Goal: Contribute content: Contribute content

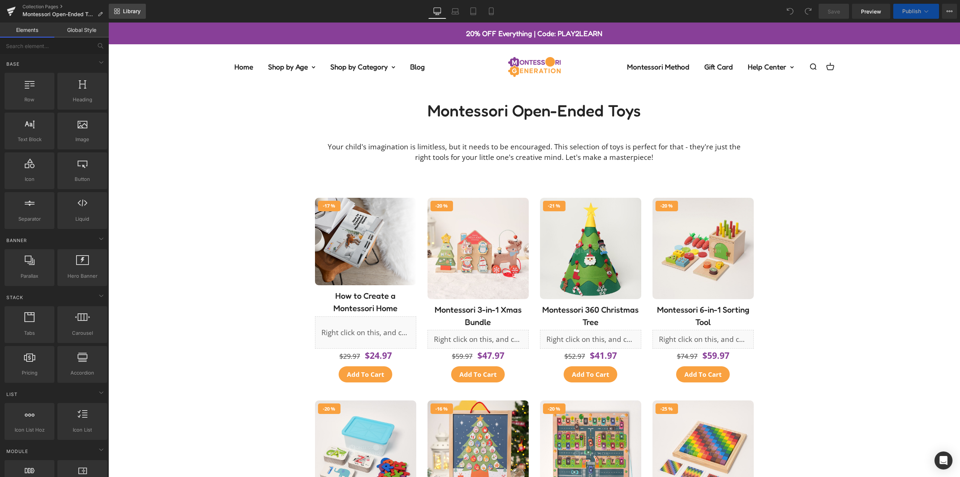
click at [130, 13] on span "Library" at bounding box center [132, 11] width 18 height 7
click at [129, 13] on span "Library" at bounding box center [132, 11] width 18 height 7
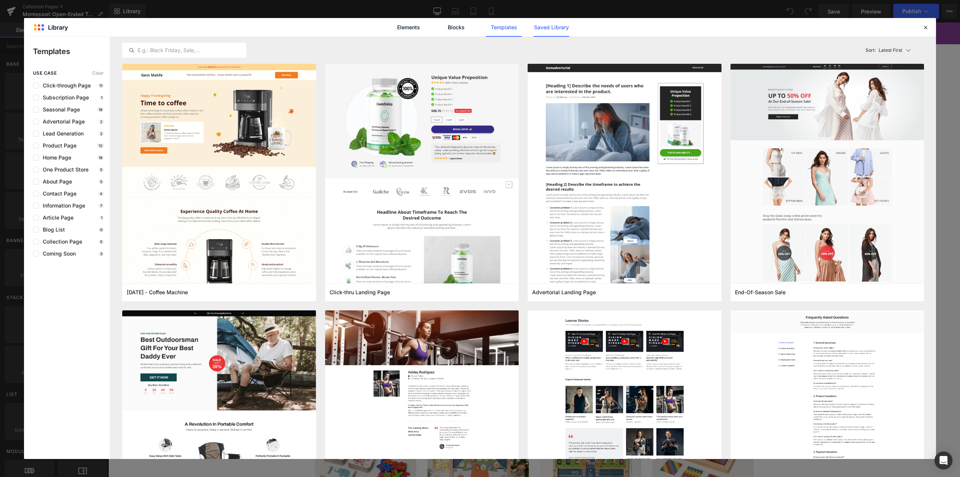
click at [542, 30] on link "Saved Library" at bounding box center [552, 27] width 36 height 19
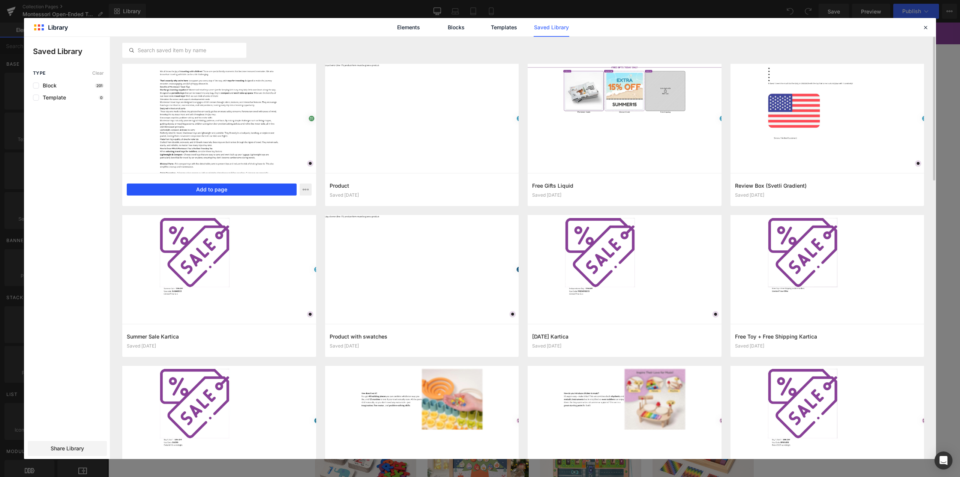
click at [207, 188] on button "Add to page" at bounding box center [212, 189] width 170 height 12
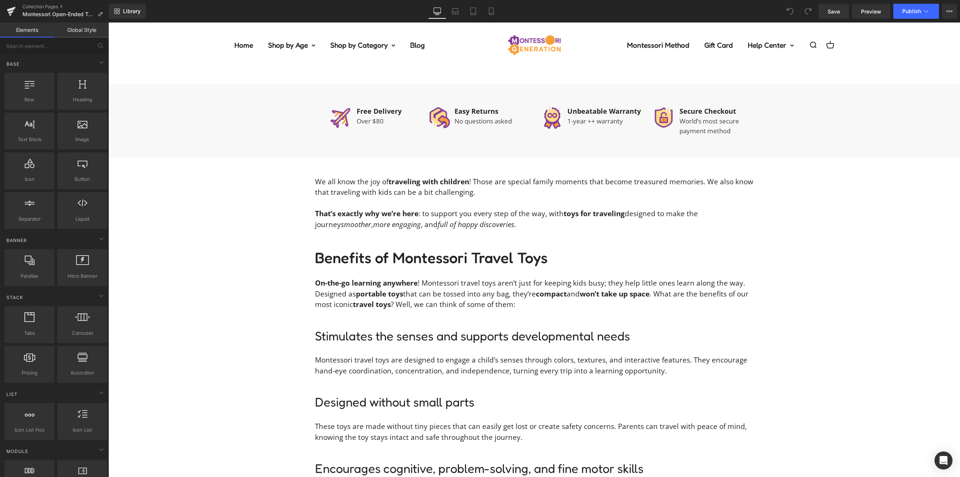
scroll to position [967, 0]
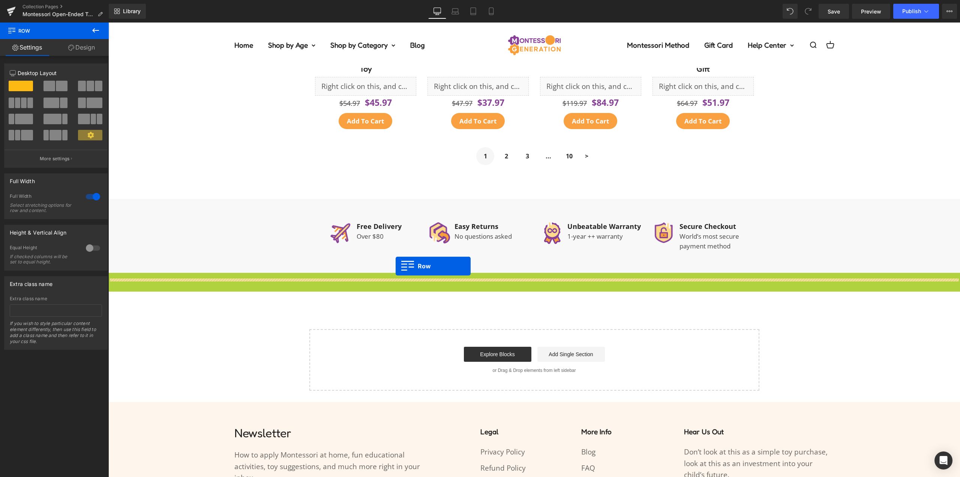
scroll to position [855, 0]
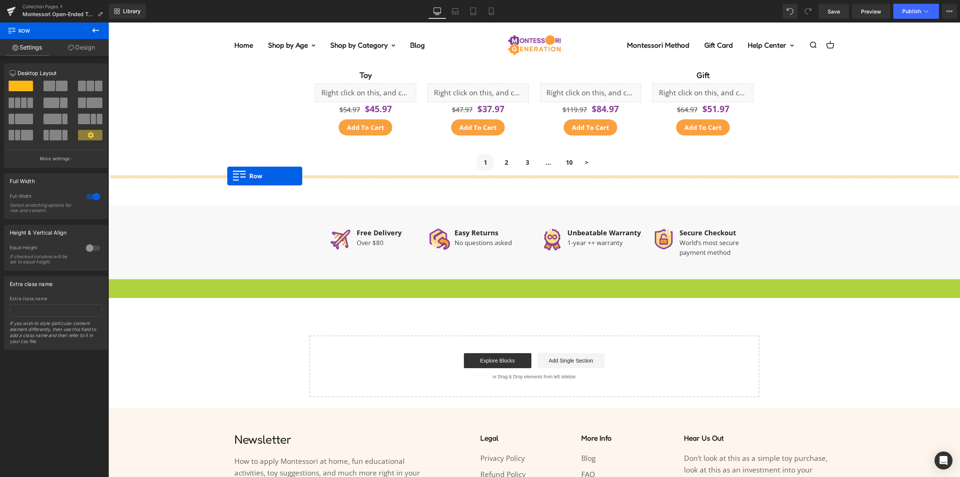
drag, startPoint x: 121, startPoint y: 173, endPoint x: 227, endPoint y: 176, distance: 106.2
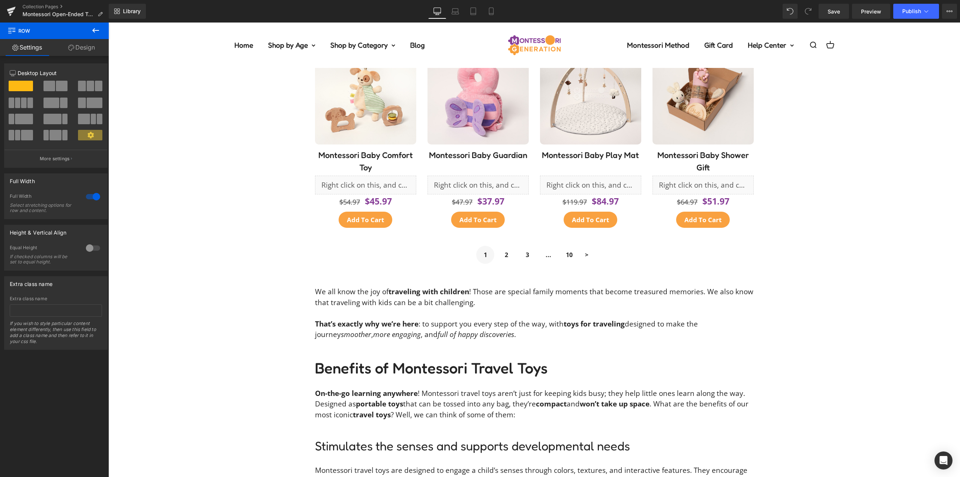
scroll to position [817, 0]
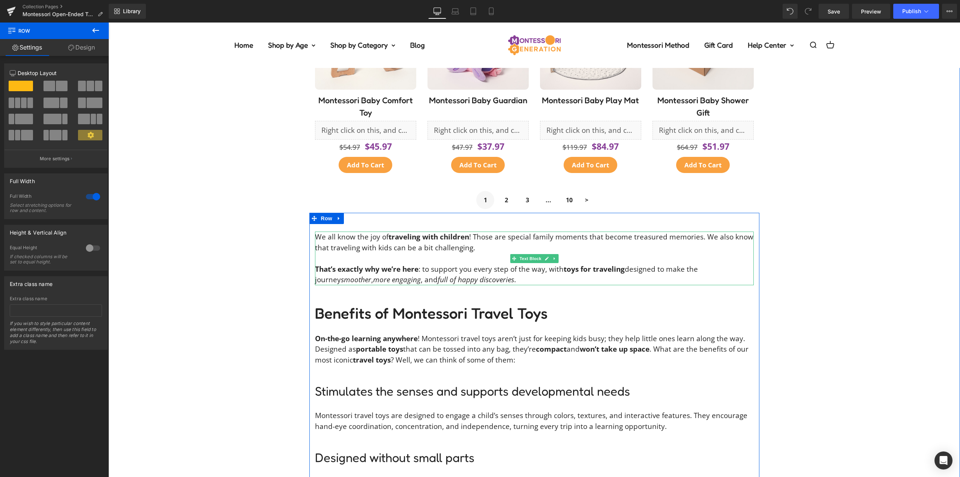
drag, startPoint x: 479, startPoint y: 275, endPoint x: 494, endPoint y: 281, distance: 16.7
click at [479, 275] on icon "full of happy discoveries" at bounding box center [476, 280] width 77 height 10
click at [489, 279] on p "That’s exactly why we’re here : to support you every step of the way, with toys…" at bounding box center [534, 274] width 439 height 21
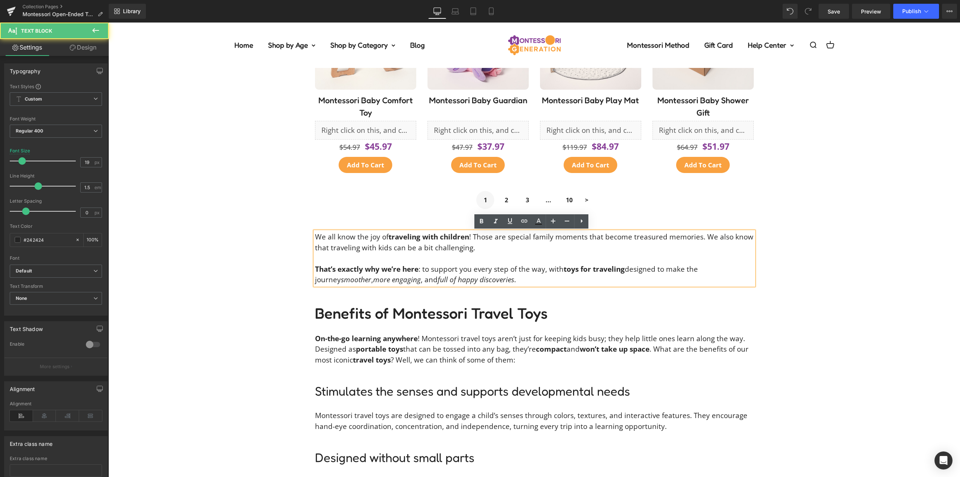
drag, startPoint x: 453, startPoint y: 275, endPoint x: 310, endPoint y: 233, distance: 149.3
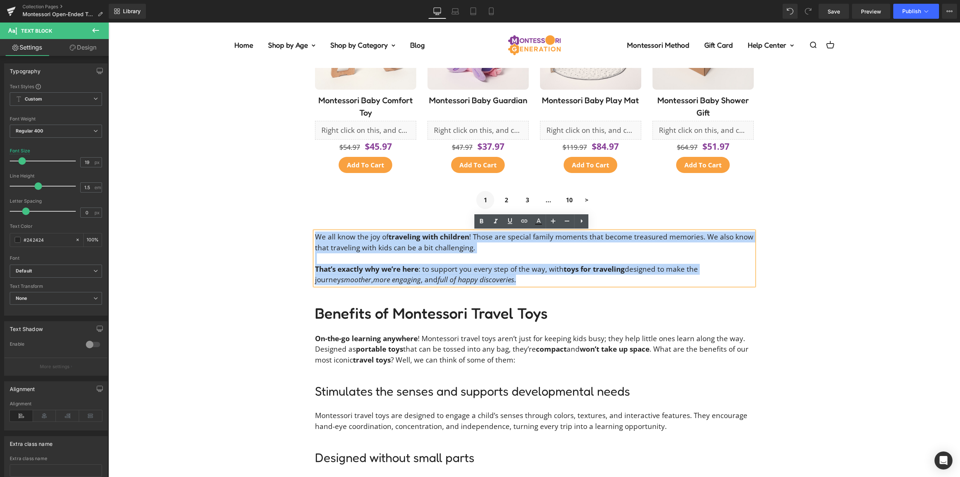
paste div
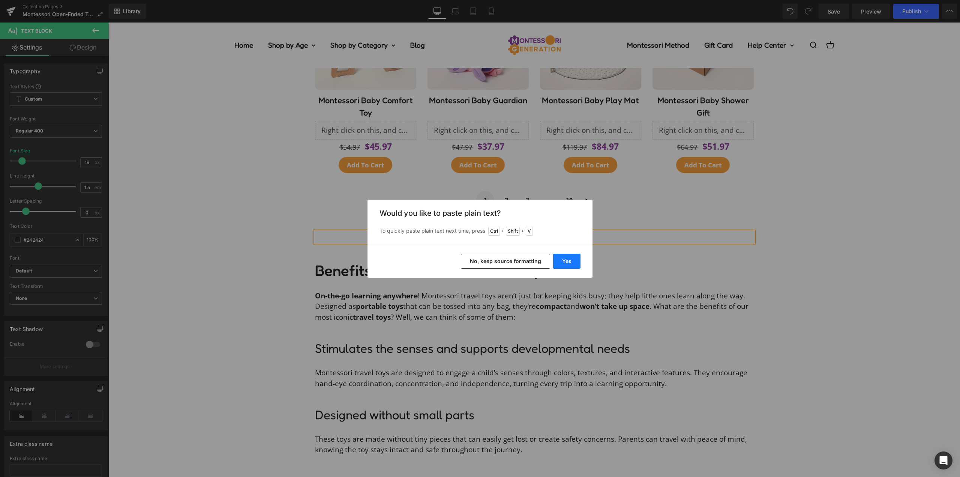
click at [560, 259] on button "Yes" at bounding box center [566, 261] width 27 height 15
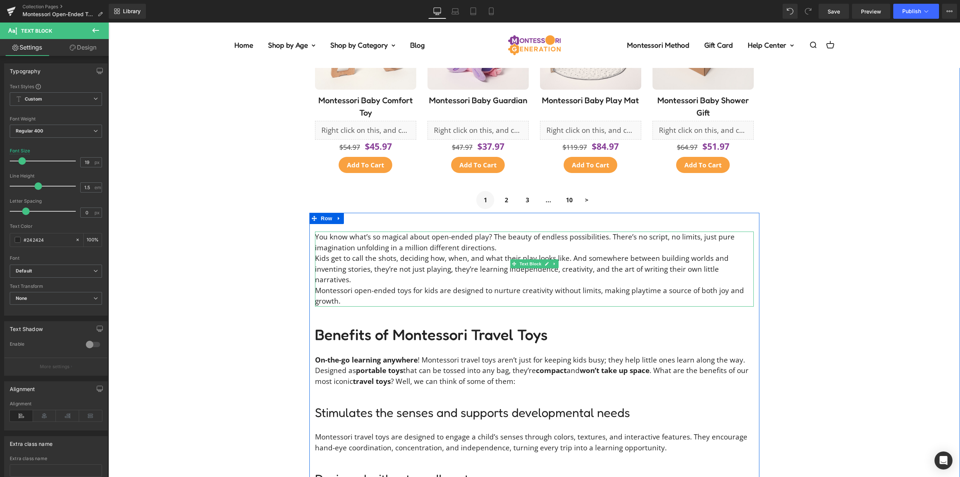
click at [507, 251] on p "You know what’s so magical about open-ended play? The beauty of endless possibi…" at bounding box center [534, 241] width 439 height 21
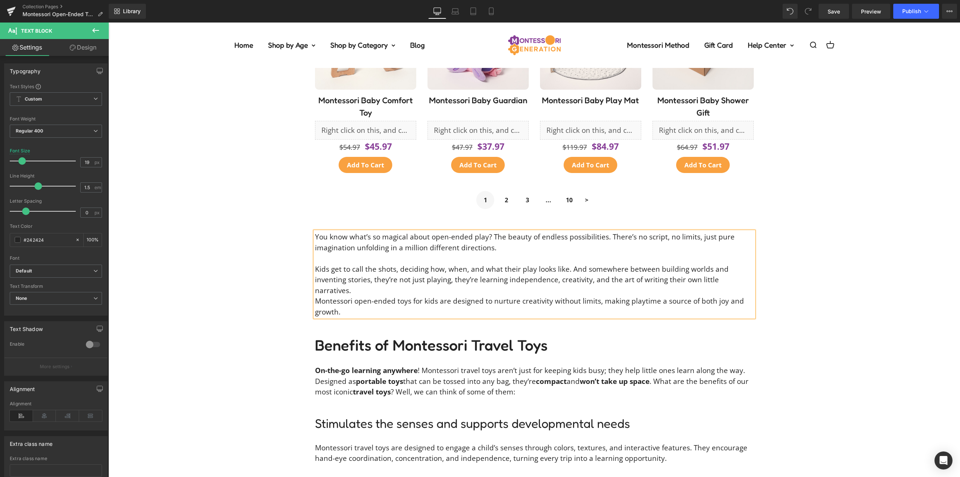
click at [721, 278] on p "Kids get to call the shots, deciding how, when, and what their play looks like.…" at bounding box center [534, 280] width 439 height 32
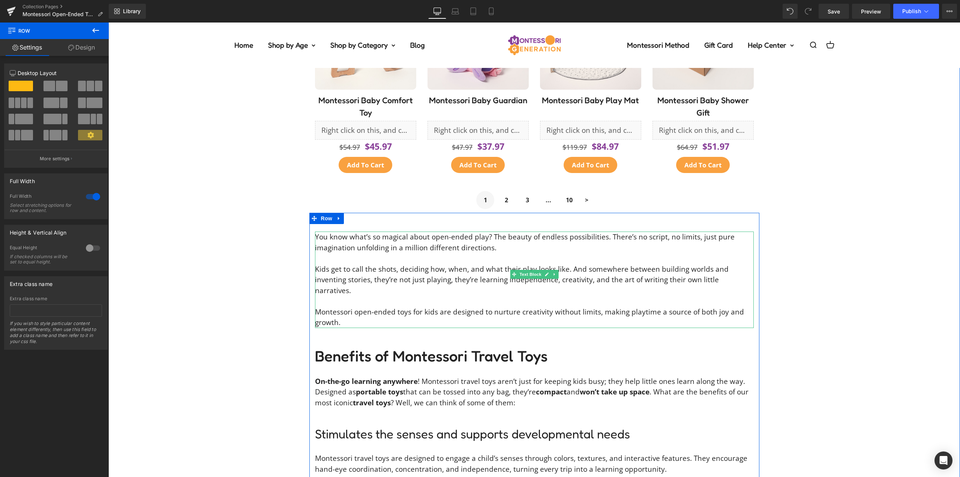
click at [484, 236] on p "You know what’s so magical about open-ended play? The beauty of endless possibi…" at bounding box center [534, 241] width 439 height 21
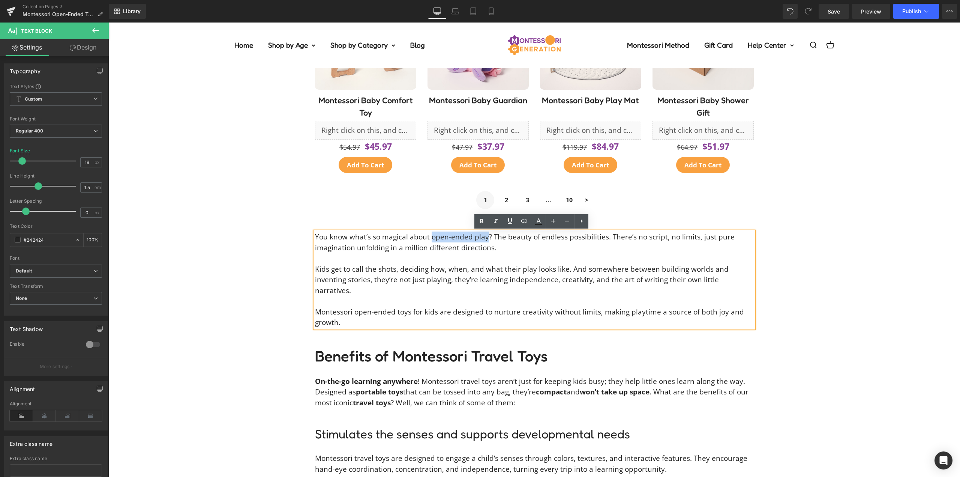
drag, startPoint x: 483, startPoint y: 236, endPoint x: 428, endPoint y: 236, distance: 55.5
click at [428, 236] on p "You know what’s so magical about open-ended play? The beauty of endless possibi…" at bounding box center [534, 241] width 439 height 21
click at [536, 218] on icon at bounding box center [538, 221] width 9 height 9
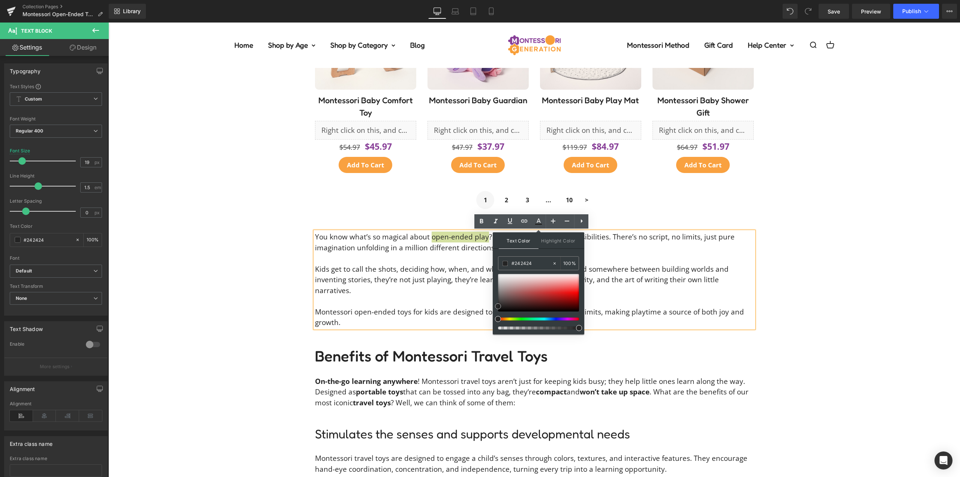
click at [530, 281] on div at bounding box center [538, 293] width 81 height 38
click at [520, 262] on input "#e1bbbb" at bounding box center [532, 263] width 41 height 8
type input "#3"
type input "0"
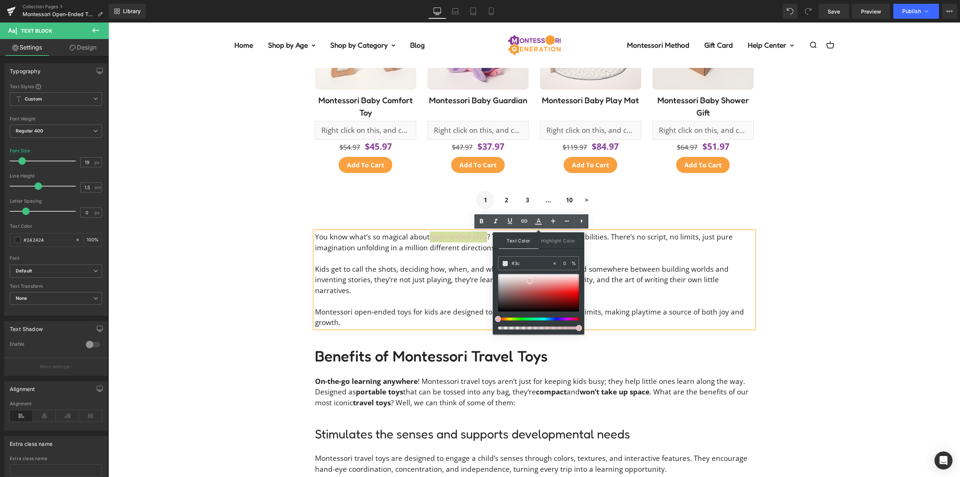
type input "#3c9"
type input "100"
type input "#3c9cbe"
type input "100"
type input "#3c9cbe"
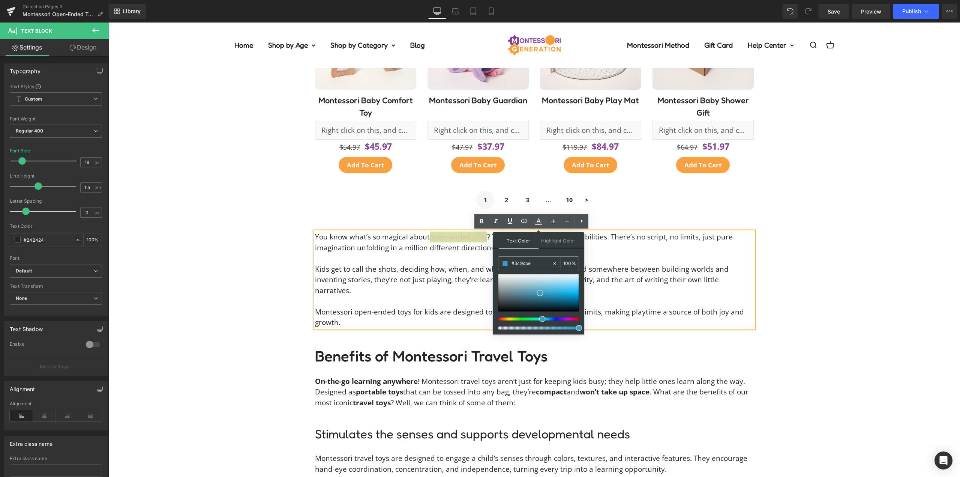
click at [547, 251] on div "Text Color Highlight Color rgb(60, 156, 190) #3c9cbe 100 % transparent transpar…" at bounding box center [539, 283] width 92 height 102
click at [510, 221] on icon at bounding box center [510, 220] width 9 height 9
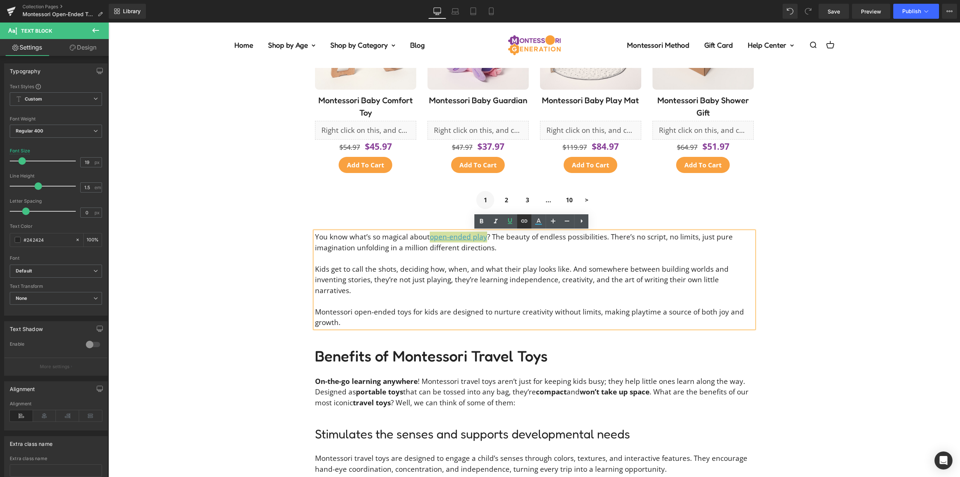
click at [522, 222] on icon at bounding box center [524, 220] width 6 height 3
click at [559, 0] on div "Text Color Highlight Color rgba(60, 156, 190, 1) #3c9cbe 100 % transparent tran…" at bounding box center [480, 0] width 960 height 0
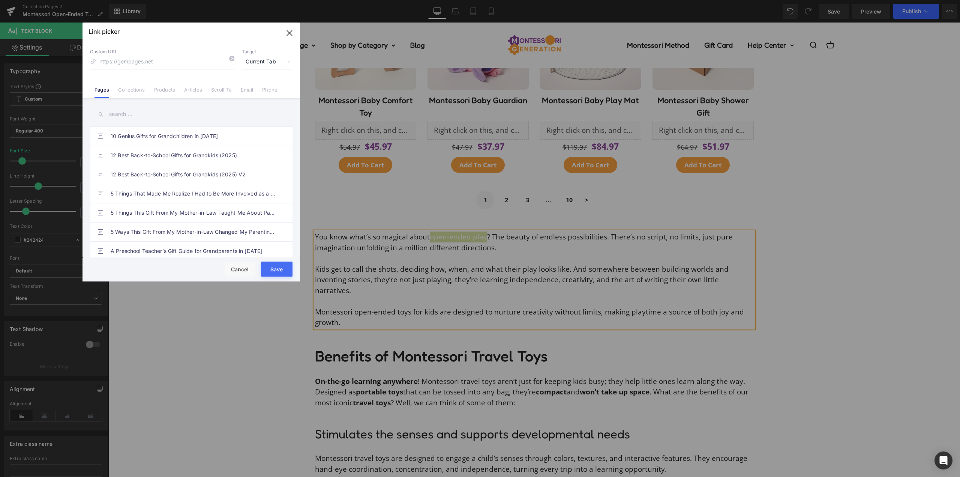
click at [261, 63] on span "Current Tab" at bounding box center [267, 62] width 51 height 14
click at [254, 89] on li "New Tab" at bounding box center [267, 88] width 58 height 13
click at [181, 92] on li "Articles" at bounding box center [193, 86] width 27 height 13
click at [117, 115] on input "text" at bounding box center [191, 114] width 203 height 17
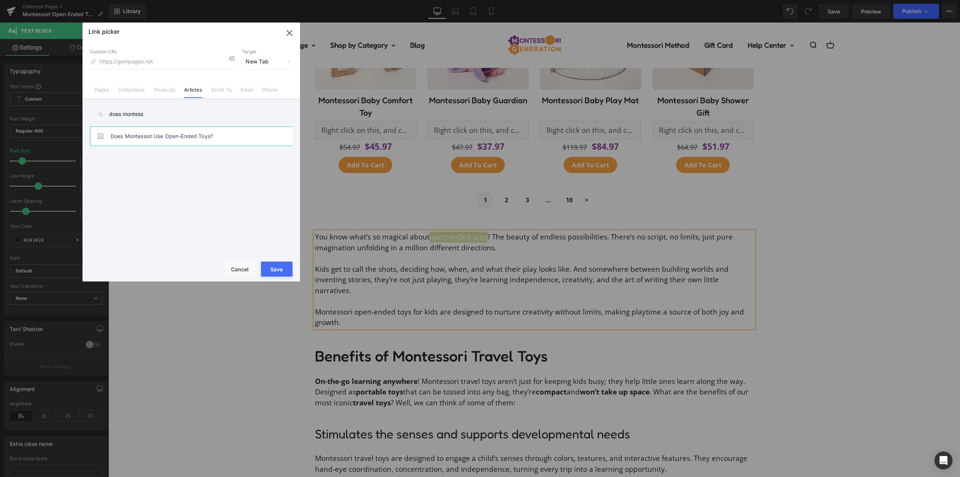
type input "does montess"
click at [230, 135] on link "Does Montessori Use Open-Ended Toys?" at bounding box center [193, 136] width 165 height 19
type input "/blogs/montessori/open-ended-toys"
click at [281, 267] on button "Save" at bounding box center [277, 268] width 32 height 15
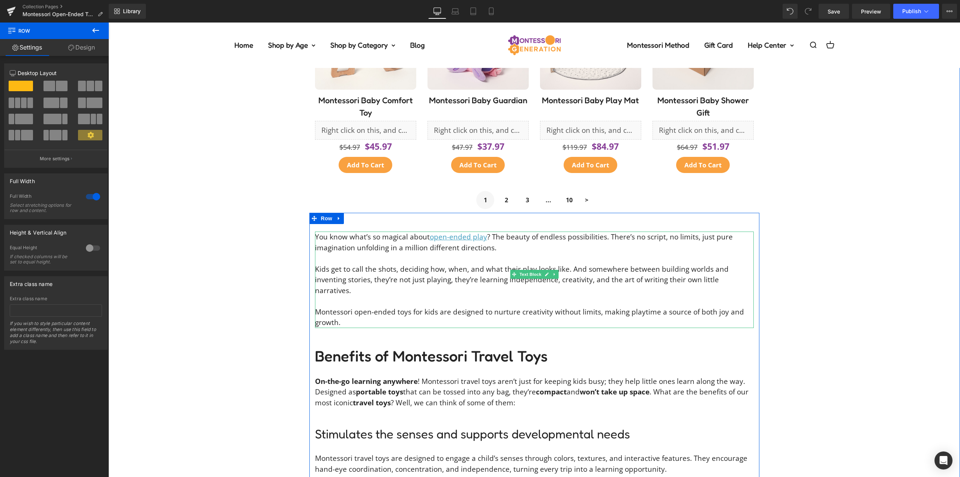
click at [691, 240] on p "You know what’s so magical about open-ended play ? The beauty of endless possib…" at bounding box center [534, 241] width 439 height 21
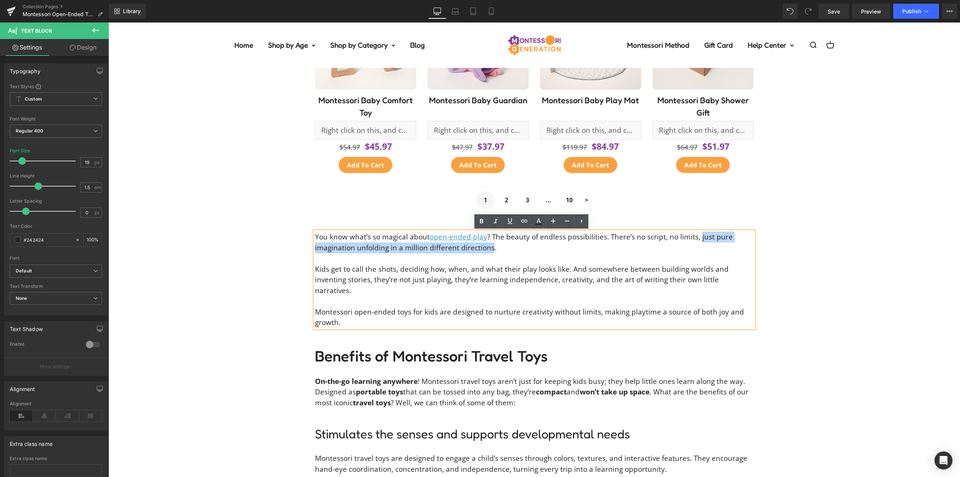
drag, startPoint x: 695, startPoint y: 237, endPoint x: 488, endPoint y: 246, distance: 206.9
click at [488, 246] on p "You know what’s so magical about open-ended play ? The beauty of endless possib…" at bounding box center [534, 241] width 439 height 21
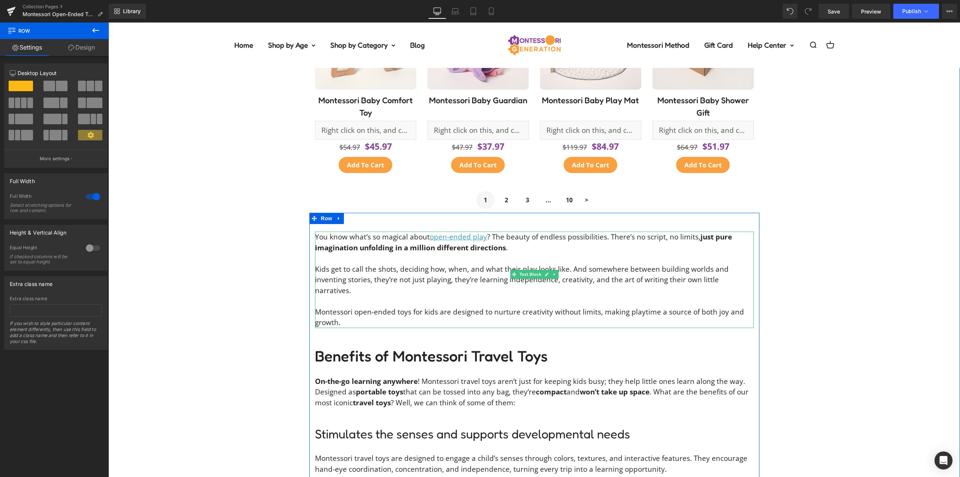
click at [423, 276] on p "Kids get to call the shots, deciding how, when, and what their play looks like.…" at bounding box center [534, 280] width 439 height 32
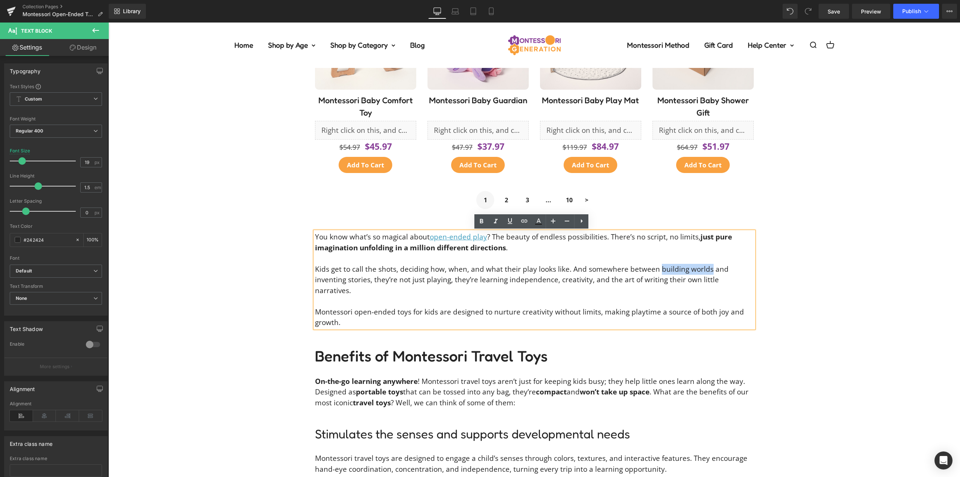
drag, startPoint x: 703, startPoint y: 269, endPoint x: 653, endPoint y: 270, distance: 50.7
click at [653, 270] on p "Kids get to call the shots, deciding how, when, and what their play looks like.…" at bounding box center [534, 280] width 439 height 32
drag, startPoint x: 366, startPoint y: 279, endPoint x: 312, endPoint y: 278, distance: 54.4
click at [315, 278] on p "Kids get to call the shots, deciding how, when, and what their play looks like.…" at bounding box center [534, 280] width 439 height 32
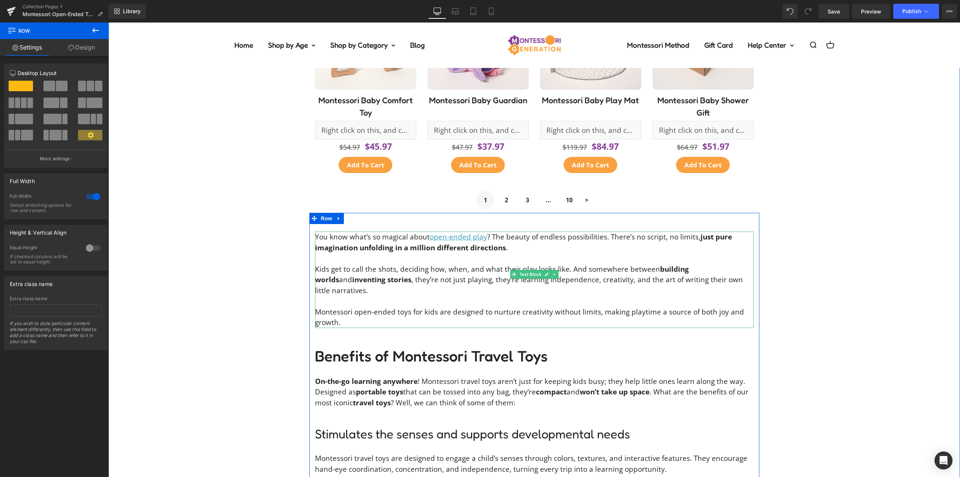
click at [523, 282] on p "Kids get to call the shots, deciding how, when, and what their play looks like.…" at bounding box center [534, 280] width 439 height 32
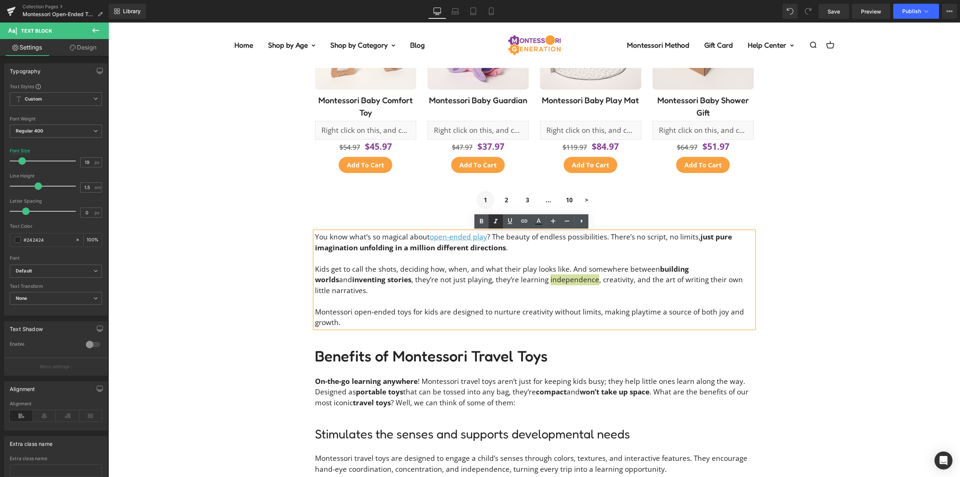
click at [494, 225] on icon at bounding box center [495, 221] width 9 height 9
click at [570, 278] on p "Kids get to call the shots, deciding how, when, and what their play looks like.…" at bounding box center [534, 280] width 439 height 32
click at [497, 221] on icon at bounding box center [495, 221] width 9 height 9
drag, startPoint x: 616, startPoint y: 279, endPoint x: 743, endPoint y: 278, distance: 126.8
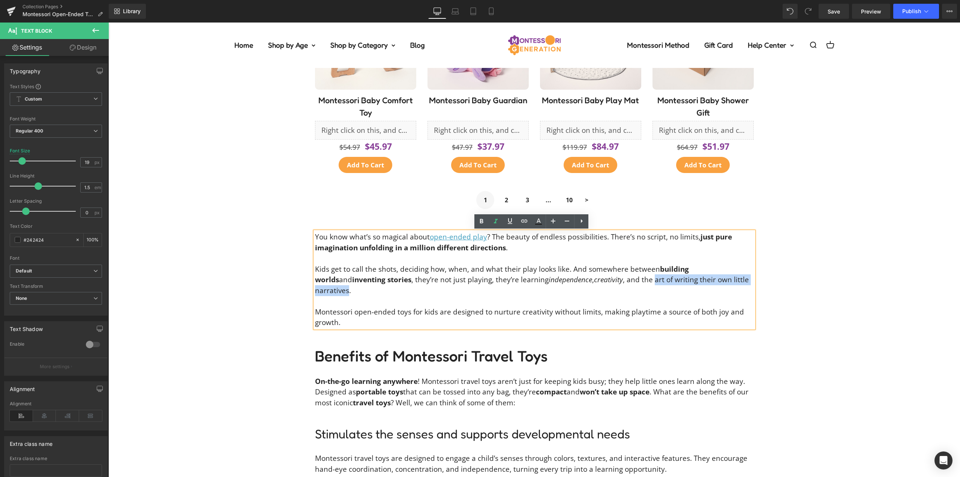
click at [743, 278] on p "Kids get to call the shots, deciding how, when, and what their play looks like.…" at bounding box center [534, 280] width 439 height 32
drag, startPoint x: 497, startPoint y: 221, endPoint x: 417, endPoint y: 207, distance: 81.7
click at [497, 221] on icon at bounding box center [495, 221] width 9 height 9
drag, startPoint x: 431, startPoint y: 301, endPoint x: 315, endPoint y: 300, distance: 116.7
click at [315, 306] on p "Montessori open-ended toys for kids are designed to nurture creativity without …" at bounding box center [534, 316] width 439 height 21
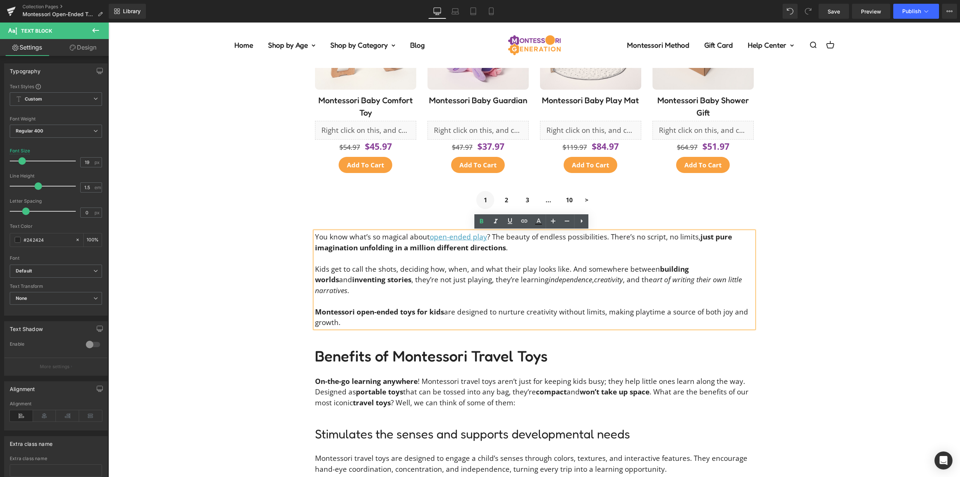
drag, startPoint x: 793, startPoint y: 245, endPoint x: 798, endPoint y: 250, distance: 6.9
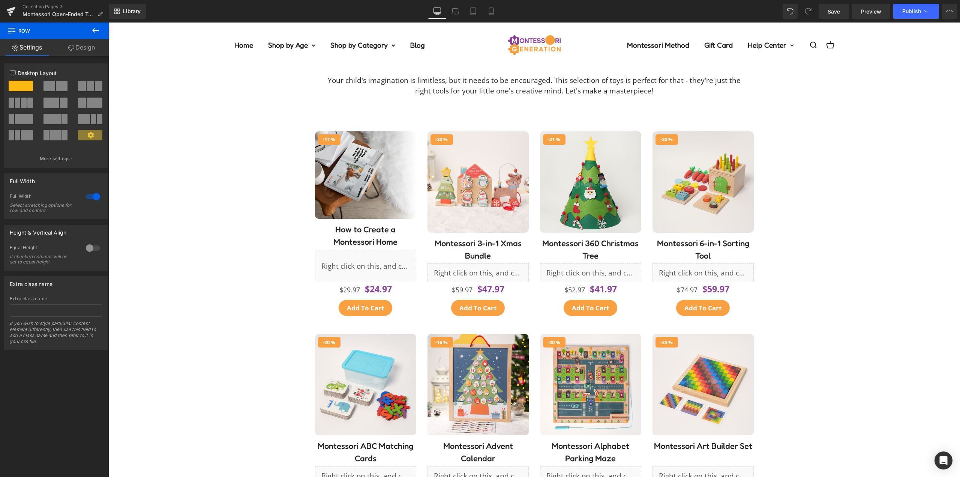
scroll to position [30, 0]
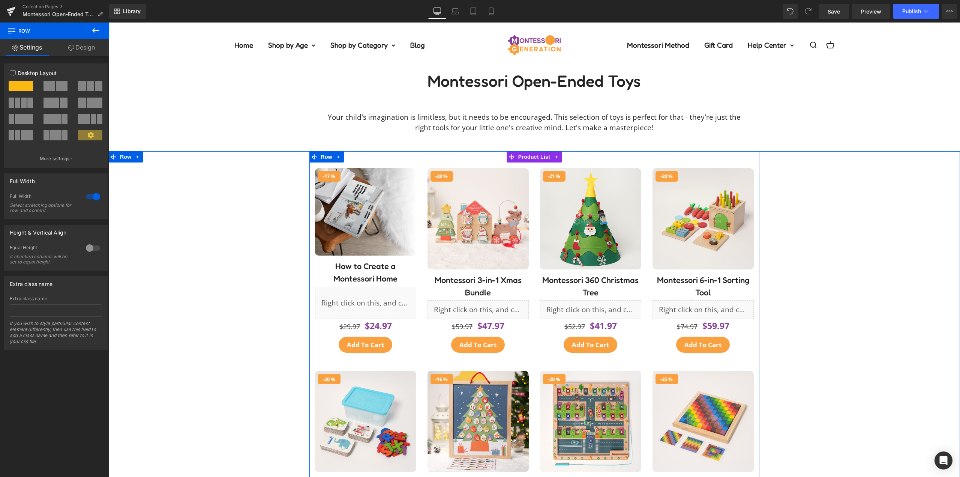
drag, startPoint x: 531, startPoint y: 157, endPoint x: 368, endPoint y: 157, distance: 163.2
click at [531, 157] on span "Product List" at bounding box center [534, 156] width 36 height 11
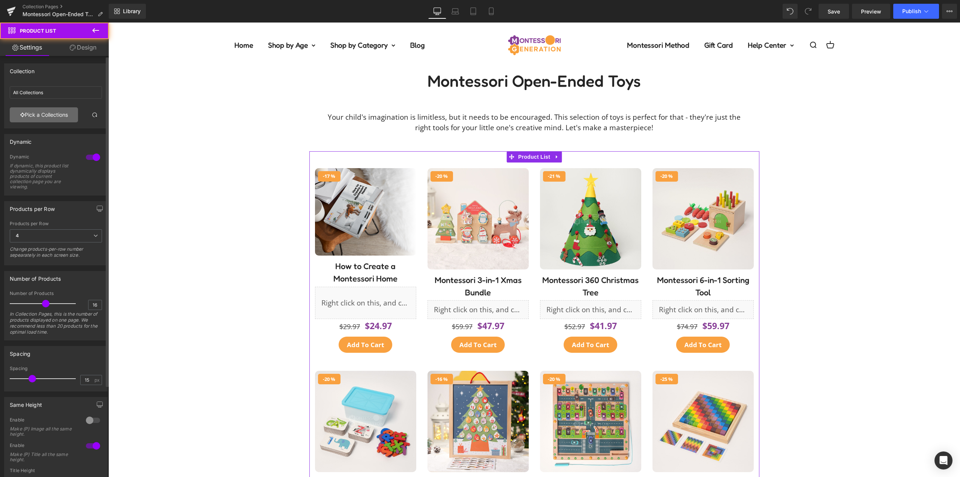
click at [44, 111] on link "Pick a Collections" at bounding box center [44, 114] width 68 height 15
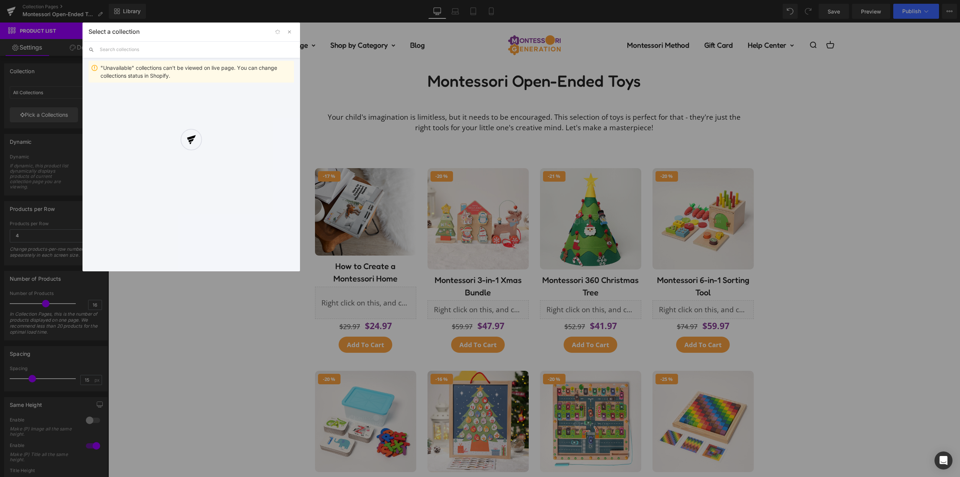
click at [159, 47] on div at bounding box center [192, 147] width 218 height 249
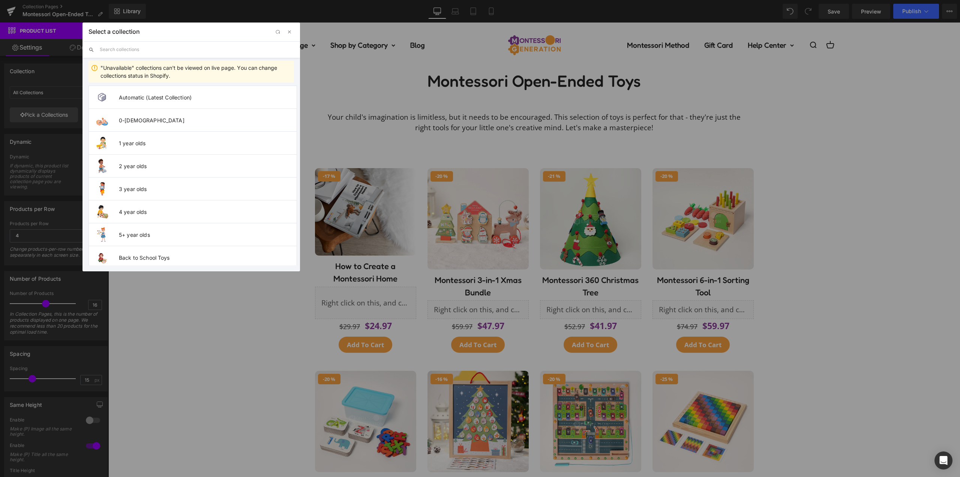
click at [145, 52] on input "text" at bounding box center [197, 49] width 194 height 17
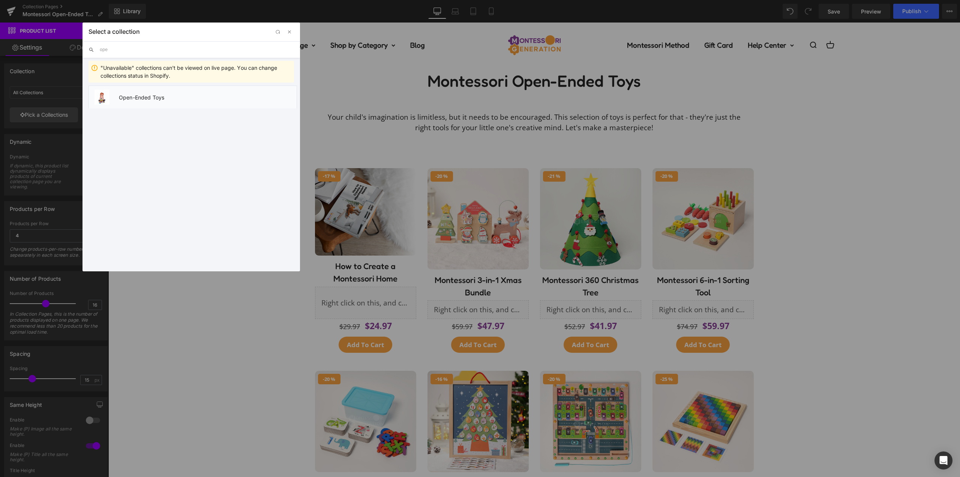
type input "ope"
click at [159, 100] on span "Open-Ended Toys" at bounding box center [208, 97] width 178 height 6
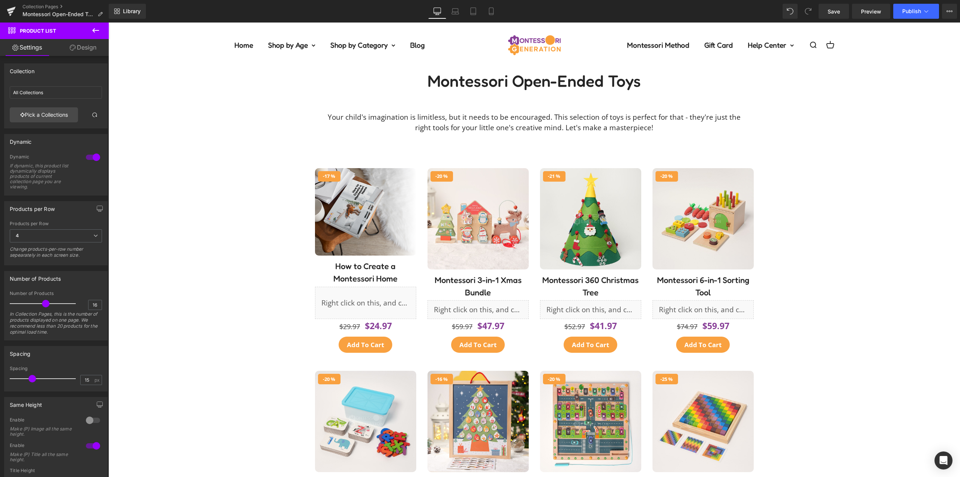
type input "Open-Ended Toys"
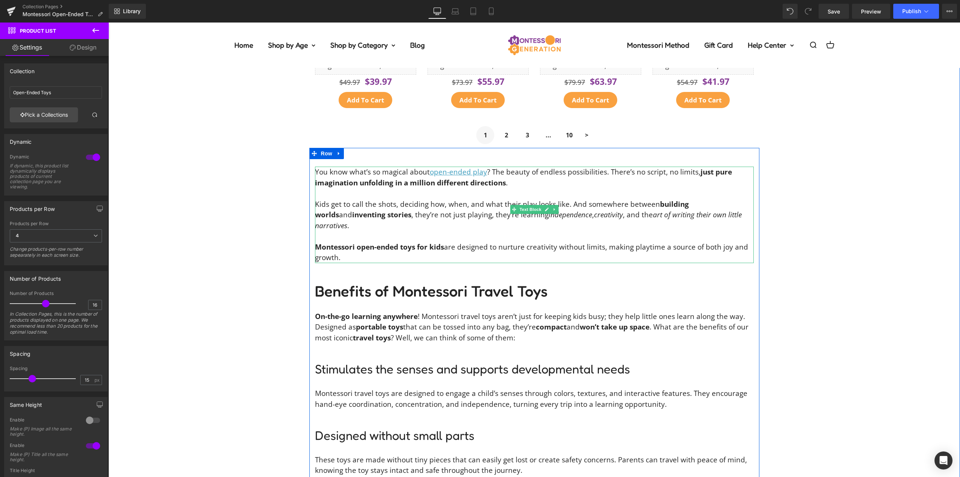
scroll to position [930, 0]
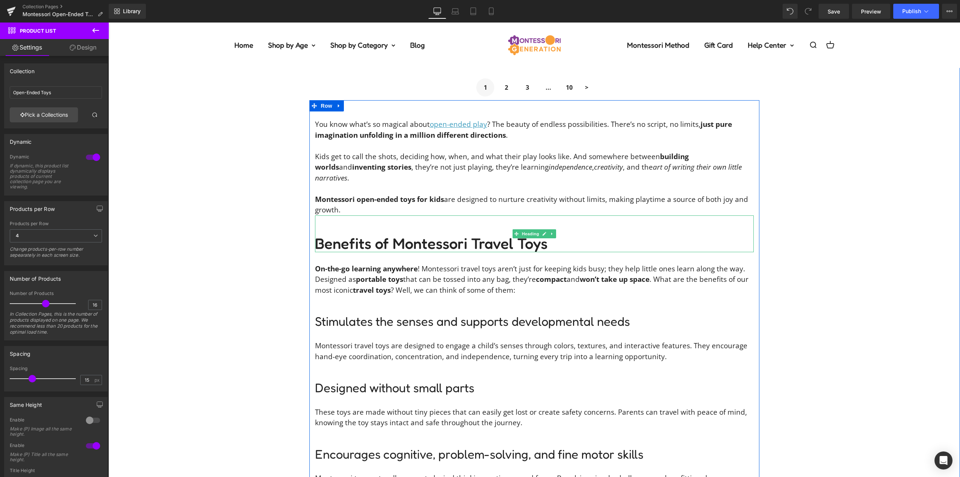
click at [379, 234] on h2 "Benefits of Montessori Travel Toys" at bounding box center [534, 243] width 439 height 18
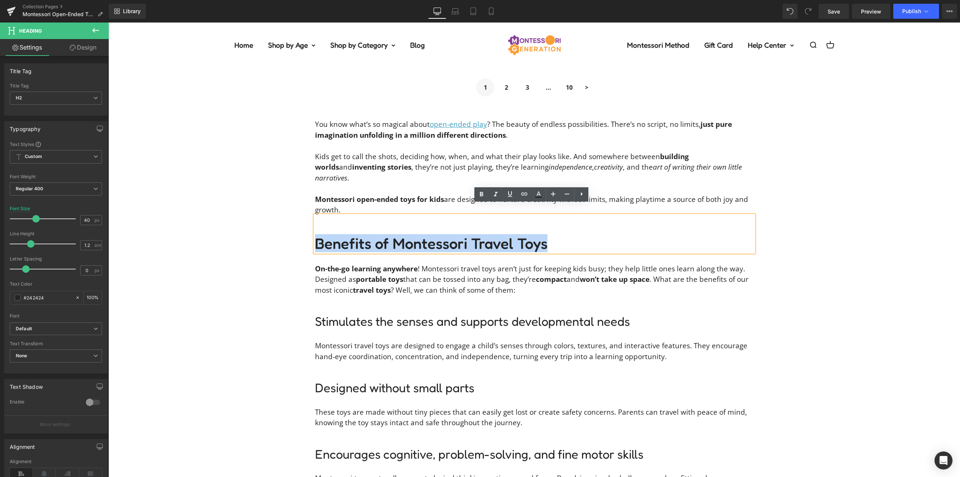
paste div
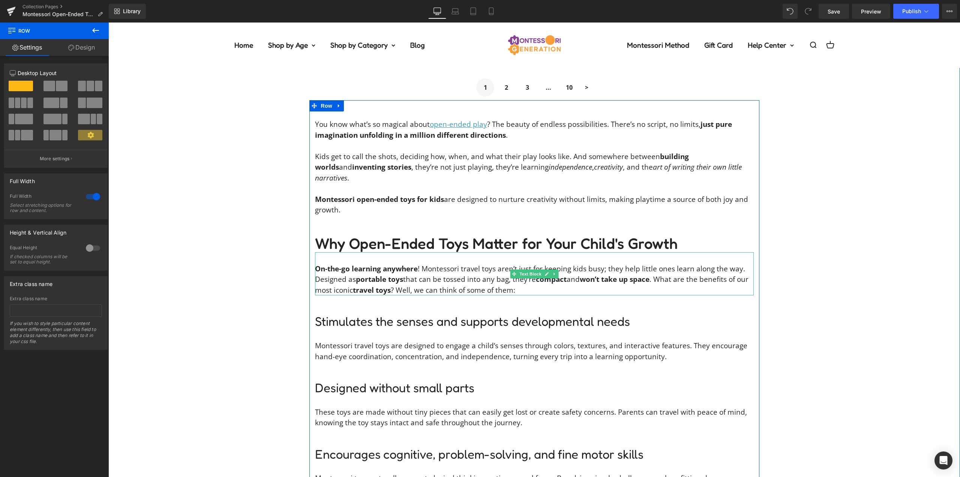
click at [449, 268] on p "On-the-go learning anywhere ! Montessori travel toys aren’t just for keeping ki…" at bounding box center [534, 279] width 439 height 32
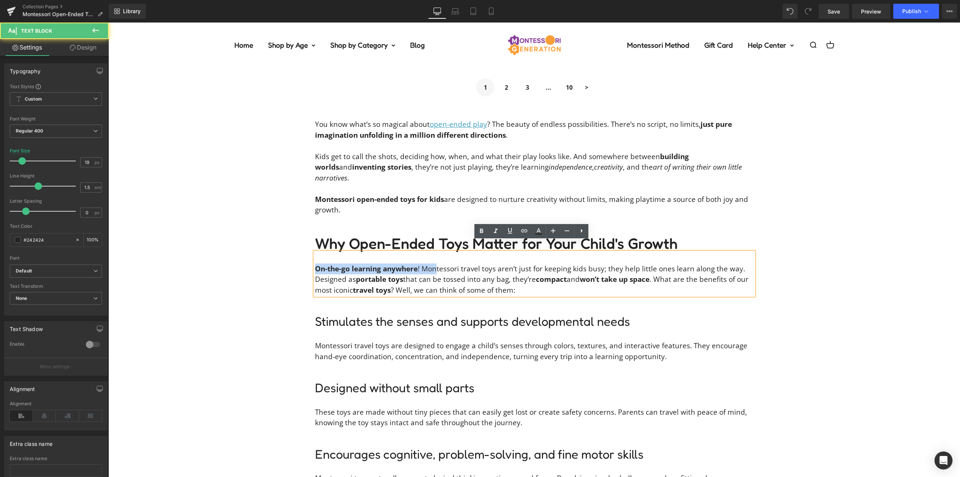
drag, startPoint x: 433, startPoint y: 257, endPoint x: 292, endPoint y: 258, distance: 141.0
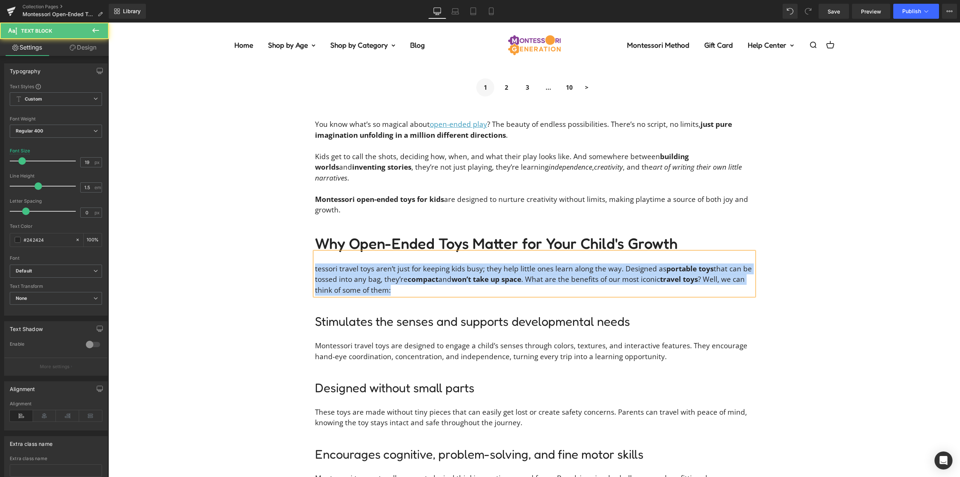
drag, startPoint x: 401, startPoint y: 277, endPoint x: 283, endPoint y: 252, distance: 120.7
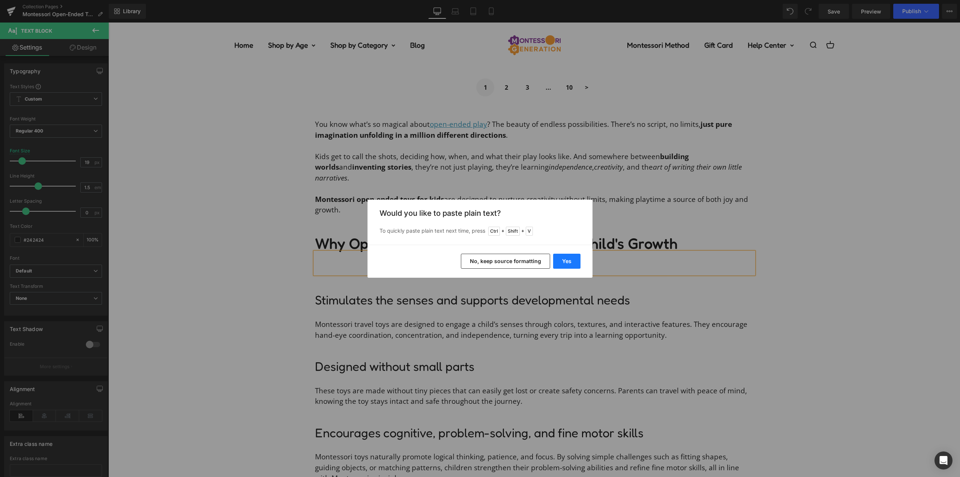
click at [561, 259] on button "Yes" at bounding box center [566, 261] width 27 height 15
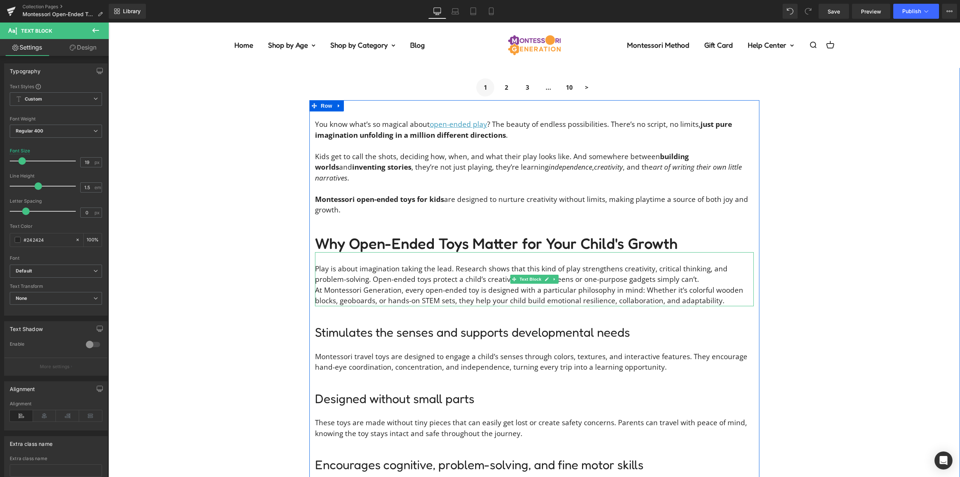
click at [668, 271] on p "Play is about imagination taking the lead. Research shows that this kind of pla…" at bounding box center [534, 273] width 439 height 21
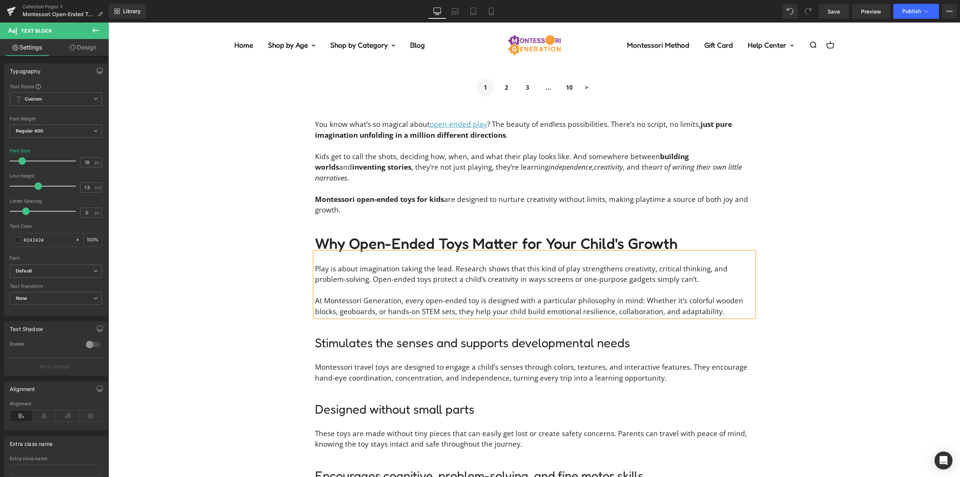
drag, startPoint x: 268, startPoint y: 263, endPoint x: 264, endPoint y: 263, distance: 4.1
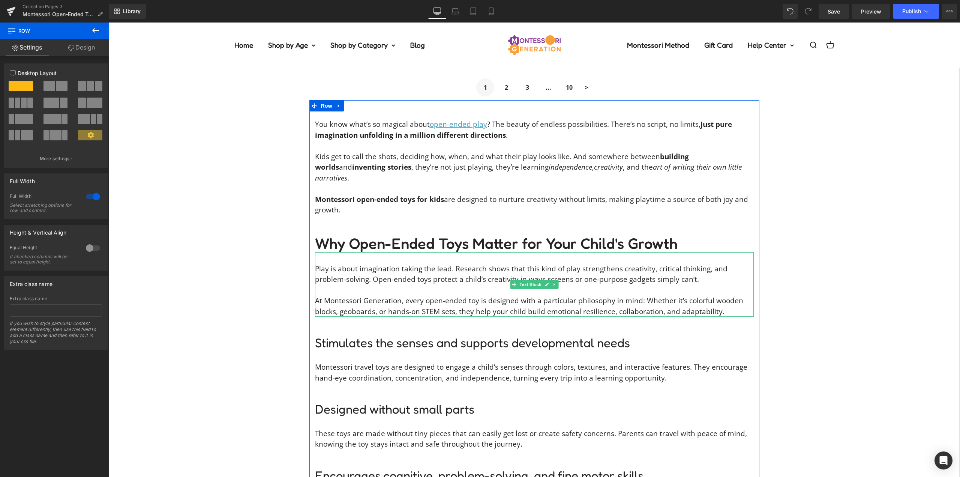
click at [368, 295] on p "At Montessori Generation, every open-ended toy is designed with a particular ph…" at bounding box center [534, 305] width 439 height 21
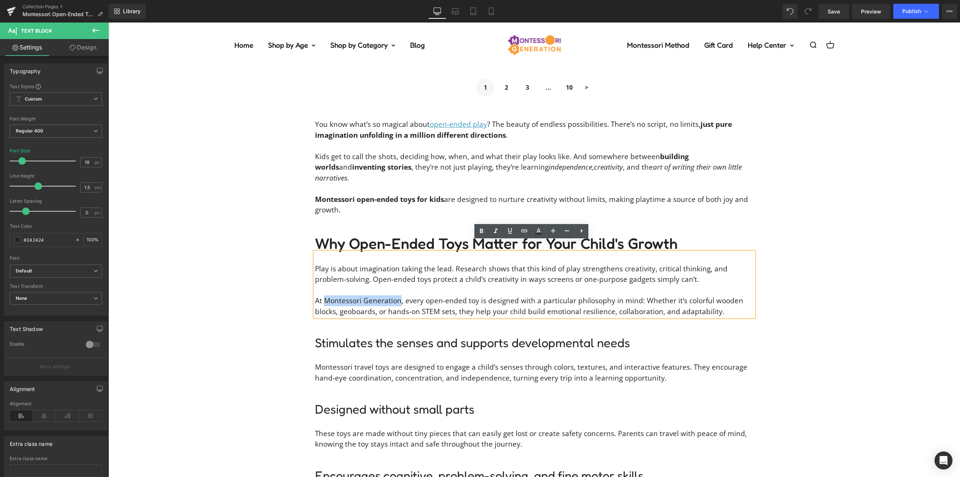
drag, startPoint x: 396, startPoint y: 290, endPoint x: 323, endPoint y: 288, distance: 73.9
click at [323, 295] on p "At Montessori Generation, every open-ended toy is designed with a particular ph…" at bounding box center [534, 305] width 439 height 21
click at [534, 233] on icon at bounding box center [538, 231] width 9 height 9
type input "#242424"
type input "100"
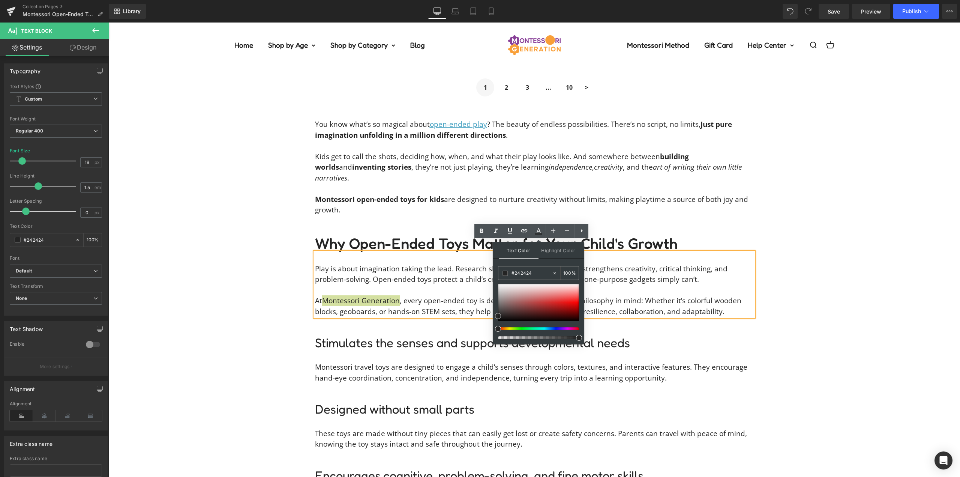
click at [521, 296] on div at bounding box center [538, 303] width 81 height 38
click at [516, 270] on input "#c59595" at bounding box center [532, 273] width 41 height 8
type input "#3"
type input "0"
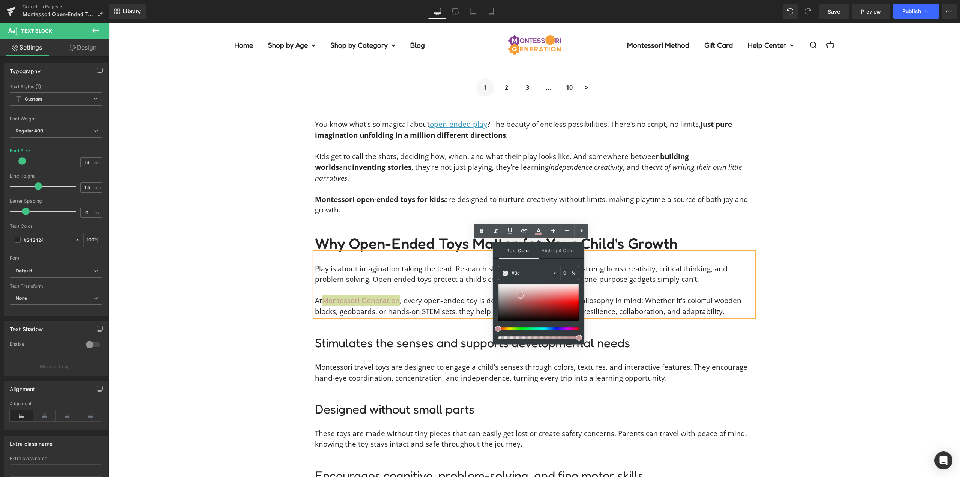
type input "#3c9"
type input "100"
type input "#3c9c"
type input "80"
type input "#3c9cbe"
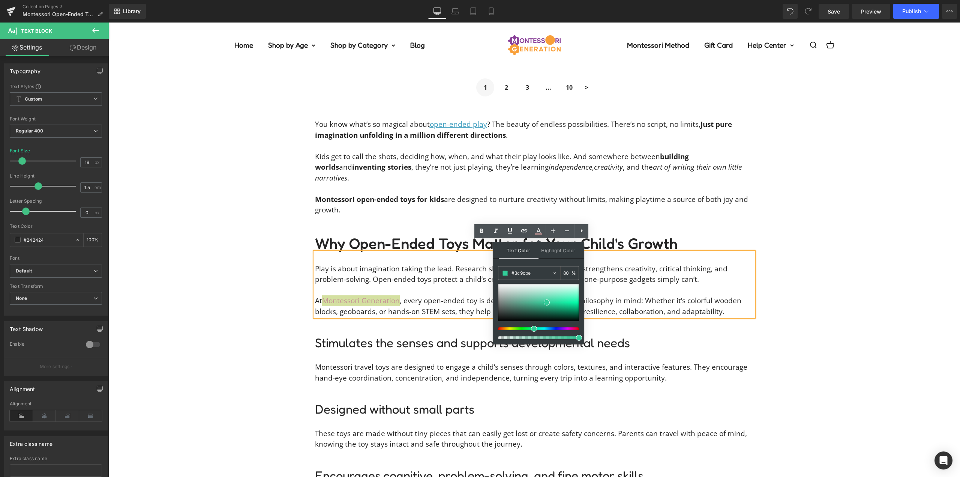
type input "100"
type input "#3c9cbe"
click at [549, 260] on div "Text Color Highlight Color rgb(60, 156, 190) #3c9cbe 100 % transparent transpar…" at bounding box center [539, 293] width 92 height 102
click at [549, 260] on div "Text Color Highlight Color rgba(60, 156, 190, 1) #3c9cbe 100 % transparent tran…" at bounding box center [539, 293] width 92 height 102
click at [511, 232] on icon at bounding box center [510, 230] width 9 height 9
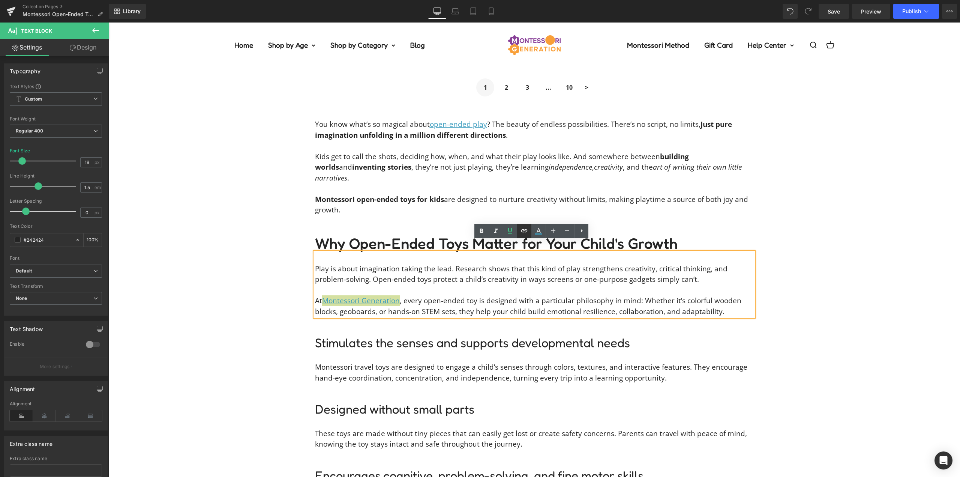
click at [524, 230] on icon at bounding box center [524, 230] width 9 height 9
click at [461, 0] on div "Text Color Highlight Color rgba(60, 156, 190, 1) #3c9cbe 100 % transparent tran…" at bounding box center [480, 0] width 960 height 0
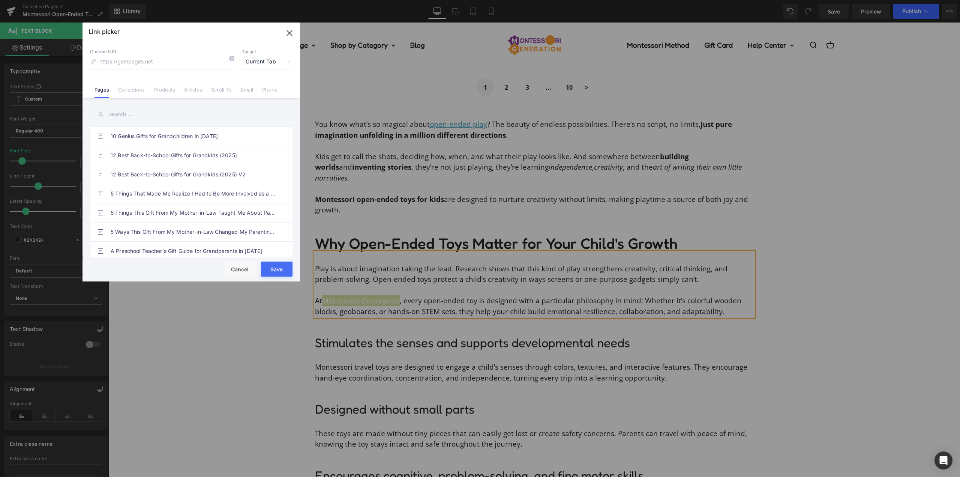
click at [135, 110] on input "text" at bounding box center [191, 114] width 203 height 17
click at [140, 121] on input "home" at bounding box center [191, 114] width 203 height 17
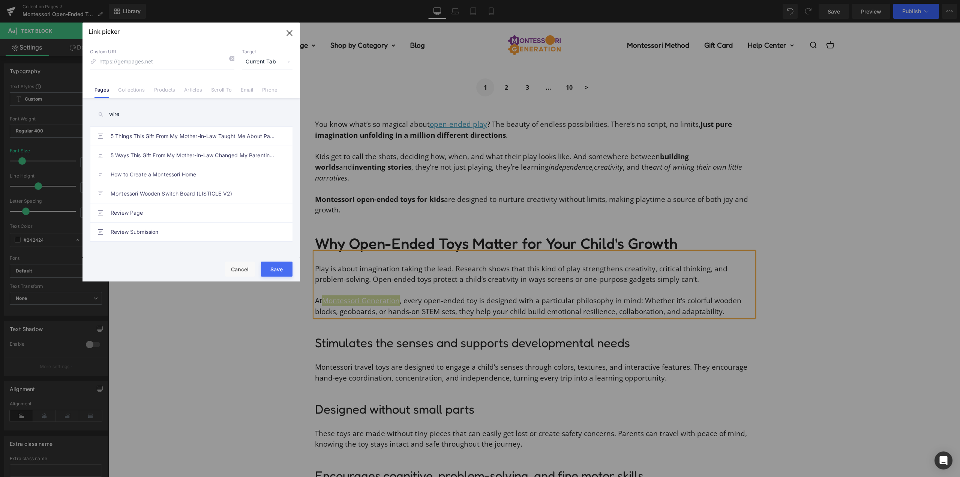
type input "wire"
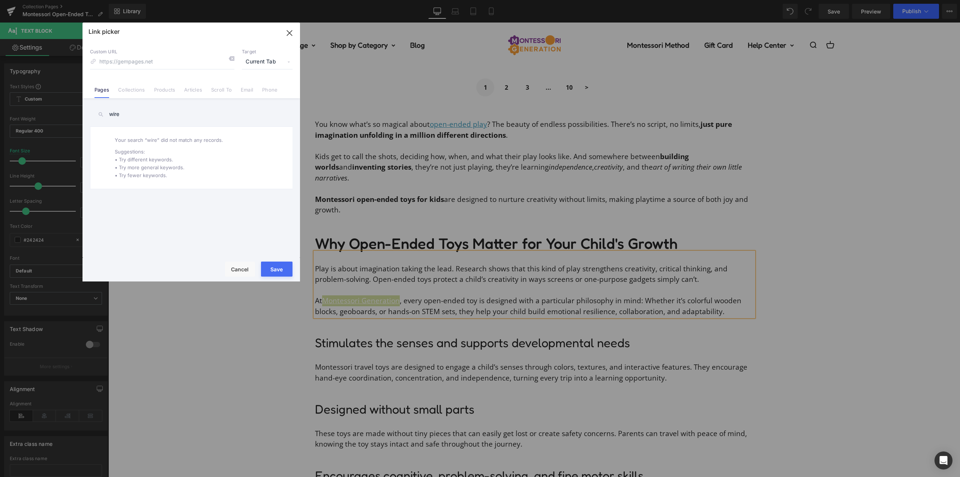
click at [141, 115] on input "wire" at bounding box center [191, 114] width 203 height 17
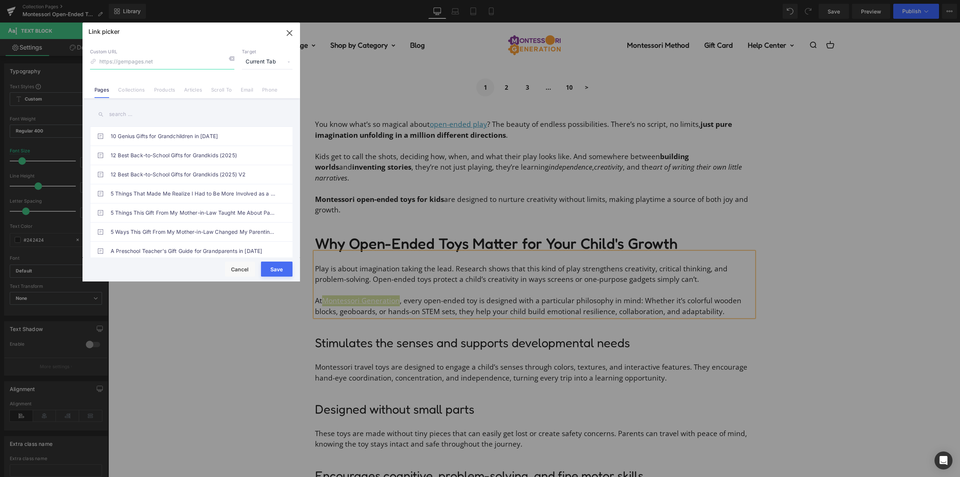
click at [141, 64] on input at bounding box center [162, 62] width 144 height 14
type input "montessorigeneration.com"
click at [269, 61] on span "Current Tab" at bounding box center [267, 62] width 51 height 14
click at [261, 87] on li "New Tab" at bounding box center [267, 88] width 58 height 13
click at [279, 267] on button "Save" at bounding box center [277, 268] width 32 height 15
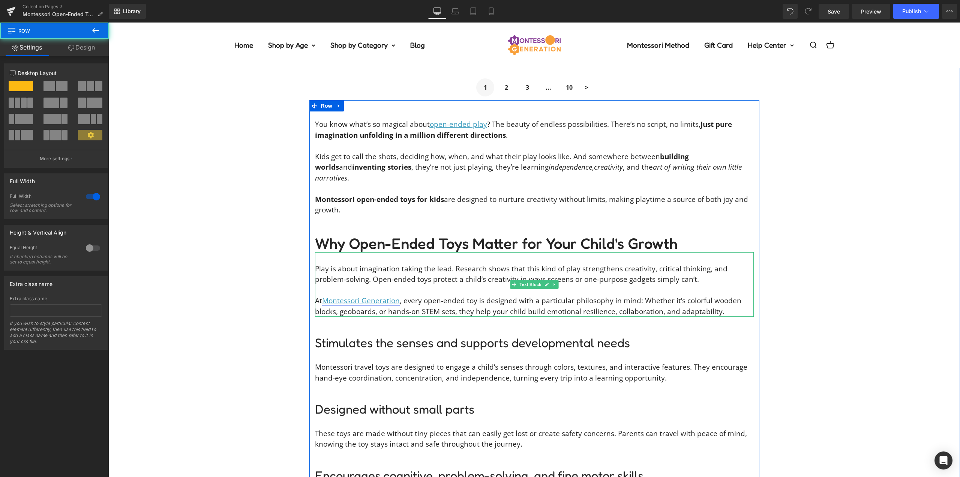
click at [374, 296] on link "Montessori Generation" at bounding box center [361, 301] width 78 height 10
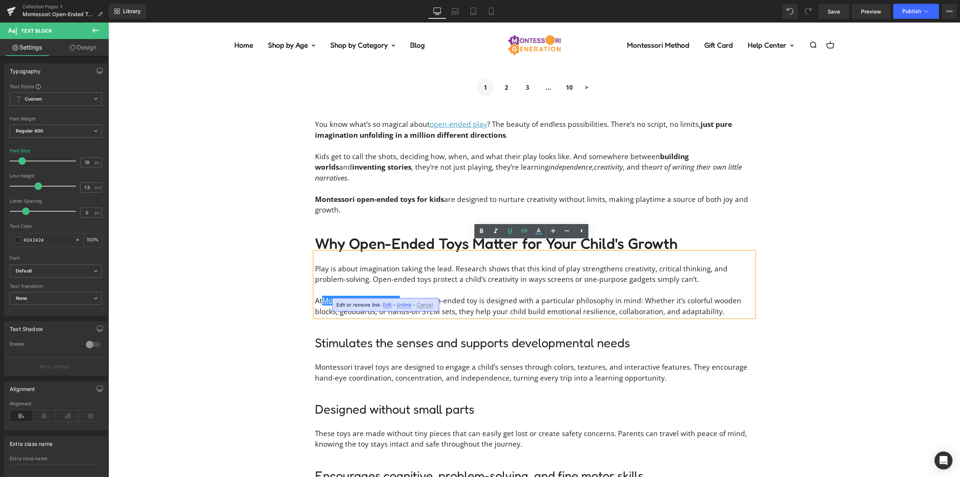
click at [388, 305] on span "Edit" at bounding box center [387, 305] width 9 height 6
type input "montessorigeneration.com"
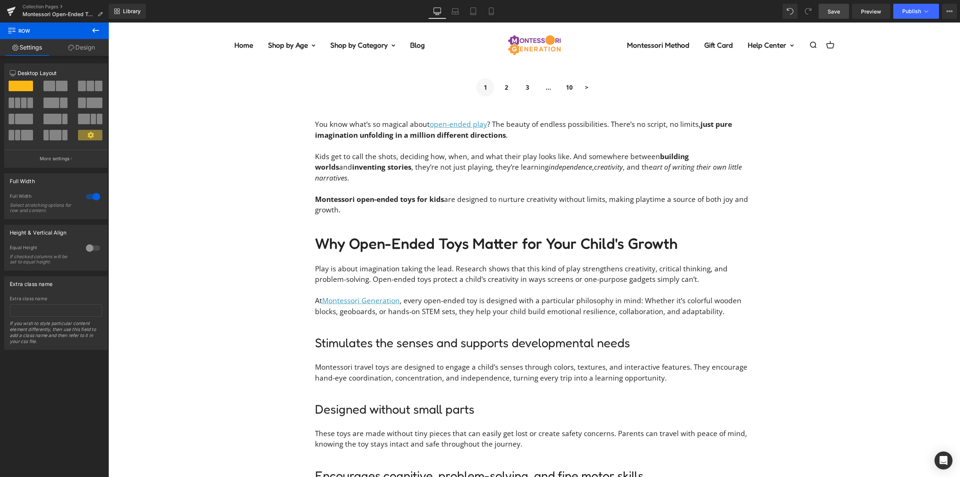
click at [831, 14] on span "Save" at bounding box center [834, 12] width 12 height 8
click at [615, 295] on p "At Montessori Generation , every open-ended toy is designed with a particular p…" at bounding box center [534, 305] width 439 height 21
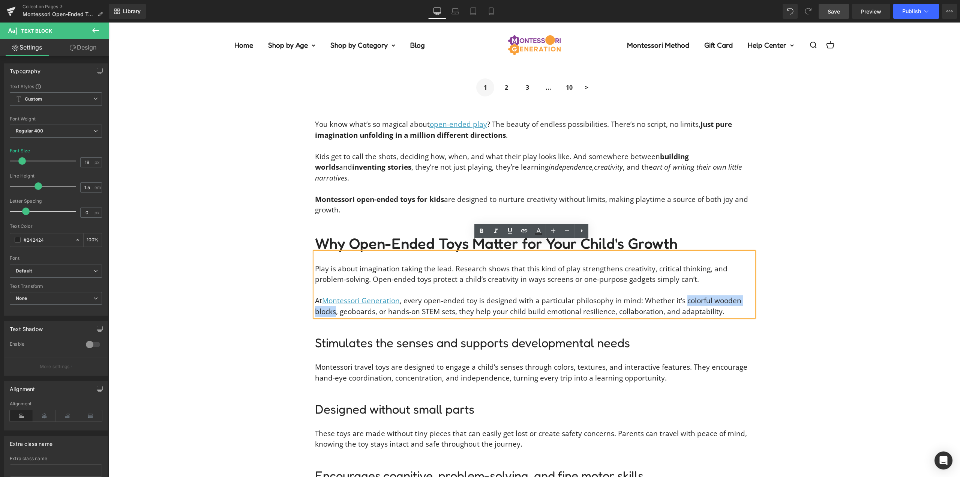
drag, startPoint x: 680, startPoint y: 290, endPoint x: 333, endPoint y: 300, distance: 347.9
click at [333, 300] on p "At Montessori Generation , every open-ended toy is designed with a particular p…" at bounding box center [534, 305] width 439 height 21
click at [354, 302] on p "At Montessori Generation , every open-ended toy is designed with a particular p…" at bounding box center [534, 305] width 439 height 21
drag, startPoint x: 388, startPoint y: 300, endPoint x: 454, endPoint y: 302, distance: 66.0
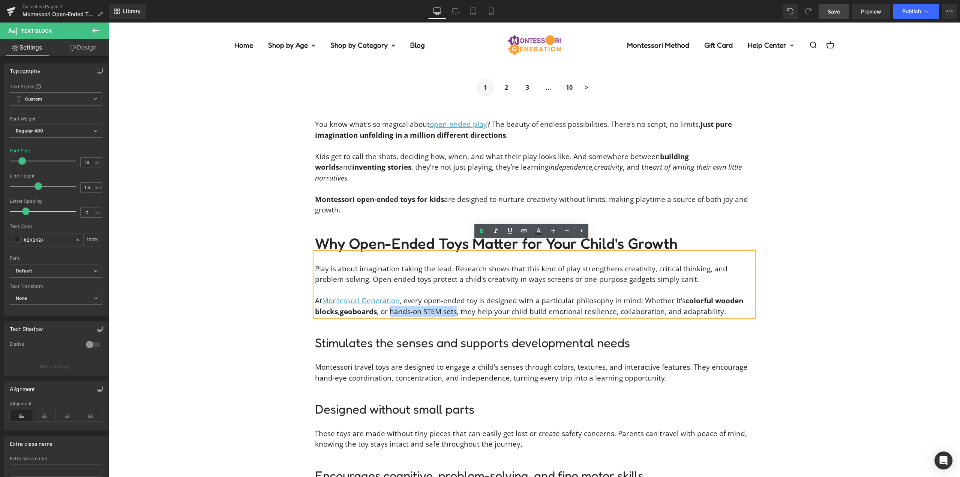
click at [454, 302] on p "At Montessori Generation , every open-ended toy is designed with a particular p…" at bounding box center [534, 305] width 439 height 21
drag, startPoint x: 615, startPoint y: 302, endPoint x: 549, endPoint y: 302, distance: 65.6
click at [549, 302] on p "At Montessori Generation , every open-ended toy is designed with a particular p…" at bounding box center [534, 305] width 439 height 21
drag, startPoint x: 498, startPoint y: 234, endPoint x: 452, endPoint y: 234, distance: 46.1
click at [498, 234] on icon at bounding box center [495, 231] width 9 height 9
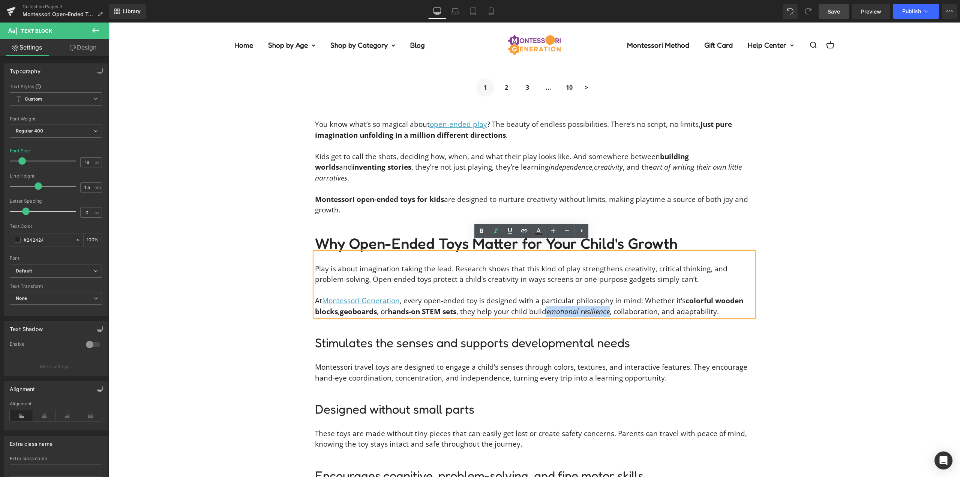
click at [635, 303] on p "At Montessori Generation , every open-ended toy is designed with a particular p…" at bounding box center [534, 305] width 439 height 21
drag, startPoint x: 496, startPoint y: 233, endPoint x: 471, endPoint y: 230, distance: 25.7
click at [496, 233] on icon at bounding box center [495, 231] width 9 height 9
click at [691, 302] on p "At Montessori Generation , every open-ended toy is designed with a particular p…" at bounding box center [534, 305] width 439 height 21
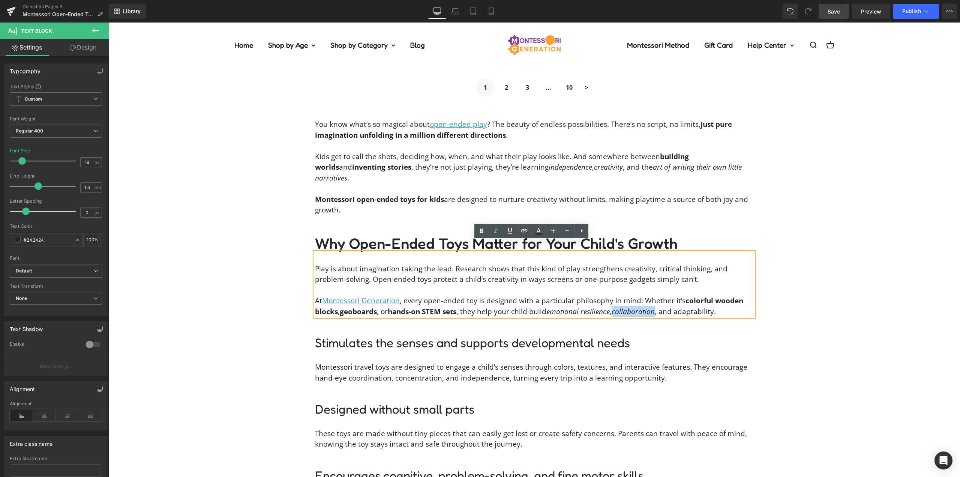
click at [691, 302] on p "At Montessori Generation , every open-ended toy is designed with a particular p…" at bounding box center [534, 305] width 439 height 21
click at [495, 234] on icon at bounding box center [495, 231] width 9 height 9
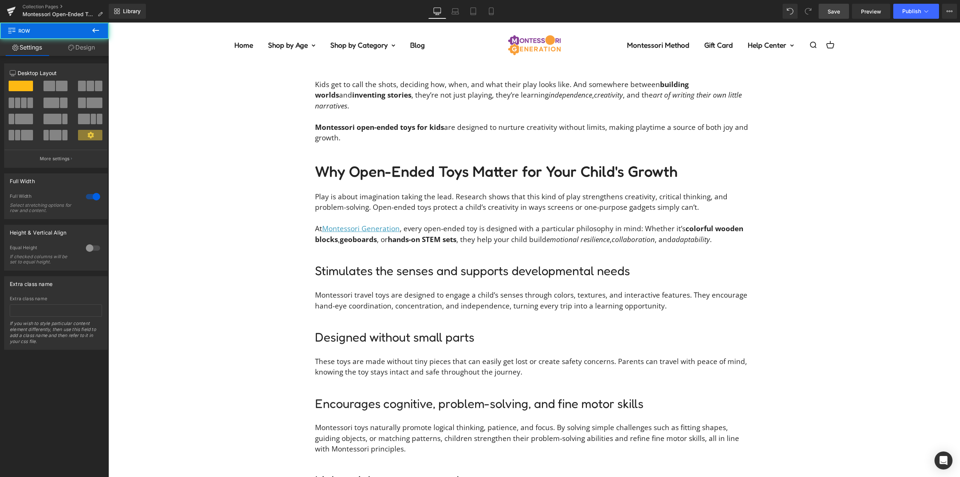
scroll to position [1005, 0]
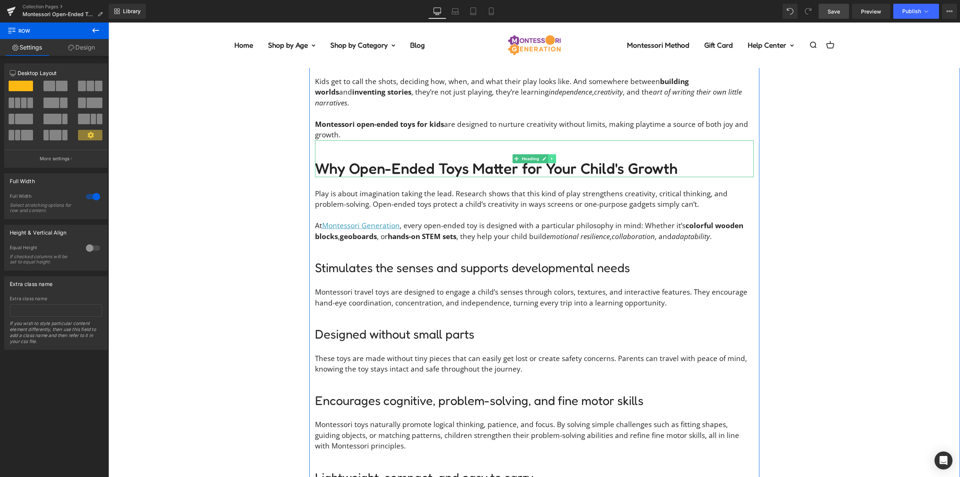
click at [550, 156] on icon at bounding box center [552, 158] width 4 height 5
click at [546, 156] on icon at bounding box center [548, 158] width 4 height 5
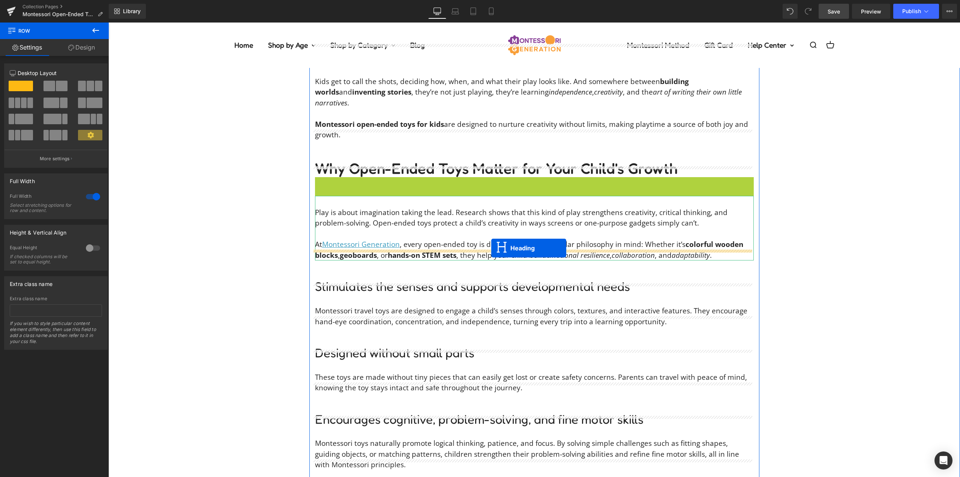
drag, startPoint x: 531, startPoint y: 185, endPoint x: 491, endPoint y: 248, distance: 74.6
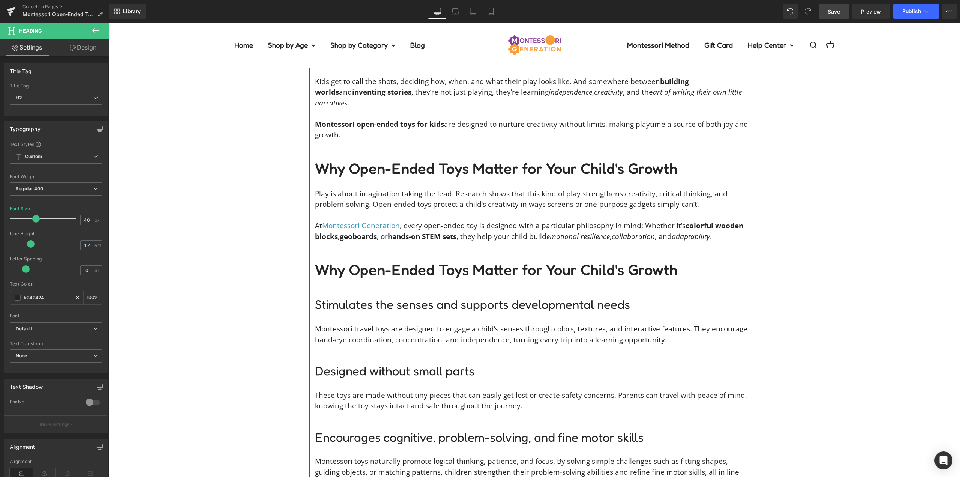
click at [378, 261] on h2 "Why Open-Ended Toys Matter for Your Child's Growth" at bounding box center [534, 269] width 439 height 18
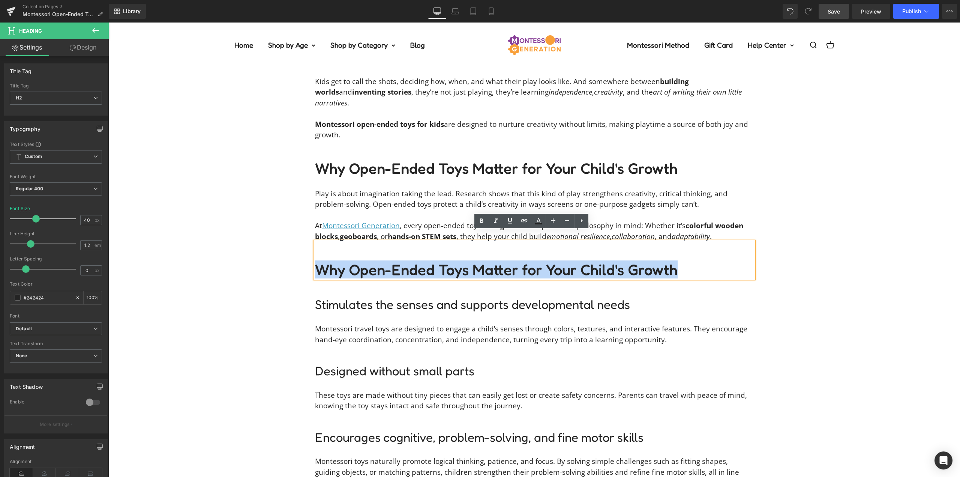
paste div
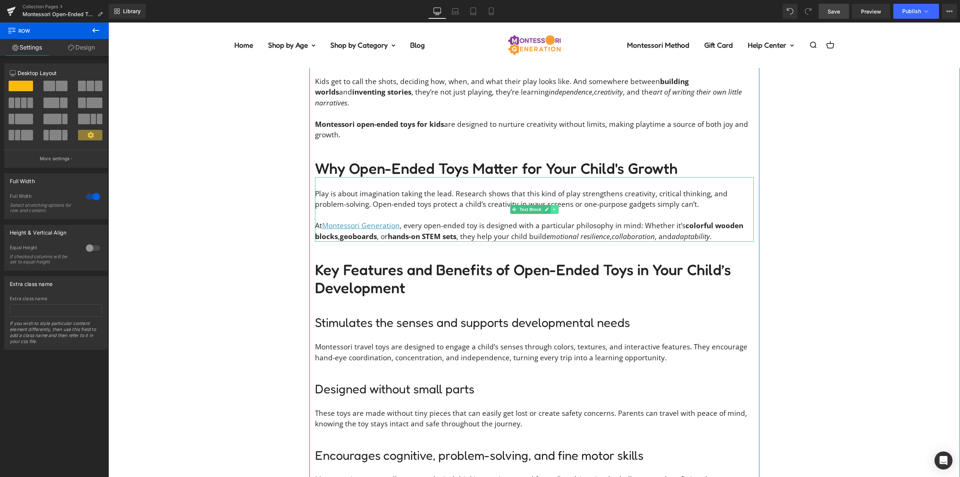
click at [552, 207] on icon at bounding box center [554, 209] width 4 height 5
click at [548, 207] on icon at bounding box center [550, 209] width 4 height 4
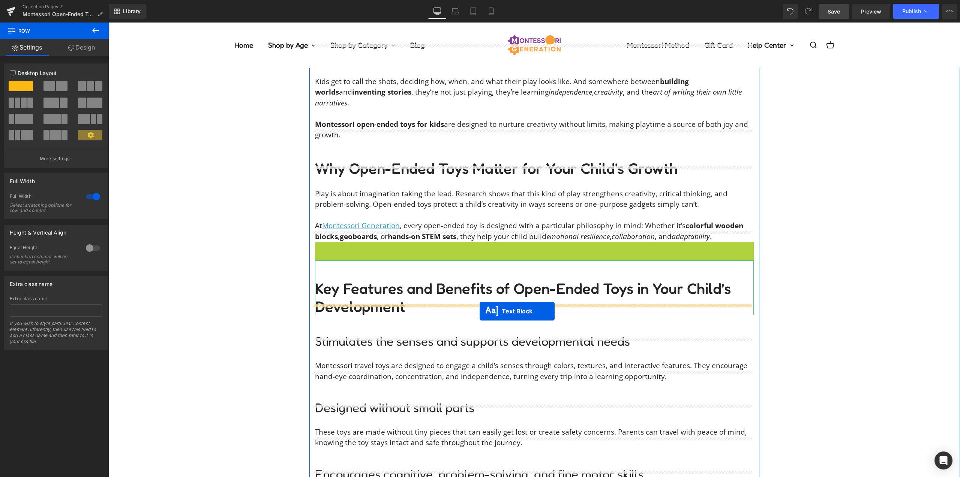
drag, startPoint x: 510, startPoint y: 302, endPoint x: 480, endPoint y: 311, distance: 31.6
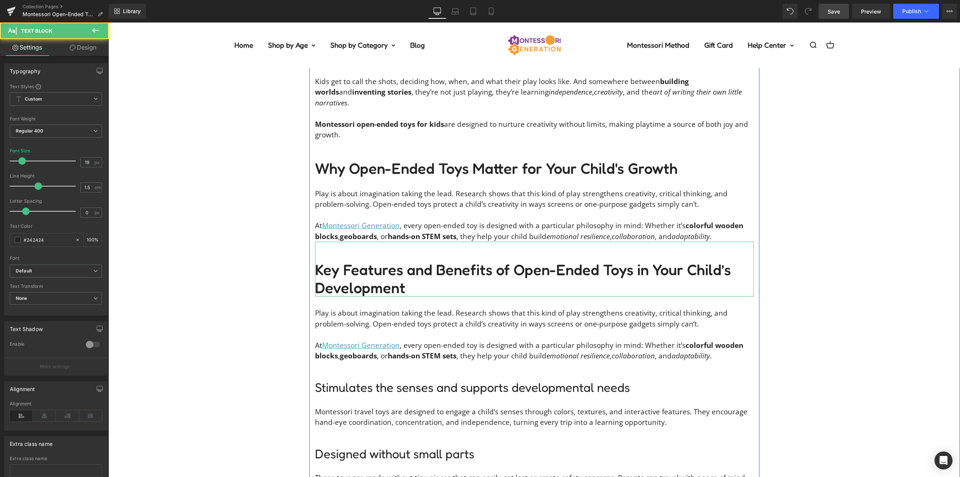
click at [427, 340] on p "At Montessori Generation , every open-ended toy is designed with a particular p…" at bounding box center [534, 350] width 439 height 21
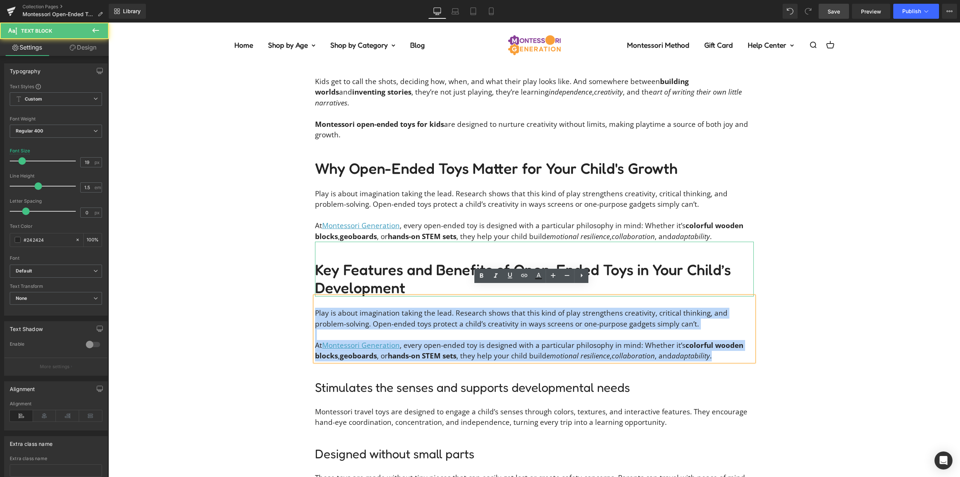
drag, startPoint x: 673, startPoint y: 345, endPoint x: 328, endPoint y: 290, distance: 349.9
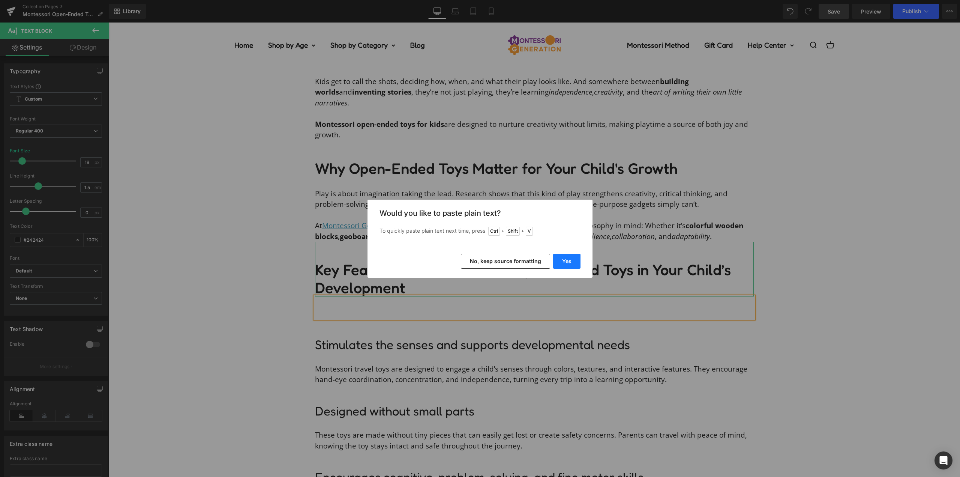
click at [573, 262] on button "Yes" at bounding box center [566, 261] width 27 height 15
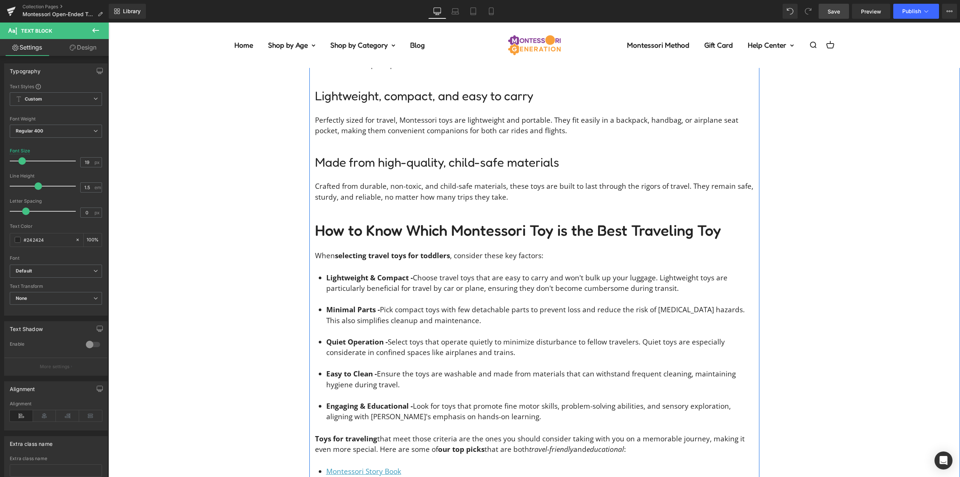
scroll to position [1530, 0]
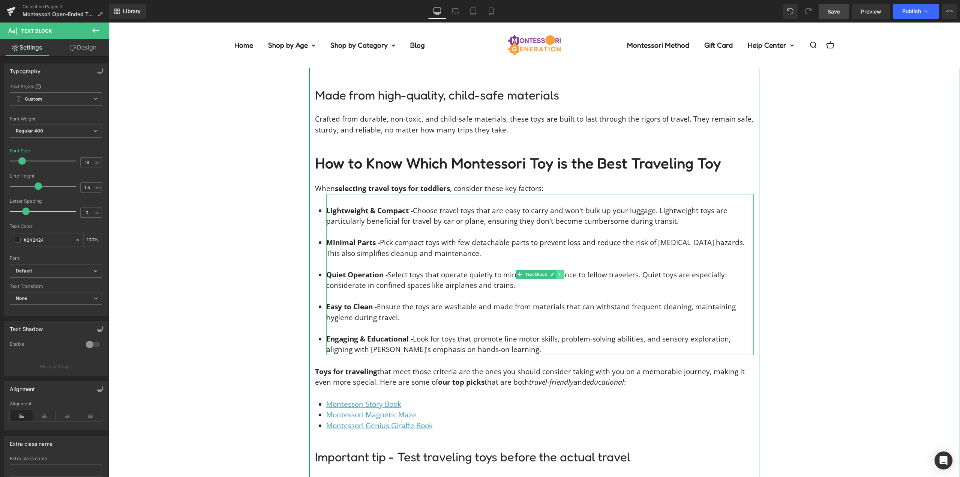
click at [560, 270] on link at bounding box center [560, 274] width 8 height 9
click at [554, 272] on icon at bounding box center [556, 274] width 4 height 4
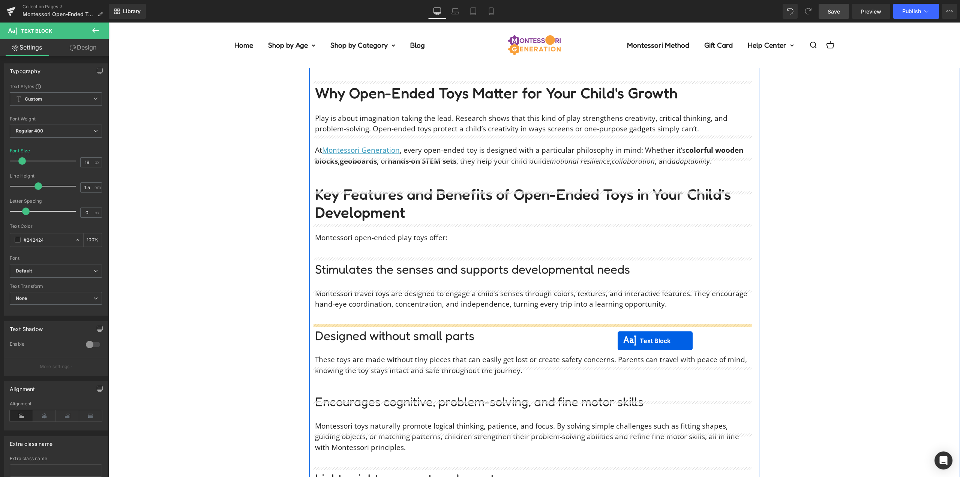
scroll to position [1005, 0]
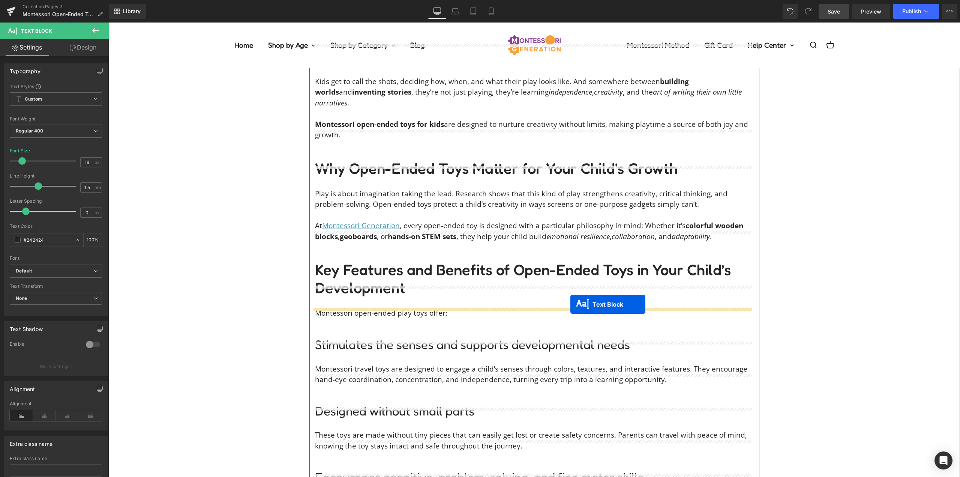
drag, startPoint x: 542, startPoint y: 323, endPoint x: 570, endPoint y: 304, distance: 34.4
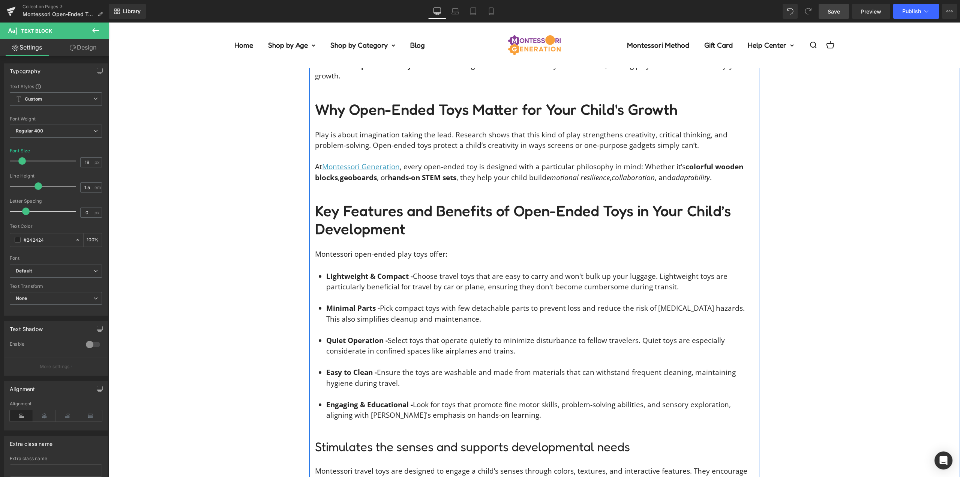
scroll to position [1080, 0]
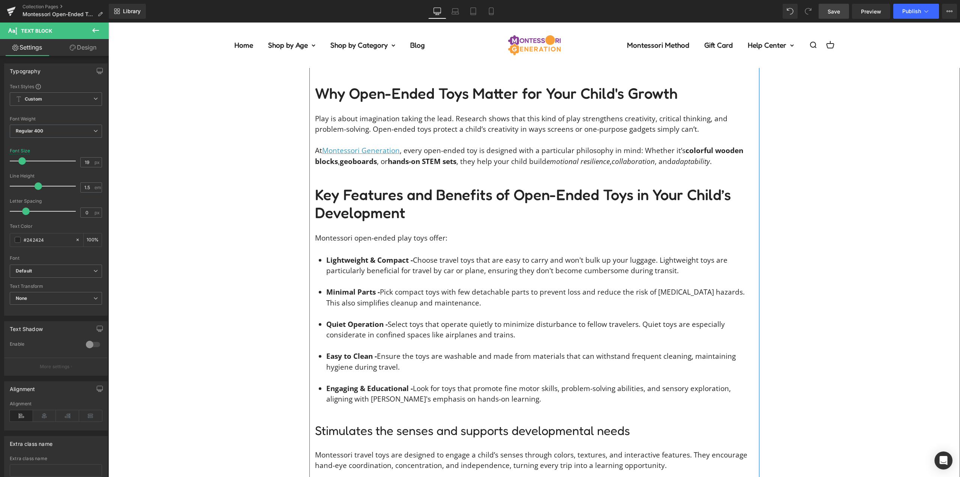
click at [479, 372] on div at bounding box center [540, 377] width 428 height 11
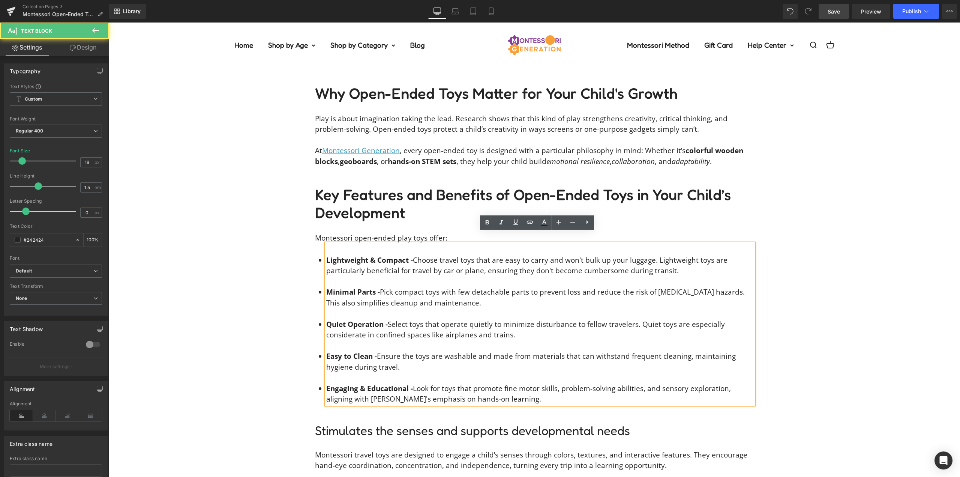
click at [524, 390] on li "Engaging & Educational - Look for toys that promote fine motor skills, problem-…" at bounding box center [540, 393] width 428 height 21
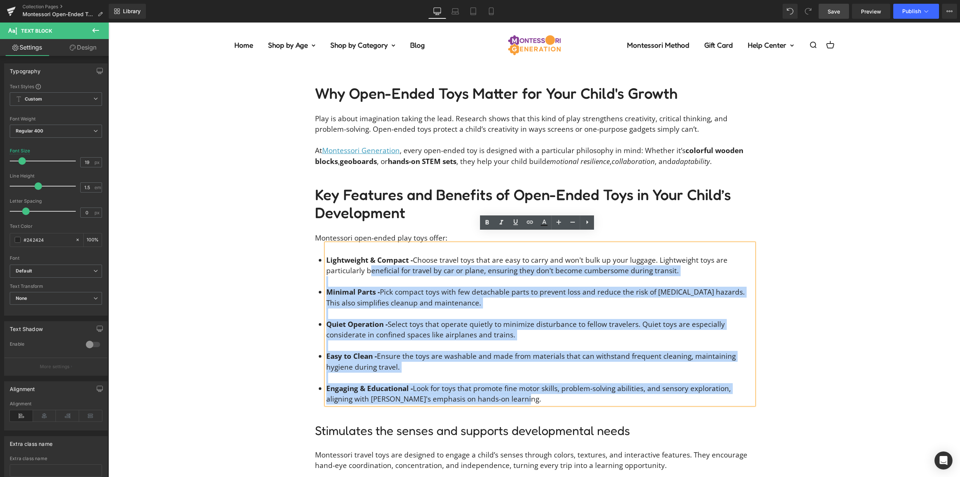
drag, startPoint x: 527, startPoint y: 391, endPoint x: 368, endPoint y: 261, distance: 206.0
click at [368, 261] on div "Lightweight & Compact - Choose travel toys that are easy to carry and won't bul…" at bounding box center [540, 323] width 428 height 161
click at [423, 255] on li "Lightweight & Compact - Choose travel toys that are easy to carry and won't bul…" at bounding box center [540, 265] width 428 height 21
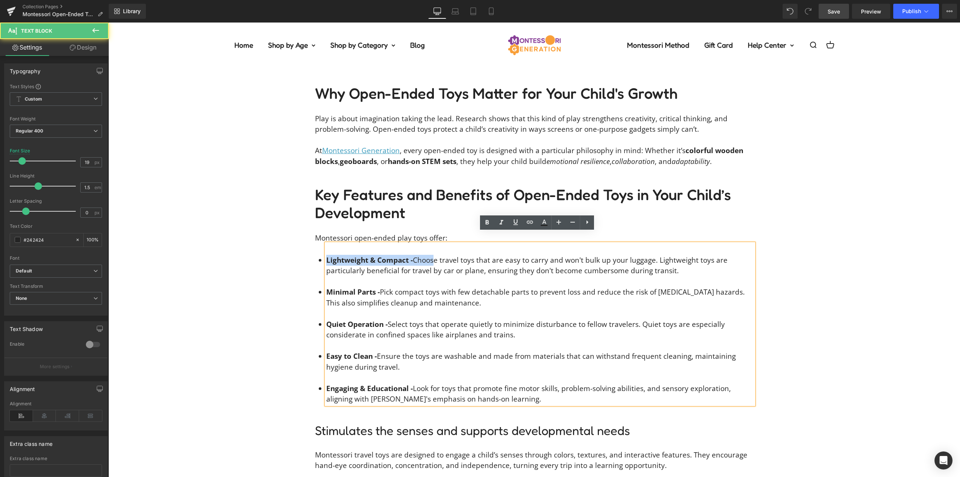
drag, startPoint x: 426, startPoint y: 249, endPoint x: 404, endPoint y: 261, distance: 25.2
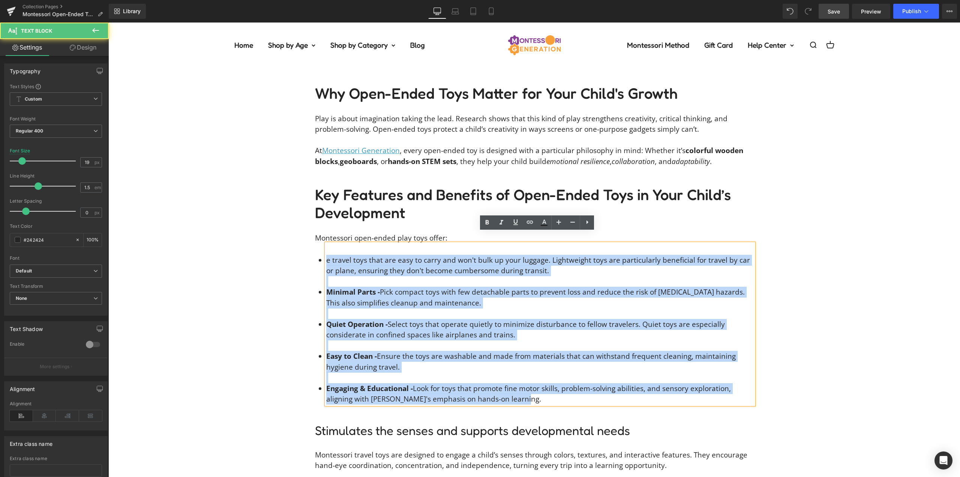
drag, startPoint x: 513, startPoint y: 388, endPoint x: 349, endPoint y: 224, distance: 231.8
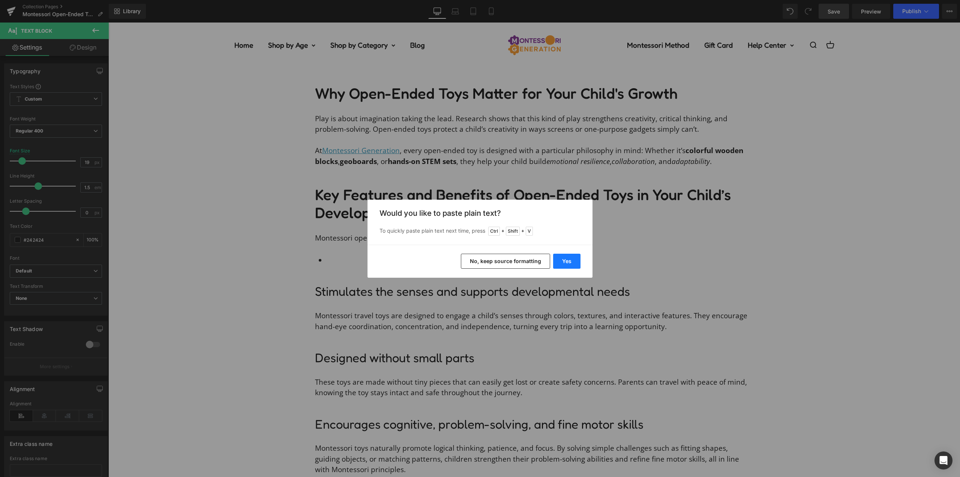
drag, startPoint x: 568, startPoint y: 260, endPoint x: 459, endPoint y: 237, distance: 111.2
click at [568, 260] on button "Yes" at bounding box center [566, 261] width 27 height 15
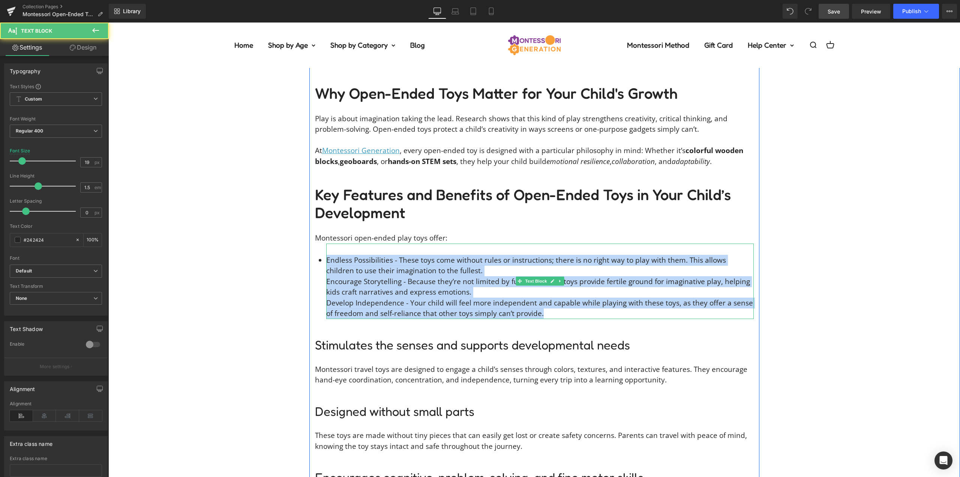
drag, startPoint x: 543, startPoint y: 304, endPoint x: 263, endPoint y: 221, distance: 292.1
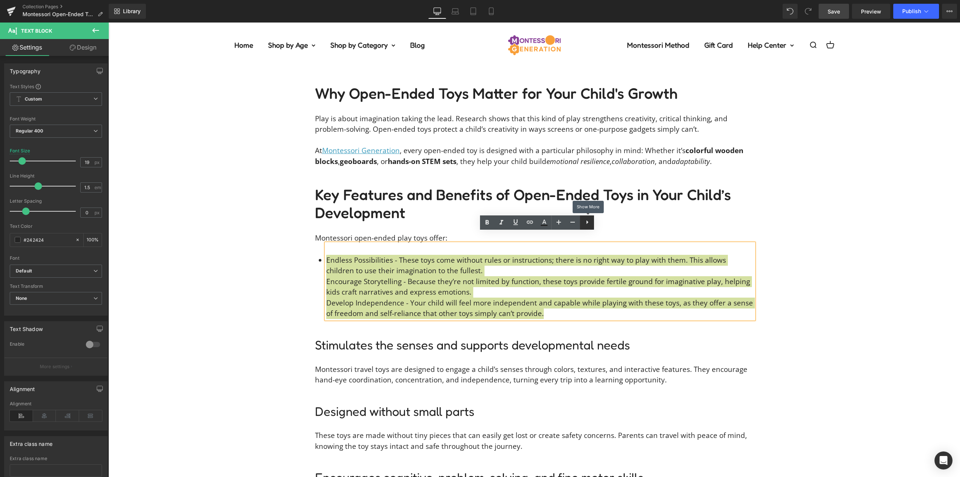
click at [586, 223] on icon at bounding box center [587, 222] width 9 height 9
click at [591, 222] on icon at bounding box center [586, 222] width 9 height 9
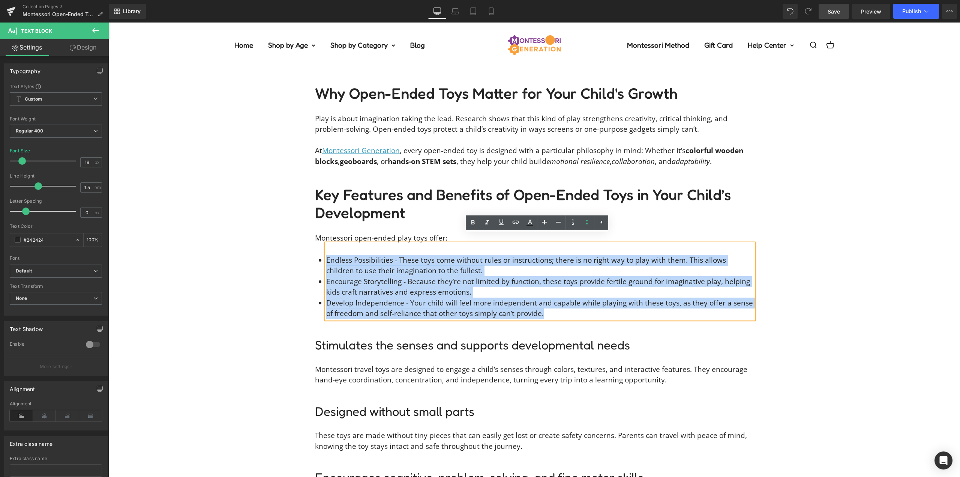
drag, startPoint x: 449, startPoint y: 258, endPoint x: 453, endPoint y: 257, distance: 4.1
click at [449, 258] on li "Endless Possibilities - These toys come without rules or instructions; there is…" at bounding box center [540, 265] width 428 height 21
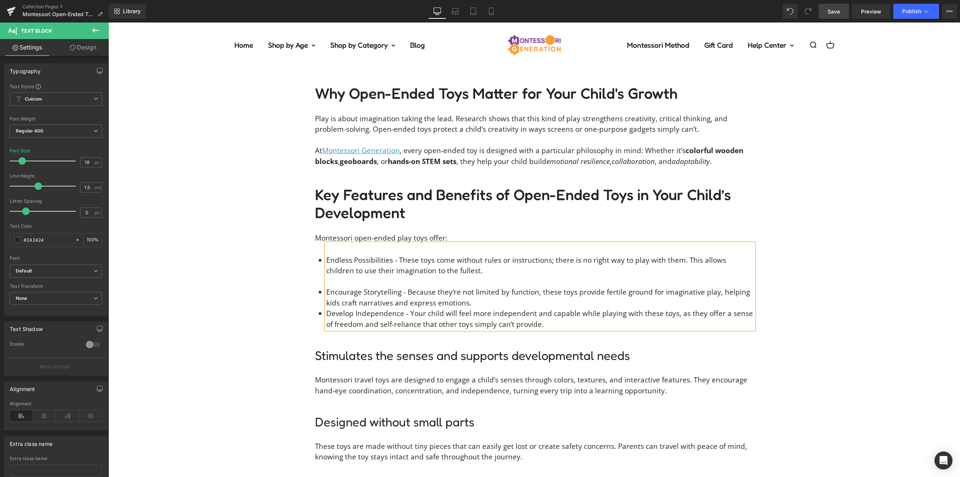
click at [487, 289] on li "Encourage Storytelling - Because they’re not limited by function, these toys pr…" at bounding box center [540, 297] width 428 height 21
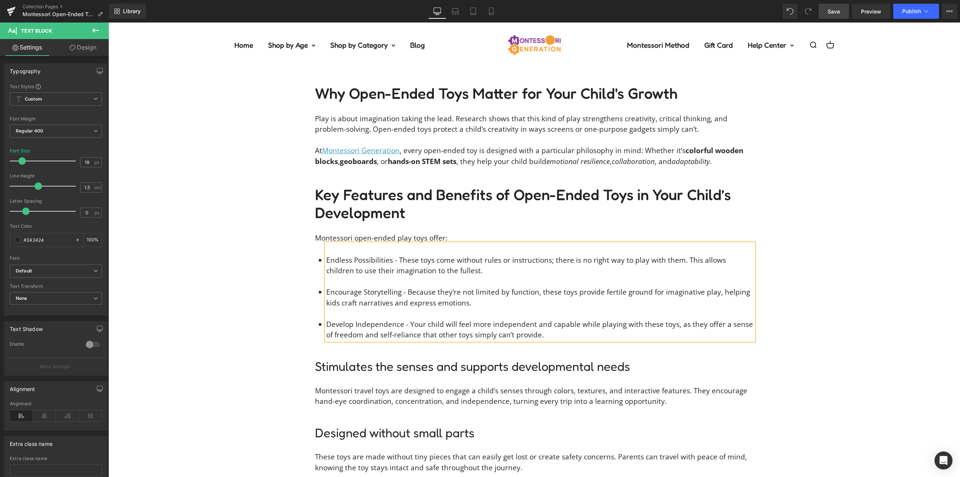
drag, startPoint x: 389, startPoint y: 250, endPoint x: 325, endPoint y: 249, distance: 64.5
click at [326, 248] on div "Endless Possibilities - These toys come without rules or instructions; there is…" at bounding box center [540, 291] width 428 height 97
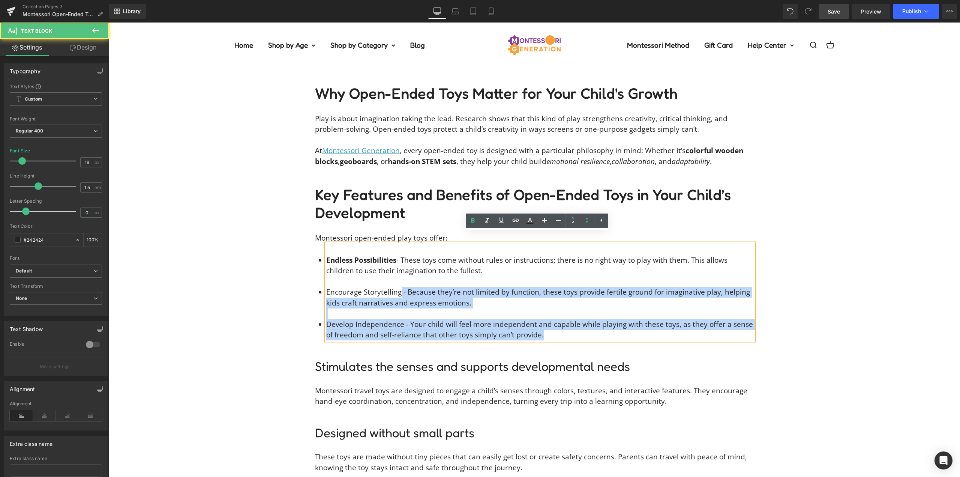
drag, startPoint x: 397, startPoint y: 279, endPoint x: 323, endPoint y: 277, distance: 74.3
click at [326, 277] on div "Endless Possibilities - These toys come without rules or instructions; there is…" at bounding box center [540, 291] width 428 height 97
click at [333, 287] on li "Encourage Storytelling - Because they’re not limited by function, these toys pr…" at bounding box center [540, 297] width 428 height 21
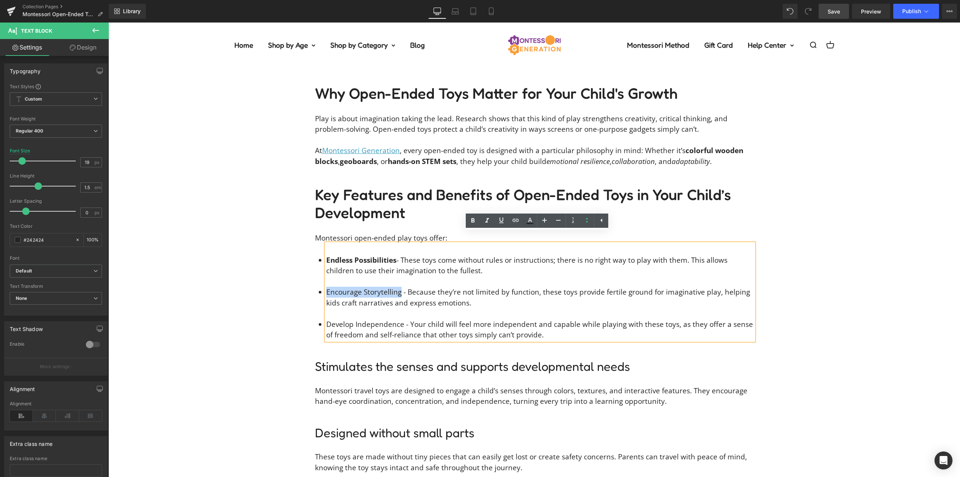
drag, startPoint x: 324, startPoint y: 280, endPoint x: 397, endPoint y: 279, distance: 73.2
click at [397, 287] on li "Encourage Storytelling - Because they’re not limited by function, these toys pr…" at bounding box center [540, 297] width 428 height 21
drag, startPoint x: 325, startPoint y: 313, endPoint x: 399, endPoint y: 312, distance: 73.5
click at [399, 319] on li "Develop Independence - Your child will feel more independent and capable while …" at bounding box center [540, 329] width 428 height 21
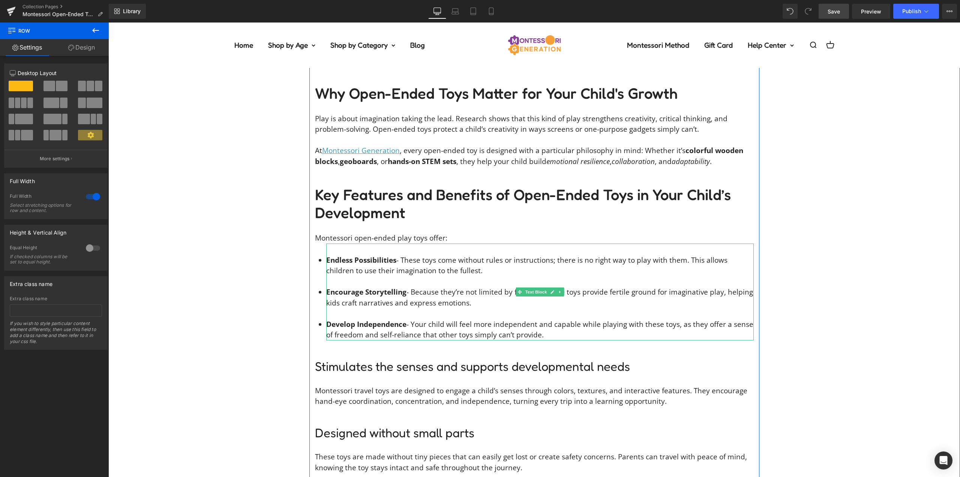
click at [617, 287] on li "Encourage Storytelling - Because they’re not limited by function, these toys pr…" at bounding box center [540, 297] width 428 height 21
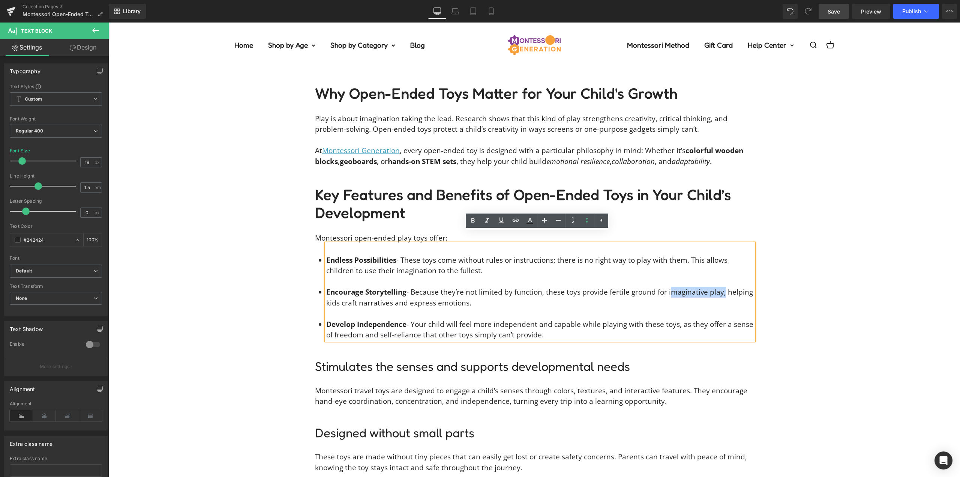
drag, startPoint x: 718, startPoint y: 280, endPoint x: 665, endPoint y: 280, distance: 52.9
click at [665, 287] on li "Encourage Storytelling - Because they’re not limited by function, these toys pr…" at bounding box center [540, 297] width 428 height 21
drag, startPoint x: 534, startPoint y: 218, endPoint x: 535, endPoint y: 222, distance: 4.3
click at [534, 218] on icon at bounding box center [529, 220] width 9 height 9
type input "#242424"
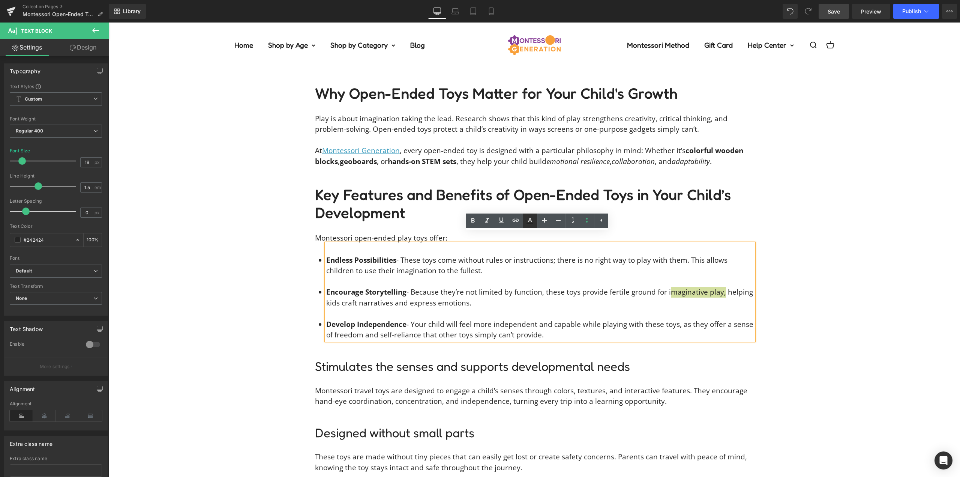
type input "100"
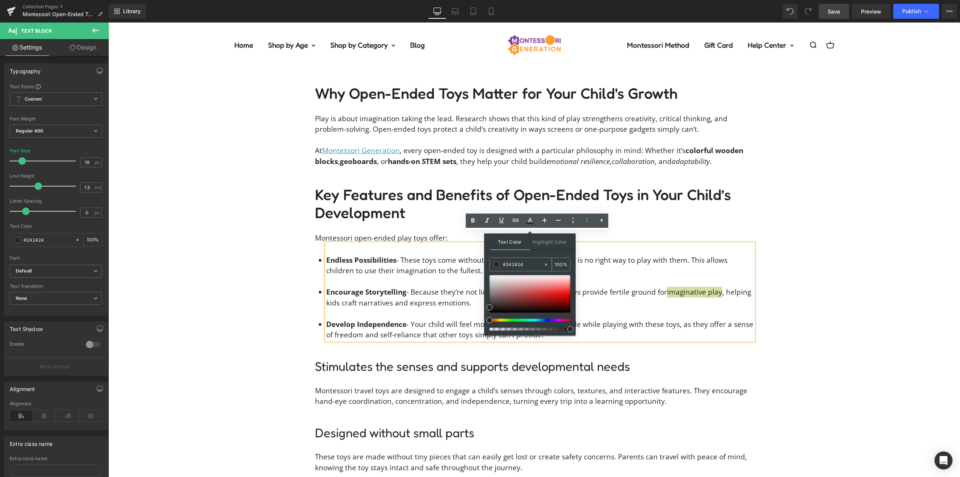
click at [522, 262] on input "#242424" at bounding box center [523, 264] width 41 height 8
type input "#3"
type input "0"
type input "#3c9"
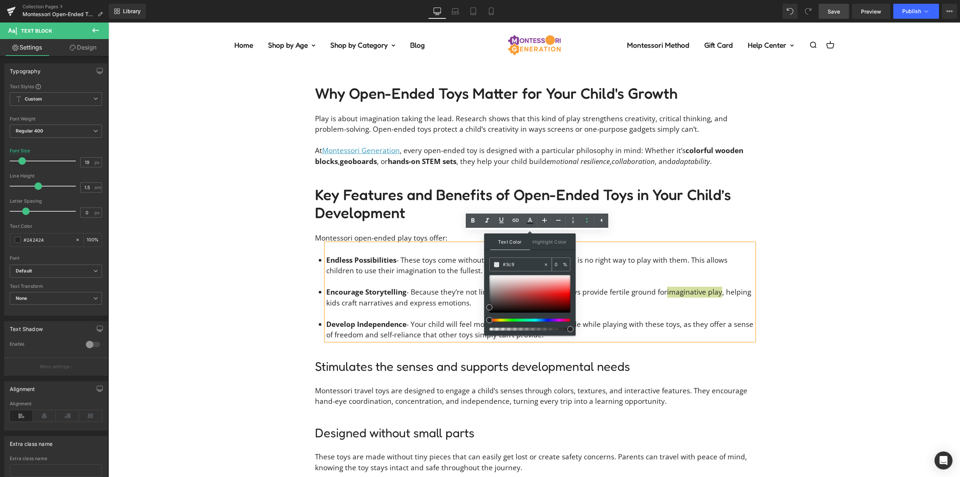
type input "100"
type input "#3c9c"
type input "80"
type input "#3c9cbe"
type input "100"
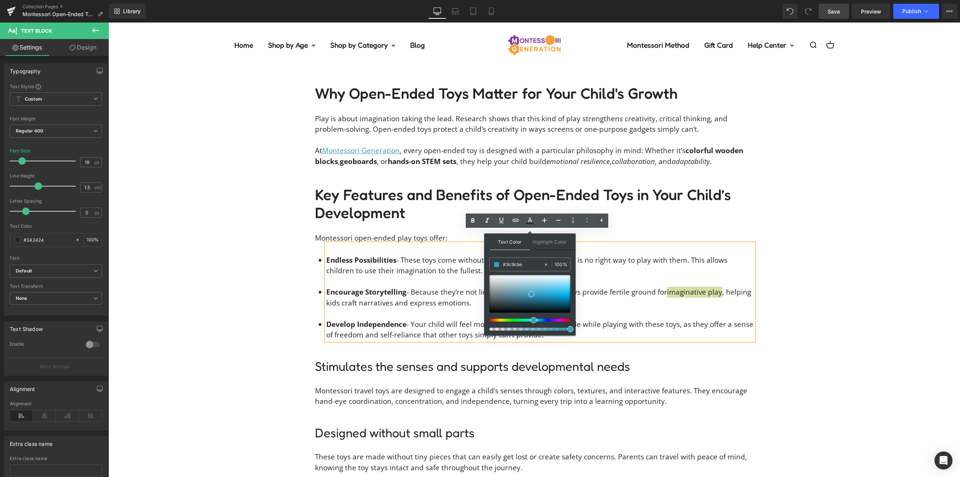
type input "#3c9cbe"
click at [521, 254] on div "Text Color Highlight Color rgb(60, 156, 190) #3c9cbe 100 % transparent transpar…" at bounding box center [530, 284] width 92 height 102
click at [521, 254] on div "Text Color Highlight Color rgba(60, 156, 190, 1) #3c9cbe 100 % transparent tran…" at bounding box center [530, 284] width 92 height 102
click at [499, 219] on icon at bounding box center [501, 220] width 9 height 9
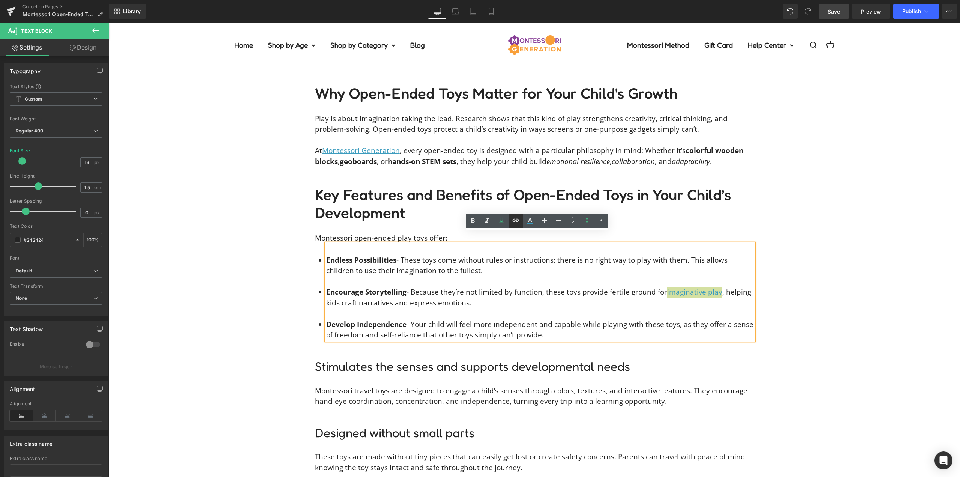
click at [517, 222] on icon at bounding box center [516, 220] width 6 height 3
click at [742, 0] on div "Text Color Highlight Color rgba(60, 156, 190, 1) #3c9cbe 100 % transparent tran…" at bounding box center [480, 0] width 960 height 0
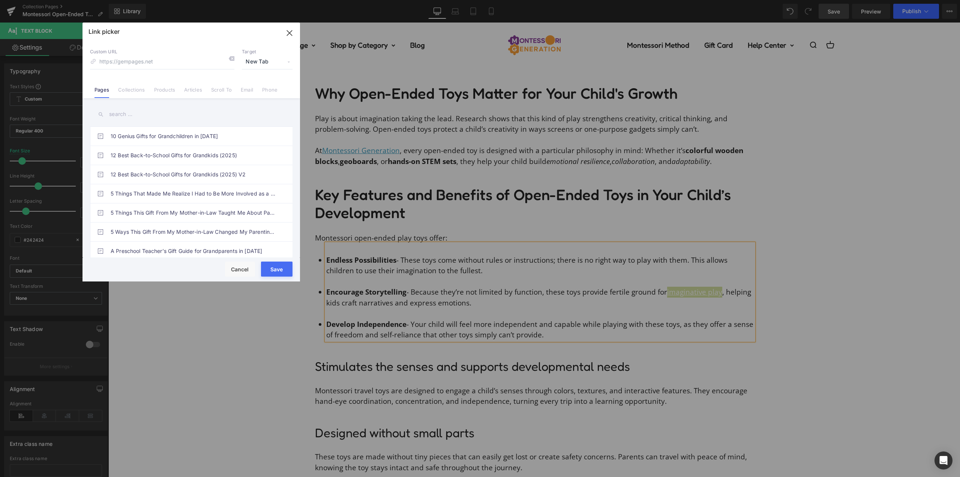
click at [255, 62] on span "New Tab" at bounding box center [267, 62] width 51 height 14
click at [255, 87] on li "New Tab" at bounding box center [267, 88] width 58 height 13
click at [191, 89] on link "Articles" at bounding box center [193, 92] width 18 height 11
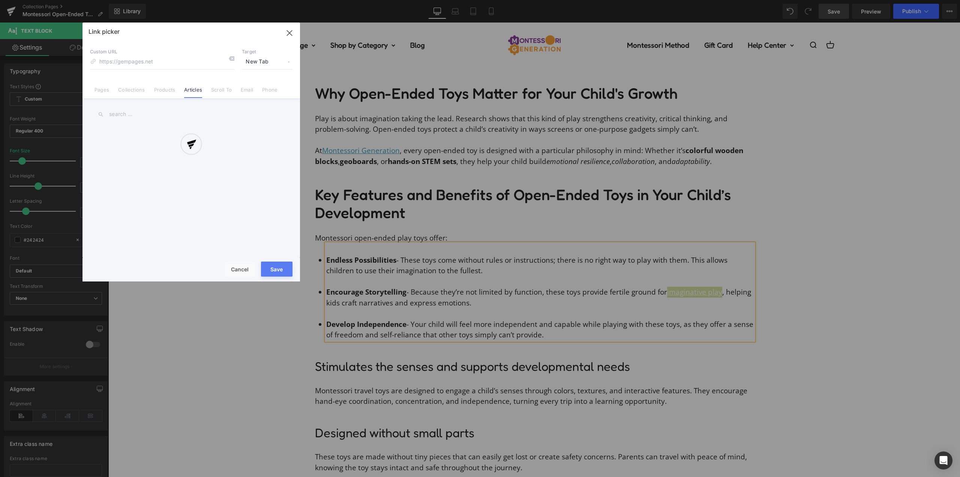
click at [150, 116] on div at bounding box center [192, 152] width 218 height 259
click at [142, 114] on div at bounding box center [192, 152] width 218 height 259
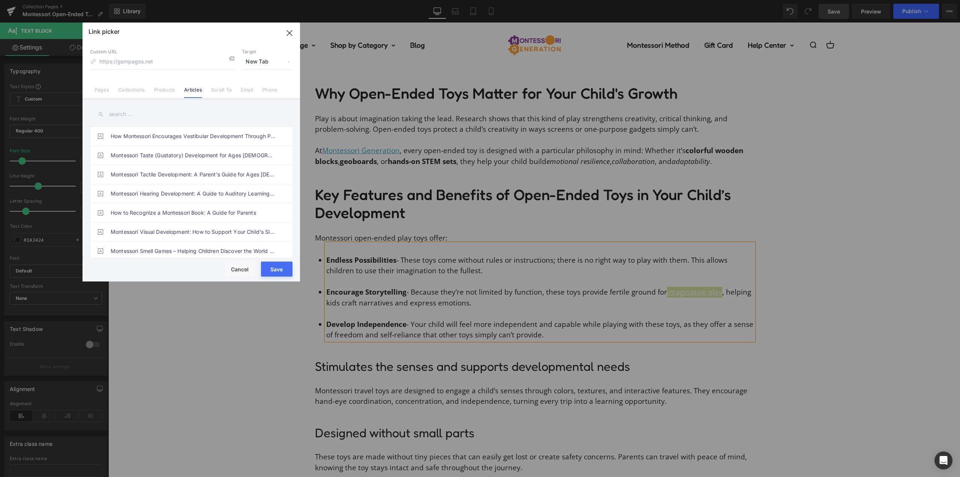
click at [168, 116] on input "text" at bounding box center [191, 114] width 203 height 17
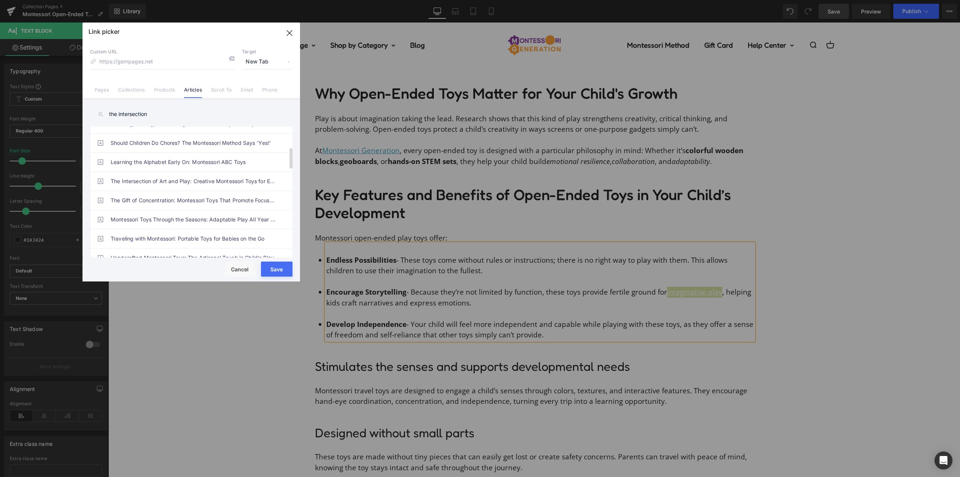
scroll to position [188, 0]
type input "the intersection"
click at [186, 164] on link "The Intersection of Art and Play: Creative Montessori Toys for Expression" at bounding box center [193, 159] width 165 height 19
type input "/blogs/montessori/creative-montessori-toys"
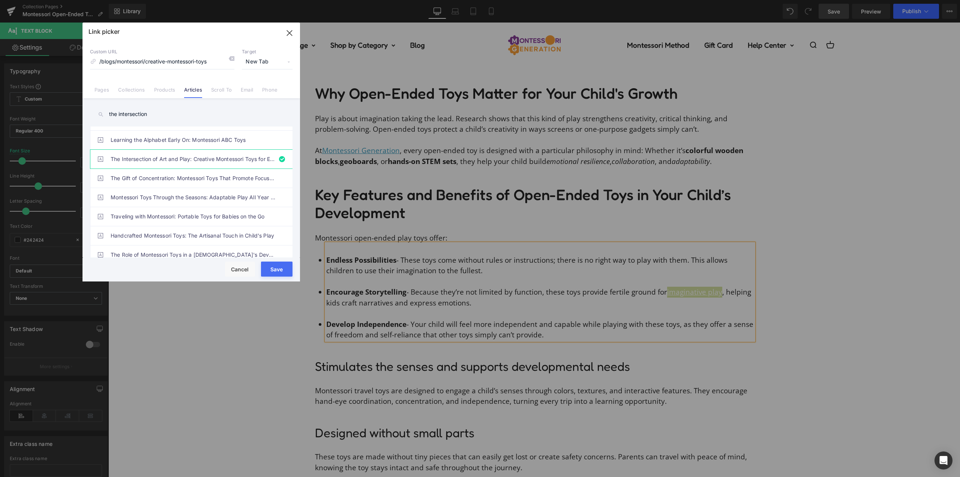
click at [277, 269] on button "Save" at bounding box center [277, 268] width 32 height 15
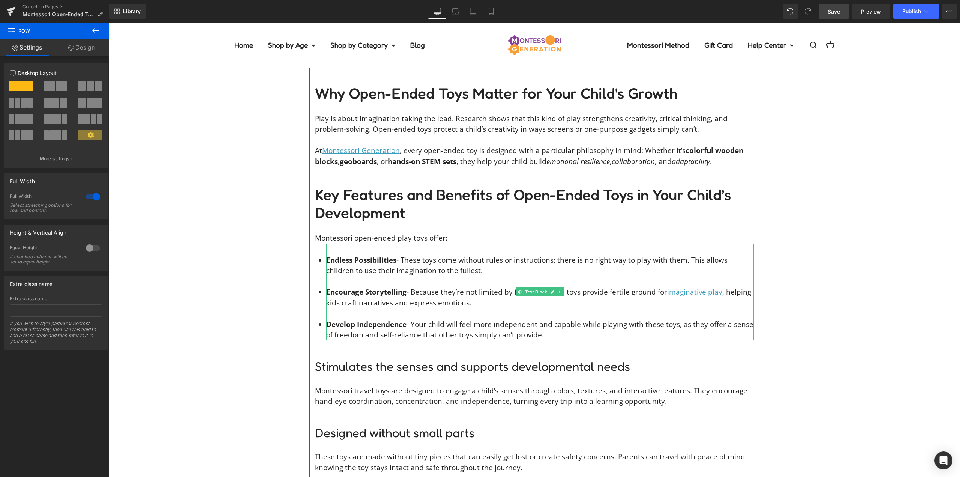
click at [580, 319] on li "Develop Independence - Your child will feel more independent and capable while …" at bounding box center [540, 329] width 428 height 21
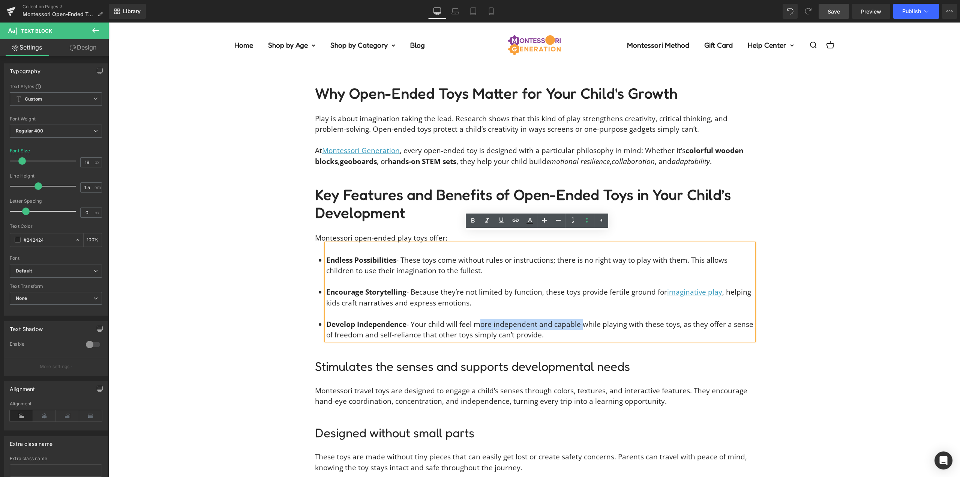
drag, startPoint x: 474, startPoint y: 312, endPoint x: 576, endPoint y: 310, distance: 102.0
click at [576, 319] on li "Develop Independence - Your child will feel more independent and capable while …" at bounding box center [540, 329] width 428 height 21
click at [534, 223] on link at bounding box center [530, 220] width 14 height 14
type input "#242424"
type input "100"
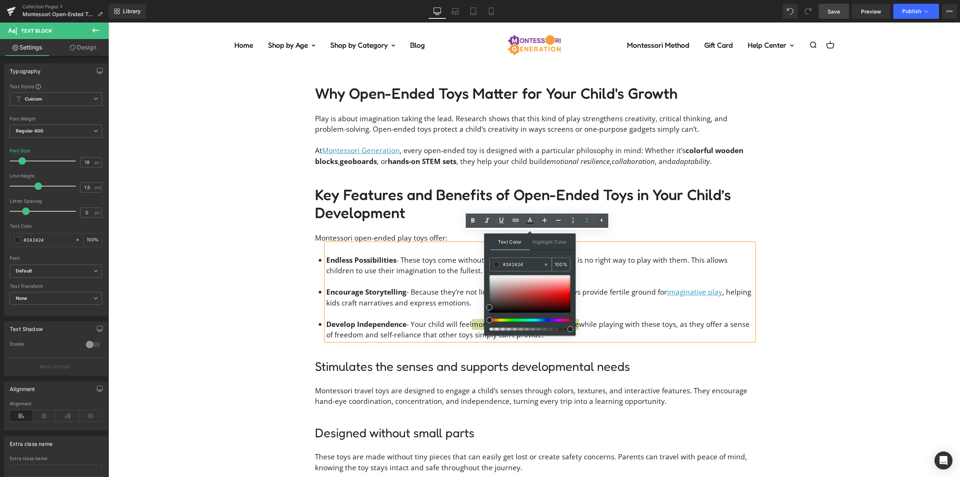
click at [519, 263] on input "#242424" at bounding box center [523, 264] width 41 height 8
type input "#3"
type input "0"
type input "#3c9"
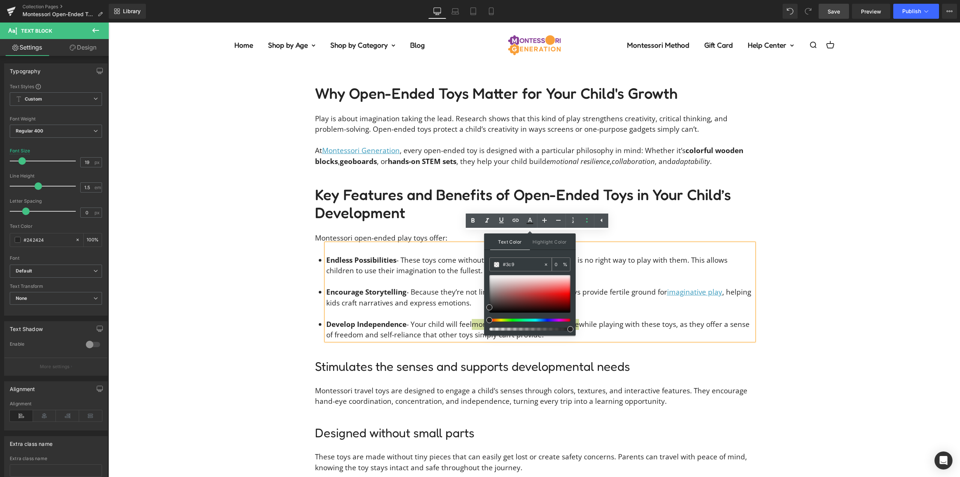
type input "100"
type input "#3c9c"
type input "80"
type input "#3c9cbe"
type input "100"
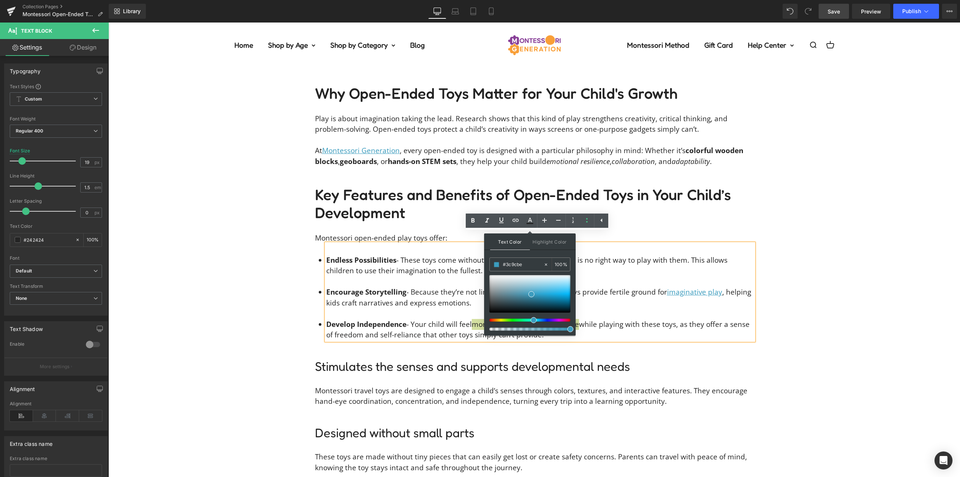
type input "#3c9cbe"
click at [530, 257] on div "Text Color Highlight Color rgb(60, 156, 190) #3c9cbe 100 % transparent transpar…" at bounding box center [530, 284] width 92 height 102
click at [530, 254] on div "Text Color Highlight Color rgba(60, 156, 190, 1) #3c9cbe 100 % transparent tran…" at bounding box center [530, 284] width 92 height 102
click at [500, 220] on icon at bounding box center [501, 221] width 5 height 6
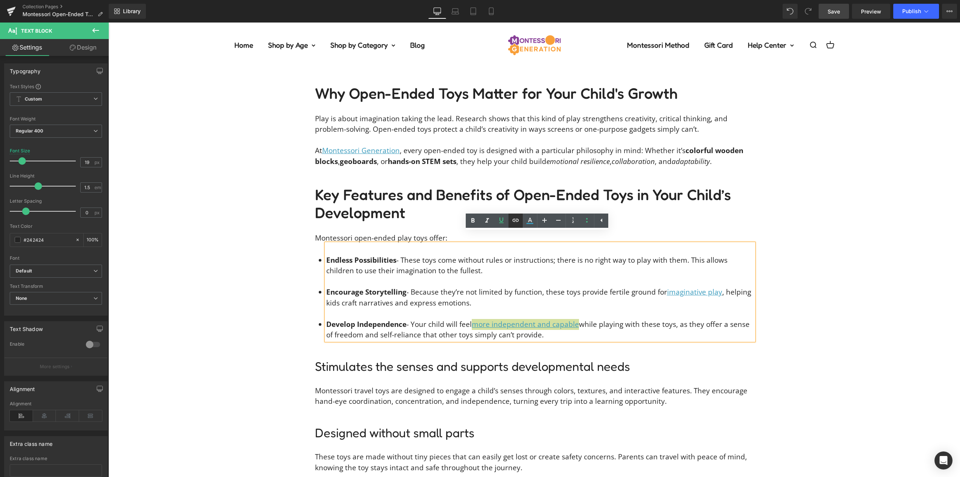
click at [514, 220] on icon at bounding box center [515, 220] width 9 height 9
click at [629, 0] on div "Text Color Highlight Color rgba(60, 156, 190, 1) #3c9cbe 100 % transparent tran…" at bounding box center [480, 0] width 960 height 0
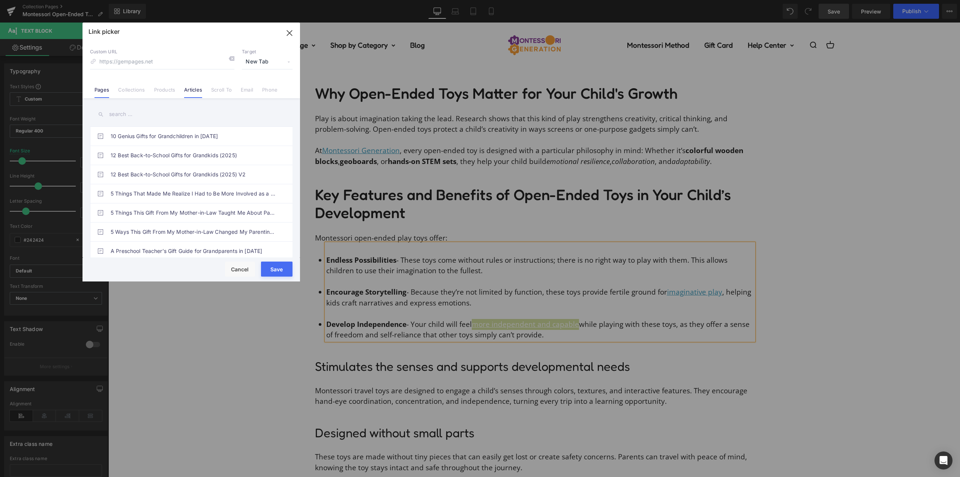
click at [185, 91] on link "Articles" at bounding box center [193, 92] width 18 height 11
click at [183, 112] on input "text" at bounding box center [191, 114] width 203 height 17
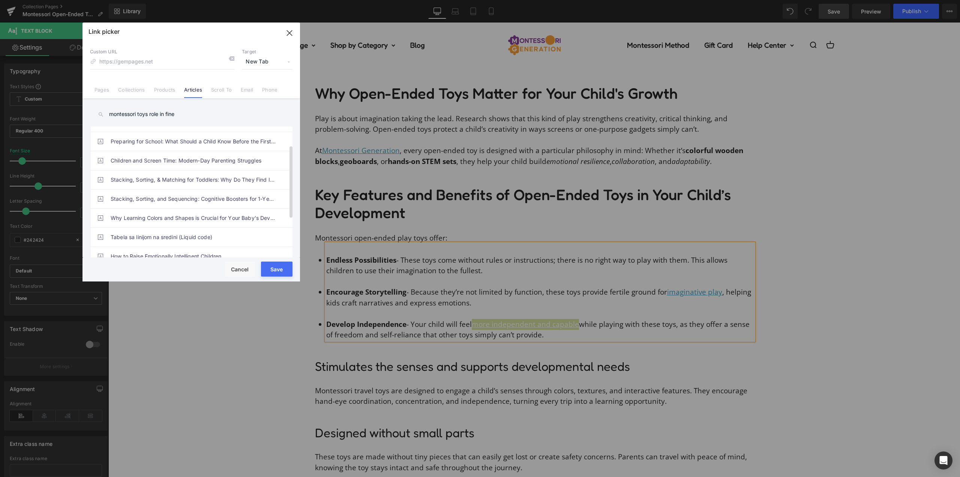
scroll to position [0, 0]
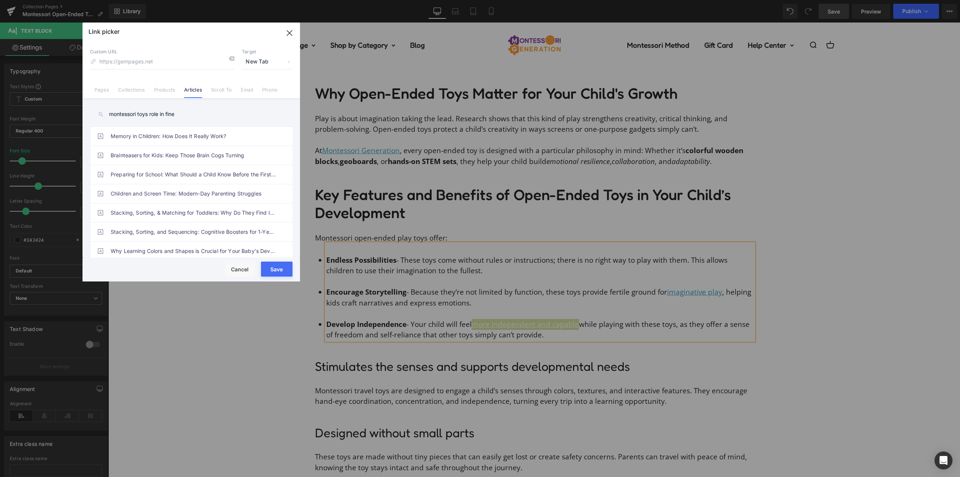
click at [192, 116] on input "montessori toys role in fine" at bounding box center [191, 114] width 203 height 17
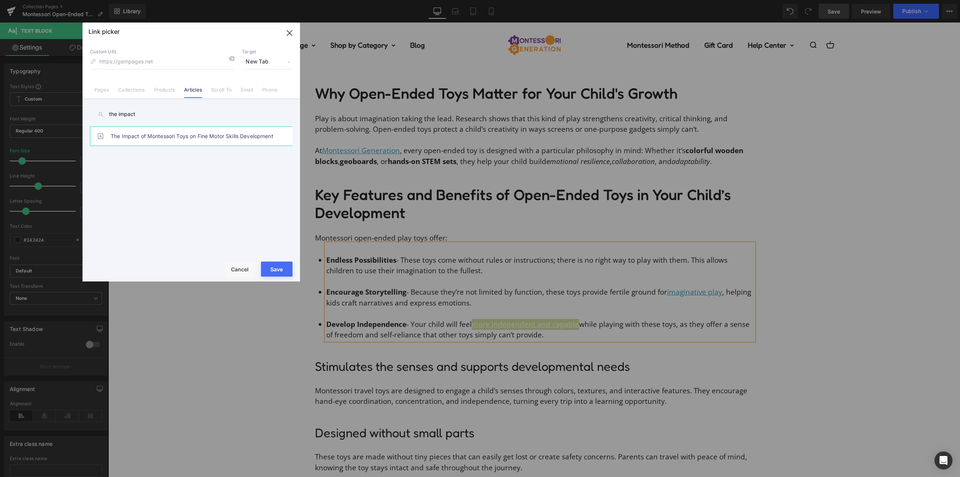
type input "the impact"
click at [230, 134] on link "The Impact of Montessori Toys on Fine Motor Skills Development" at bounding box center [193, 136] width 165 height 19
type input "/blogs/montessori/fine-motor-skills"
drag, startPoint x: 275, startPoint y: 268, endPoint x: 166, endPoint y: 246, distance: 111.1
click at [275, 268] on button "Save" at bounding box center [277, 268] width 32 height 15
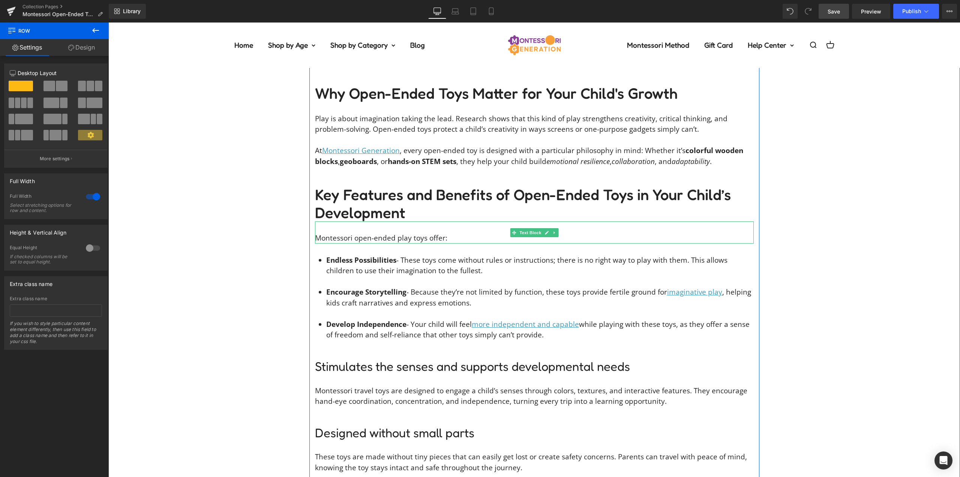
click at [551, 228] on link at bounding box center [555, 232] width 8 height 9
drag, startPoint x: 548, startPoint y: 222, endPoint x: 540, endPoint y: 228, distance: 9.8
click at [548, 230] on icon at bounding box center [550, 232] width 4 height 4
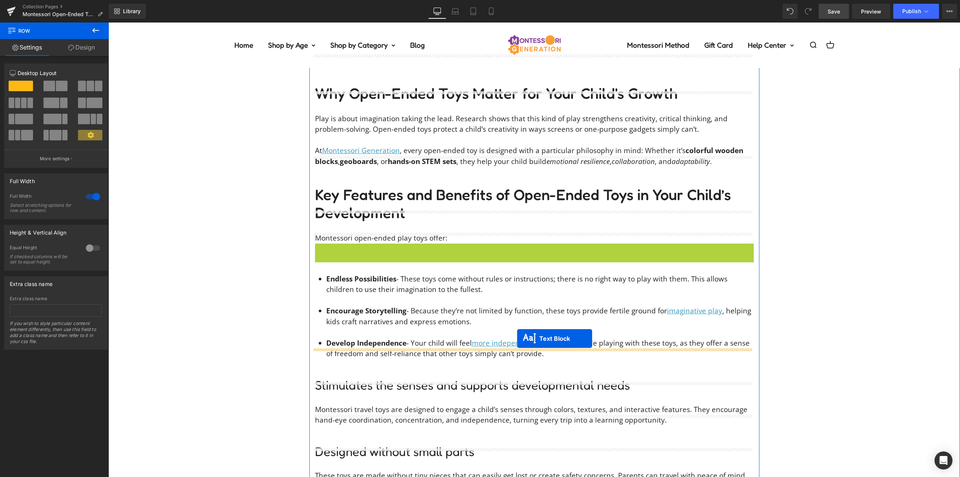
drag, startPoint x: 531, startPoint y: 243, endPoint x: 517, endPoint y: 338, distance: 95.8
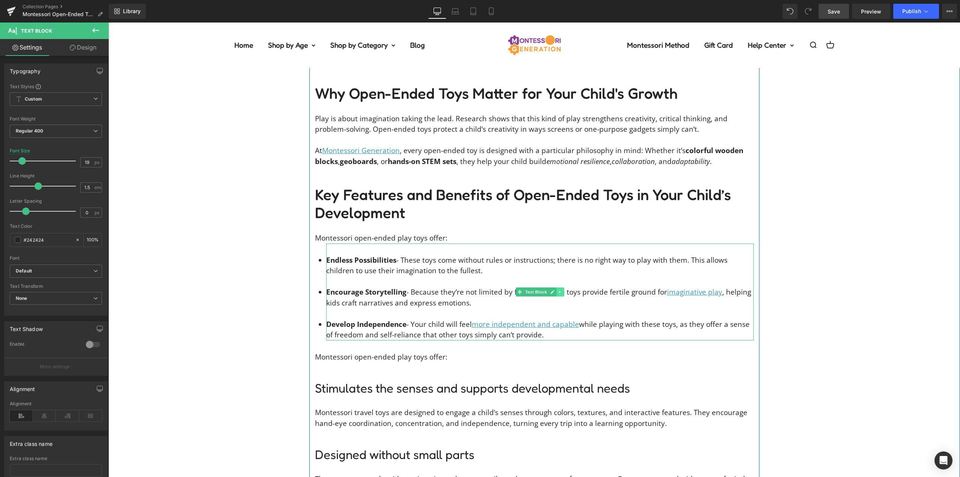
click at [558, 290] on icon at bounding box center [560, 292] width 4 height 5
click at [554, 290] on icon at bounding box center [556, 292] width 4 height 4
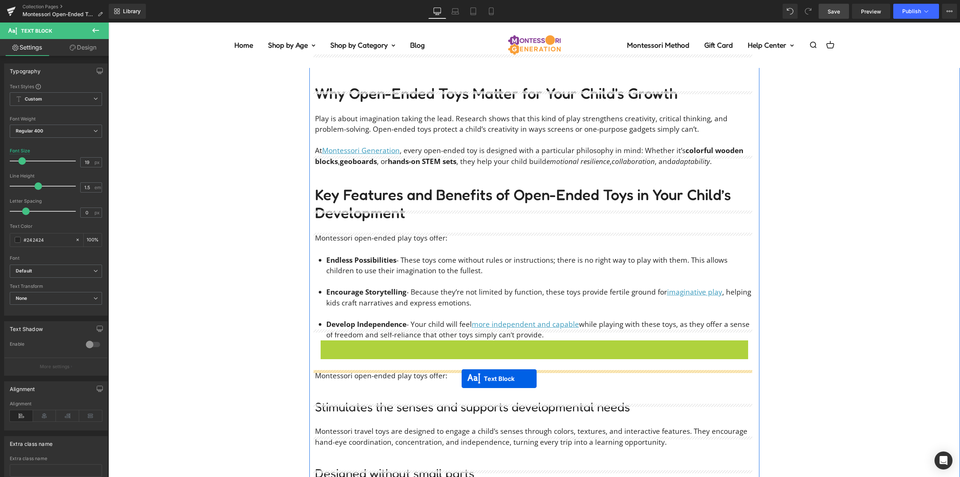
drag, startPoint x: 534, startPoint y: 374, endPoint x: 462, endPoint y: 378, distance: 72.5
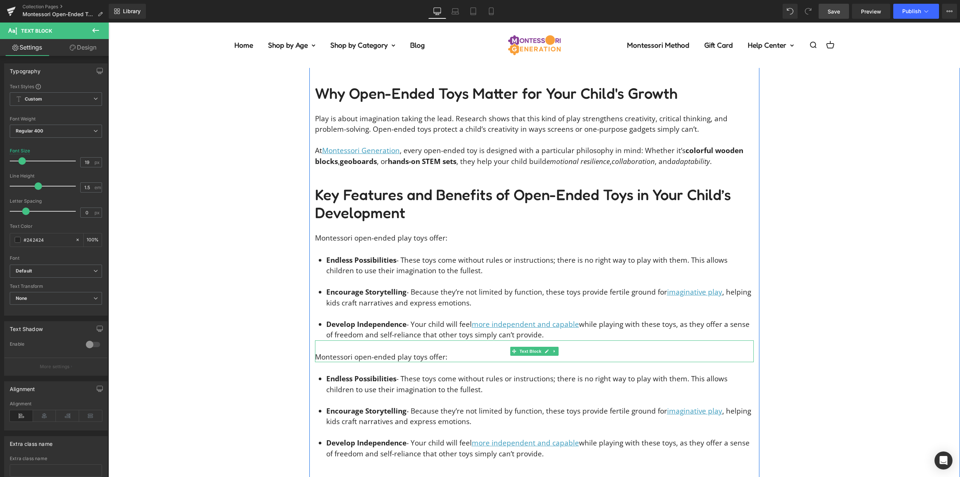
click at [375, 351] on p "Montessori open-ended play toys offer:" at bounding box center [534, 356] width 439 height 11
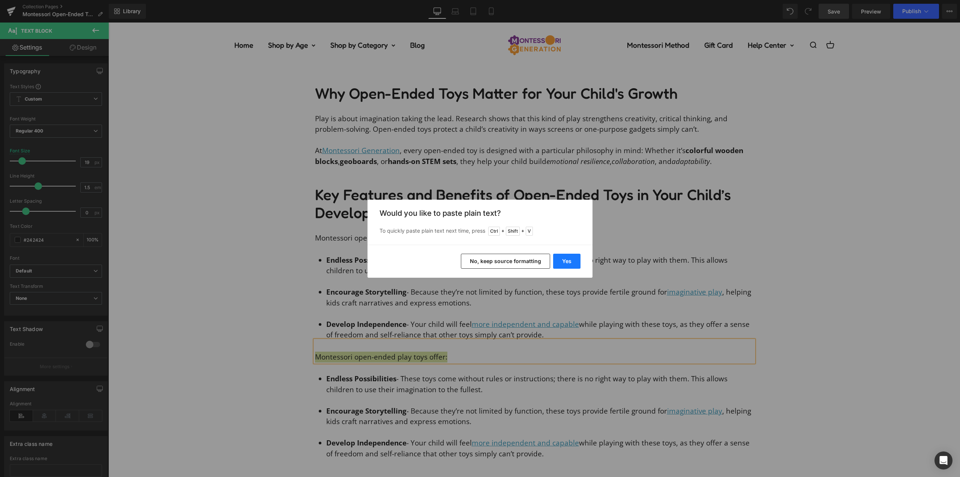
click at [562, 262] on button "Yes" at bounding box center [566, 261] width 27 height 15
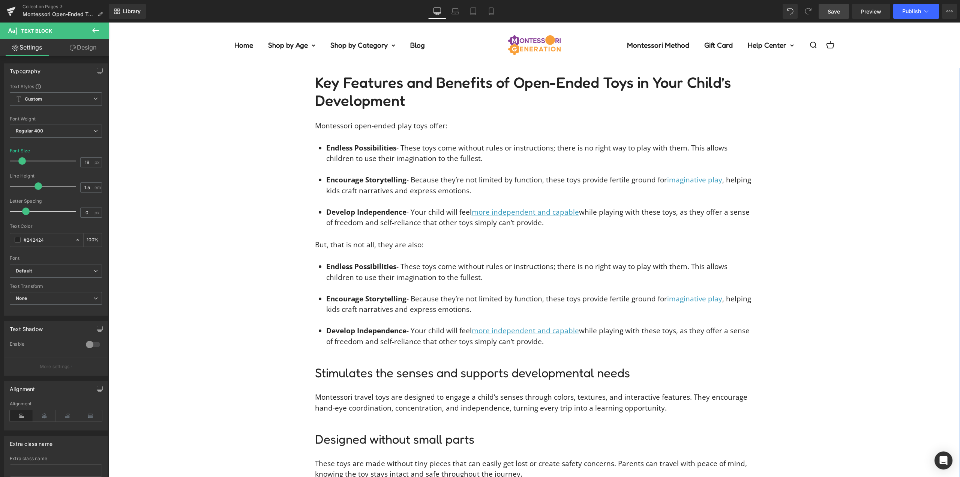
scroll to position [1192, 0]
click at [560, 329] on li "Develop Independence - Your child will feel more independent and capable while …" at bounding box center [540, 335] width 428 height 21
click at [544, 331] on li "Develop Independence - Your child will feel more independent and capable while …" at bounding box center [540, 335] width 428 height 21
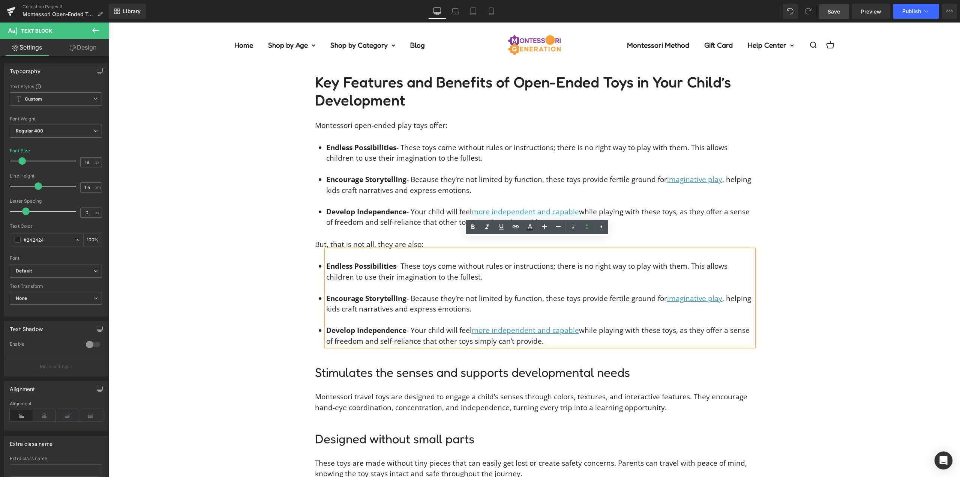
drag, startPoint x: 543, startPoint y: 332, endPoint x: 375, endPoint y: 255, distance: 184.3
click at [411, 261] on li "Endless Possibilities - These toys come without rules or instructions; there is…" at bounding box center [540, 271] width 428 height 21
drag, startPoint x: 425, startPoint y: 257, endPoint x: 292, endPoint y: 255, distance: 133.2
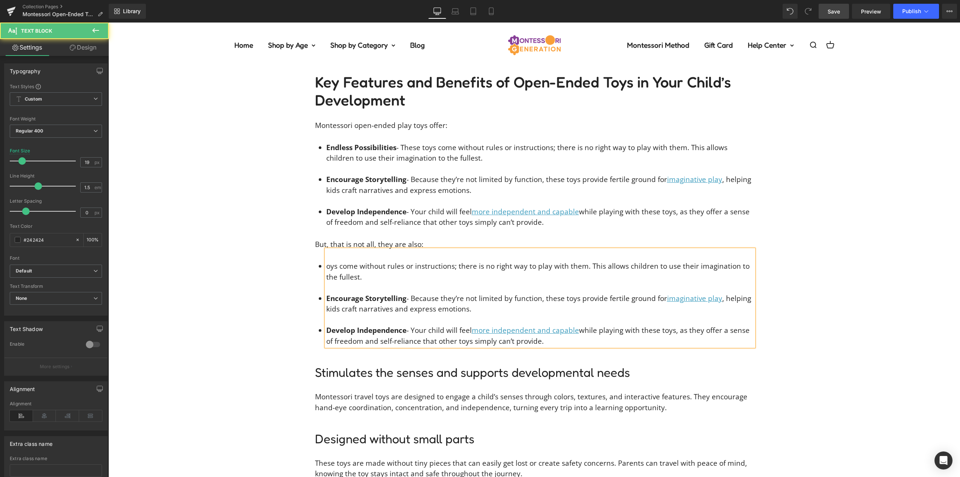
drag, startPoint x: 544, startPoint y: 331, endPoint x: 262, endPoint y: 219, distance: 303.5
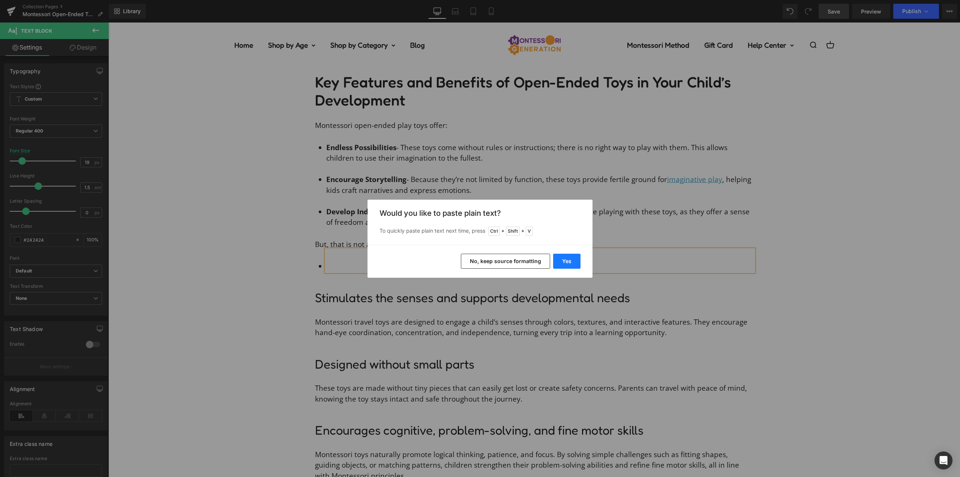
drag, startPoint x: 571, startPoint y: 262, endPoint x: 464, endPoint y: 240, distance: 109.2
click at [571, 262] on button "Yes" at bounding box center [566, 261] width 27 height 15
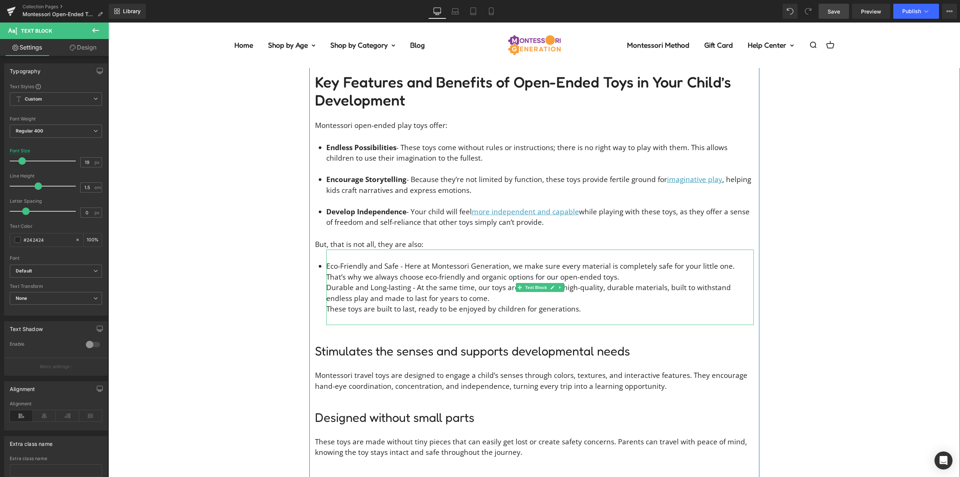
click at [584, 314] on div at bounding box center [540, 319] width 428 height 11
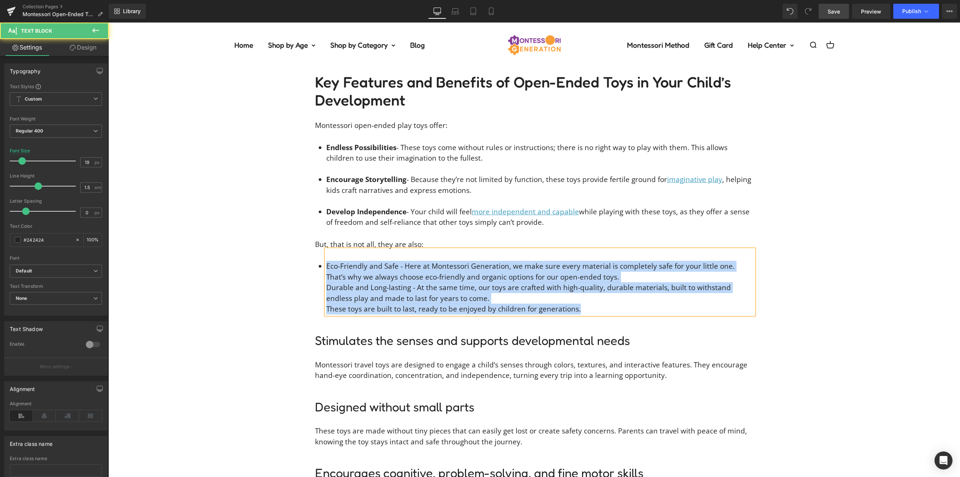
drag, startPoint x: 590, startPoint y: 300, endPoint x: 530, endPoint y: 236, distance: 87.6
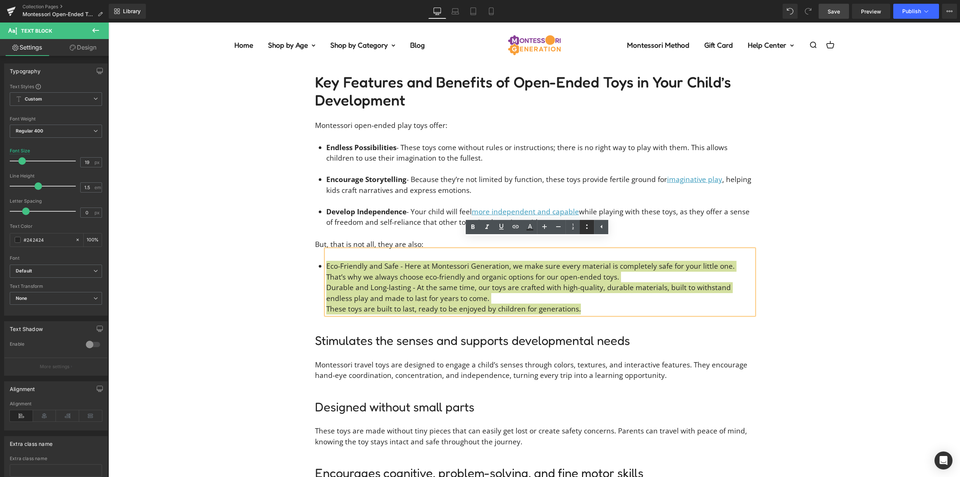
drag, startPoint x: 587, startPoint y: 229, endPoint x: 465, endPoint y: 215, distance: 122.3
click at [587, 229] on icon at bounding box center [586, 226] width 9 height 9
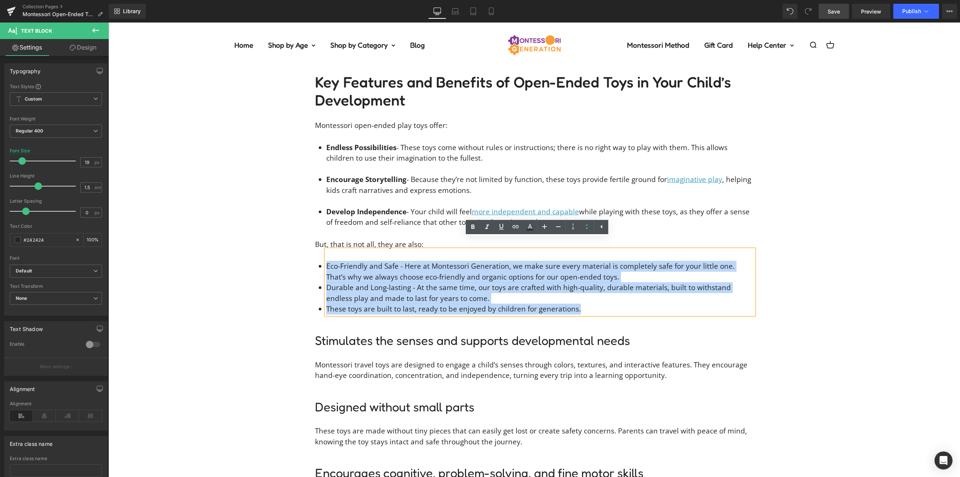
click at [610, 265] on li "Eco-Friendly and Safe - Here at Montessori Generation, we make sure every mater…" at bounding box center [540, 271] width 428 height 21
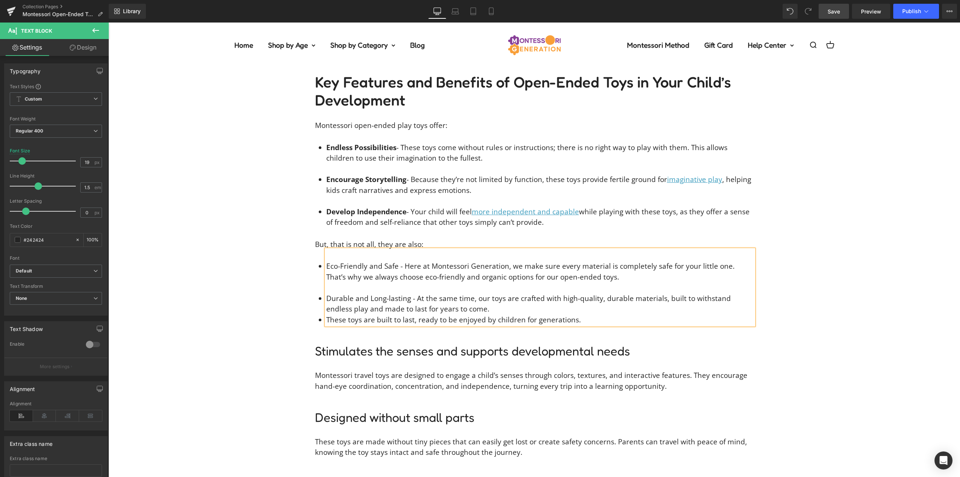
click at [326, 314] on li "These toys are built to last, ready to be enjoyed by children for generations." at bounding box center [540, 319] width 428 height 11
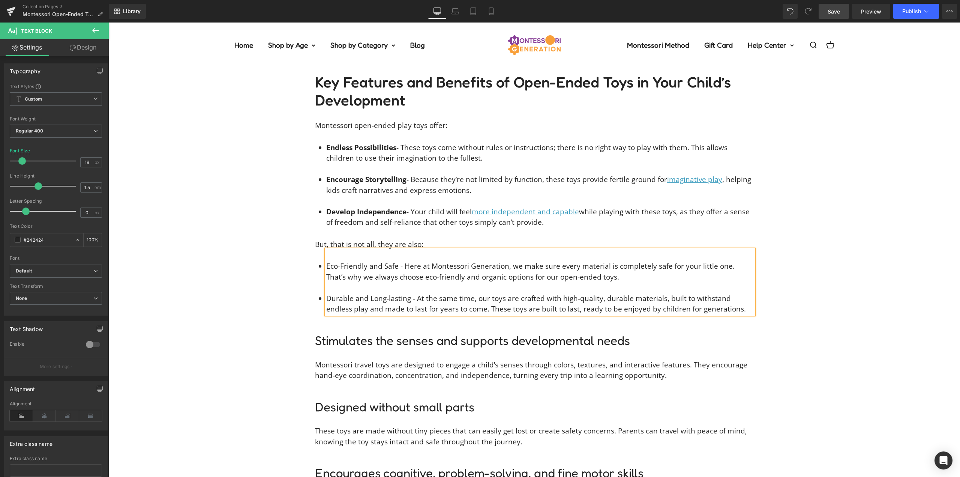
drag, startPoint x: 395, startPoint y: 256, endPoint x: 325, endPoint y: 256, distance: 69.8
click at [326, 256] on div "Eco-Friendly and Safe - Here at Montessori Generation, we make sure every mater…" at bounding box center [540, 281] width 428 height 65
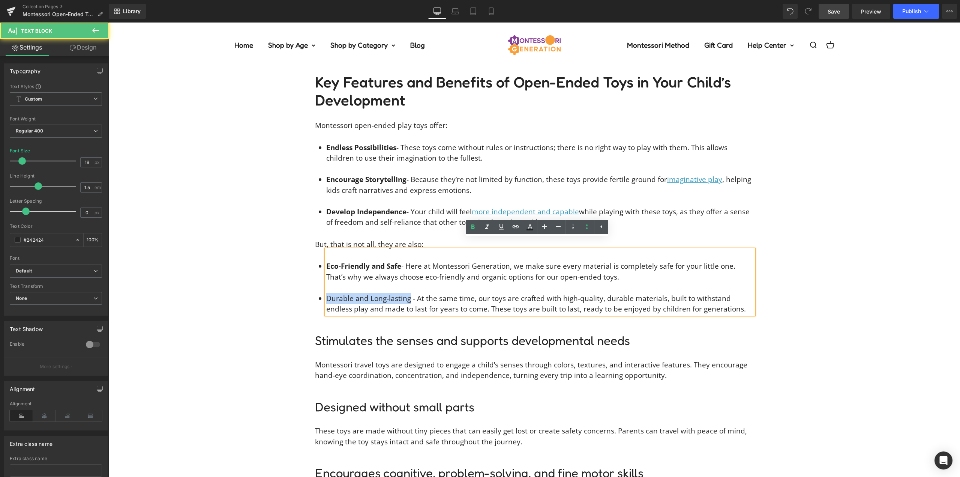
drag, startPoint x: 405, startPoint y: 287, endPoint x: 324, endPoint y: 287, distance: 81.0
click at [326, 293] on li "Durable and Long-lasting - At the same time, our toys are crafted with high-qua…" at bounding box center [540, 303] width 428 height 21
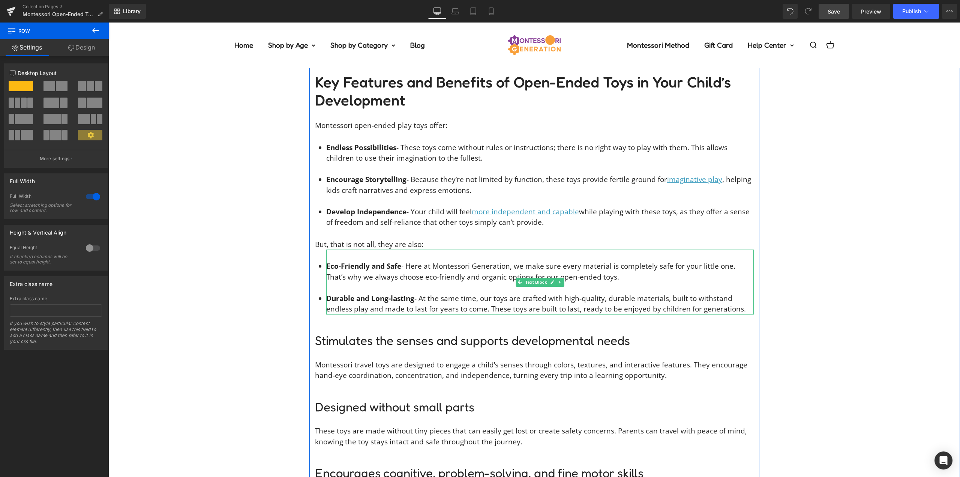
click at [633, 261] on li "Eco-Friendly and Safe - Here at Montessori Generation, we make sure every mater…" at bounding box center [540, 271] width 428 height 21
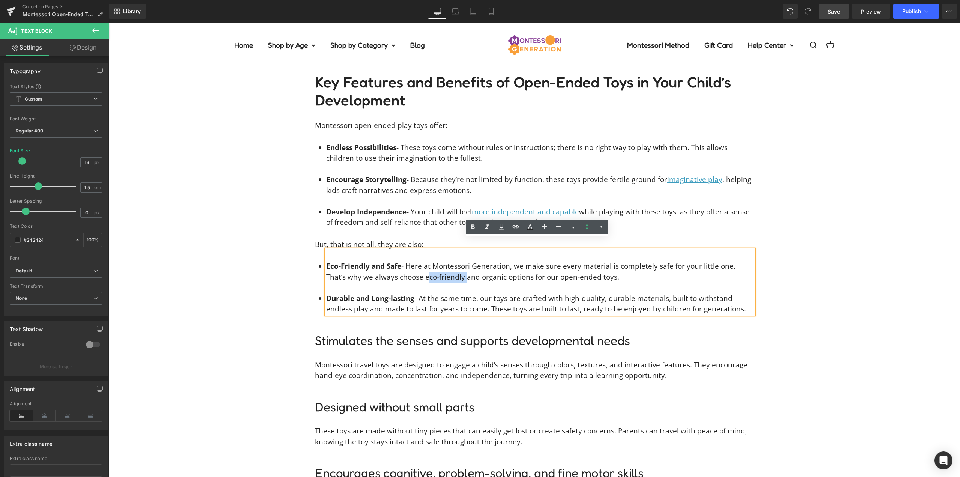
drag, startPoint x: 438, startPoint y: 266, endPoint x: 399, endPoint y: 266, distance: 39.0
click at [399, 266] on li "Eco-Friendly and Safe - Here at Montessori Generation, we make sure every mater…" at bounding box center [540, 271] width 428 height 21
click at [527, 228] on icon at bounding box center [529, 226] width 9 height 9
type input "#242424"
type input "100"
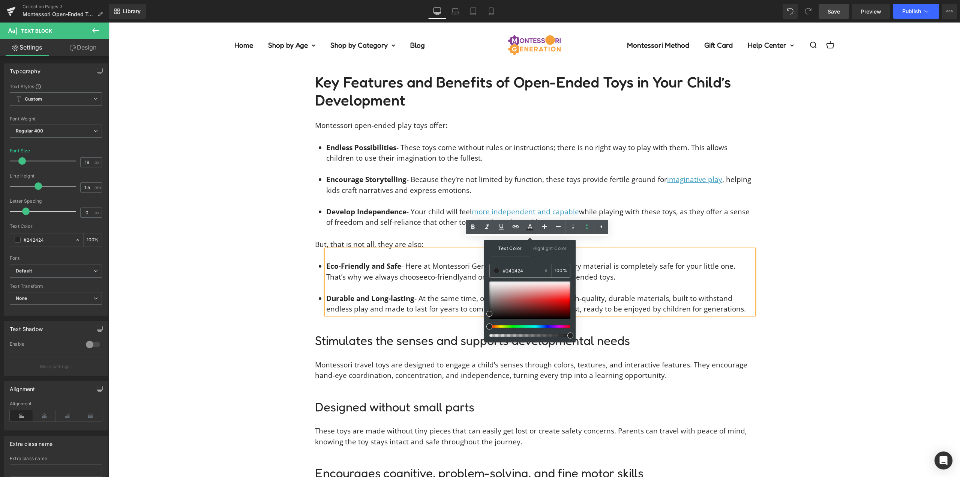
click at [523, 266] on input "#242424" at bounding box center [523, 270] width 41 height 8
type input "#3"
type input "0"
type input "#3c9"
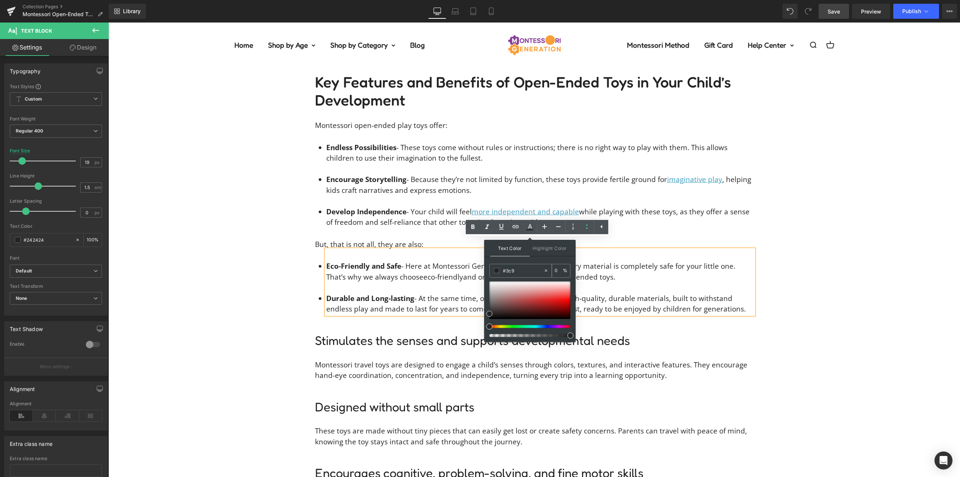
type input "100"
type input "#3c9c"
type input "80"
type input "#3c9cbe"
type input "100"
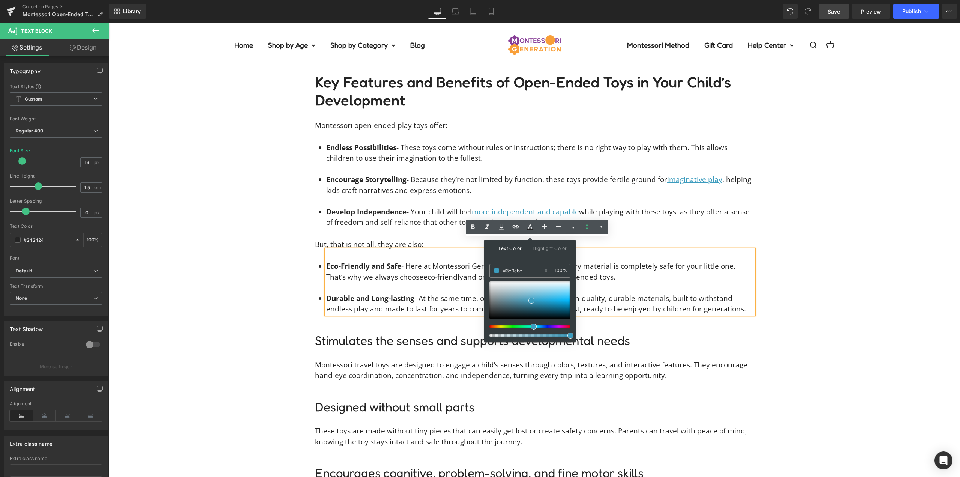
type input "#3c9cbe"
click at [527, 261] on div "Text Color Highlight Color rgb(60, 156, 190) #3c9cbe 100 % transparent transpar…" at bounding box center [530, 291] width 92 height 102
click at [527, 261] on div "Text Color Highlight Color rgba(60, 156, 190, 1) #3c9cbe 100 % transparent tran…" at bounding box center [530, 291] width 92 height 102
click at [499, 225] on icon at bounding box center [501, 226] width 9 height 9
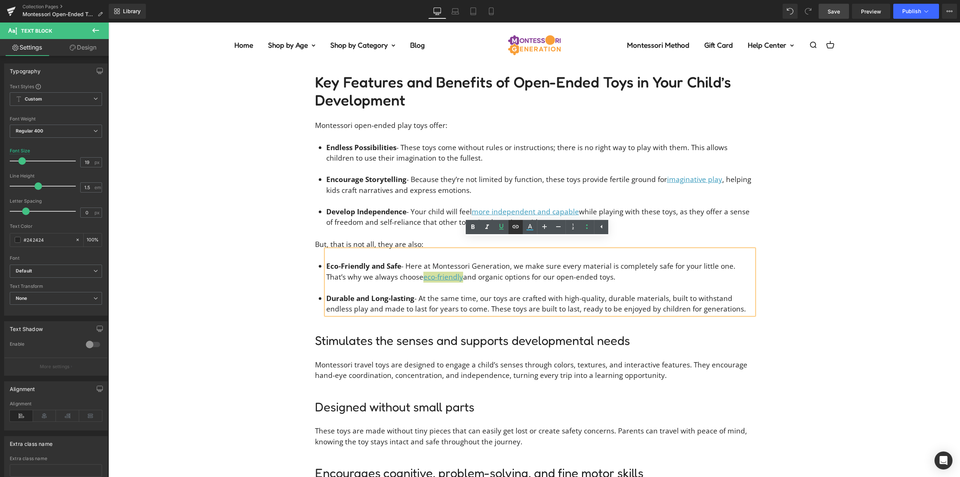
click at [514, 227] on icon at bounding box center [515, 226] width 9 height 9
click at [524, 0] on div "Text Color Highlight Color rgba(60, 156, 190, 1) #3c9cbe 100 % transparent tran…" at bounding box center [480, 0] width 960 height 0
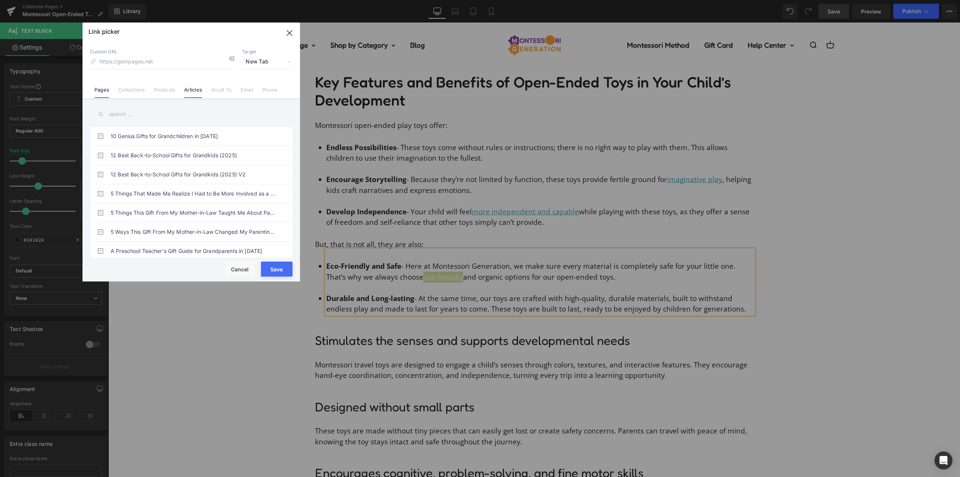
click at [198, 88] on link "Articles" at bounding box center [193, 92] width 18 height 11
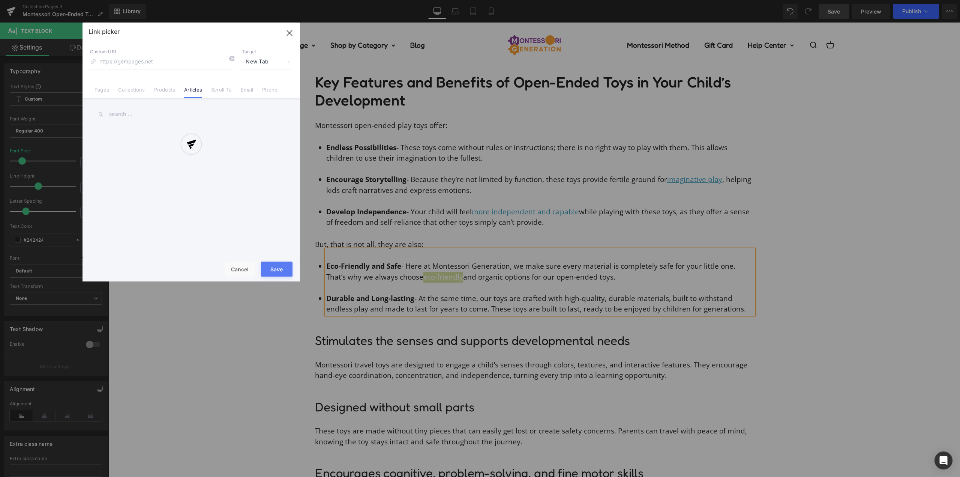
click at [131, 113] on div at bounding box center [192, 152] width 218 height 259
click at [121, 115] on div at bounding box center [192, 152] width 218 height 259
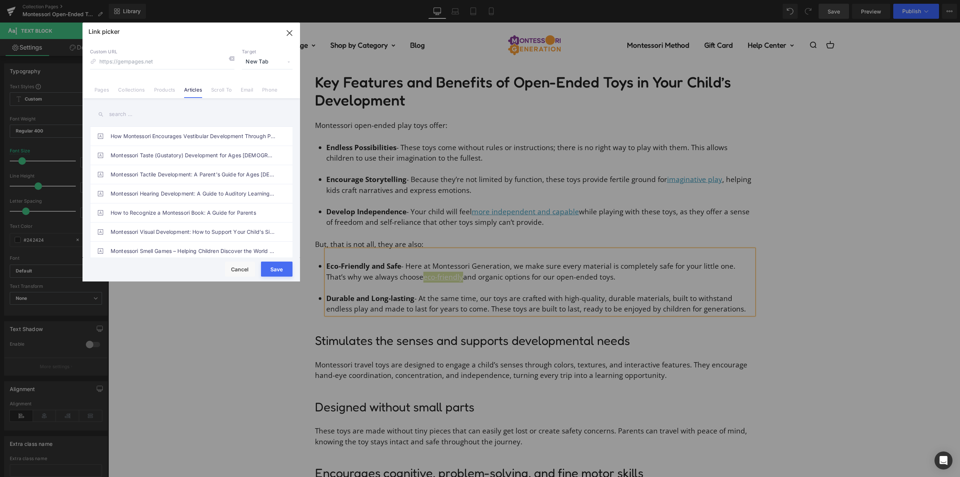
click at [158, 116] on input "text" at bounding box center [191, 114] width 203 height 17
type input "sustainable play"
click at [165, 139] on link "Sustainable Play: Eco-Friendly Montessori Toys for Conscious Parents" at bounding box center [193, 136] width 165 height 19
type input "/blogs/montessori/sustainable-play"
click at [278, 269] on button "Save" at bounding box center [277, 268] width 32 height 15
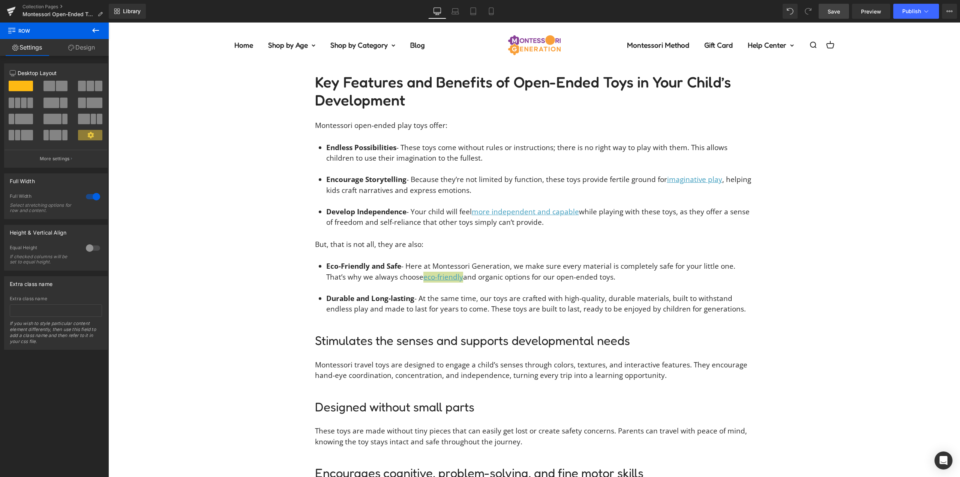
click at [837, 10] on span "Save" at bounding box center [834, 12] width 12 height 8
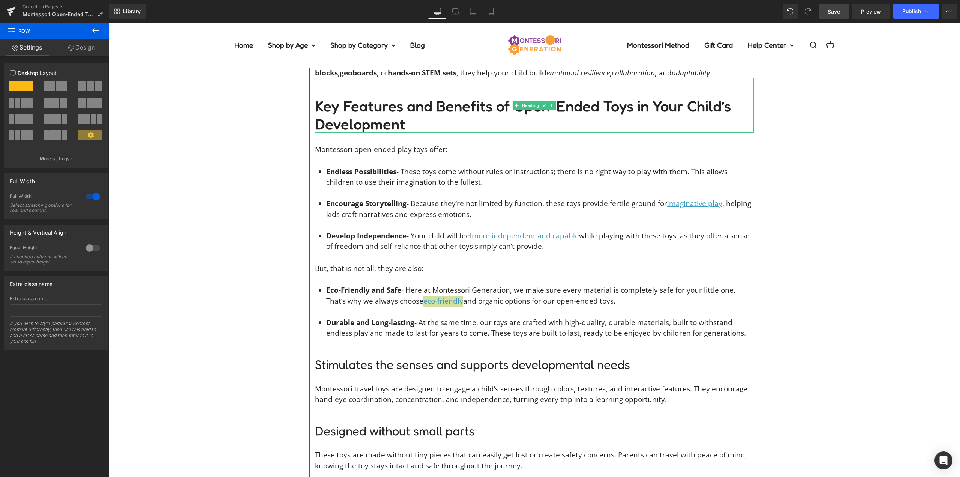
scroll to position [1155, 0]
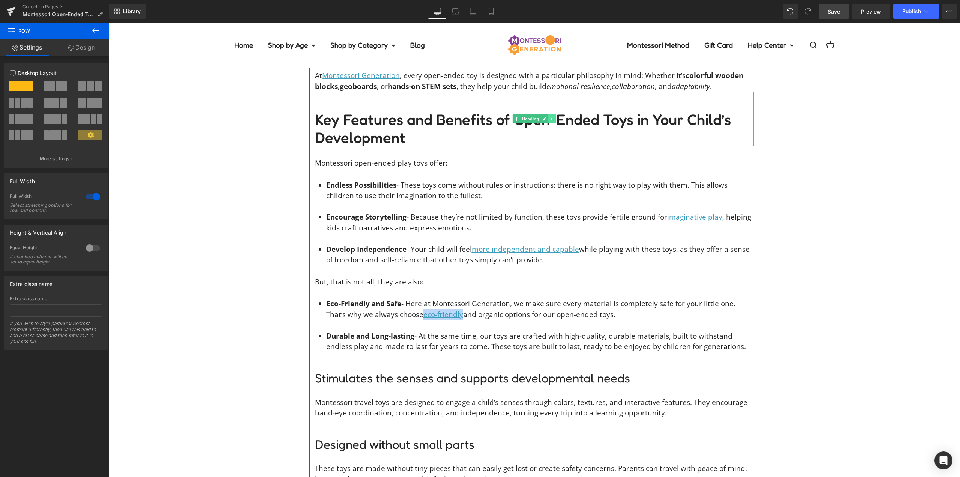
click at [550, 117] on icon at bounding box center [552, 119] width 4 height 5
click at [544, 114] on link at bounding box center [548, 118] width 8 height 9
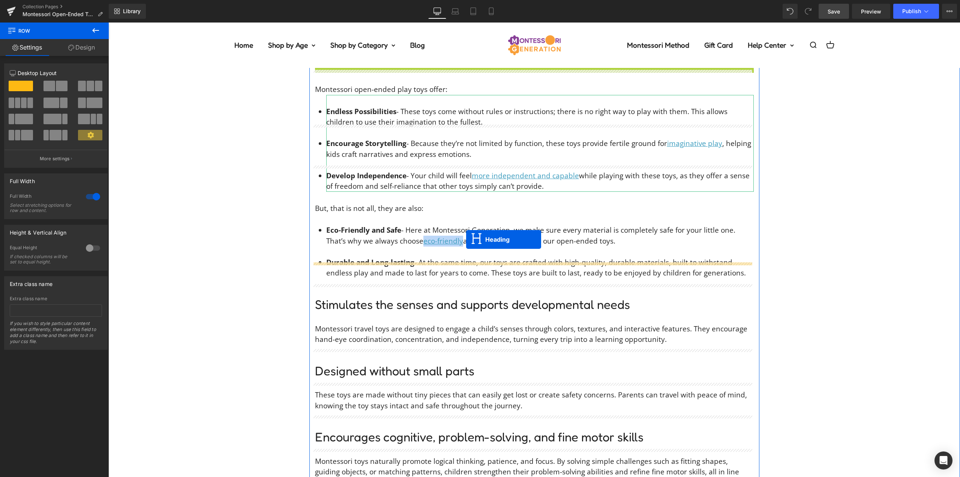
scroll to position [1267, 0]
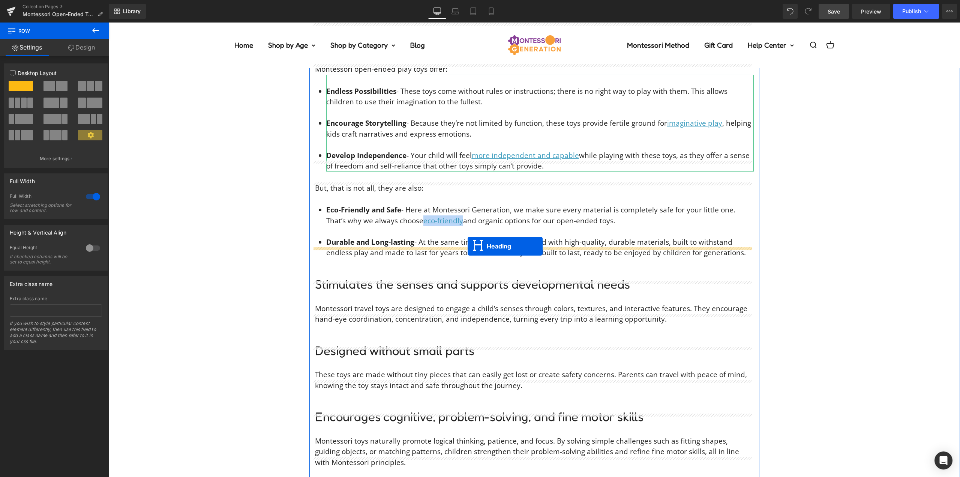
drag, startPoint x: 504, startPoint y: 254, endPoint x: 468, endPoint y: 246, distance: 36.9
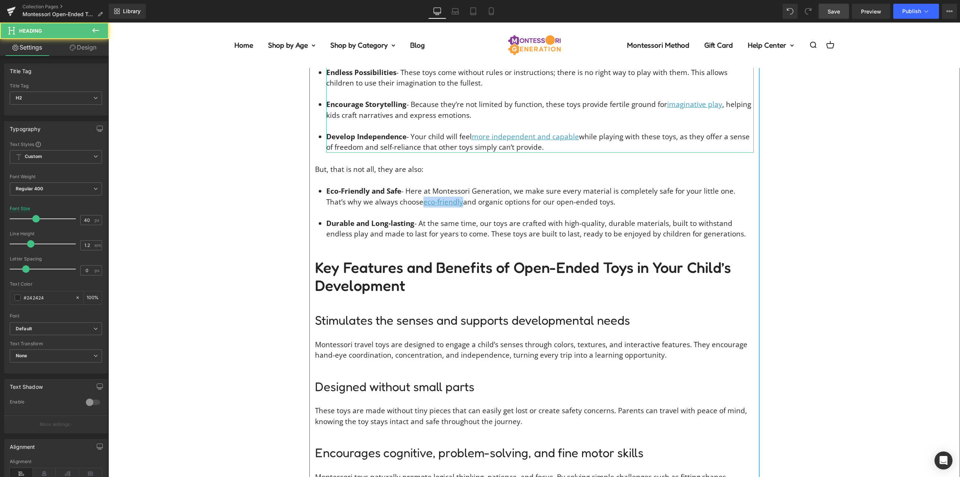
scroll to position [1249, 0]
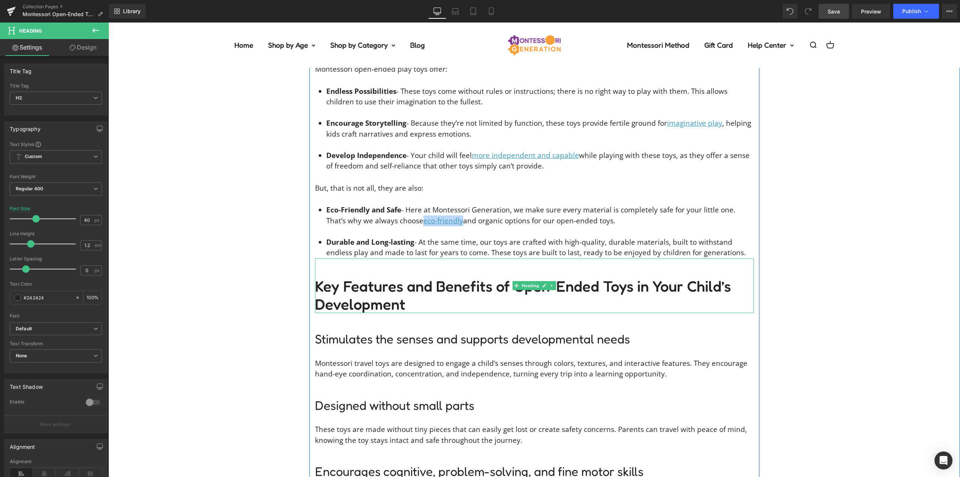
click at [362, 281] on h2 "Key Features and Benefits of Open-Ended Toys in Your Child’s Development" at bounding box center [534, 295] width 439 height 36
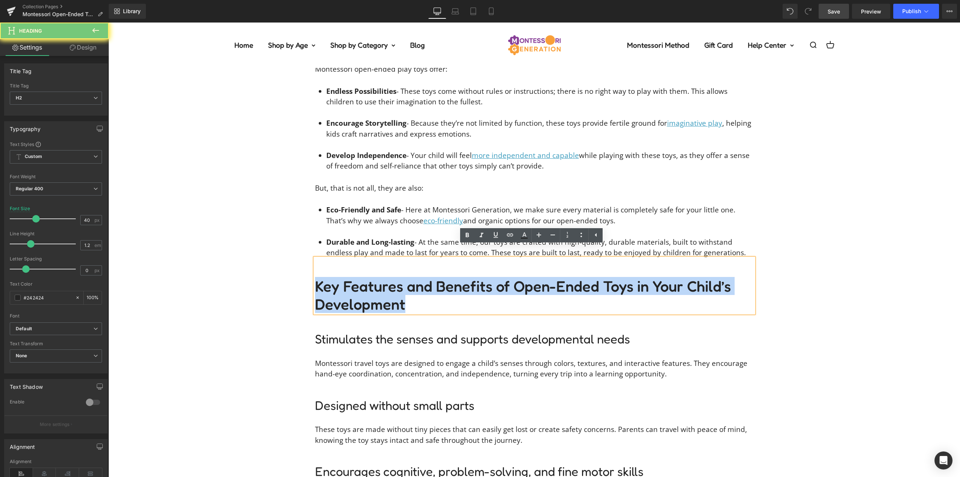
paste div
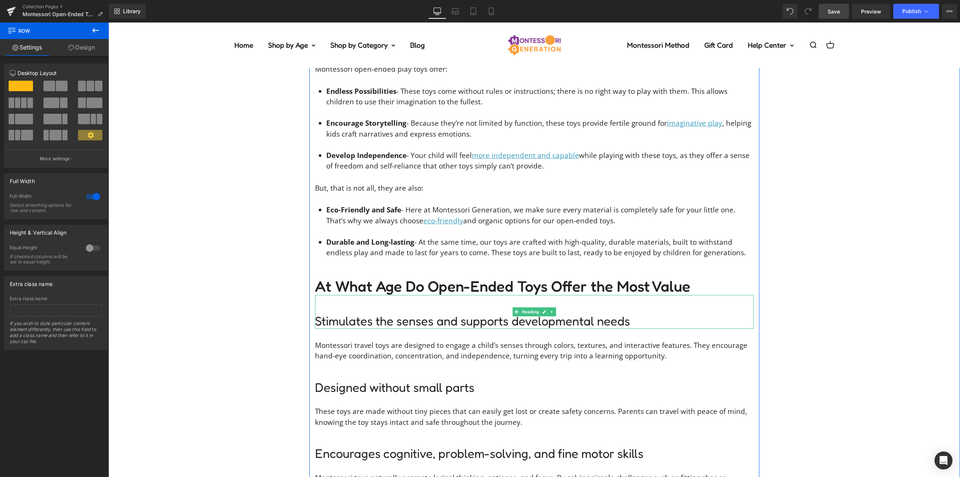
click at [361, 314] on h3 "Stimulates the senses and supports developmental needs" at bounding box center [534, 321] width 439 height 15
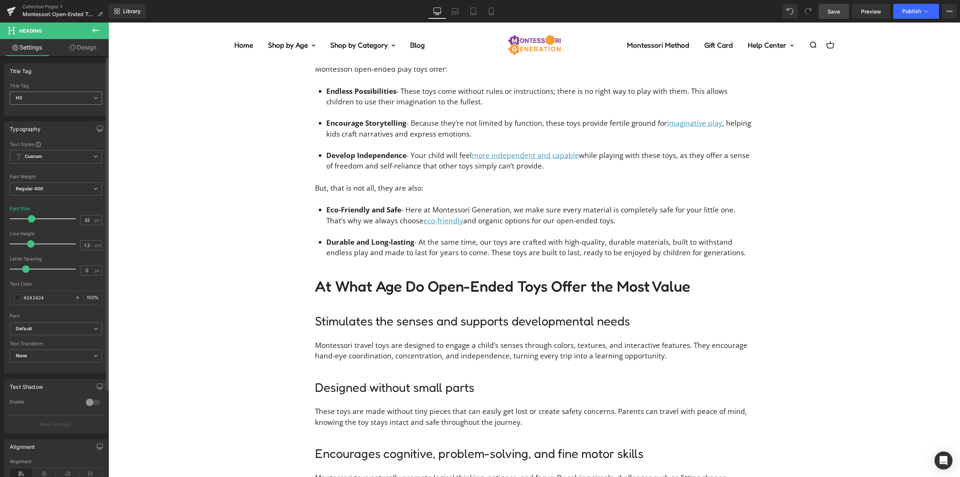
click at [62, 104] on span "H3" at bounding box center [56, 98] width 92 height 13
drag, startPoint x: 49, startPoint y: 143, endPoint x: 29, endPoint y: 158, distance: 25.2
click at [49, 143] on li "H4" at bounding box center [56, 144] width 93 height 11
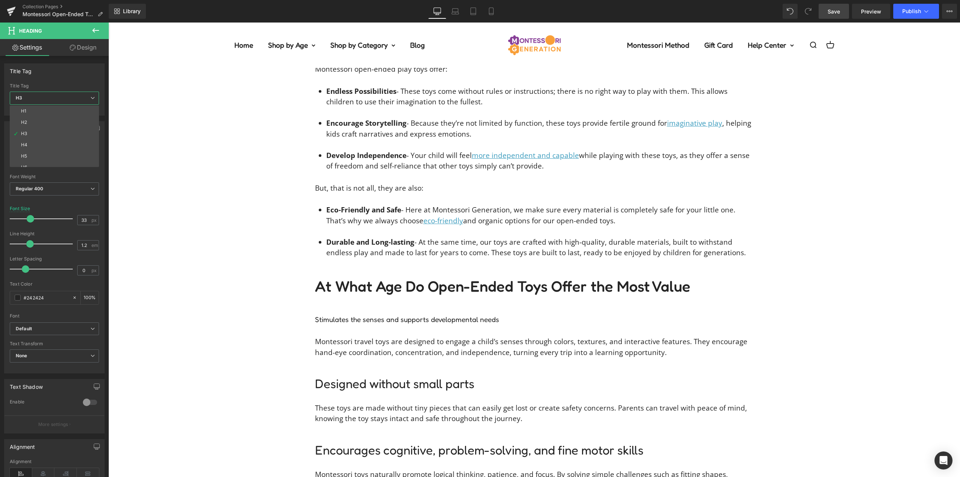
type input "19"
type input "1.6"
type input "100"
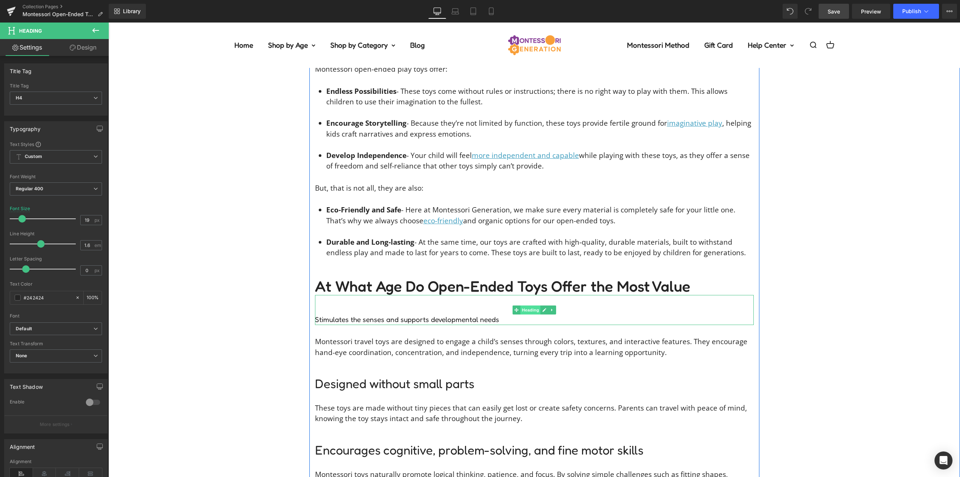
click at [526, 305] on span "Heading" at bounding box center [530, 309] width 20 height 9
click at [76, 219] on div "Font Size 19 px" at bounding box center [56, 218] width 92 height 25
click at [81, 219] on input "19" at bounding box center [87, 219] width 13 height 9
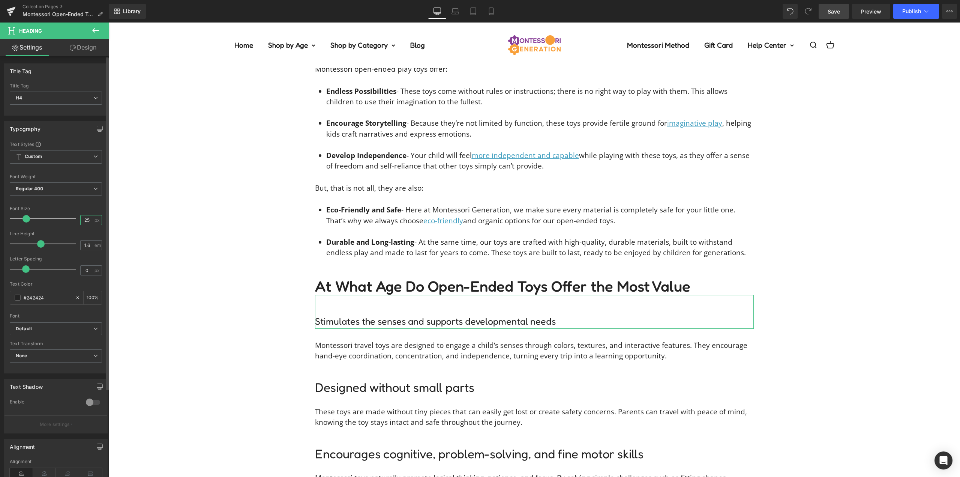
click at [83, 221] on input "25" at bounding box center [87, 219] width 13 height 9
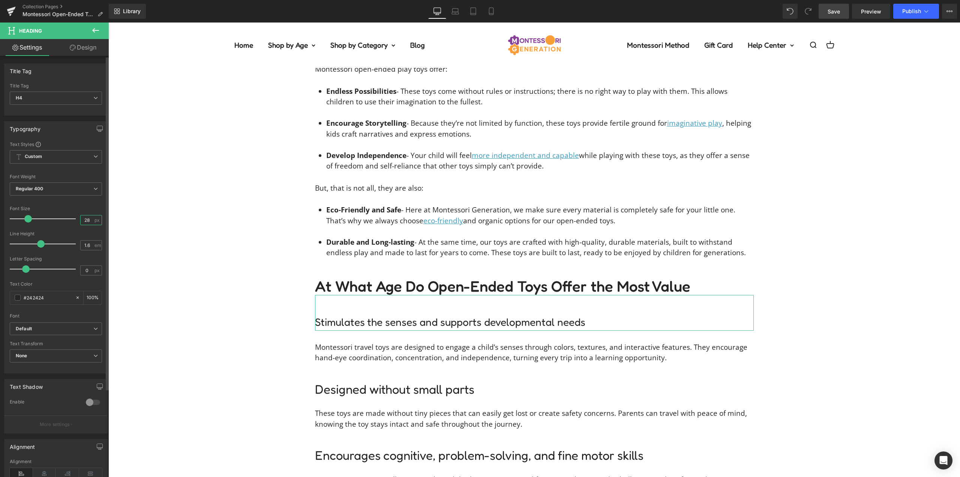
type input "28"
click at [75, 204] on div "Font Default Open Sans Fredoka Fredoka-medium Fredoka-regular Default Default O…" at bounding box center [56, 231] width 92 height 181
click at [81, 245] on input "1.6" at bounding box center [87, 244] width 13 height 9
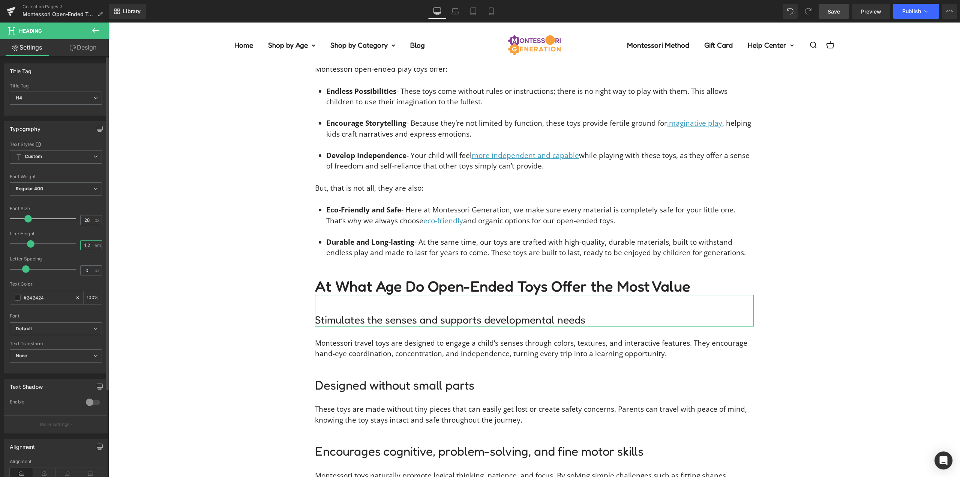
type input "1.2"
click at [68, 234] on div "Line Height" at bounding box center [56, 233] width 92 height 5
click at [97, 129] on icon "button" at bounding box center [100, 129] width 6 height 0
click at [45, 148] on button "Laptop" at bounding box center [41, 144] width 23 height 13
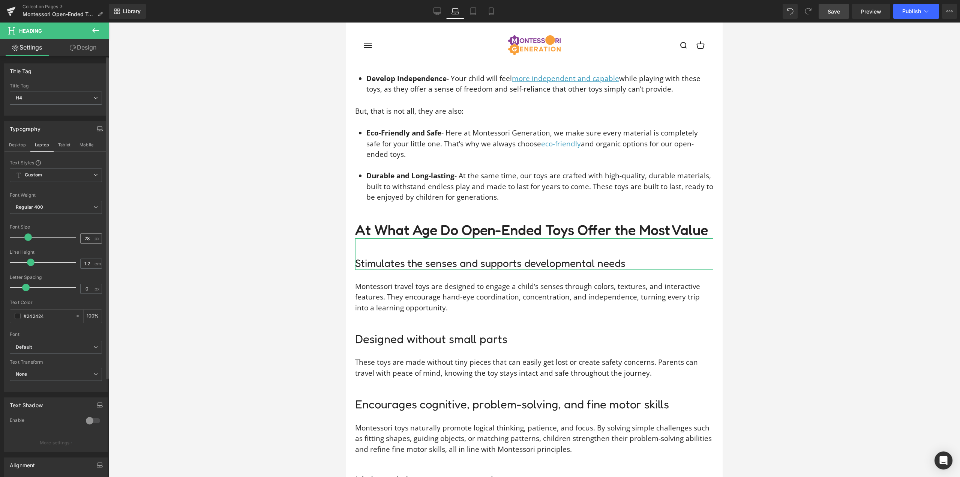
type input "100"
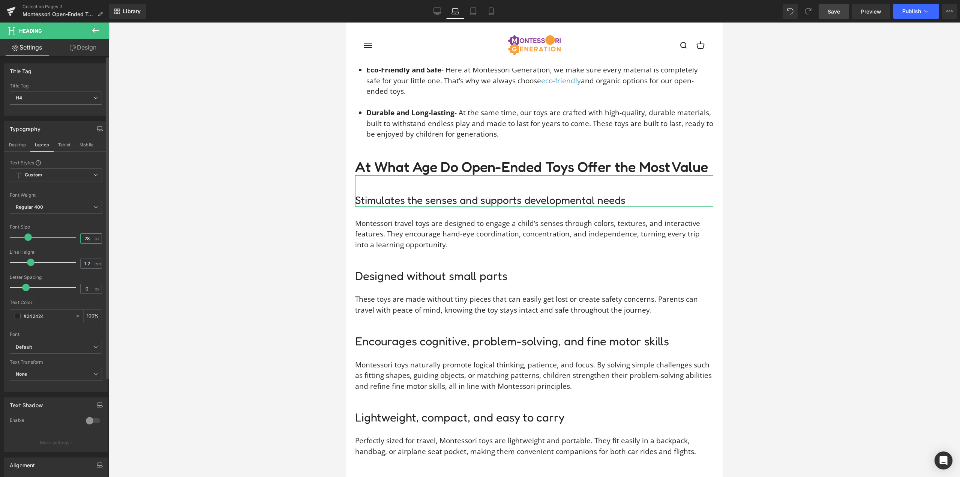
click at [82, 237] on input "28" at bounding box center [87, 238] width 13 height 9
click at [59, 144] on button "Tablet" at bounding box center [64, 144] width 21 height 13
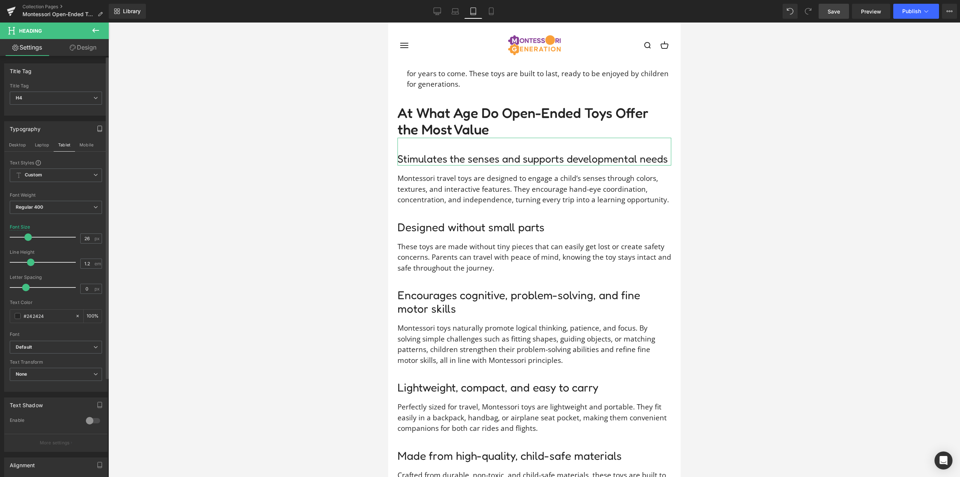
type input "28"
type input "100"
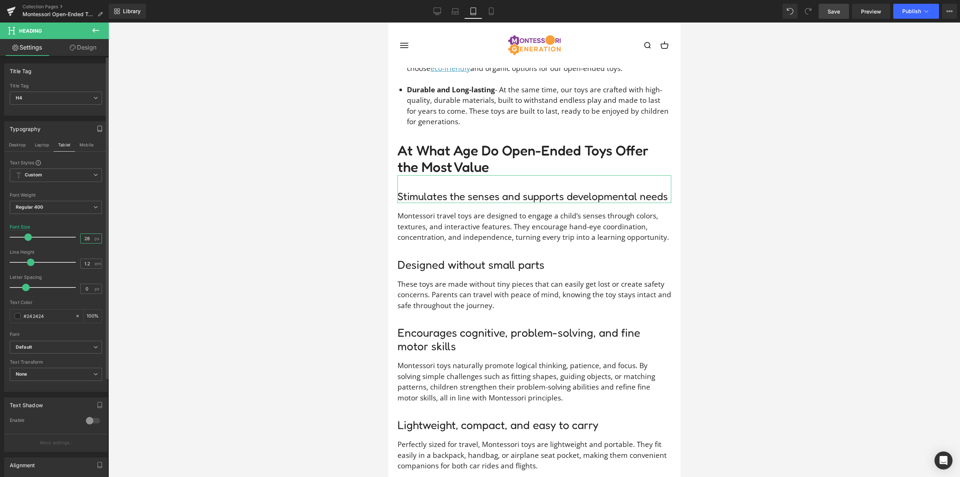
click at [82, 239] on input "28" at bounding box center [87, 238] width 13 height 9
click at [84, 140] on button "Mobile" at bounding box center [86, 144] width 23 height 13
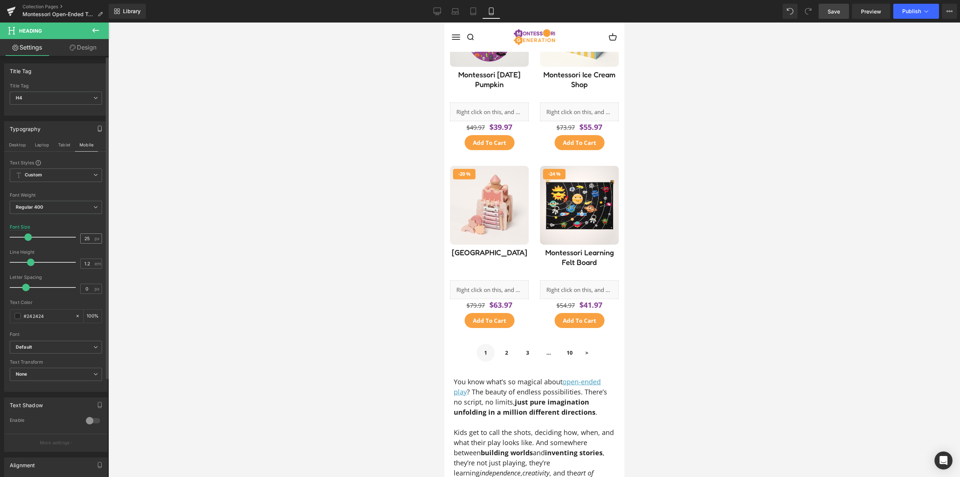
type input "28"
type input "100"
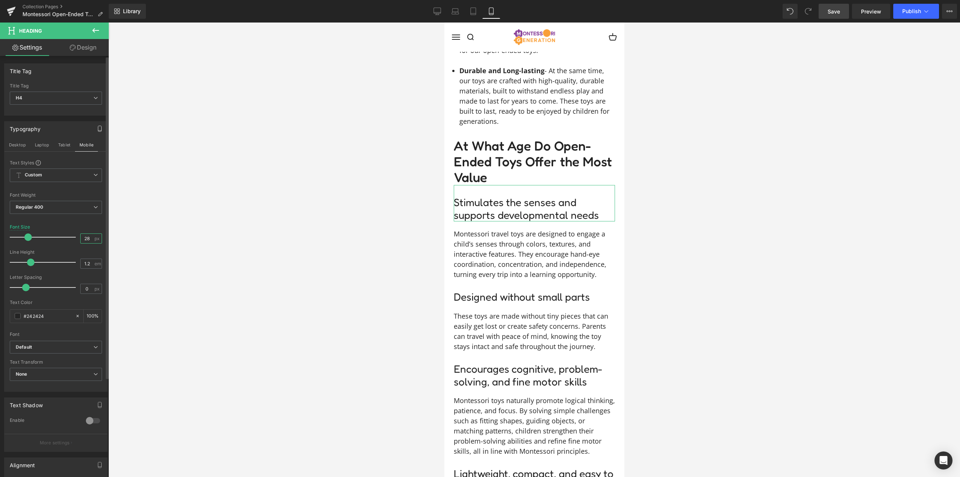
click at [81, 239] on input "28" at bounding box center [87, 238] width 13 height 9
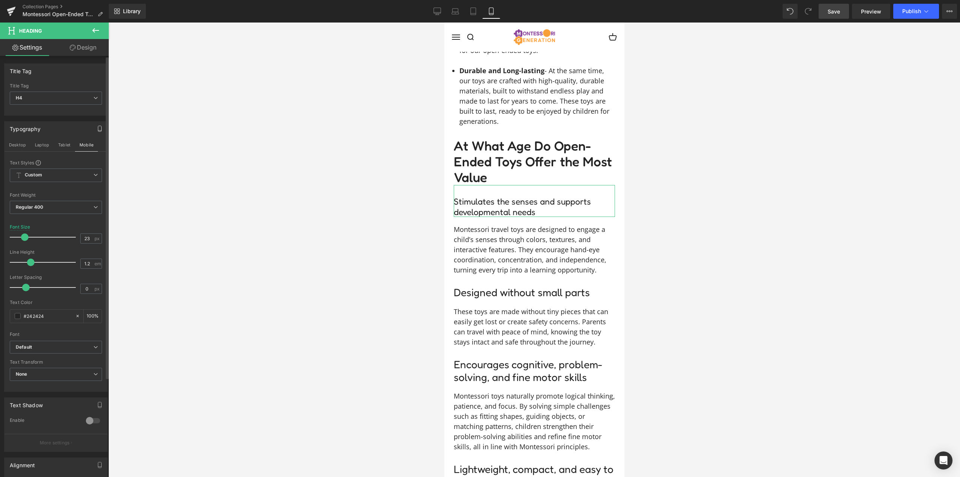
click at [75, 231] on div "Font Size 23 px" at bounding box center [56, 236] width 92 height 25
click at [435, 8] on icon at bounding box center [438, 12] width 8 height 8
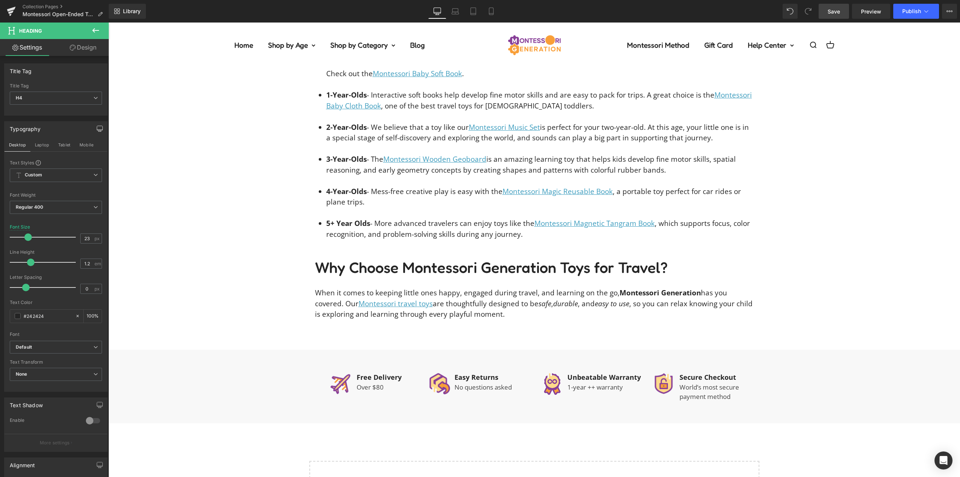
type input "28"
type input "100"
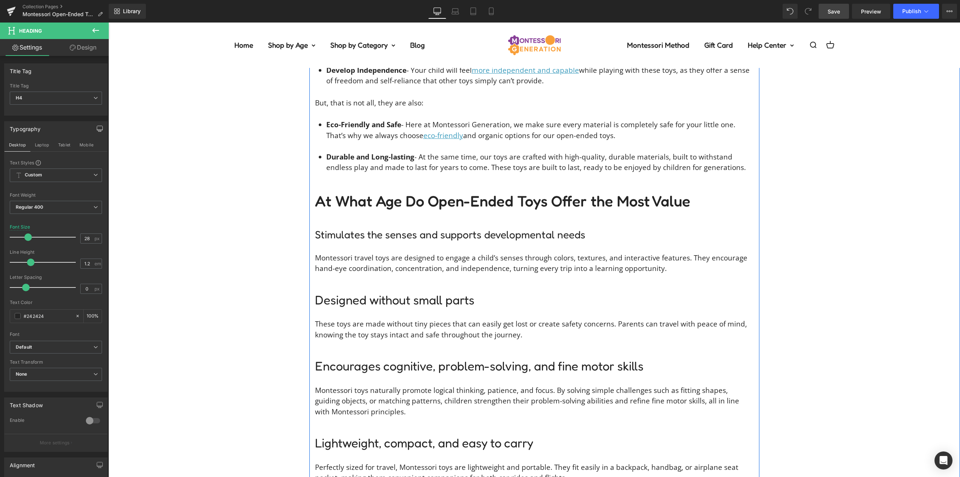
scroll to position [1320, 0]
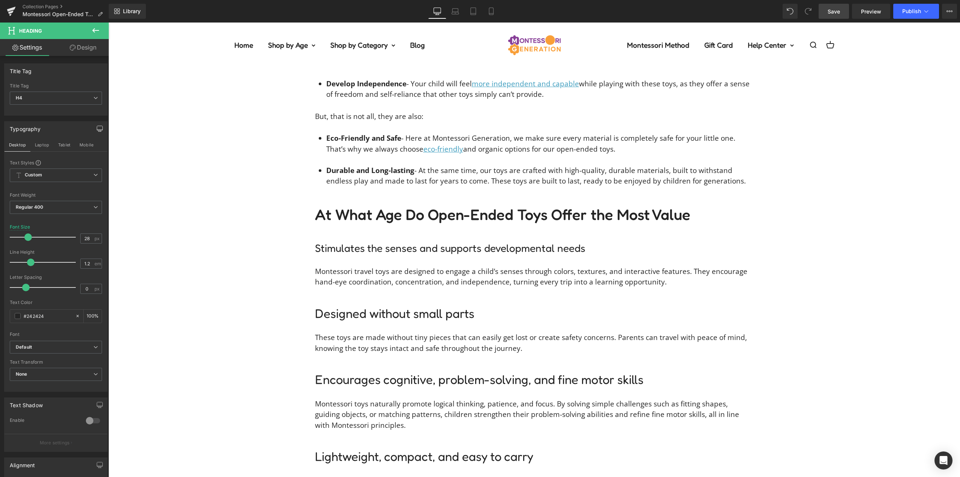
click at [836, 11] on span "Save" at bounding box center [834, 12] width 12 height 8
click at [388, 242] on h4 "Stimulates the senses and supports developmental needs" at bounding box center [534, 248] width 439 height 13
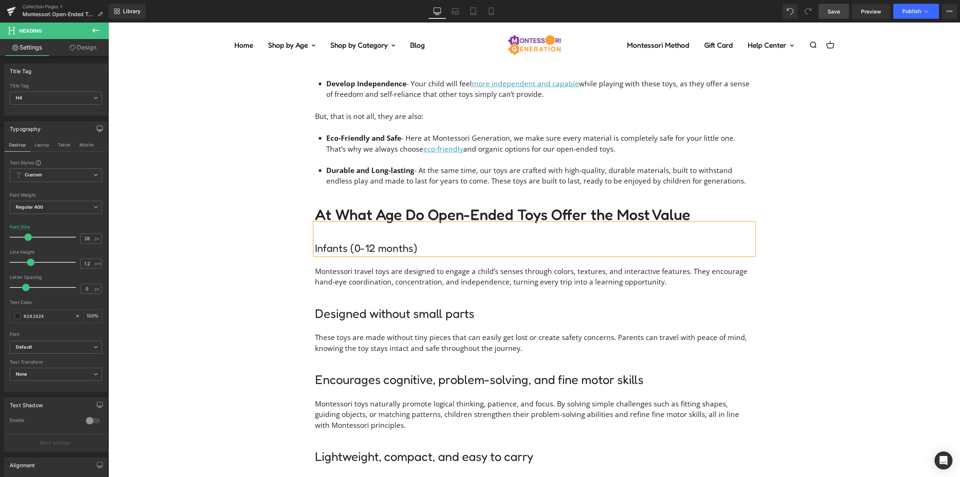
click at [254, 217] on div "You know what’s so magical about open-ended play ? The beauty of endless possib…" at bounding box center [534, 477] width 852 height 1535
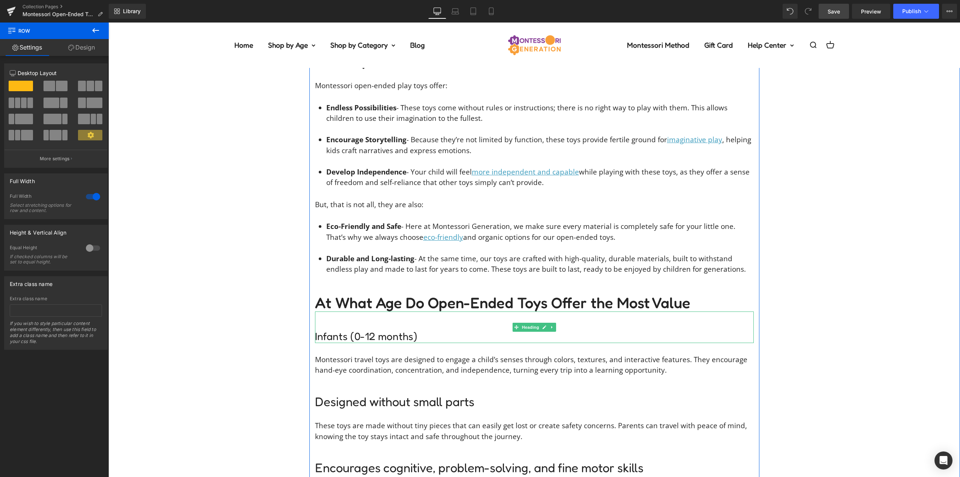
scroll to position [1245, 0]
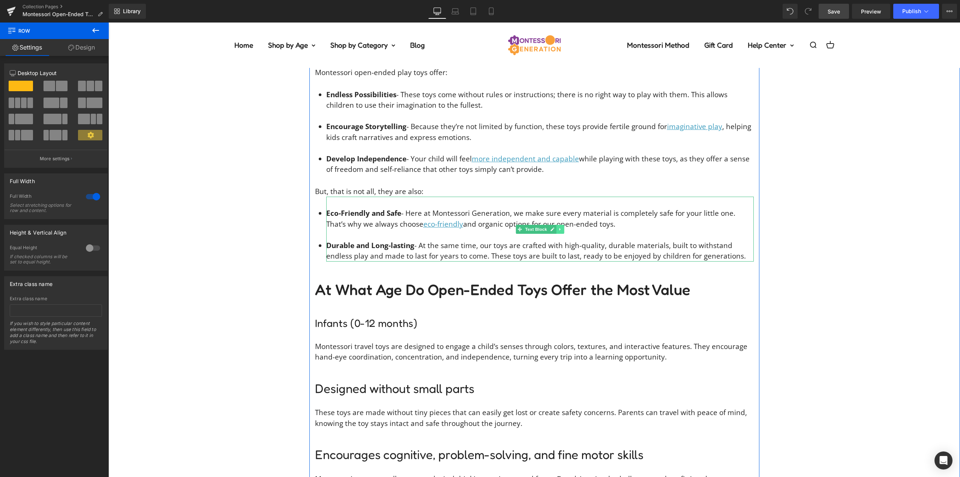
click at [559, 225] on link at bounding box center [560, 229] width 8 height 9
click at [554, 227] on icon at bounding box center [556, 229] width 4 height 5
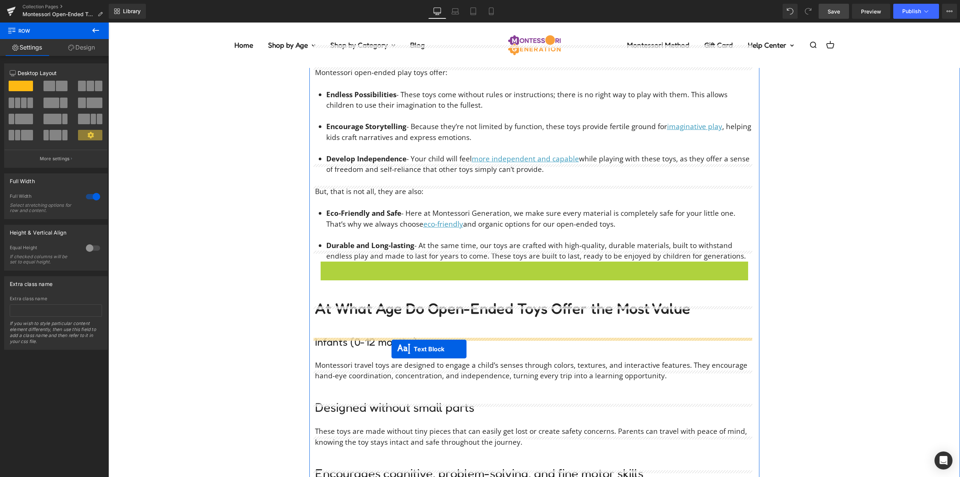
drag, startPoint x: 528, startPoint y: 282, endPoint x: 392, endPoint y: 349, distance: 152.5
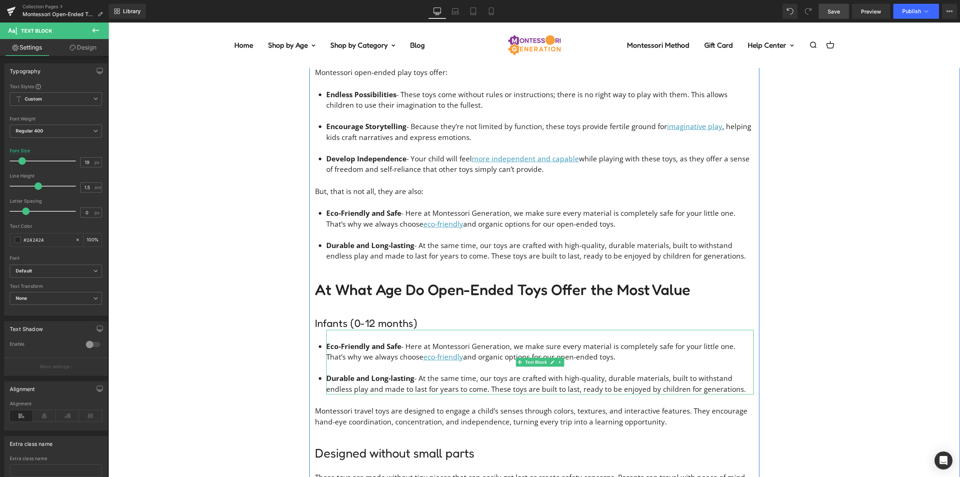
click at [742, 374] on li "Durable and Long-lasting - At the same time, our toys are crafted with high-qua…" at bounding box center [540, 383] width 428 height 21
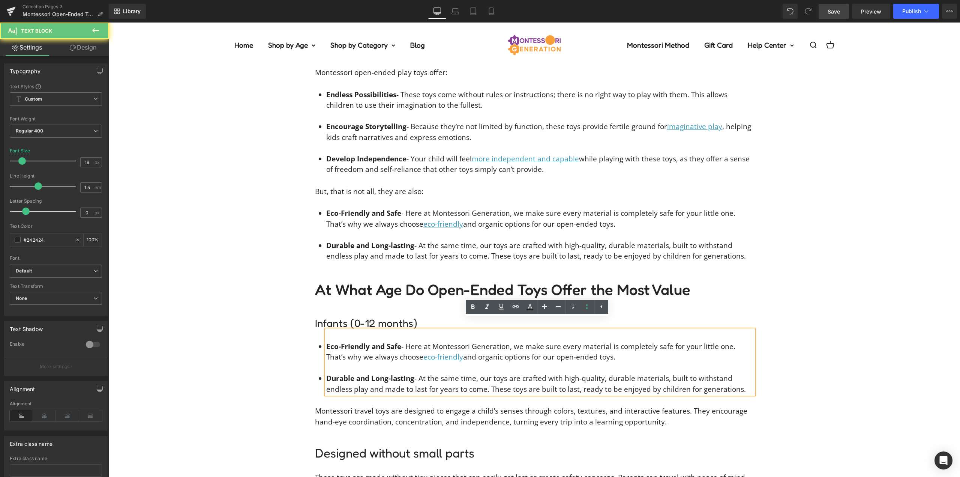
drag, startPoint x: 677, startPoint y: 376, endPoint x: 269, endPoint y: 297, distance: 415.7
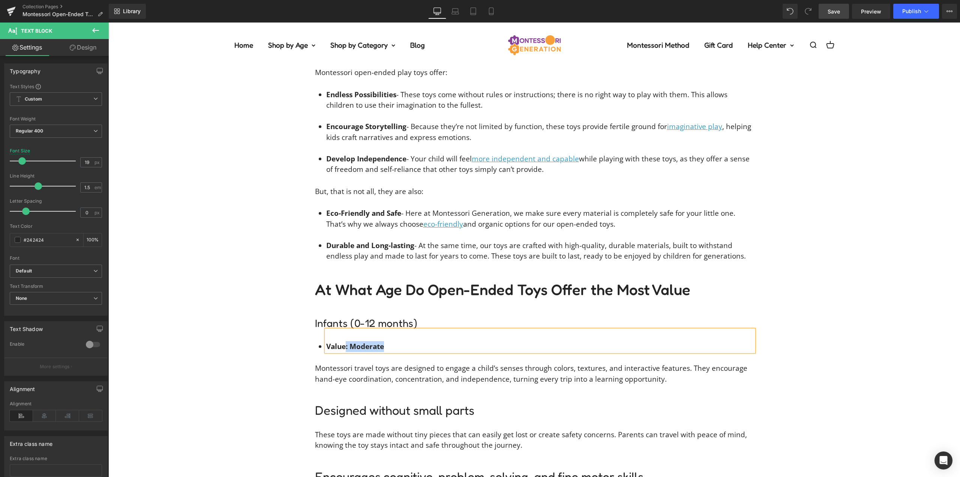
drag, startPoint x: 375, startPoint y: 337, endPoint x: 344, endPoint y: 337, distance: 31.5
click at [344, 341] on li "Value: Moderate" at bounding box center [540, 346] width 428 height 11
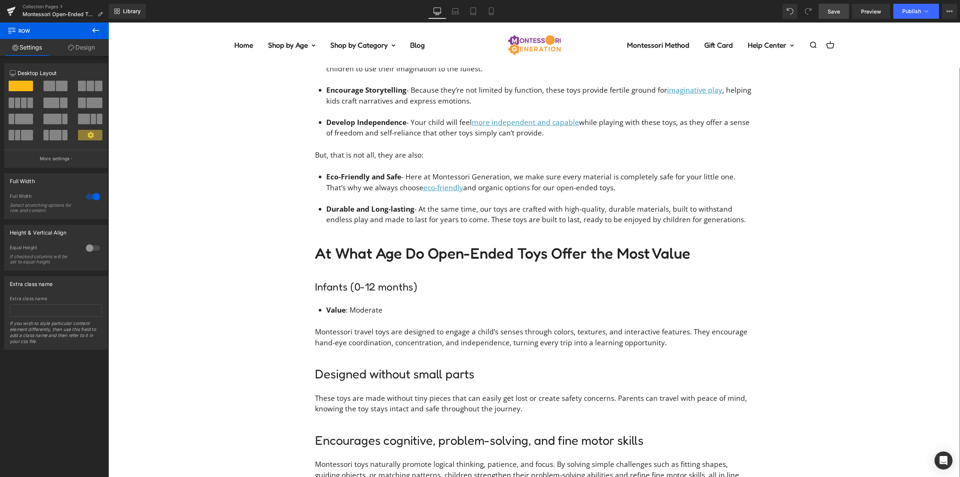
scroll to position [1283, 0]
click at [524, 299] on span "Text Block" at bounding box center [536, 303] width 25 height 9
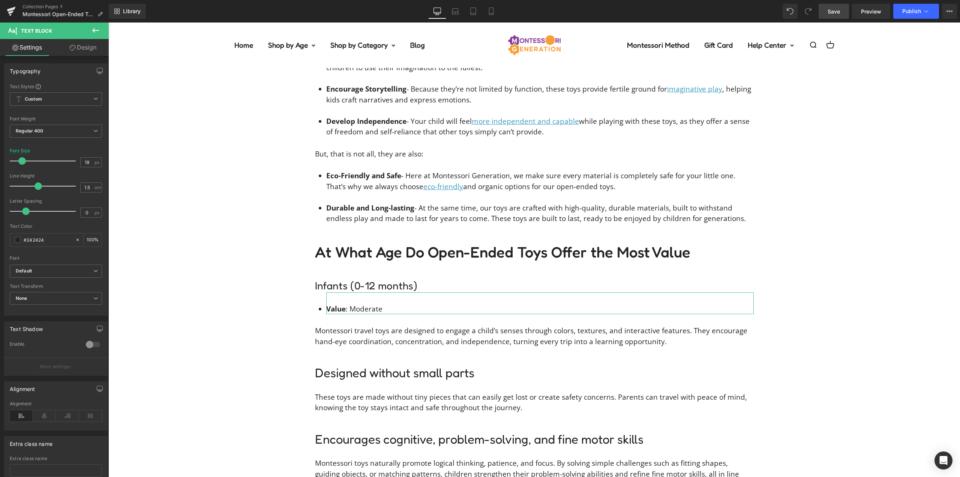
click at [77, 50] on link "Design" at bounding box center [83, 47] width 54 height 17
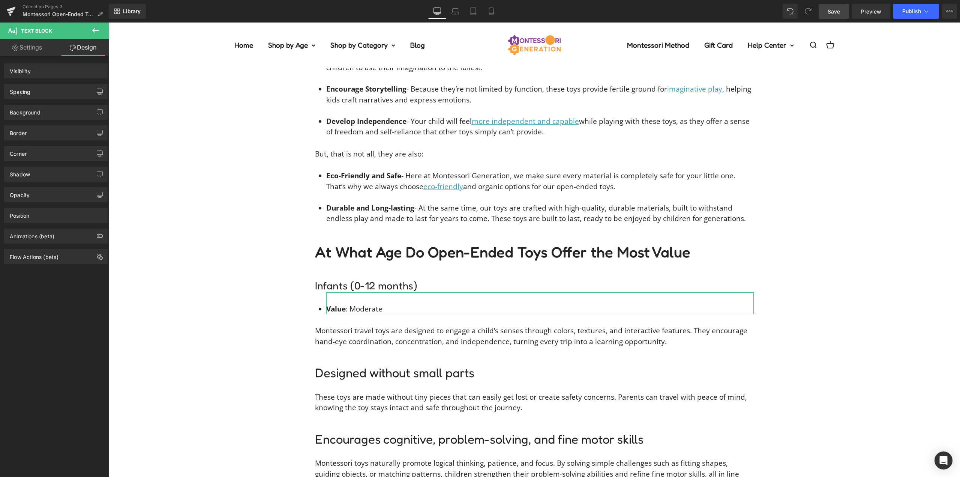
click at [48, 92] on div "Spacing" at bounding box center [56, 91] width 103 height 14
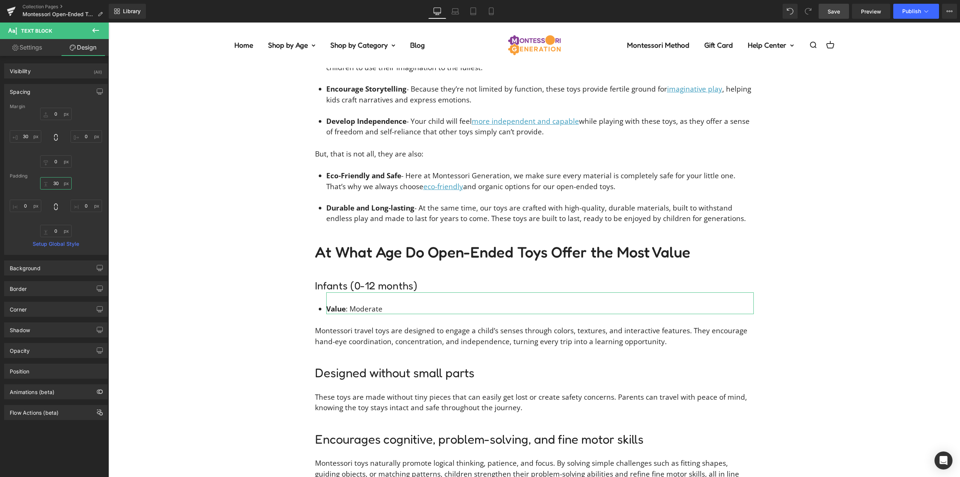
click at [54, 185] on input "30" at bounding box center [56, 183] width 32 height 12
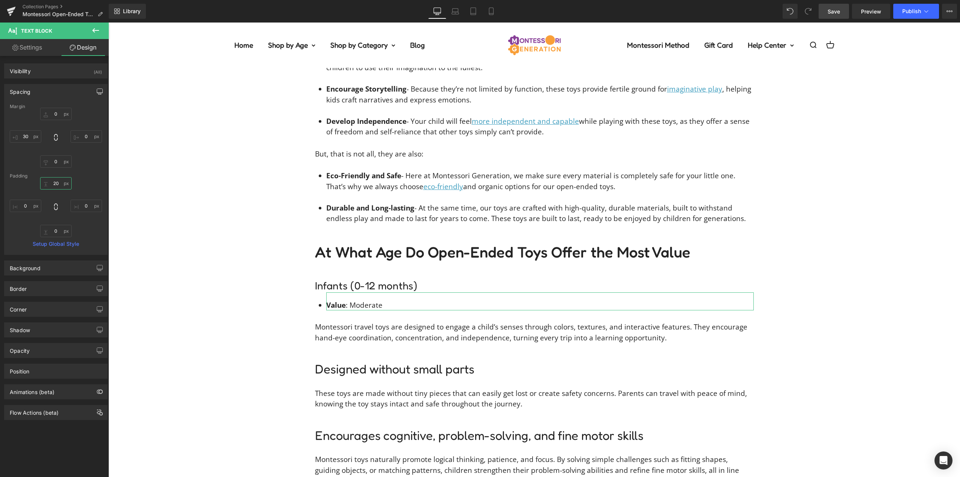
type input "20"
click at [101, 89] on button "button" at bounding box center [100, 91] width 12 height 14
click at [48, 108] on button "Laptop" at bounding box center [41, 107] width 23 height 13
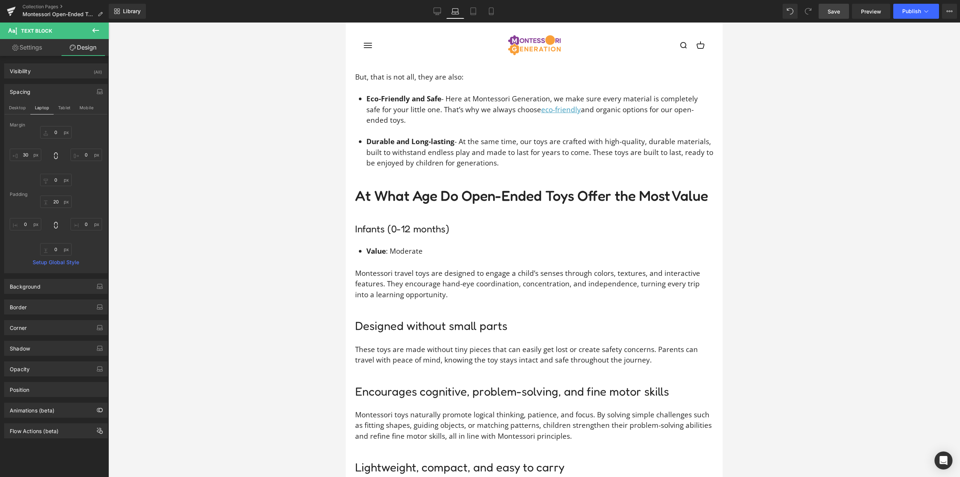
type input "0"
type input "30"
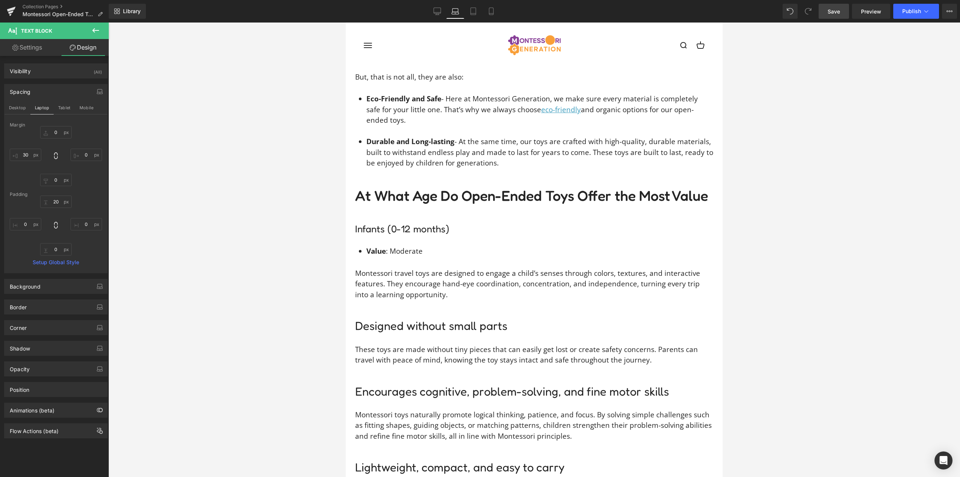
type input "0"
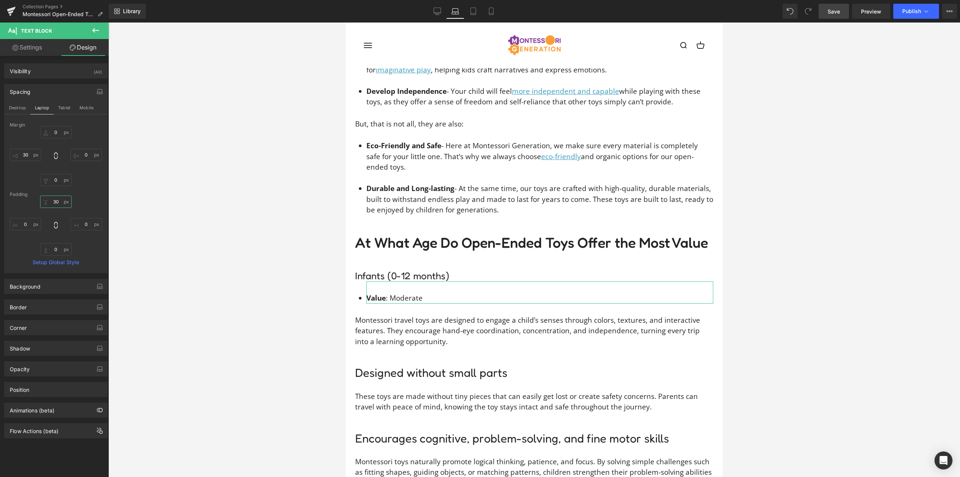
click at [56, 203] on input "30" at bounding box center [56, 201] width 32 height 12
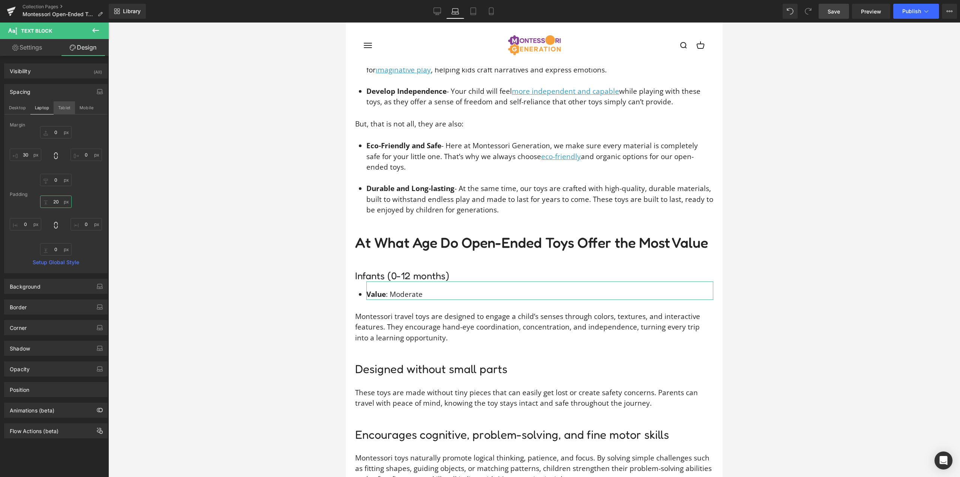
type input "20"
click at [61, 106] on button "Tablet" at bounding box center [64, 107] width 21 height 13
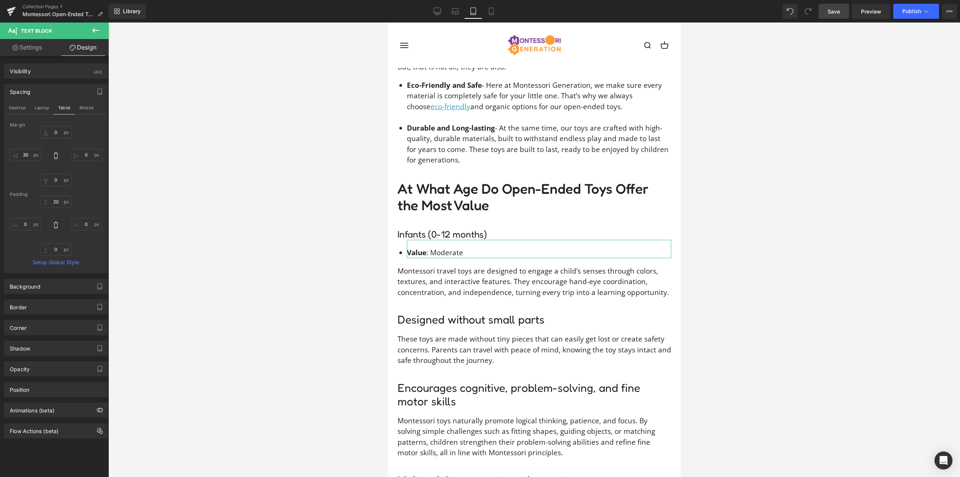
type input "0"
type input "25"
type input "20"
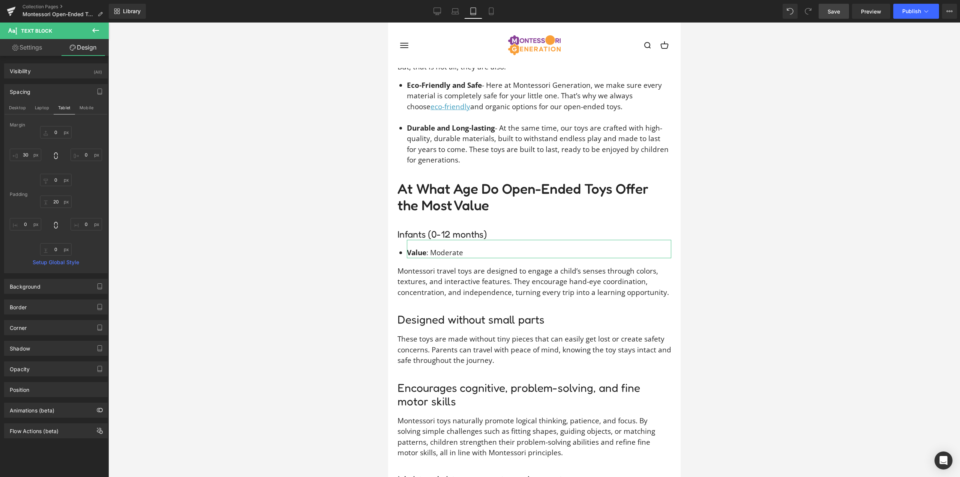
type input "0"
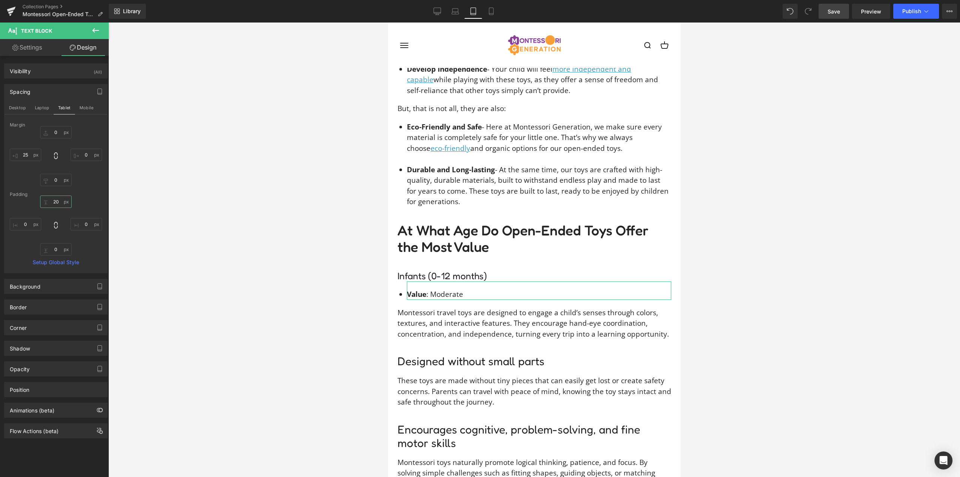
click at [55, 199] on input "20" at bounding box center [56, 201] width 32 height 12
type input "15"
click at [80, 106] on button "Mobile" at bounding box center [86, 107] width 23 height 13
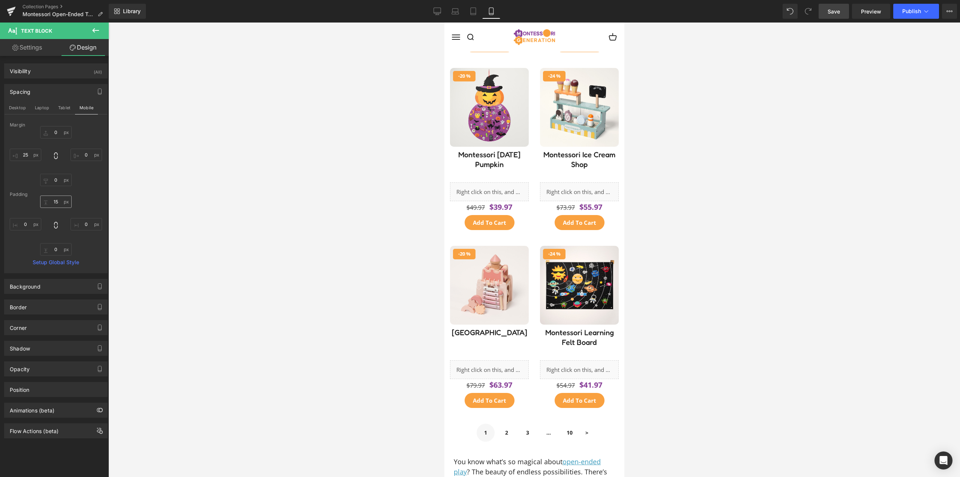
type input "0"
type input "15"
type input "20"
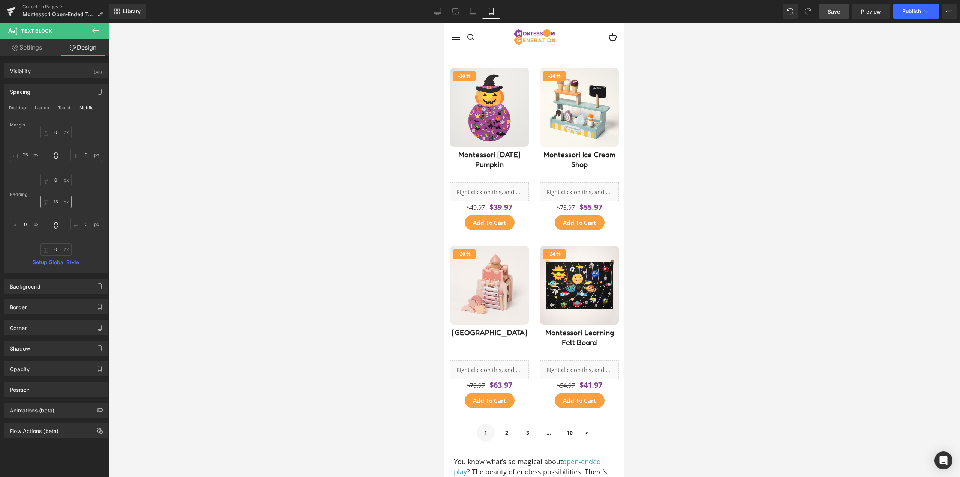
type input "0"
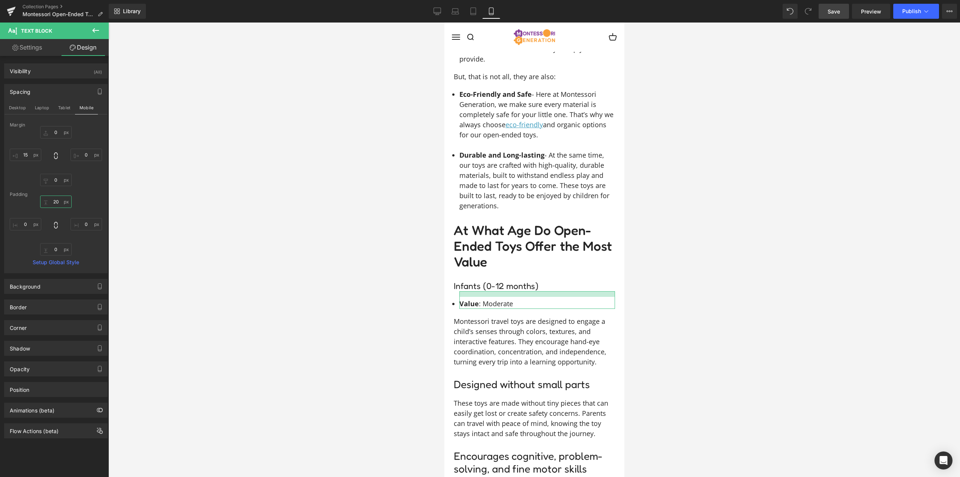
click at [48, 203] on input "20" at bounding box center [56, 201] width 32 height 12
type input "15"
click at [80, 184] on div "0px 0 0px 0 0px 0 15px 15" at bounding box center [56, 156] width 92 height 60
click at [27, 48] on link "Settings" at bounding box center [27, 47] width 54 height 17
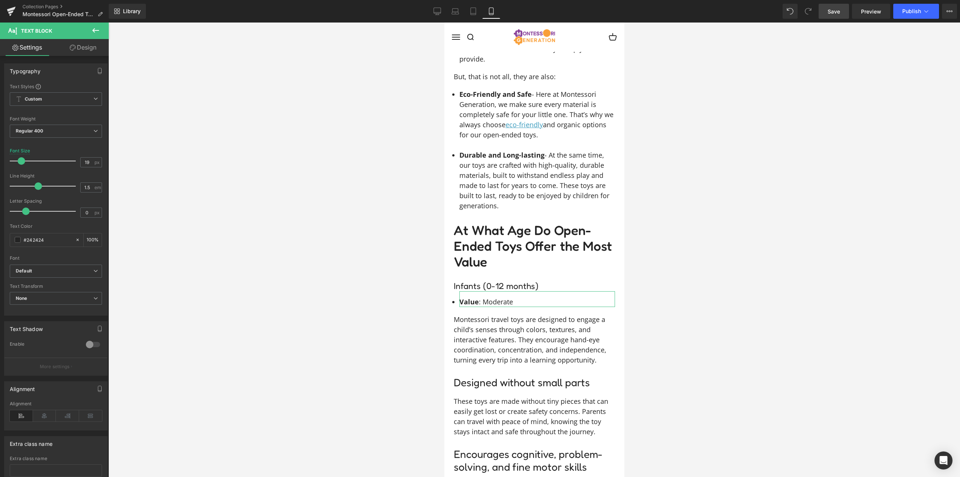
type input "18"
type input "100"
drag, startPoint x: 436, startPoint y: 10, endPoint x: 291, endPoint y: 134, distance: 191.5
click at [436, 10] on icon at bounding box center [438, 12] width 8 height 8
type input "19"
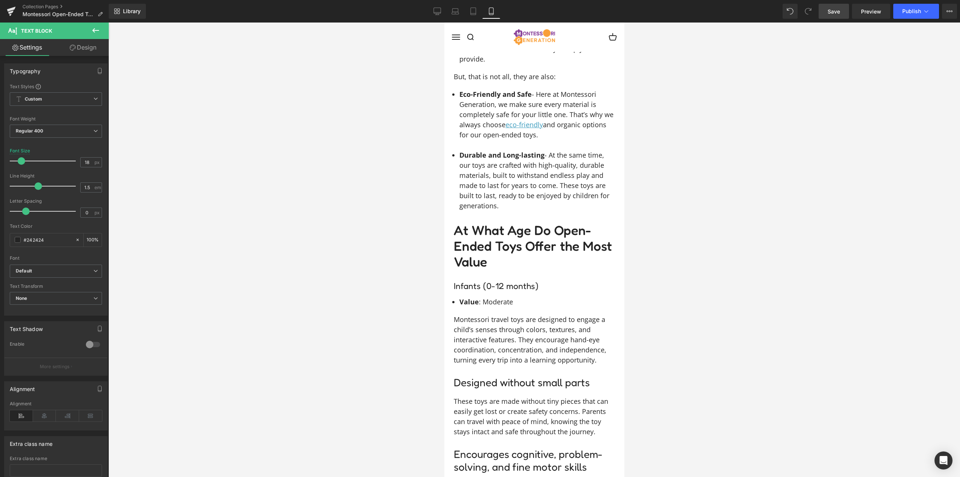
type input "100"
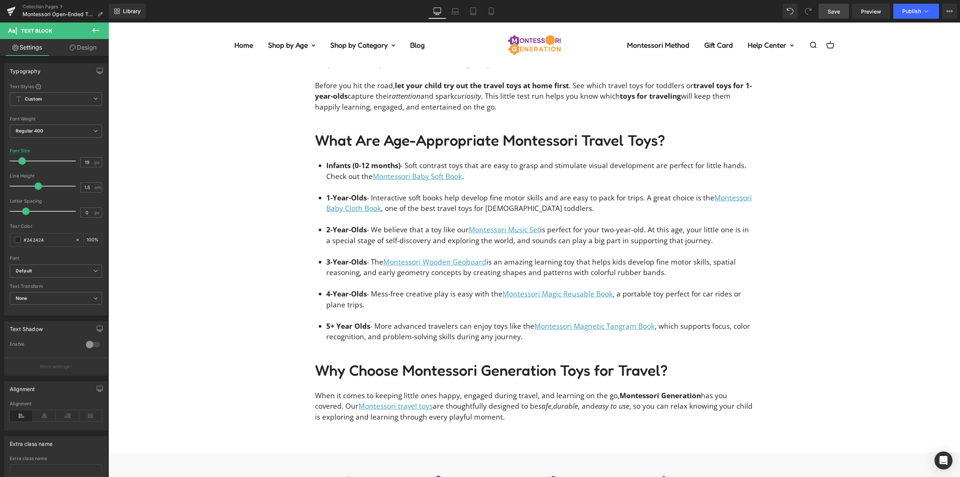
scroll to position [1283, 0]
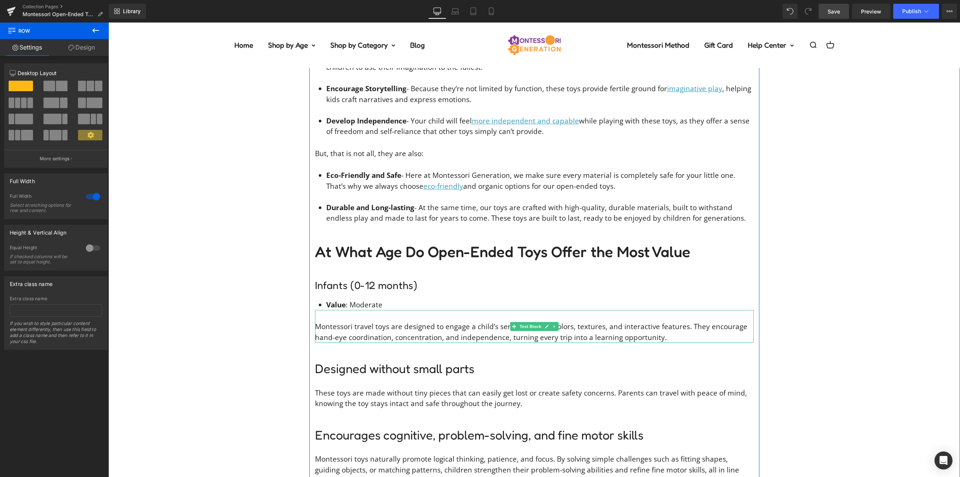
click at [524, 322] on span "Text Block" at bounding box center [530, 326] width 25 height 9
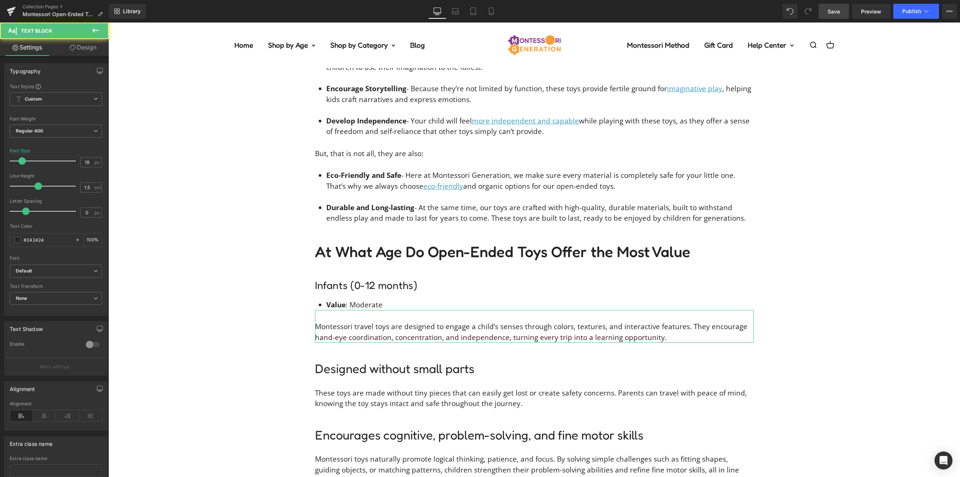
click at [78, 49] on link "Design" at bounding box center [83, 47] width 54 height 17
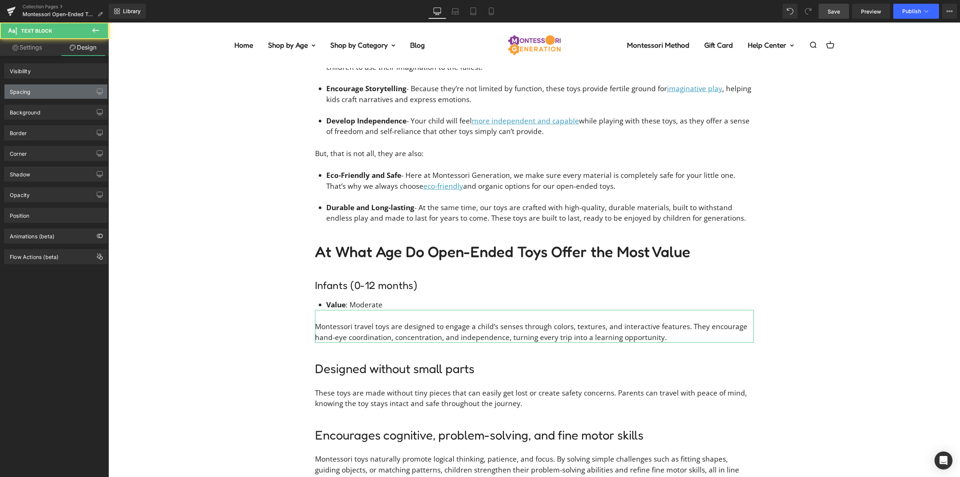
click at [48, 93] on div "Spacing" at bounding box center [56, 91] width 103 height 14
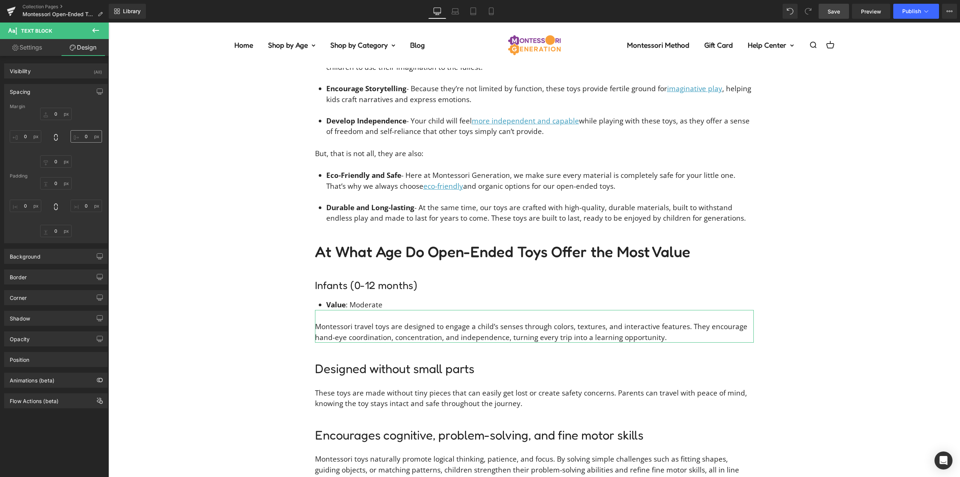
type input "0"
type input "30"
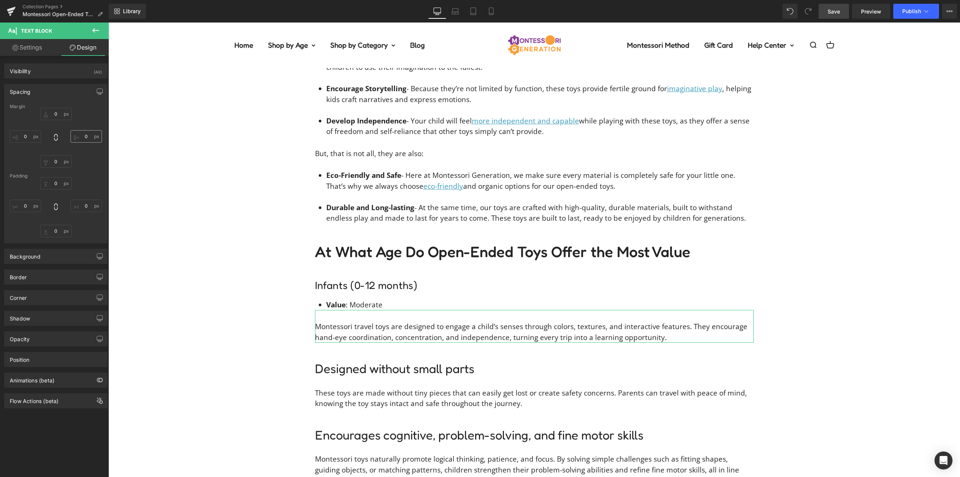
type input "0"
click at [53, 186] on input "30" at bounding box center [56, 183] width 32 height 12
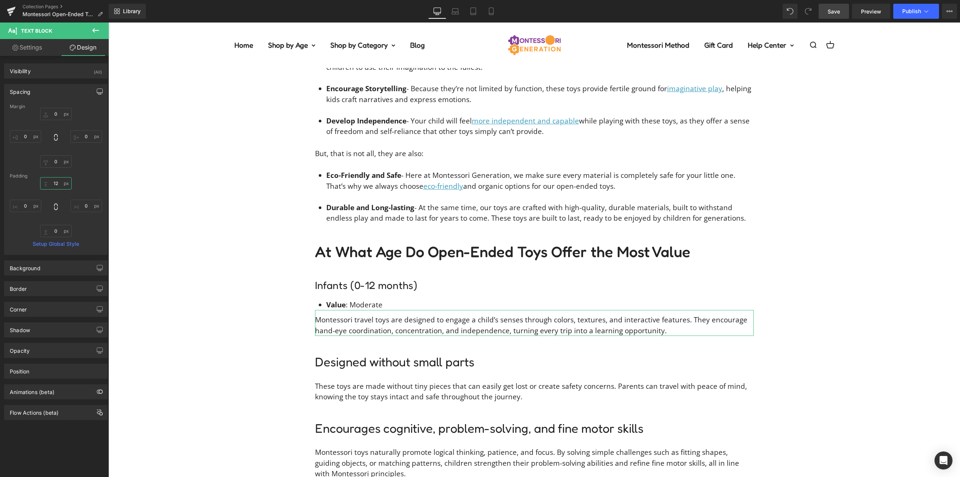
type input "12"
click at [96, 88] on button "button" at bounding box center [100, 91] width 12 height 14
click at [47, 108] on button "Laptop" at bounding box center [41, 107] width 23 height 13
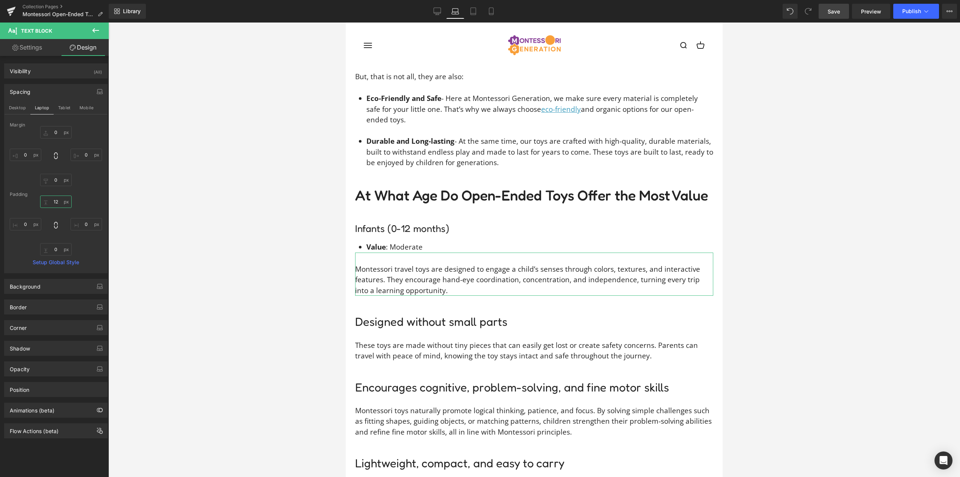
type input "0"
type input "30"
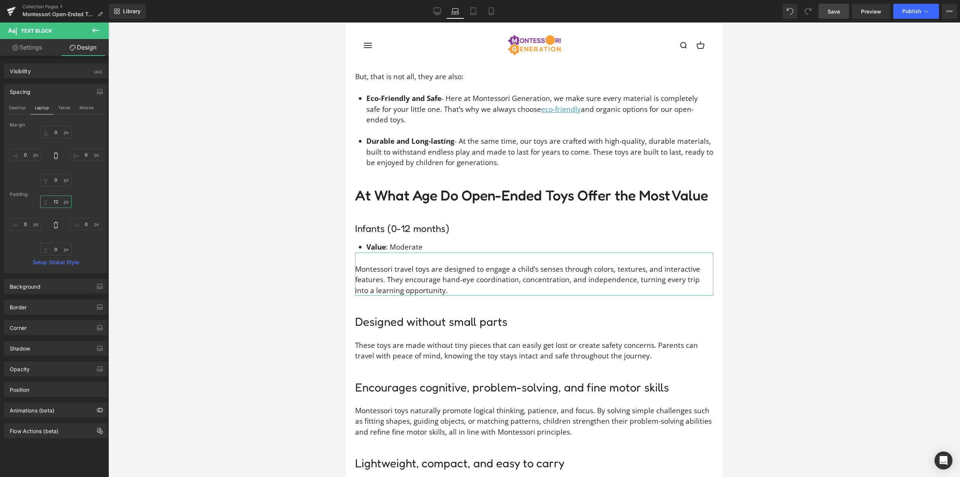
type input "0"
click at [56, 201] on input "30" at bounding box center [56, 201] width 32 height 12
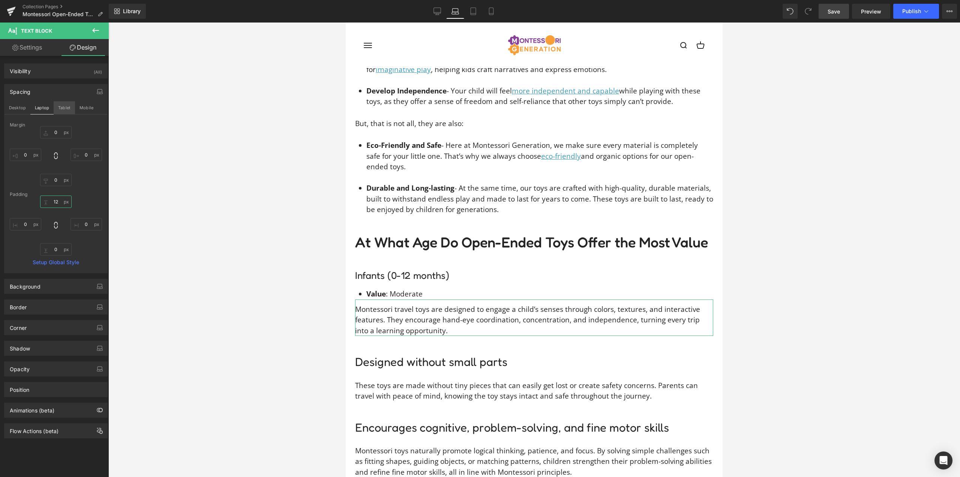
type input "12"
click at [68, 106] on button "Tablet" at bounding box center [64, 107] width 21 height 13
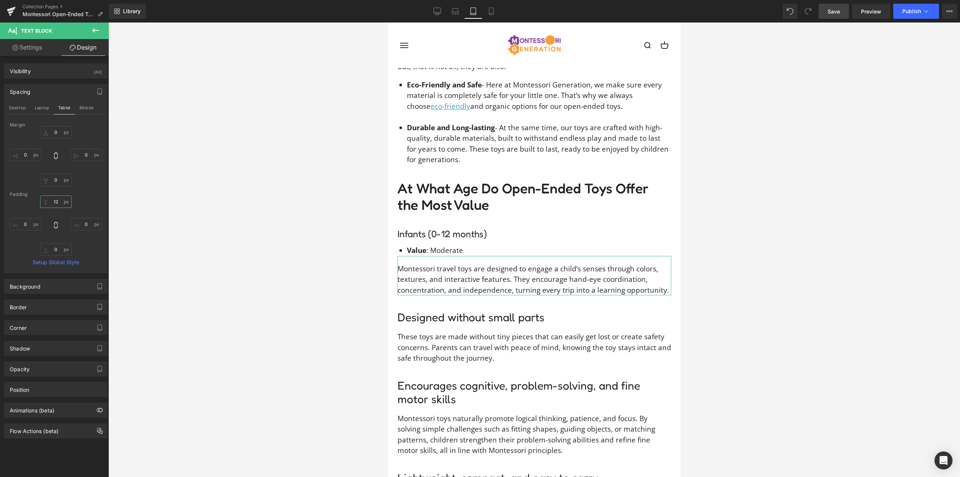
type input "0"
type input "20"
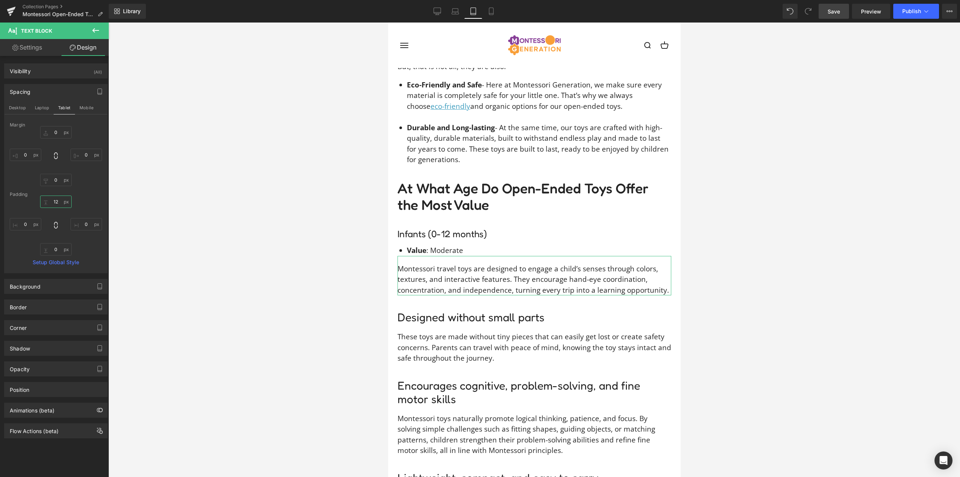
type input "0"
click at [55, 202] on input "20" at bounding box center [56, 201] width 32 height 12
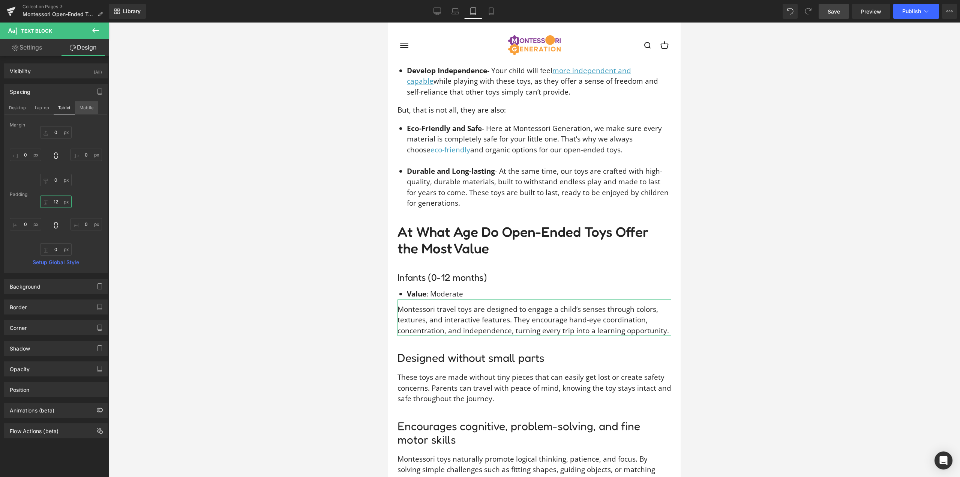
type input "12"
click at [81, 110] on button "Mobile" at bounding box center [86, 107] width 23 height 13
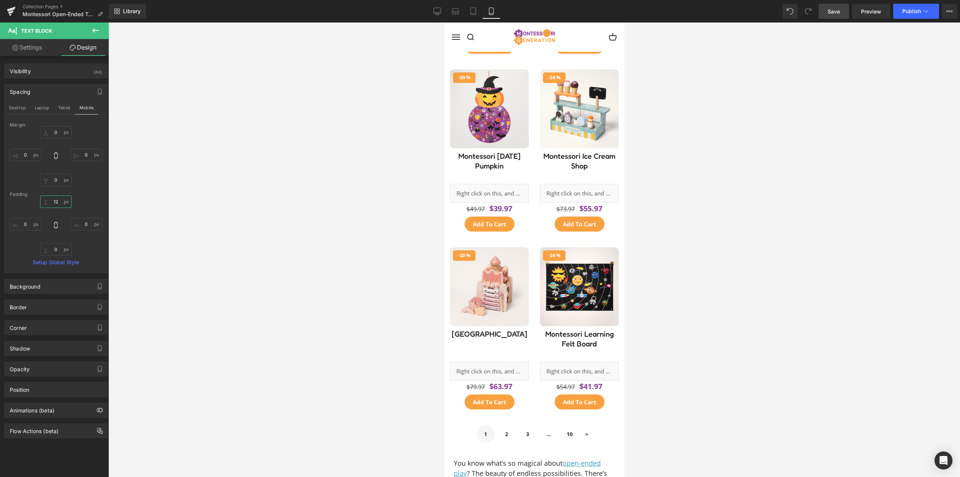
type input "0"
type input "20"
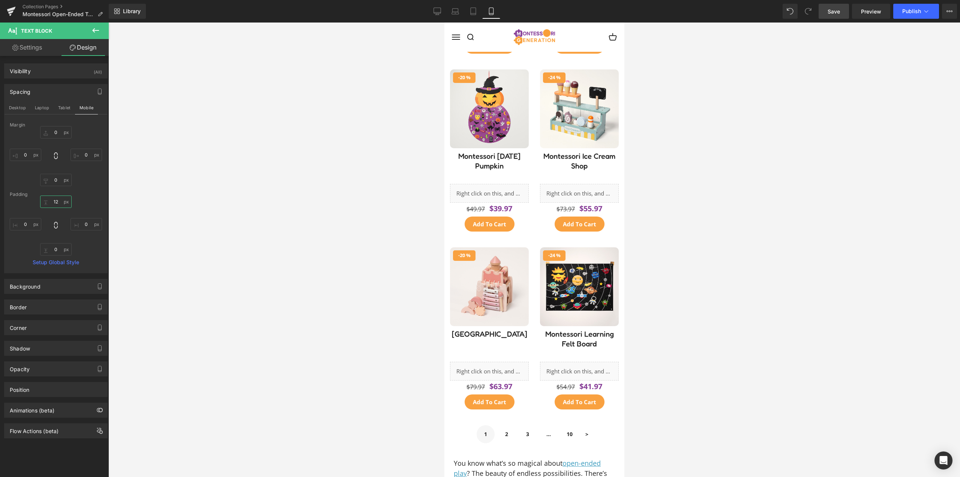
type input "0"
click at [59, 201] on input "20" at bounding box center [56, 201] width 32 height 12
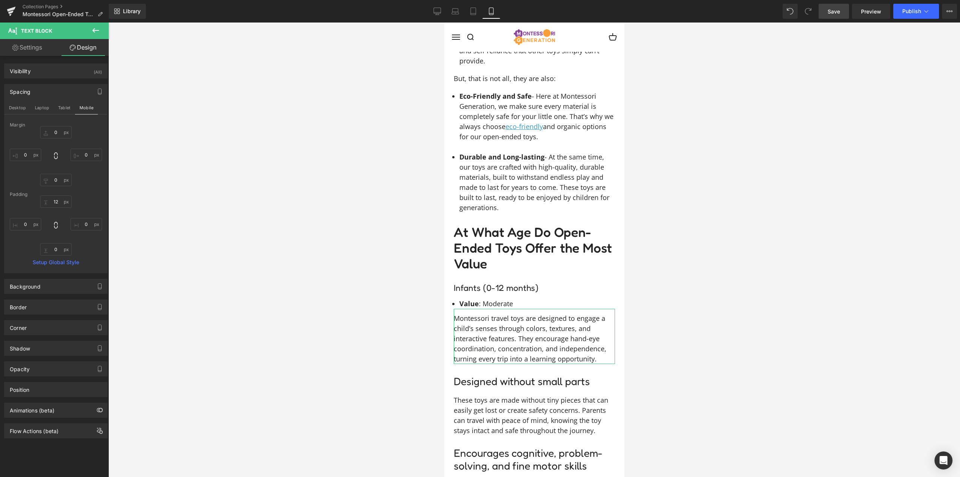
click at [90, 198] on div "12 12 0px 0 0px 0 0px 0" at bounding box center [56, 225] width 92 height 60
click at [52, 202] on input "12" at bounding box center [56, 201] width 32 height 12
type input "10"
click at [91, 191] on div "Margin 0px 0 0px 0 0px 0 0px 0 Padding 10 10 0px 0 0px 0 0px 0 Setup Global Sty…" at bounding box center [56, 197] width 103 height 150
click at [442, 8] on link "Desktop" at bounding box center [437, 11] width 18 height 15
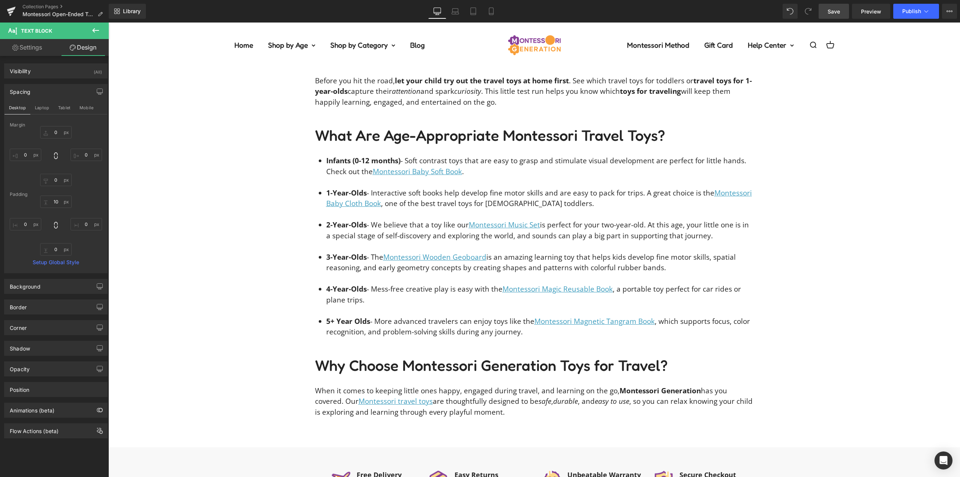
type input "0"
type input "12"
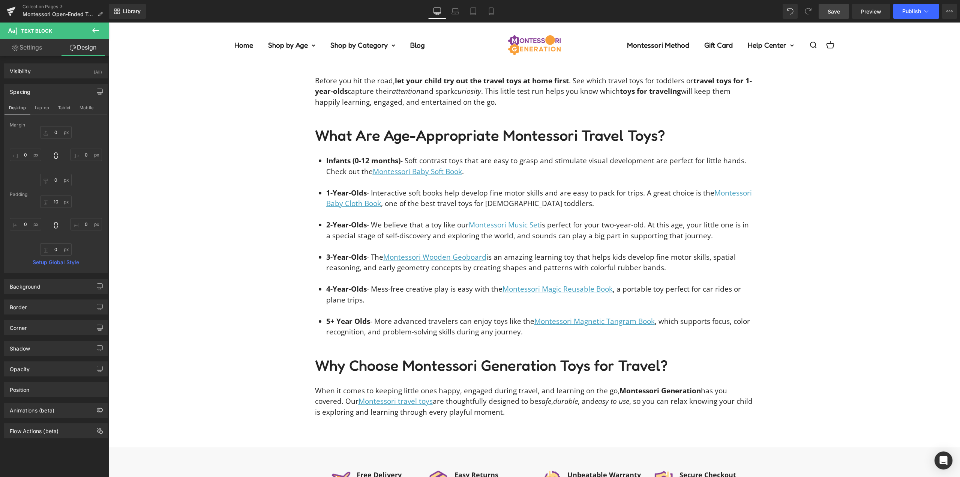
type input "0"
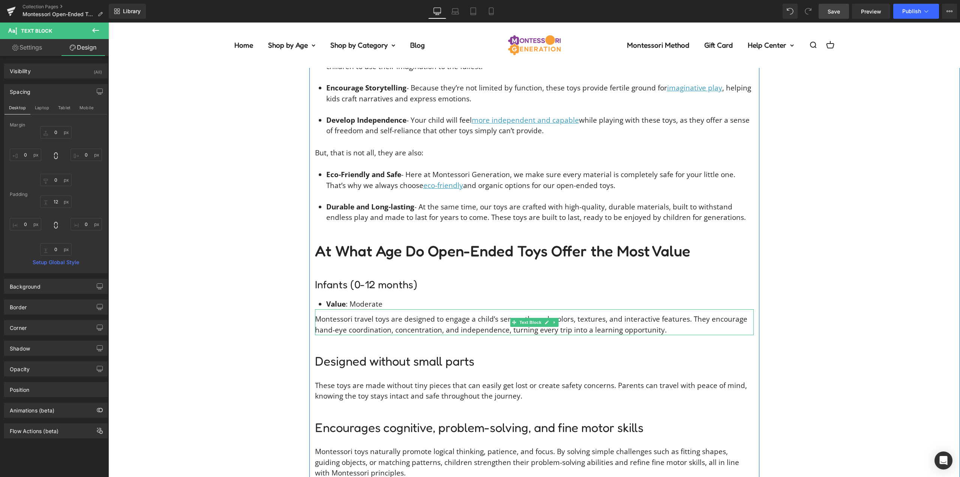
click at [365, 314] on p "Montessori travel toys are designed to engage a child’s senses through colors, …" at bounding box center [534, 324] width 439 height 21
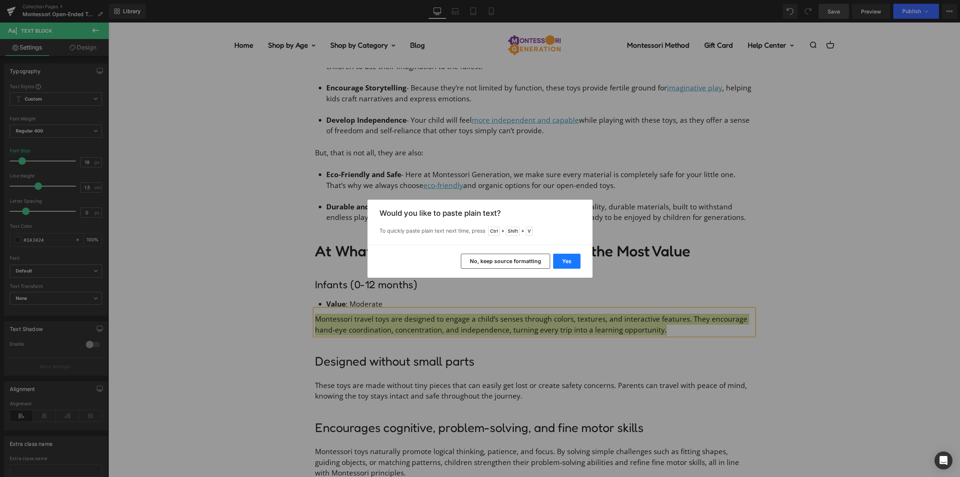
click at [570, 254] on button "Yes" at bounding box center [566, 261] width 27 height 15
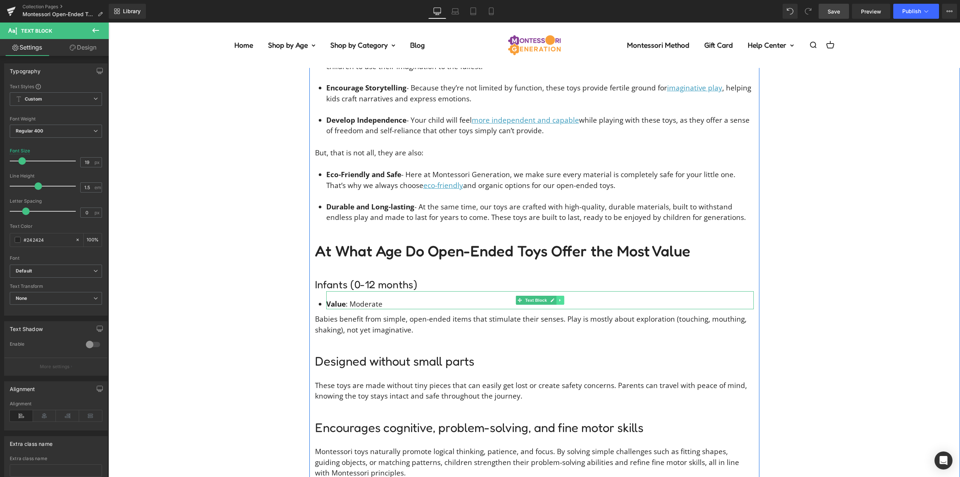
click at [558, 298] on icon at bounding box center [560, 300] width 4 height 5
click at [554, 298] on icon at bounding box center [556, 300] width 4 height 4
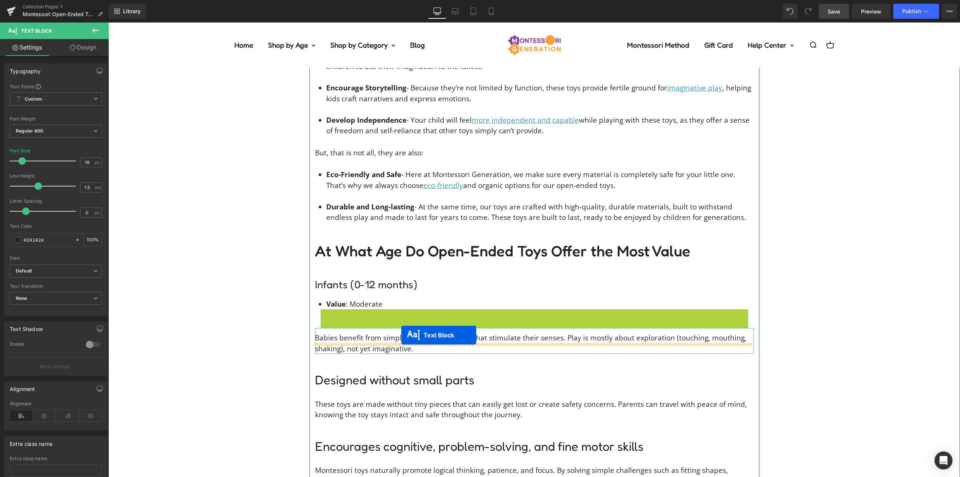
drag, startPoint x: 479, startPoint y: 318, endPoint x: 400, endPoint y: 336, distance: 81.1
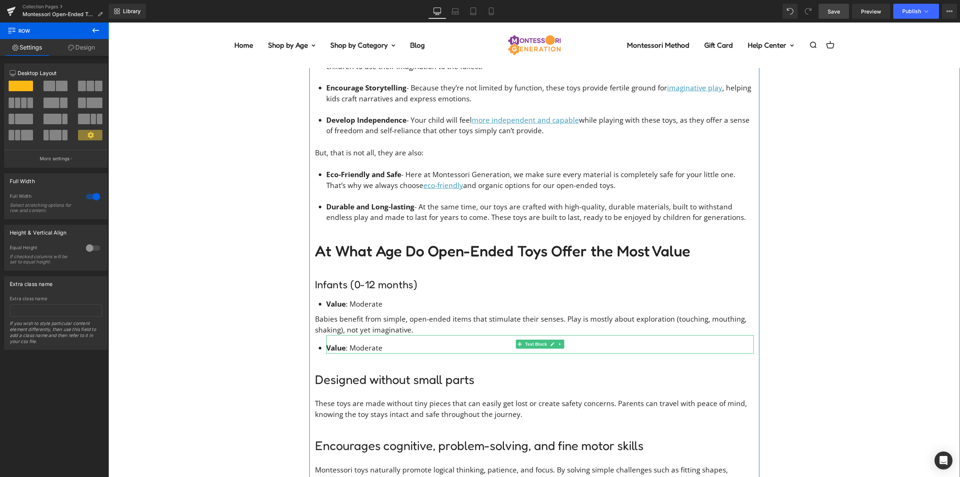
click at [376, 342] on li "Value : Moderate" at bounding box center [540, 347] width 428 height 11
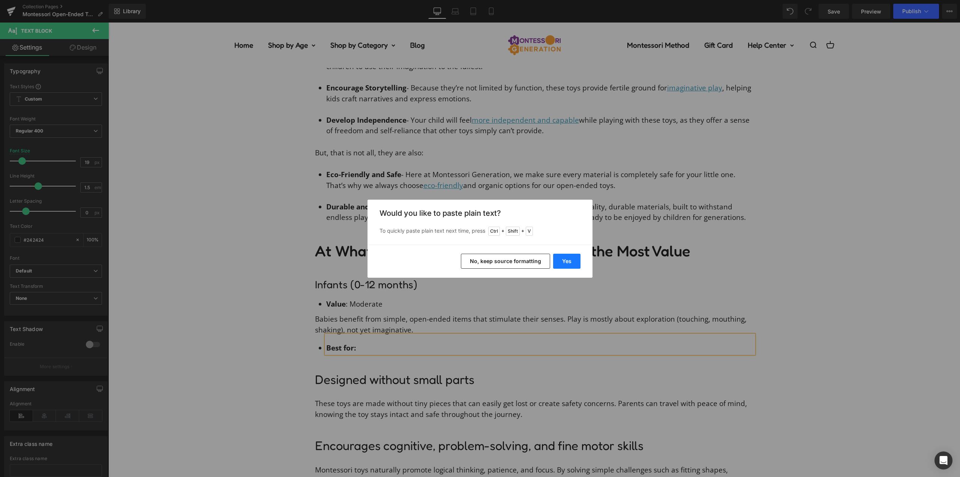
click at [569, 261] on button "Yes" at bounding box center [566, 261] width 27 height 15
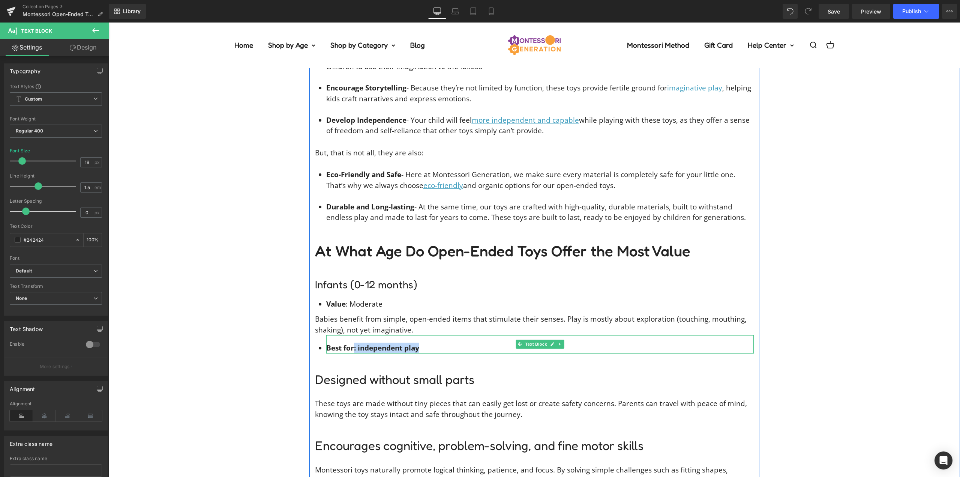
drag, startPoint x: 426, startPoint y: 337, endPoint x: 351, endPoint y: 340, distance: 75.1
click at [351, 342] on li "Best for: independent play" at bounding box center [540, 347] width 428 height 11
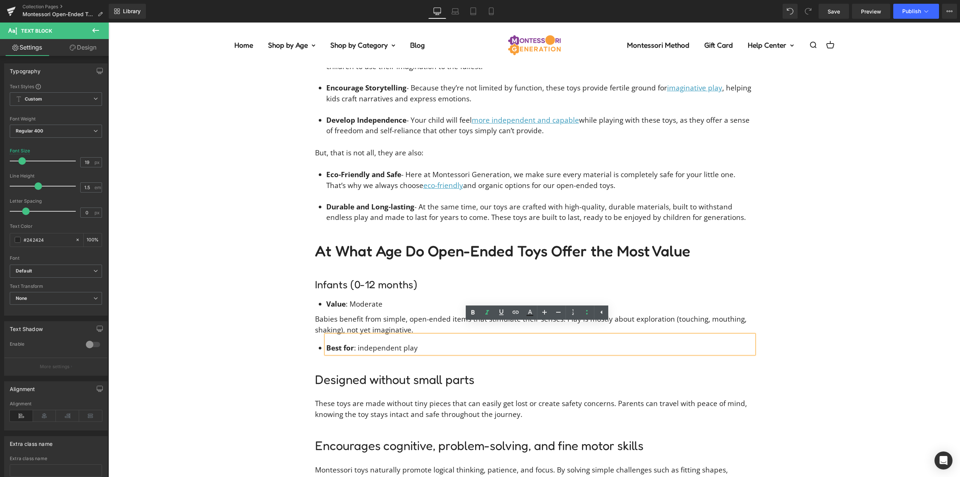
click at [419, 335] on div "Best for : independent play" at bounding box center [540, 344] width 428 height 18
drag, startPoint x: 414, startPoint y: 338, endPoint x: 355, endPoint y: 338, distance: 59.3
click at [355, 342] on li "Best for : independent play" at bounding box center [540, 347] width 428 height 11
click at [486, 312] on icon at bounding box center [487, 312] width 9 height 9
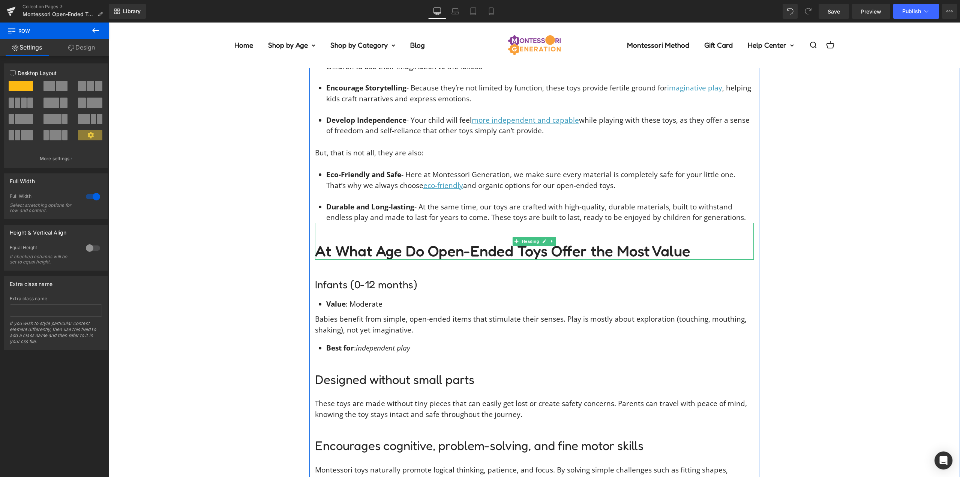
scroll to position [1359, 0]
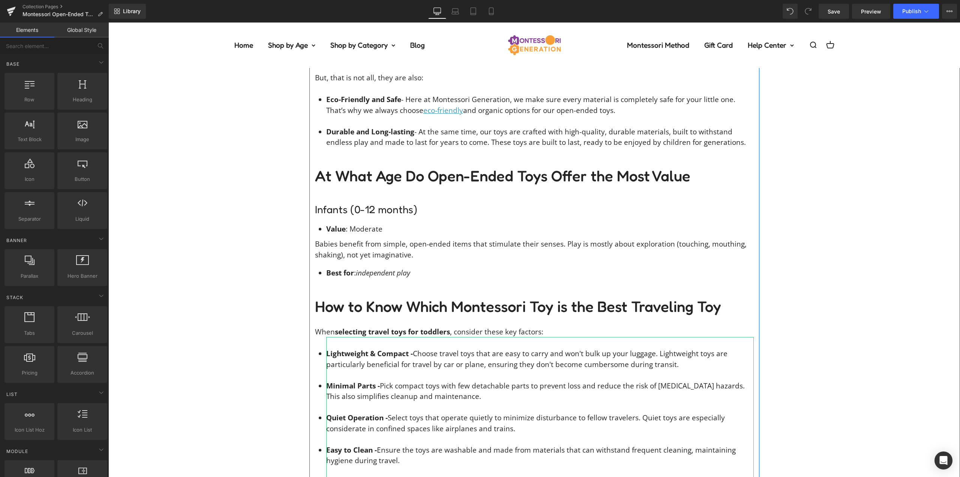
click at [819, 243] on div "You know what’s so magical about open-ended play ? The beauty of endless possib…" at bounding box center [534, 315] width 852 height 1289
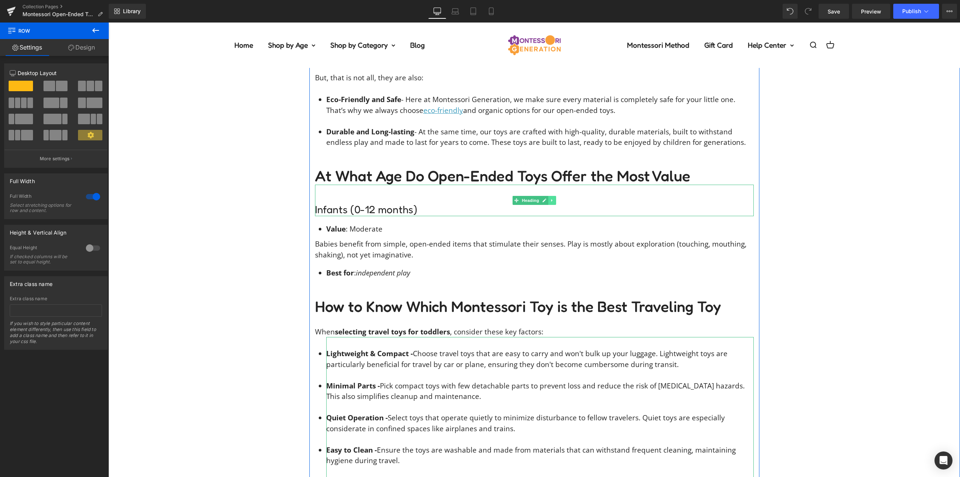
click at [550, 198] on icon at bounding box center [552, 200] width 4 height 5
click at [546, 198] on icon at bounding box center [548, 200] width 4 height 4
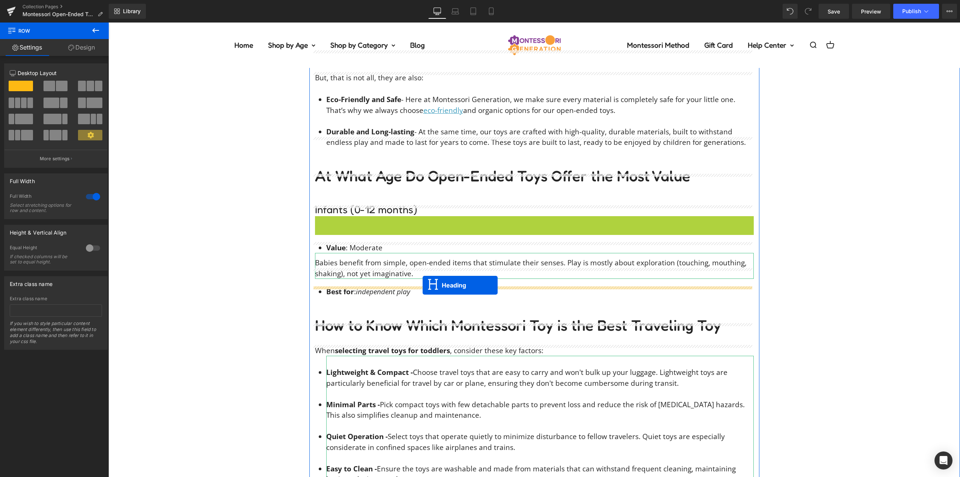
drag, startPoint x: 521, startPoint y: 222, endPoint x: 422, endPoint y: 285, distance: 117.3
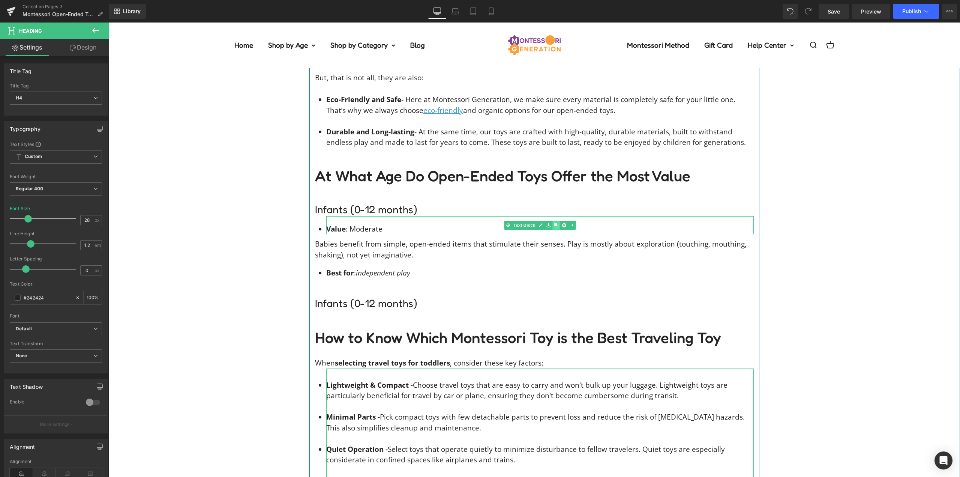
click at [554, 223] on icon at bounding box center [556, 225] width 4 height 4
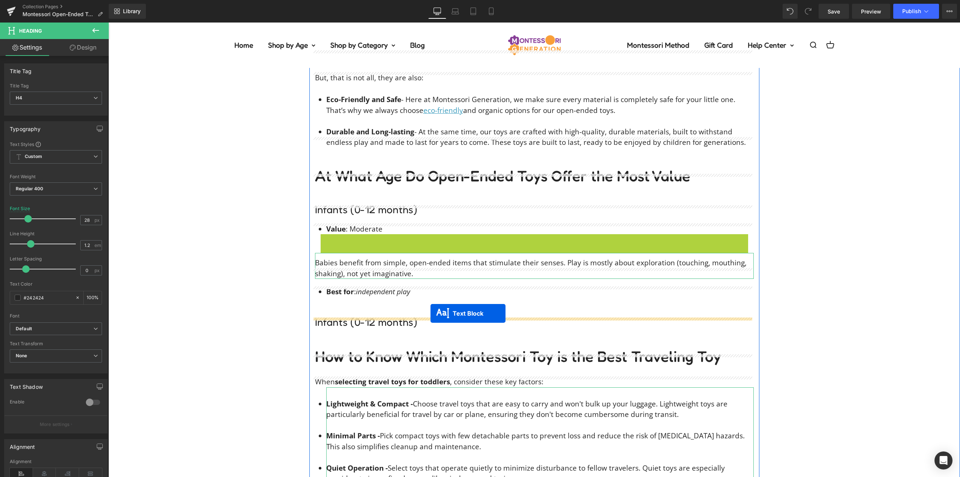
drag, startPoint x: 519, startPoint y: 243, endPoint x: 431, endPoint y: 313, distance: 112.7
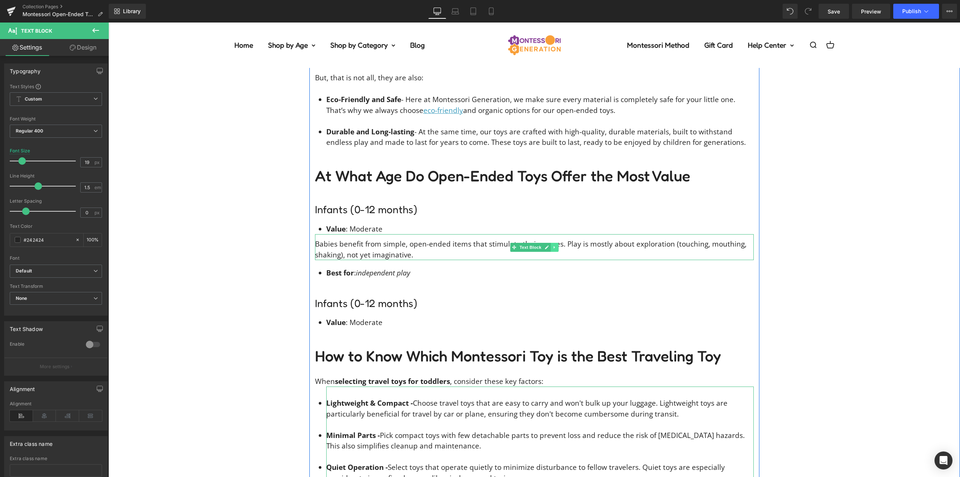
click at [552, 245] on icon at bounding box center [554, 247] width 4 height 5
click at [547, 243] on link at bounding box center [551, 247] width 8 height 9
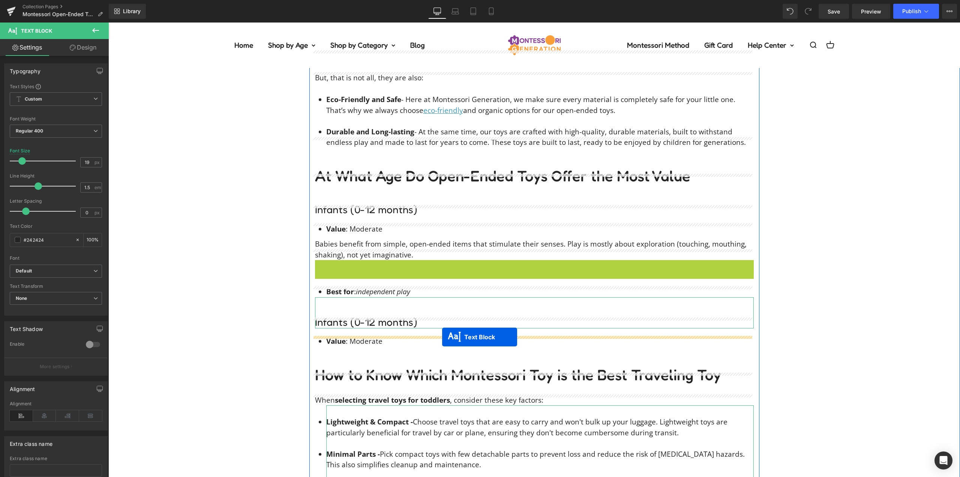
drag, startPoint x: 505, startPoint y: 291, endPoint x: 442, endPoint y: 337, distance: 77.9
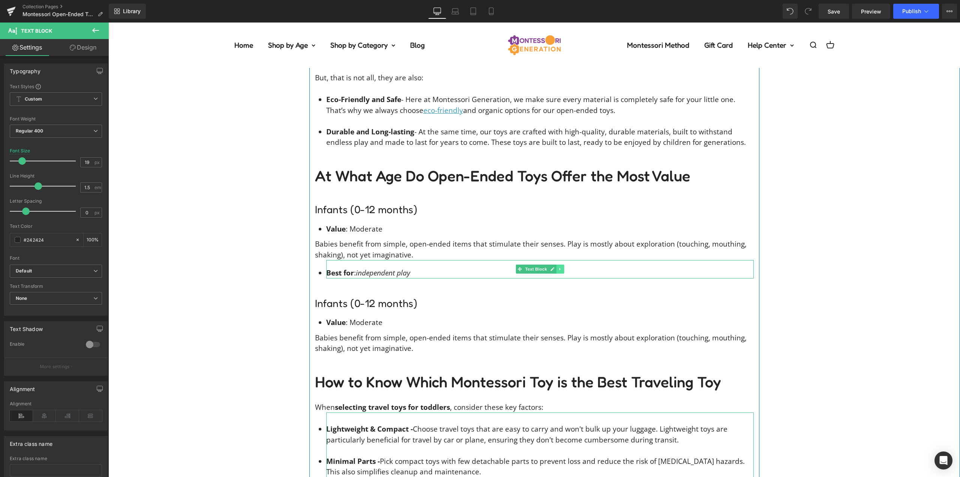
click at [558, 267] on icon at bounding box center [560, 269] width 4 height 5
click at [555, 267] on icon at bounding box center [556, 269] width 4 height 4
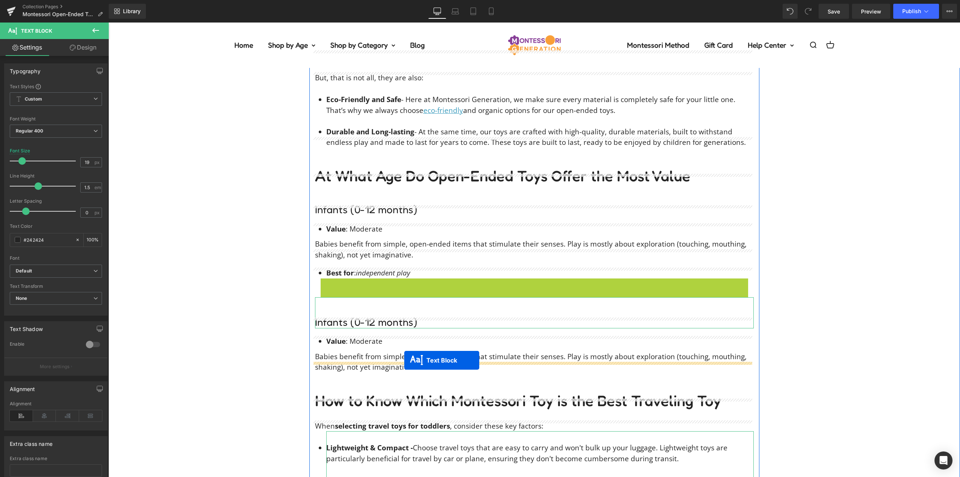
drag, startPoint x: 503, startPoint y: 293, endPoint x: 404, endPoint y: 360, distance: 119.3
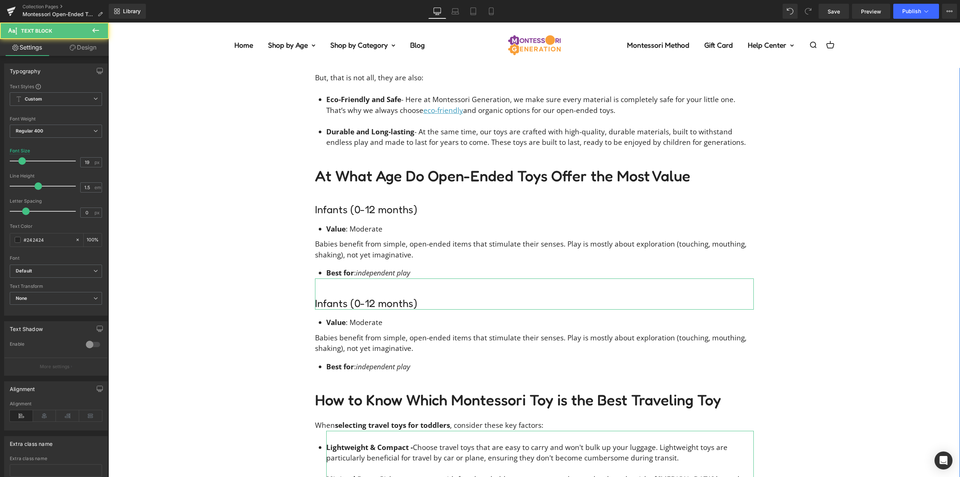
click at [229, 287] on div "You know what’s so magical about open-ended play ? The beauty of endless possib…" at bounding box center [534, 362] width 852 height 1383
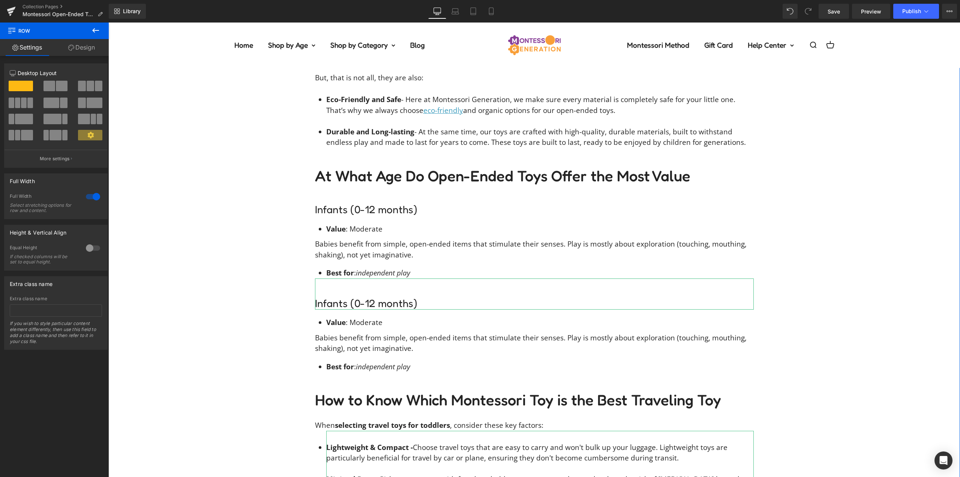
click at [824, 228] on div "You know what’s so magical about open-ended play ? The beauty of endless possib…" at bounding box center [534, 362] width 852 height 1383
click at [710, 126] on li "Durable and Long-lasting - At the same time, our toys are crafted with high-qua…" at bounding box center [540, 136] width 428 height 21
click at [817, 105] on div "You know what’s so magical about open-ended play ? The beauty of endless possib…" at bounding box center [534, 362] width 852 height 1383
click at [862, 119] on div "You know what’s so magical about open-ended play ? The beauty of endless possib…" at bounding box center [534, 362] width 852 height 1383
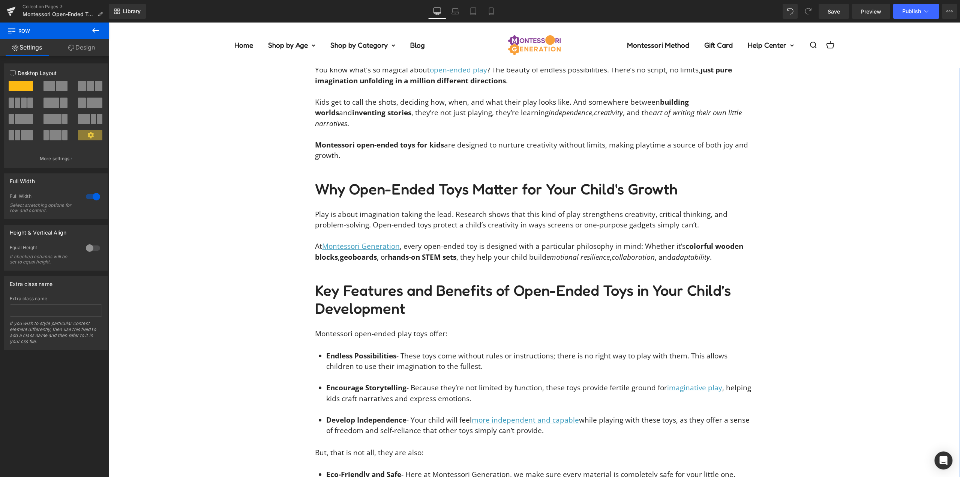
scroll to position [984, 0]
click at [731, 161] on div "Why Open-Ended Toys Matter for Your Child's Growth" at bounding box center [534, 179] width 439 height 37
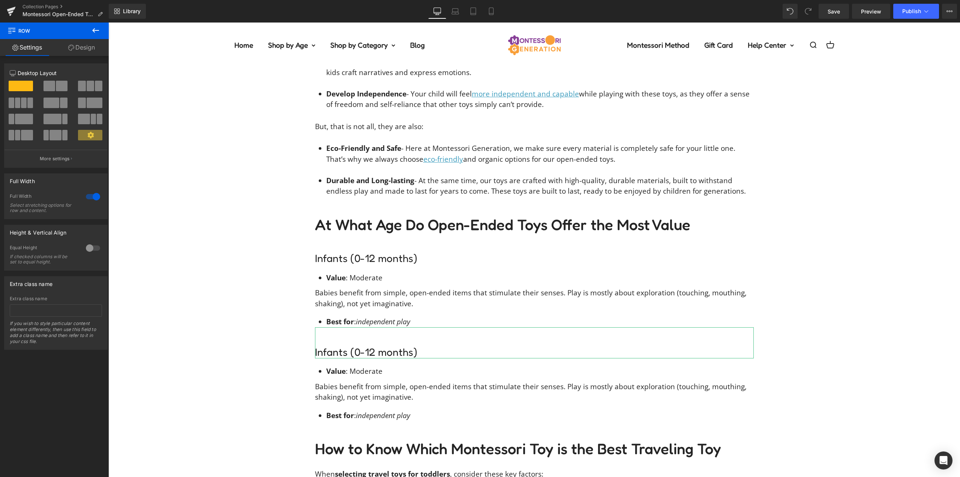
scroll to position [1321, 0]
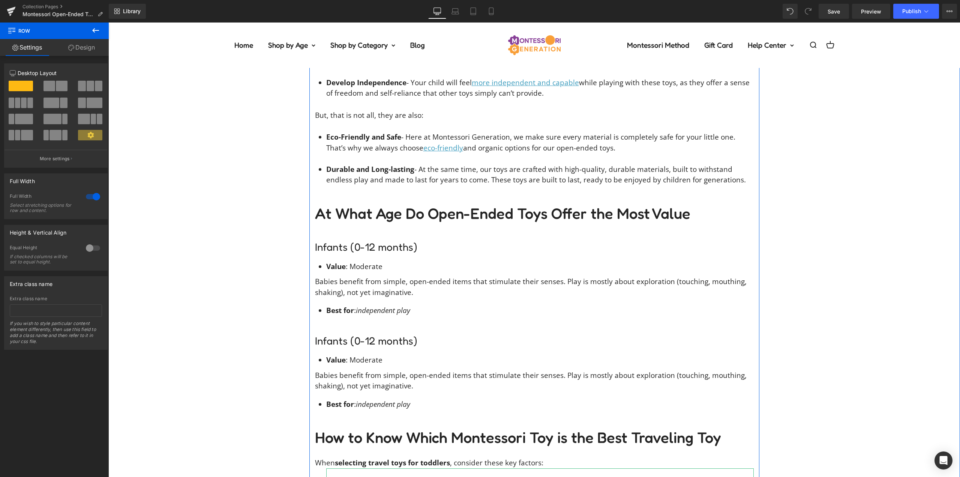
click at [413, 305] on li "Best for : independent play" at bounding box center [540, 310] width 428 height 11
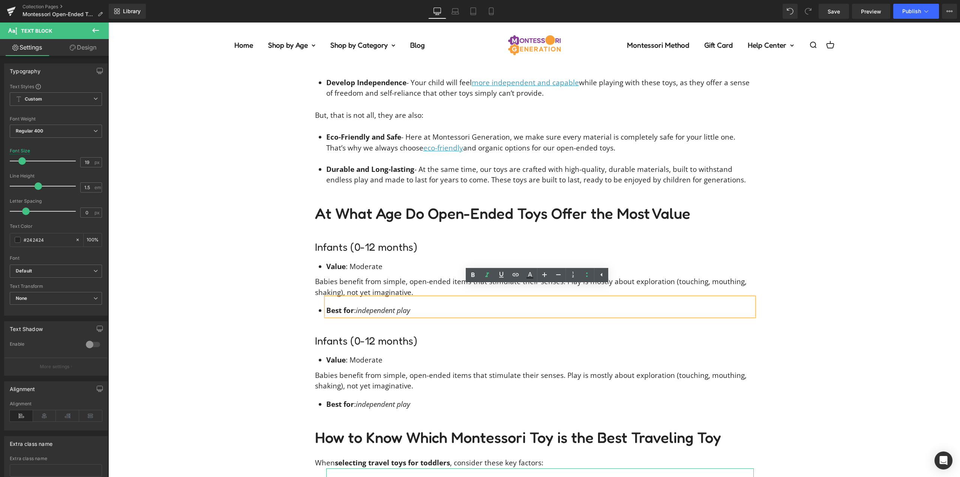
click at [540, 317] on div "Infants (0-12 months) Heading" at bounding box center [534, 332] width 439 height 32
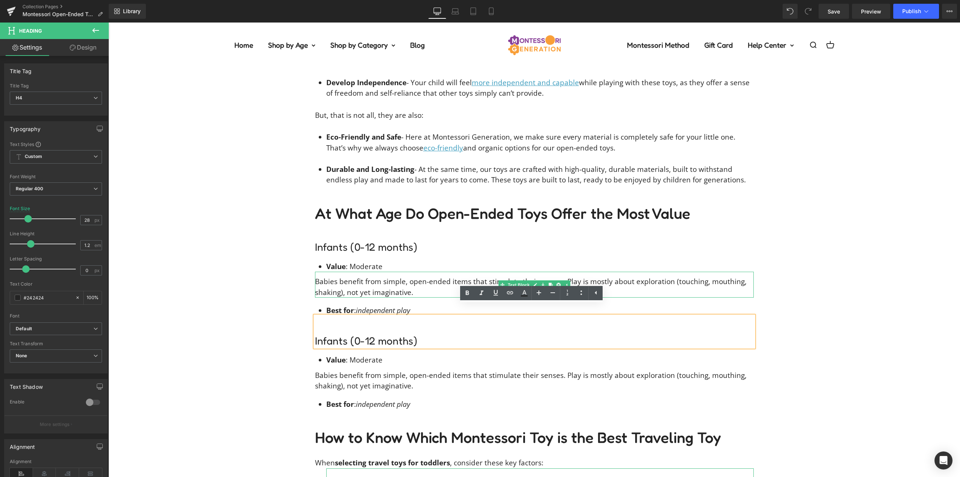
click at [793, 265] on div "You know what’s so magical about open-ended play ? The beauty of endless possib…" at bounding box center [534, 400] width 852 height 1383
click at [787, 299] on div "You know what’s so magical about open-ended play ? The beauty of endless possib…" at bounding box center [534, 400] width 852 height 1383
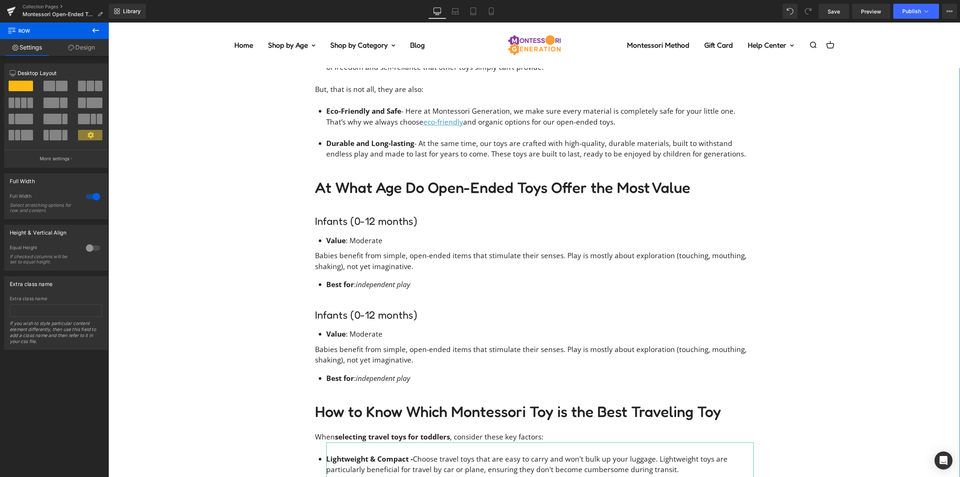
scroll to position [1359, 0]
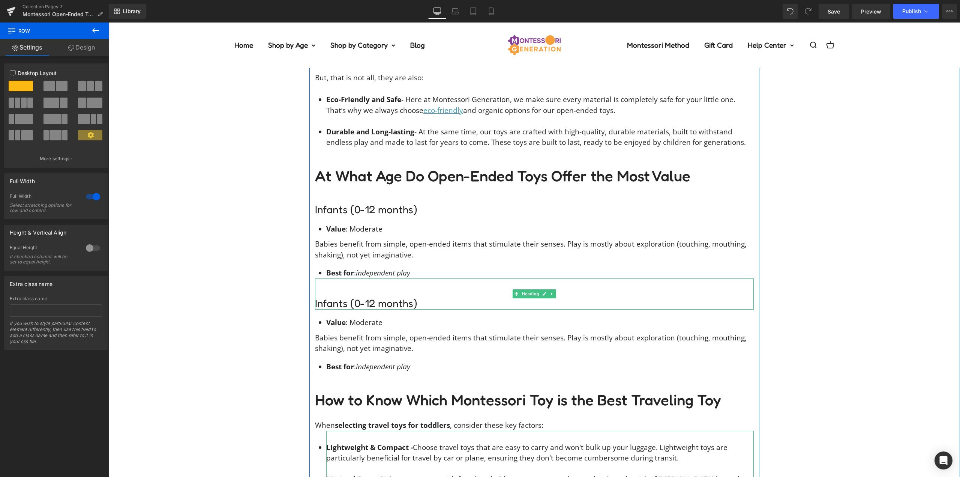
click at [342, 297] on h4 "Infants (0-12 months)" at bounding box center [534, 303] width 439 height 13
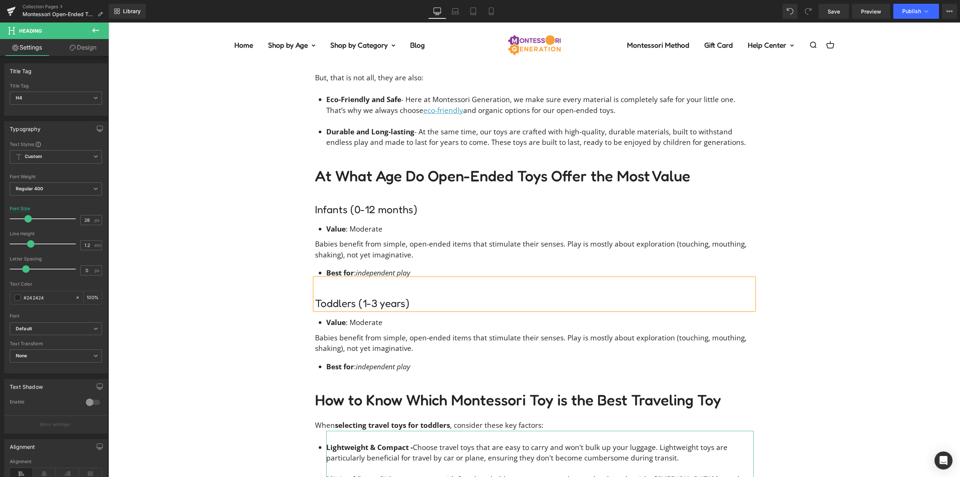
click at [286, 296] on div "You know what’s so magical about open-ended play ? The beauty of endless possib…" at bounding box center [534, 362] width 852 height 1383
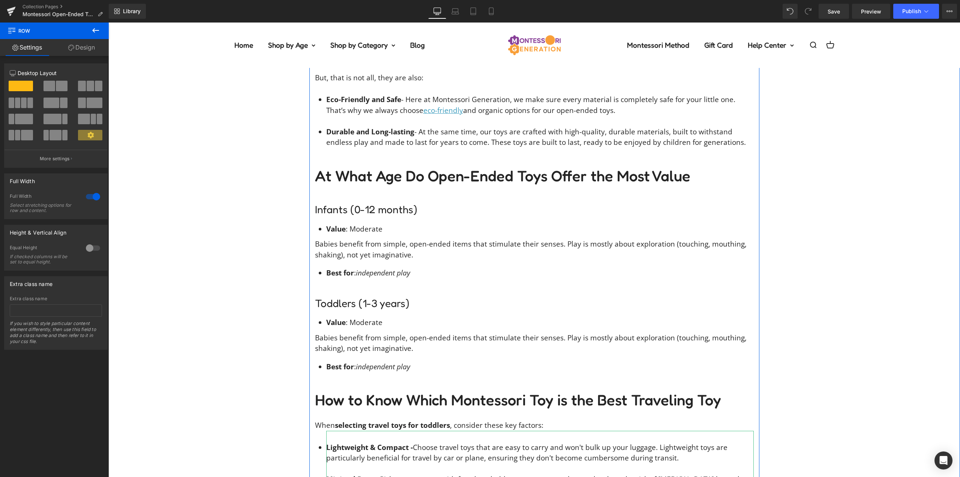
click at [375, 317] on li "Value : Moderate" at bounding box center [540, 322] width 428 height 11
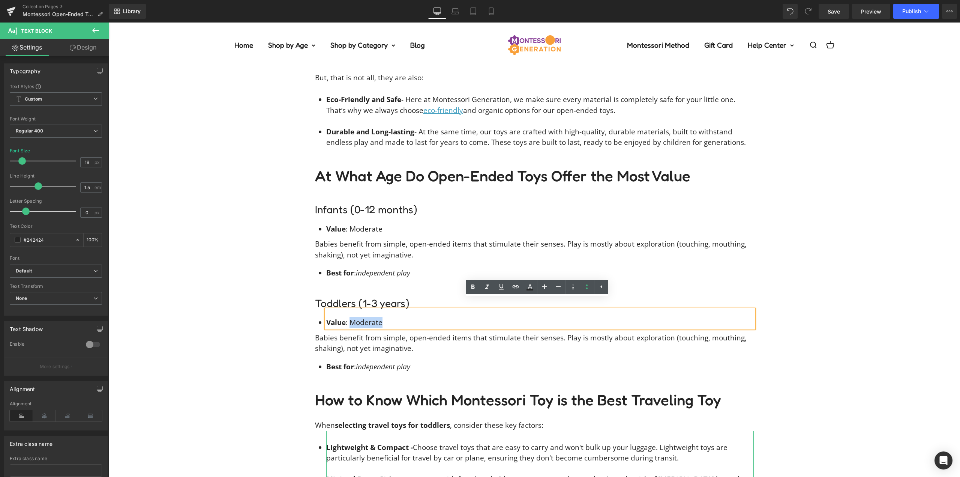
drag, startPoint x: 359, startPoint y: 311, endPoint x: 350, endPoint y: 311, distance: 9.4
click at [350, 317] on li "Value : Moderate" at bounding box center [540, 322] width 428 height 11
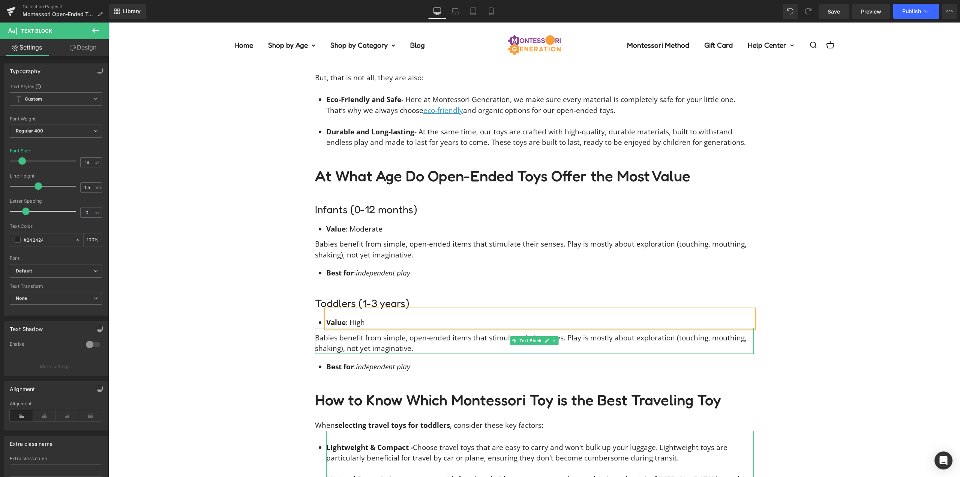
click at [377, 338] on p "Babies benefit from simple, open-ended items that stimulate their senses. Play …" at bounding box center [534, 342] width 439 height 21
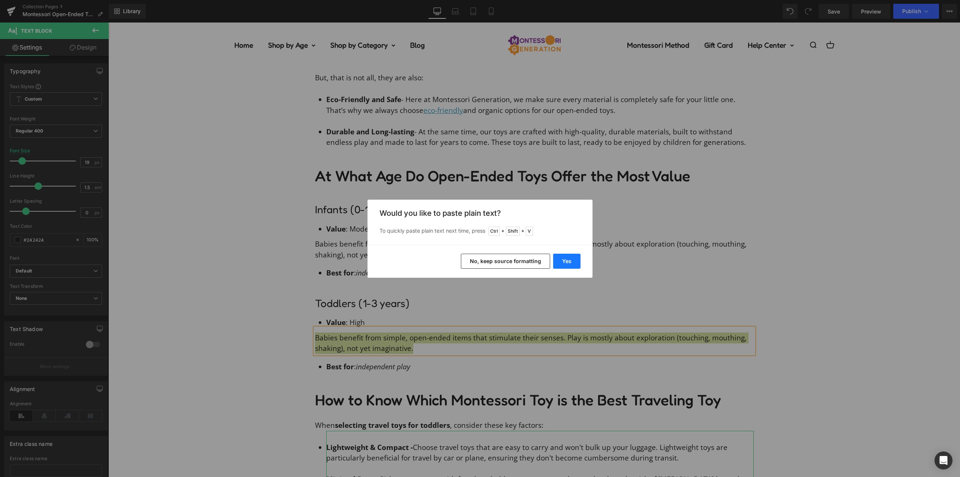
click at [564, 259] on button "Yes" at bounding box center [566, 261] width 27 height 15
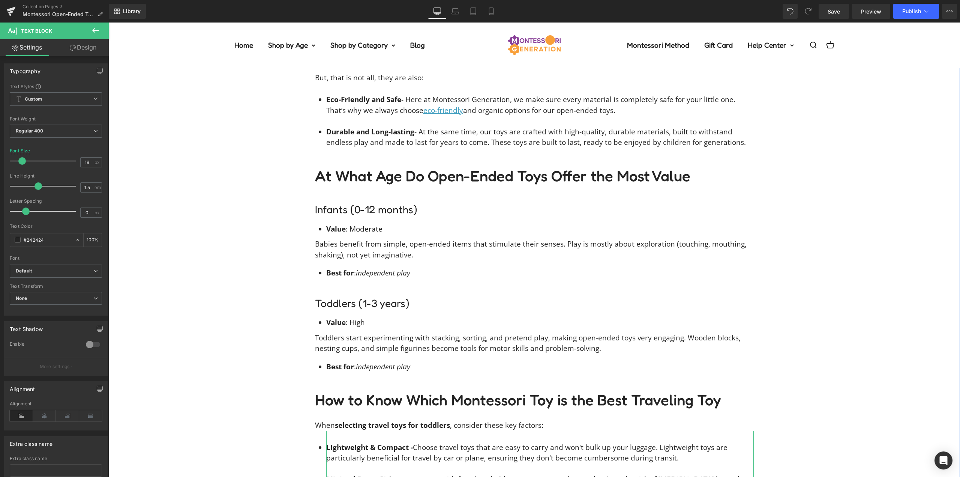
click at [228, 300] on div "You know what’s so magical about open-ended play ? The beauty of endless possib…" at bounding box center [534, 362] width 852 height 1383
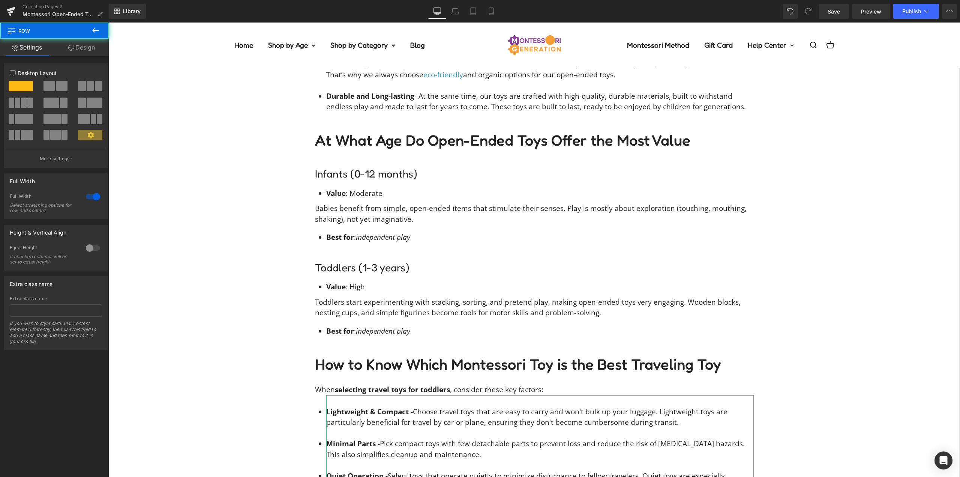
scroll to position [1396, 0]
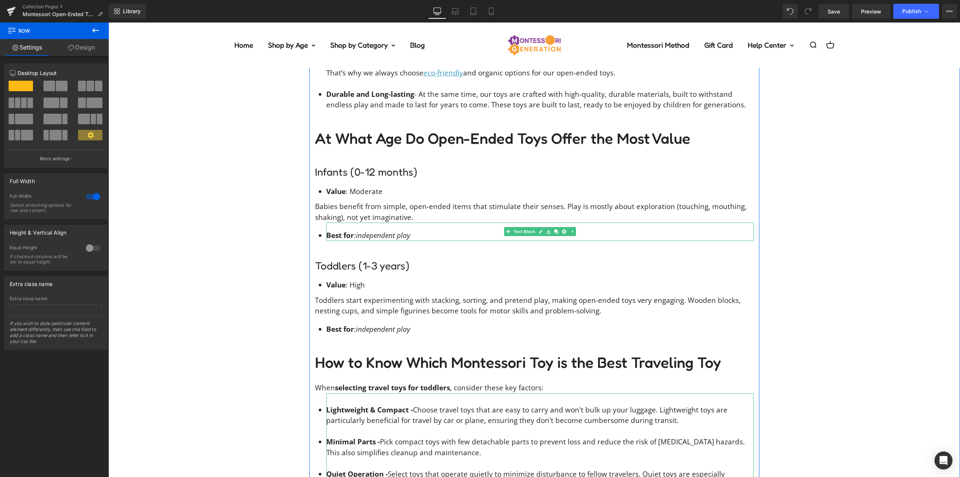
click at [397, 230] on span "independent play" at bounding box center [383, 235] width 54 height 10
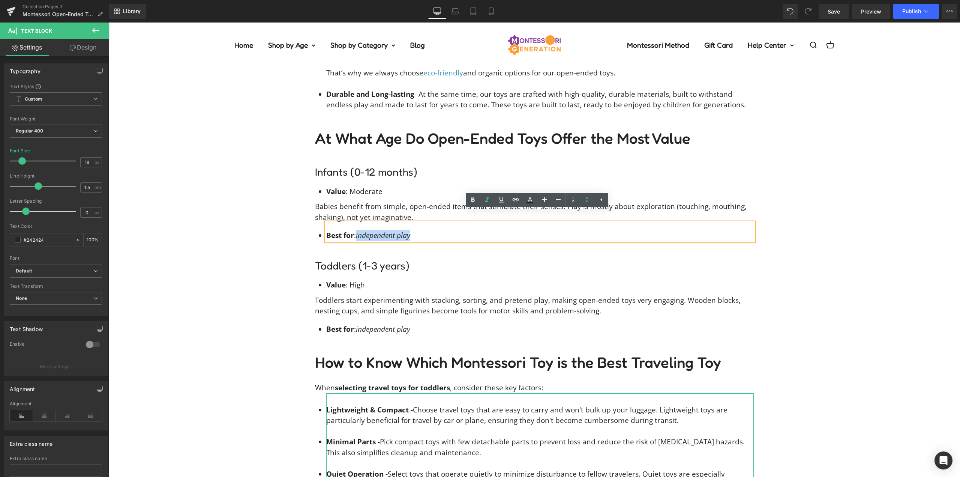
drag, startPoint x: 413, startPoint y: 224, endPoint x: 371, endPoint y: 230, distance: 42.4
click at [355, 230] on li "Best for : independent play" at bounding box center [540, 235] width 428 height 11
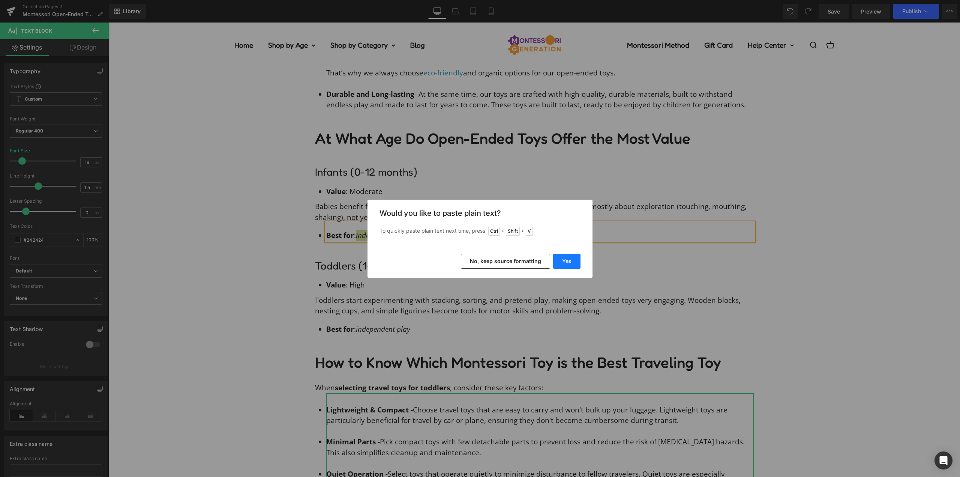
click at [569, 258] on button "Yes" at bounding box center [566, 261] width 27 height 15
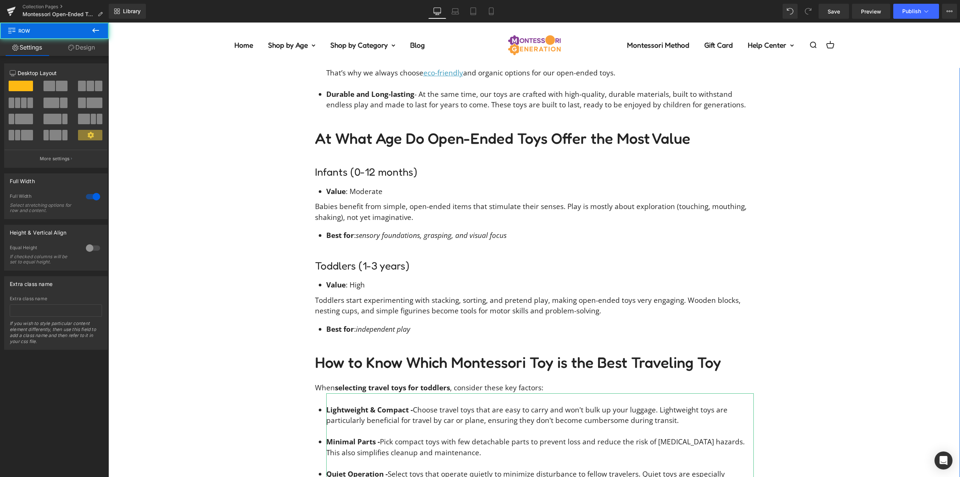
click at [799, 210] on div "You know what’s so magical about open-ended play ? The beauty of endless possib…" at bounding box center [534, 325] width 852 height 1383
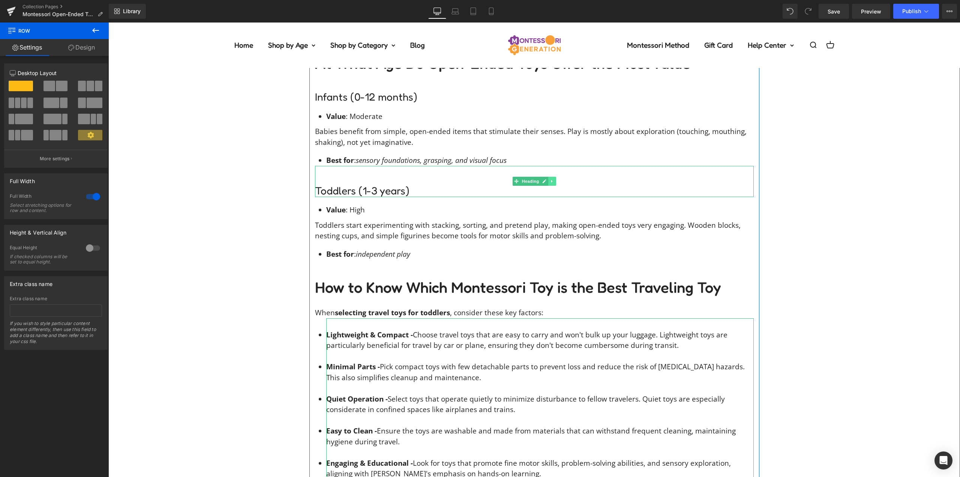
click at [549, 177] on link at bounding box center [552, 181] width 8 height 9
click at [546, 179] on icon at bounding box center [548, 181] width 4 height 4
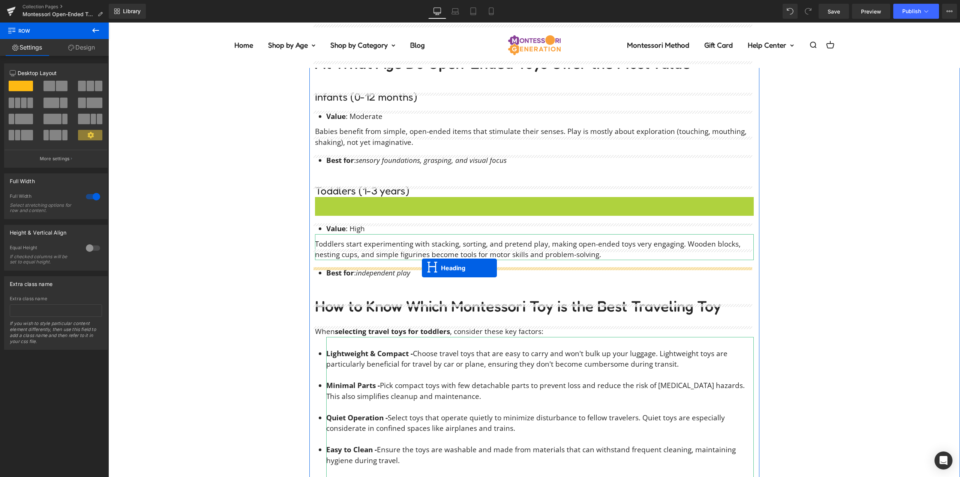
drag, startPoint x: 476, startPoint y: 231, endPoint x: 422, endPoint y: 268, distance: 65.5
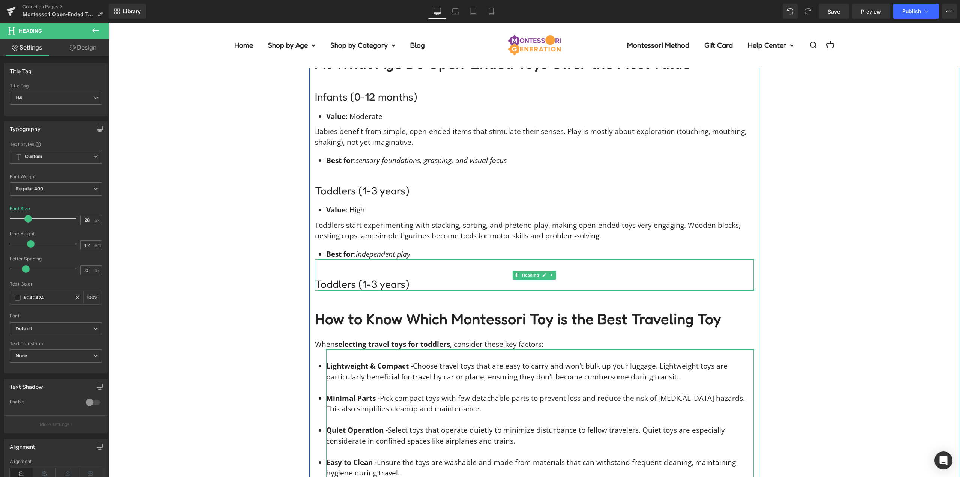
click at [384, 278] on h4 "Toddlers (1-3 years)" at bounding box center [534, 284] width 439 height 13
click at [248, 254] on div "You know what’s so magical about open-ended play ? The beauty of endless possib…" at bounding box center [534, 266] width 852 height 1414
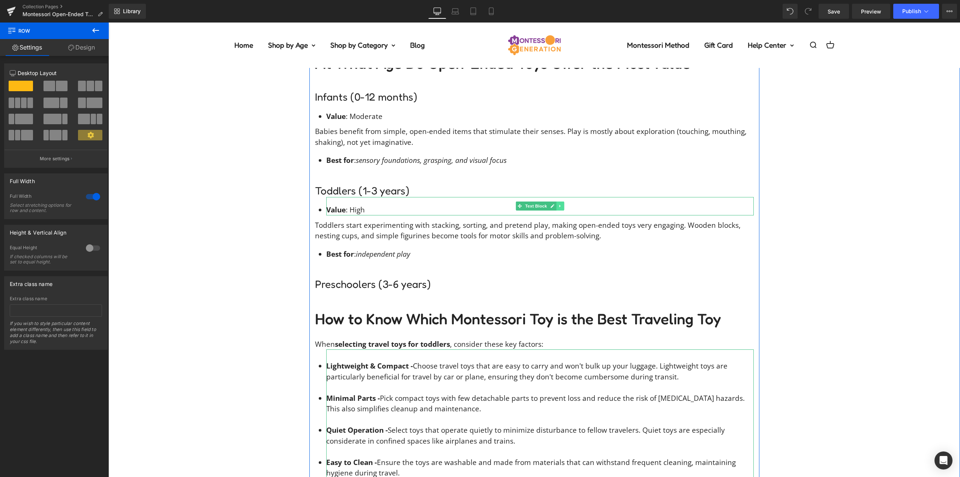
click at [559, 205] on icon at bounding box center [559, 206] width 1 height 3
click at [555, 204] on icon at bounding box center [556, 206] width 4 height 4
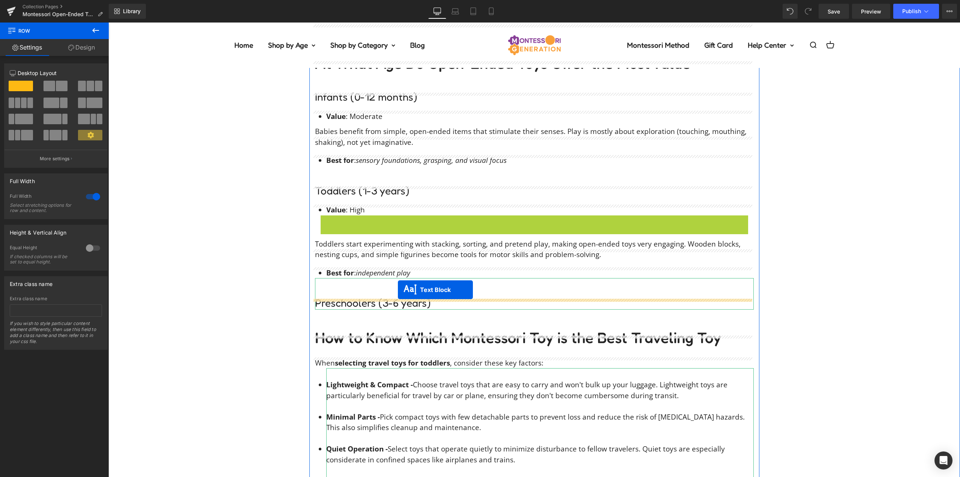
drag, startPoint x: 524, startPoint y: 213, endPoint x: 397, endPoint y: 291, distance: 148.7
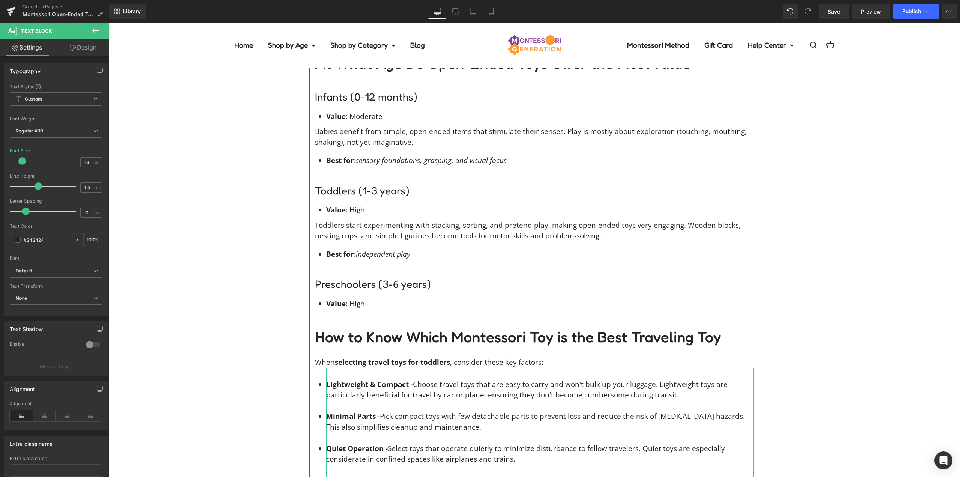
click at [359, 298] on li "Value : High" at bounding box center [540, 303] width 428 height 11
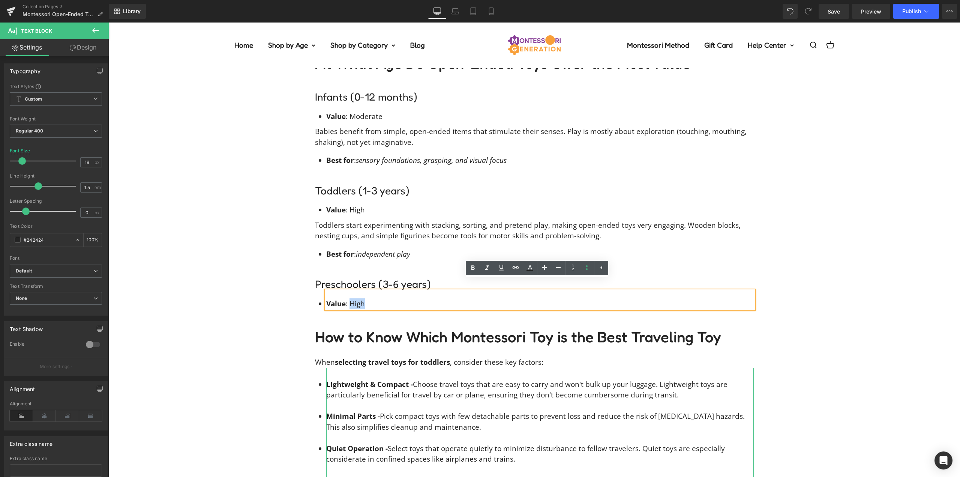
drag, startPoint x: 365, startPoint y: 293, endPoint x: 347, endPoint y: 294, distance: 17.7
click at [347, 298] on li "Value : High" at bounding box center [540, 303] width 428 height 11
click at [221, 204] on div "You know what’s so magical about open-ended play ? The beauty of endless possib…" at bounding box center [534, 275] width 852 height 1432
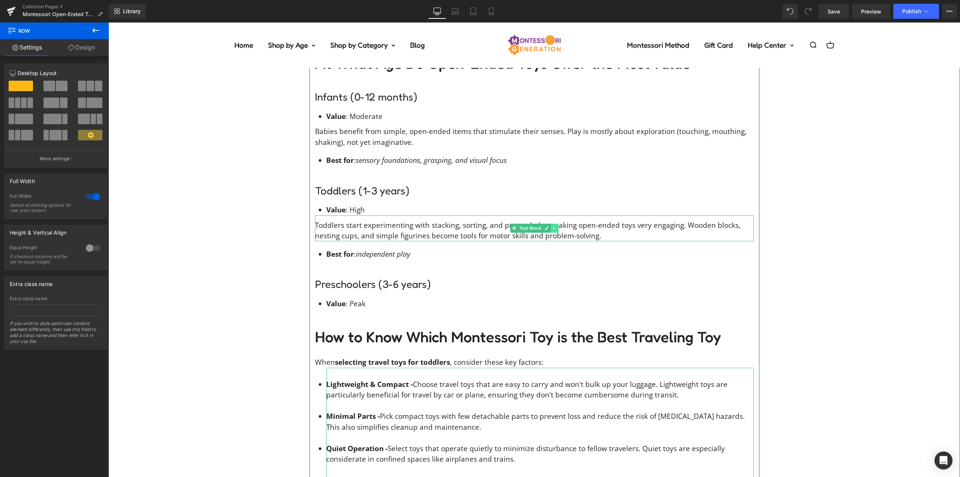
click at [552, 226] on icon at bounding box center [554, 228] width 4 height 5
click at [548, 226] on icon at bounding box center [550, 228] width 4 height 4
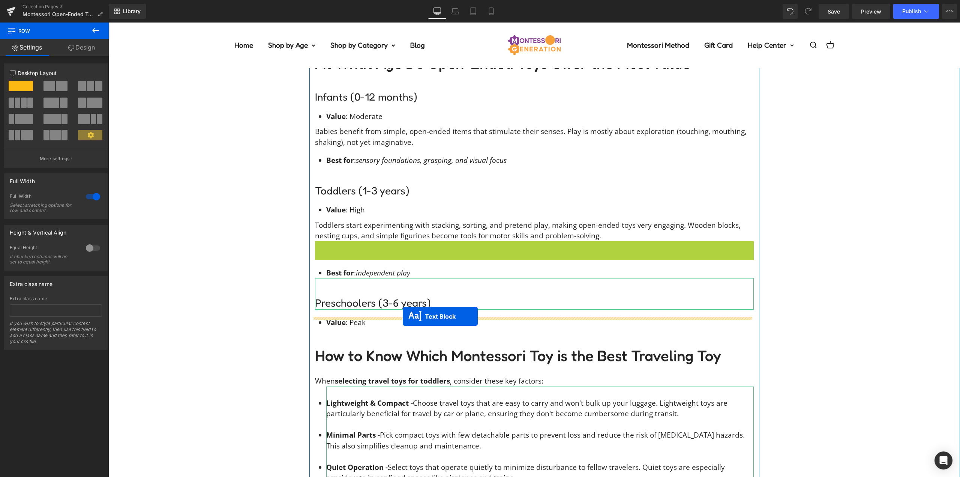
drag, startPoint x: 536, startPoint y: 244, endPoint x: 403, endPoint y: 316, distance: 151.6
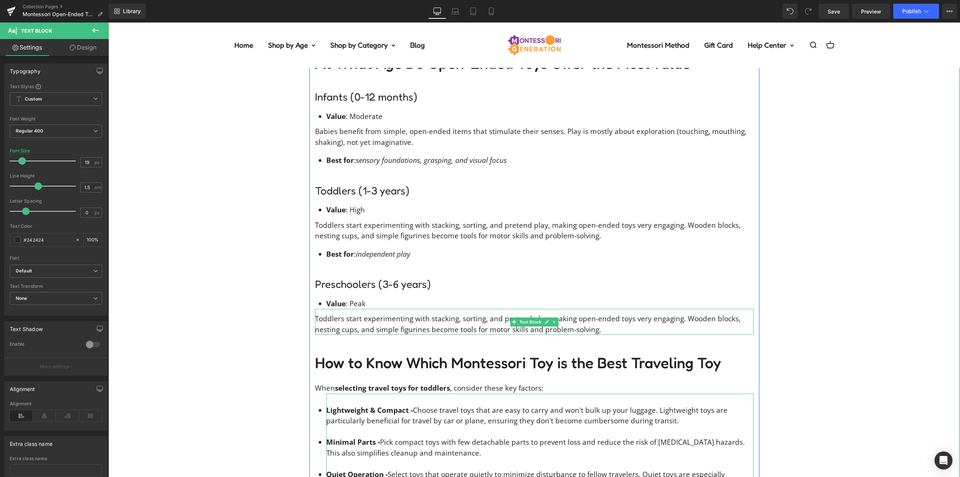
click at [392, 313] on p "Toddlers start experimenting with stacking, sorting, and pretend play, making o…" at bounding box center [534, 323] width 439 height 21
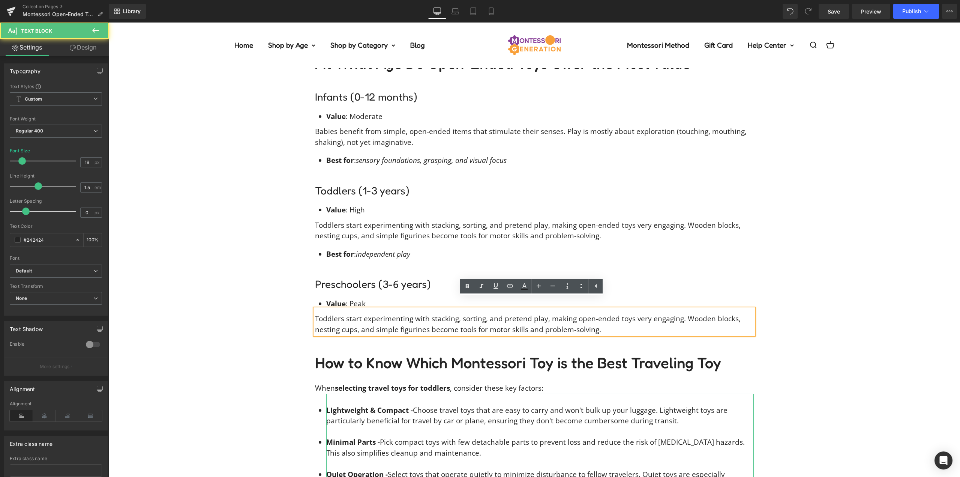
click at [392, 313] on p "Toddlers start experimenting with stacking, sorting, and pretend play, making o…" at bounding box center [534, 323] width 439 height 21
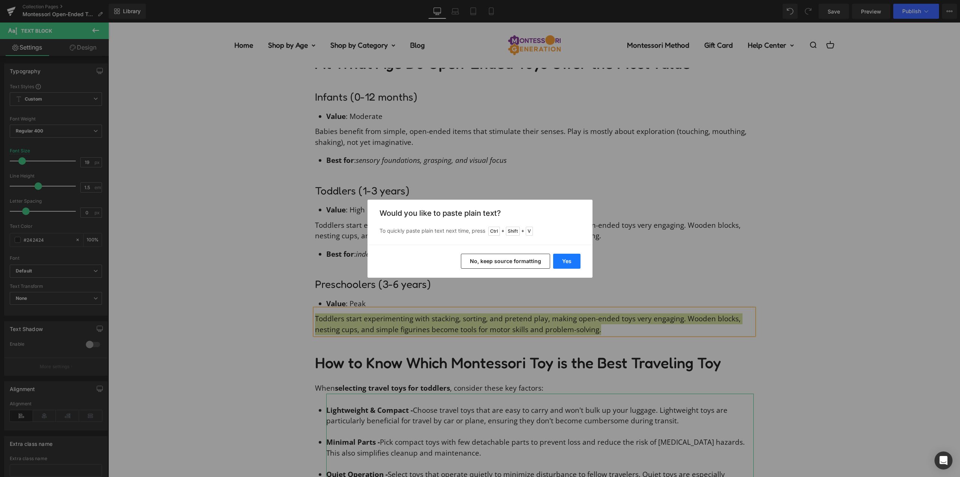
click at [564, 261] on button "Yes" at bounding box center [566, 261] width 27 height 15
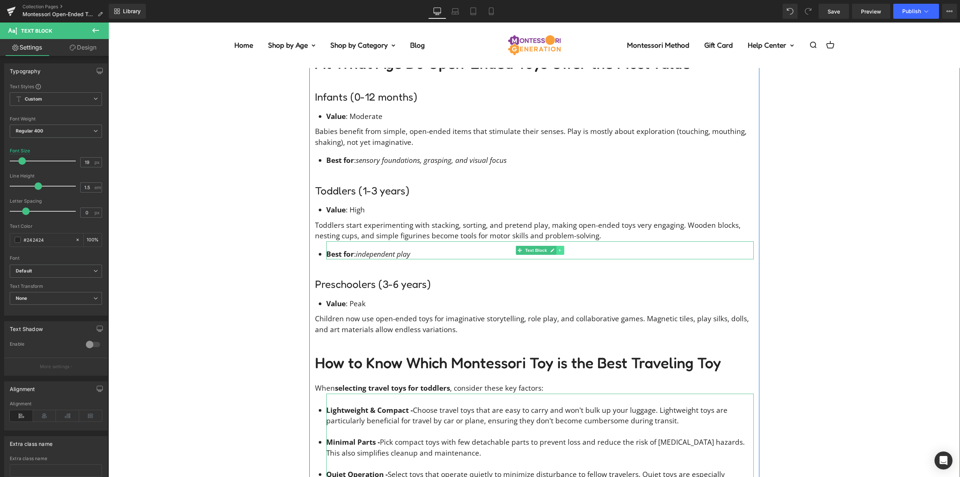
click at [559, 249] on icon at bounding box center [559, 250] width 1 height 3
click at [555, 248] on icon at bounding box center [556, 250] width 4 height 5
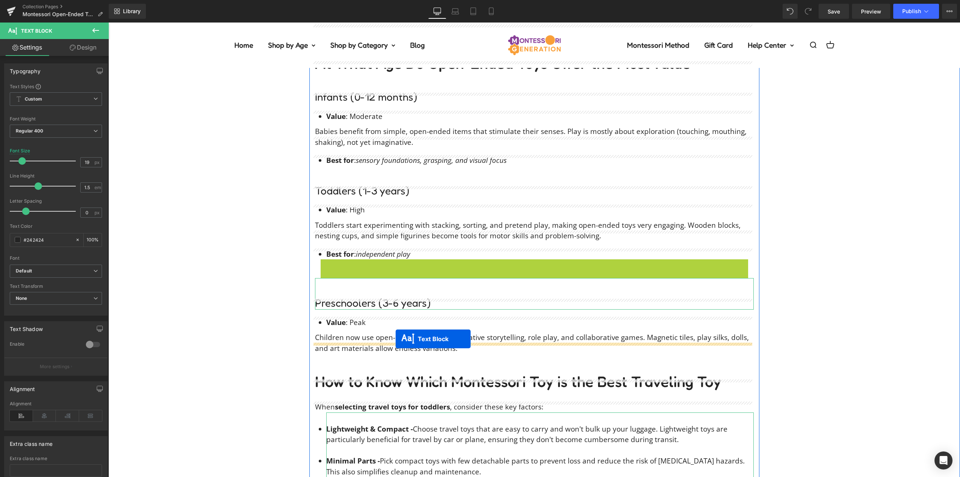
drag, startPoint x: 525, startPoint y: 257, endPoint x: 396, endPoint y: 339, distance: 153.3
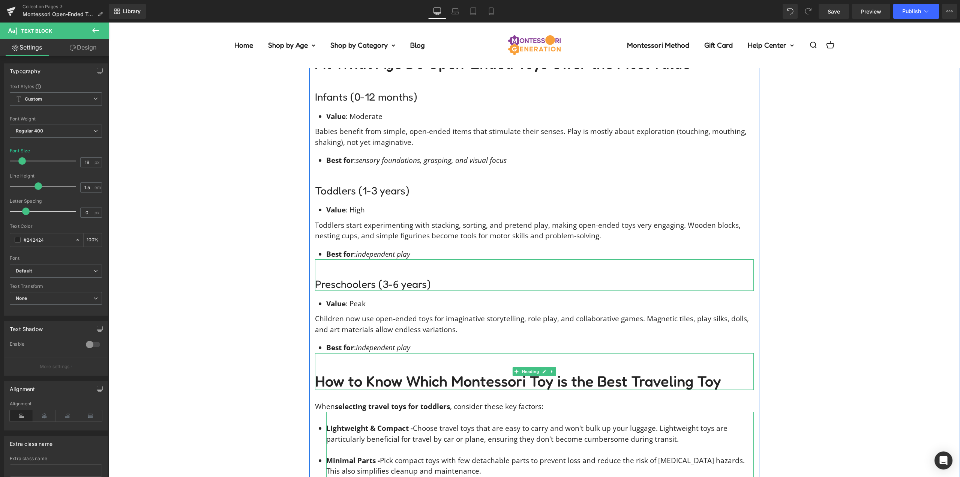
click at [413, 342] on li "Best for : independent play" at bounding box center [540, 347] width 428 height 11
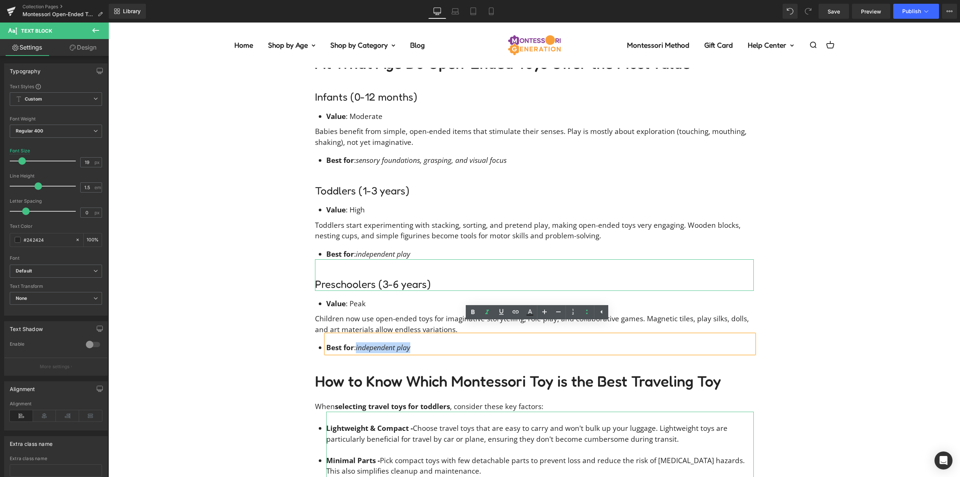
drag, startPoint x: 390, startPoint y: 336, endPoint x: 355, endPoint y: 337, distance: 35.3
click at [355, 342] on li "Best for : independent play" at bounding box center [540, 347] width 428 height 11
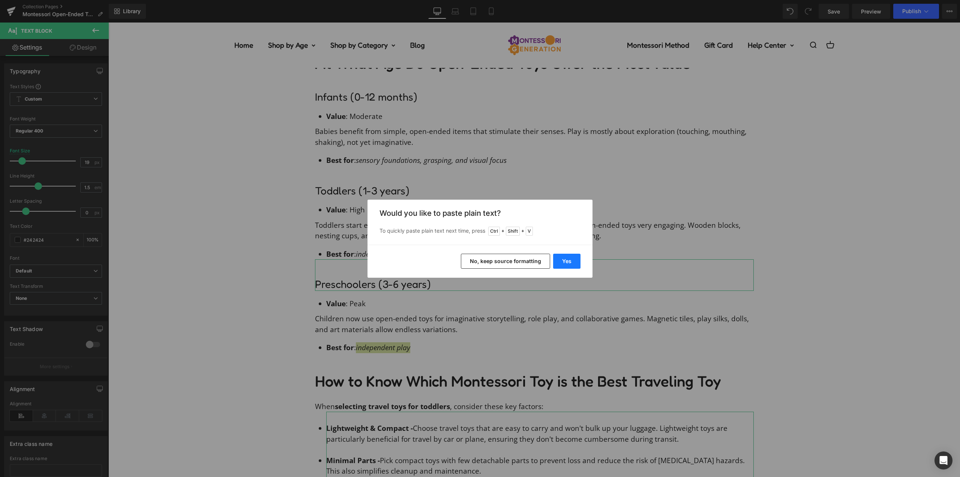
click at [562, 262] on button "Yes" at bounding box center [566, 261] width 27 height 15
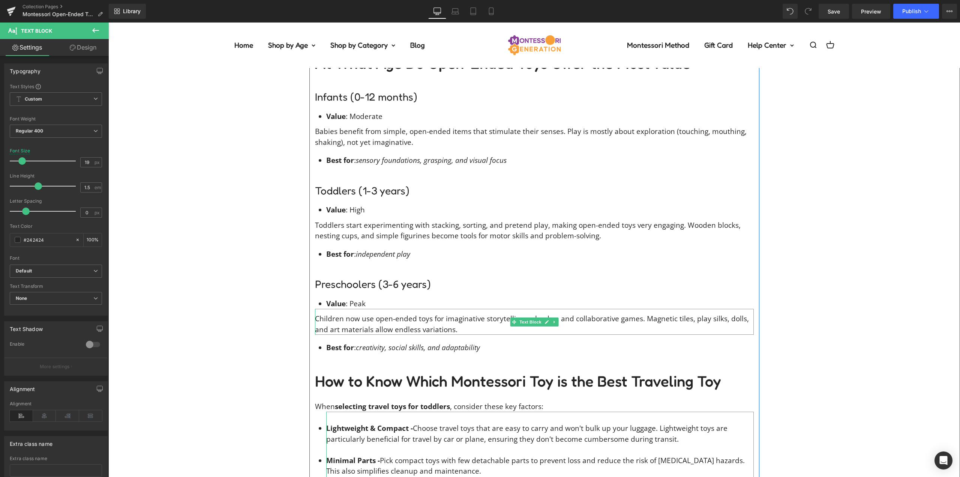
click at [168, 293] on div "You know what’s so magical about open-ended play ? The beauty of endless possib…" at bounding box center [534, 297] width 852 height 1476
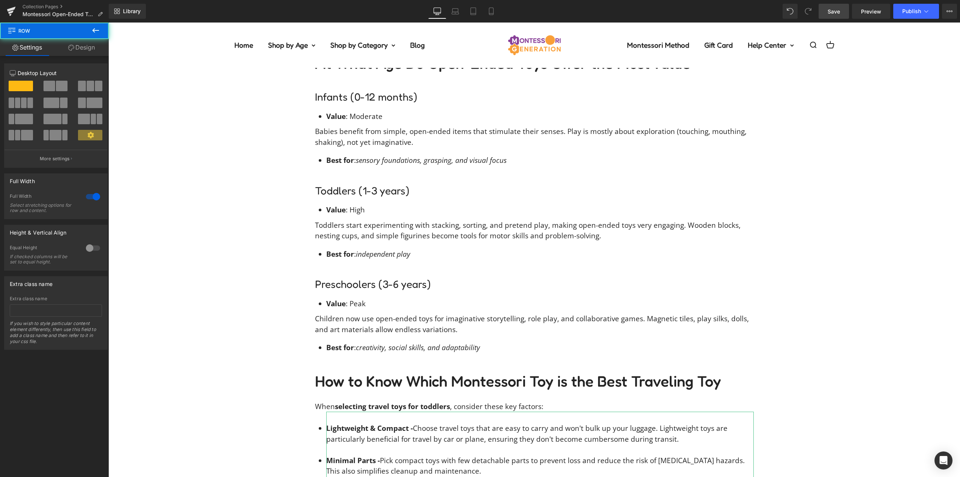
click at [833, 14] on span "Save" at bounding box center [834, 12] width 12 height 8
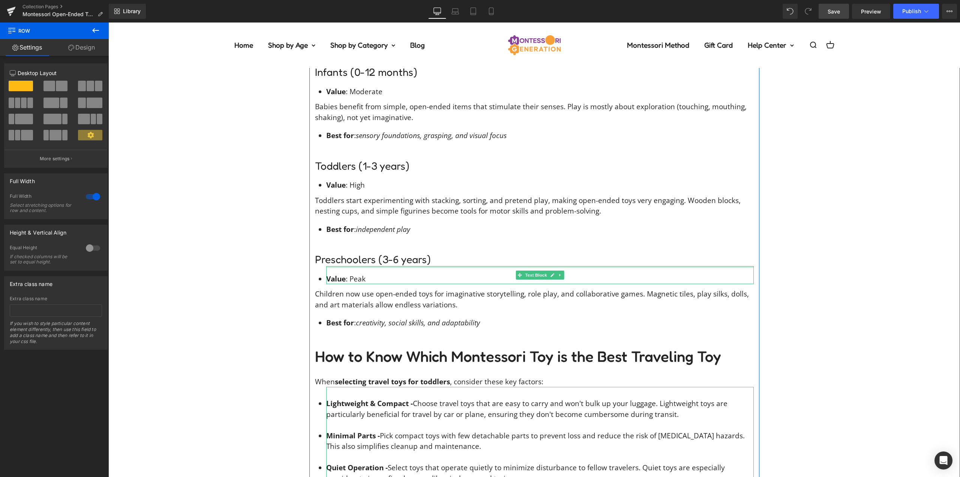
scroll to position [1509, 0]
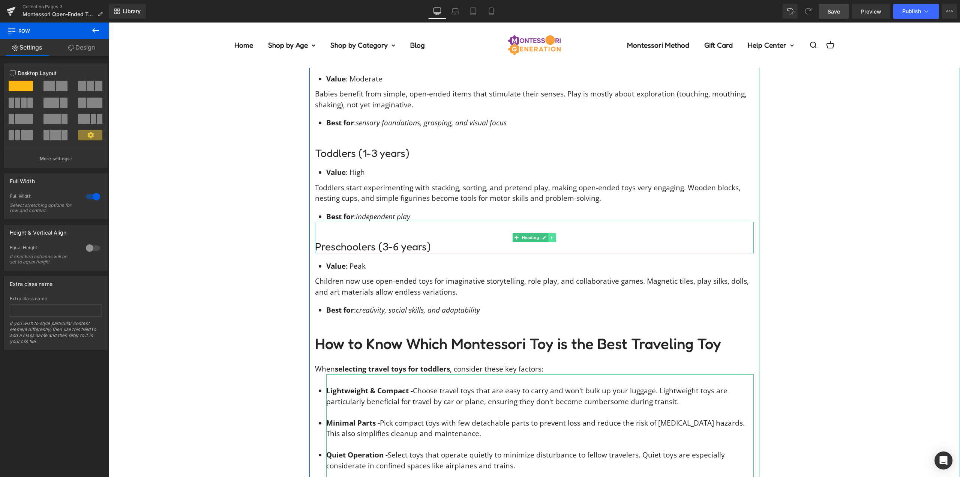
click at [549, 233] on link at bounding box center [552, 237] width 8 height 9
click at [546, 233] on link at bounding box center [548, 237] width 8 height 9
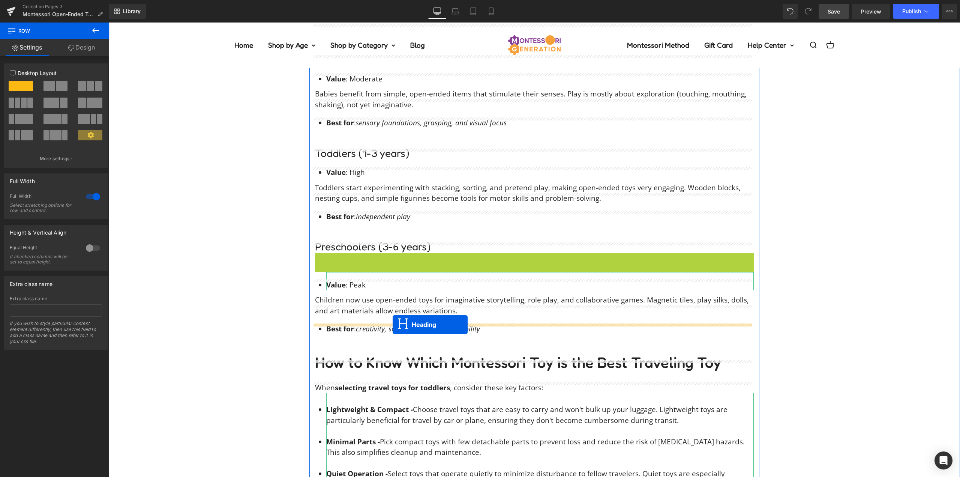
drag, startPoint x: 527, startPoint y: 257, endPoint x: 393, endPoint y: 324, distance: 150.1
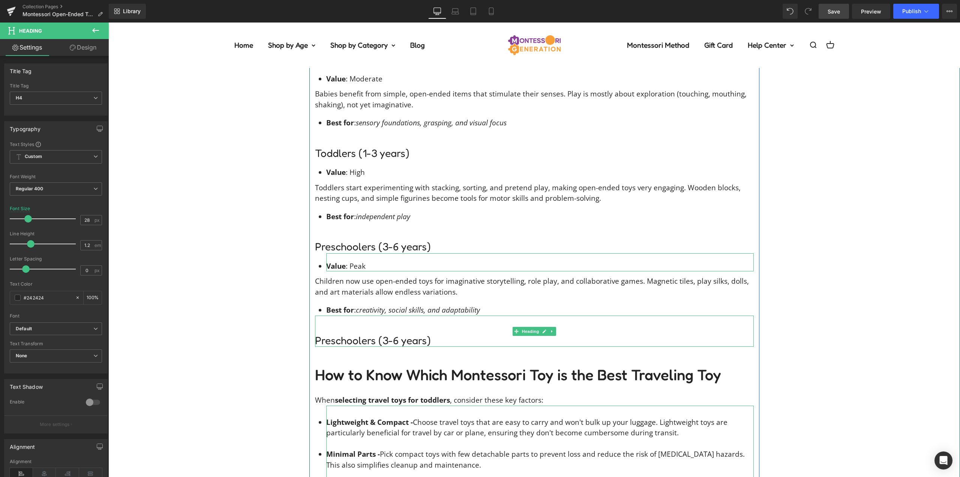
click at [402, 334] on h4 "Preschoolers (3-6 years)" at bounding box center [534, 340] width 439 height 13
drag, startPoint x: 415, startPoint y: 256, endPoint x: 556, endPoint y: 252, distance: 141.1
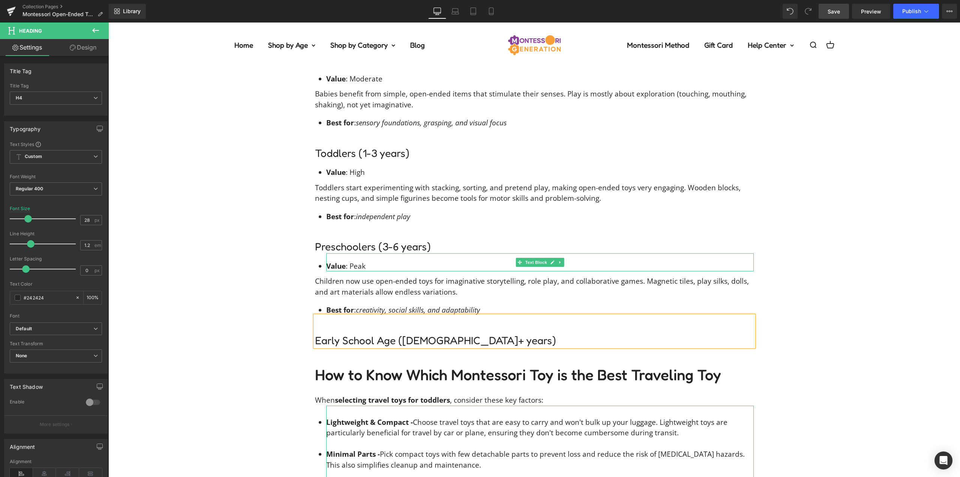
click at [415, 261] on li "Value : Peak" at bounding box center [540, 266] width 428 height 11
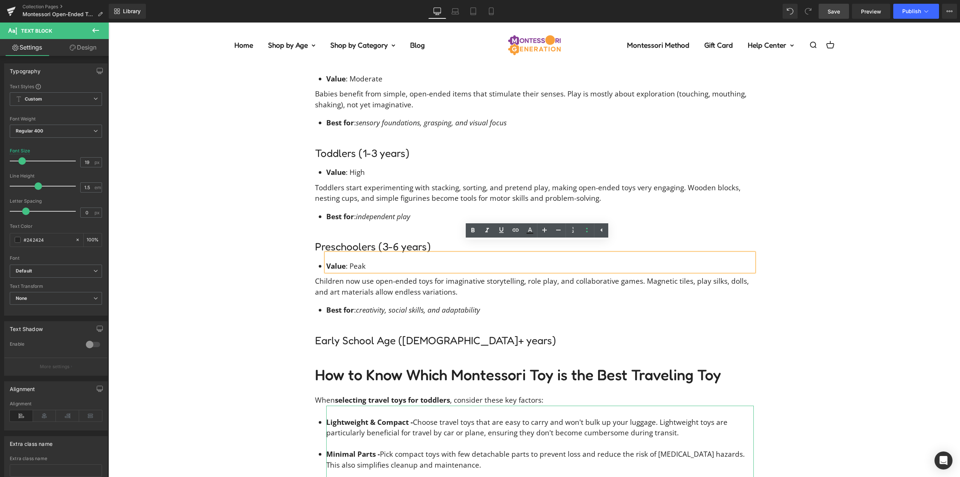
drag, startPoint x: 813, startPoint y: 236, endPoint x: 468, endPoint y: 254, distance: 345.5
click at [813, 236] on div "You know what’s so magical about open-ended play ? The beauty of endless possib…" at bounding box center [534, 275] width 852 height 1508
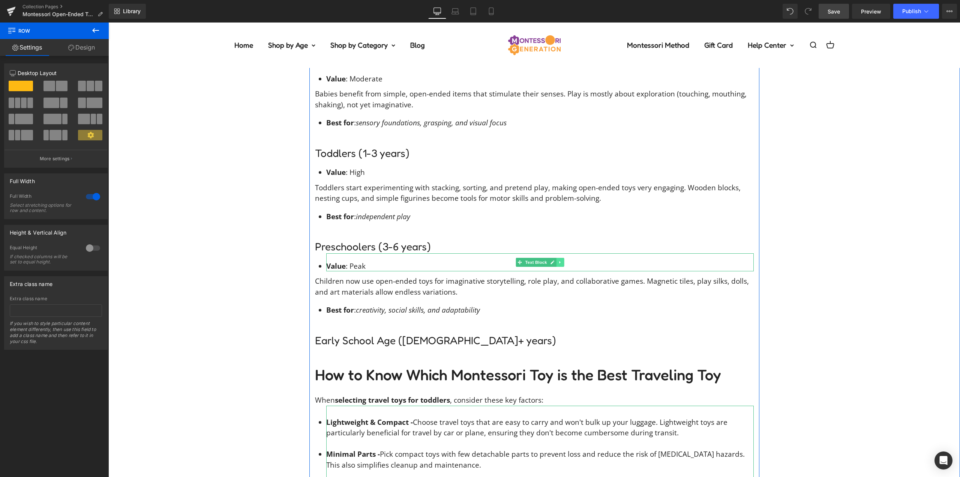
click at [559, 261] on icon at bounding box center [559, 262] width 1 height 3
click at [554, 260] on icon at bounding box center [556, 262] width 4 height 5
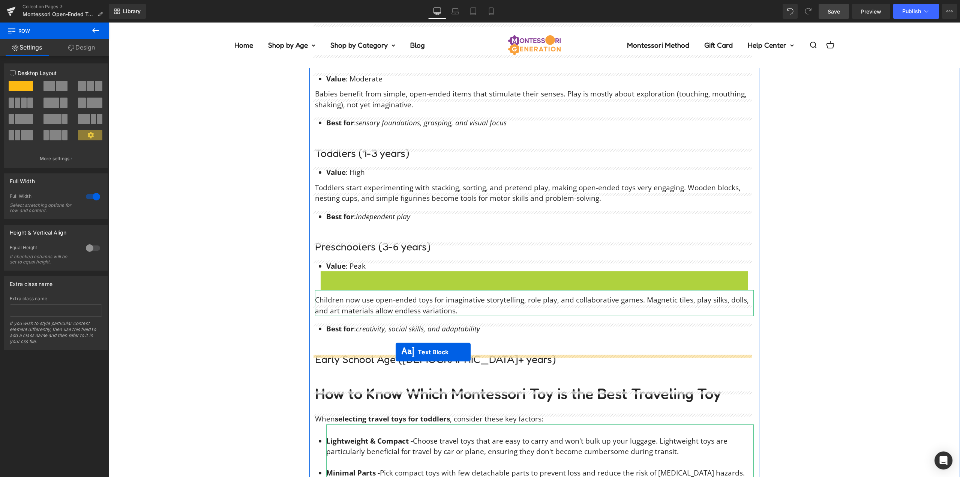
drag, startPoint x: 525, startPoint y: 269, endPoint x: 394, endPoint y: 354, distance: 156.2
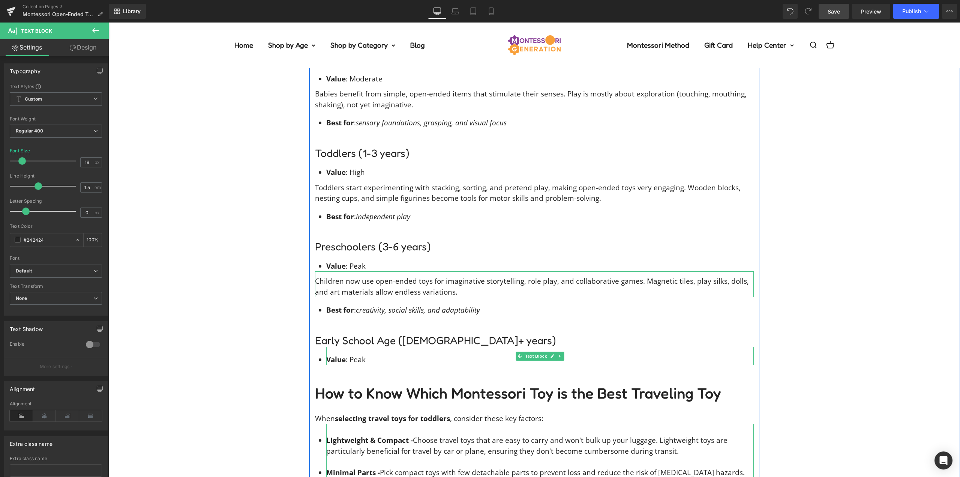
click at [357, 354] on li "Value : Peak" at bounding box center [540, 359] width 428 height 11
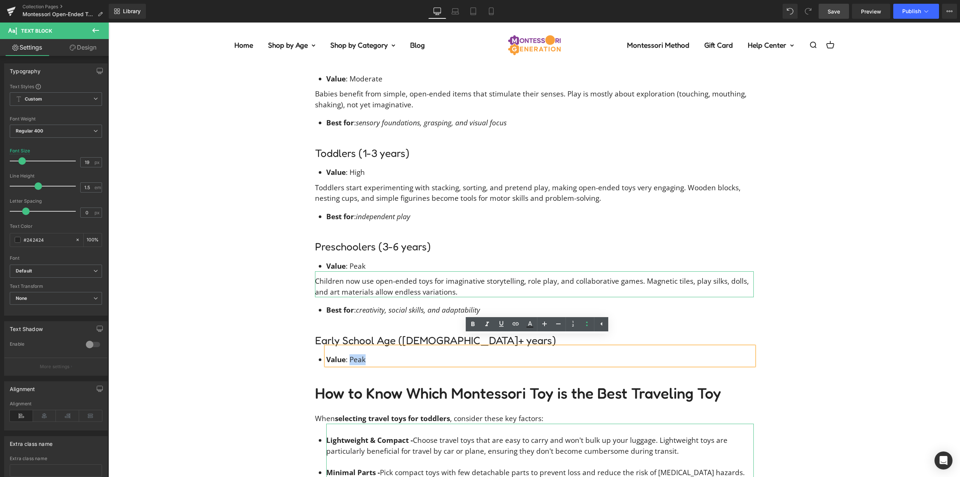
drag, startPoint x: 360, startPoint y: 349, endPoint x: 351, endPoint y: 351, distance: 9.3
click at [348, 354] on li "Value : Peak" at bounding box center [540, 359] width 428 height 11
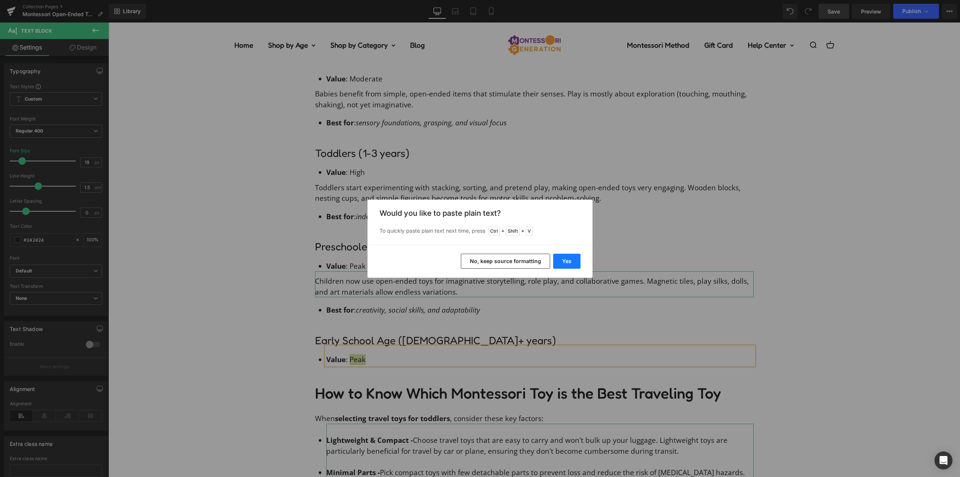
click at [569, 260] on button "Yes" at bounding box center [566, 261] width 27 height 15
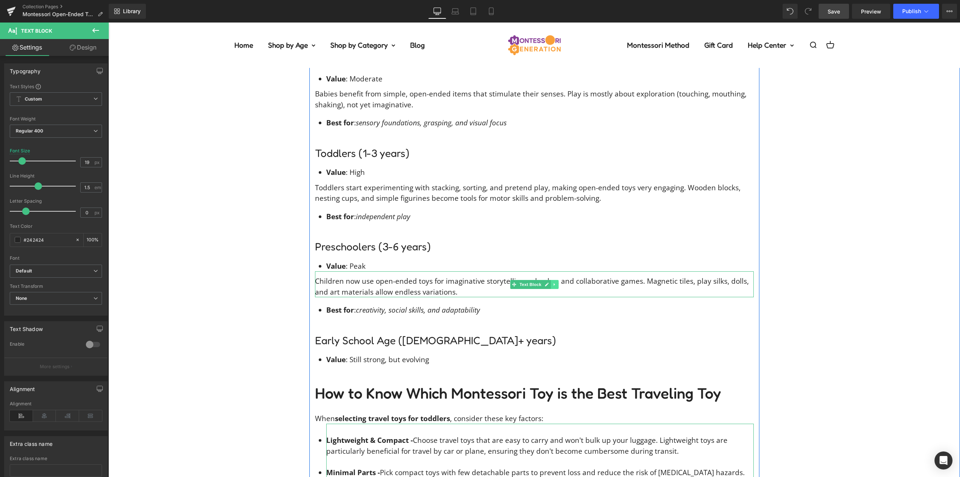
click at [551, 280] on link at bounding box center [555, 284] width 8 height 9
click at [550, 280] on link at bounding box center [551, 284] width 8 height 9
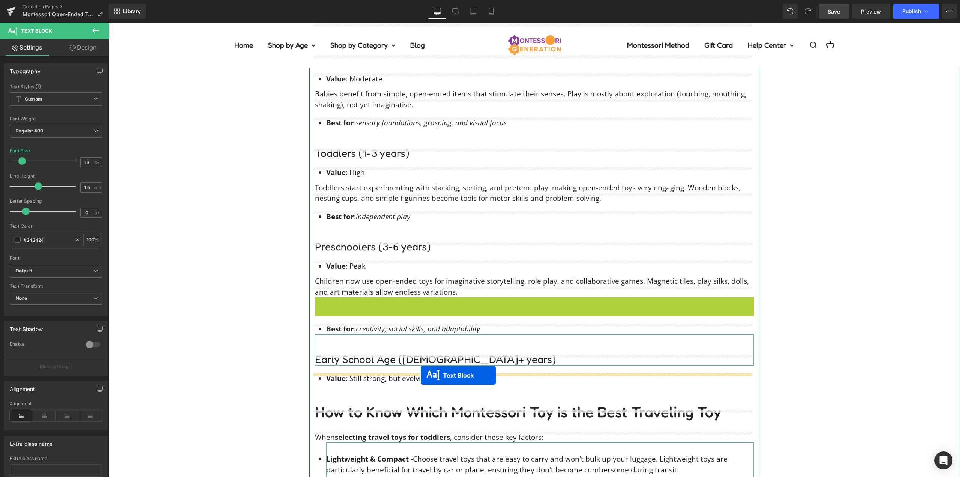
drag, startPoint x: 527, startPoint y: 300, endPoint x: 421, endPoint y: 375, distance: 130.1
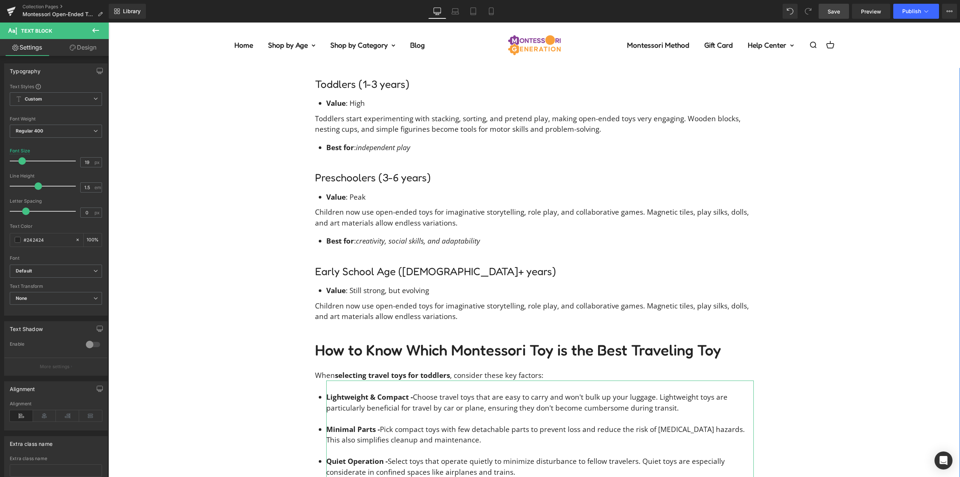
scroll to position [1621, 0]
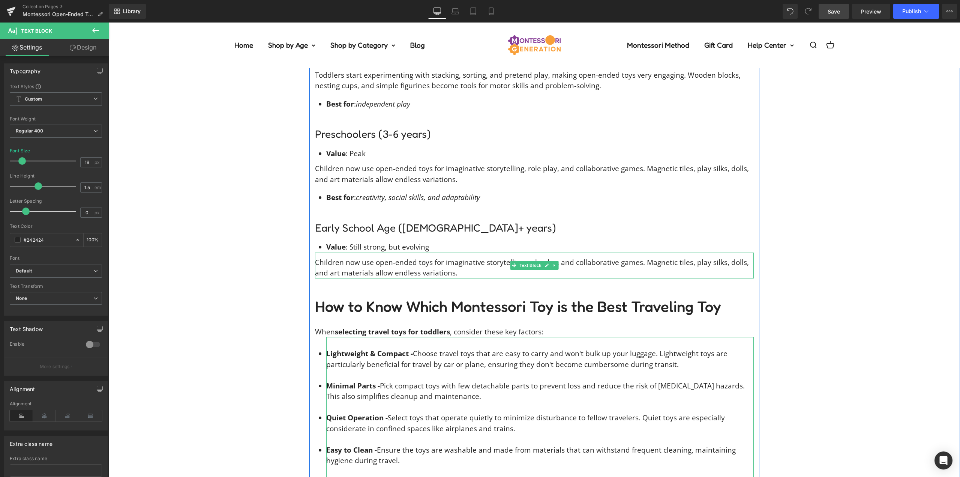
click at [344, 259] on p "Children now use open-ended toys for imaginative storytelling, role play, and c…" at bounding box center [534, 267] width 439 height 21
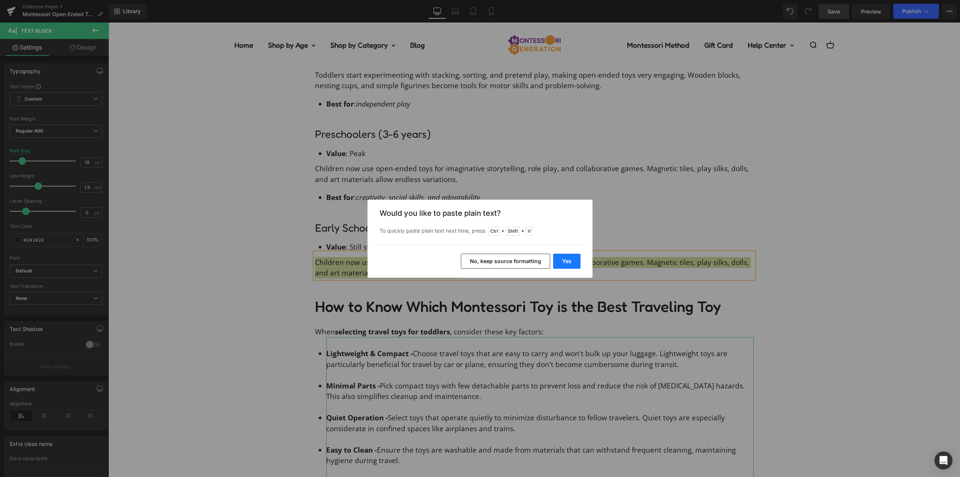
click at [560, 259] on button "Yes" at bounding box center [566, 261] width 27 height 15
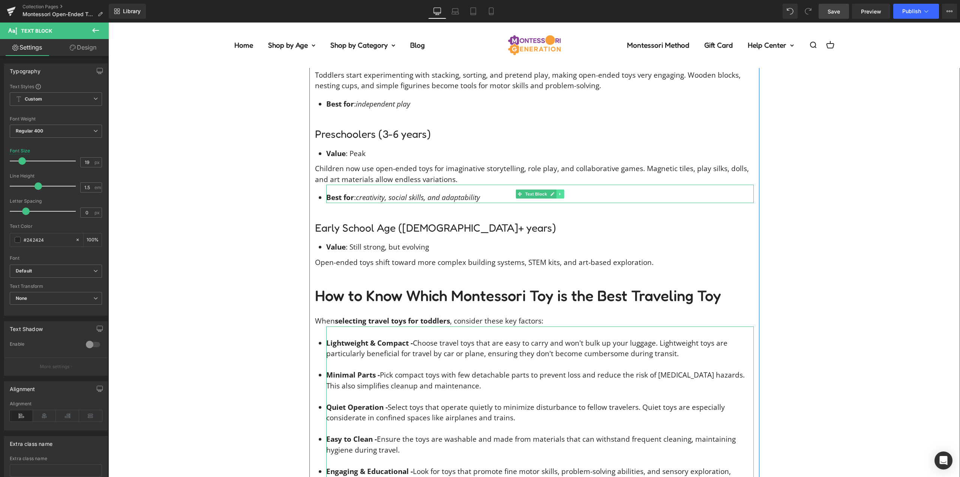
click at [559, 192] on icon at bounding box center [559, 193] width 1 height 3
click at [554, 189] on link at bounding box center [556, 193] width 8 height 9
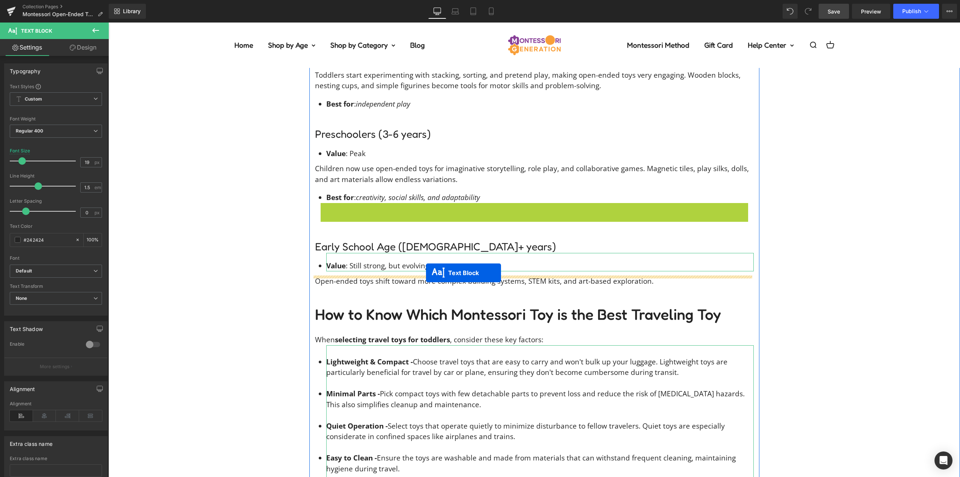
drag, startPoint x: 496, startPoint y: 227, endPoint x: 426, endPoint y: 273, distance: 83.6
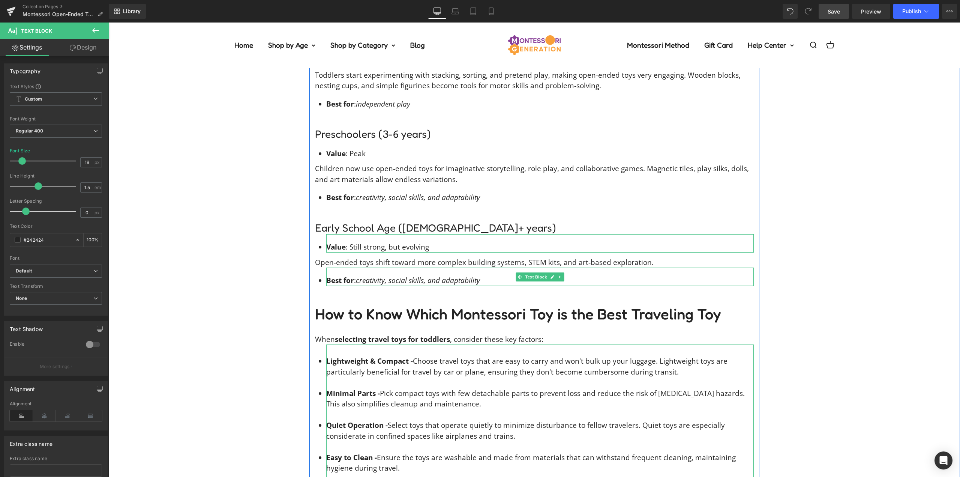
click at [477, 275] on span "creativity, social skills, and adaptability" at bounding box center [418, 280] width 124 height 10
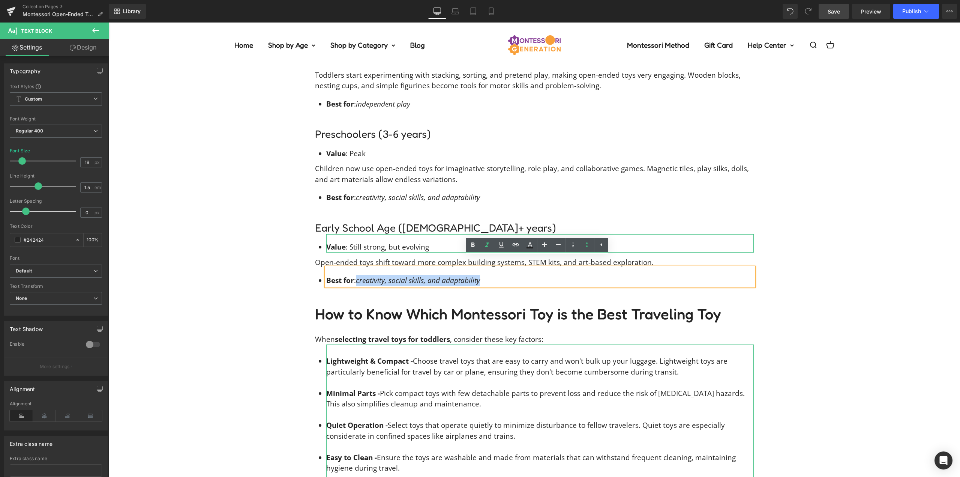
drag, startPoint x: 473, startPoint y: 270, endPoint x: 377, endPoint y: 279, distance: 96.0
click at [355, 275] on li "Best for : creativity, social skills, and adaptability" at bounding box center [540, 280] width 428 height 11
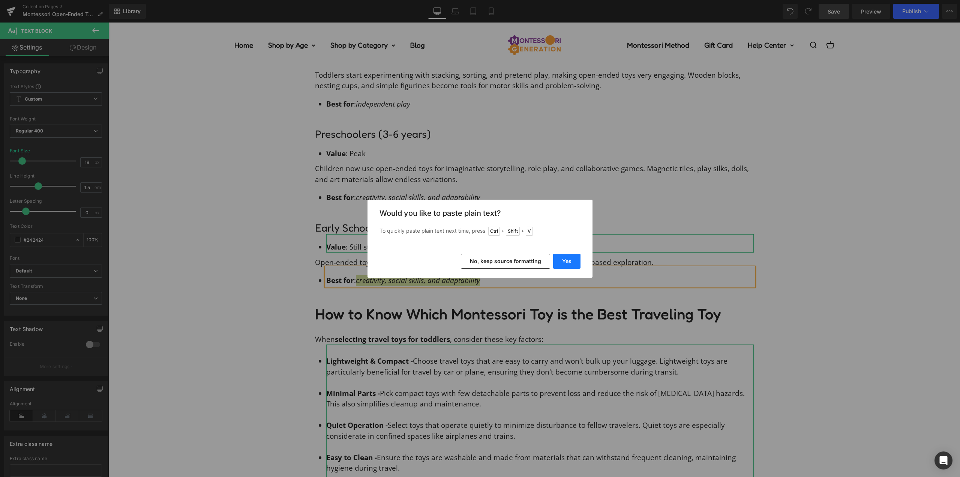
click at [566, 259] on button "Yes" at bounding box center [566, 261] width 27 height 15
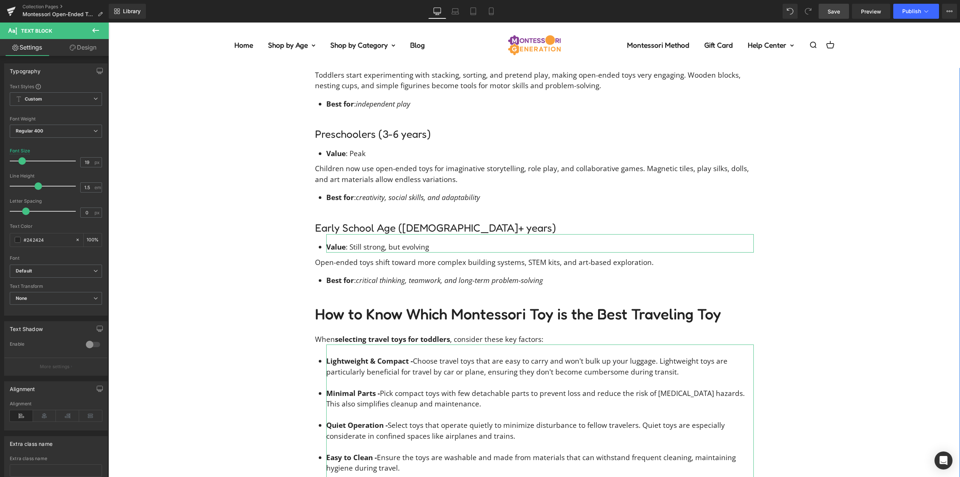
click at [833, 249] on div "You know what’s so magical about open-ended play ? The beauty of endless possib…" at bounding box center [534, 188] width 852 height 1559
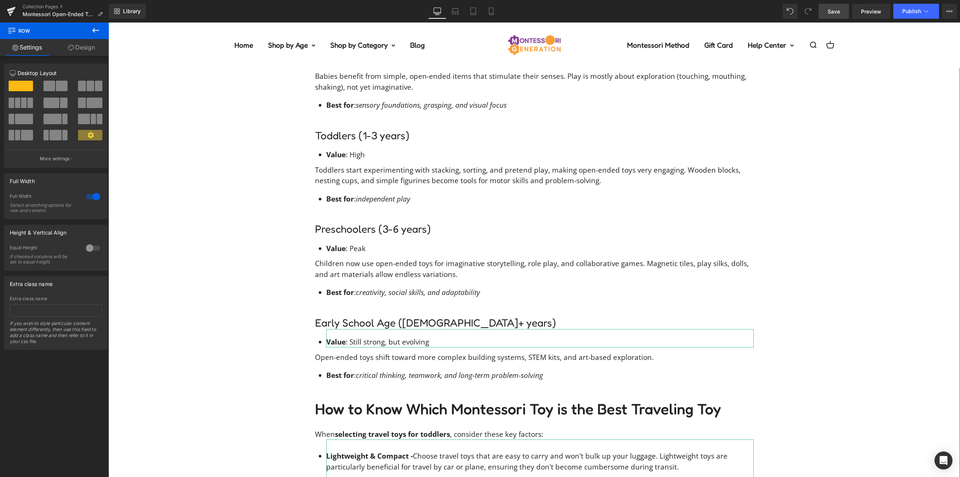
scroll to position [1509, 0]
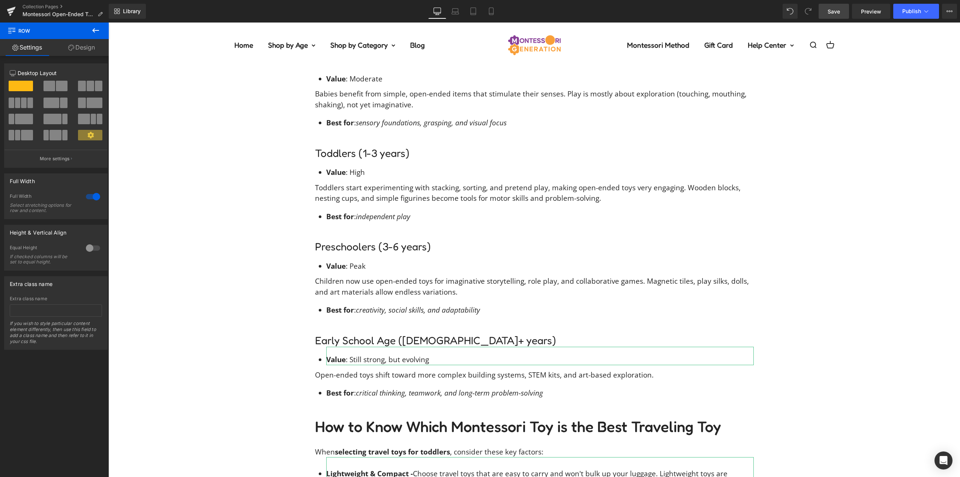
click at [844, 12] on link "Save" at bounding box center [834, 11] width 30 height 15
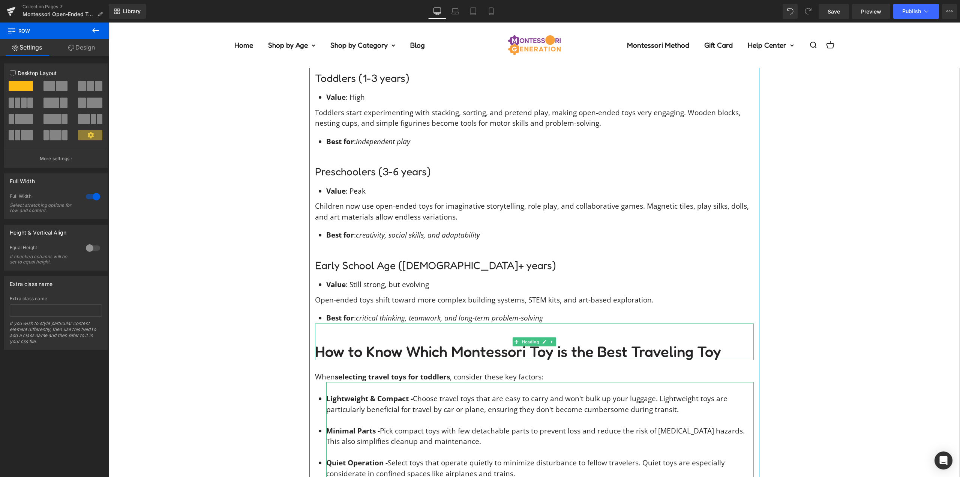
click at [373, 342] on h2 "How to Know Which Montessori Toy is the Best Traveling Toy" at bounding box center [534, 351] width 439 height 18
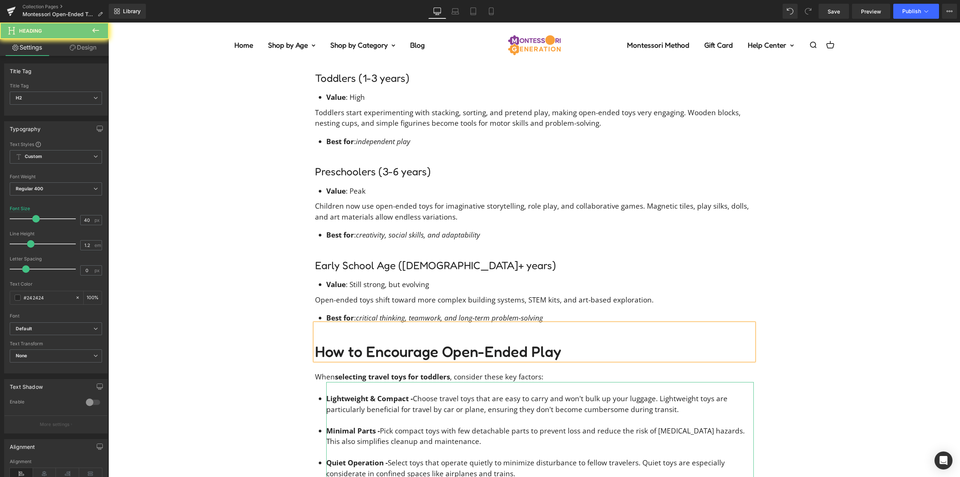
drag, startPoint x: 228, startPoint y: 309, endPoint x: 231, endPoint y: 241, distance: 68.3
click at [228, 309] on div "You know what’s so magical about open-ended play ? The beauty of endless possib…" at bounding box center [534, 225] width 852 height 1559
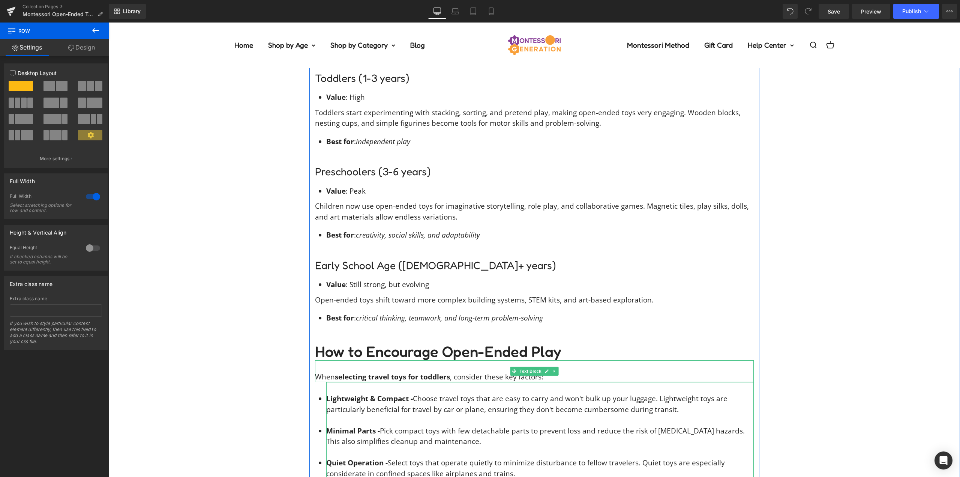
click at [492, 371] on p "When selecting travel toys for toddlers , consider these key factors:" at bounding box center [534, 376] width 439 height 11
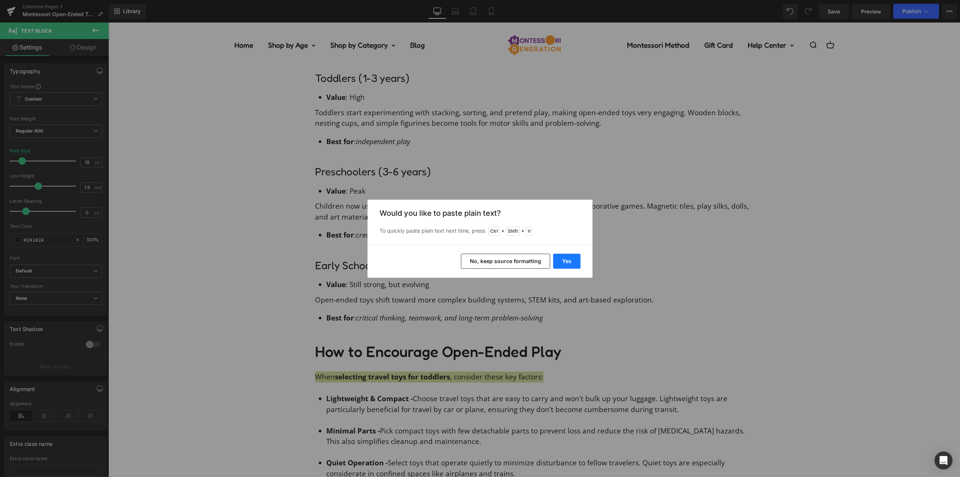
click at [563, 261] on button "Yes" at bounding box center [566, 261] width 27 height 15
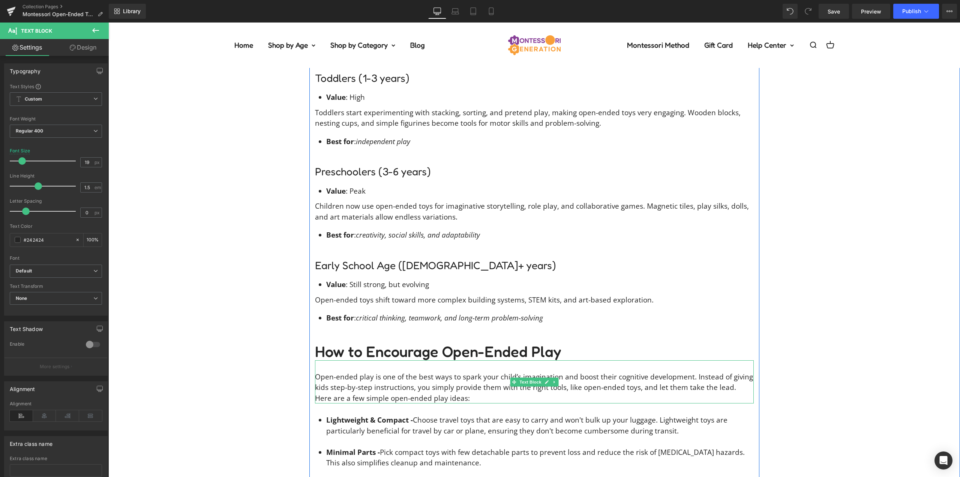
scroll to position [1621, 0]
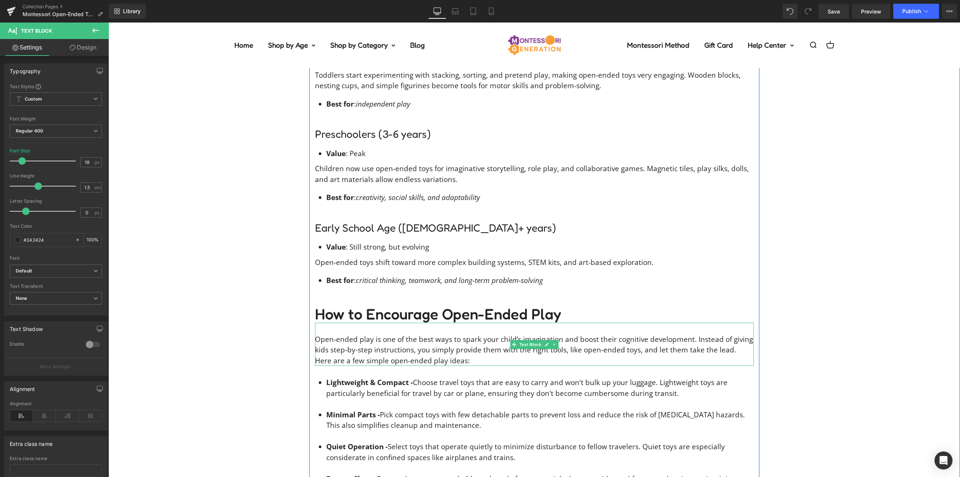
click at [728, 341] on p "Open-ended play is one of the best ways to spark your child’s imagination and b…" at bounding box center [534, 344] width 439 height 21
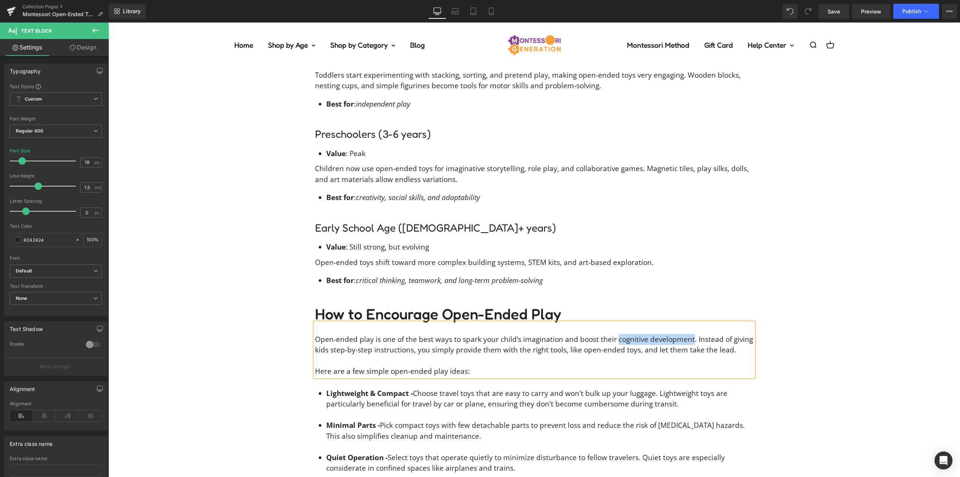
drag, startPoint x: 685, startPoint y: 328, endPoint x: 611, endPoint y: 328, distance: 74.3
click at [611, 334] on p "Open-ended play is one of the best ways to spark your child’s imagination and b…" at bounding box center [534, 344] width 439 height 21
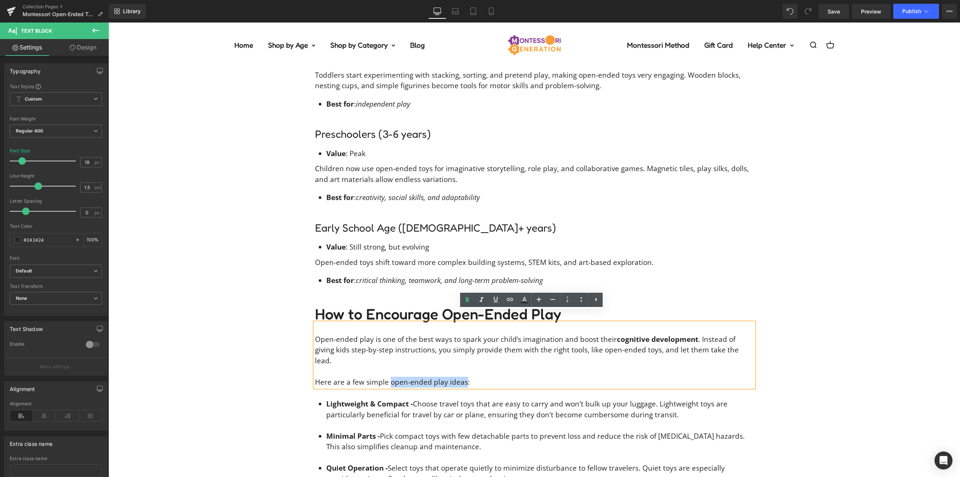
drag, startPoint x: 461, startPoint y: 361, endPoint x: 386, endPoint y: 358, distance: 74.7
click at [386, 377] on p "Here are a few simple open-ended play ideas:" at bounding box center [534, 382] width 439 height 11
click at [861, 312] on div "You know what’s so magical about open-ended play ? The beauty of endless possib…" at bounding box center [534, 210] width 852 height 1602
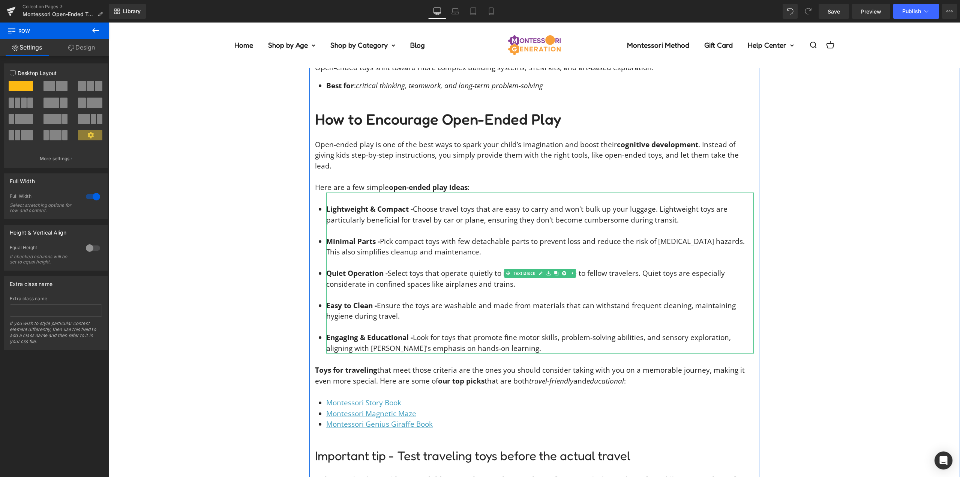
scroll to position [1809, 0]
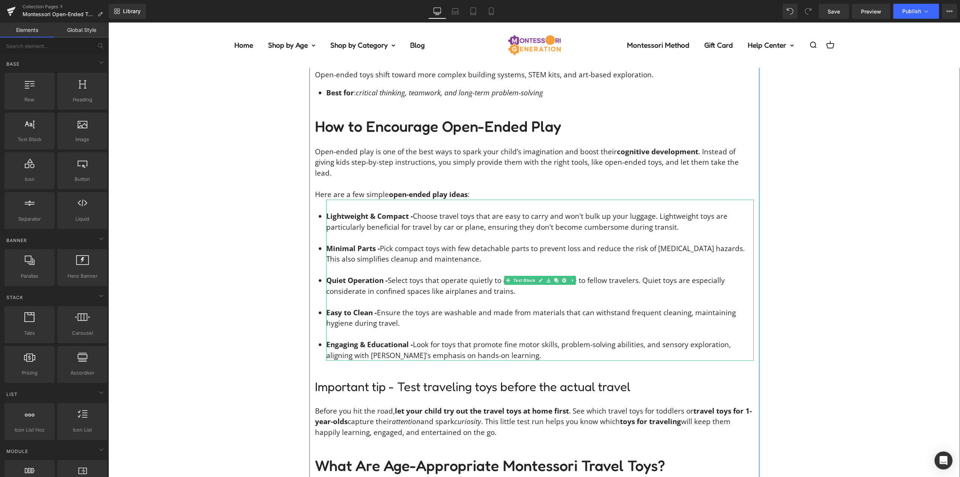
click at [525, 339] on li "Engaging & Educational - Look for toys that promote fine motor skills, problem-…" at bounding box center [540, 349] width 428 height 21
click at [519, 339] on li "Engaging & Educational - Look for toys that promote fine motor skills, problem-…" at bounding box center [540, 349] width 428 height 21
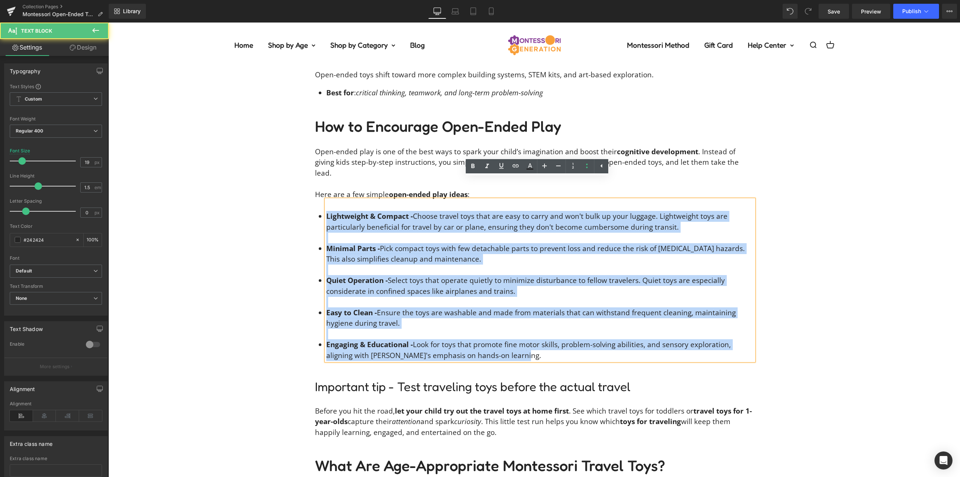
drag, startPoint x: 495, startPoint y: 331, endPoint x: 342, endPoint y: 203, distance: 199.9
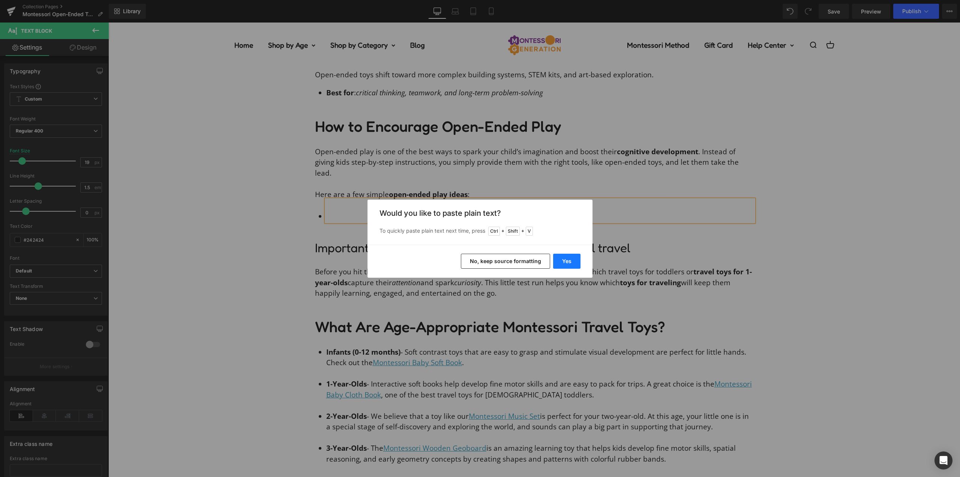
click at [563, 264] on button "Yes" at bounding box center [566, 261] width 27 height 15
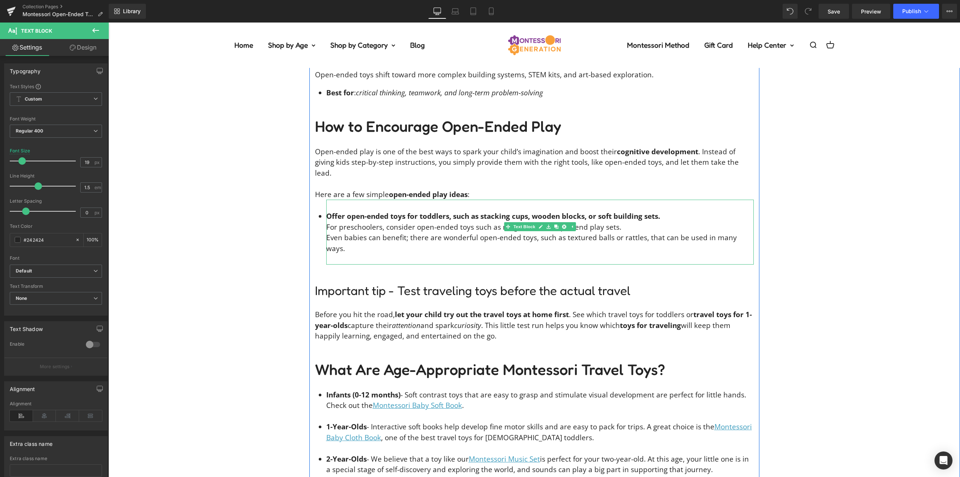
click at [729, 254] on div at bounding box center [540, 259] width 428 height 11
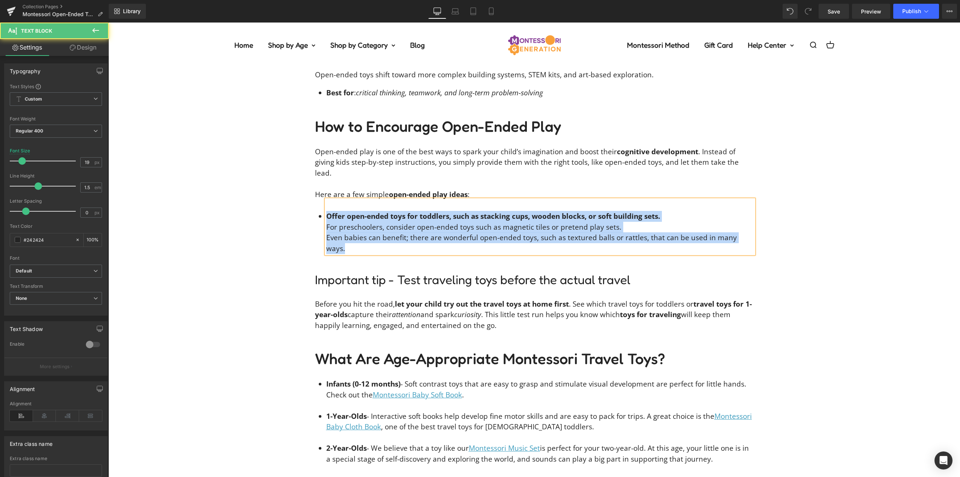
drag, startPoint x: 749, startPoint y: 219, endPoint x: 254, endPoint y: 168, distance: 498.1
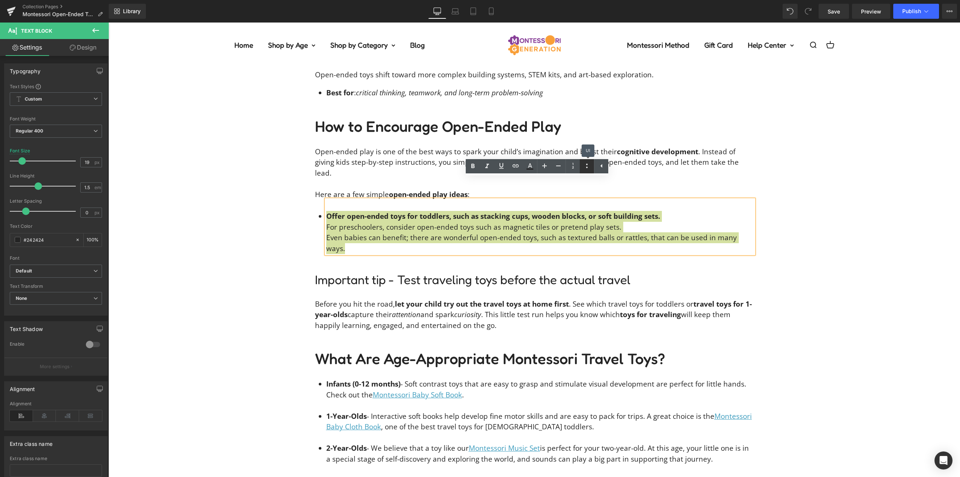
click at [586, 167] on icon at bounding box center [586, 165] width 9 height 9
click at [584, 164] on icon at bounding box center [586, 165] width 9 height 9
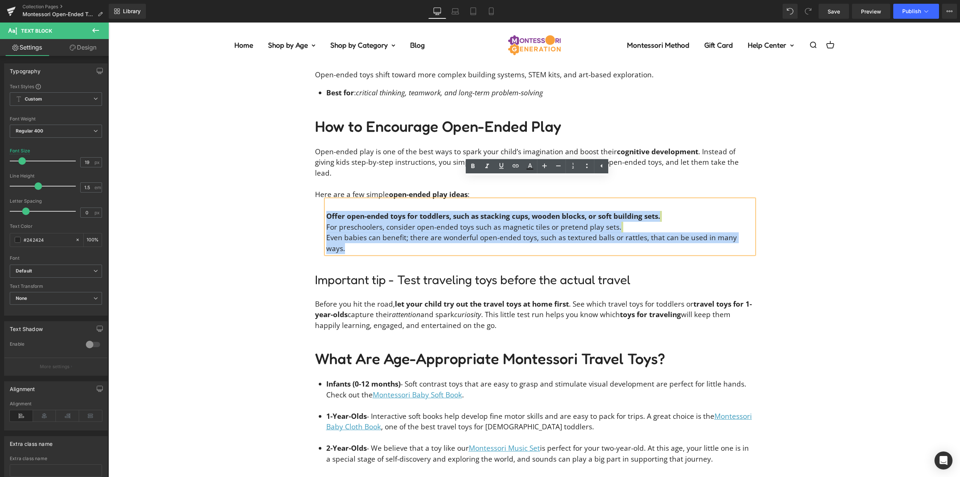
click at [326, 211] on span "Offer open-ended toys for toddlers, such as stacking cups, wooden blocks, or so…" at bounding box center [493, 216] width 334 height 10
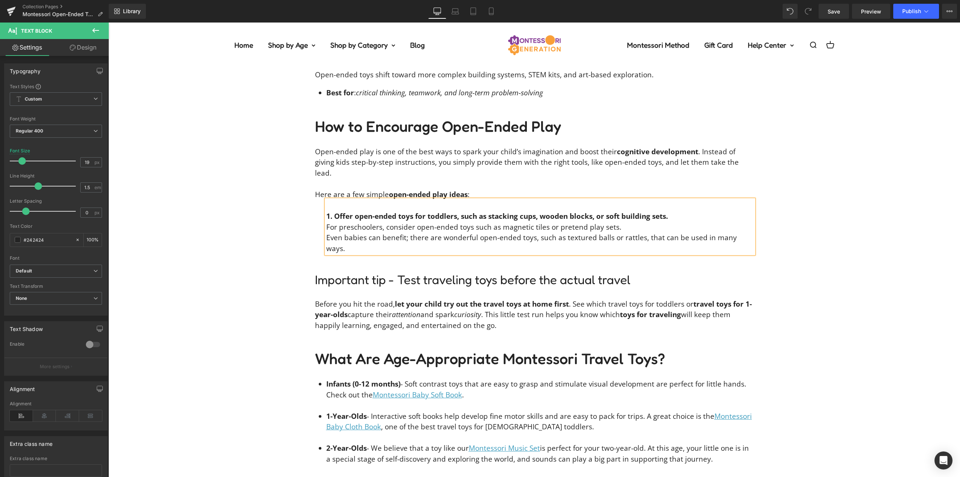
click at [326, 222] on span "For preschoolers, consider open-ended toys such as magnetic tiles or pretend pl…" at bounding box center [473, 227] width 295 height 10
click at [326, 233] on span "Even babies can benefit; there are wonderful open-ended toys, such as textured …" at bounding box center [531, 243] width 411 height 21
click at [683, 200] on div "1. Offer open-ended toys for toddlers, such as stacking cups, wooden blocks, or…" at bounding box center [540, 227] width 428 height 54
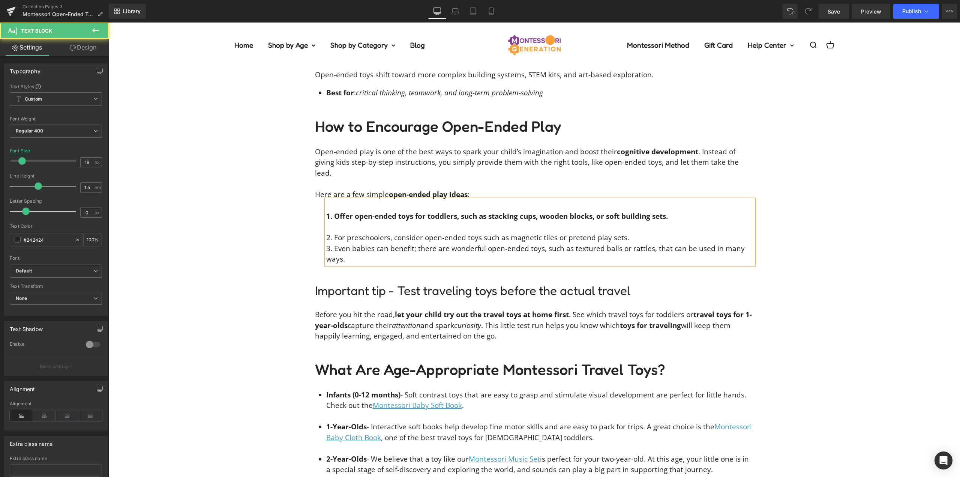
click at [631, 222] on div "2. For preschoolers, consider open-ended toys such as magnetic tiles or pretend…" at bounding box center [540, 243] width 428 height 43
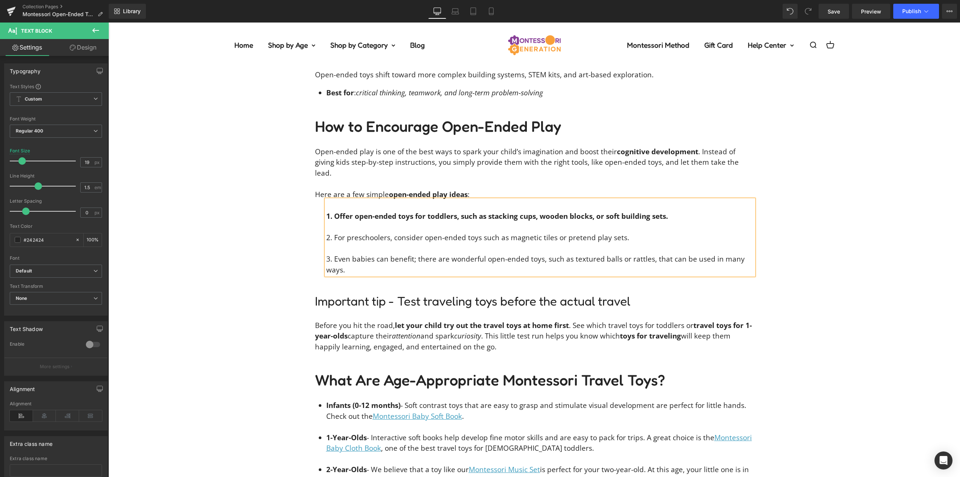
click at [621, 211] on span "1. Offer open-ended toys for toddlers, such as stacking cups, wooden blocks, or…" at bounding box center [497, 216] width 342 height 10
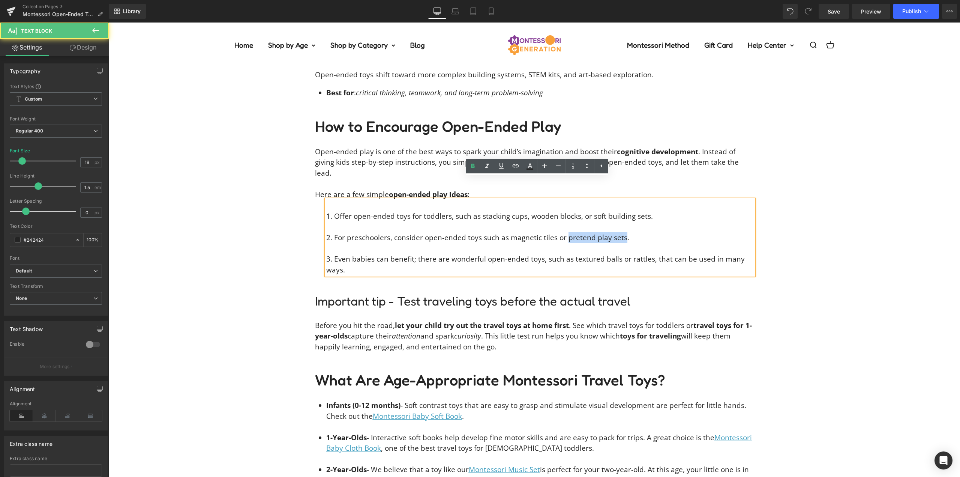
drag, startPoint x: 620, startPoint y: 216, endPoint x: 563, endPoint y: 216, distance: 57.0
click at [562, 233] on span "2. For preschoolers, consider open-ended toys such as magnetic tiles or pretend…" at bounding box center [477, 238] width 303 height 10
click at [530, 165] on icon at bounding box center [530, 165] width 4 height 5
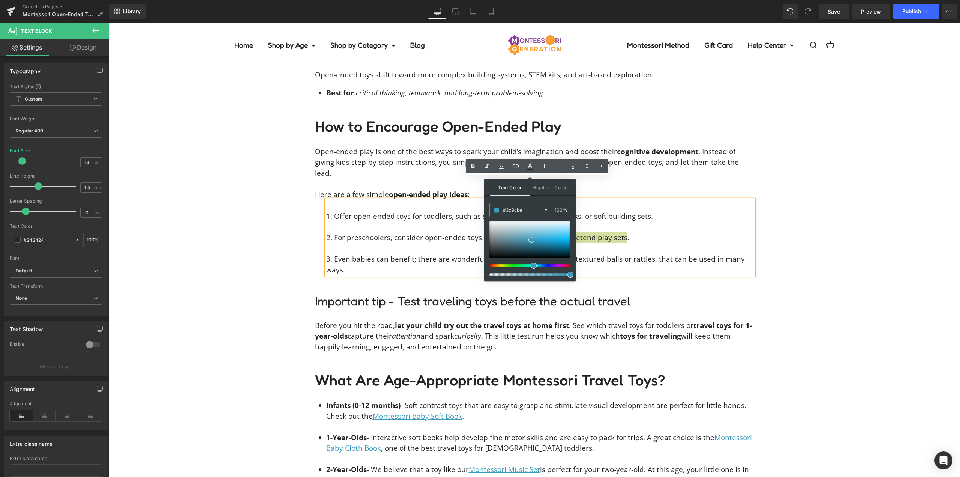
click at [518, 212] on input "#3c9cbe" at bounding box center [523, 210] width 41 height 8
click at [516, 242] on div at bounding box center [529, 240] width 81 height 38
click at [518, 207] on input "#477b8e" at bounding box center [523, 210] width 41 height 8
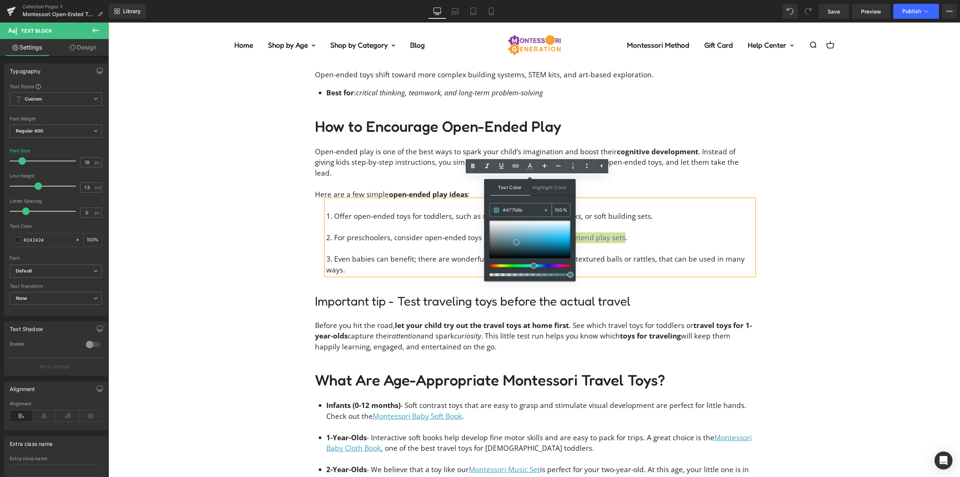
type input "#3"
type input "0"
type input "#3c9"
type input "100"
type input "#3c9c"
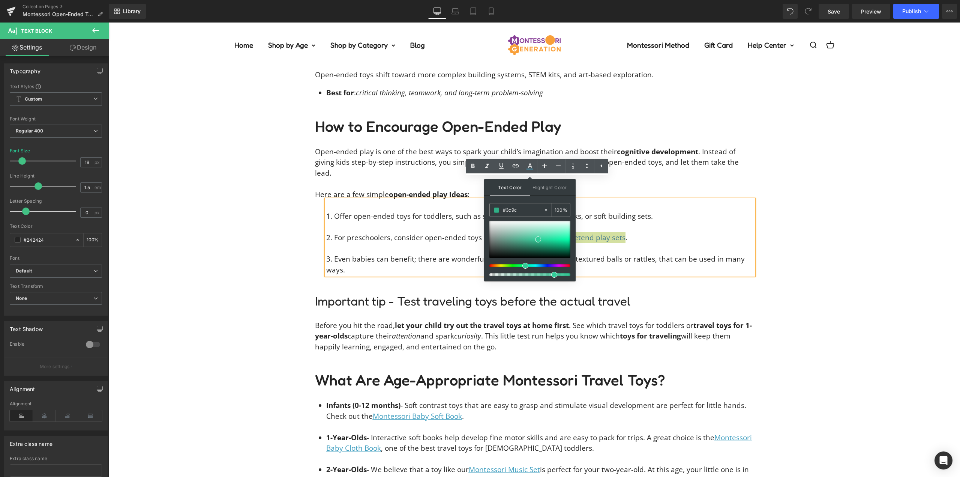
type input "80"
type input "#3c9cbe"
type input "100"
type input "#3c9cbe"
click at [524, 203] on div "Text Color Highlight Color rgb(60, 156, 190) #3c9cbe 100 % transparent transpar…" at bounding box center [530, 230] width 92 height 102
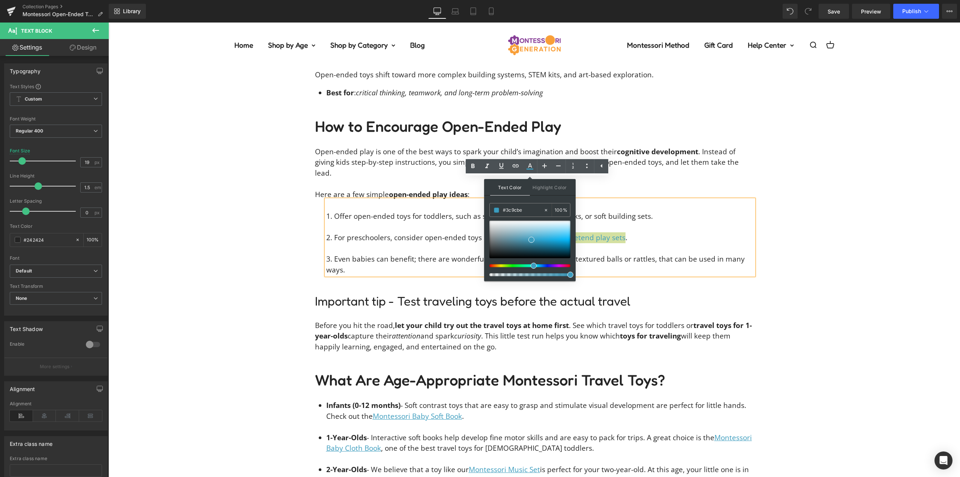
click at [524, 198] on div "Text Color Highlight Color rgba(60, 156, 190, 1) #3c9cbe 100 % transparent tran…" at bounding box center [530, 230] width 92 height 102
click at [499, 164] on icon at bounding box center [501, 165] width 9 height 9
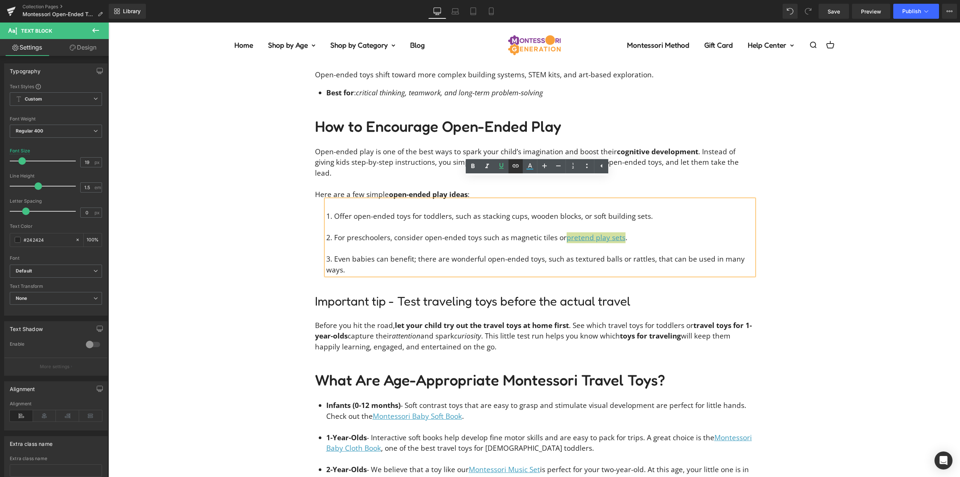
click at [515, 165] on icon at bounding box center [516, 165] width 6 height 3
click at [693, 0] on div "Text Color Highlight Color rgba(60, 156, 190, 1) #3c9cbe 100 % transparent tran…" at bounding box center [480, 0] width 960 height 0
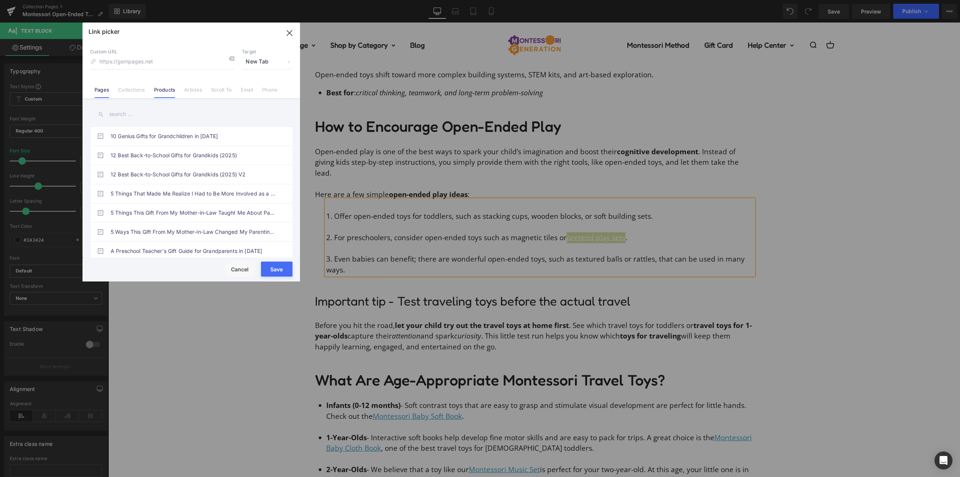
click at [155, 93] on link "Products" at bounding box center [164, 92] width 21 height 11
click at [135, 117] on input "text" at bounding box center [191, 114] width 203 height 17
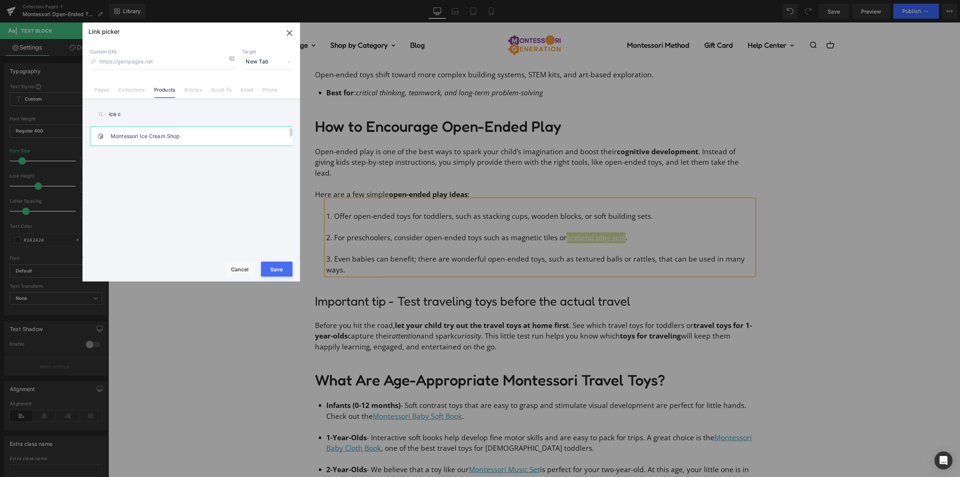
type input "ice c"
click at [152, 136] on link "Montessori Ice Cream Shop" at bounding box center [193, 136] width 165 height 19
type input "/products/montessori-ice-cream-shop"
click at [275, 267] on button "Save" at bounding box center [277, 268] width 32 height 15
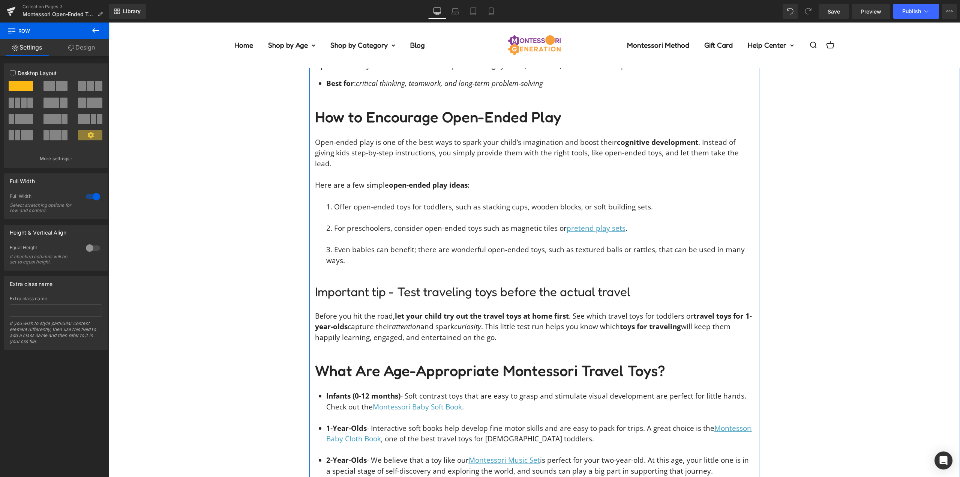
scroll to position [1771, 0]
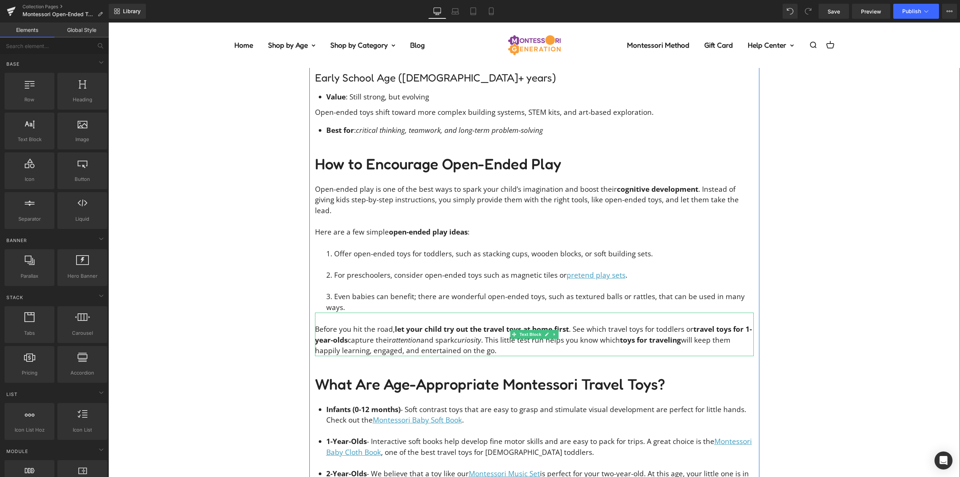
click at [454, 324] on p "Before you hit the road, let your child try out the travel toys at home first .…" at bounding box center [534, 340] width 439 height 32
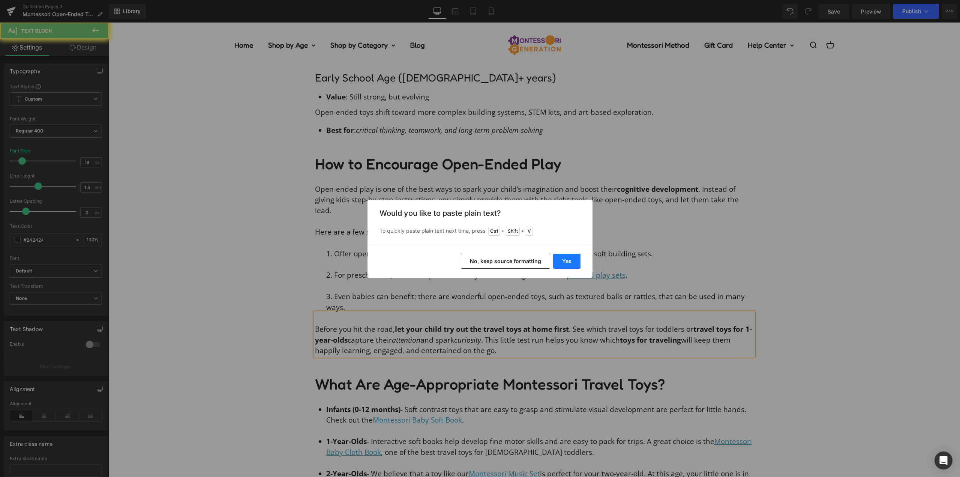
click at [571, 260] on button "Yes" at bounding box center [566, 261] width 27 height 15
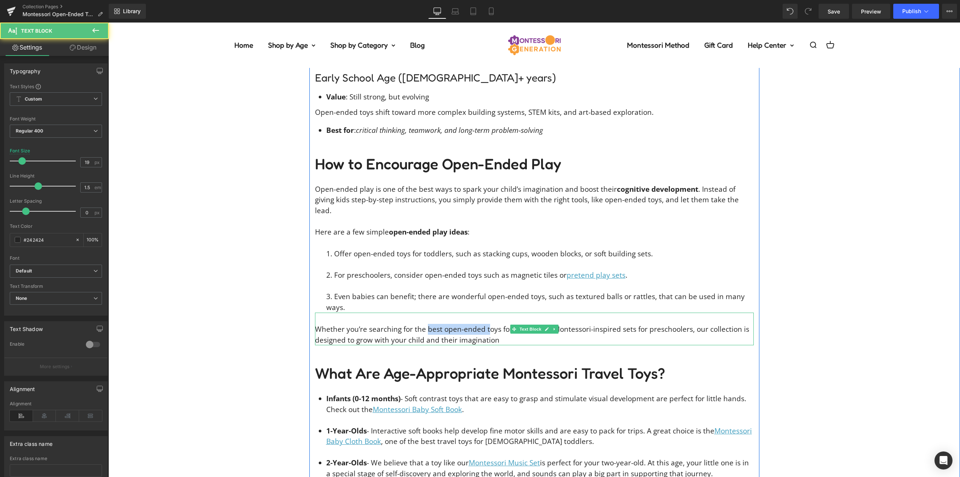
drag, startPoint x: 424, startPoint y: 307, endPoint x: 485, endPoint y: 306, distance: 60.8
click at [485, 324] on p "Whether you’re searching for the best open-ended toys for toddlers or Montessor…" at bounding box center [534, 334] width 439 height 21
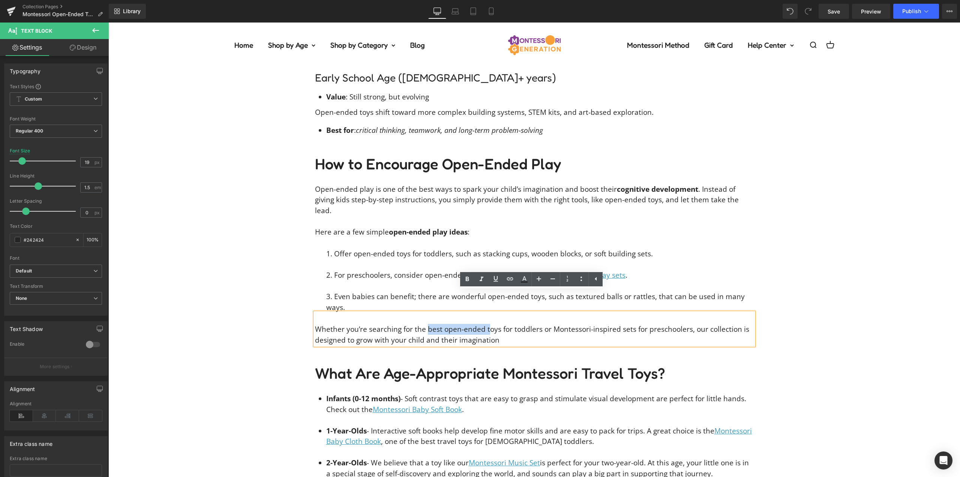
click at [536, 324] on p "Whether you’re searching for the best open-ended toys for toddlers or Montessor…" at bounding box center [534, 334] width 439 height 21
drag, startPoint x: 536, startPoint y: 308, endPoint x: 422, endPoint y: 300, distance: 113.9
click at [422, 312] on div "Whether you’re searching for the best open-ended toys for toddlers or Montessor…" at bounding box center [534, 328] width 439 height 33
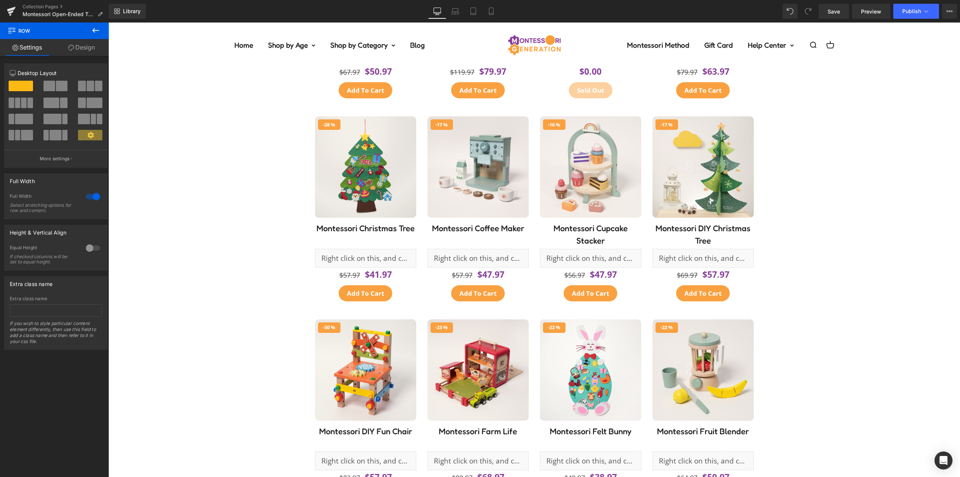
scroll to position [0, 0]
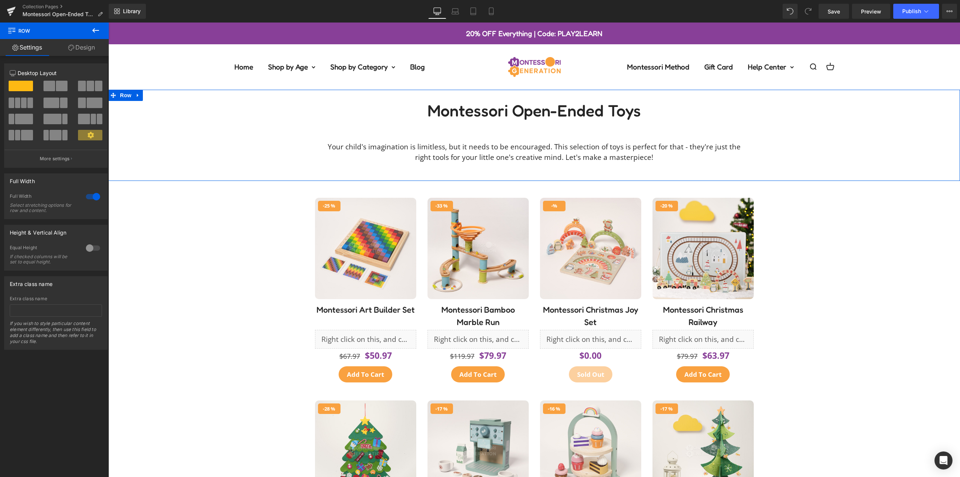
click at [214, 117] on div "Montessori Open-Ended Toys Heading Your child's imagination is limitless, but i…" at bounding box center [534, 141] width 852 height 80
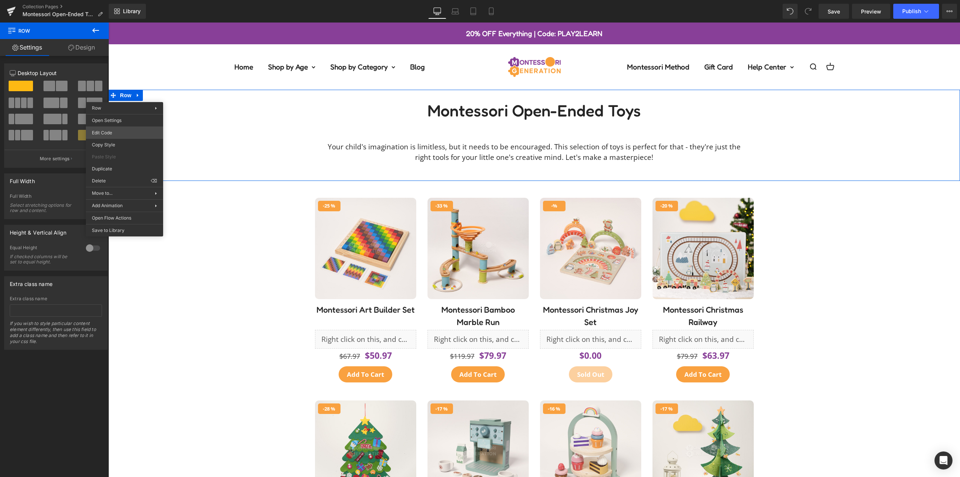
click at [117, 135] on body "Text Block You are previewing how the will restyle your page. You can not edit …" at bounding box center [480, 238] width 960 height 477
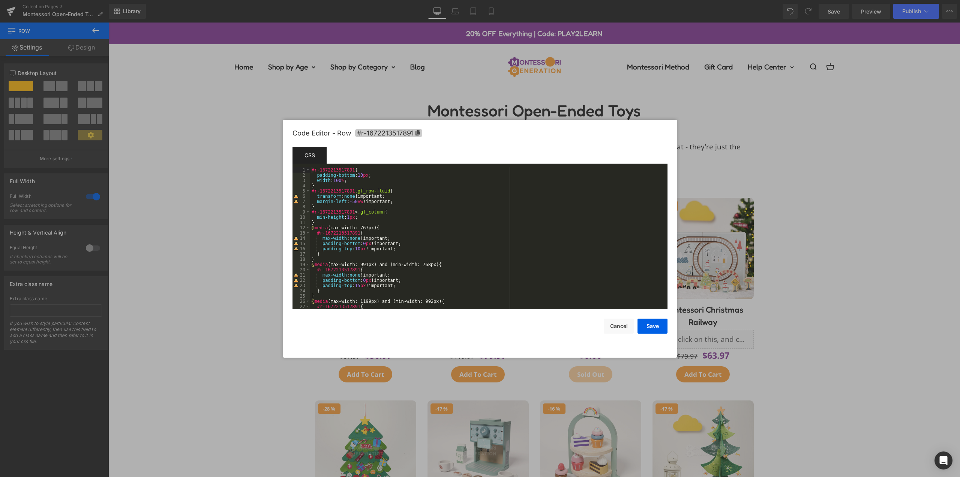
click at [419, 131] on icon at bounding box center [418, 132] width 5 height 5
click at [239, 183] on div at bounding box center [480, 238] width 960 height 477
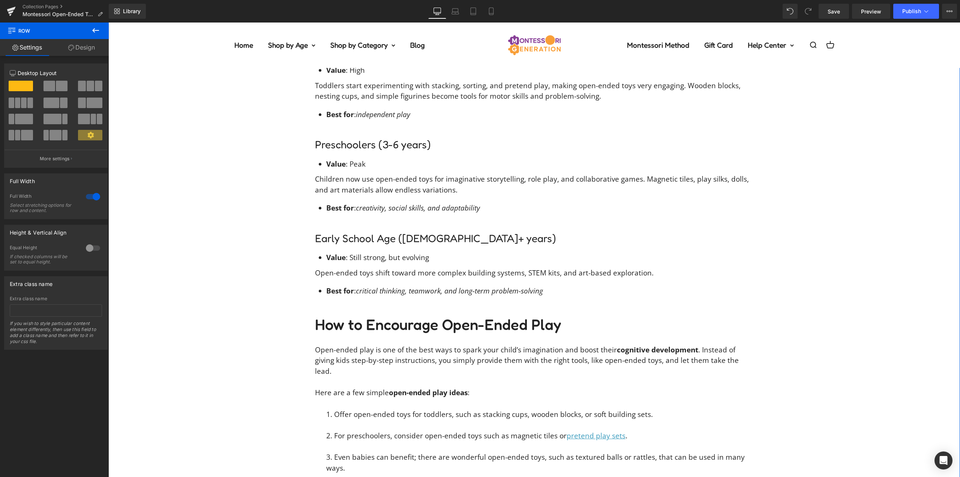
scroll to position [1725, 0]
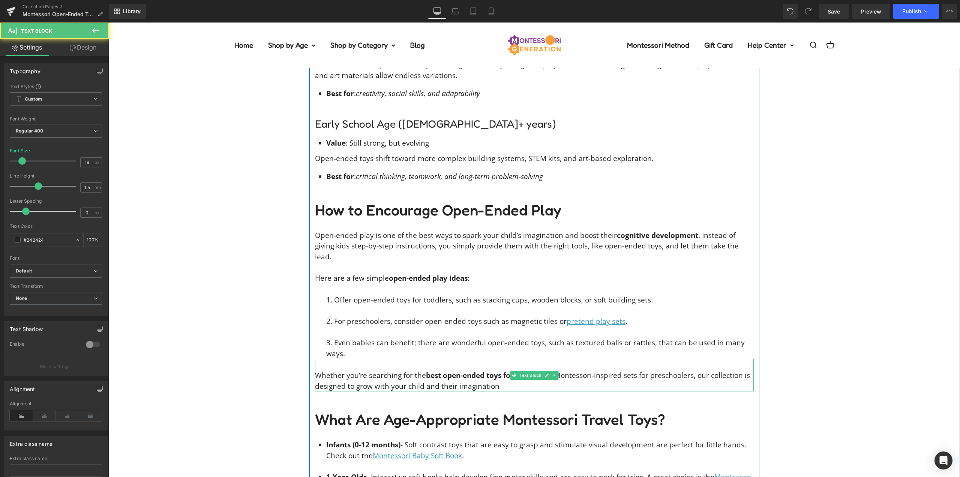
click at [697, 370] on p "Whether you’re searching for the best open-ended toys for toddlers or Montessor…" at bounding box center [534, 380] width 439 height 21
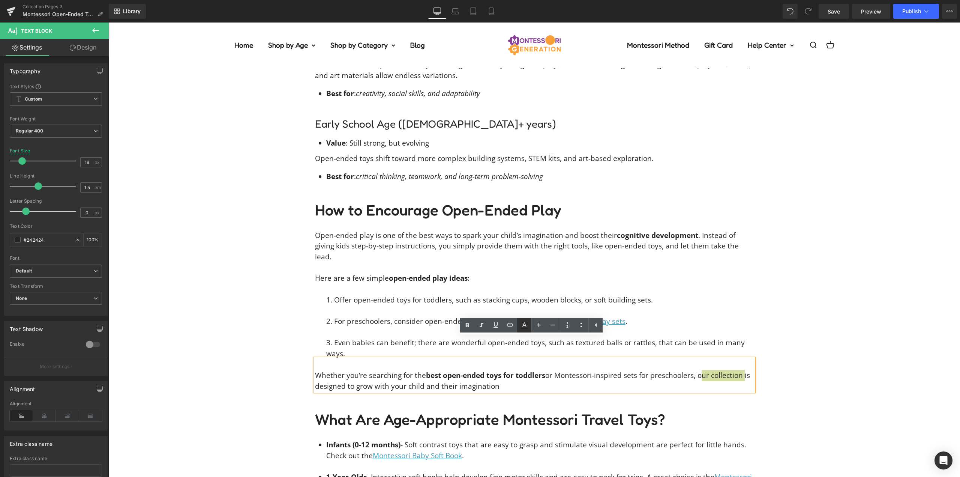
click at [528, 324] on icon at bounding box center [524, 325] width 9 height 9
type input "#242424"
type input "100"
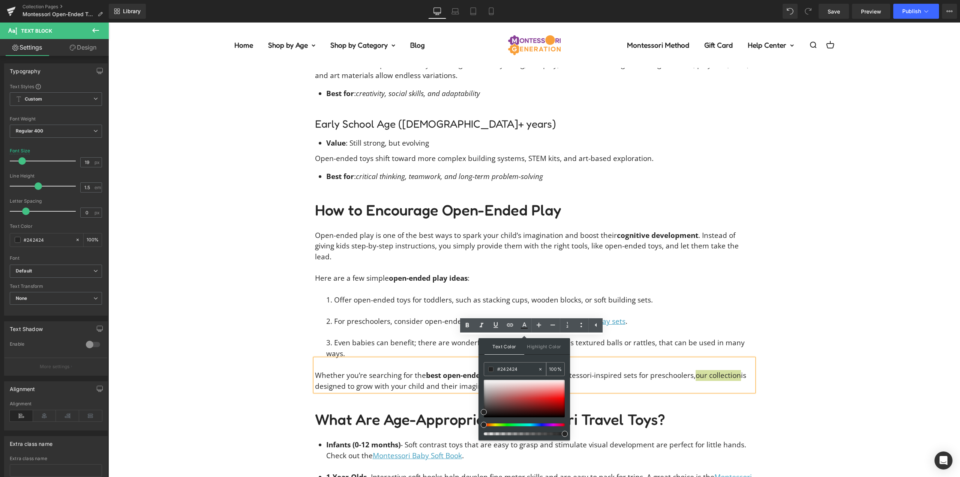
click at [515, 372] on input "#242424" at bounding box center [517, 369] width 41 height 8
type input "#3"
type input "0"
type input "#3c9"
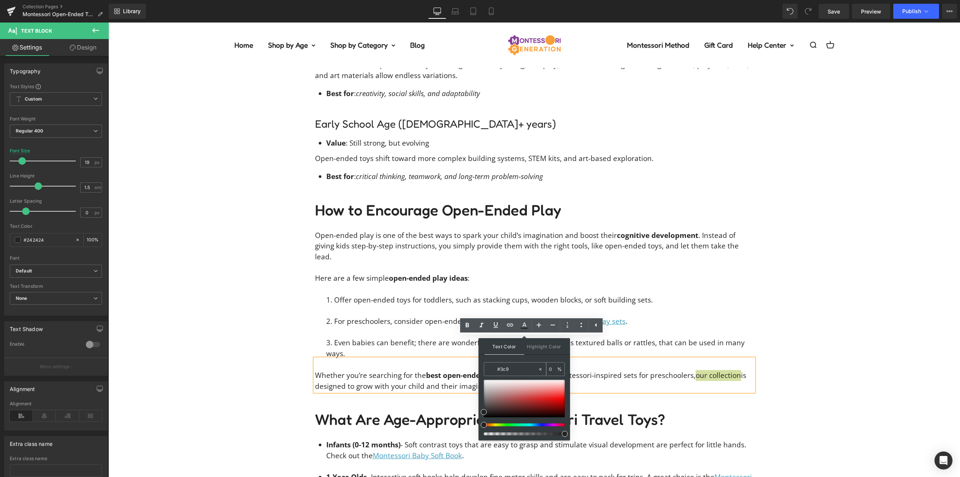
type input "100"
type input "#3c9c"
type input "80"
type input "#3c9cbe"
type input "100"
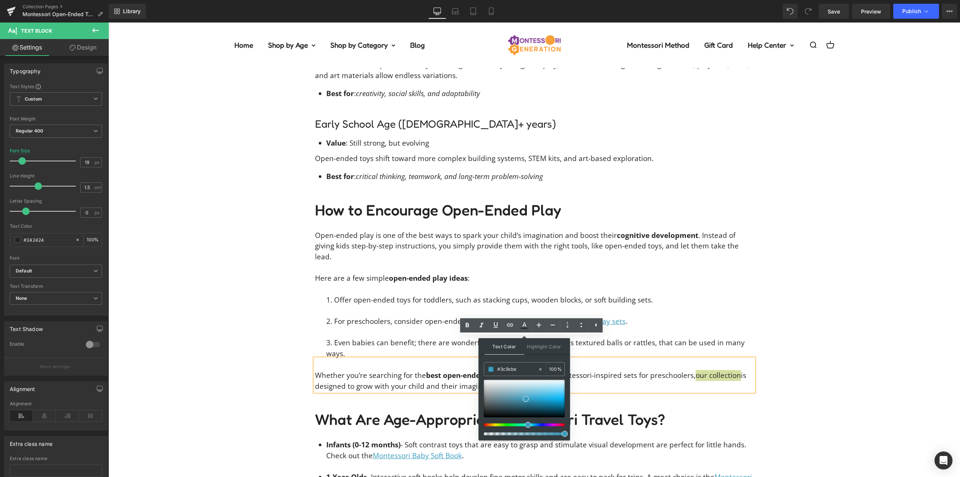
type input "#3c9cbe"
click at [520, 357] on div "Text Color Highlight Color rgb(60, 156, 190) #3c9cbe 100 % transparent transpar…" at bounding box center [525, 389] width 92 height 102
click at [520, 357] on div "Text Color Highlight Color rgba(60, 156, 190, 1) #3c9cbe 100 % transparent tran…" at bounding box center [525, 389] width 92 height 102
click at [497, 325] on icon at bounding box center [496, 325] width 5 height 6
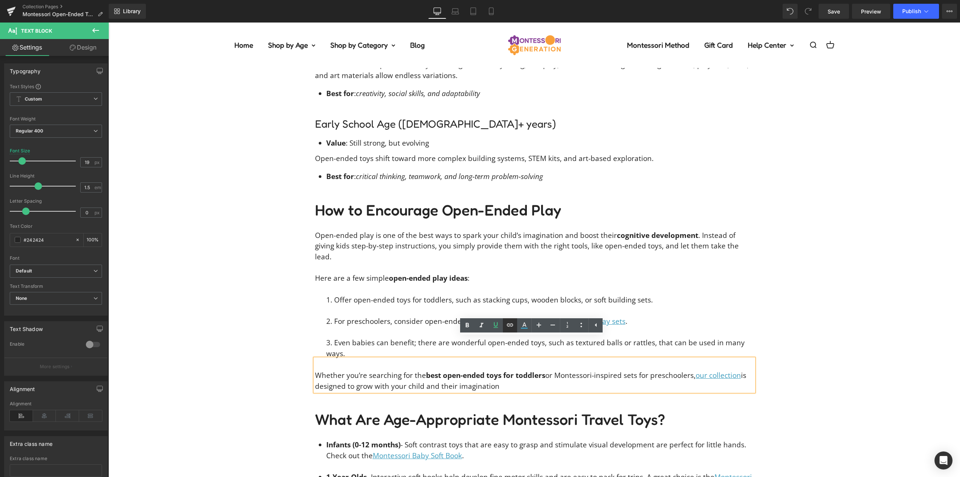
click at [512, 324] on icon at bounding box center [510, 324] width 9 height 9
click at [637, 372] on input "text" at bounding box center [659, 371] width 116 height 19
paste input "#r-1672213517891"
type input "#r-1672213517891"
click at [722, 369] on icon "button" at bounding box center [724, 371] width 7 height 5
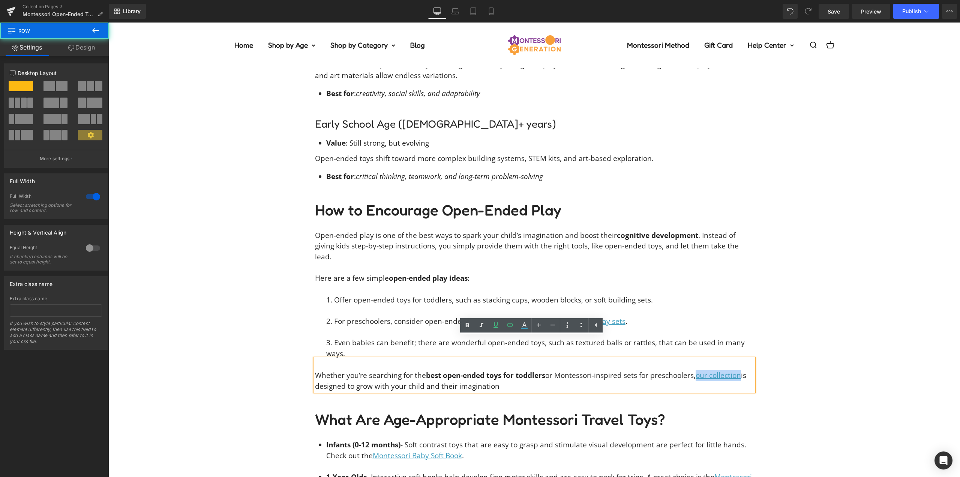
click at [793, 347] on div "You know what’s so magical about open-ended play ? The beauty of endless possib…" at bounding box center [534, 3] width 852 height 1396
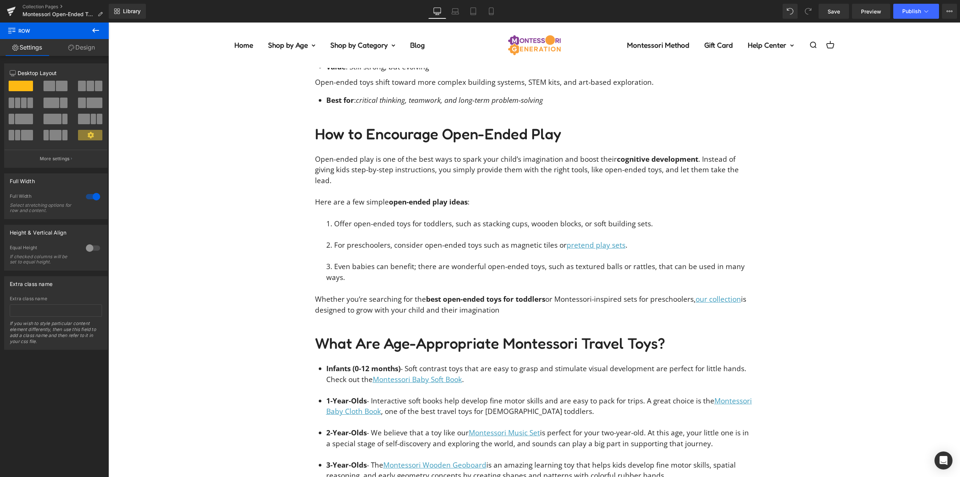
scroll to position [1838, 0]
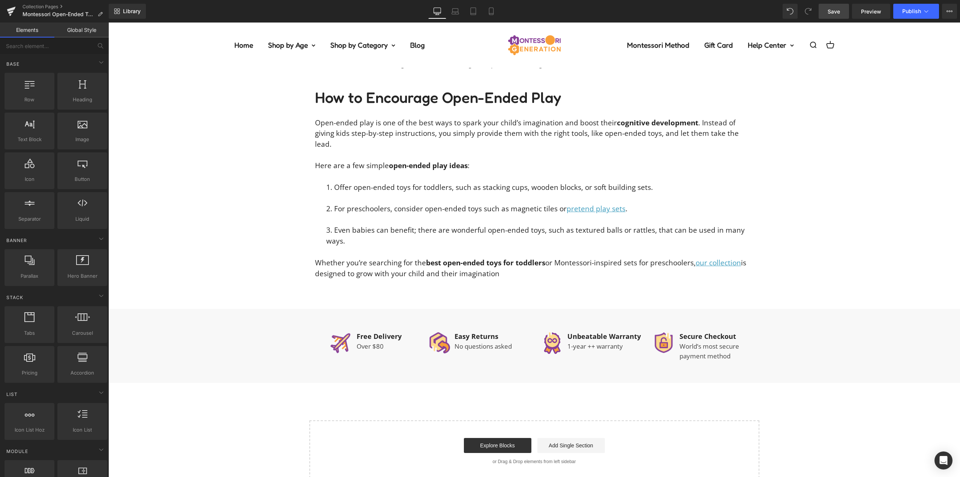
click at [839, 14] on span "Save" at bounding box center [834, 12] width 12 height 8
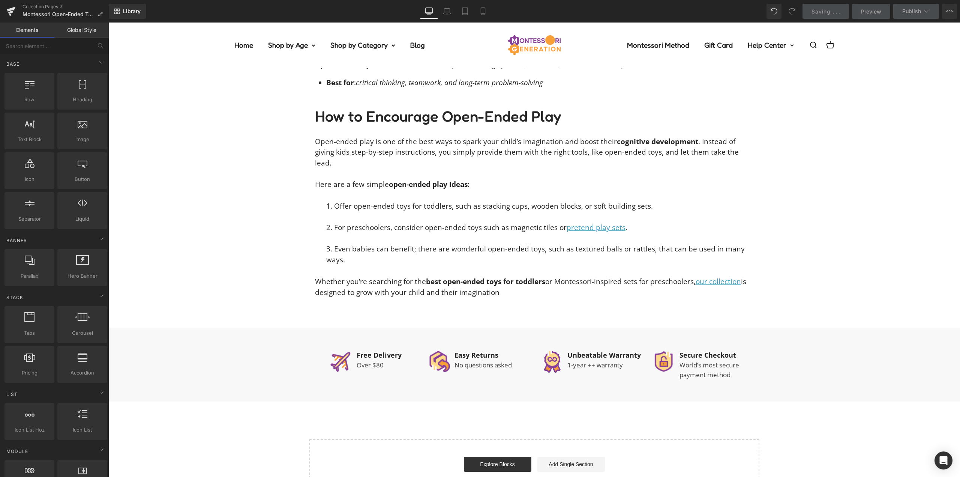
scroll to position [1800, 0]
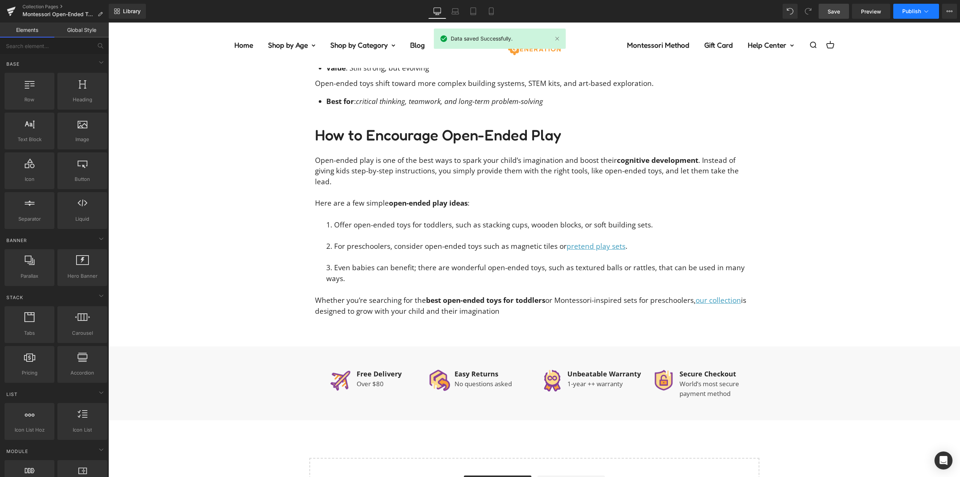
click at [921, 9] on span "Publish" at bounding box center [911, 11] width 19 height 6
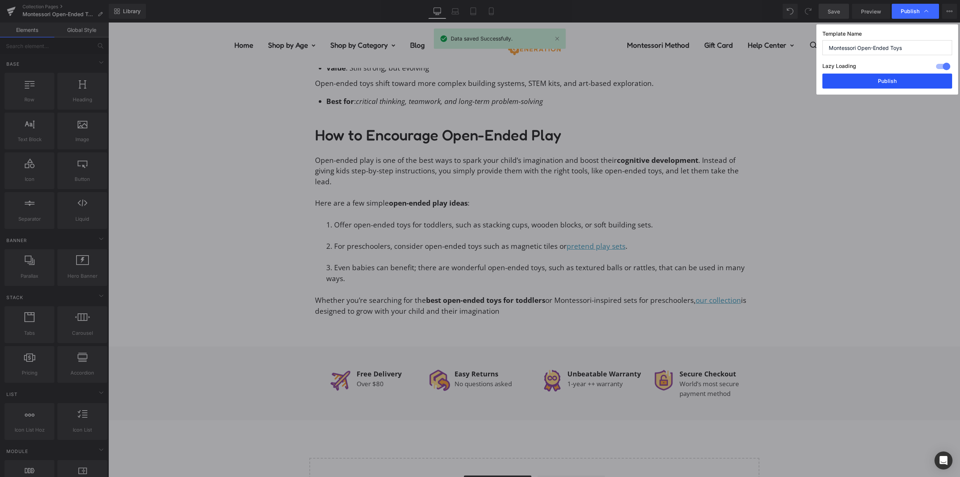
click at [899, 79] on button "Publish" at bounding box center [888, 81] width 130 height 15
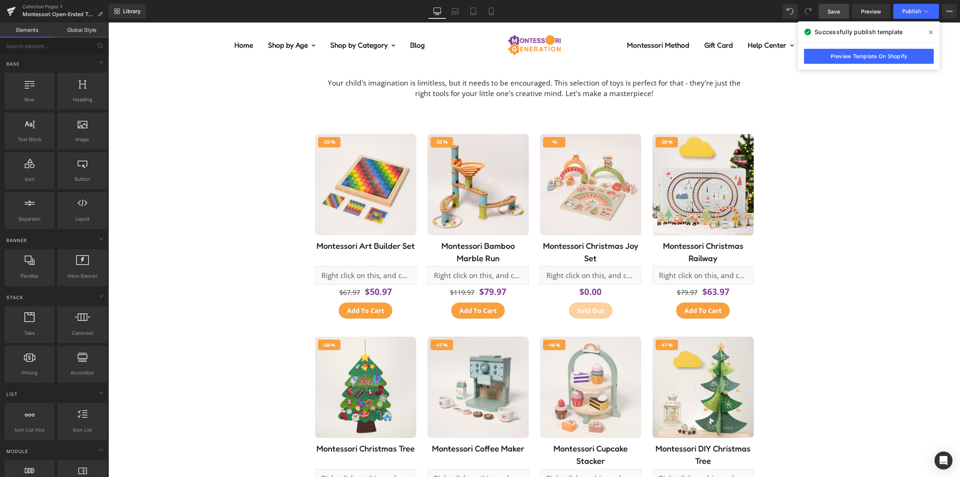
scroll to position [0, 0]
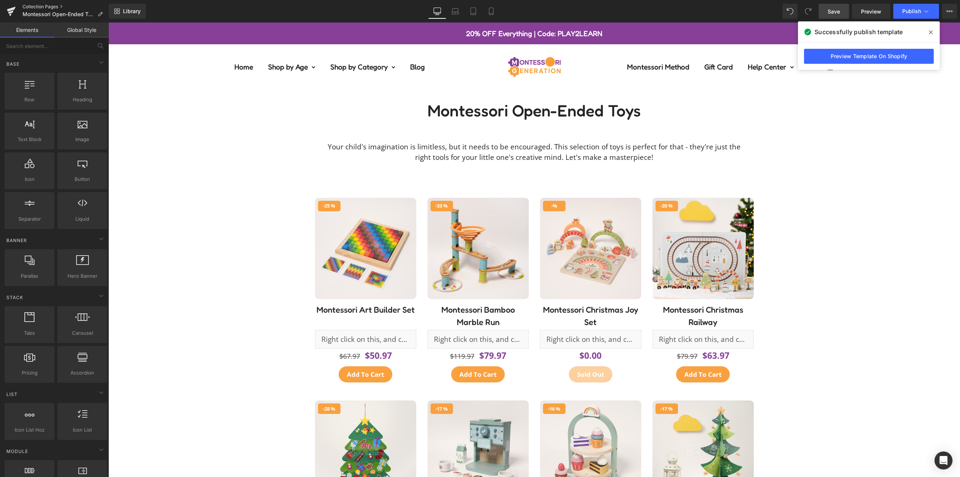
click at [50, 7] on link "Collection Pages" at bounding box center [66, 7] width 86 height 6
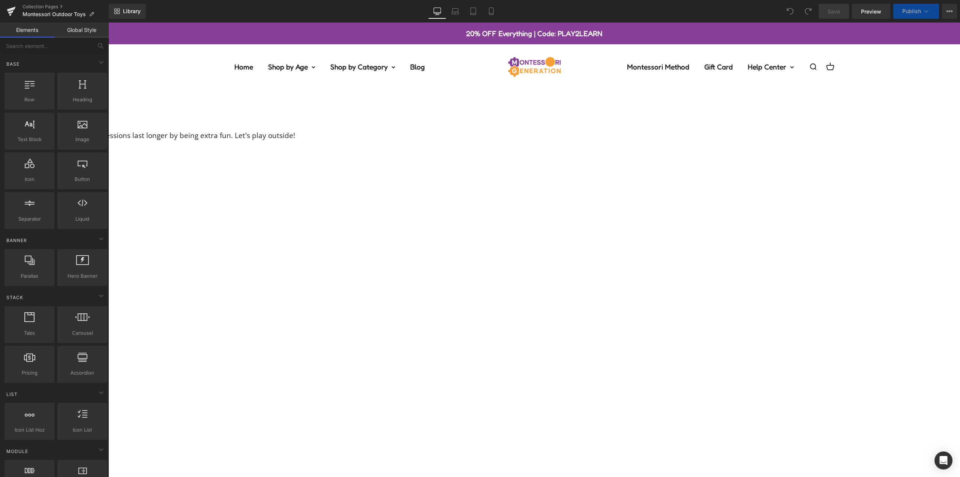
click at [108, 23] on span "Product List" at bounding box center [108, 23] width 0 height 0
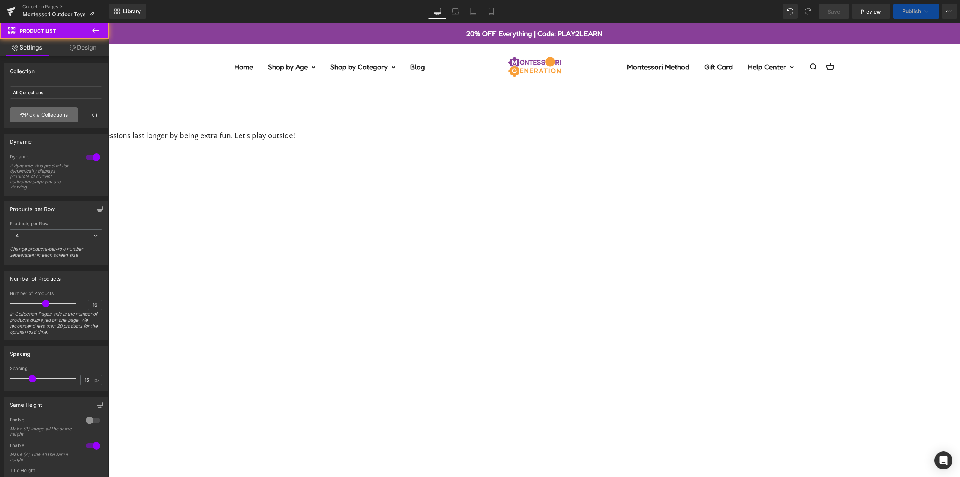
click at [53, 118] on link "Pick a Collections" at bounding box center [44, 114] width 68 height 15
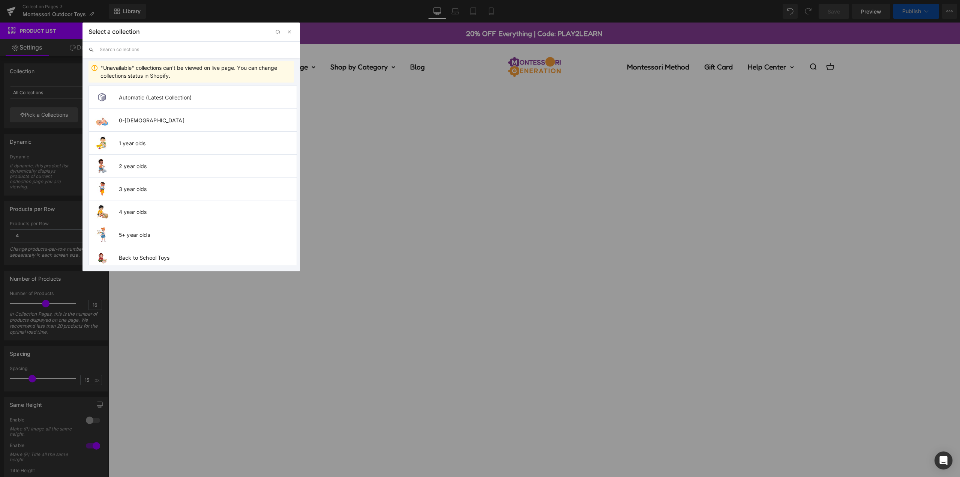
click at [178, 51] on input "text" at bounding box center [197, 49] width 194 height 17
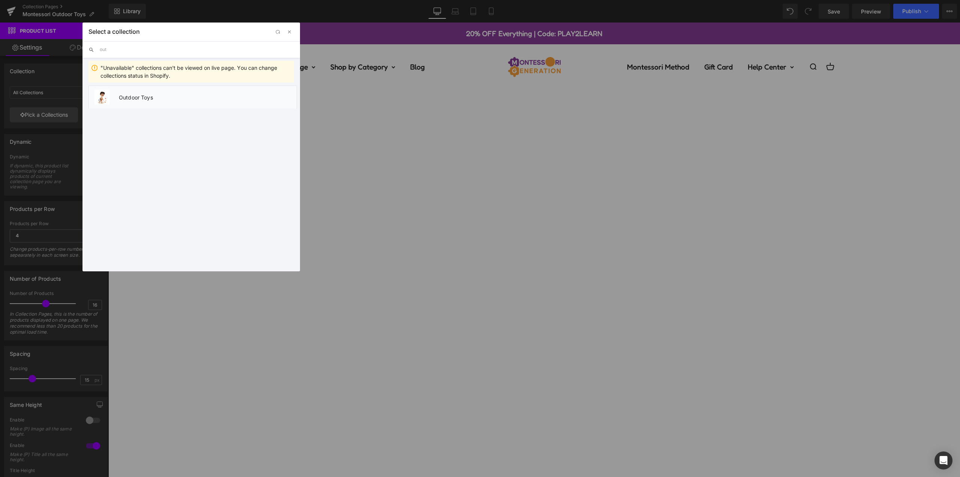
type input "out"
click at [130, 96] on span "Outdoor Toys" at bounding box center [208, 97] width 178 height 6
type input "Outdoor Toys"
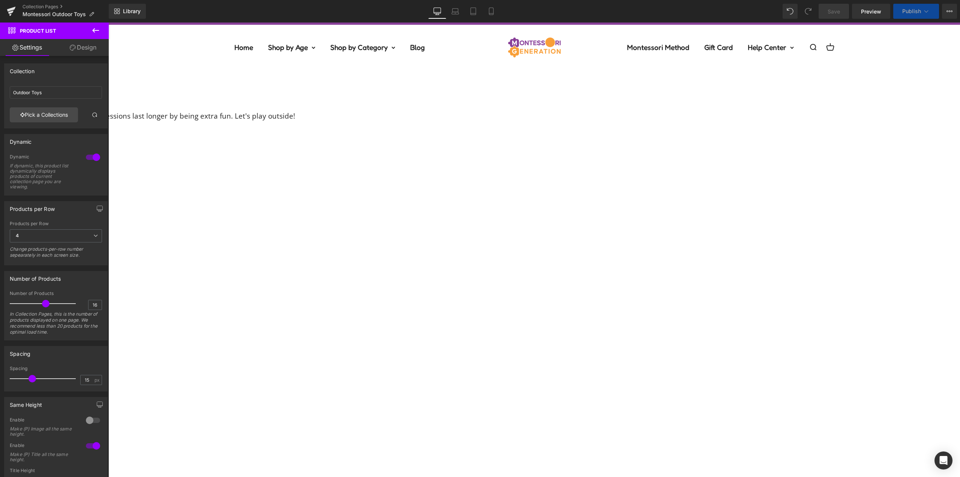
scroll to position [150, 0]
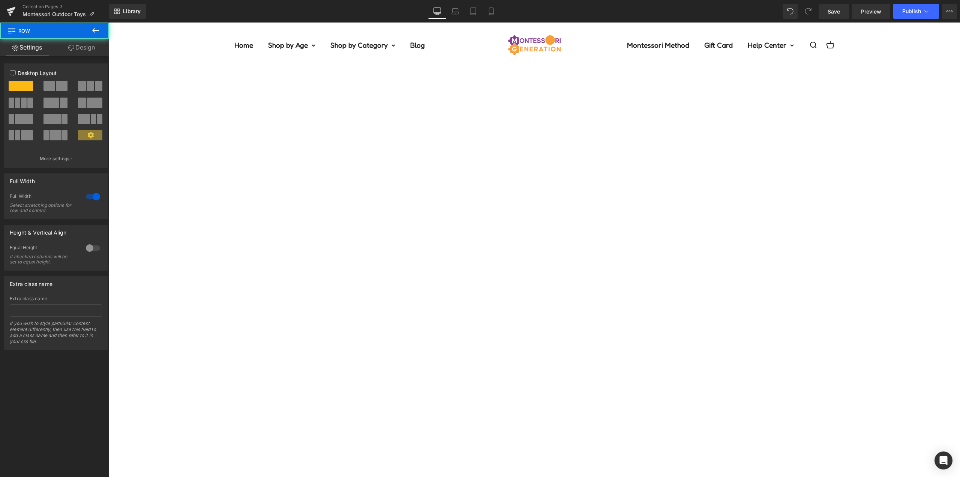
scroll to position [0, 0]
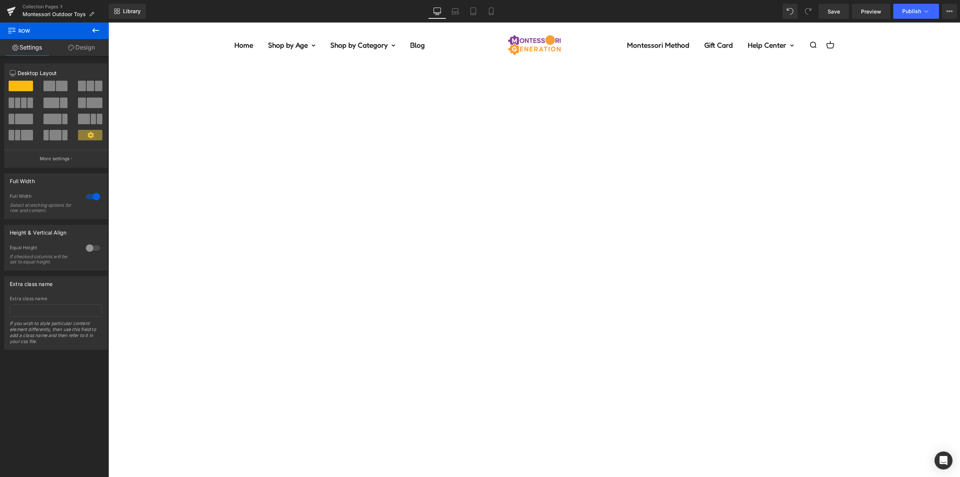
scroll to position [225, 0]
click at [132, 15] on link "Library" at bounding box center [127, 11] width 37 height 15
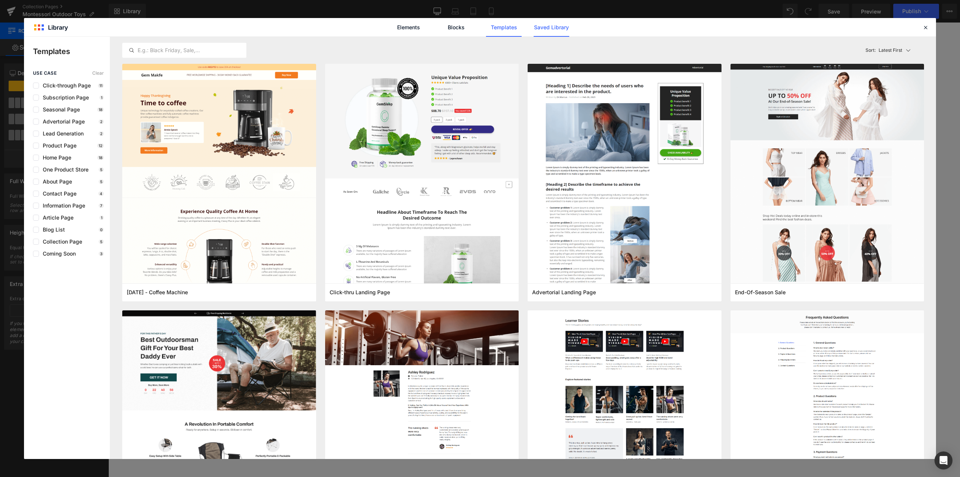
click at [548, 27] on link "Saved Library" at bounding box center [552, 27] width 36 height 19
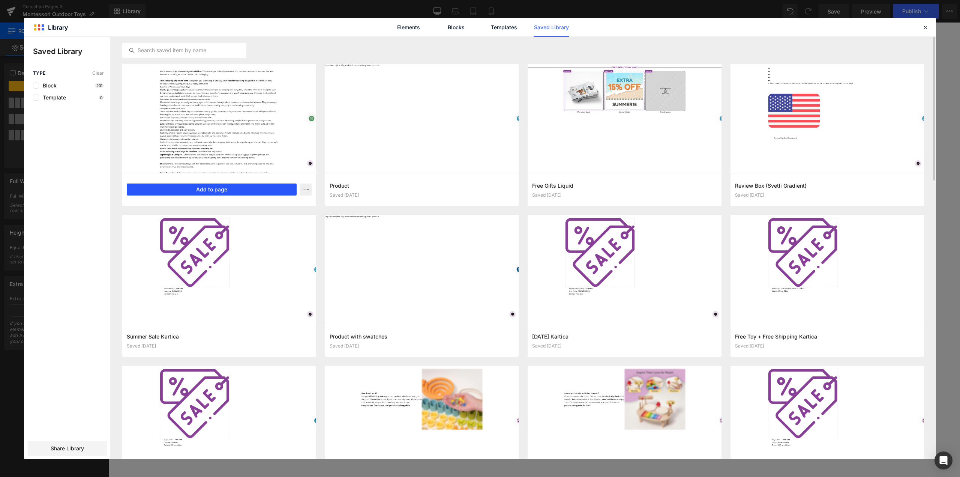
click at [207, 188] on button "Add to page" at bounding box center [212, 189] width 170 height 12
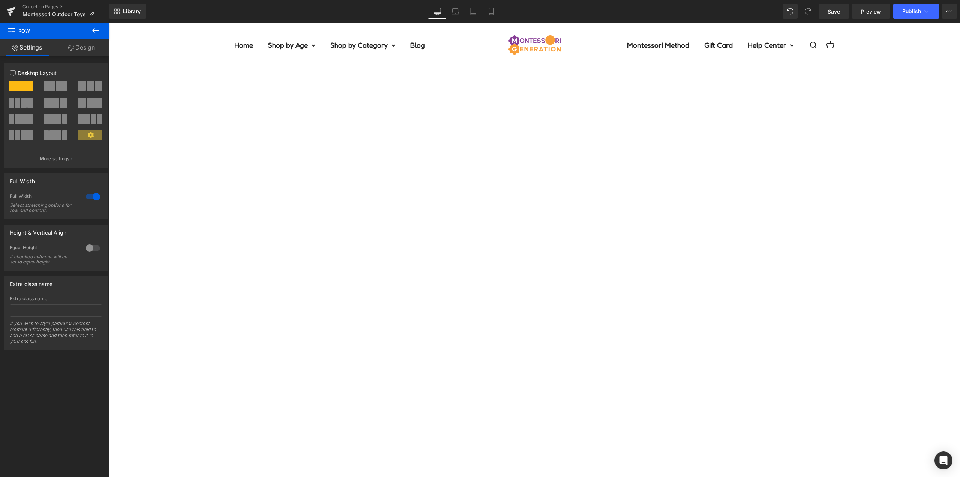
scroll to position [727, 0]
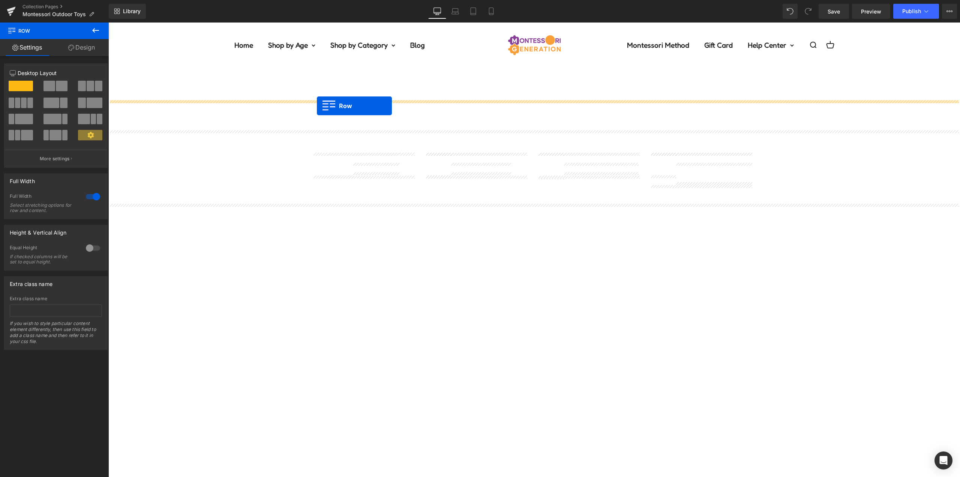
drag, startPoint x: 296, startPoint y: 177, endPoint x: 317, endPoint y: 106, distance: 74.0
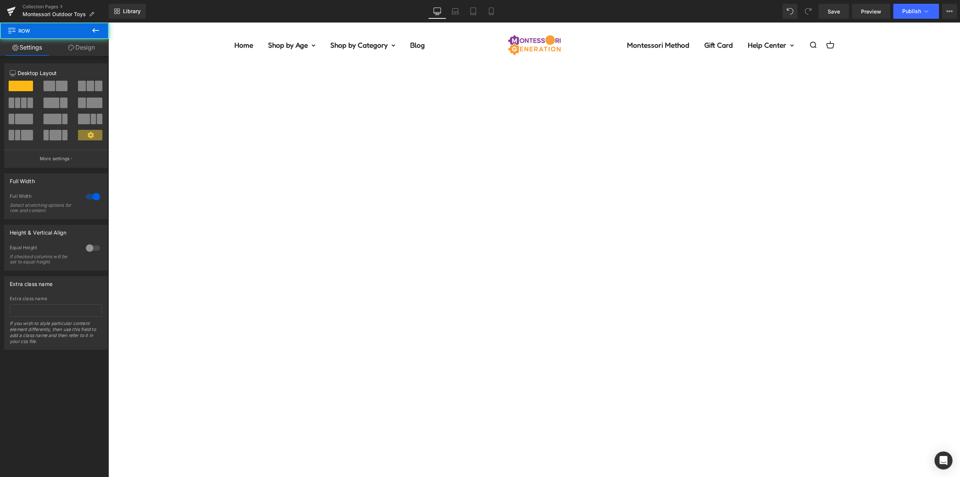
drag, startPoint x: 444, startPoint y: 212, endPoint x: 480, endPoint y: 216, distance: 35.9
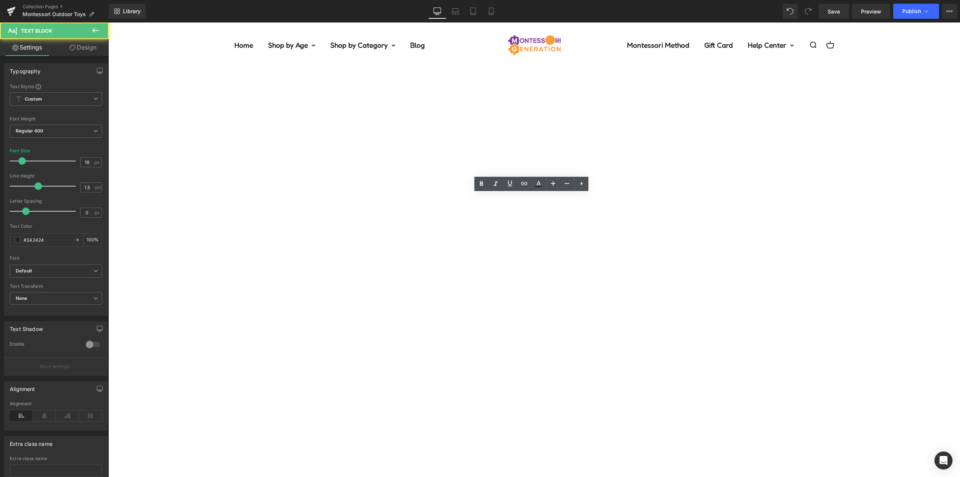
drag, startPoint x: 483, startPoint y: 241, endPoint x: 257, endPoint y: 182, distance: 233.3
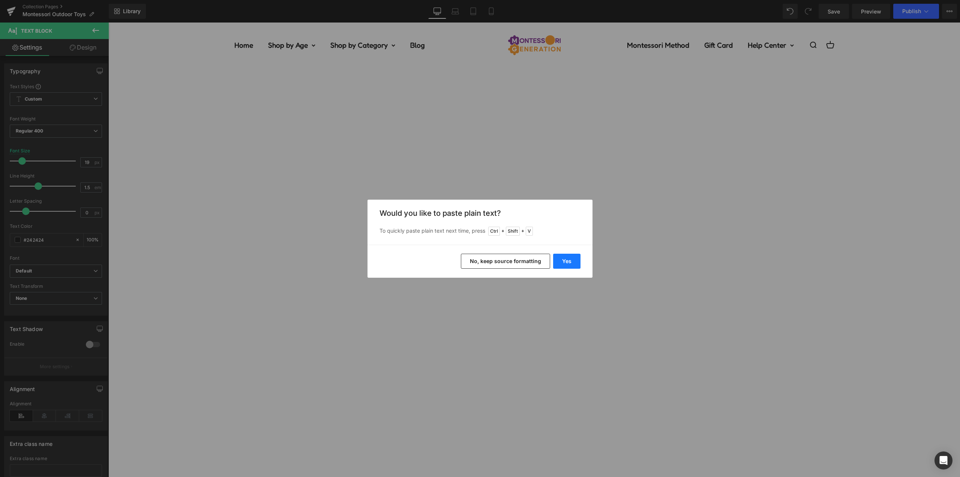
click at [565, 263] on button "Yes" at bounding box center [566, 261] width 27 height 15
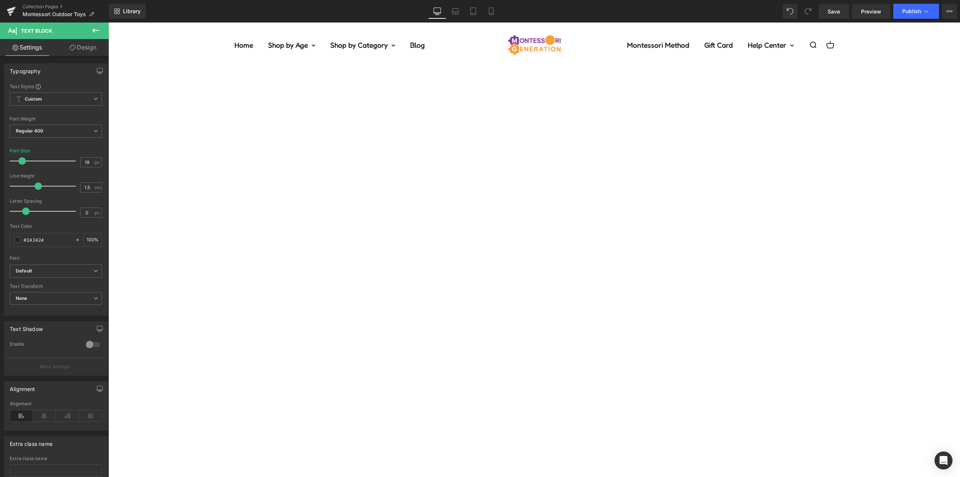
drag, startPoint x: 356, startPoint y: 198, endPoint x: 303, endPoint y: 203, distance: 53.1
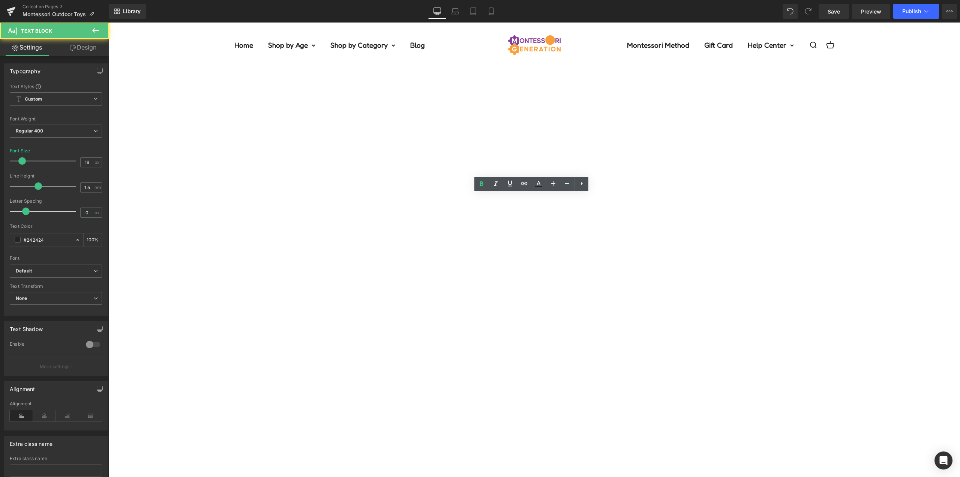
drag, startPoint x: 467, startPoint y: 200, endPoint x: 597, endPoint y: 210, distance: 131.2
click at [494, 180] on icon at bounding box center [495, 183] width 9 height 9
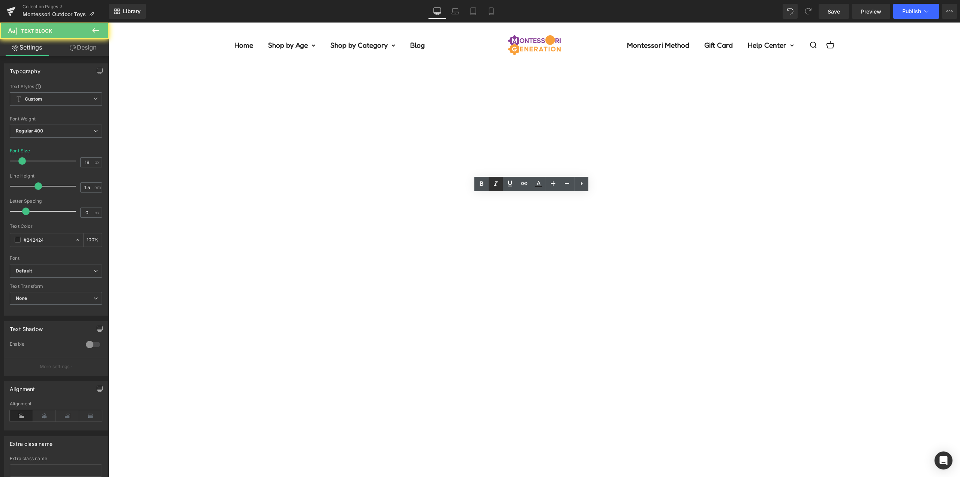
click at [496, 185] on icon at bounding box center [496, 183] width 4 height 5
click at [493, 185] on icon at bounding box center [495, 183] width 9 height 9
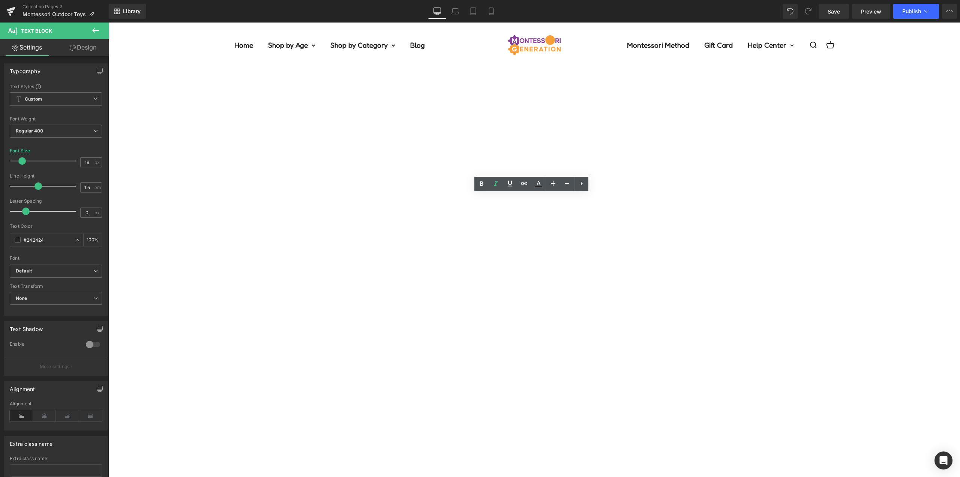
click at [505, 183] on link at bounding box center [510, 184] width 14 height 14
drag, startPoint x: 435, startPoint y: 220, endPoint x: 690, endPoint y: 212, distance: 255.2
click at [498, 181] on icon at bounding box center [495, 183] width 9 height 9
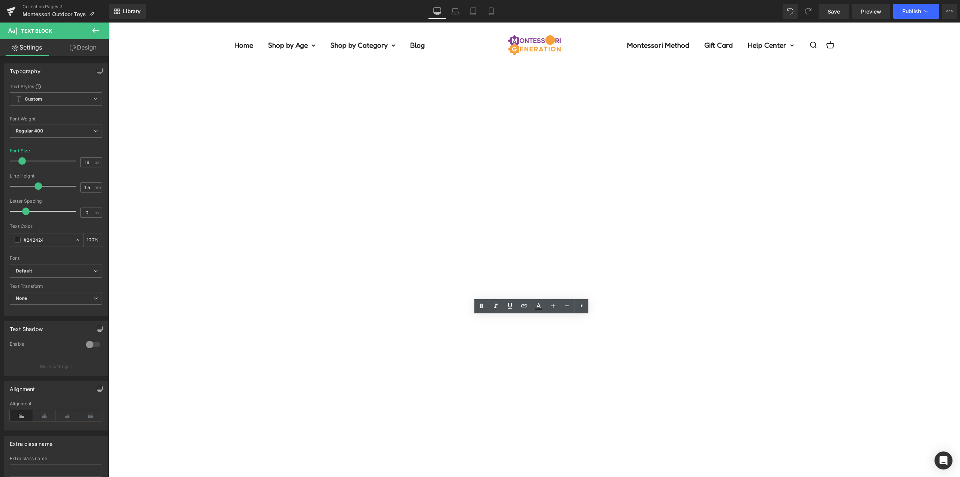
scroll to position [600, 0]
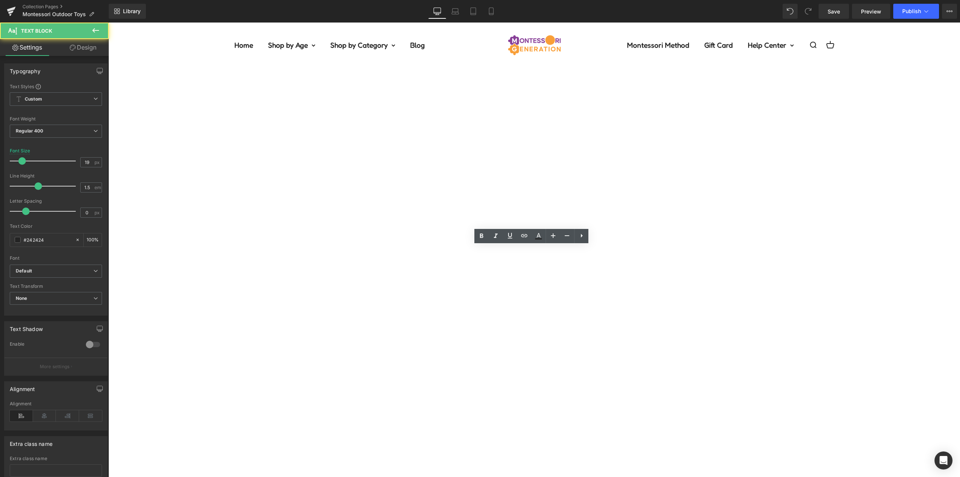
drag, startPoint x: 691, startPoint y: 294, endPoint x: 610, endPoint y: 292, distance: 80.7
click at [541, 239] on icon at bounding box center [538, 238] width 7 height 1
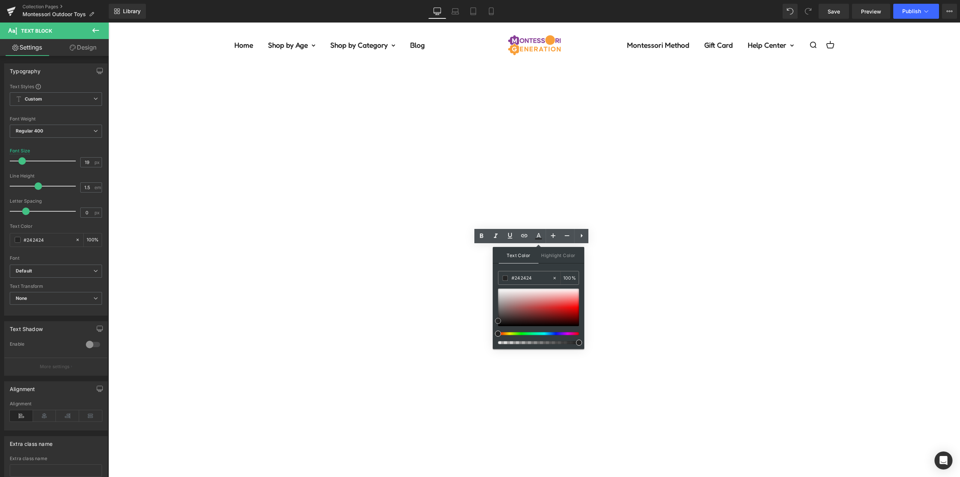
click at [540, 296] on div at bounding box center [538, 307] width 81 height 38
click at [524, 277] on input "#e7b5b5" at bounding box center [532, 278] width 41 height 8
type input "#3"
type input "0"
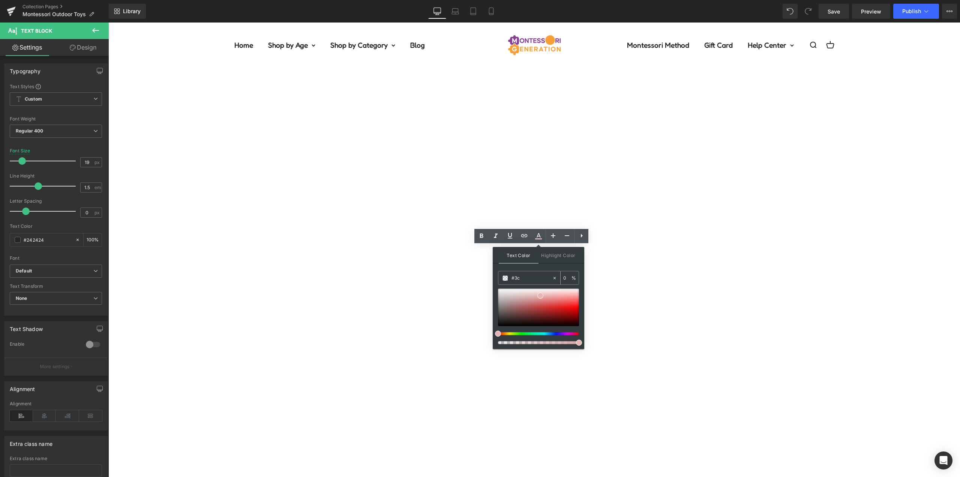
type input "#3c9"
type input "100"
type input "#3c9c"
type input "80"
type input "#3c9cbe"
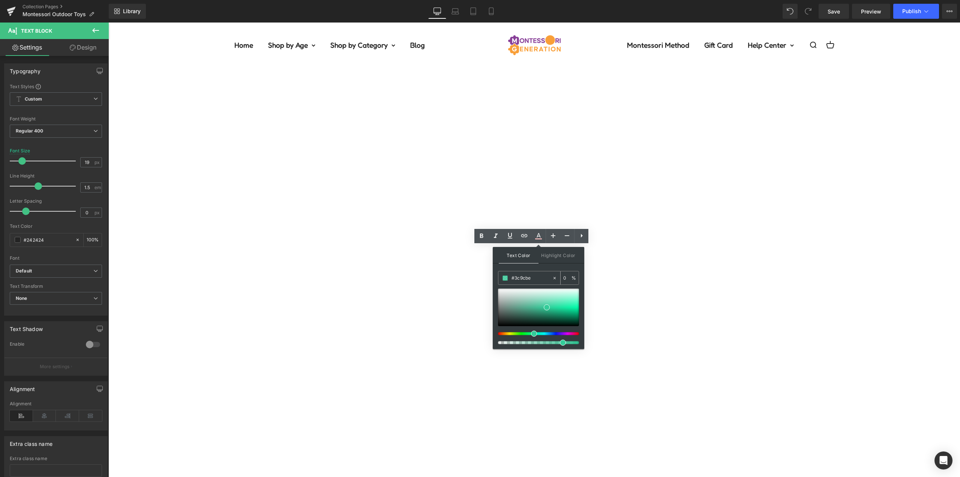
type input "100"
type input "#3c9cbe"
click at [539, 266] on div "Text Color Highlight Color rgb(60, 156, 190) #3c9cbe 100 % transparent transpar…" at bounding box center [539, 298] width 92 height 102
click at [539, 266] on div "Text Color Highlight Color rgba(60, 156, 190, 1) #3c9cbe 100 % transparent tran…" at bounding box center [539, 298] width 92 height 102
click at [509, 235] on icon at bounding box center [510, 236] width 5 height 6
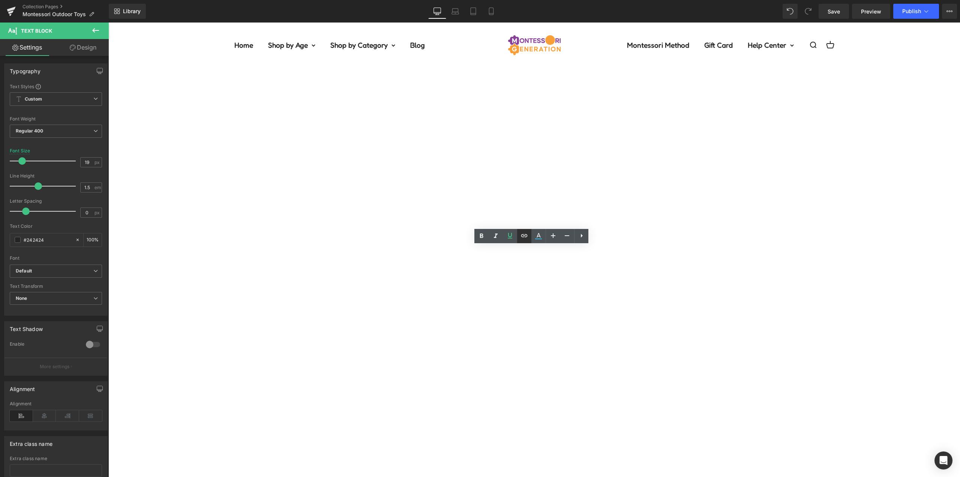
click at [523, 235] on icon at bounding box center [524, 235] width 9 height 9
click at [742, 0] on div "Text Color Highlight Color rgba(60, 156, 190, 1) #3c9cbe 100 % transparent tran…" at bounding box center [480, 0] width 960 height 0
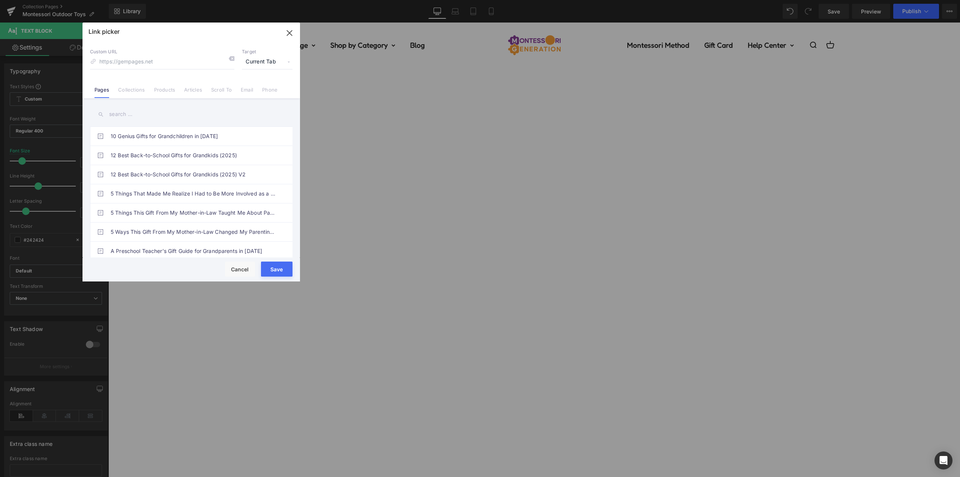
click at [256, 65] on span "Current Tab" at bounding box center [267, 62] width 51 height 14
click at [256, 87] on li "New Tab" at bounding box center [267, 88] width 58 height 13
click at [201, 90] on link "Articles" at bounding box center [193, 92] width 18 height 11
drag, startPoint x: 117, startPoint y: 113, endPoint x: 126, endPoint y: 116, distance: 10.1
click at [118, 113] on input "text" at bounding box center [191, 114] width 203 height 17
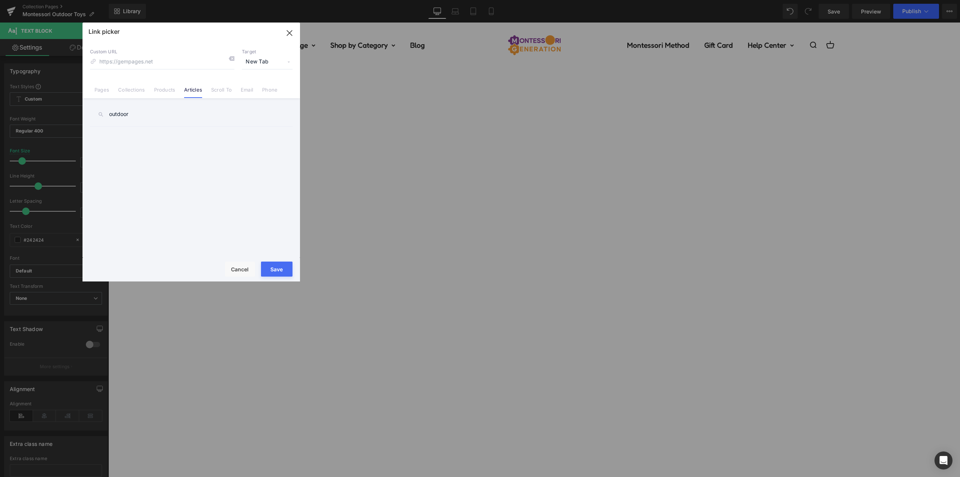
click at [161, 108] on input "outdoor" at bounding box center [191, 114] width 203 height 17
type input "outdoor"
click at [160, 135] on link "Montessori Outdoor Toys: Encouraging Nature-Based Play" at bounding box center [193, 136] width 165 height 19
type input "/blogs/montessori/montessori-outdoor-toys"
click at [274, 268] on button "Save" at bounding box center [277, 268] width 32 height 15
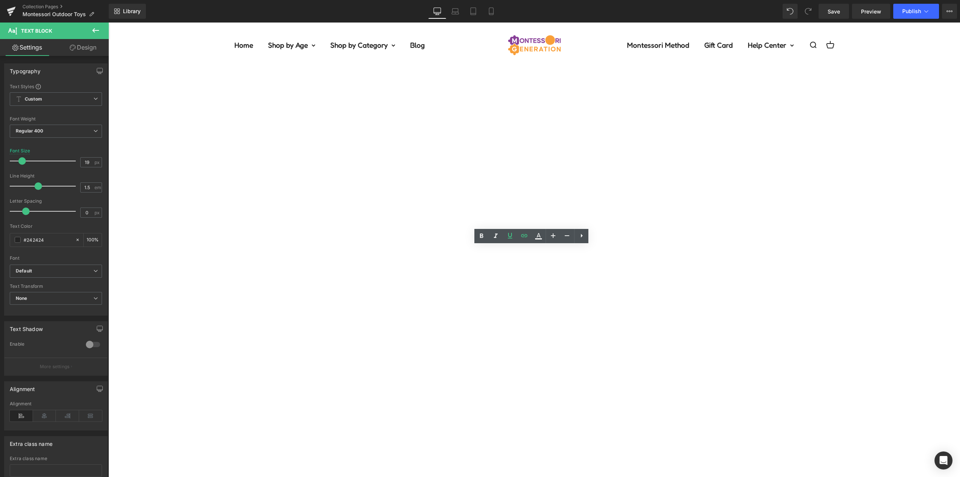
drag, startPoint x: 372, startPoint y: 315, endPoint x: 497, endPoint y: 314, distance: 125.3
drag, startPoint x: 911, startPoint y: 274, endPoint x: 902, endPoint y: 267, distance: 11.6
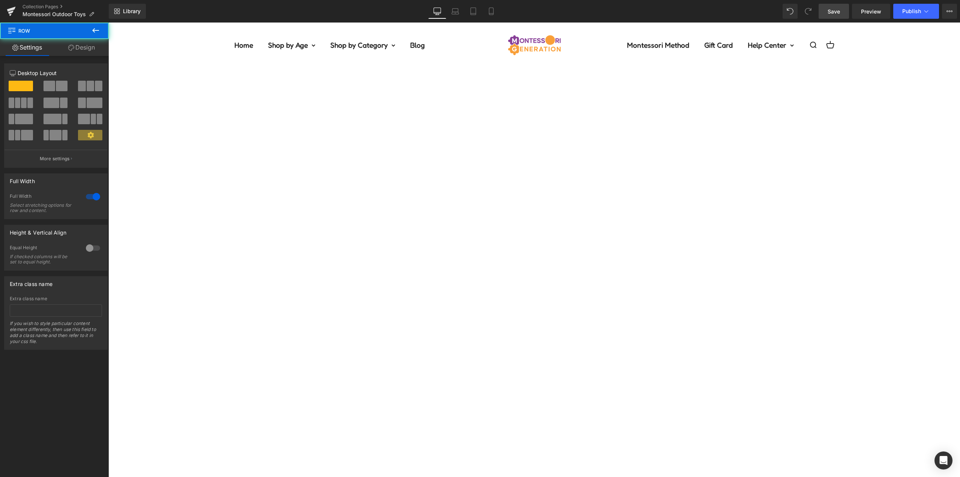
click at [837, 13] on span "Save" at bounding box center [834, 12] width 12 height 8
click at [108, 23] on icon at bounding box center [108, 23] width 0 height 0
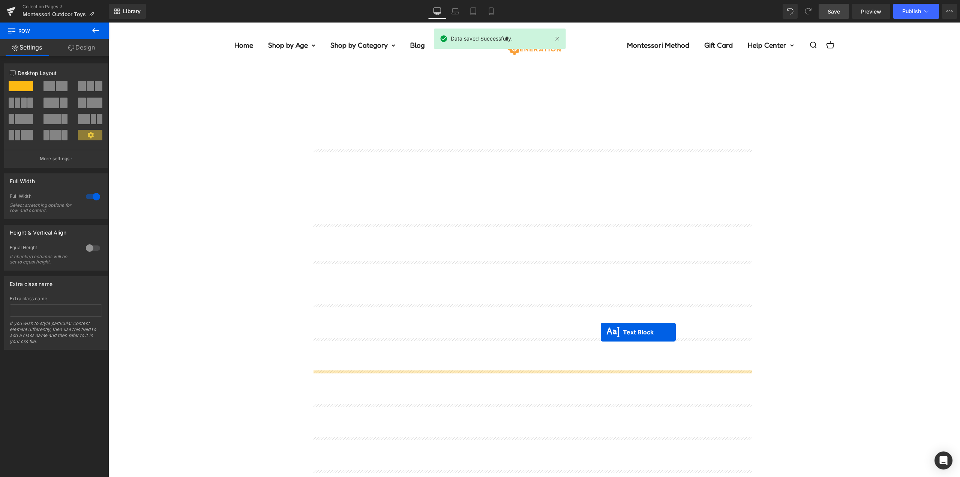
scroll to position [563, 0]
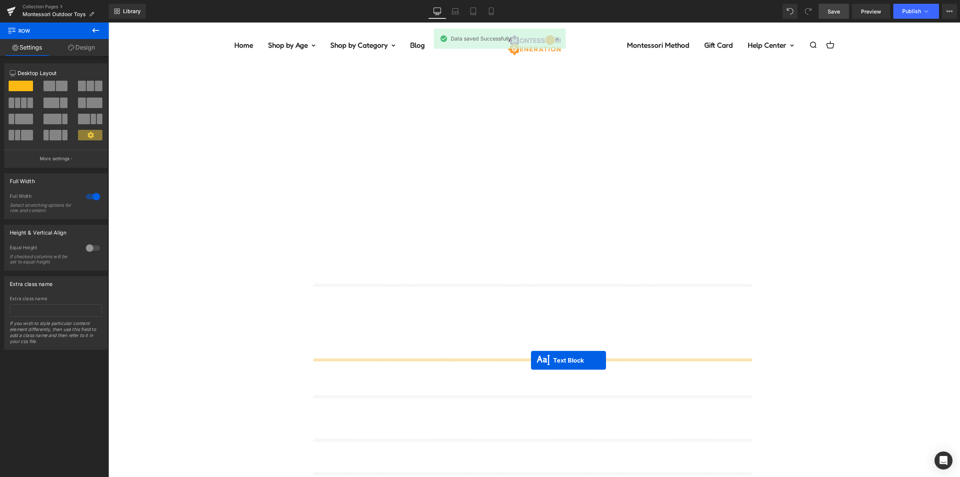
drag, startPoint x: 521, startPoint y: 247, endPoint x: 531, endPoint y: 360, distance: 114.1
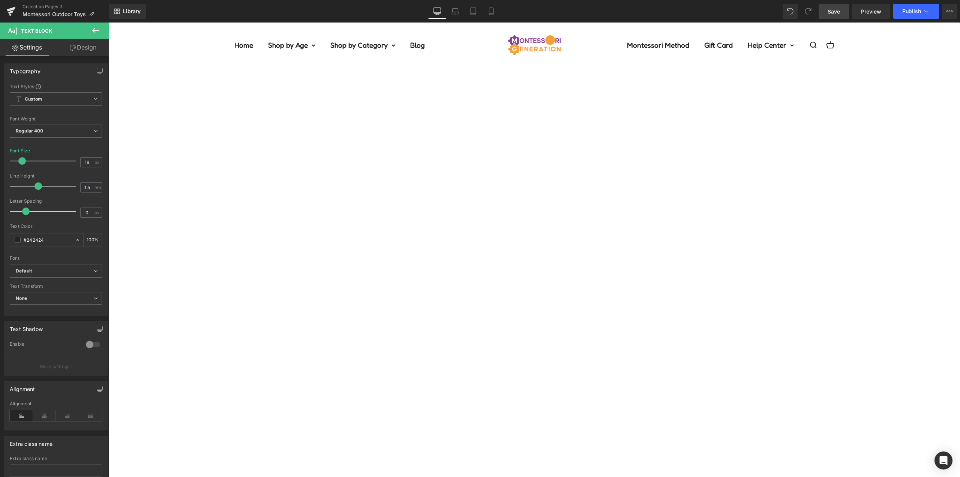
scroll to position [675, 0]
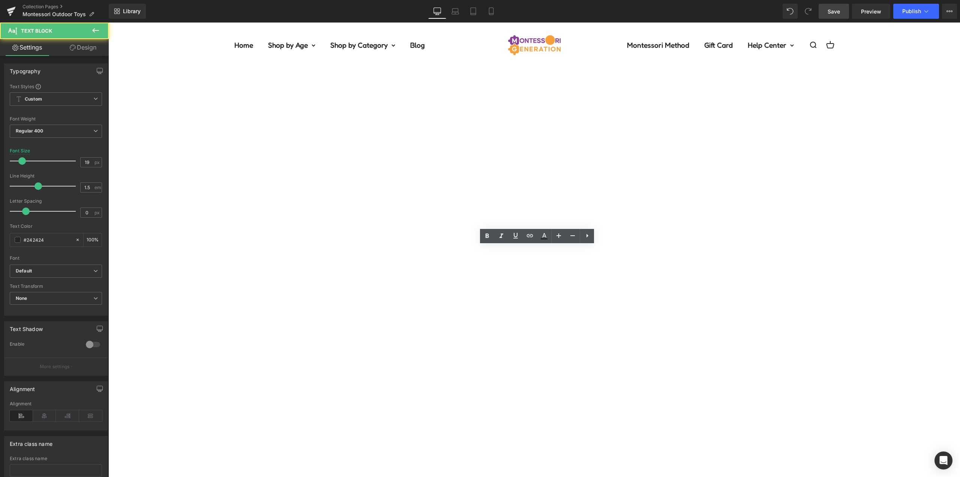
drag, startPoint x: 410, startPoint y: 258, endPoint x: 419, endPoint y: 321, distance: 63.9
drag, startPoint x: 324, startPoint y: 316, endPoint x: 234, endPoint y: 218, distance: 133.5
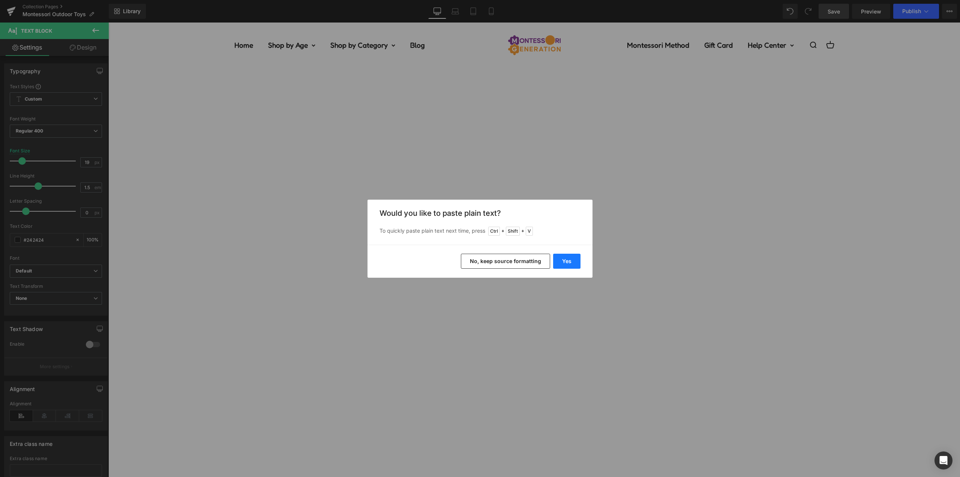
click at [563, 257] on button "Yes" at bounding box center [566, 261] width 27 height 15
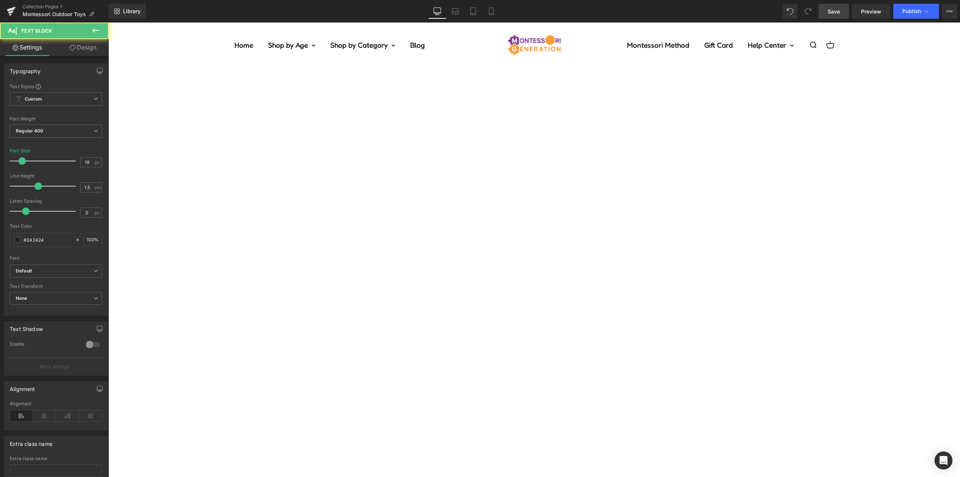
drag, startPoint x: 555, startPoint y: 309, endPoint x: 116, endPoint y: 209, distance: 450.3
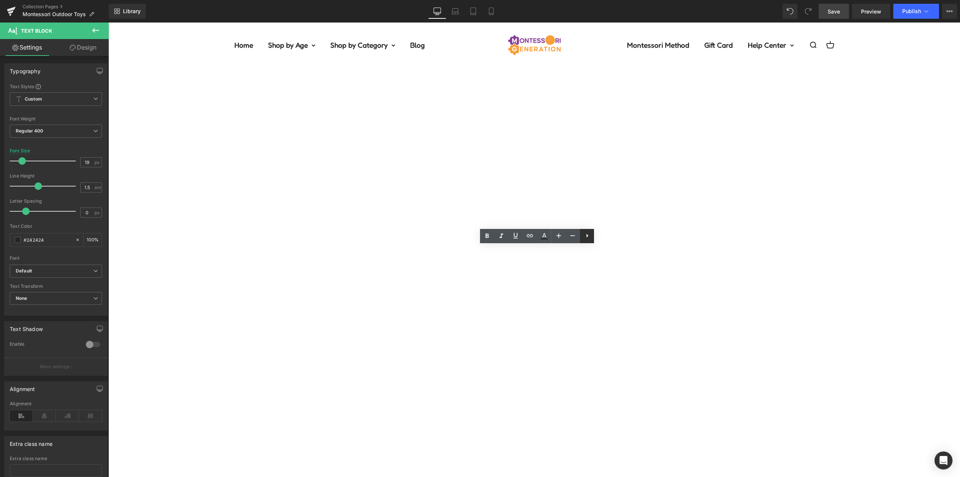
click at [588, 234] on icon at bounding box center [587, 235] width 9 height 9
click at [588, 235] on icon at bounding box center [586, 235] width 9 height 9
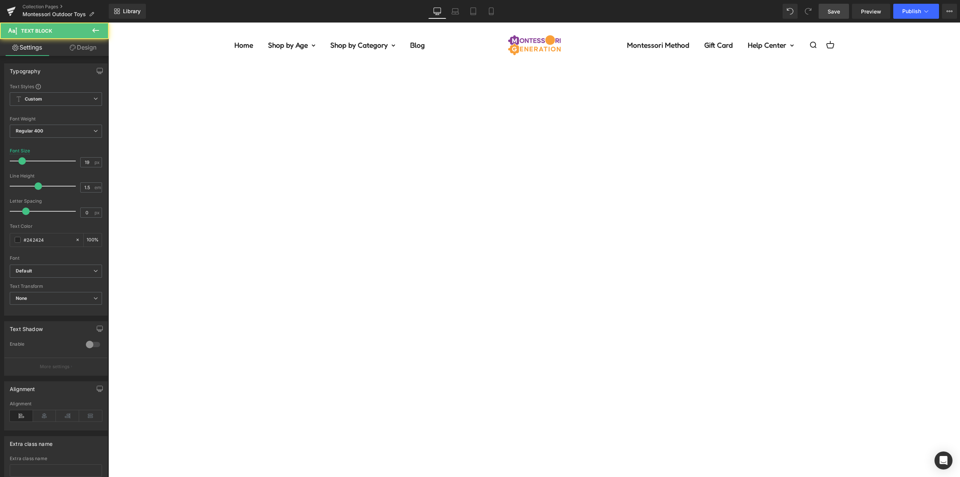
drag, startPoint x: 396, startPoint y: 261, endPoint x: 323, endPoint y: 261, distance: 72.8
drag, startPoint x: 410, startPoint y: 294, endPoint x: 323, endPoint y: 291, distance: 86.3
drag, startPoint x: 362, startPoint y: 327, endPoint x: 325, endPoint y: 324, distance: 36.5
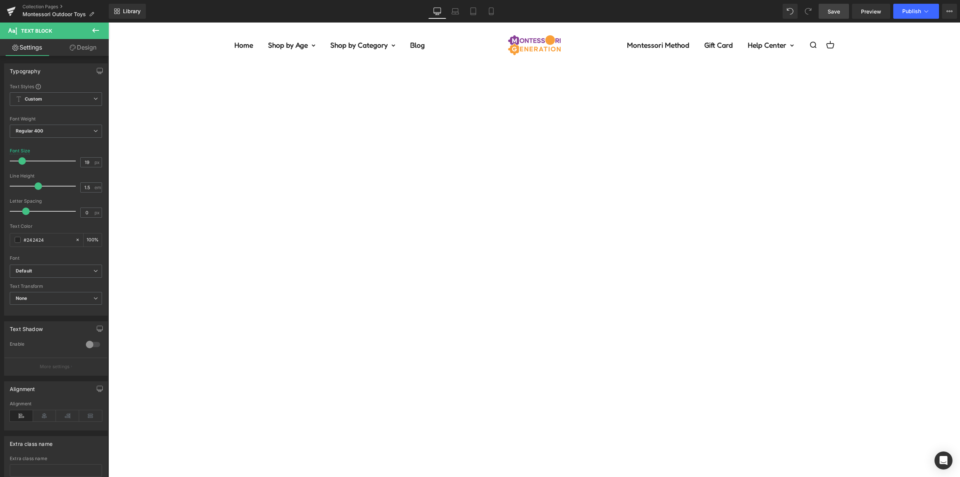
drag, startPoint x: 508, startPoint y: 276, endPoint x: 518, endPoint y: 269, distance: 12.5
click at [484, 235] on icon at bounding box center [487, 234] width 9 height 9
drag, startPoint x: 507, startPoint y: 293, endPoint x: 426, endPoint y: 294, distance: 81.8
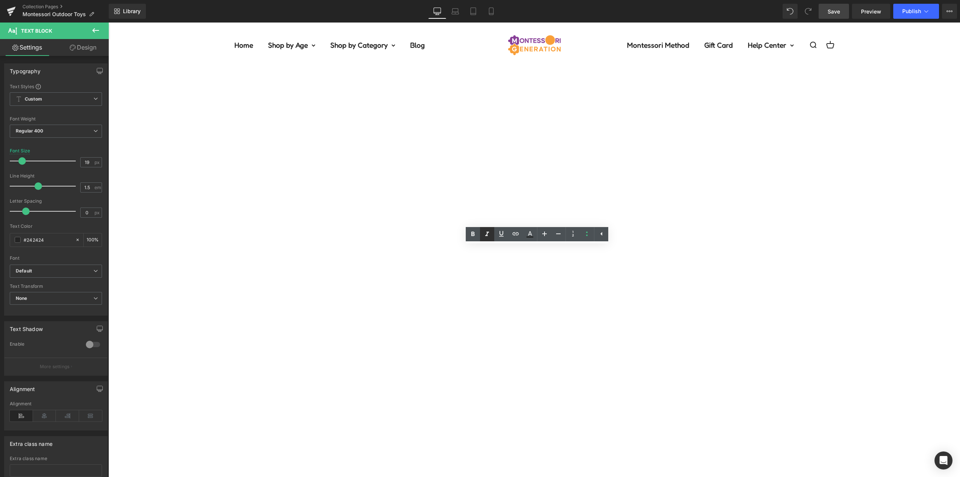
click at [485, 231] on icon at bounding box center [487, 234] width 9 height 9
drag, startPoint x: 411, startPoint y: 305, endPoint x: 322, endPoint y: 305, distance: 89.3
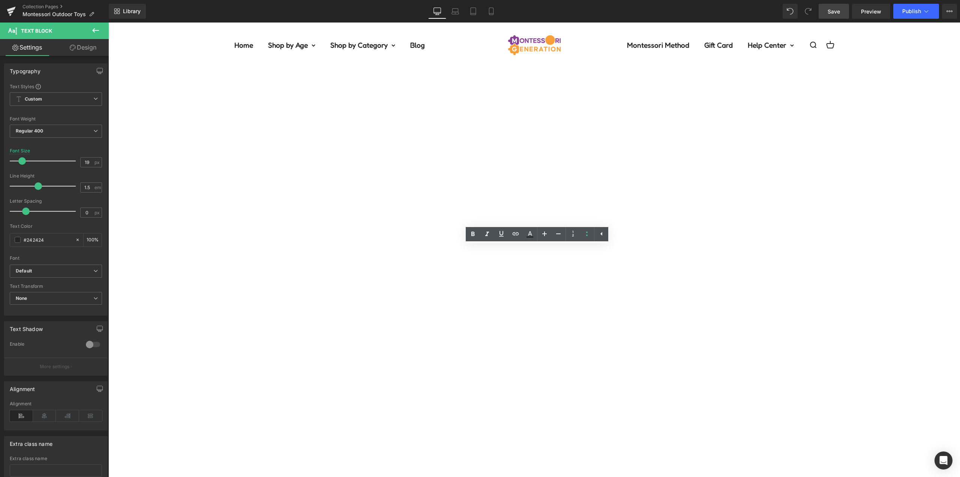
drag, startPoint x: 326, startPoint y: 304, endPoint x: 413, endPoint y: 307, distance: 87.8
click at [531, 235] on icon at bounding box center [529, 234] width 9 height 9
type input "#242424"
type input "100"
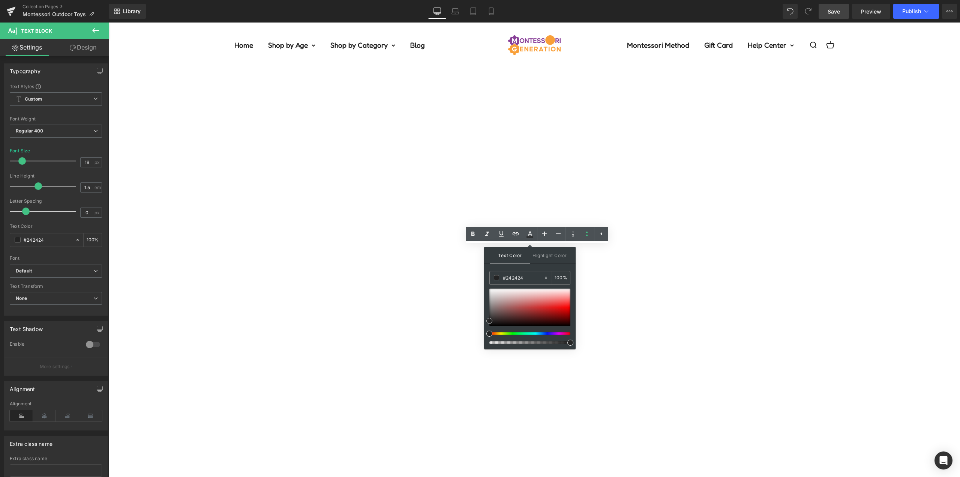
click at [515, 300] on div at bounding box center [529, 307] width 81 height 38
click at [511, 278] on input "#c69494" at bounding box center [523, 277] width 41 height 8
type input "#3"
type input "0"
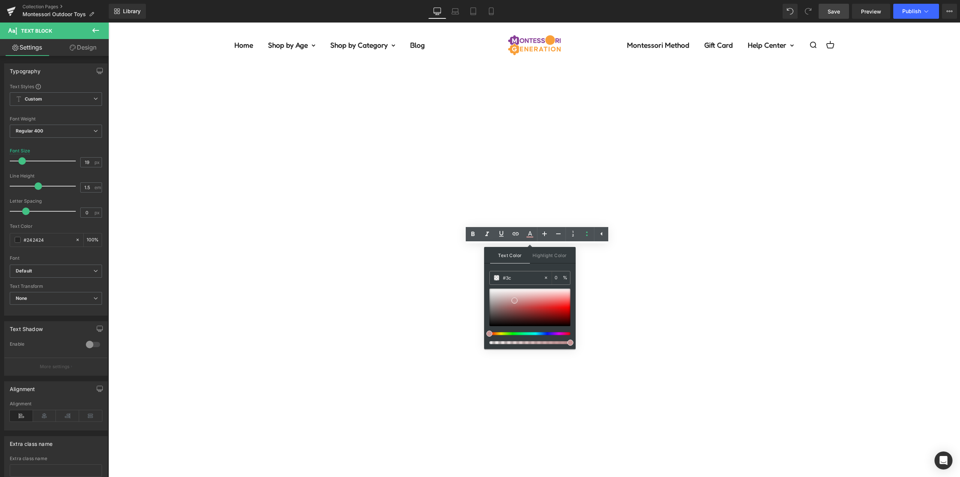
type input "#3c9"
type input "100"
type input "#3c9c"
type input "80"
type input "#3c9cbe"
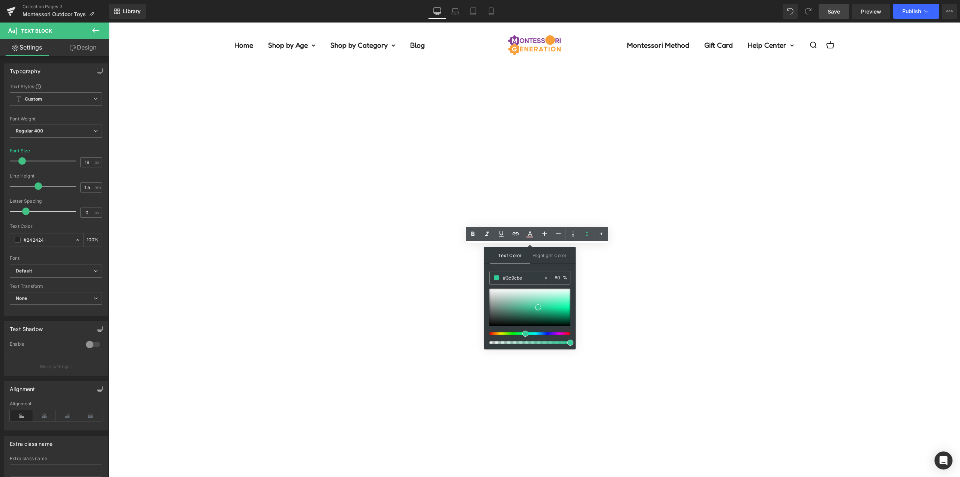
type input "100"
type input "#3c9cbe"
click at [545, 269] on div "Text Color Highlight Color rgb(60, 156, 190) #3c9cbe 100 % transparent transpar…" at bounding box center [530, 298] width 92 height 102
click at [545, 269] on div "Text Color Highlight Color rgba(60, 156, 190, 1) #3c9cbe 100 % transparent tran…" at bounding box center [530, 298] width 92 height 102
click at [504, 233] on icon at bounding box center [501, 233] width 9 height 9
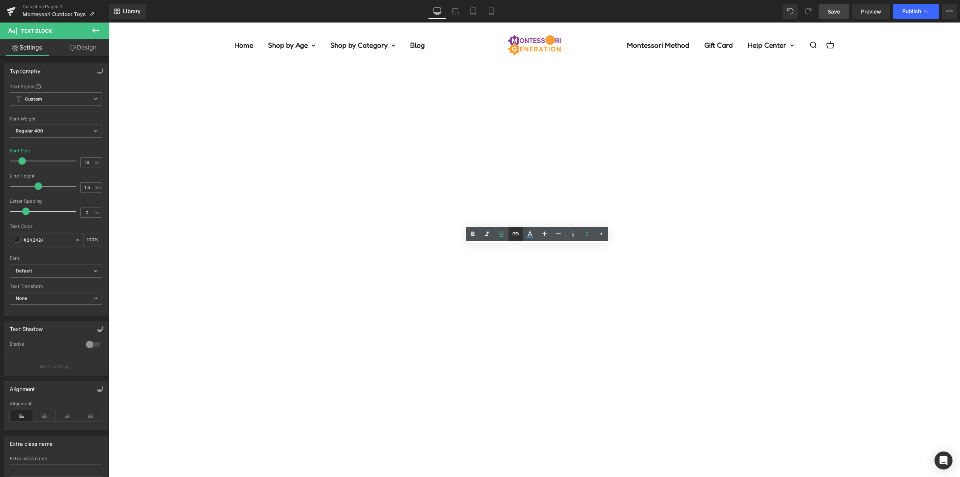
click at [515, 233] on icon at bounding box center [516, 233] width 6 height 3
click at [474, 0] on div "Text Color Highlight Color rgba(60, 156, 190, 1) #3c9cbe 100 % transparent tran…" at bounding box center [480, 0] width 960 height 0
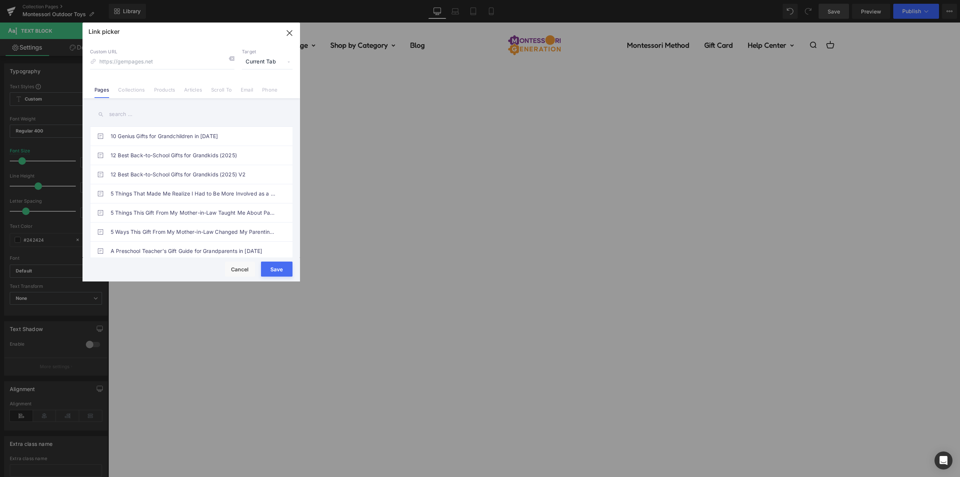
click at [266, 61] on span "Current Tab" at bounding box center [267, 62] width 51 height 14
click at [257, 87] on li "New Tab" at bounding box center [267, 88] width 58 height 13
click at [197, 91] on link "Articles" at bounding box center [193, 92] width 18 height 11
drag, startPoint x: 116, startPoint y: 113, endPoint x: 151, endPoint y: 113, distance: 35.3
click at [117, 113] on input "text" at bounding box center [191, 114] width 203 height 17
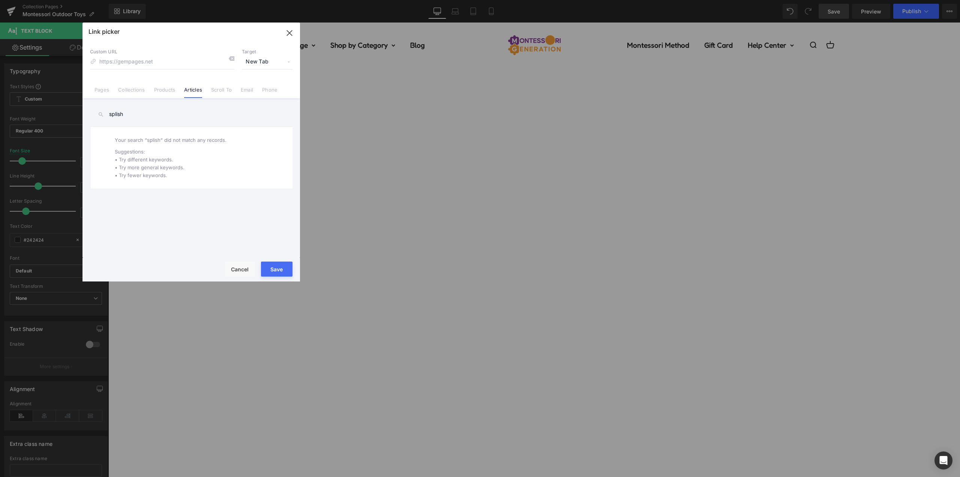
click at [141, 114] on input "splish" at bounding box center [191, 114] width 203 height 17
type input "splash"
click at [217, 135] on link "Splashing and Learning: The Benefits of Water Play" at bounding box center [193, 136] width 165 height 19
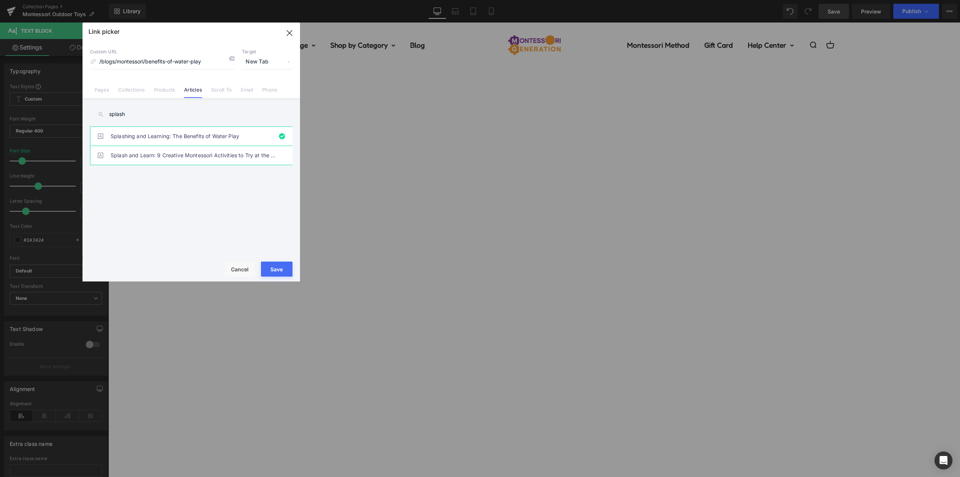
click at [180, 158] on link "Splash and Learn: 9 Creative Montessori Activities to Try at the Beach" at bounding box center [193, 155] width 165 height 19
type input "/blogs/montessori/montessori-beach-activities"
click at [281, 273] on button "Save" at bounding box center [277, 268] width 32 height 15
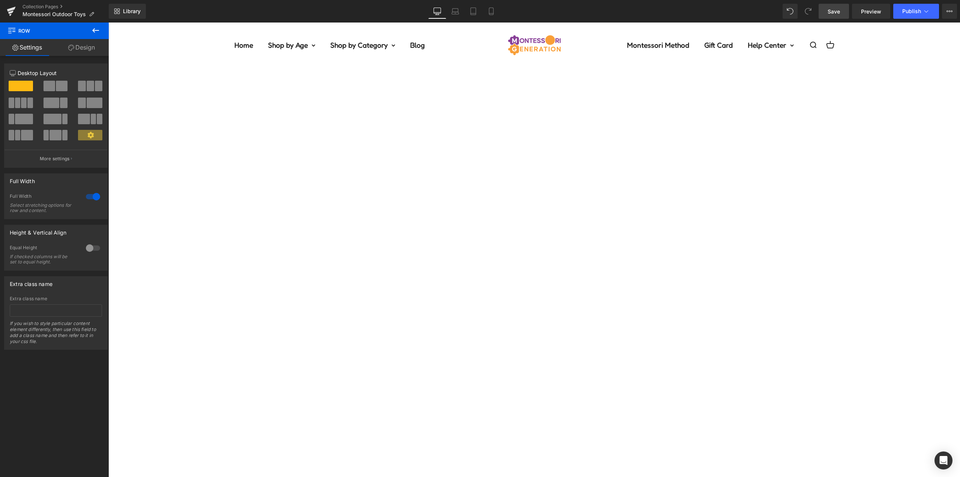
scroll to position [713, 0]
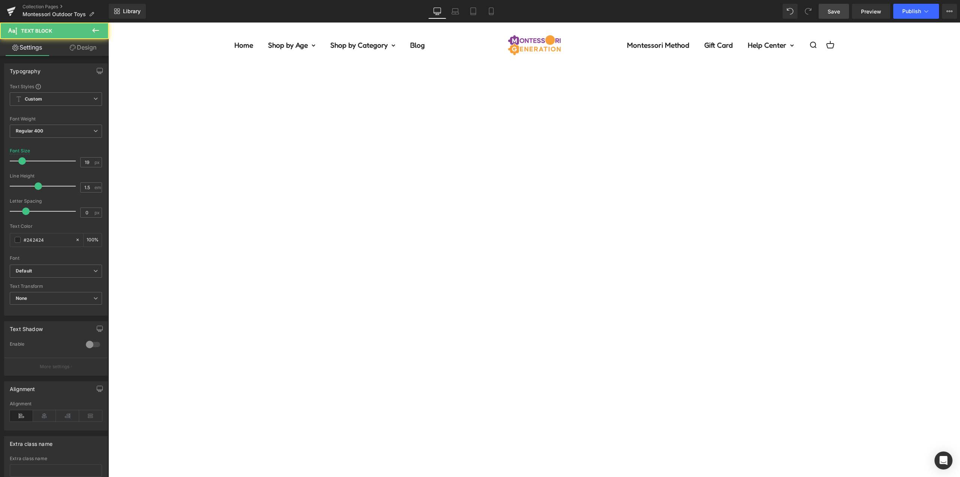
drag, startPoint x: 562, startPoint y: 300, endPoint x: 556, endPoint y: 300, distance: 6.0
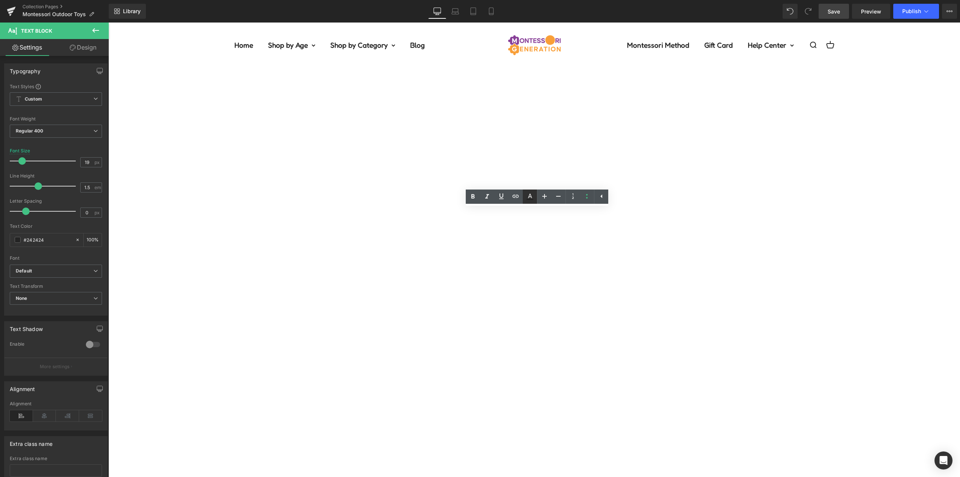
click at [528, 196] on icon at bounding box center [529, 196] width 9 height 9
type input "#242424"
type input "100"
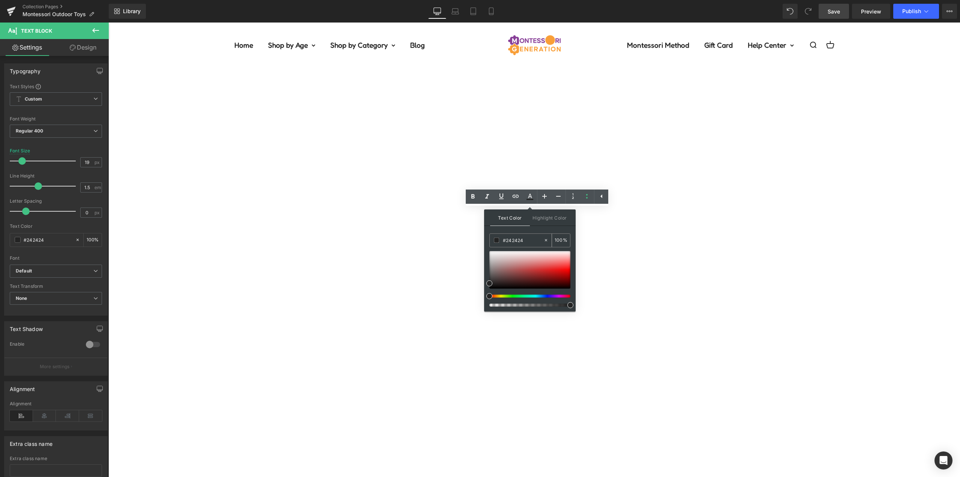
click at [513, 241] on input "#242424" at bounding box center [523, 240] width 41 height 8
type input "#3"
type input "0"
type input "#3c9"
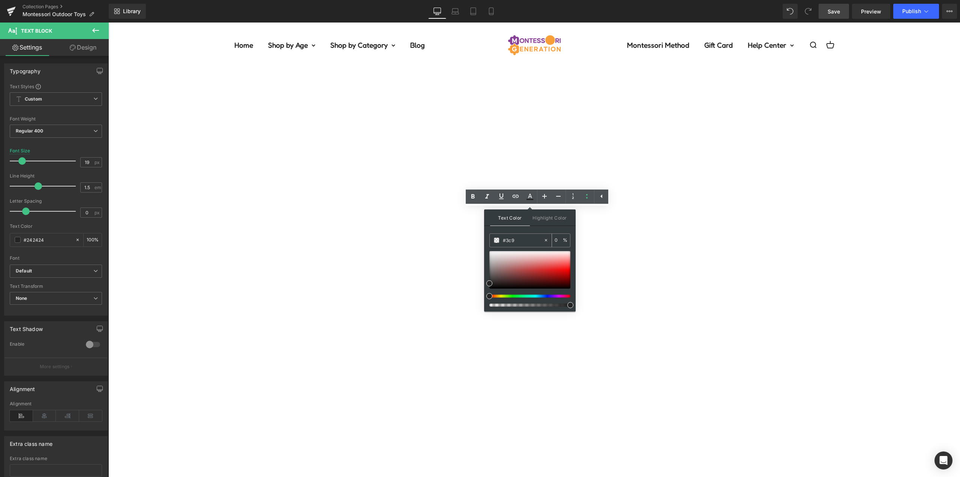
type input "100"
type input "#3c9c"
type input "80"
type input "#3c9cbe"
type input "100"
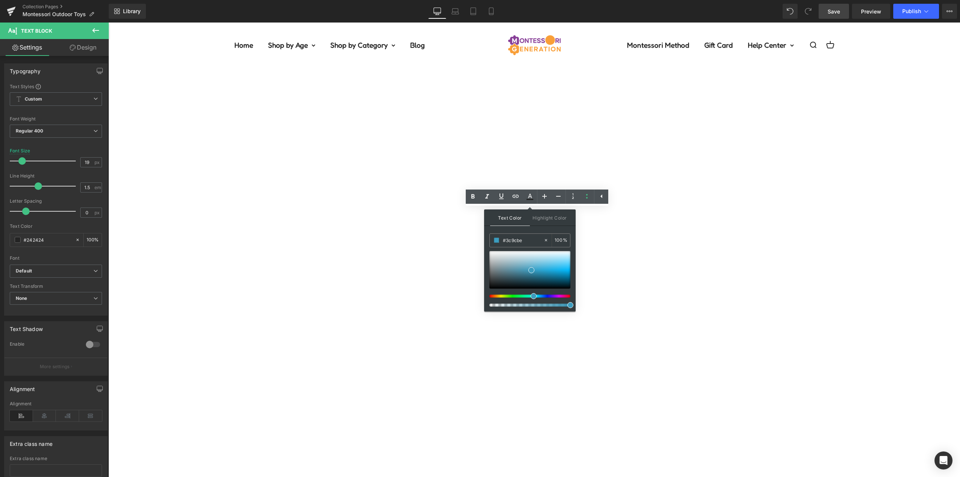
type input "#3c9cbe"
click at [547, 227] on div "Text Color Highlight Color rgb(60, 156, 190) #3c9cbe 100 % transparent transpar…" at bounding box center [530, 260] width 92 height 102
click at [547, 226] on div "Text Color Highlight Color rgba(60, 156, 190, 1) #3c9cbe 100 % transparent tran…" at bounding box center [530, 260] width 92 height 102
click at [503, 195] on icon at bounding box center [501, 196] width 5 height 6
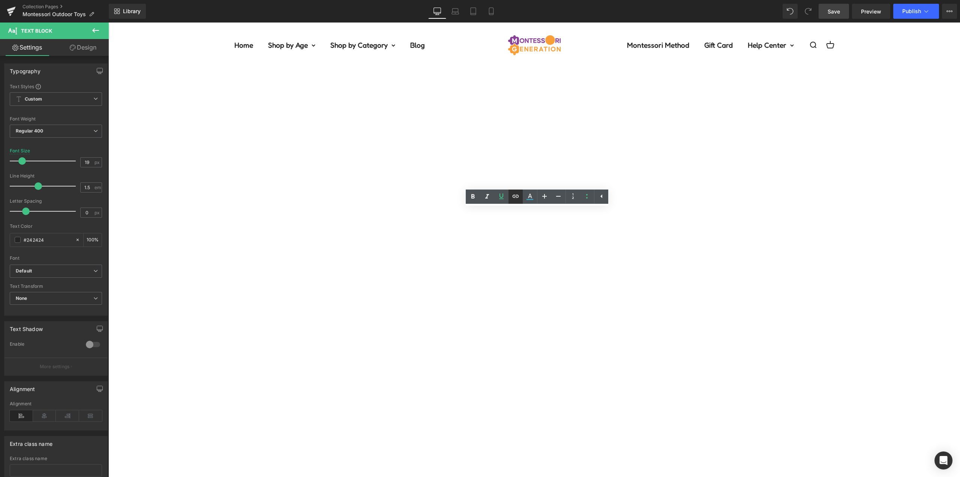
click at [514, 195] on icon at bounding box center [516, 195] width 6 height 3
click at [517, 197] on icon at bounding box center [515, 196] width 9 height 9
click at [518, 195] on icon at bounding box center [516, 195] width 6 height 3
click at [687, 0] on div "Text Color Highlight Color rgba(60, 156, 190, 1) #3c9cbe 100 % transparent tran…" at bounding box center [480, 0] width 960 height 0
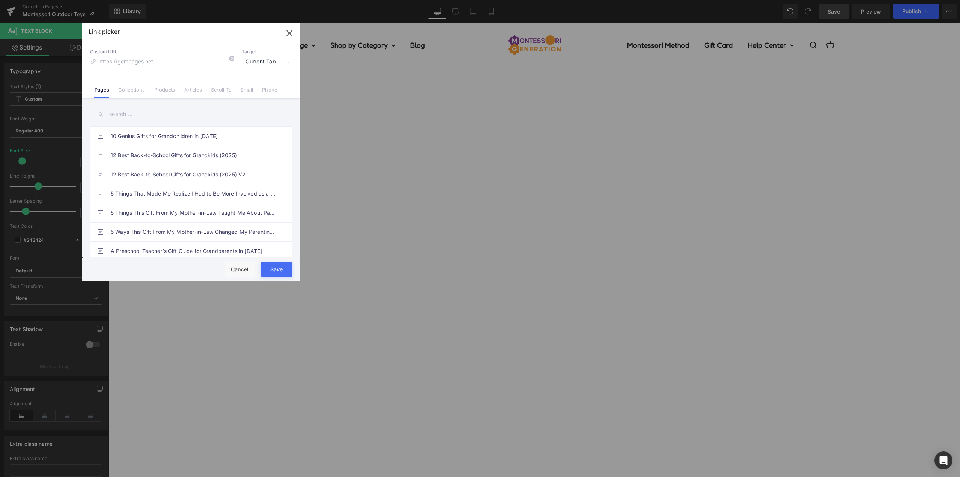
click at [259, 60] on span "Current Tab" at bounding box center [267, 62] width 51 height 14
click at [265, 91] on li "New Tab" at bounding box center [267, 88] width 58 height 13
click at [197, 90] on link "Articles" at bounding box center [193, 92] width 18 height 11
click at [179, 118] on input "text" at bounding box center [191, 114] width 203 height 17
type input "group se"
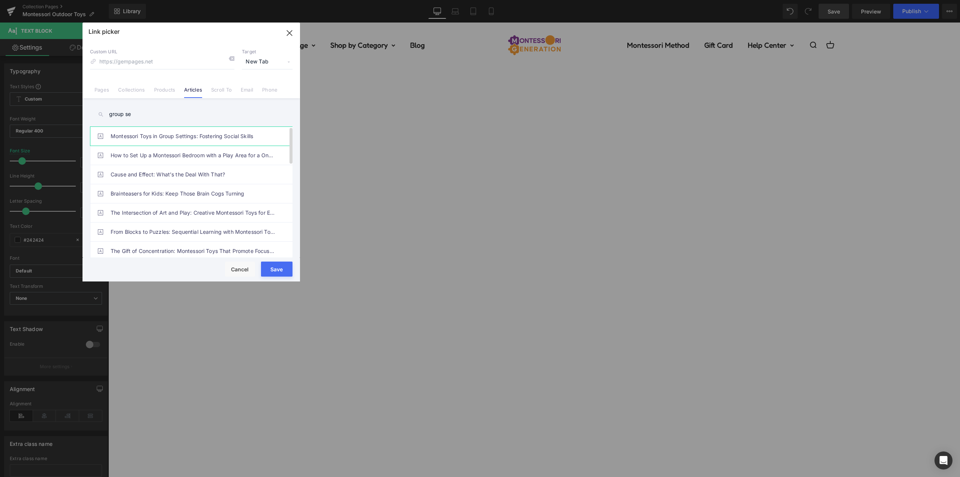
click at [192, 132] on link "Montessori Toys in Group Settings: Fostering Social Skills" at bounding box center [193, 136] width 165 height 19
type input "/blogs/montessori/montessori-toys-in-group-settings"
click at [276, 269] on button "Save" at bounding box center [277, 268] width 32 height 15
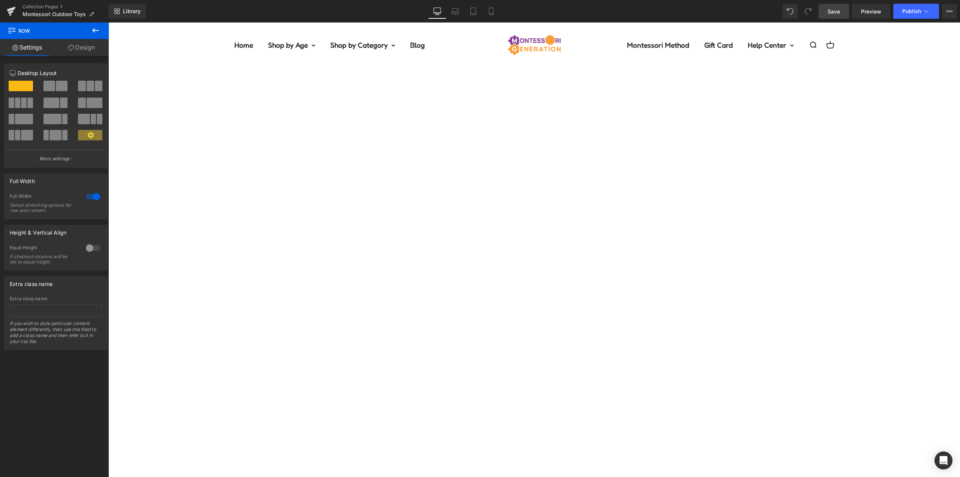
click at [842, 11] on link "Save" at bounding box center [834, 11] width 30 height 15
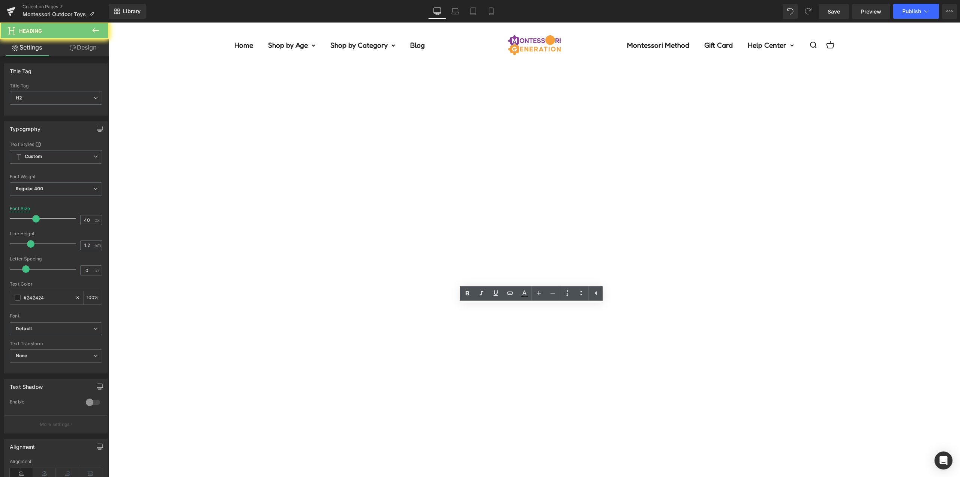
paste div
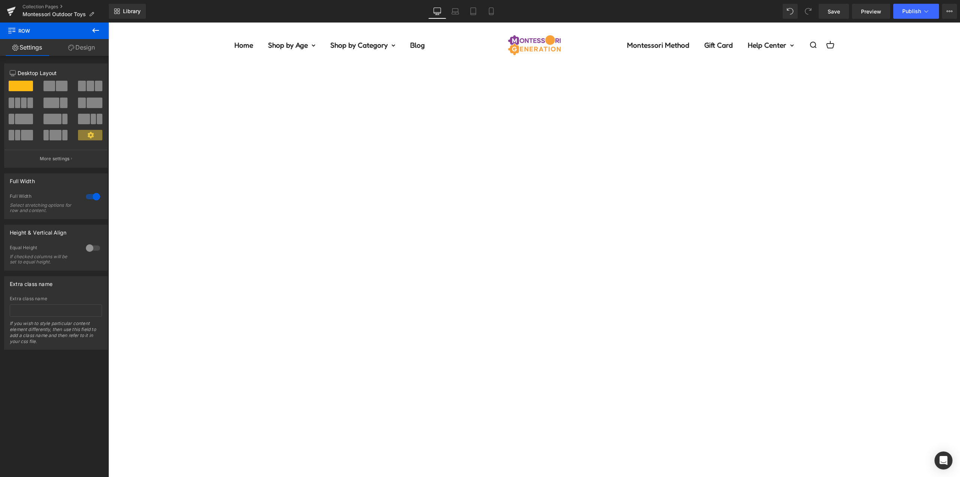
scroll to position [750, 0]
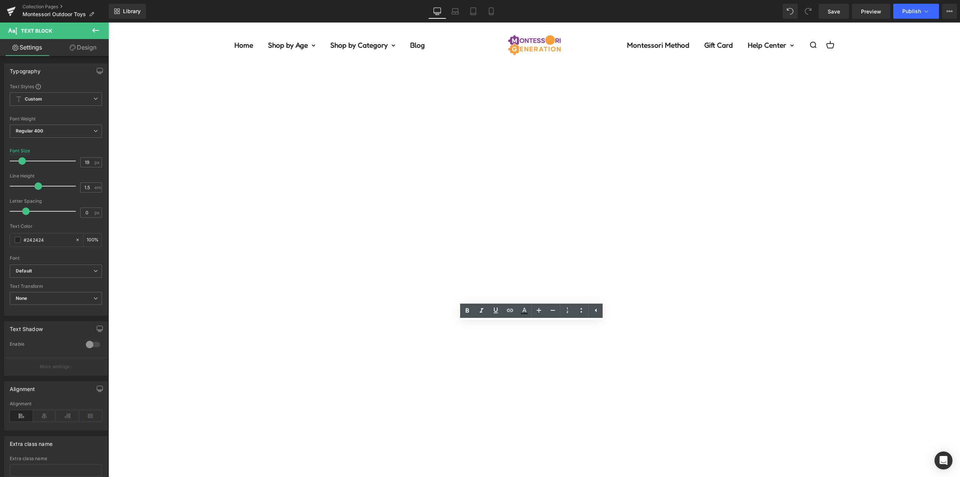
drag, startPoint x: 448, startPoint y: 339, endPoint x: 375, endPoint y: 347, distance: 73.6
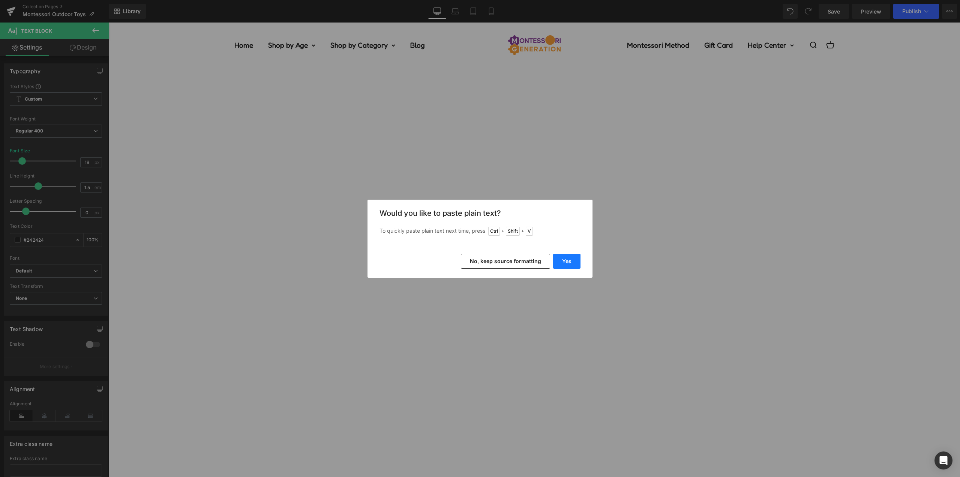
click at [563, 262] on button "Yes" at bounding box center [566, 261] width 27 height 15
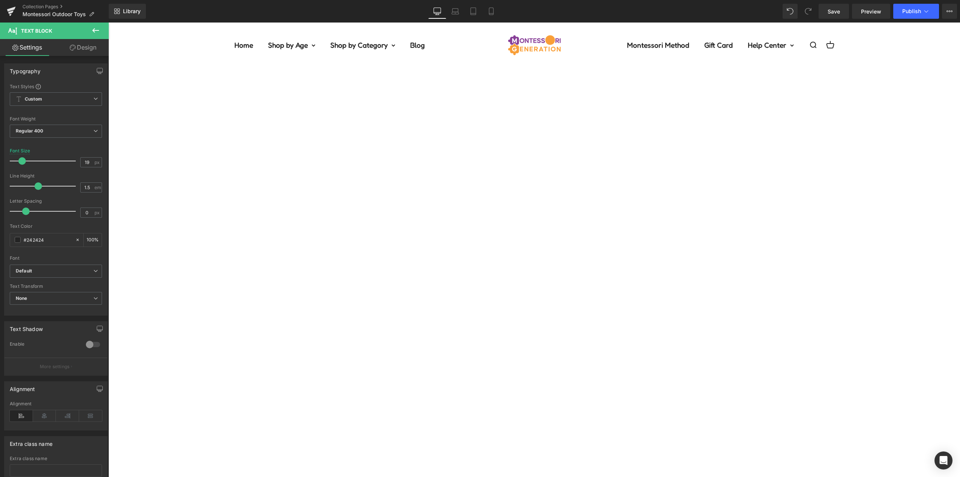
drag, startPoint x: 417, startPoint y: 339, endPoint x: 376, endPoint y: 339, distance: 41.3
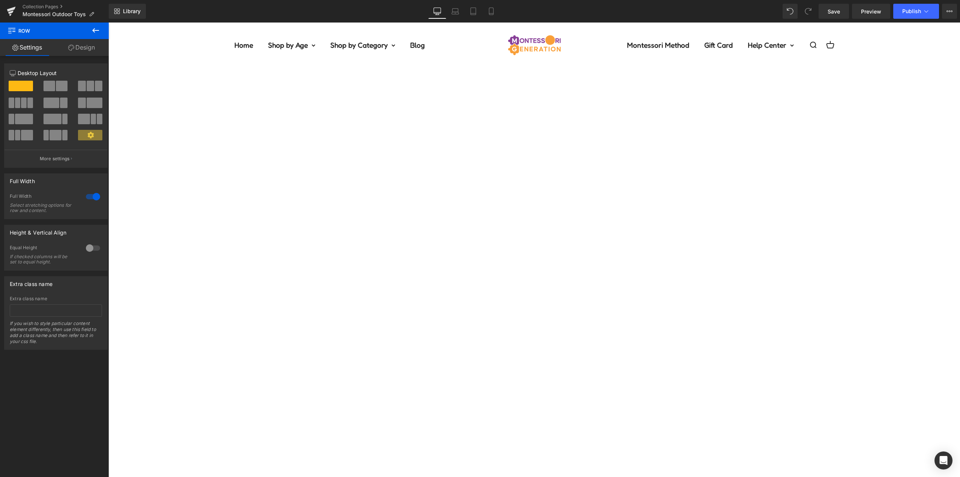
scroll to position [863, 0]
click at [108, 23] on icon at bounding box center [108, 23] width 0 height 0
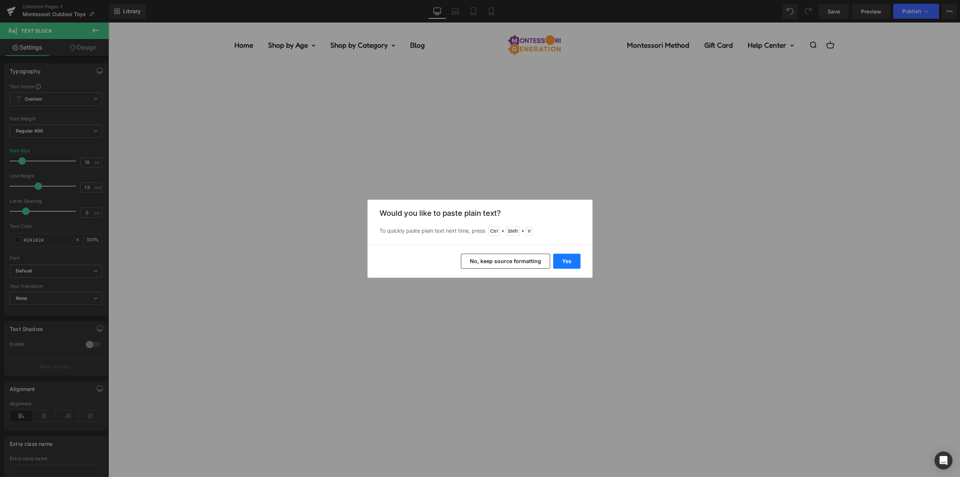
click at [571, 263] on button "Yes" at bounding box center [566, 261] width 27 height 15
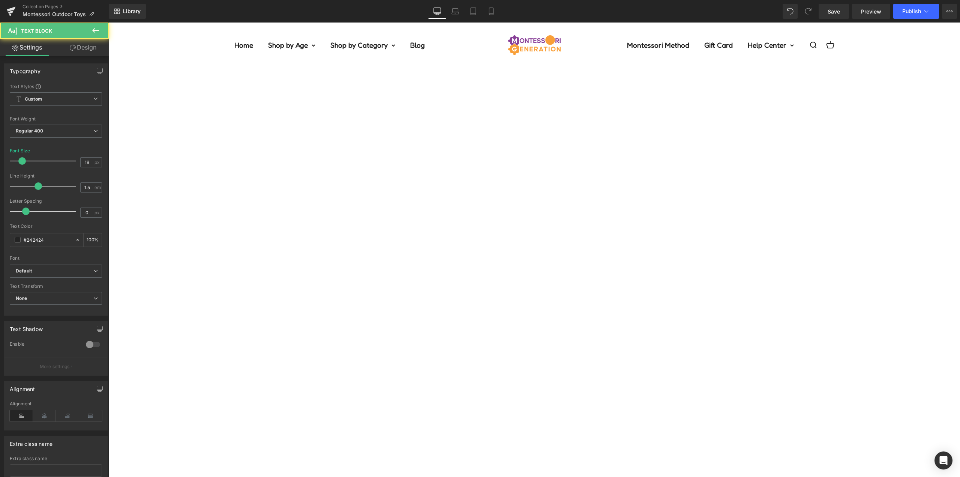
drag, startPoint x: 333, startPoint y: 260, endPoint x: 288, endPoint y: 260, distance: 45.0
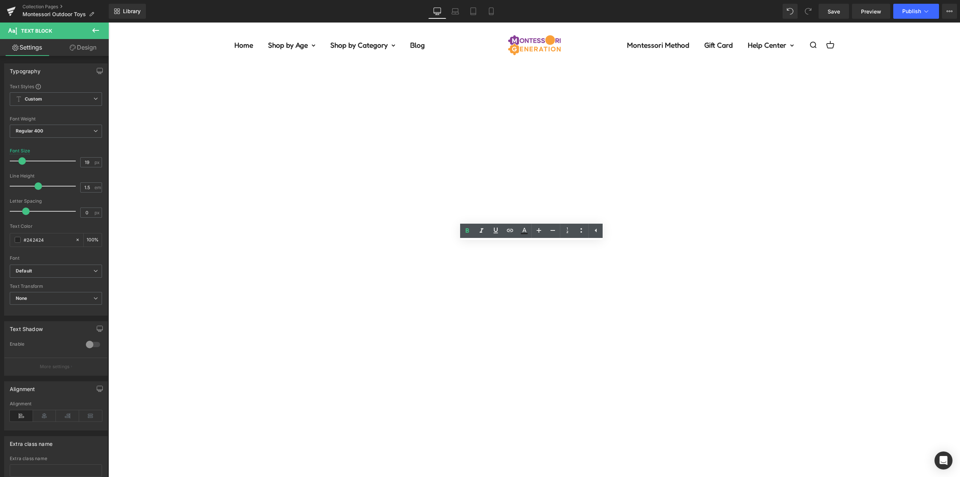
drag, startPoint x: 603, startPoint y: 270, endPoint x: 506, endPoint y: 269, distance: 96.8
click at [522, 228] on icon at bounding box center [524, 230] width 9 height 9
type input "#242424"
type input "100"
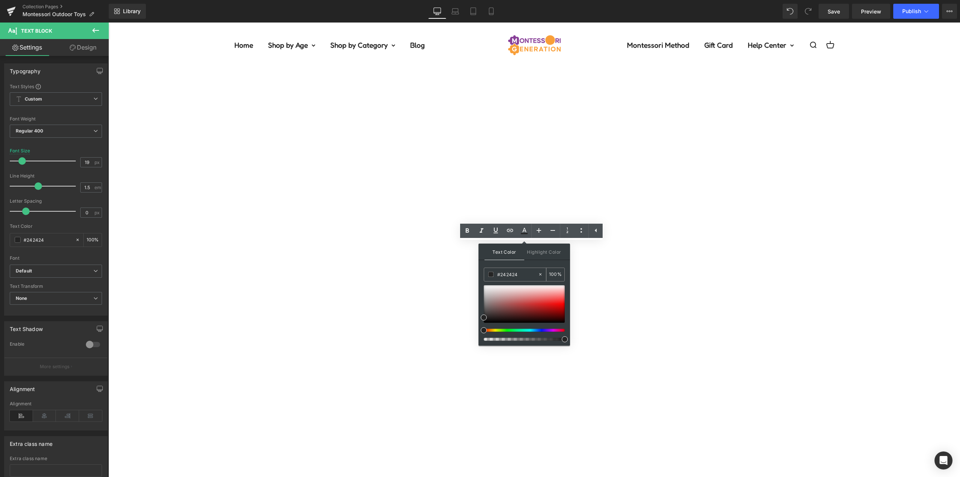
click at [516, 273] on input "#242424" at bounding box center [517, 274] width 41 height 8
type input "#3"
type input "0"
type input "#3c9"
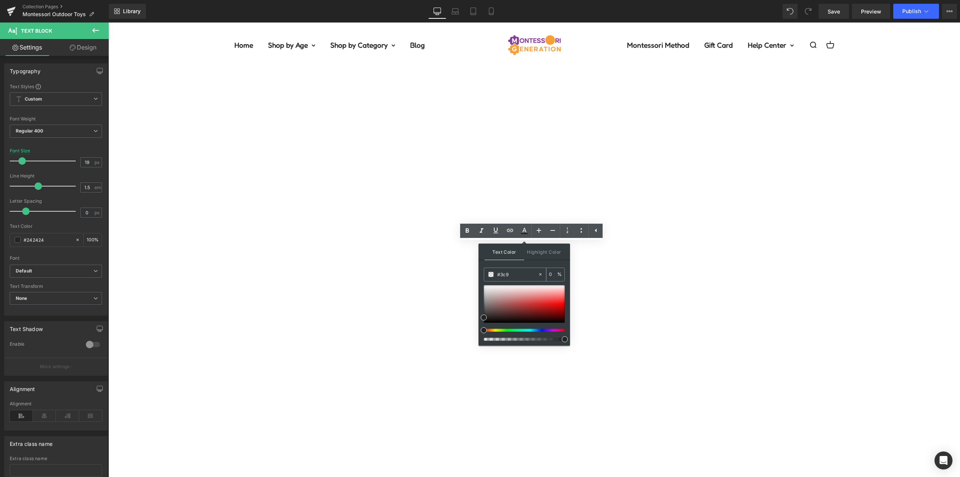
type input "100"
type input "#3c9c"
type input "80"
type input "#3c9cbe"
type input "100"
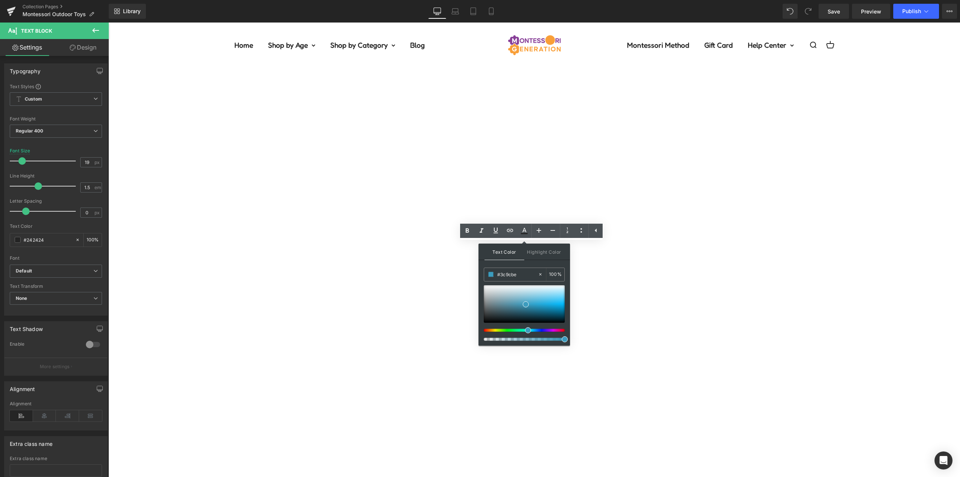
type input "#3c9cbe"
click at [524, 264] on div "Text Color Highlight Color rgb(60, 156, 190) #3c9cbe 100 % transparent transpar…" at bounding box center [525, 294] width 92 height 102
click at [524, 264] on div "Text Color Highlight Color rgba(60, 156, 190, 1) #3c9cbe 100 % transparent tran…" at bounding box center [525, 294] width 92 height 102
click at [494, 231] on icon at bounding box center [495, 230] width 9 height 9
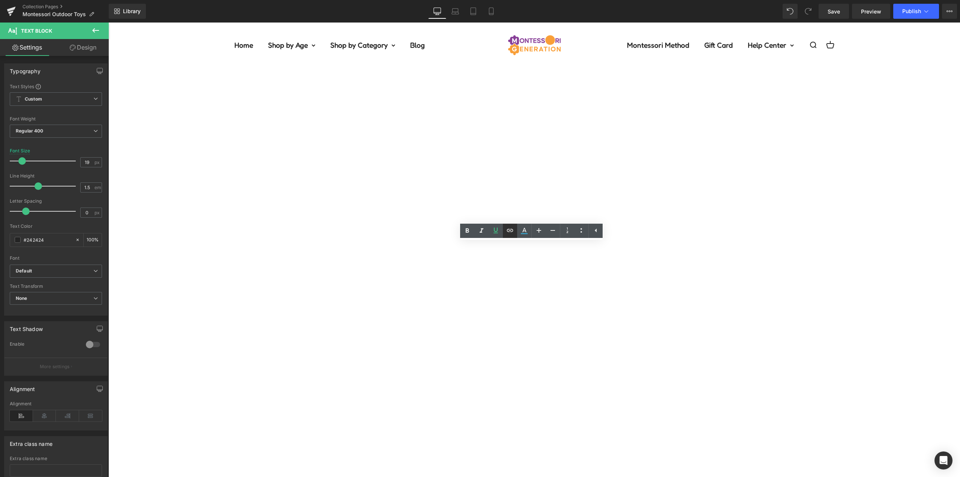
click at [510, 231] on icon at bounding box center [510, 230] width 9 height 9
click at [658, 0] on div "Text Color Highlight Color rgba(60, 156, 190, 1) #3c9cbe 100 % transparent tran…" at bounding box center [480, 0] width 960 height 0
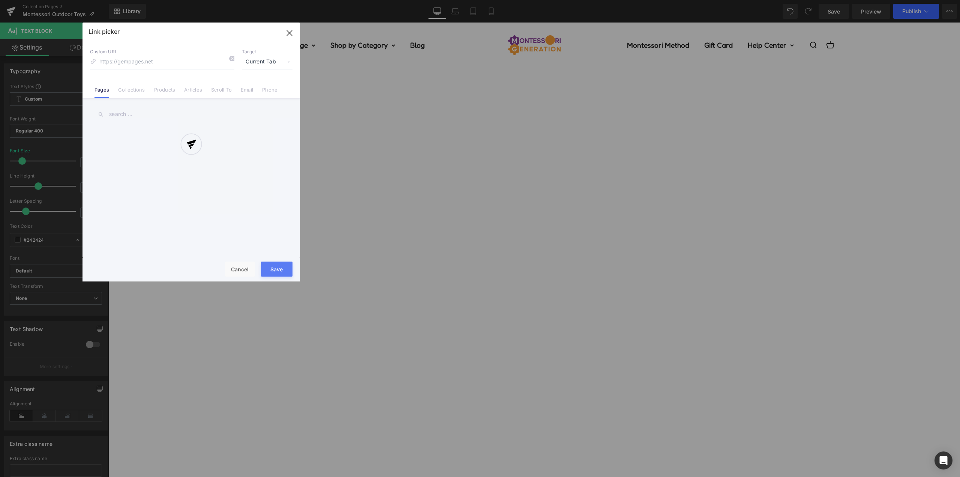
click at [261, 63] on div at bounding box center [192, 152] width 218 height 259
click at [258, 63] on div at bounding box center [192, 152] width 218 height 259
click at [262, 63] on div at bounding box center [192, 152] width 218 height 259
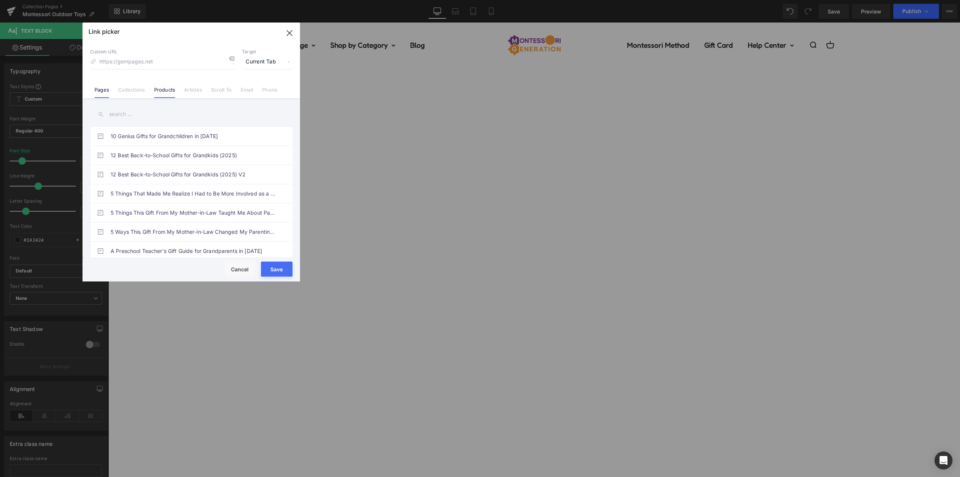
click at [163, 93] on link "Products" at bounding box center [164, 92] width 21 height 11
click at [264, 61] on span "Current Tab" at bounding box center [267, 62] width 51 height 14
click at [255, 91] on li "New Tab" at bounding box center [267, 88] width 58 height 13
click at [147, 118] on input "text" at bounding box center [191, 114] width 203 height 17
type input "ba"
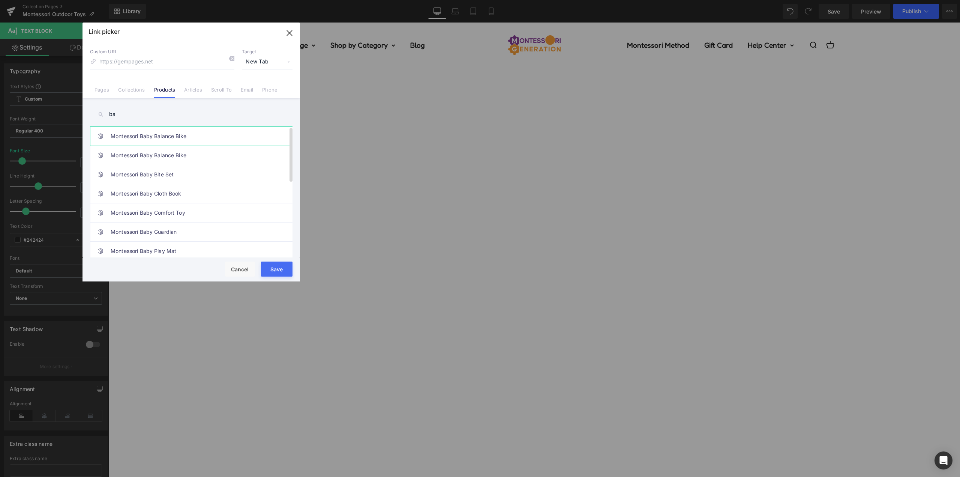
click at [194, 137] on link "Montessori Baby Balance Bike" at bounding box center [193, 136] width 165 height 19
type input "/products/montessori-baby-balance-bike"
click at [279, 268] on button "Save" at bounding box center [277, 268] width 32 height 15
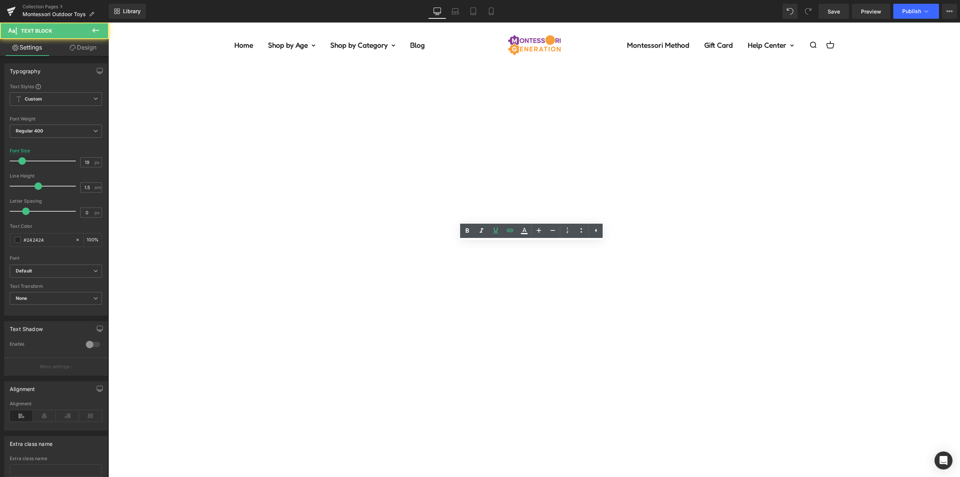
drag, startPoint x: 578, startPoint y: 280, endPoint x: 480, endPoint y: 282, distance: 97.9
click at [523, 232] on icon at bounding box center [524, 230] width 9 height 9
type input "#242424"
type input "100"
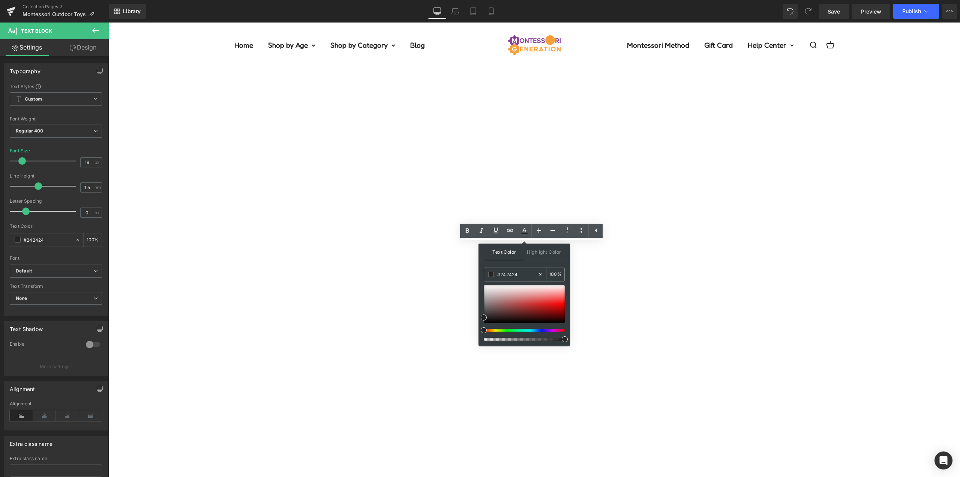
click at [515, 271] on input "#242424" at bounding box center [517, 274] width 41 height 8
type input "#3"
type input "0"
type input "#3c9"
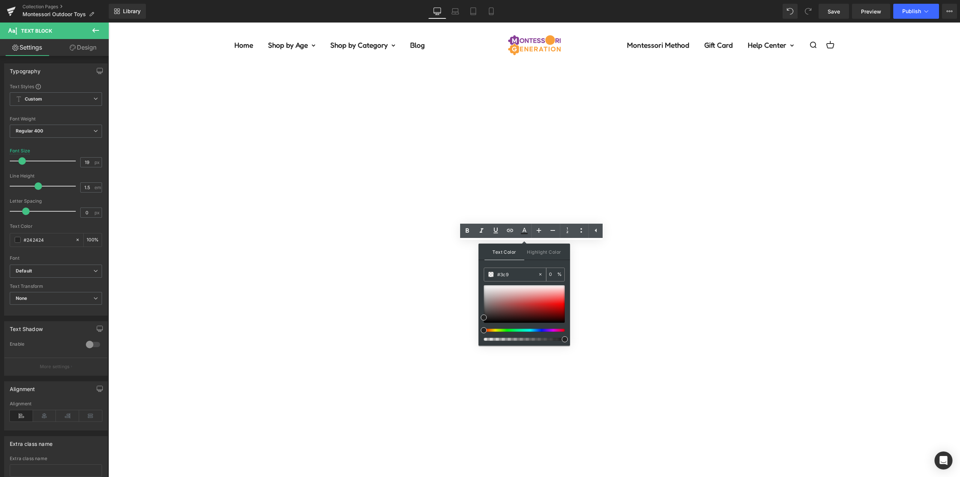
type input "100"
type input "#3c9c"
type input "80"
type input "#3c9cbe"
type input "100"
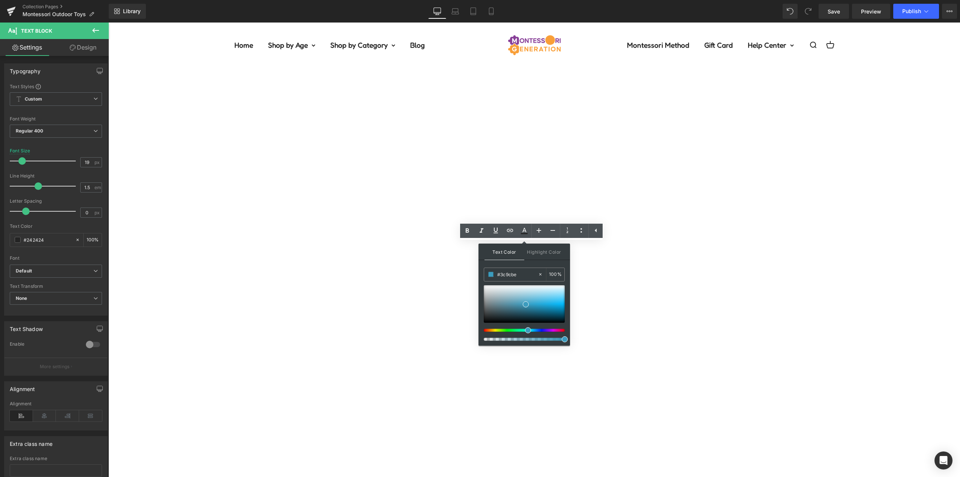
type input "#3c9cbe"
click at [528, 262] on div "Text Color Highlight Color rgb(60, 156, 190) #3c9cbe 100 % transparent transpar…" at bounding box center [525, 294] width 92 height 102
click at [528, 262] on div "Text Color Highlight Color rgba(60, 156, 190, 1) #3c9cbe 100 % transparent tran…" at bounding box center [525, 294] width 92 height 102
click at [497, 233] on icon at bounding box center [495, 230] width 9 height 9
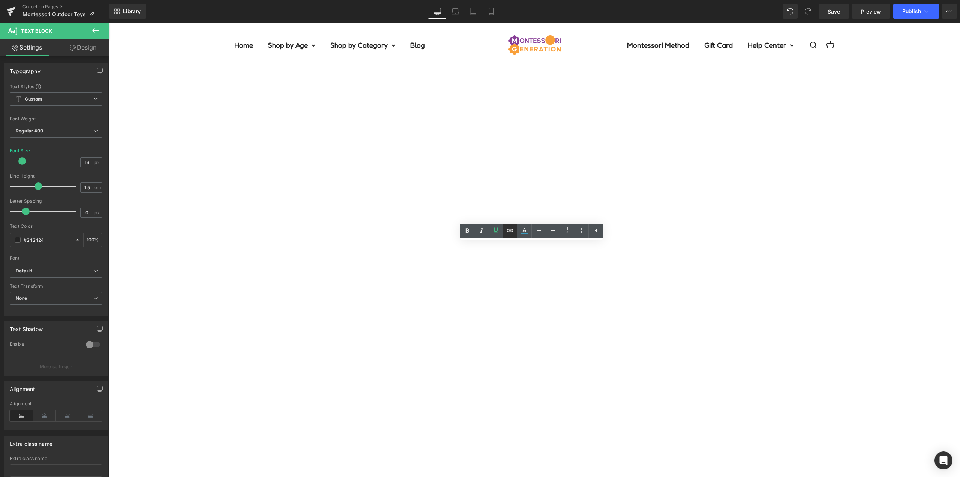
click at [509, 231] on icon at bounding box center [510, 230] width 9 height 9
click at [637, 0] on div "Text Color Highlight Color rgba(60, 156, 190, 1) #3c9cbe 100 % transparent tran…" at bounding box center [480, 0] width 960 height 0
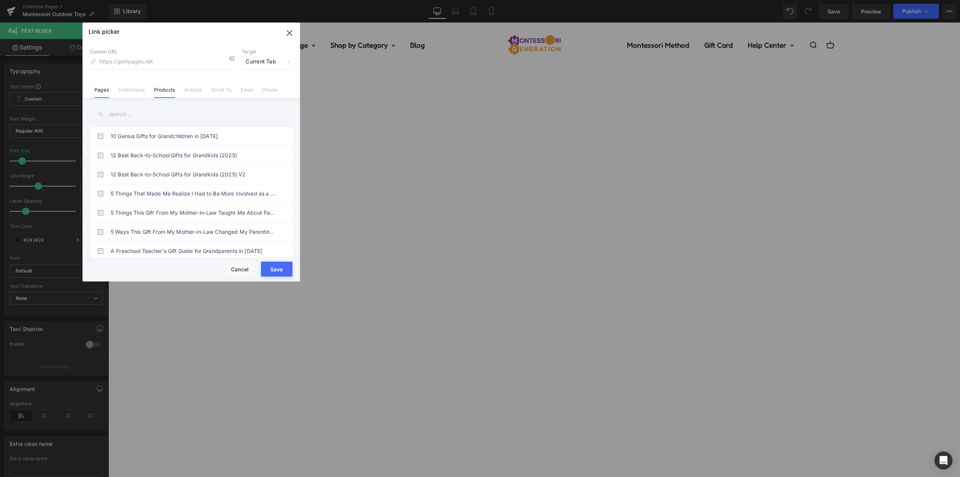
click at [164, 93] on link "Products" at bounding box center [164, 92] width 21 height 11
click at [127, 112] on input "text" at bounding box center [191, 114] width 203 height 17
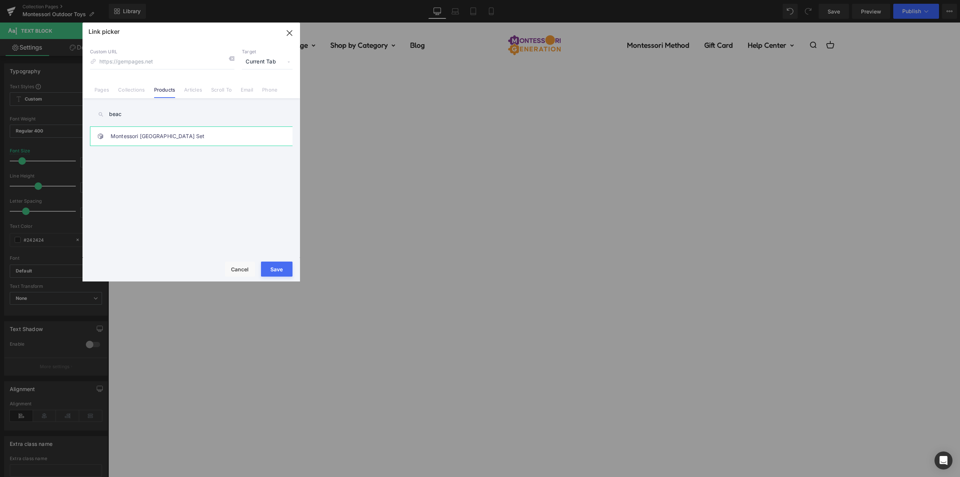
type input "beac"
click at [181, 134] on link "Montessori Silicone Beach Set" at bounding box center [193, 136] width 165 height 19
type input "/products/montessori-silicone-beach-set"
click at [267, 62] on span "Current Tab" at bounding box center [267, 62] width 51 height 14
click at [261, 87] on li "New Tab" at bounding box center [267, 88] width 58 height 13
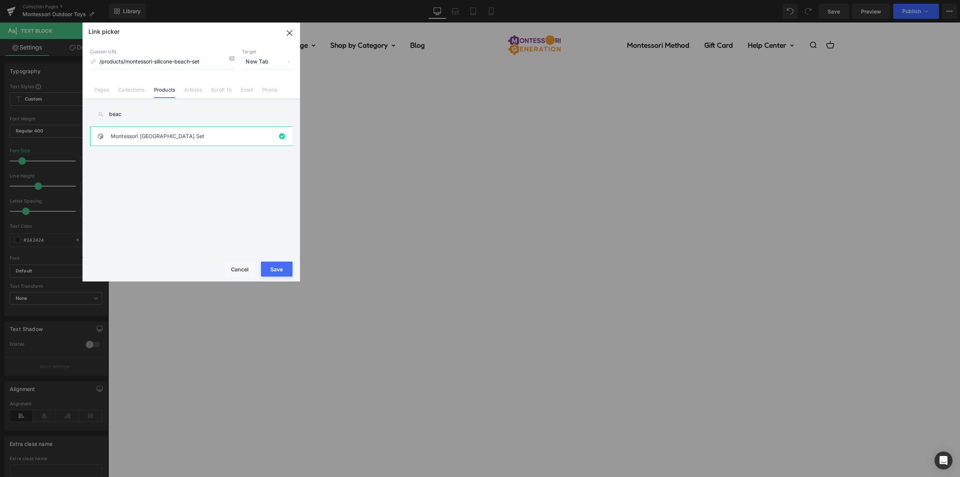
click at [275, 269] on button "Save" at bounding box center [277, 268] width 32 height 15
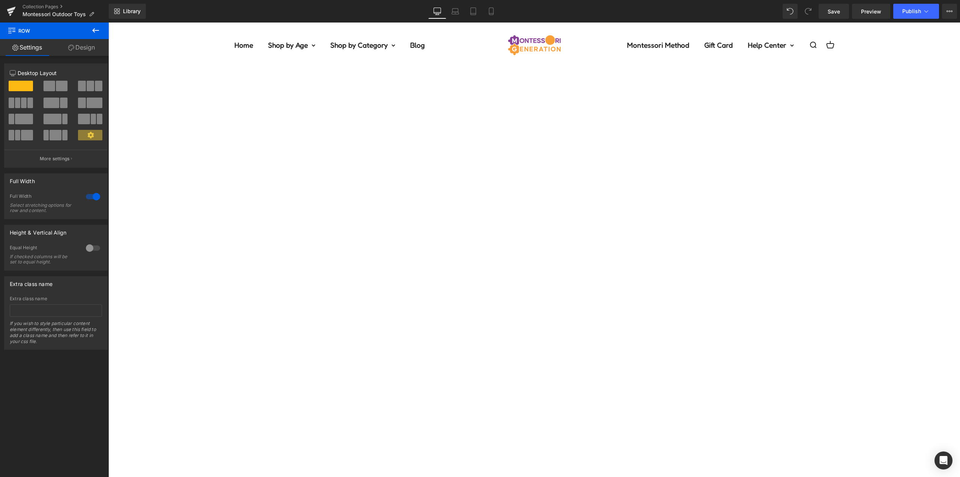
click at [108, 23] on icon at bounding box center [108, 23] width 0 height 0
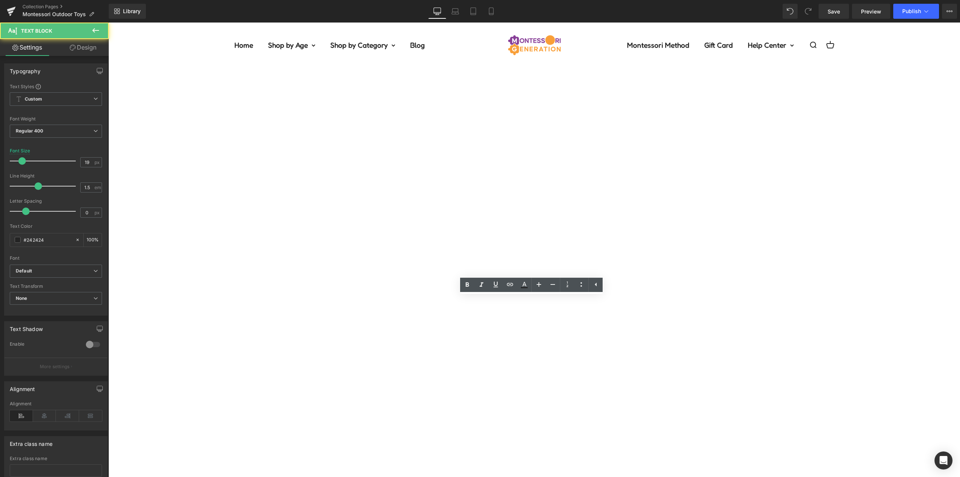
drag, startPoint x: 348, startPoint y: 317, endPoint x: 262, endPoint y: 285, distance: 92.0
drag, startPoint x: 423, startPoint y: 336, endPoint x: 142, endPoint y: 255, distance: 292.9
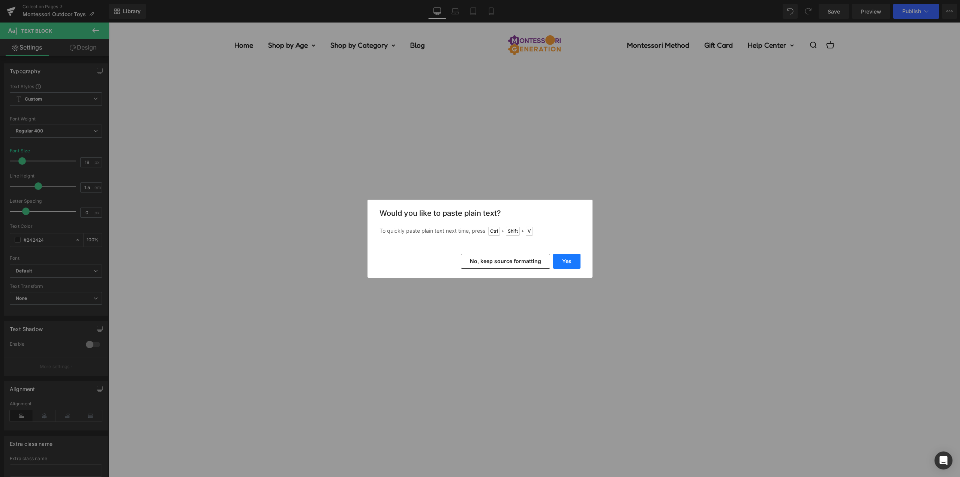
click at [564, 261] on button "Yes" at bounding box center [566, 261] width 27 height 15
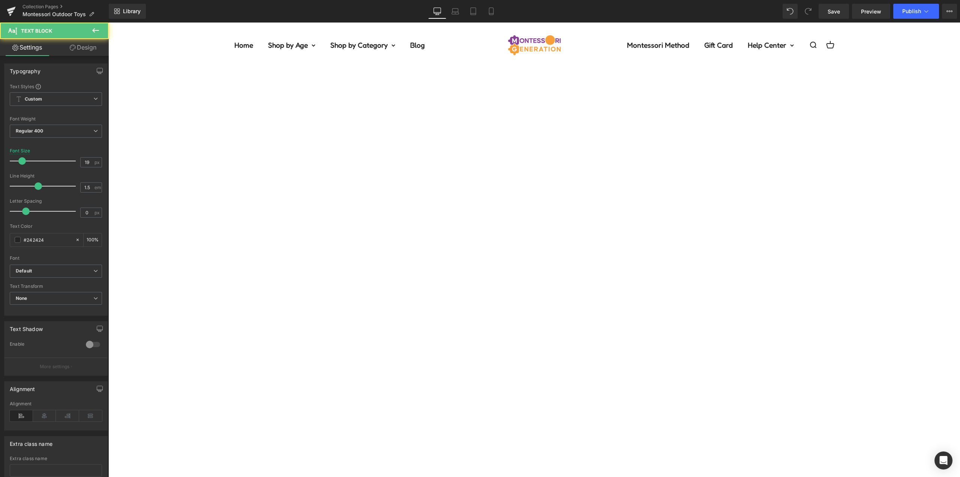
drag, startPoint x: 336, startPoint y: 313, endPoint x: 276, endPoint y: 313, distance: 60.8
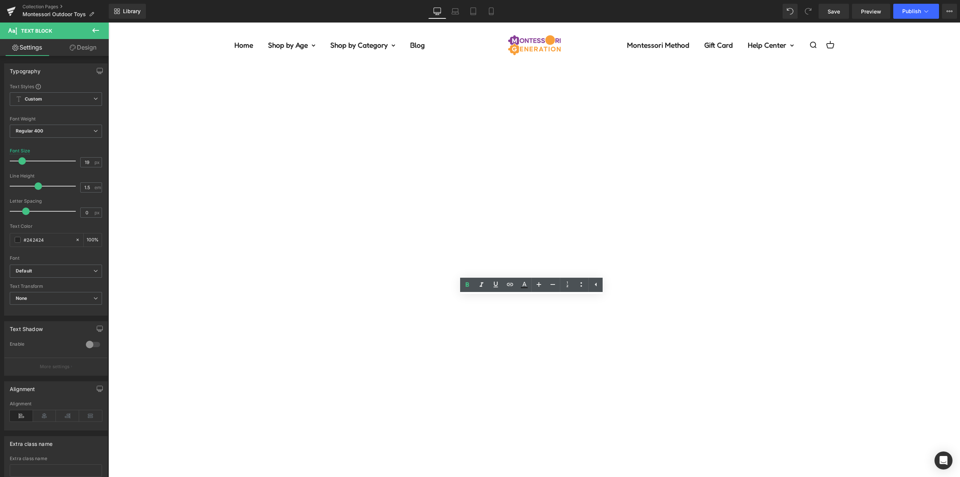
drag, startPoint x: 590, startPoint y: 324, endPoint x: 526, endPoint y: 323, distance: 63.4
click at [522, 284] on icon at bounding box center [524, 284] width 9 height 9
type input "#242424"
type input "100"
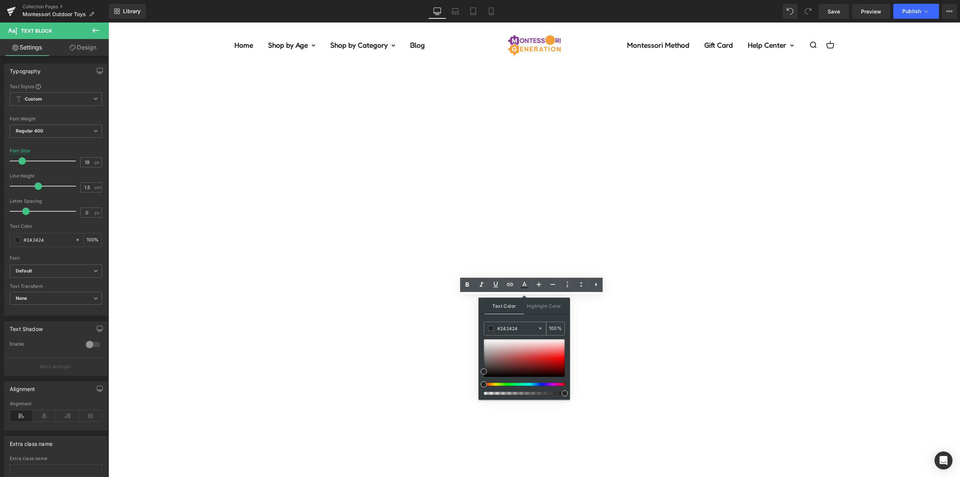
click at [515, 329] on input "#242424" at bounding box center [517, 328] width 41 height 8
type input "#3"
type input "0"
type input "#3c9"
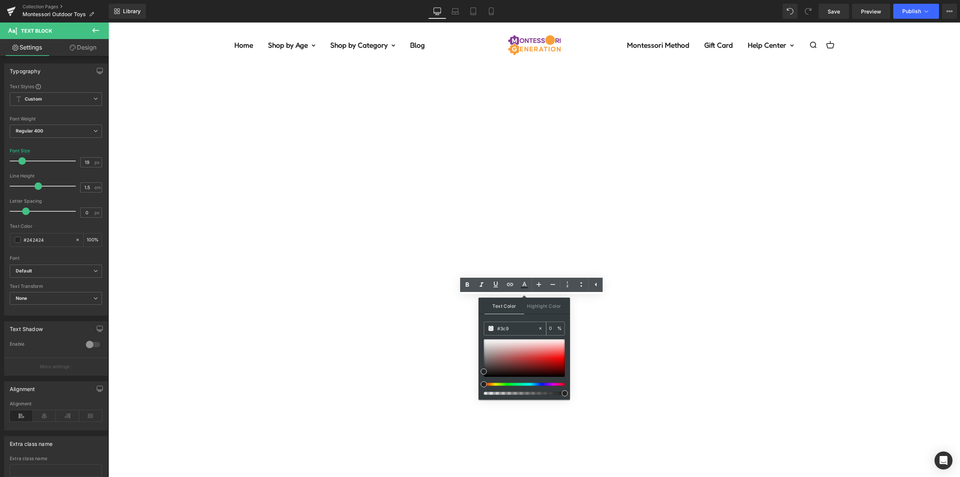
type input "100"
type input "#3c9c"
type input "80"
type input "#3c9cb"
type input "0"
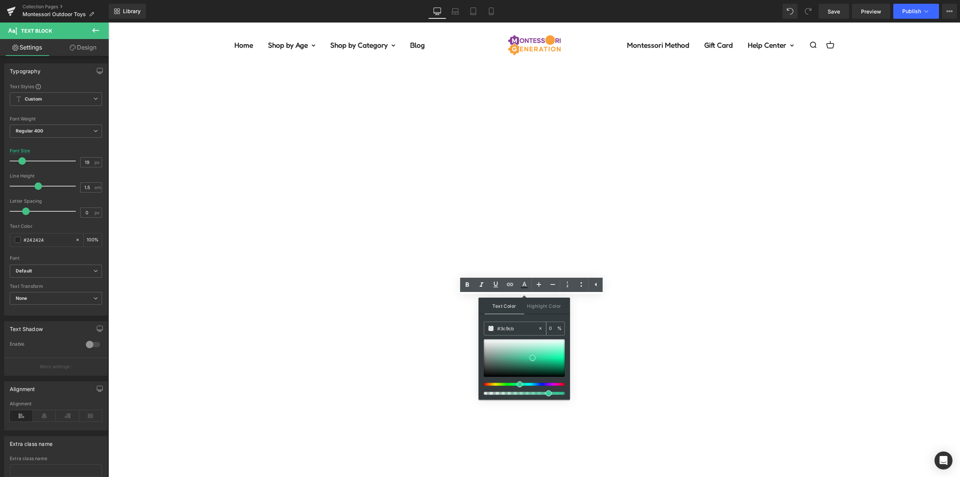
type input "#3c9cbe"
type input "100"
type input "#3c9cbe"
click at [536, 317] on div "Text Color Highlight Color rgb(60, 156, 190) #3c9cbe 100 % transparent transpar…" at bounding box center [525, 348] width 92 height 102
click at [536, 317] on div "Text Color Highlight Color rgba(60, 156, 190, 1) #3c9cbe 100 % transparent tran…" at bounding box center [525, 348] width 92 height 102
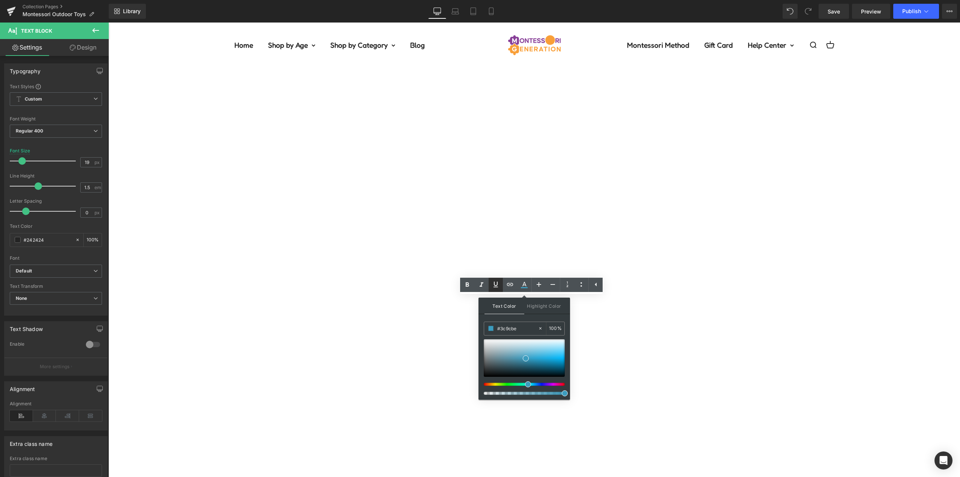
click at [495, 282] on icon at bounding box center [495, 284] width 9 height 9
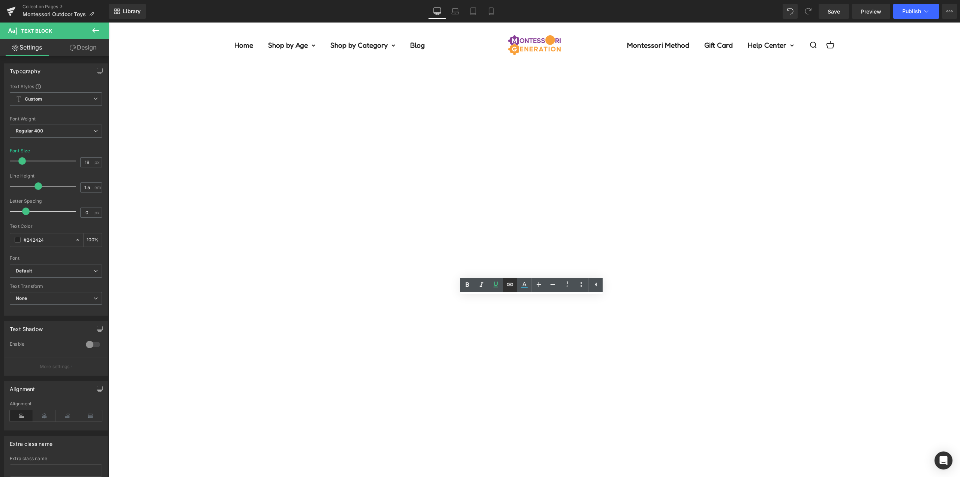
click at [507, 284] on icon at bounding box center [510, 284] width 9 height 9
click at [662, 0] on div "Text Color Highlight Color rgba(60, 156, 190, 1) #3c9cbe 100 % transparent tran…" at bounding box center [480, 0] width 960 height 0
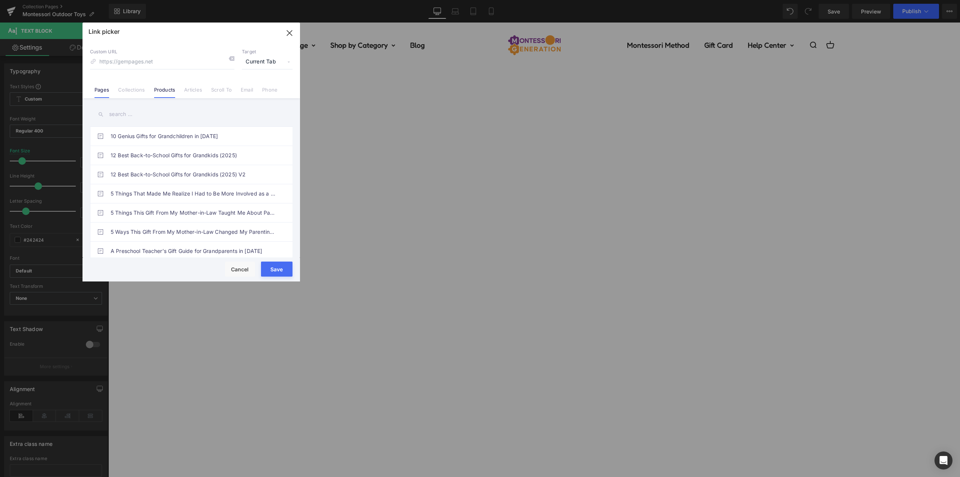
click at [170, 93] on link "Products" at bounding box center [164, 92] width 21 height 11
click at [129, 116] on input "text" at bounding box center [191, 114] width 203 height 17
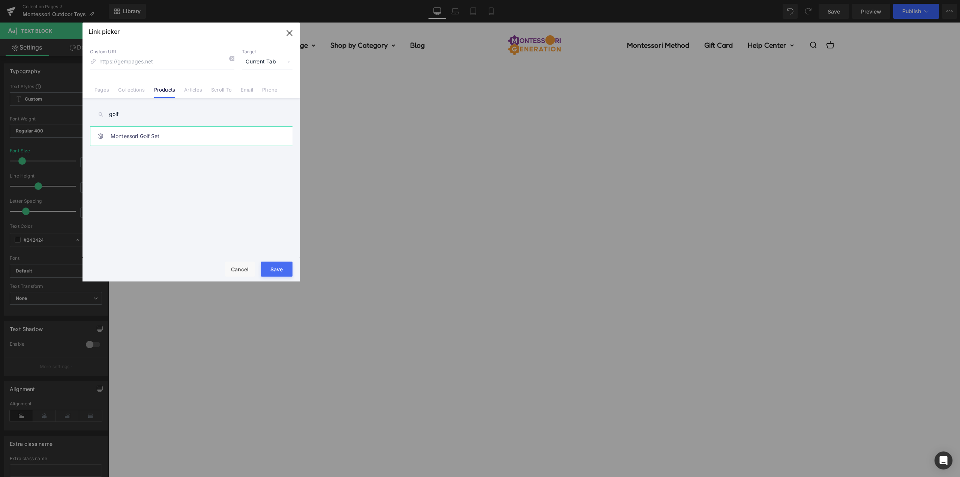
type input "golf"
click at [177, 134] on link "Montessori Golf Set" at bounding box center [193, 136] width 165 height 19
type input "/products/montessori-golf-set"
click at [258, 66] on span "Current Tab" at bounding box center [267, 62] width 51 height 14
click at [258, 88] on li "New Tab" at bounding box center [267, 88] width 58 height 13
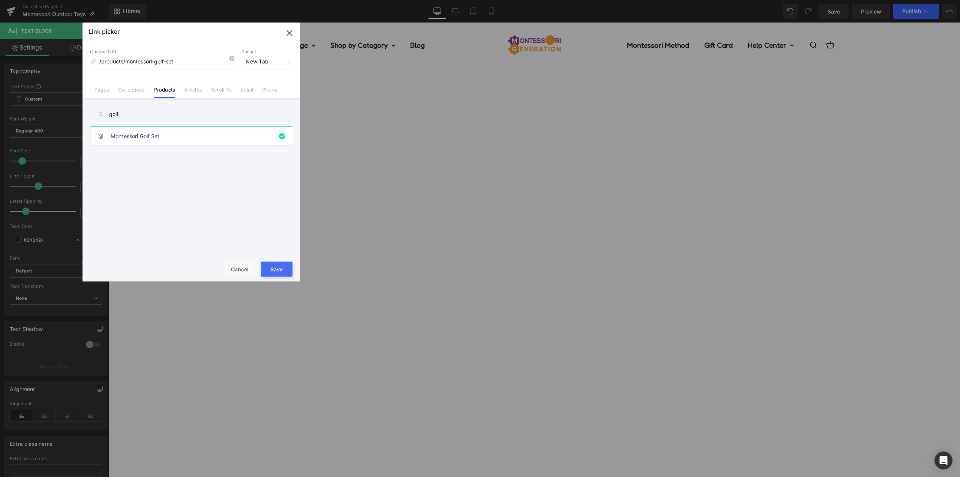
click at [277, 273] on button "Save" at bounding box center [277, 268] width 32 height 15
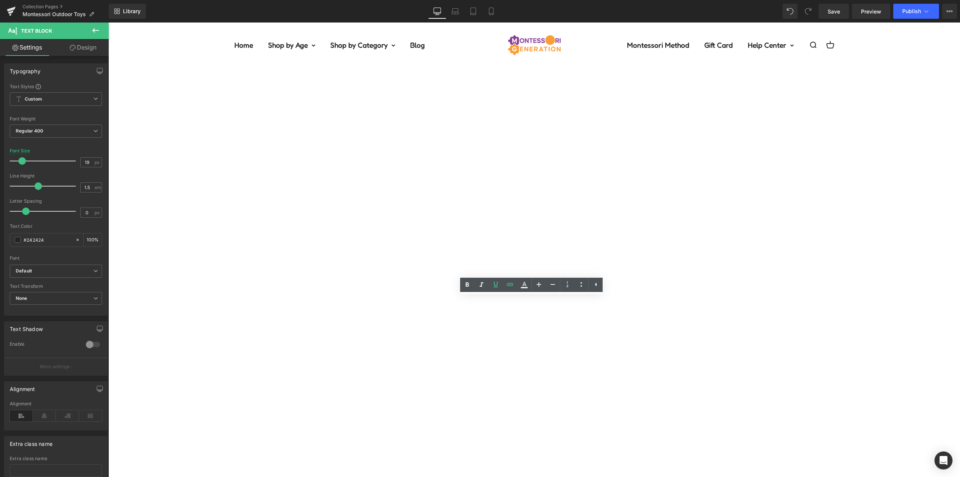
drag, startPoint x: 467, startPoint y: 335, endPoint x: 368, endPoint y: 335, distance: 99.4
click at [523, 281] on icon at bounding box center [524, 284] width 9 height 9
type input "#242424"
type input "100"
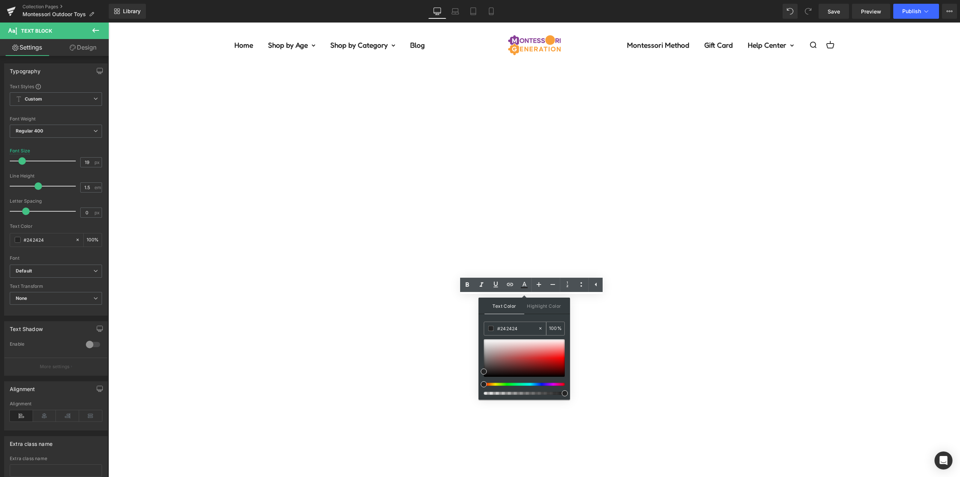
click at [518, 326] on input "#242424" at bounding box center [517, 328] width 41 height 8
click at [519, 326] on input "#242424" at bounding box center [517, 328] width 41 height 8
type input "#3"
type input "0"
type input "#3c9"
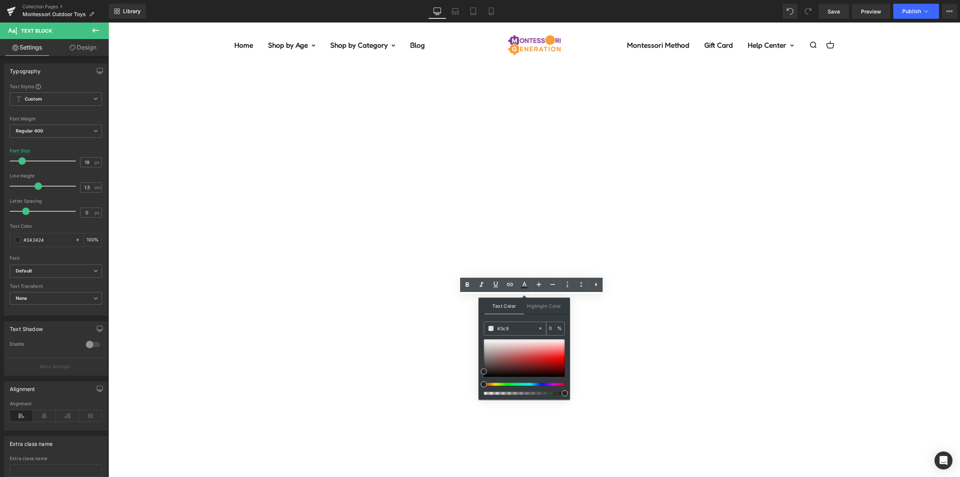
type input "100"
type input "#3c9c"
type input "80"
type input "#3c9cbe"
type input "100"
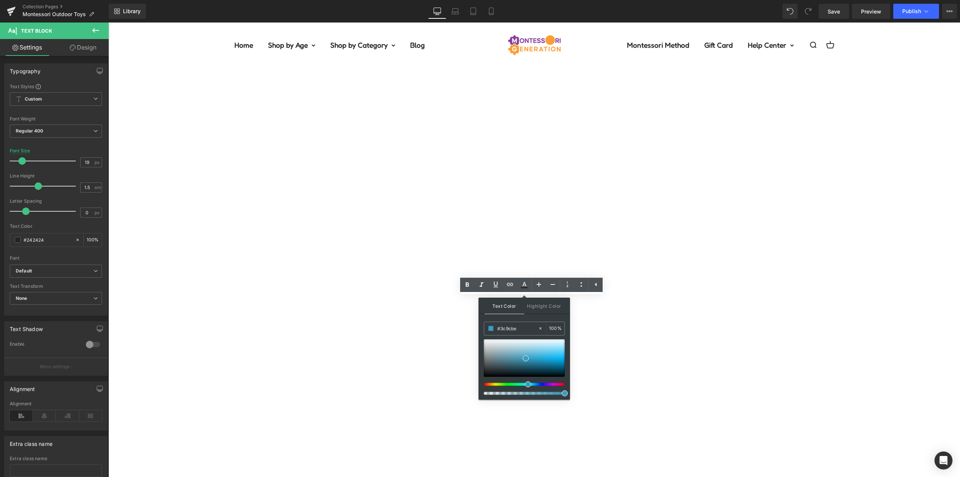
type input "#3c9cbe"
click at [525, 319] on div "Text Color Highlight Color rgb(60, 156, 190) #3c9cbe 100 % transparent transpar…" at bounding box center [525, 348] width 92 height 102
click at [525, 319] on div "Text Color Highlight Color rgba(60, 156, 190, 1) #3c9cbe 100 % transparent tran…" at bounding box center [525, 348] width 92 height 102
click at [496, 285] on icon at bounding box center [496, 284] width 5 height 6
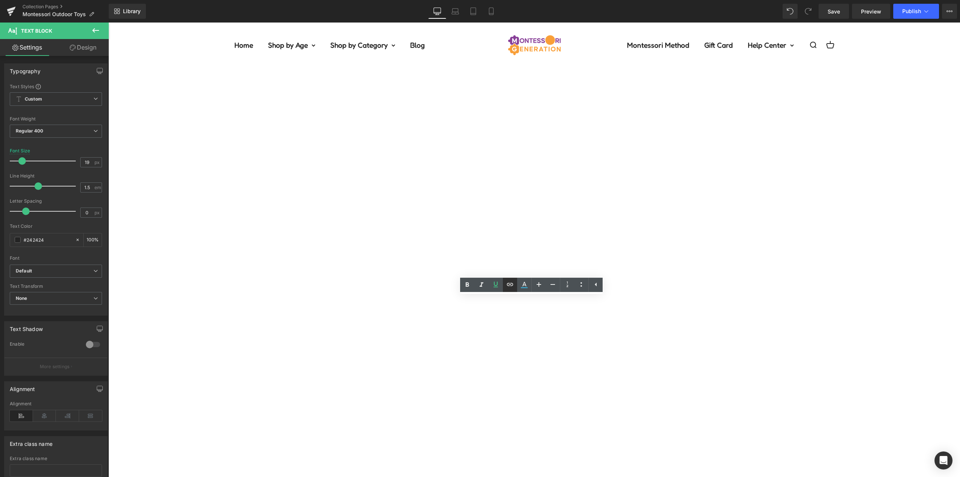
click at [510, 285] on icon at bounding box center [510, 284] width 9 height 9
click at [522, 0] on div "Text Color Highlight Color rgba(60, 156, 190, 1) #3c9cbe 100 % transparent tran…" at bounding box center [480, 0] width 960 height 0
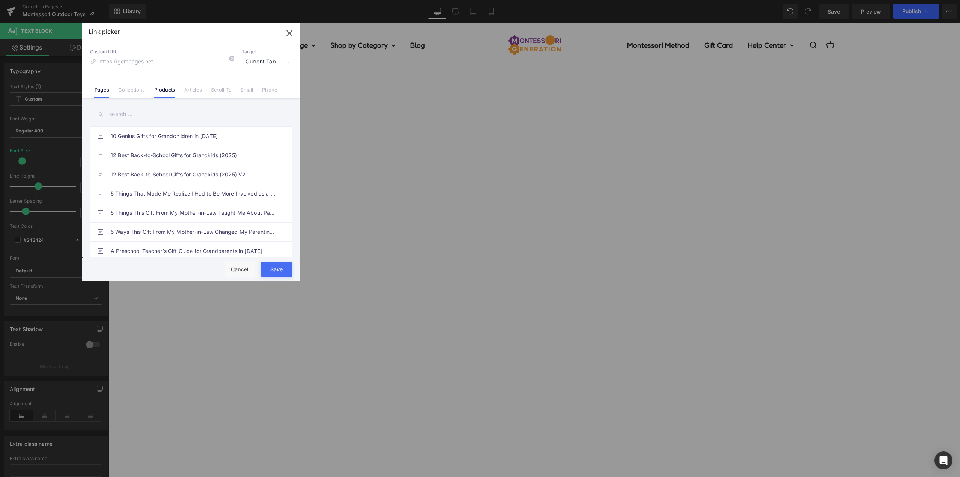
click at [172, 87] on link "Products" at bounding box center [164, 92] width 21 height 11
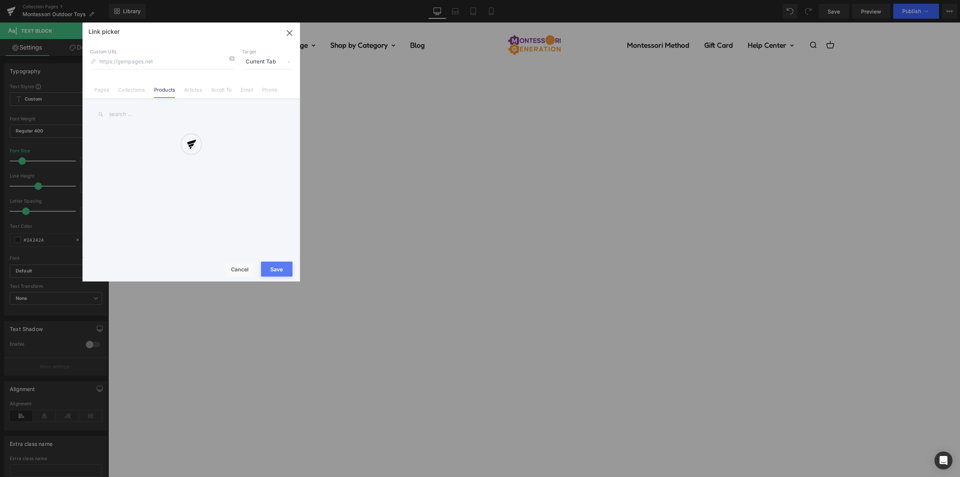
click at [126, 114] on div at bounding box center [192, 152] width 218 height 259
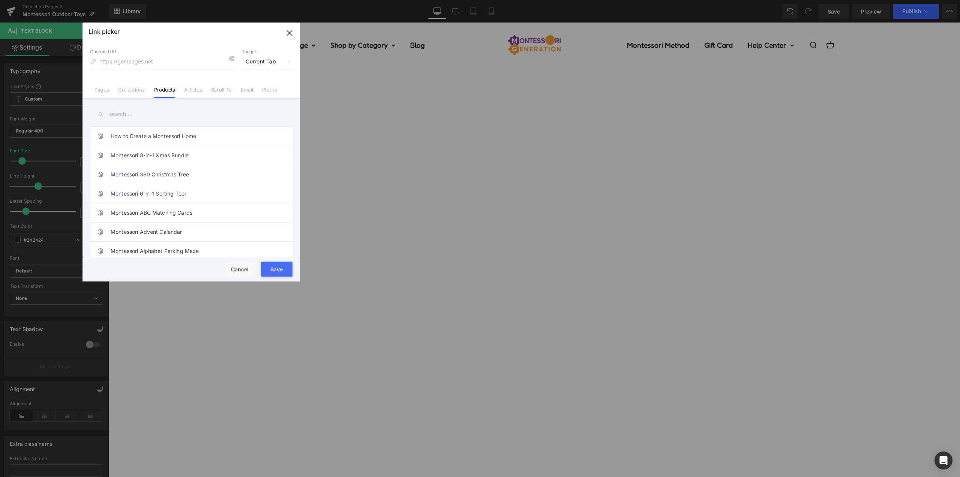
click at [129, 116] on input "text" at bounding box center [191, 114] width 203 height 17
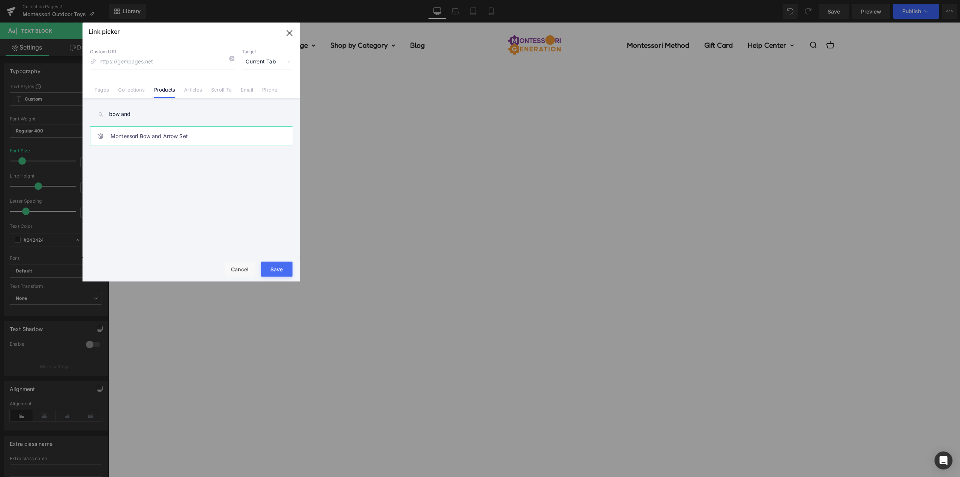
type input "bow and"
click at [175, 131] on link "Montessori Bow and Arrow Set" at bounding box center [193, 136] width 165 height 19
type input "/products/montessori-bow-and-arrow-set"
drag, startPoint x: 271, startPoint y: 60, endPoint x: 270, endPoint y: 66, distance: 6.0
click at [271, 60] on span "Current Tab" at bounding box center [267, 62] width 51 height 14
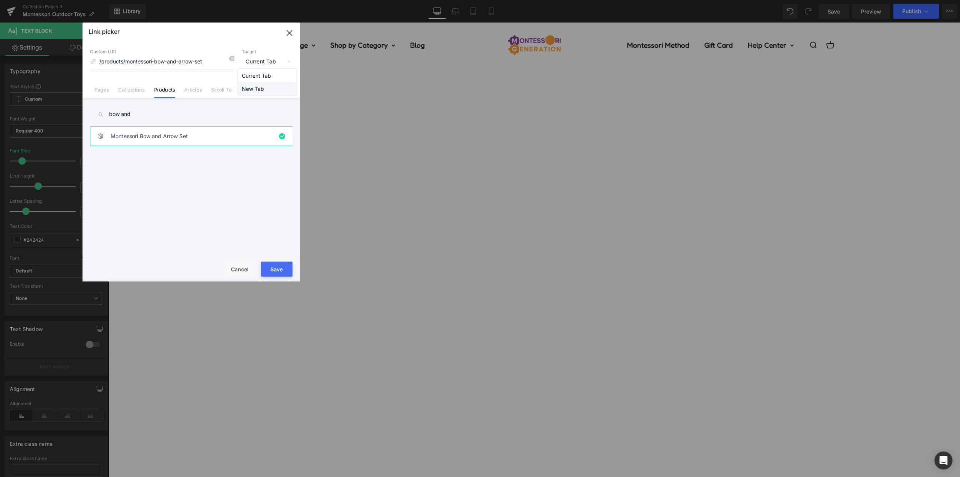
click at [263, 89] on li "New Tab" at bounding box center [267, 88] width 58 height 13
click at [277, 269] on button "Save" at bounding box center [277, 268] width 32 height 15
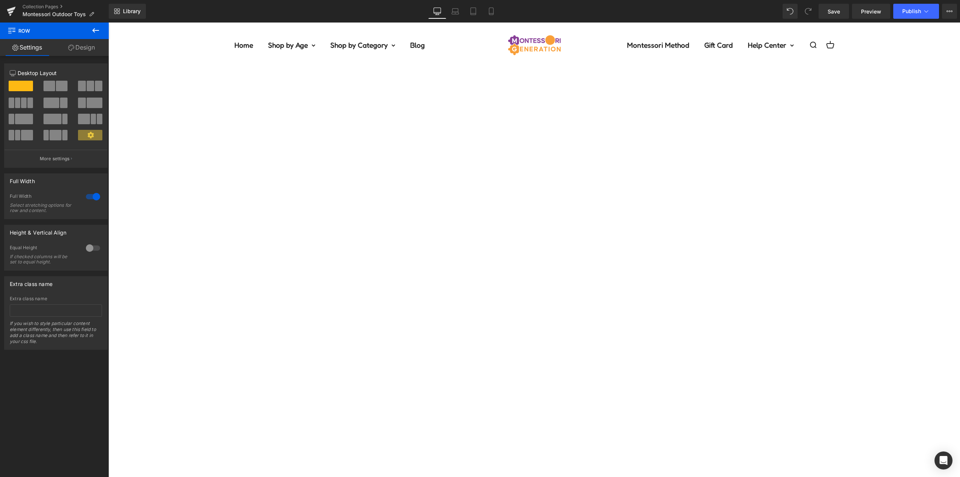
click at [838, 13] on span "Save" at bounding box center [834, 12] width 12 height 8
click at [108, 23] on link at bounding box center [108, 23] width 0 height 0
click at [108, 23] on icon at bounding box center [108, 23] width 0 height 0
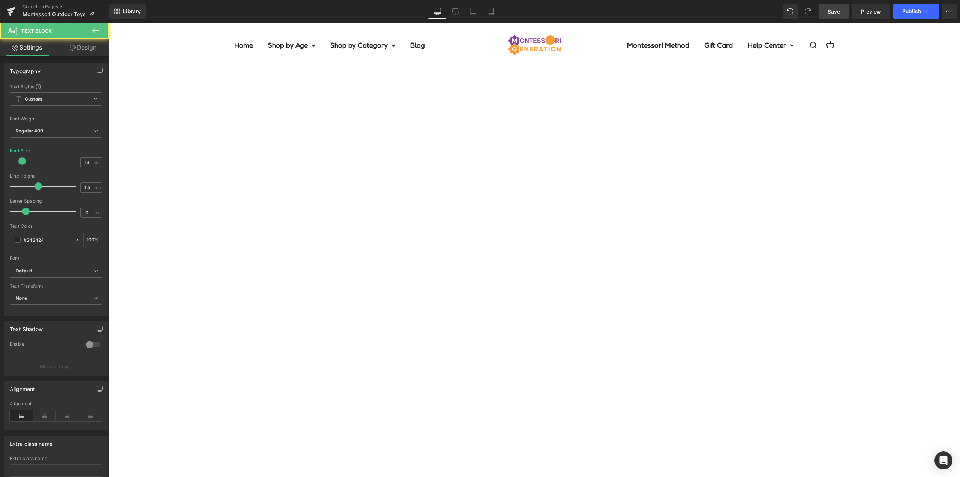
drag, startPoint x: 386, startPoint y: 368, endPoint x: 247, endPoint y: 321, distance: 146.6
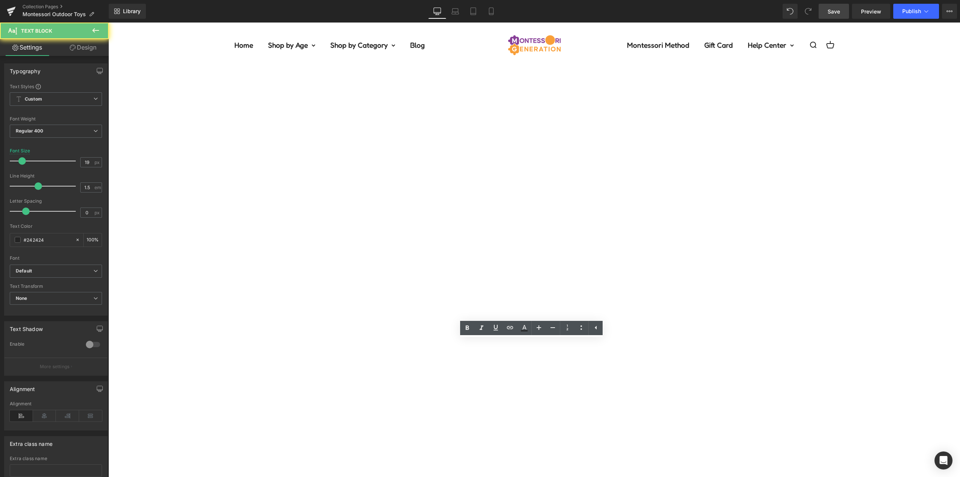
drag, startPoint x: 345, startPoint y: 366, endPoint x: 279, endPoint y: 331, distance: 75.3
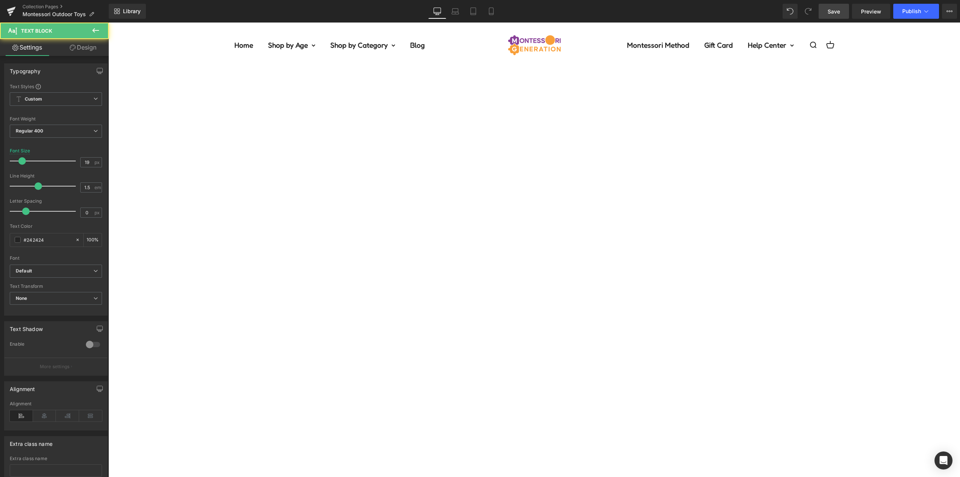
drag, startPoint x: 611, startPoint y: 367, endPoint x: 106, endPoint y: 273, distance: 513.1
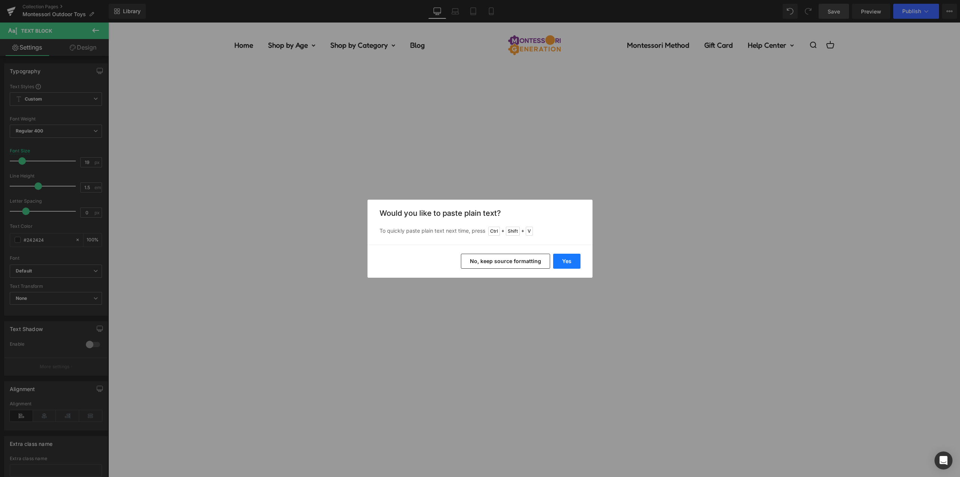
click at [573, 260] on button "Yes" at bounding box center [566, 261] width 27 height 15
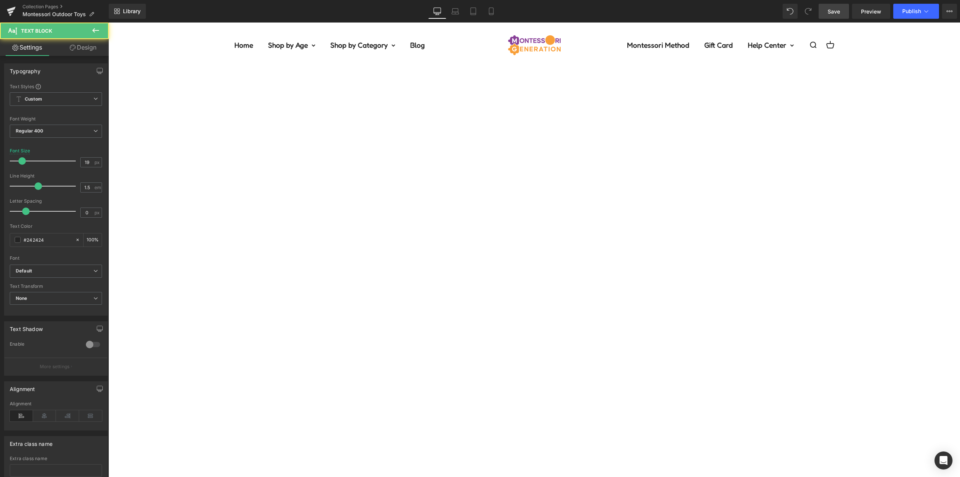
drag, startPoint x: 401, startPoint y: 356, endPoint x: 279, endPoint y: 354, distance: 121.2
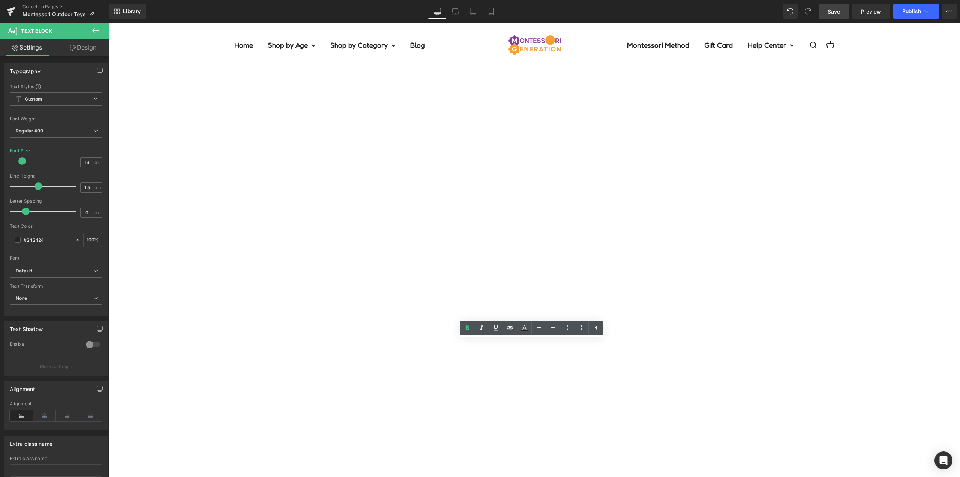
drag, startPoint x: 605, startPoint y: 369, endPoint x: 526, endPoint y: 366, distance: 78.8
click at [523, 326] on icon at bounding box center [524, 327] width 9 height 9
type input "#242424"
type input "100"
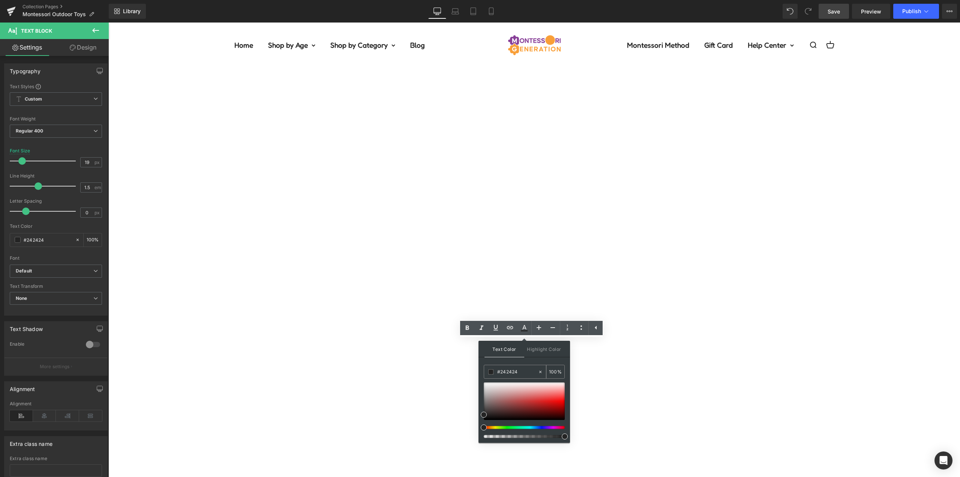
click at [506, 370] on input "#242424" at bounding box center [517, 372] width 41 height 8
type input "#3"
type input "0"
type input "#3c9"
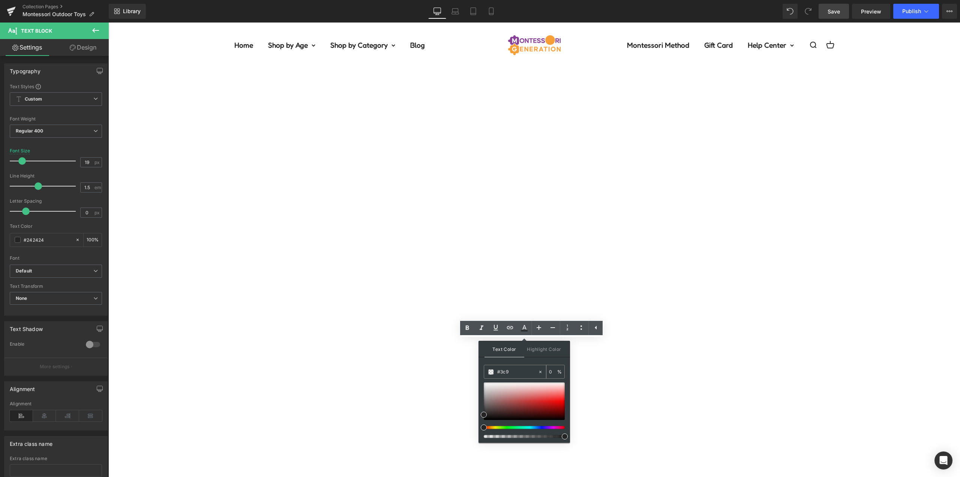
type input "100"
type input "#3c9c"
type input "80"
type input "#3c9cbe"
type input "100"
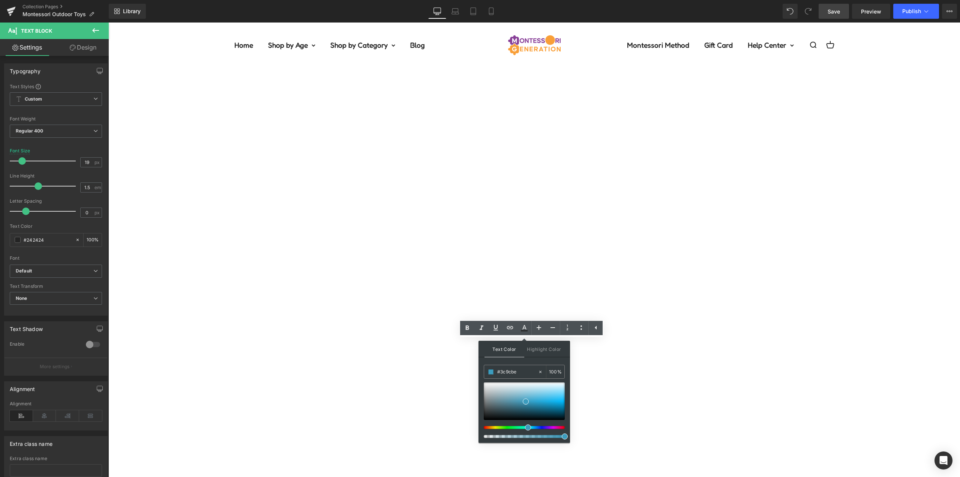
type input "#3c9cbe"
click at [510, 361] on div "Text Color Highlight Color rgb(60, 156, 190) #3c9cbe 100 % transparent transpar…" at bounding box center [525, 392] width 92 height 102
click at [510, 361] on div "Text Color Highlight Color rgba(60, 156, 190, 1) #3c9cbe 100 % transparent tran…" at bounding box center [525, 392] width 92 height 102
click at [497, 327] on icon at bounding box center [495, 327] width 9 height 9
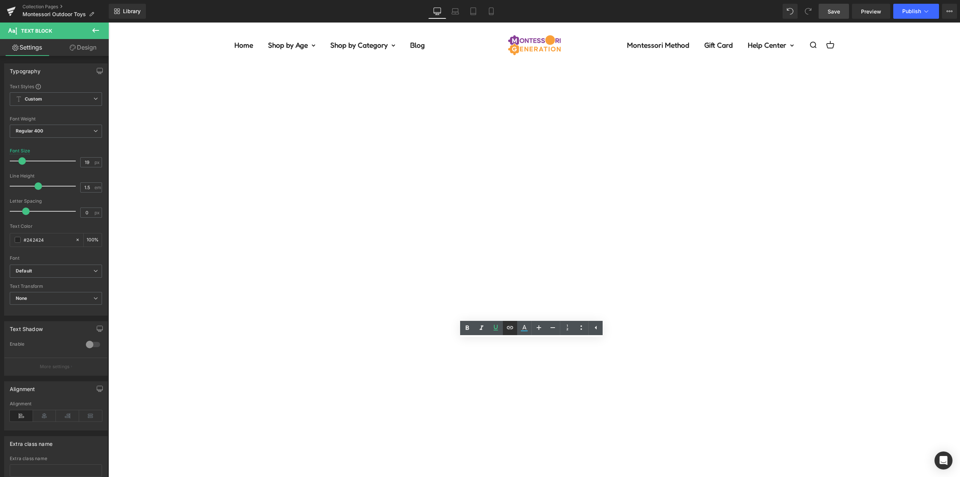
click at [509, 327] on icon at bounding box center [510, 327] width 9 height 9
click at [669, 0] on div "Text Color Highlight Color rgba(60, 156, 190, 1) #3c9cbe 100 % transparent tran…" at bounding box center [480, 0] width 960 height 0
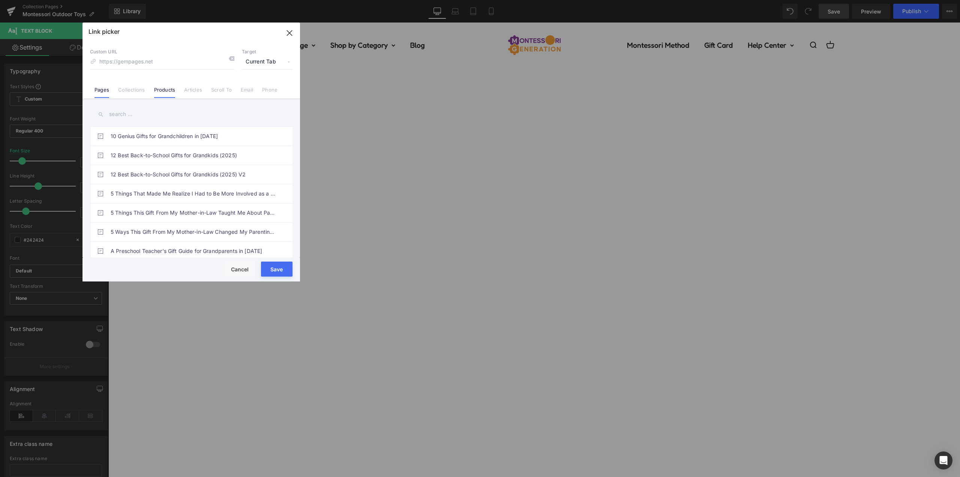
click at [160, 91] on link "Products" at bounding box center [164, 92] width 21 height 11
drag, startPoint x: 119, startPoint y: 115, endPoint x: 213, endPoint y: 122, distance: 94.8
click at [119, 115] on input "text" at bounding box center [191, 114] width 203 height 17
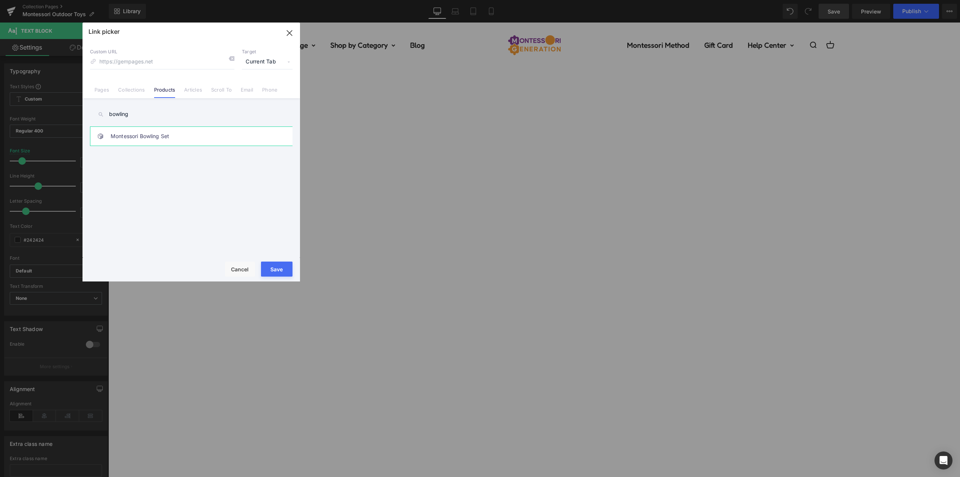
type input "bowling"
click at [209, 133] on link "Montessori Bowling Set" at bounding box center [193, 136] width 165 height 19
type input "/products/montessori-bowling-set"
click at [267, 62] on span "Current Tab" at bounding box center [267, 62] width 51 height 14
click at [264, 86] on li "New Tab" at bounding box center [267, 88] width 58 height 13
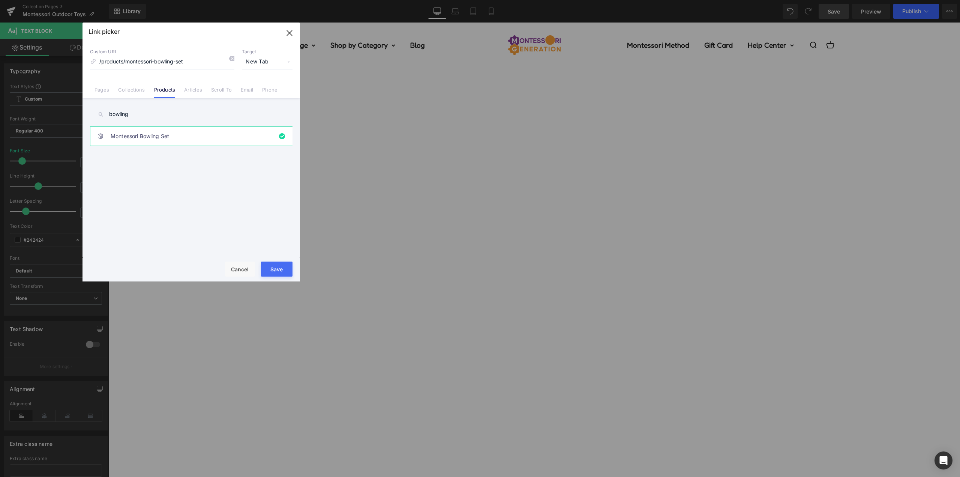
click at [282, 272] on button "Save" at bounding box center [277, 268] width 32 height 15
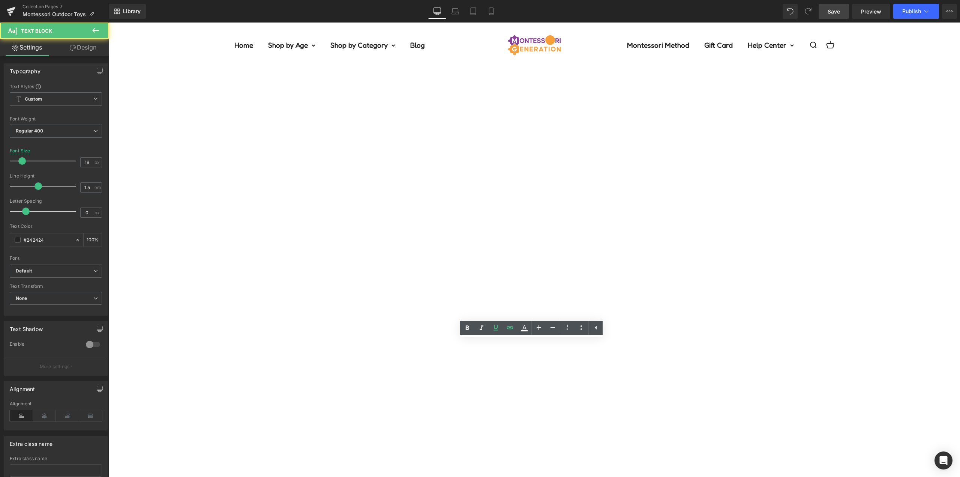
drag, startPoint x: 530, startPoint y: 379, endPoint x: 458, endPoint y: 378, distance: 72.0
click at [521, 327] on icon at bounding box center [524, 327] width 9 height 9
type input "#242424"
type input "100"
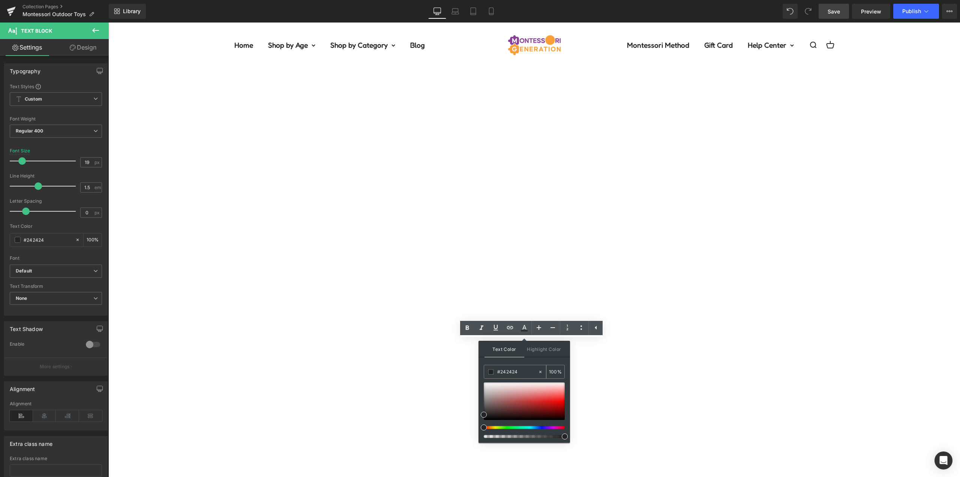
click at [514, 368] on input "#242424" at bounding box center [517, 372] width 41 height 8
type input "#3"
type input "0"
type input "#3c9"
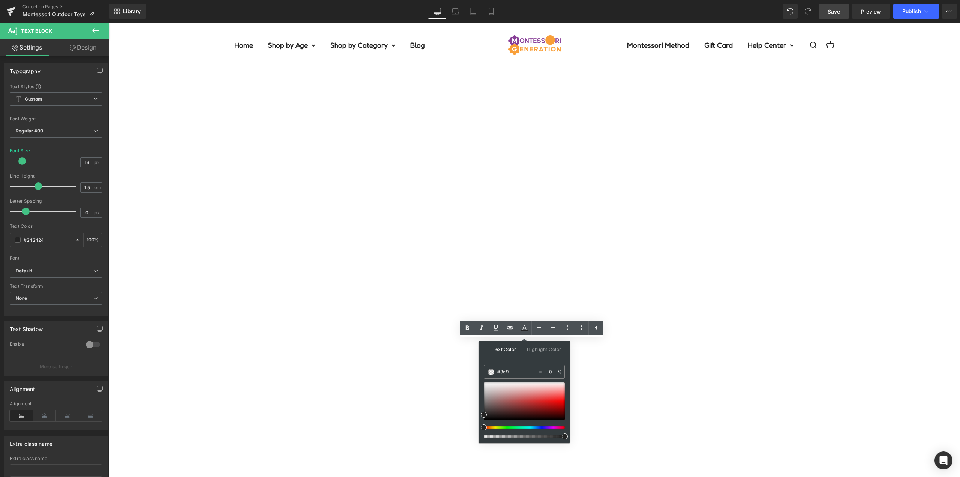
type input "100"
type input "#3c9c"
type input "80"
type input "#3c9cbe"
type input "100"
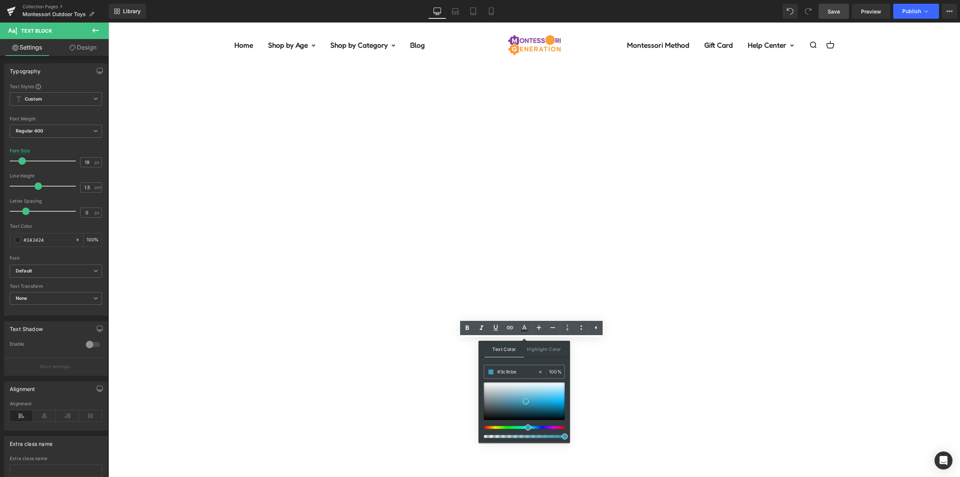
type input "#3c9cbe"
click at [524, 360] on div "Text Color Highlight Color rgb(60, 156, 190) #3c9cbe 100 % transparent transpar…" at bounding box center [525, 392] width 92 height 102
click at [524, 360] on div "Text Color Highlight Color rgba(60, 156, 190, 1) #3c9cbe 100 % transparent tran…" at bounding box center [525, 392] width 92 height 102
click at [498, 328] on icon at bounding box center [495, 327] width 9 height 9
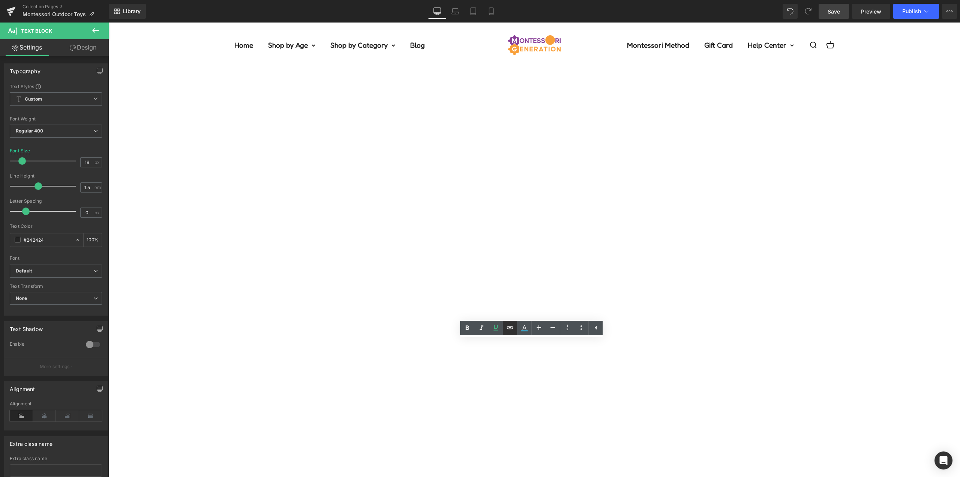
click at [508, 327] on icon at bounding box center [510, 327] width 9 height 9
click at [596, 0] on div "Text Color Highlight Color rgba(60, 156, 190, 1) #3c9cbe 100 % transparent tran…" at bounding box center [480, 0] width 960 height 0
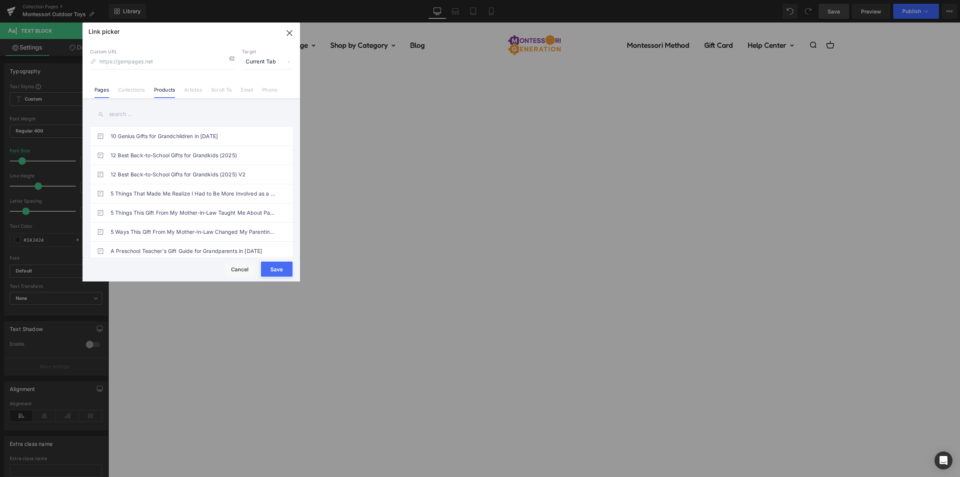
click at [165, 92] on link "Products" at bounding box center [164, 92] width 21 height 11
click at [120, 115] on input "text" at bounding box center [191, 114] width 203 height 17
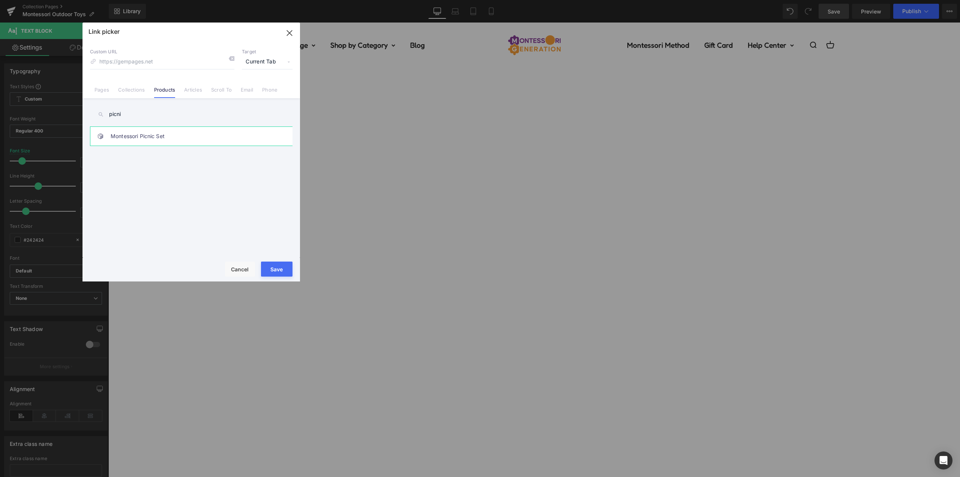
type input "picni"
click at [174, 138] on link "Montessori Picnic Set" at bounding box center [193, 136] width 165 height 19
type input "/products/montessori-picnic-set"
drag, startPoint x: 263, startPoint y: 63, endPoint x: 262, endPoint y: 76, distance: 13.2
click at [263, 63] on span "Current Tab" at bounding box center [267, 62] width 51 height 14
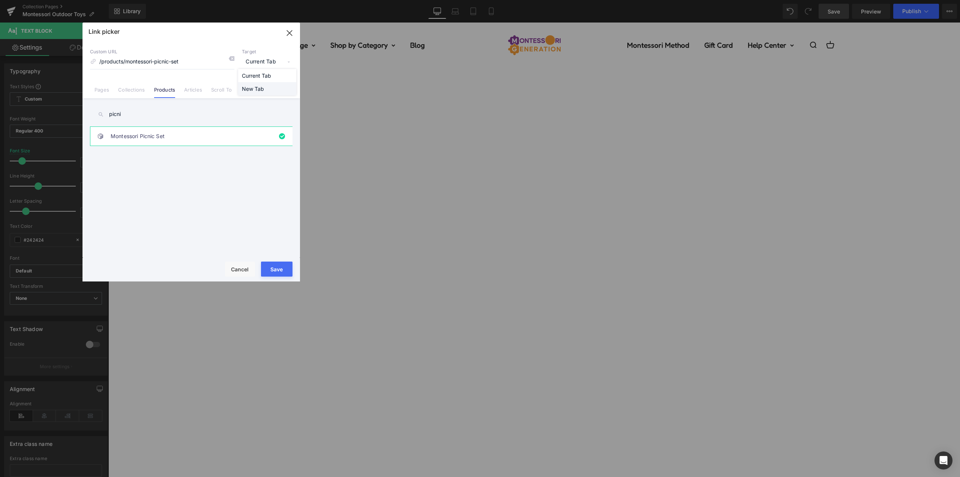
click at [258, 87] on li "New Tab" at bounding box center [267, 88] width 58 height 13
click at [274, 268] on button "Save" at bounding box center [277, 268] width 32 height 15
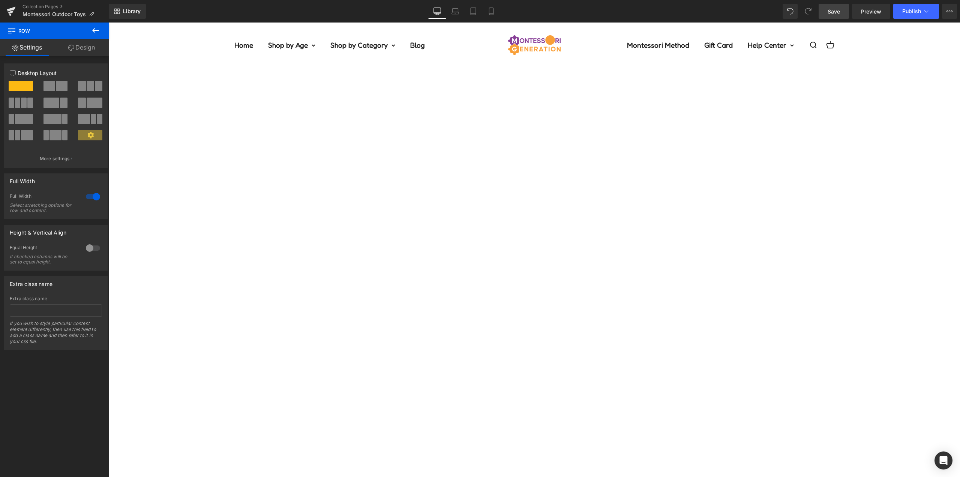
click at [841, 12] on link "Save" at bounding box center [834, 11] width 30 height 15
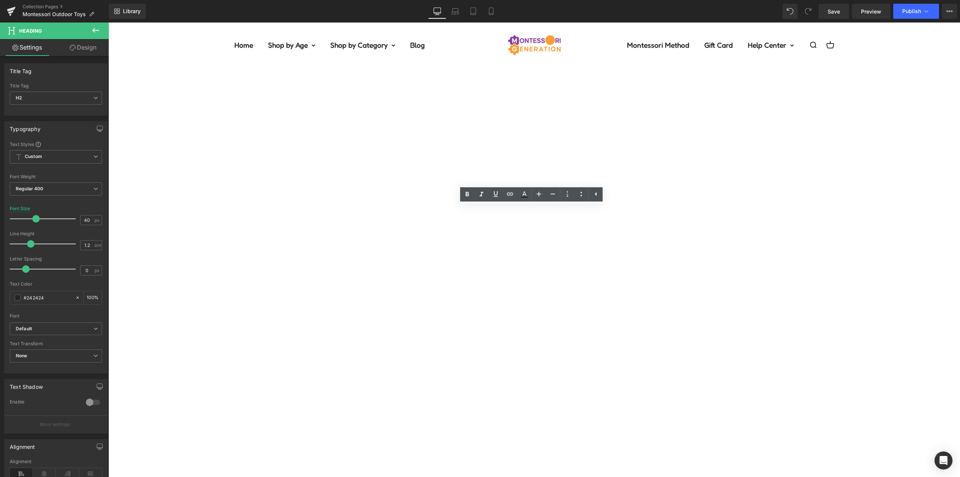
paste div
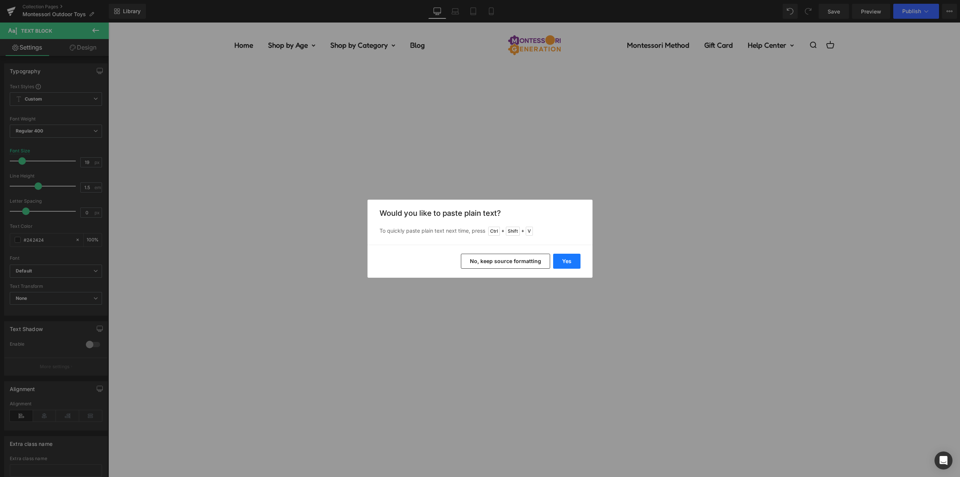
click at [564, 260] on button "Yes" at bounding box center [566, 261] width 27 height 15
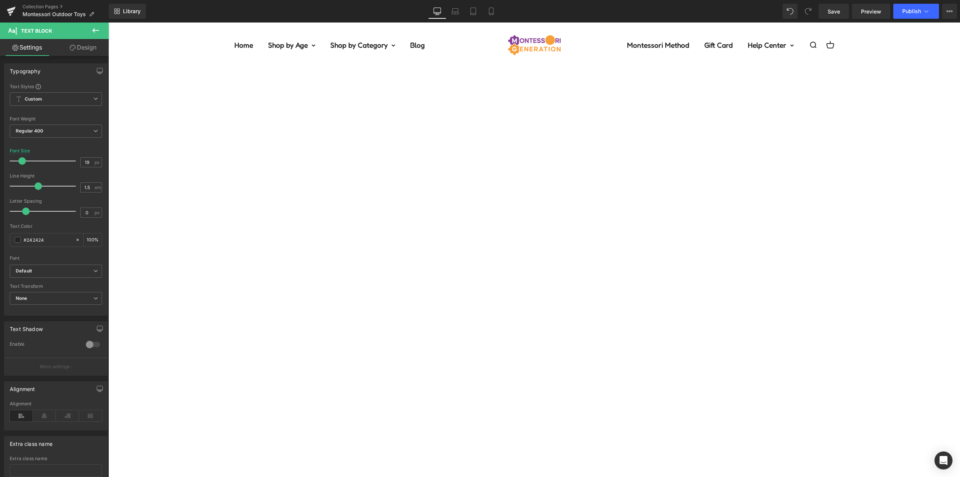
drag, startPoint x: 464, startPoint y: 282, endPoint x: 399, endPoint y: 282, distance: 65.3
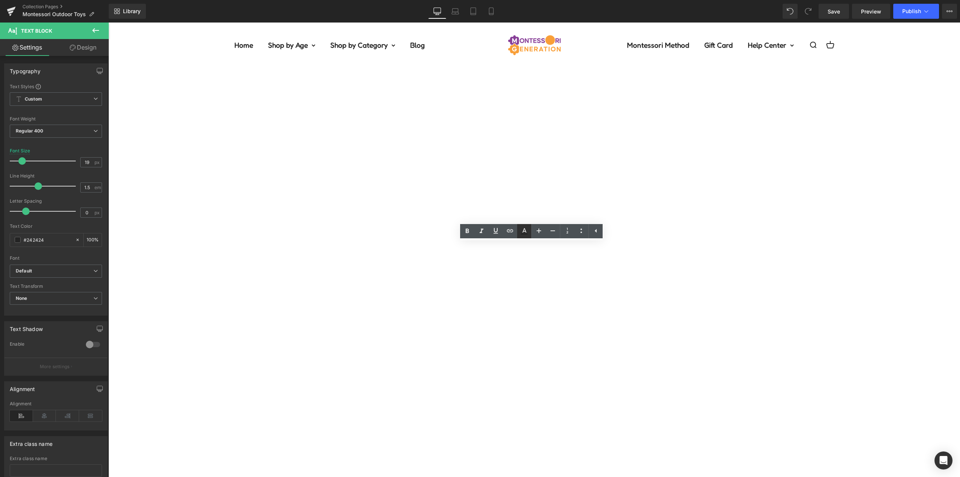
click at [524, 227] on icon at bounding box center [524, 231] width 9 height 9
type input "#242424"
type input "100"
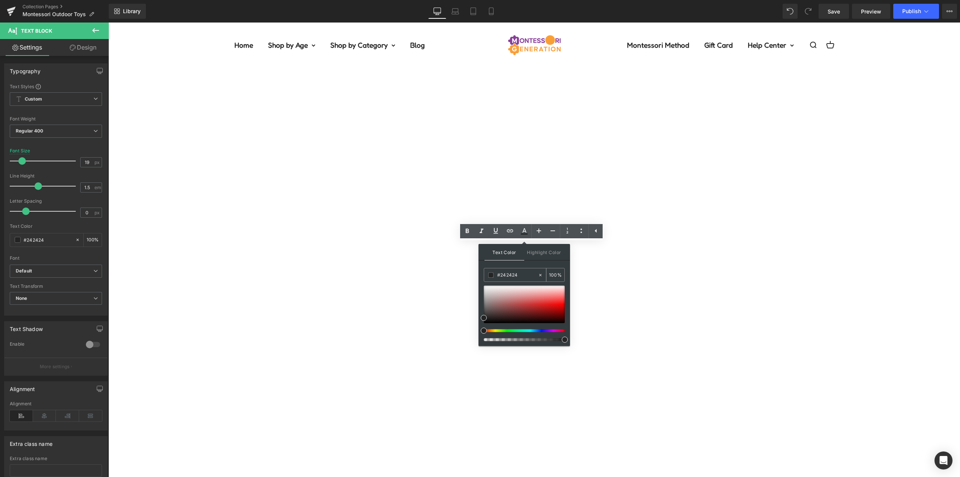
click at [514, 275] on input "#242424" at bounding box center [517, 275] width 41 height 8
type input "#3"
type input "0"
type input "#3c9"
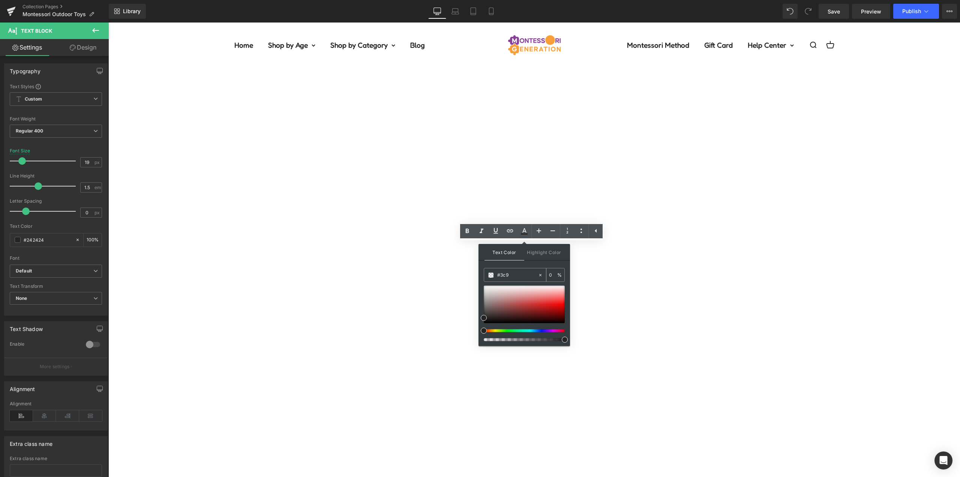
type input "100"
type input "#3c9c"
type input "80"
type input "#3c9cbe"
type input "100"
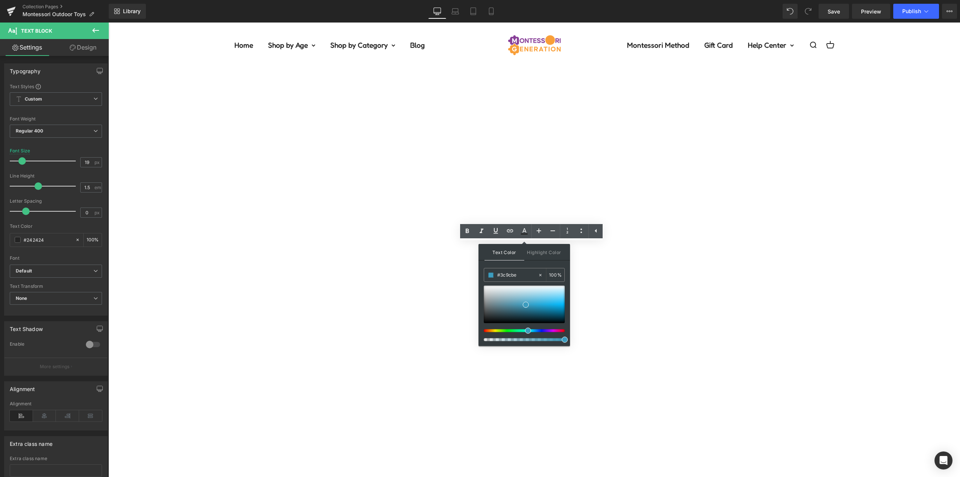
type input "#3c9cbe"
click at [526, 263] on div "Text Color Highlight Color rgb(60, 156, 190) #3c9cbe 100 % transparent transpar…" at bounding box center [525, 295] width 92 height 102
click at [526, 263] on div "Text Color Highlight Color rgba(60, 156, 190, 1) #3c9cbe 100 % transparent tran…" at bounding box center [525, 295] width 92 height 102
click at [498, 231] on icon at bounding box center [495, 230] width 9 height 9
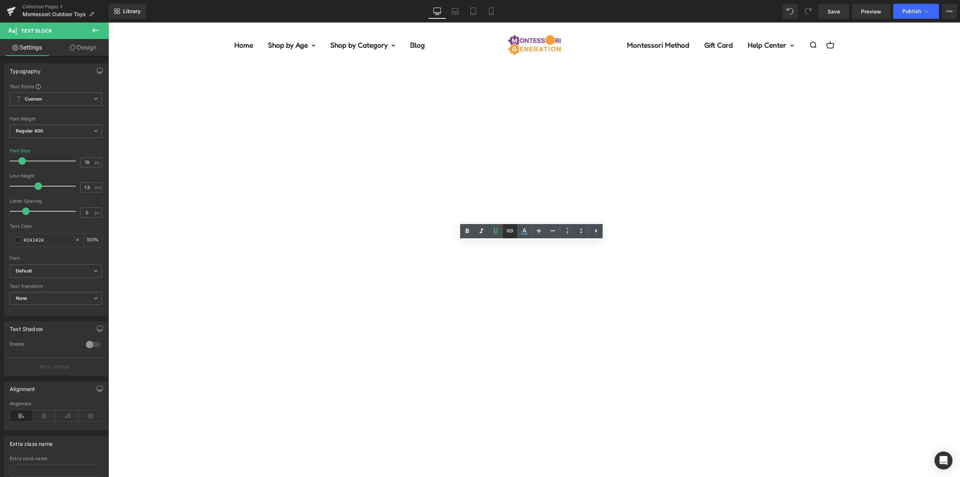
click at [509, 231] on icon at bounding box center [510, 230] width 9 height 9
click at [536, 0] on div "Text Color Highlight Color rgba(60, 156, 190, 1) #3c9cbe 100 % transparent tran…" at bounding box center [480, 0] width 960 height 0
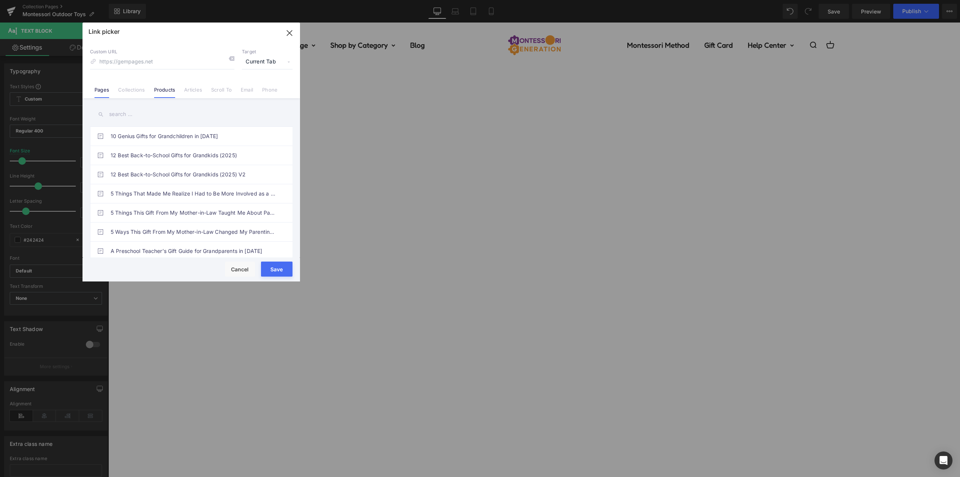
click at [163, 92] on link "Products" at bounding box center [164, 92] width 21 height 11
click at [136, 111] on input "text" at bounding box center [191, 114] width 203 height 17
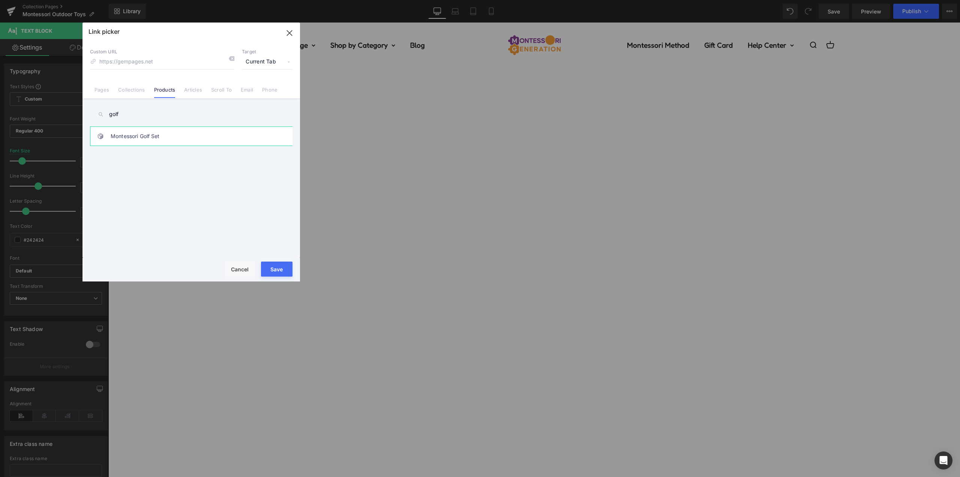
type input "golf"
click at [172, 132] on link "Montessori Golf Set" at bounding box center [193, 136] width 165 height 19
type input "/products/montessori-golf-set"
click at [266, 64] on span "Current Tab" at bounding box center [267, 62] width 51 height 14
click at [258, 88] on li "New Tab" at bounding box center [267, 88] width 58 height 13
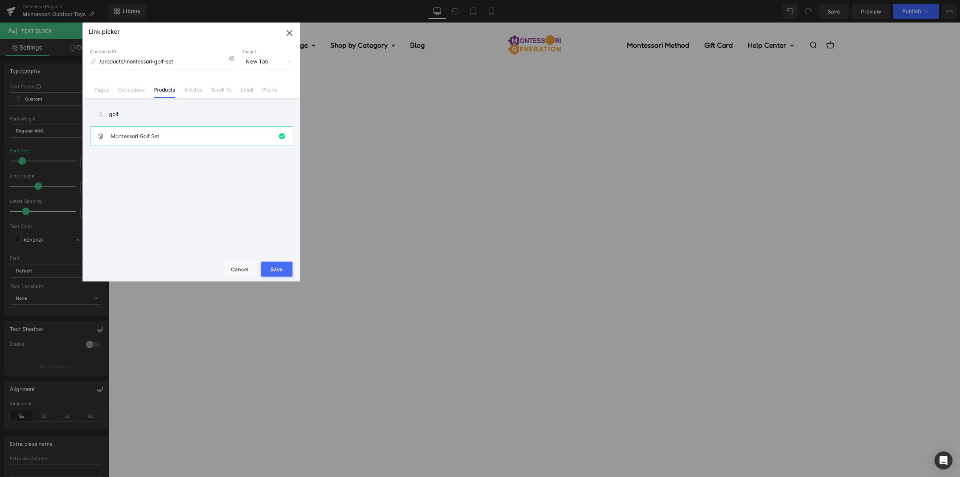
click at [278, 266] on button "Save" at bounding box center [277, 268] width 32 height 15
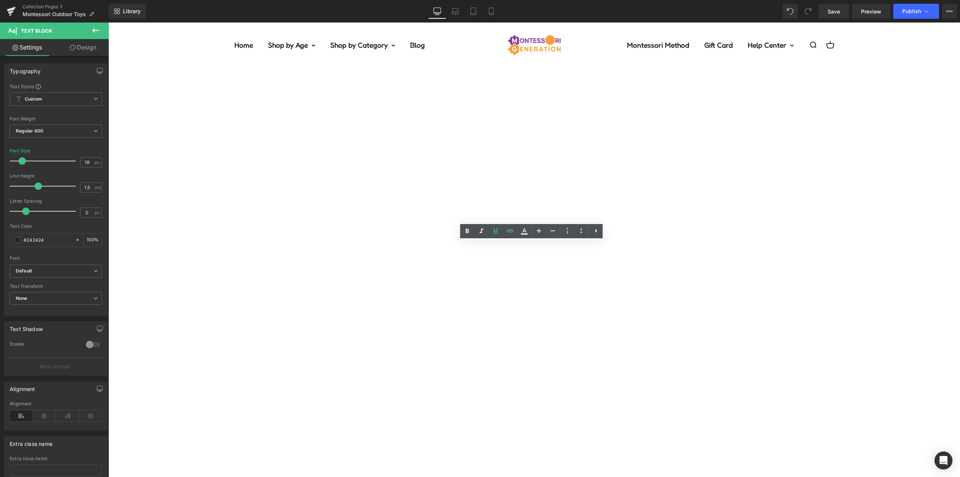
drag, startPoint x: 416, startPoint y: 292, endPoint x: 333, endPoint y: 292, distance: 82.1
click at [523, 231] on icon at bounding box center [524, 230] width 4 height 5
type input "#242424"
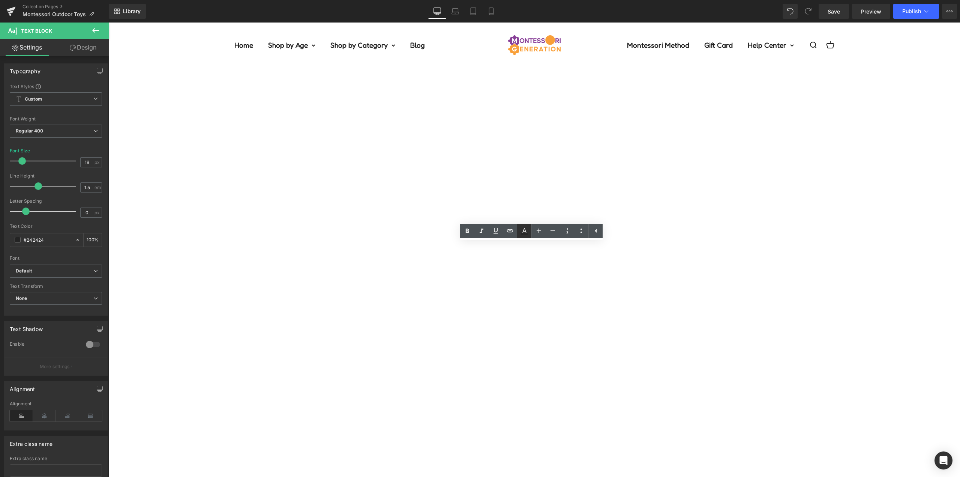
type input "100"
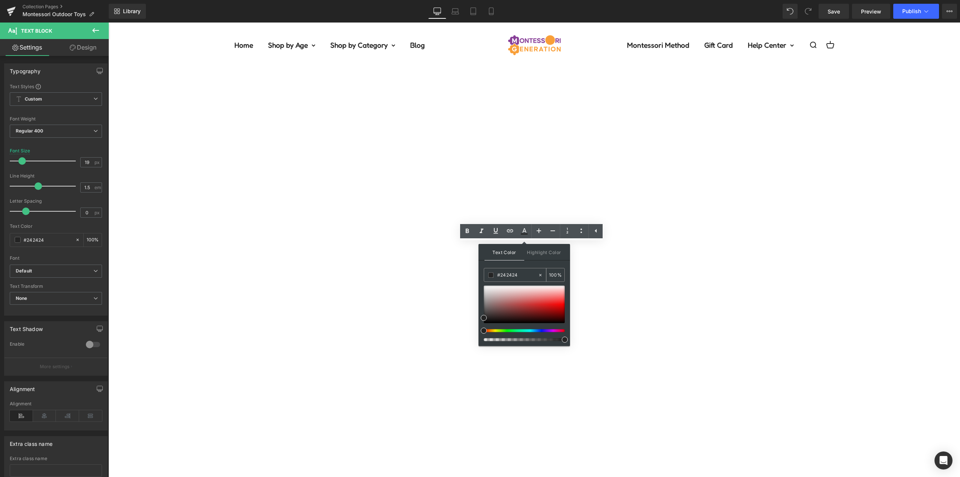
click at [511, 276] on input "#242424" at bounding box center [517, 275] width 41 height 8
type input "#3"
type input "0"
type input "#3c9"
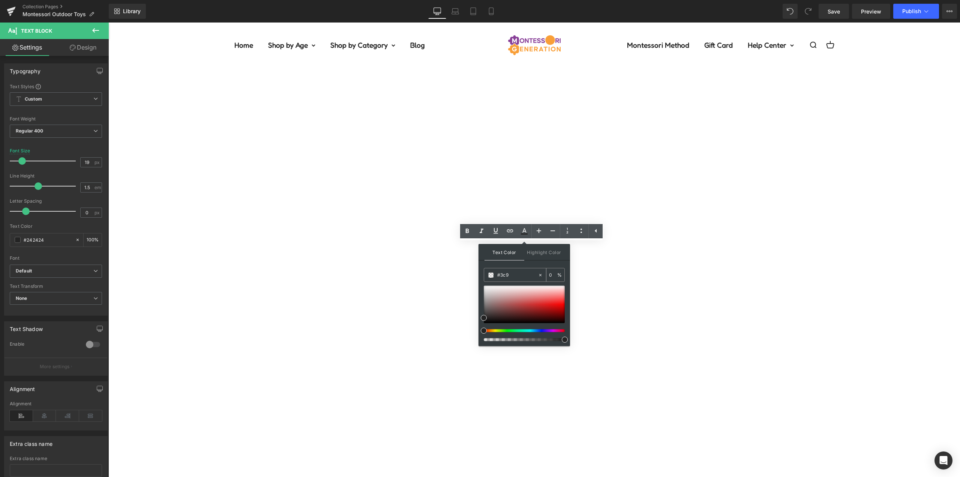
type input "100"
type input "#3c9c"
type input "80"
type input "#3c9cbe"
type input "100"
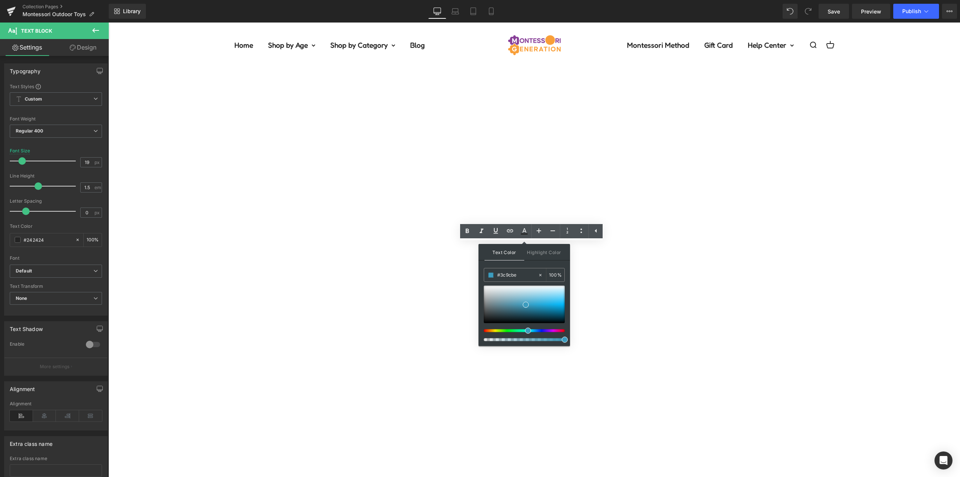
type input "#3c9cbe"
click at [522, 263] on div "Text Color Highlight Color rgb(60, 156, 190) #3c9cbe 100 % transparent transpar…" at bounding box center [525, 295] width 92 height 102
click at [522, 263] on div "Text Color Highlight Color rgba(60, 156, 190, 1) #3c9cbe 100 % transparent tran…" at bounding box center [525, 295] width 92 height 102
click at [497, 229] on icon at bounding box center [496, 231] width 5 height 6
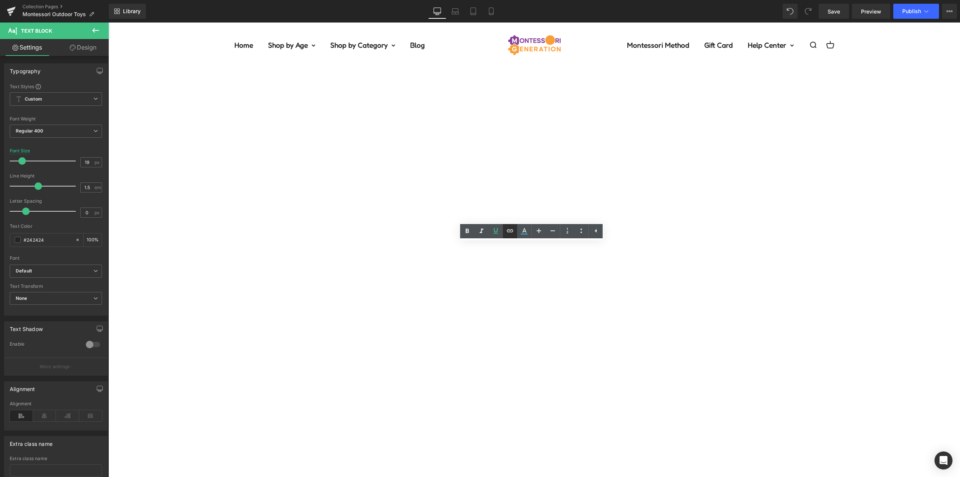
click at [510, 229] on icon at bounding box center [510, 230] width 9 height 9
click at [474, 0] on div "Text Color Highlight Color rgba(60, 156, 190, 1) #3c9cbe 100 % transparent tran…" at bounding box center [480, 0] width 960 height 0
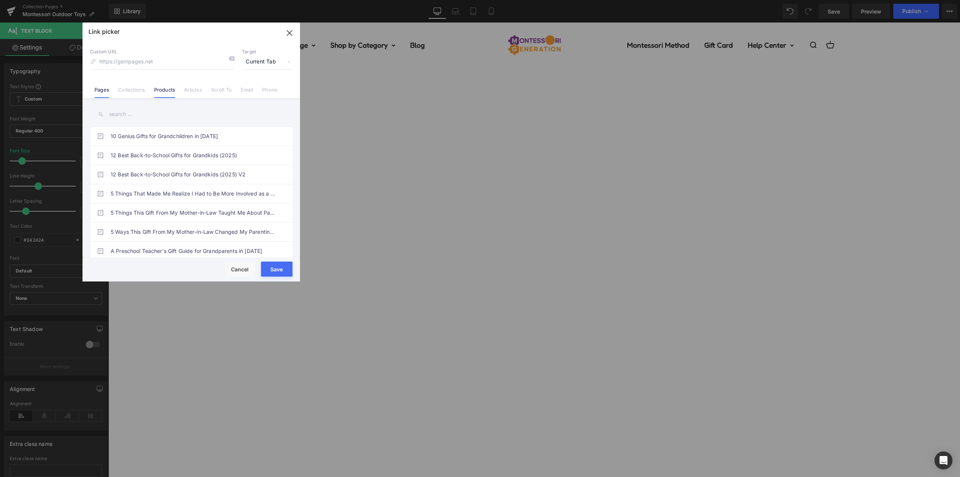
click at [160, 91] on link "Products" at bounding box center [164, 92] width 21 height 11
drag, startPoint x: 120, startPoint y: 113, endPoint x: 135, endPoint y: 114, distance: 15.5
click at [122, 113] on input "text" at bounding box center [191, 114] width 203 height 17
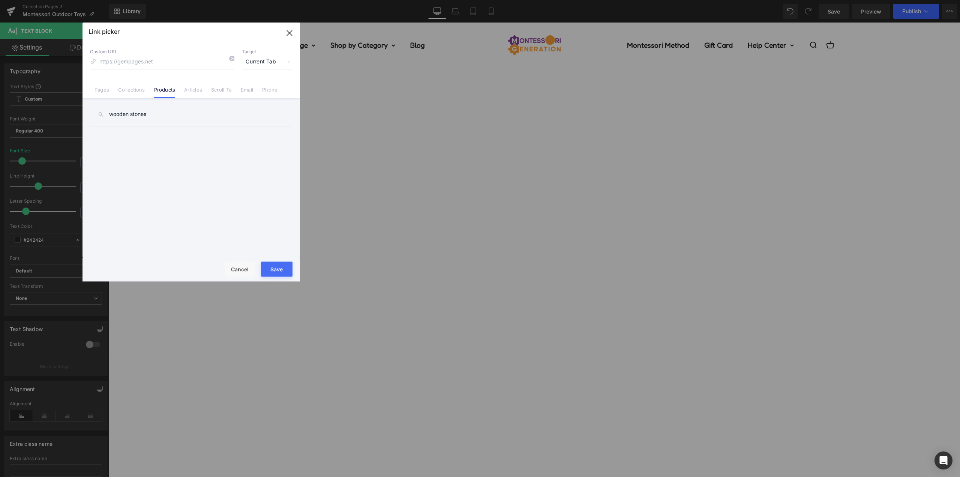
type input "wooden stones"
click at [200, 134] on link "Montessori Wooden Stones (21 Pieces)" at bounding box center [193, 136] width 165 height 19
type input "/products/montessori-wooden-stones-21-pieces"
click at [265, 62] on span "Current Tab" at bounding box center [267, 62] width 51 height 14
click at [260, 87] on li "New Tab" at bounding box center [267, 88] width 58 height 13
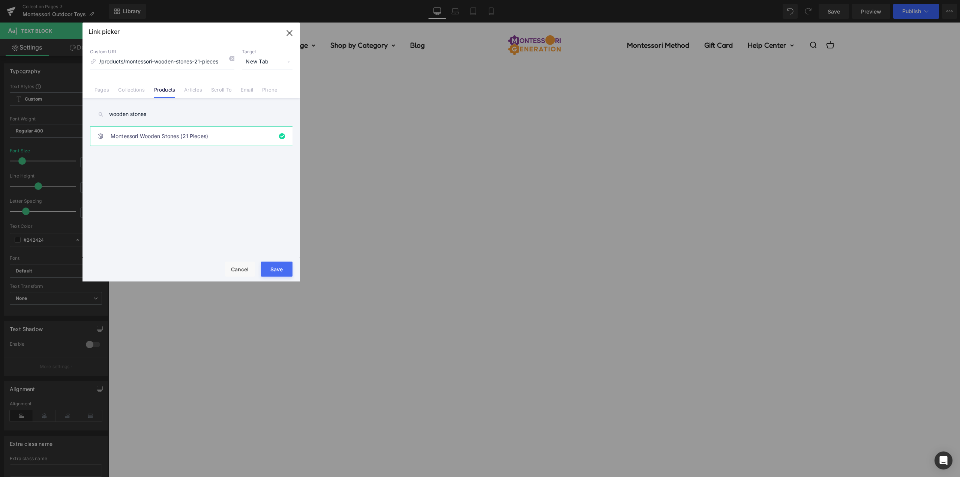
click at [277, 267] on button "Save" at bounding box center [277, 268] width 32 height 15
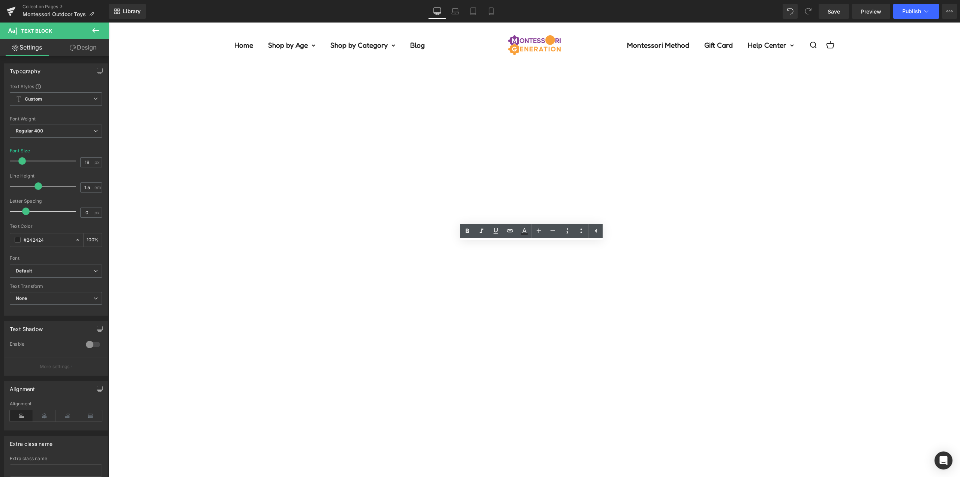
drag, startPoint x: 481, startPoint y: 261, endPoint x: 362, endPoint y: 261, distance: 118.5
drag, startPoint x: 417, startPoint y: 313, endPoint x: 305, endPoint y: 312, distance: 111.8
click at [482, 231] on icon at bounding box center [481, 231] width 9 height 9
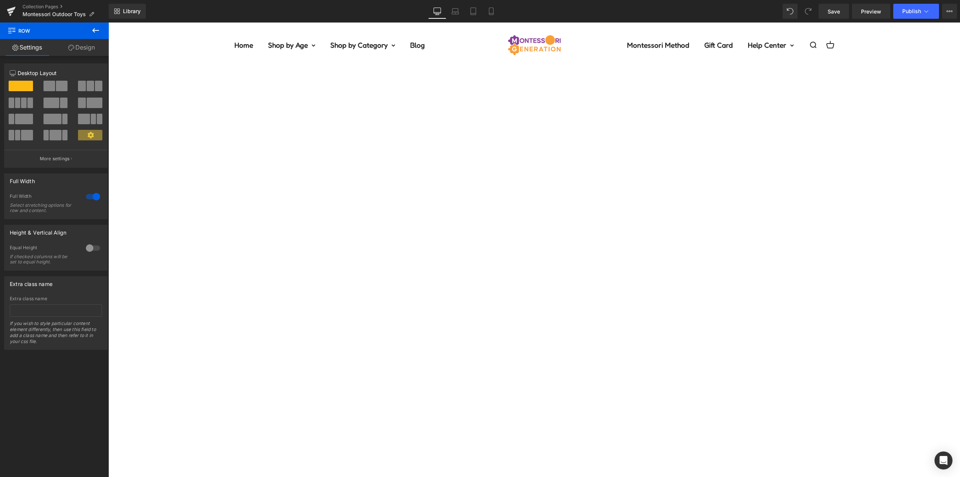
scroll to position [1013, 0]
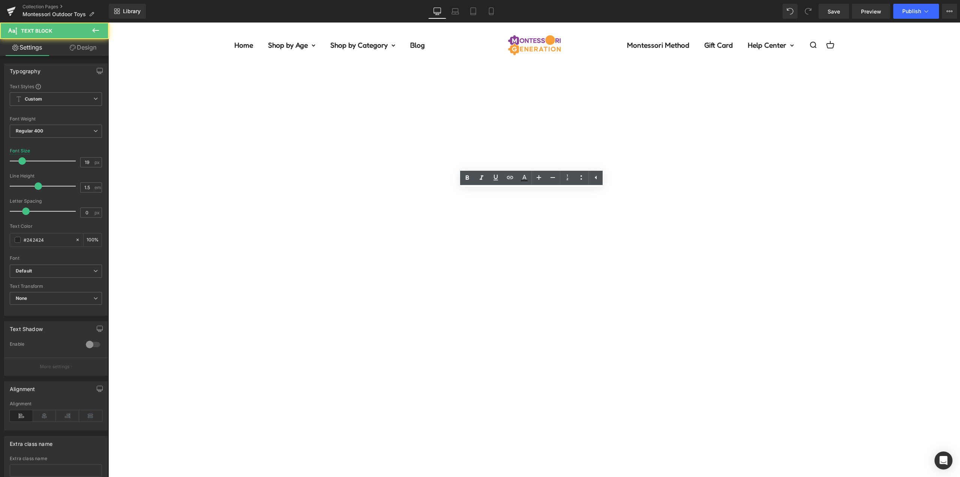
drag, startPoint x: 471, startPoint y: 239, endPoint x: 383, endPoint y: 231, distance: 89.2
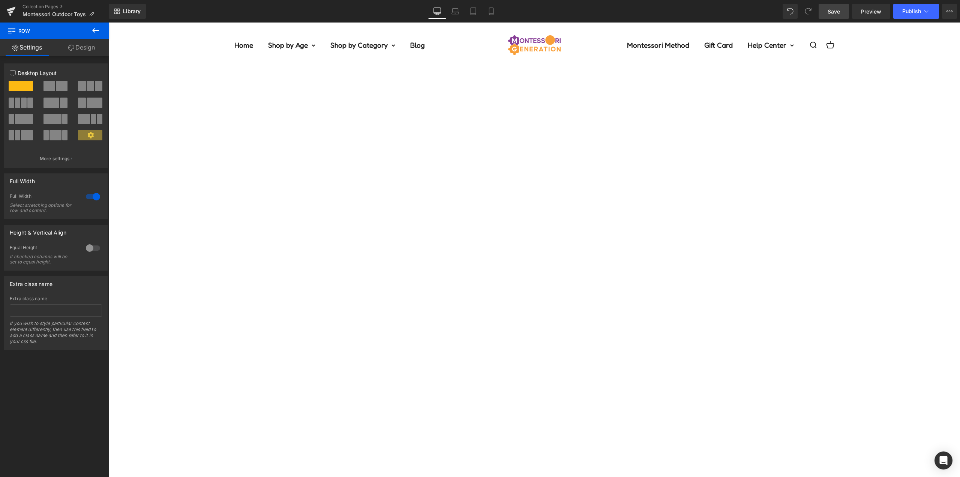
click at [841, 11] on link "Save" at bounding box center [834, 11] width 30 height 15
click at [919, 15] on button "Publish" at bounding box center [916, 11] width 46 height 15
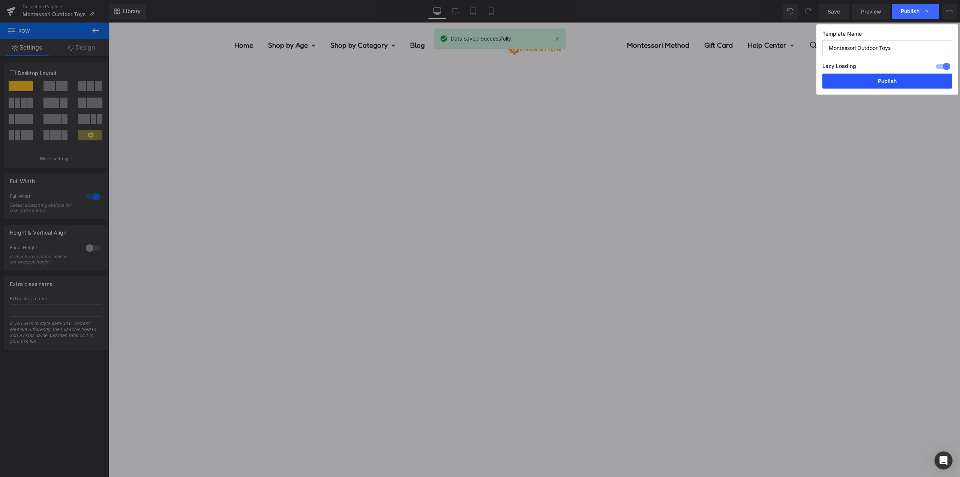
click at [896, 77] on button "Publish" at bounding box center [888, 81] width 130 height 15
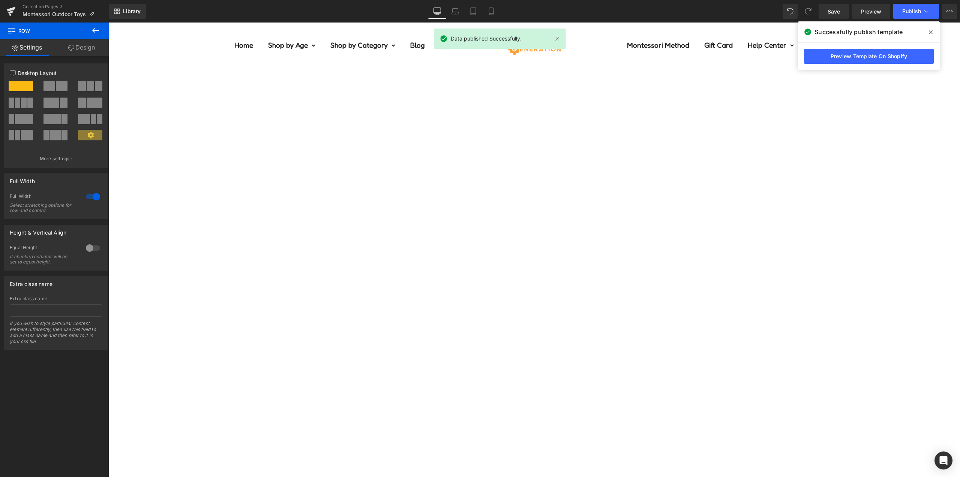
scroll to position [788, 0]
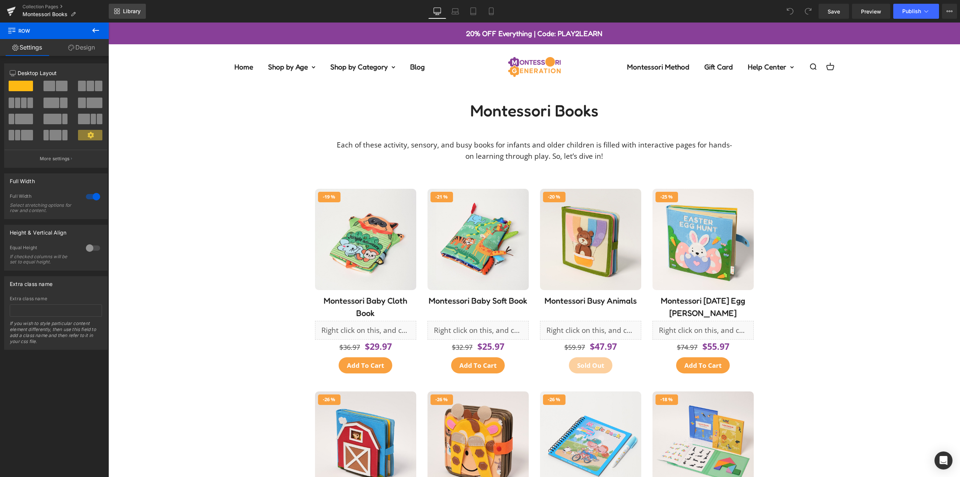
click at [128, 12] on span "Library" at bounding box center [132, 11] width 18 height 7
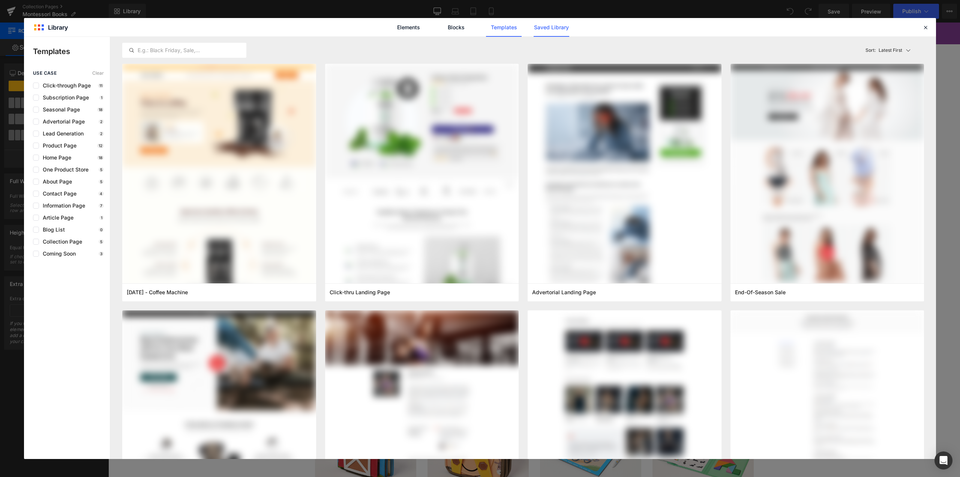
click at [308, 369] on link "Saved Library" at bounding box center [257, 419] width 101 height 101
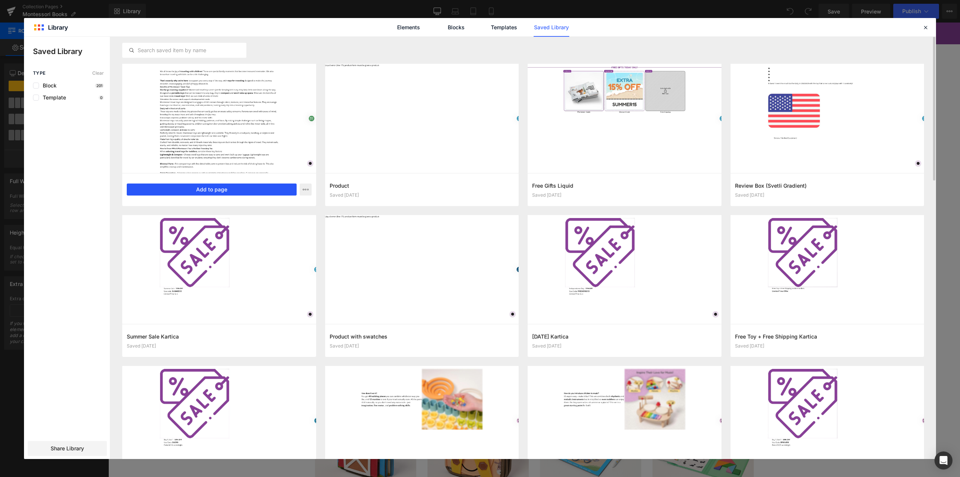
click at [240, 188] on button "Add to page" at bounding box center [212, 189] width 170 height 12
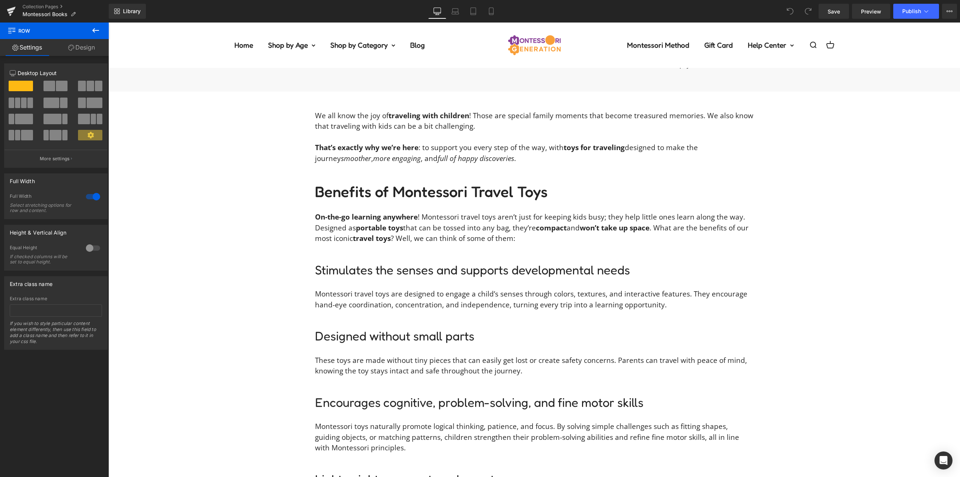
scroll to position [883, 0]
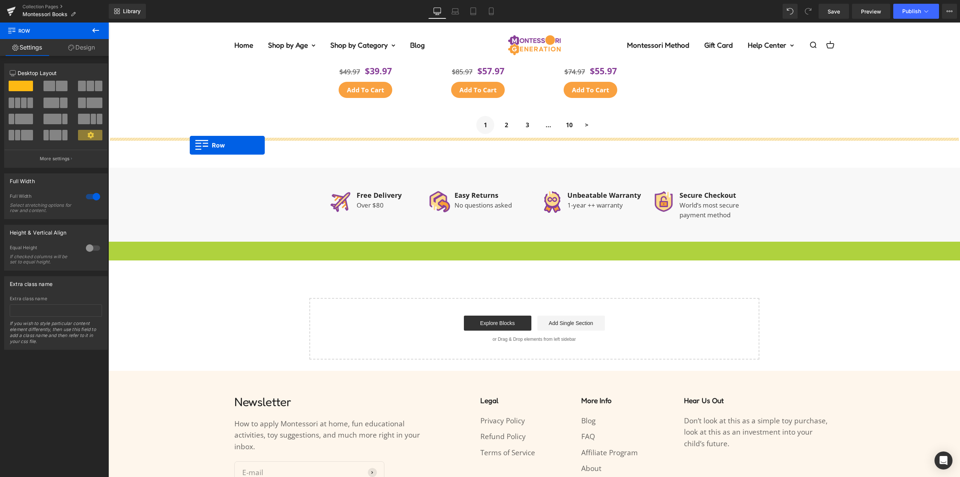
drag, startPoint x: 120, startPoint y: 250, endPoint x: 190, endPoint y: 145, distance: 126.0
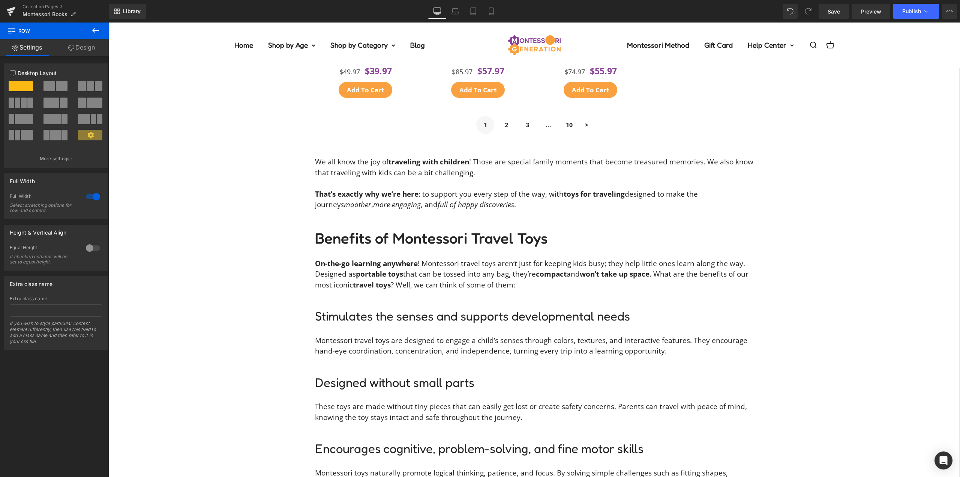
click at [422, 174] on p "We all know the joy of traveling with children ! Those are special family momen…" at bounding box center [534, 166] width 439 height 21
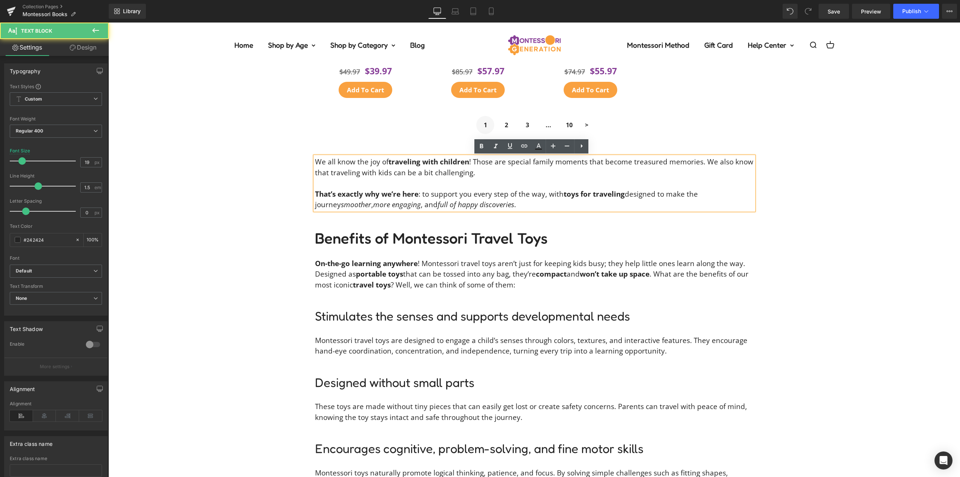
click at [495, 205] on p "That’s exactly why we’re here : to support you every step of the way, with toys…" at bounding box center [534, 199] width 439 height 21
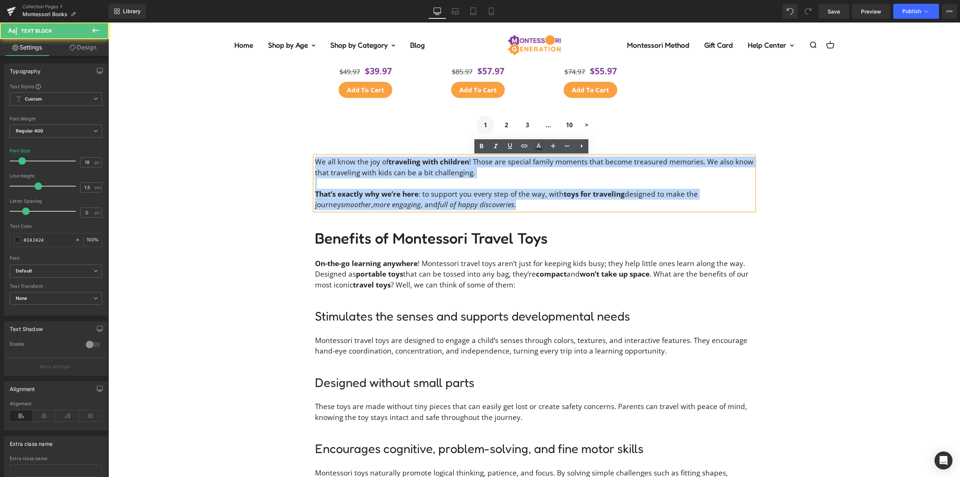
drag, startPoint x: 500, startPoint y: 207, endPoint x: 236, endPoint y: 153, distance: 269.4
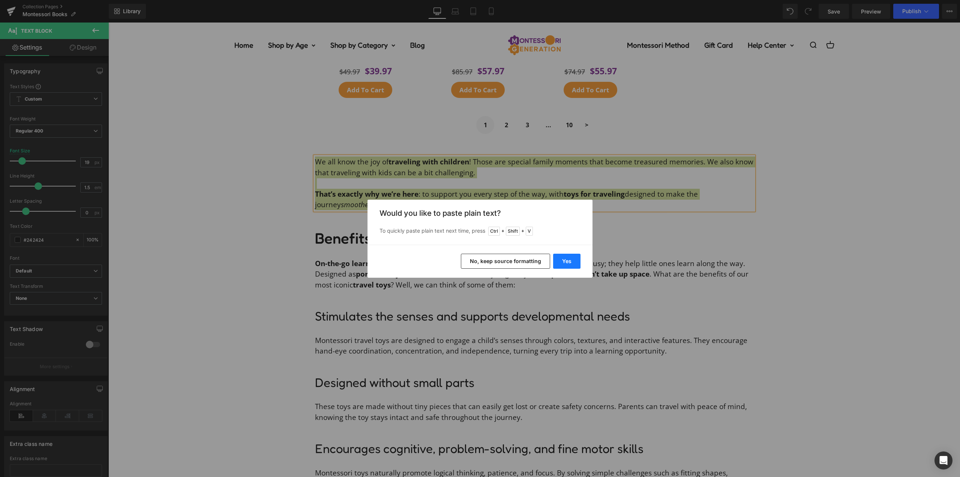
click at [566, 259] on button "Yes" at bounding box center [566, 261] width 27 height 15
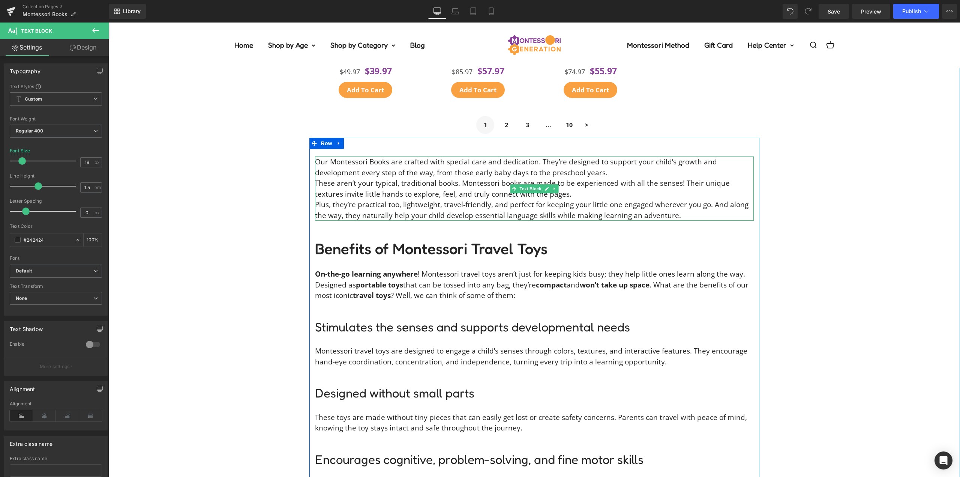
click at [616, 173] on p "Our Montessori Books are crafted with special care and dedication. They’re desi…" at bounding box center [534, 166] width 439 height 21
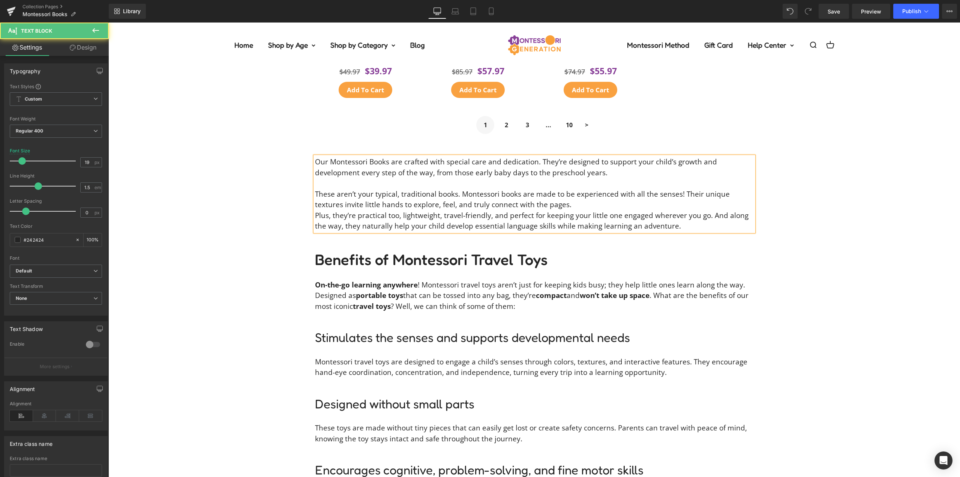
click at [575, 204] on p "These aren’t your typical, traditional books. Montessori books are made to be e…" at bounding box center [534, 199] width 439 height 21
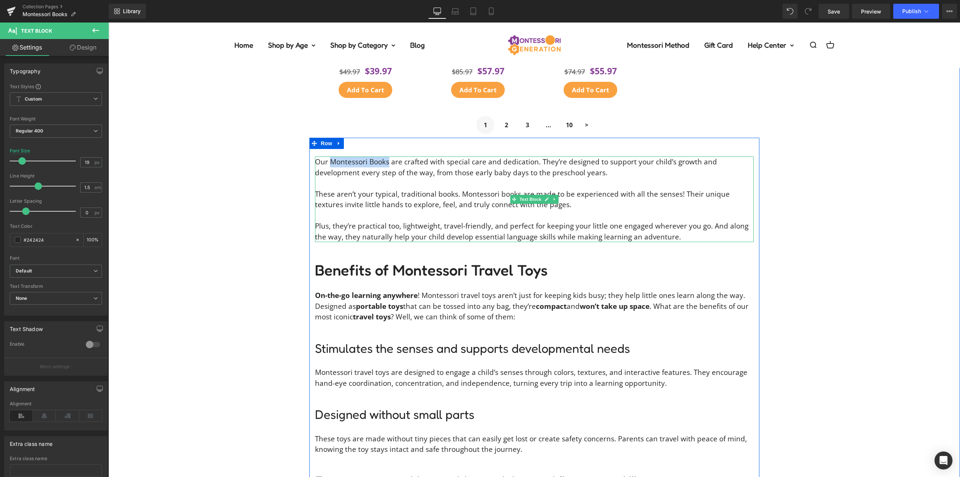
drag, startPoint x: 386, startPoint y: 163, endPoint x: 329, endPoint y: 161, distance: 57.0
click at [329, 161] on p "Our Montessori Books are crafted with special care and dedication. They’re desi…" at bounding box center [534, 166] width 439 height 21
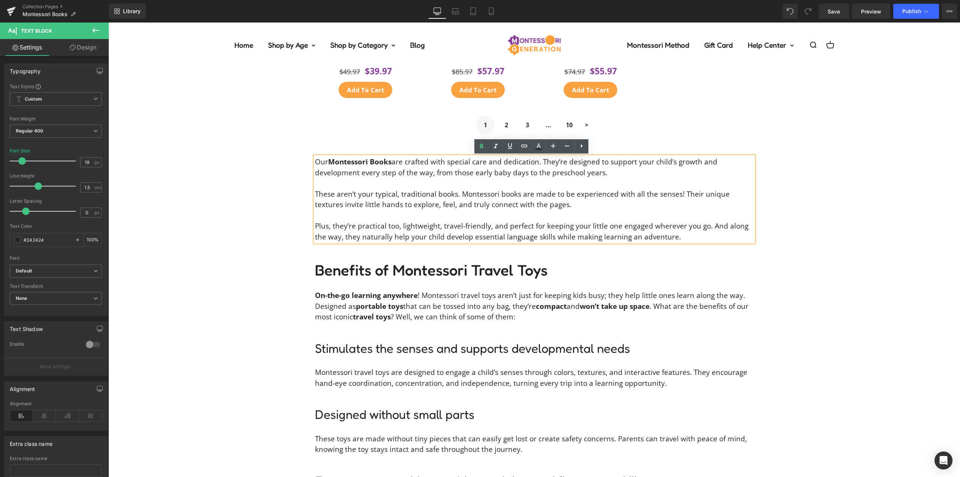
click at [685, 162] on p "Our Montessori Books are crafted with special care and dedication. They’re desi…" at bounding box center [534, 166] width 439 height 21
click at [495, 146] on icon at bounding box center [495, 146] width 9 height 9
click at [342, 174] on p "Our Montessori Books are crafted with special care and dedication. They’re desi…" at bounding box center [534, 166] width 439 height 21
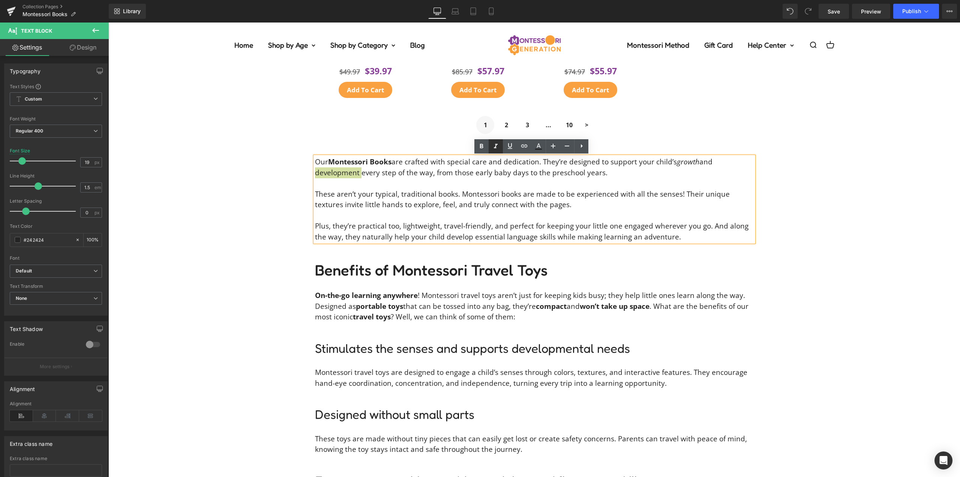
click at [498, 147] on icon at bounding box center [495, 146] width 9 height 9
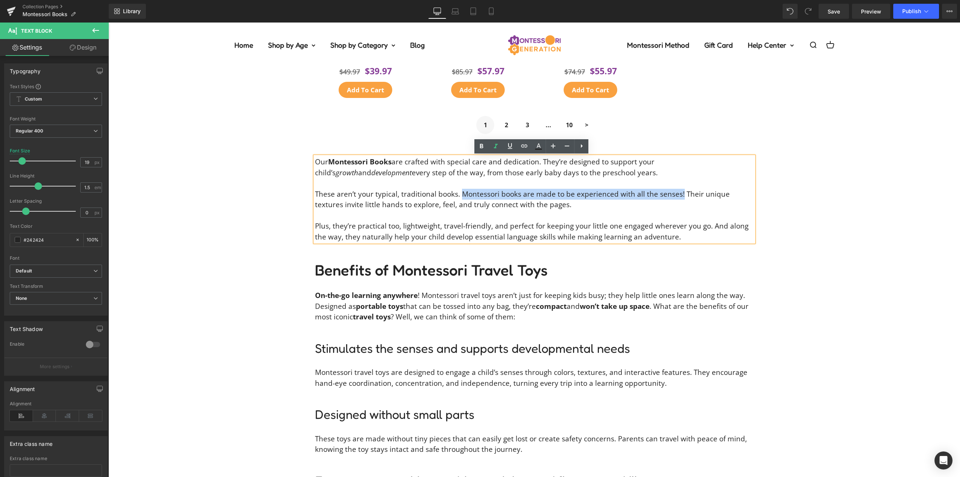
drag, startPoint x: 458, startPoint y: 193, endPoint x: 675, endPoint y: 196, distance: 217.2
click at [675, 196] on p "These aren’t your typical, traditional books. Montessori books are made to be e…" at bounding box center [534, 199] width 439 height 21
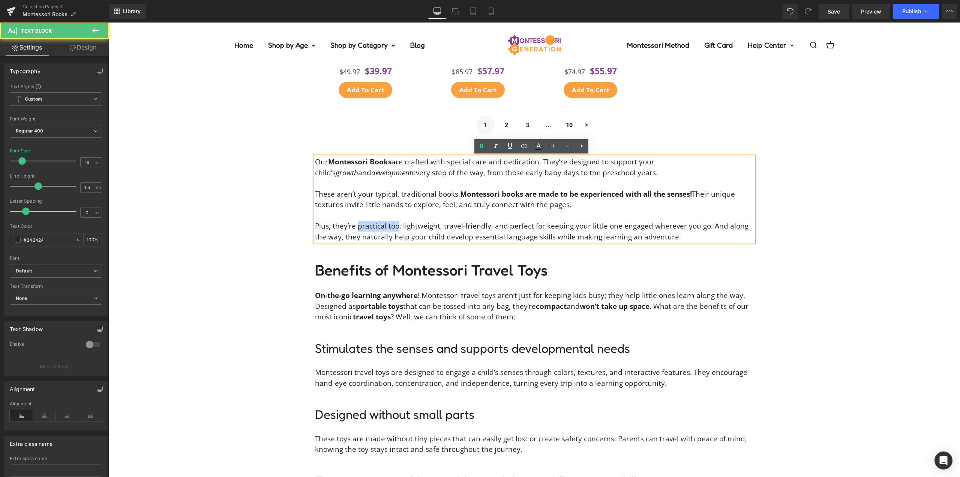
drag, startPoint x: 395, startPoint y: 225, endPoint x: 354, endPoint y: 225, distance: 40.9
click at [354, 225] on p "Plus, they’re practical too, lightweight, travel-friendly, and perfect for keep…" at bounding box center [534, 231] width 439 height 21
click at [498, 143] on icon at bounding box center [495, 146] width 9 height 9
drag, startPoint x: 416, startPoint y: 226, endPoint x: 429, endPoint y: 225, distance: 12.8
click at [416, 226] on p "Plus, they’re practical too , lightweight, travel-friendly, and perfect for kee…" at bounding box center [534, 231] width 439 height 21
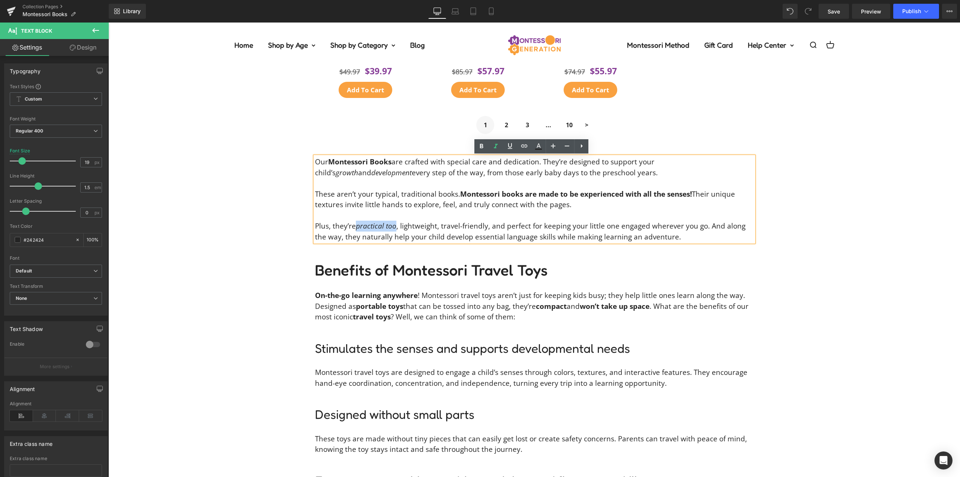
click at [416, 226] on p "Plus, they’re practical too , lightweight, travel-friendly, and perfect for kee…" at bounding box center [534, 231] width 439 height 21
click at [499, 144] on icon at bounding box center [495, 146] width 9 height 9
drag, startPoint x: 481, startPoint y: 227, endPoint x: 478, endPoint y: 185, distance: 42.1
click at [436, 227] on p "Plus, they’re practical too , lightweight , travel-friendly, and perfect for ke…" at bounding box center [534, 231] width 439 height 21
click at [498, 147] on icon at bounding box center [495, 146] width 9 height 9
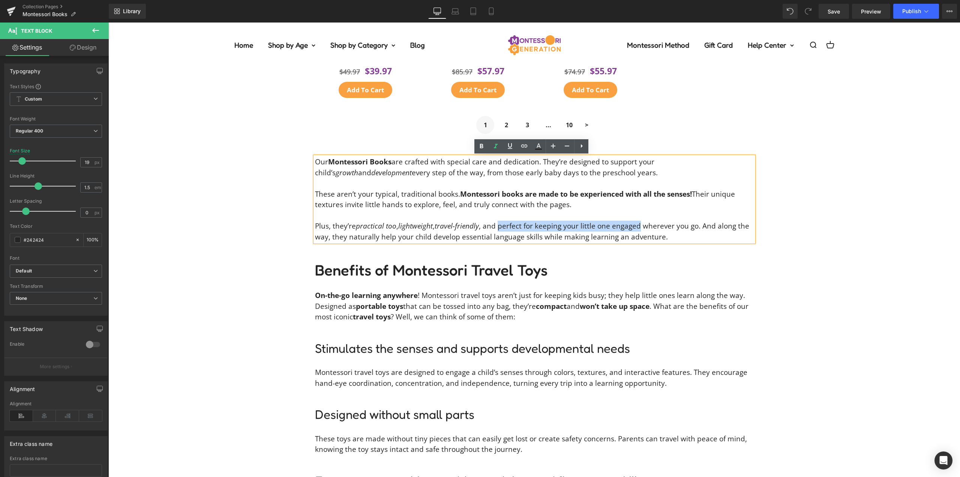
drag, startPoint x: 498, startPoint y: 225, endPoint x: 547, endPoint y: 193, distance: 58.2
click at [636, 221] on p "Plus, they’re practical too , lightweight , travel-friendly , and perfect for k…" at bounding box center [534, 231] width 439 height 21
click at [495, 144] on icon at bounding box center [496, 146] width 4 height 5
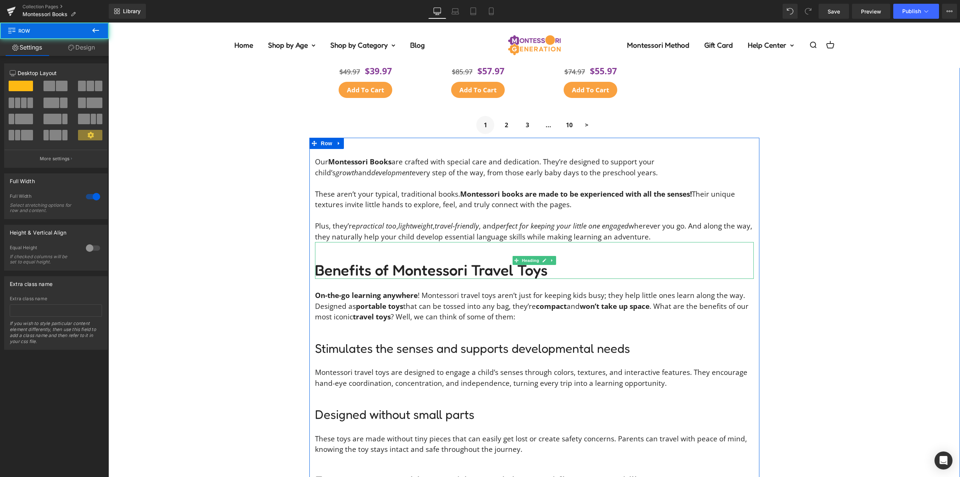
click at [425, 271] on h2 "Benefits of Montessori Travel Toys" at bounding box center [534, 270] width 439 height 18
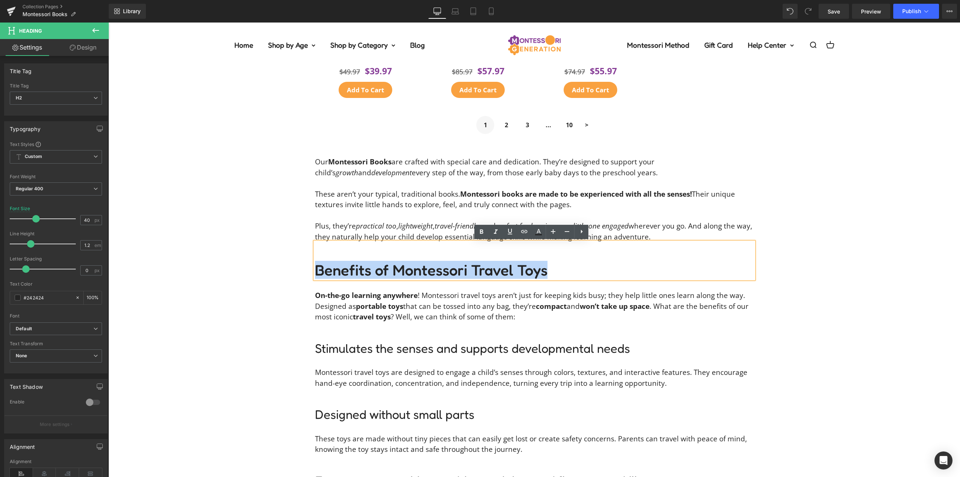
paste div
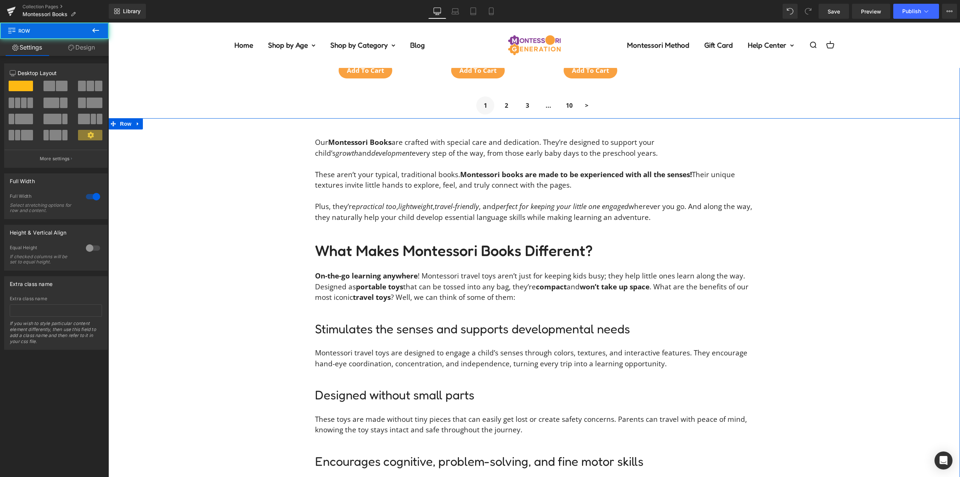
scroll to position [921, 0]
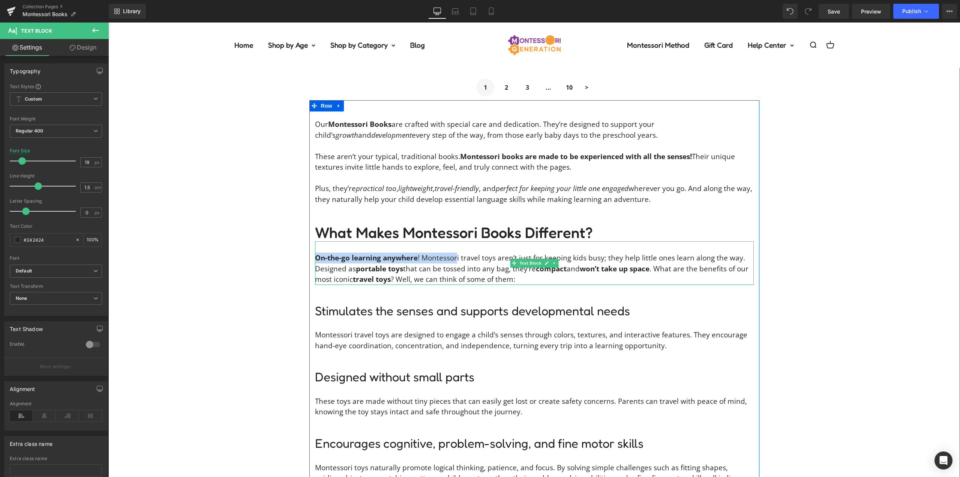
click at [459, 258] on p "On-the-go learning anywhere ! Montessori travel toys aren’t just for keeping ki…" at bounding box center [534, 268] width 439 height 32
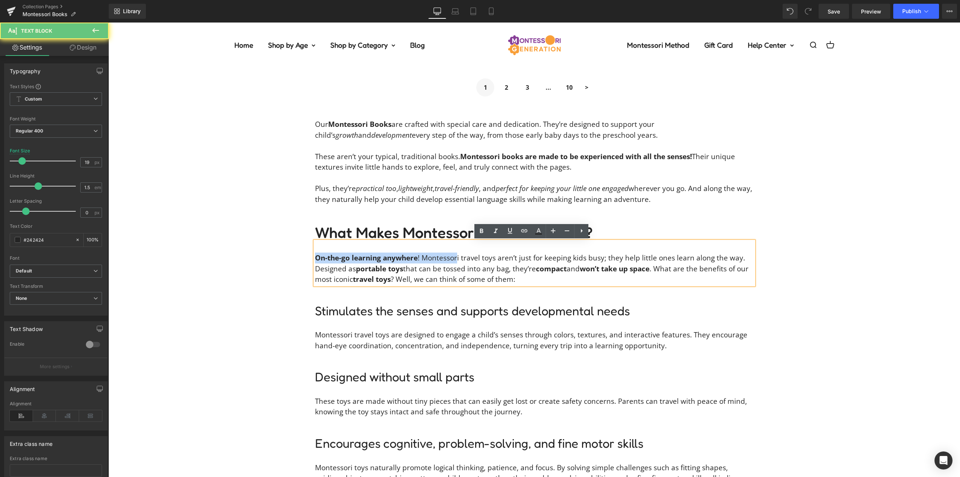
drag, startPoint x: 456, startPoint y: 261, endPoint x: 422, endPoint y: 266, distance: 34.5
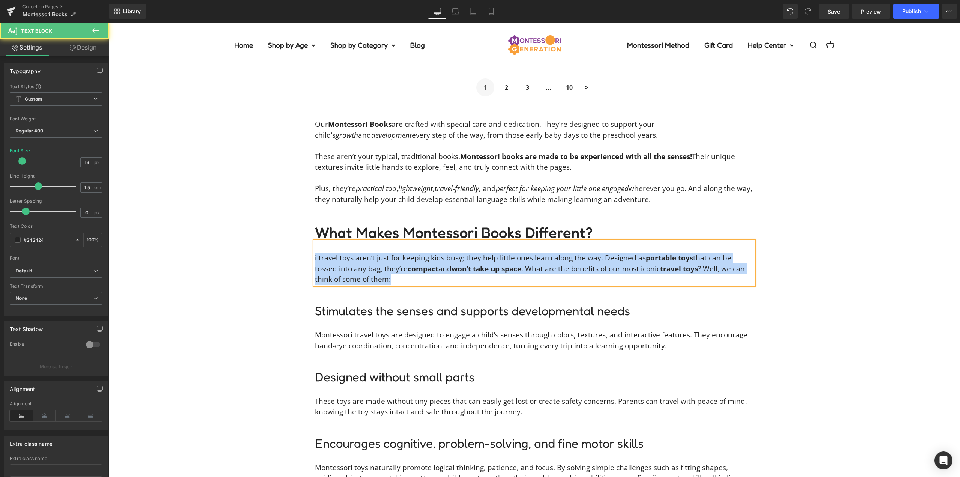
drag, startPoint x: 371, startPoint y: 279, endPoint x: 254, endPoint y: 239, distance: 123.9
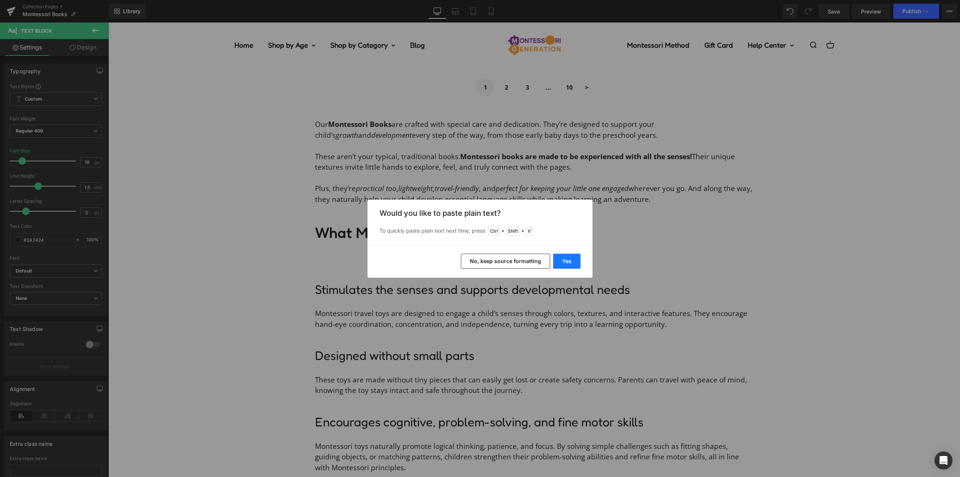
click at [563, 266] on button "Yes" at bounding box center [566, 261] width 27 height 15
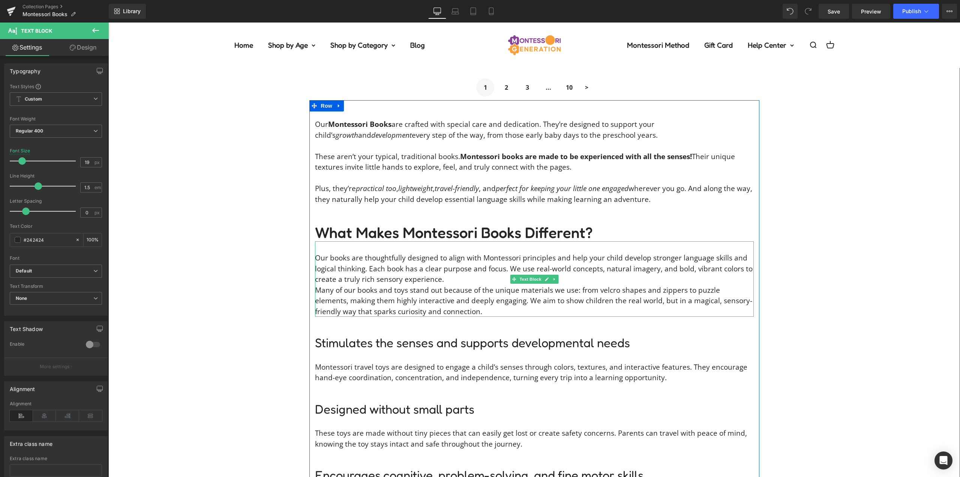
click at [455, 278] on p "Our books are thoughtfully designed to align with Montessori principles and hel…" at bounding box center [534, 268] width 439 height 32
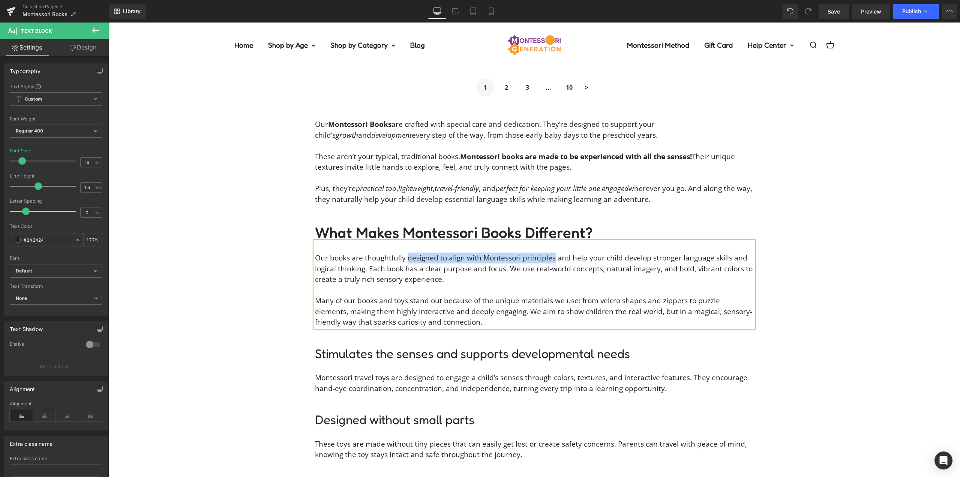
drag, startPoint x: 404, startPoint y: 257, endPoint x: 549, endPoint y: 257, distance: 145.2
click at [549, 257] on p "Our books are thoughtfully designed to align with Montessori principles and hel…" at bounding box center [534, 268] width 439 height 32
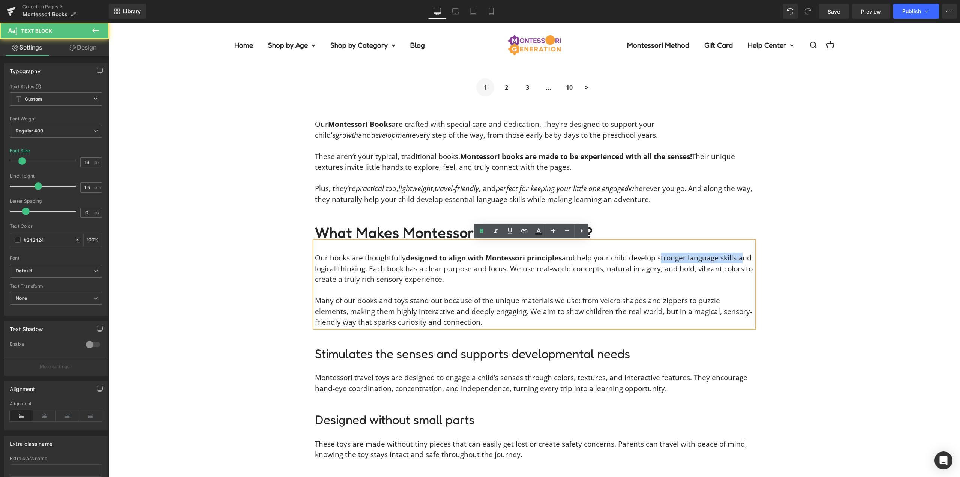
drag, startPoint x: 736, startPoint y: 258, endPoint x: 657, endPoint y: 260, distance: 78.4
click at [657, 260] on p "Our books are thoughtfully designed to align with Montessori principles and hel…" at bounding box center [534, 268] width 439 height 32
drag, startPoint x: 376, startPoint y: 270, endPoint x: 326, endPoint y: 267, distance: 49.6
click at [326, 267] on p "Our books are thoughtfully designed to align with Montessori principles and hel…" at bounding box center [534, 268] width 439 height 32
drag, startPoint x: 616, startPoint y: 267, endPoint x: 550, endPoint y: 268, distance: 65.6
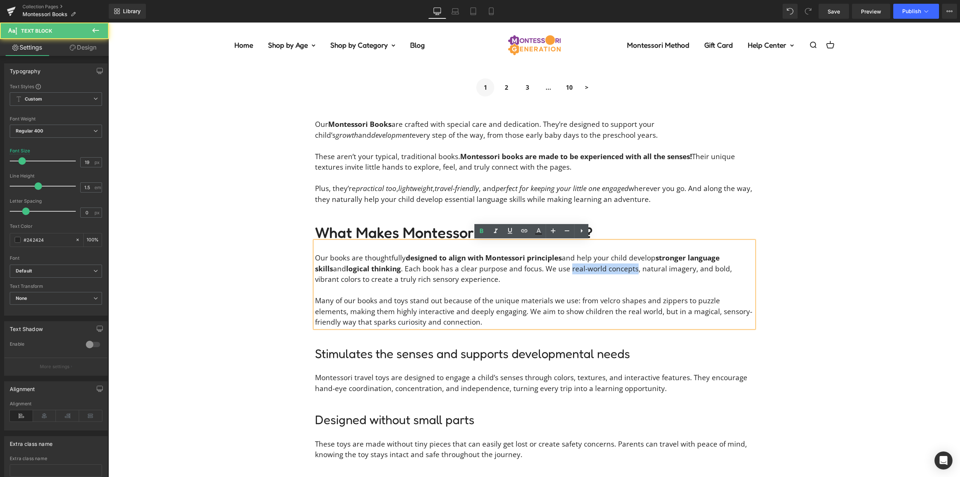
click at [550, 268] on p "Our books are thoughtfully designed to align with Montessori principles and hel…" at bounding box center [534, 268] width 439 height 32
click at [494, 228] on icon at bounding box center [495, 231] width 9 height 9
drag, startPoint x: 667, startPoint y: 267, endPoint x: 617, endPoint y: 269, distance: 49.9
click at [617, 269] on p "Our books are thoughtfully designed to align with Montessori principles and hel…" at bounding box center [534, 268] width 439 height 32
drag, startPoint x: 498, startPoint y: 231, endPoint x: 514, endPoint y: 237, distance: 17.2
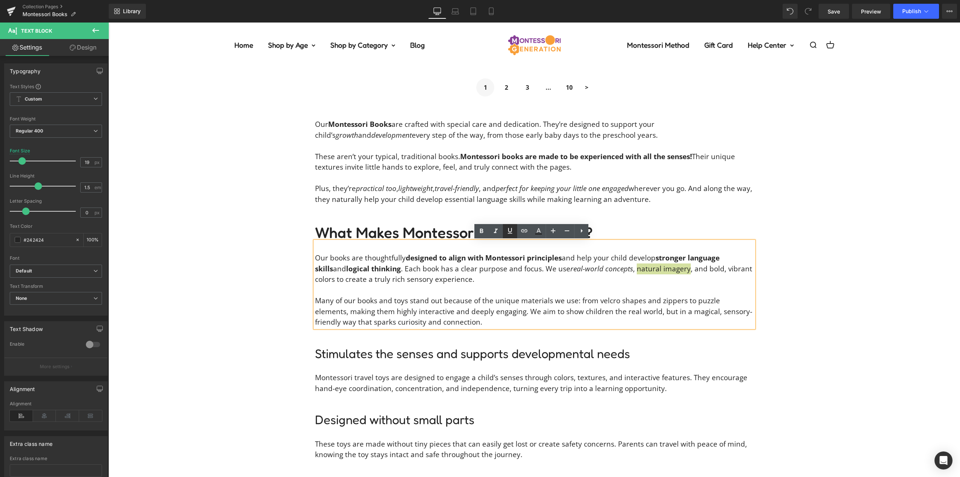
click at [498, 231] on icon at bounding box center [495, 231] width 9 height 9
click at [691, 270] on p "Our books are thoughtfully designed to align with Montessori principles and hel…" at bounding box center [534, 268] width 439 height 32
click at [494, 231] on icon at bounding box center [495, 231] width 9 height 9
drag, startPoint x: 748, startPoint y: 267, endPoint x: 703, endPoint y: 269, distance: 44.7
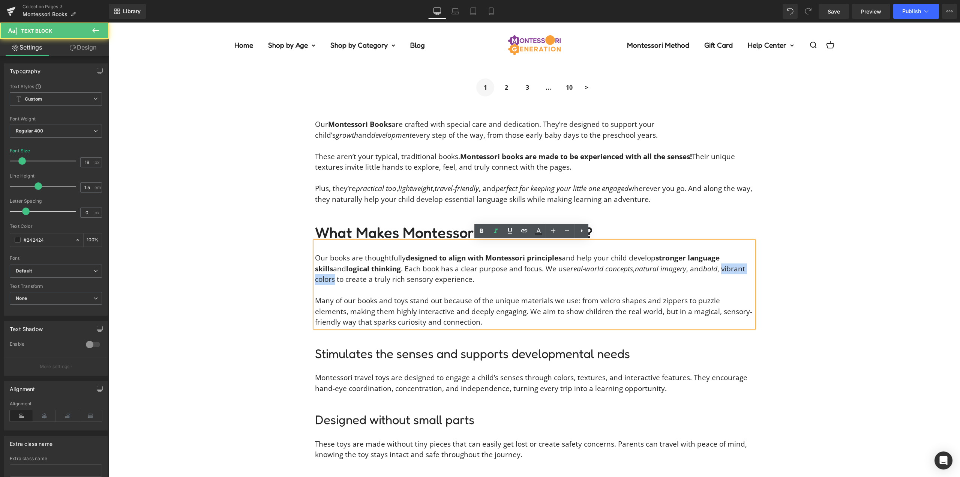
click at [703, 269] on p "Our books are thoughtfully designed to align with Montessori principles and hel…" at bounding box center [534, 268] width 439 height 32
click at [498, 230] on icon at bounding box center [495, 231] width 9 height 9
drag, startPoint x: 365, startPoint y: 280, endPoint x: 448, endPoint y: 271, distance: 83.3
click at [443, 275] on p "Our books are thoughtfully designed to align with Montessori principles and hel…" at bounding box center [534, 268] width 439 height 32
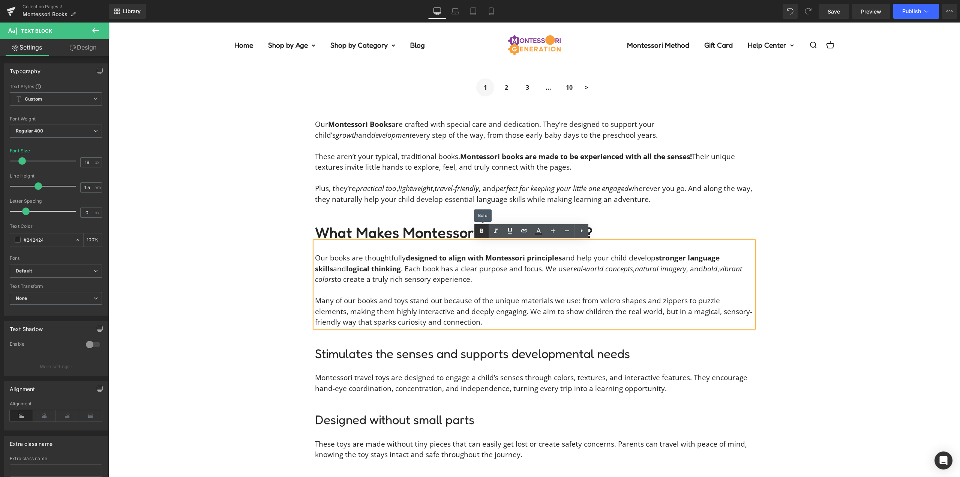
click at [485, 230] on icon at bounding box center [481, 231] width 9 height 9
click at [480, 230] on icon at bounding box center [481, 231] width 3 height 5
click at [455, 279] on p "Our books are thoughtfully designed to align with Montessori principles and hel…" at bounding box center [534, 268] width 439 height 32
drag, startPoint x: 444, startPoint y: 278, endPoint x: 367, endPoint y: 279, distance: 77.7
click at [367, 279] on p "Our books are thoughtfully designed to align with Montessori principles and hel…" at bounding box center [534, 268] width 439 height 32
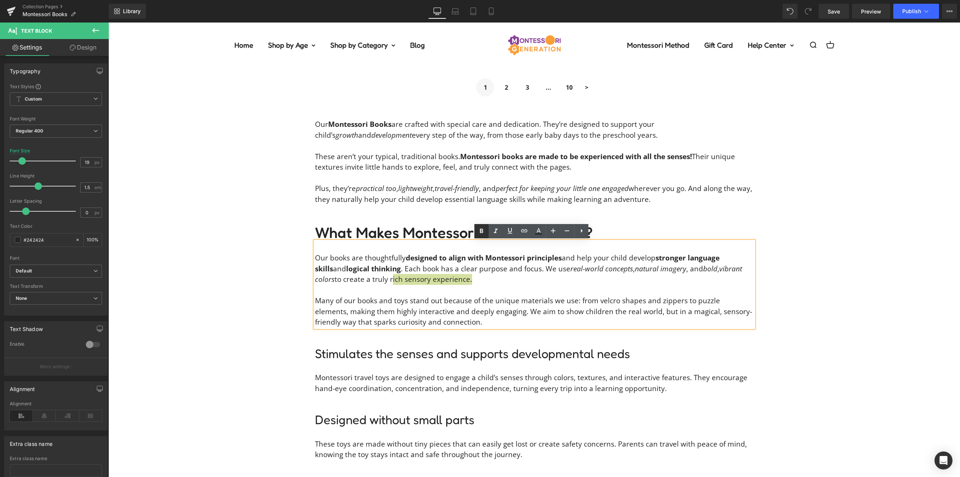
click at [482, 232] on icon at bounding box center [481, 231] width 9 height 9
click at [473, 278] on p "Our books are thoughtfully designed to align with Montessori principles and hel…" at bounding box center [534, 268] width 439 height 32
drag, startPoint x: 404, startPoint y: 300, endPoint x: 355, endPoint y: 300, distance: 48.8
click at [355, 300] on p "Many of our books and toys stand out because of the unique materials we use: fr…" at bounding box center [534, 311] width 439 height 32
click at [538, 230] on icon at bounding box center [539, 230] width 4 height 5
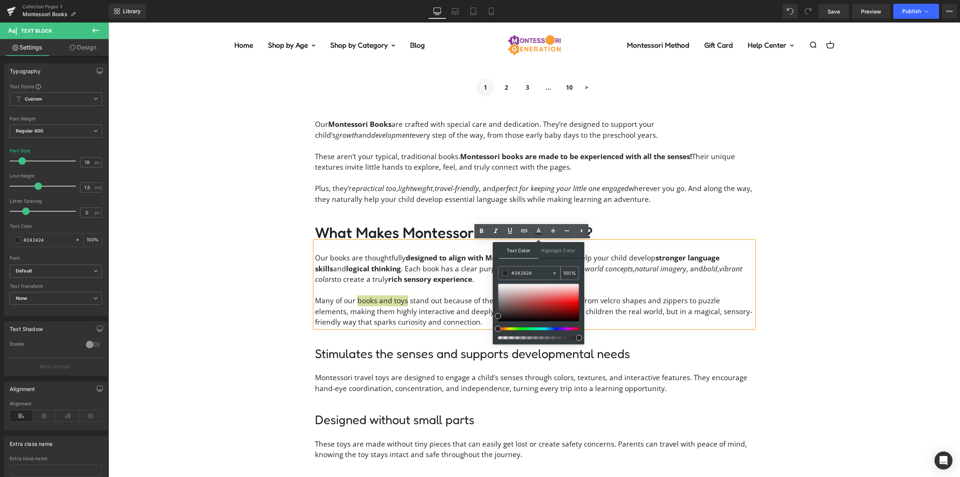
click at [528, 273] on input "#242424" at bounding box center [532, 273] width 41 height 8
type input "#3c9"
type input "100"
type input "#3c9c"
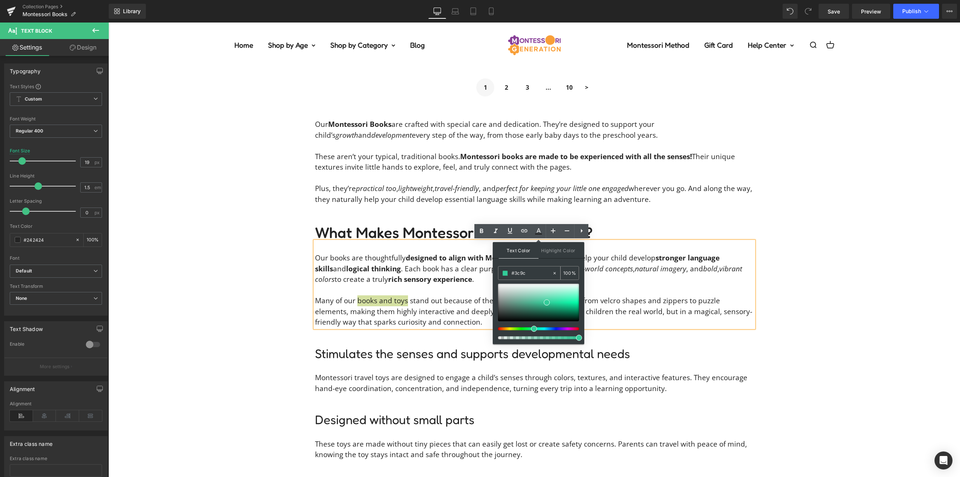
type input "80"
type input "#3c9cbe"
type input "100"
click at [549, 263] on div "Text Color Highlight Color rgb(60, 156, 190) #3c9cbe 100 % transparent transpar…" at bounding box center [539, 293] width 92 height 102
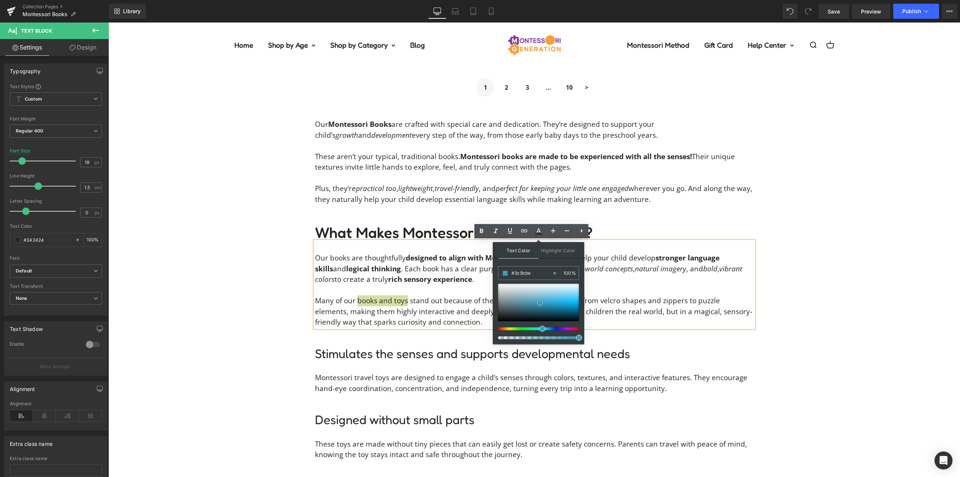
click at [542, 296] on div at bounding box center [538, 303] width 81 height 38
click at [530, 275] on input "#81c1d9" at bounding box center [532, 273] width 41 height 8
type input "#3"
type input "0"
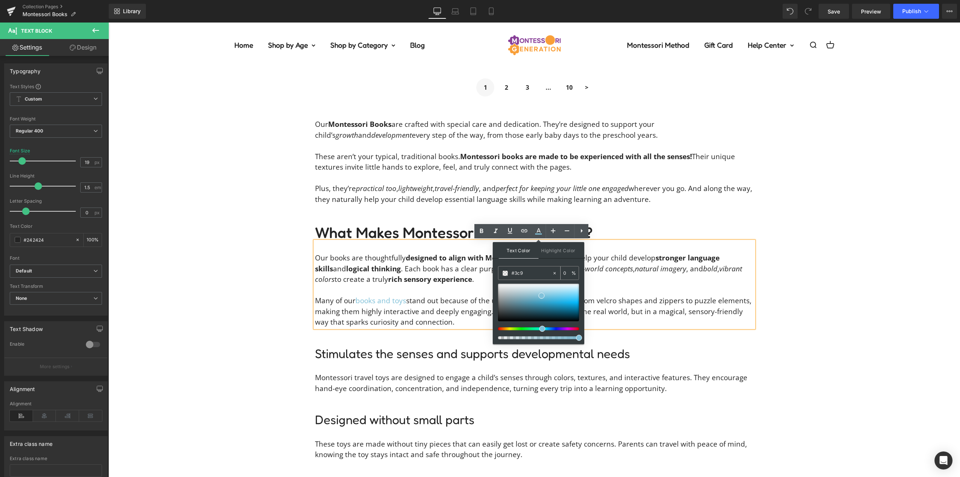
type input "#3c9c"
type input "80"
type input "#3c9cbe"
type input "100"
type input "#3c9cbe"
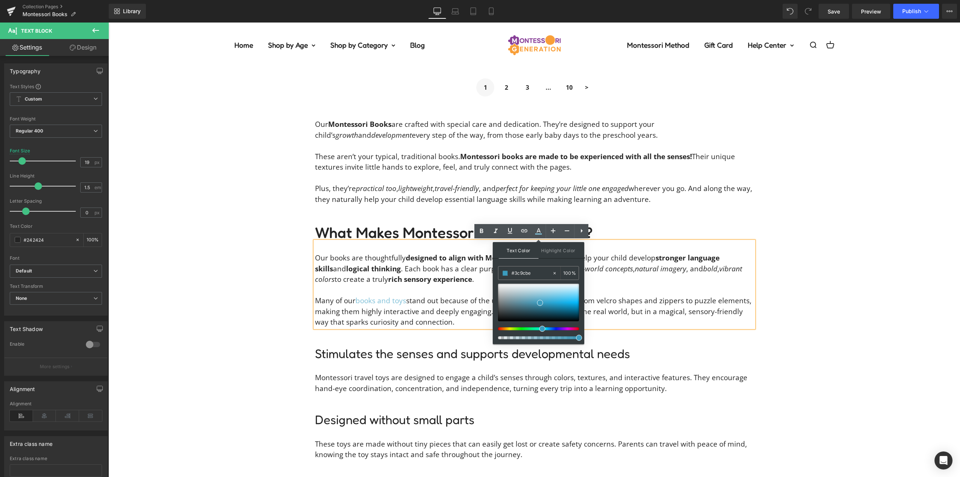
click at [541, 264] on div "Text Color Highlight Color rgb(60, 156, 190) #3c9cbe 100 % transparent transpar…" at bounding box center [539, 293] width 92 height 102
click at [516, 236] on link at bounding box center [510, 231] width 14 height 14
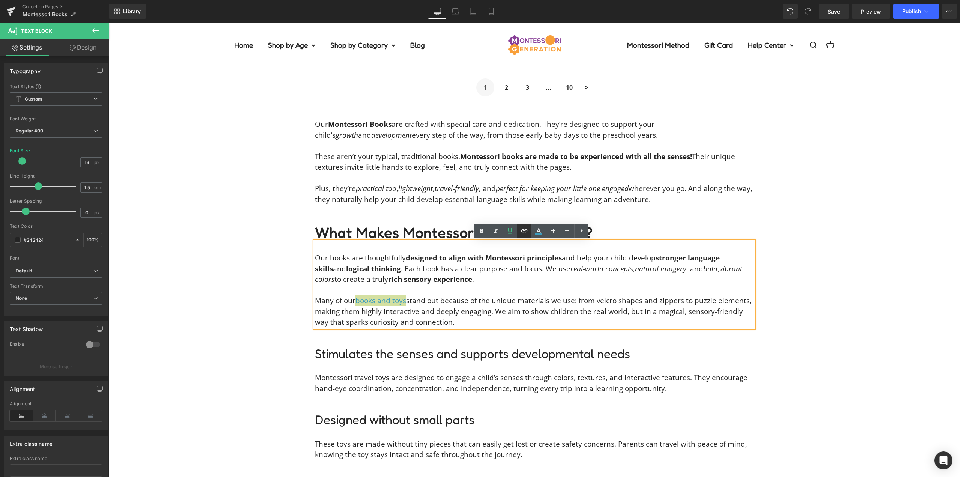
click at [525, 232] on icon at bounding box center [524, 230] width 6 height 3
click at [486, 0] on div "Text Color Highlight Color rgba(60, 156, 190, 1) #3c9cbe 100 % transparent tran…" at bounding box center [480, 0] width 960 height 0
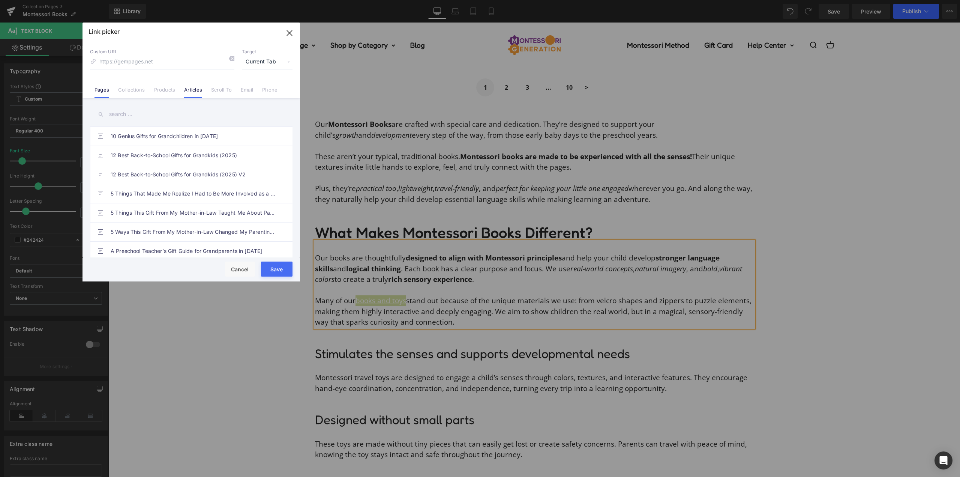
click at [181, 89] on li "Articles" at bounding box center [193, 86] width 27 height 13
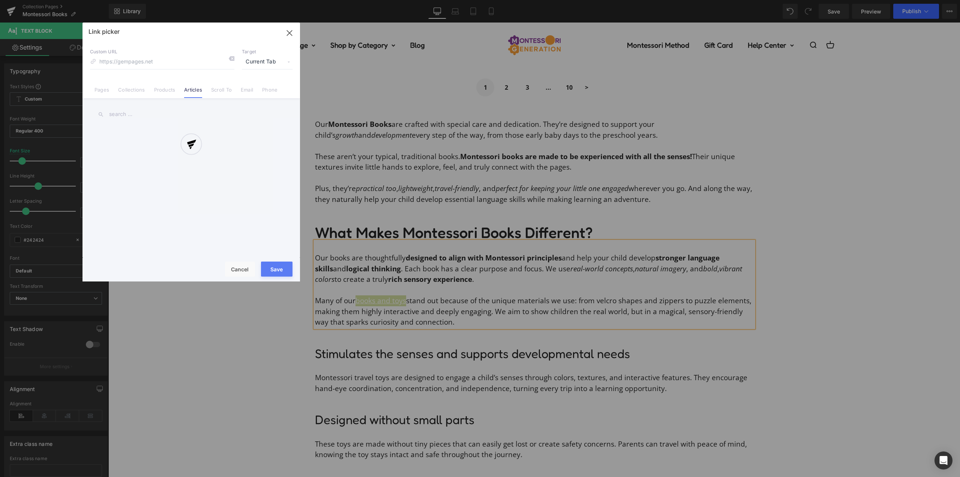
click at [260, 62] on div at bounding box center [192, 152] width 218 height 259
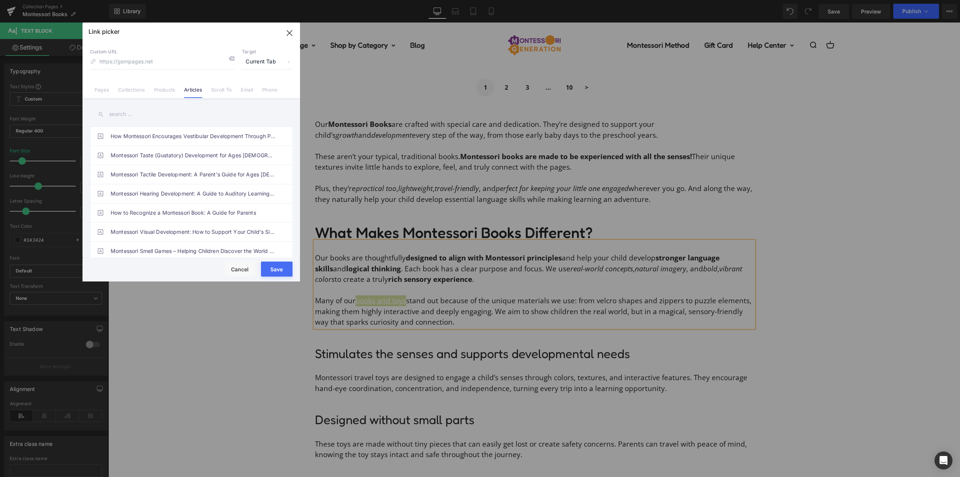
click at [251, 66] on span "Current Tab" at bounding box center [267, 62] width 51 height 14
click at [249, 83] on li "New Tab" at bounding box center [267, 88] width 58 height 13
click at [134, 111] on input "text" at bounding box center [191, 114] width 203 height 17
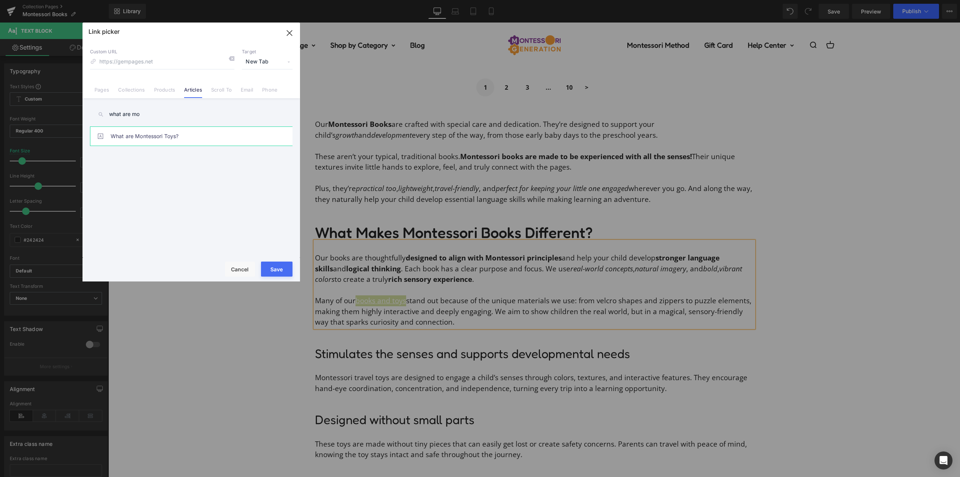
type input "what are mo"
click at [181, 133] on link "What are Montessori Toys?" at bounding box center [193, 136] width 165 height 19
type input "/blogs/montessori/what-are-montessori-toys"
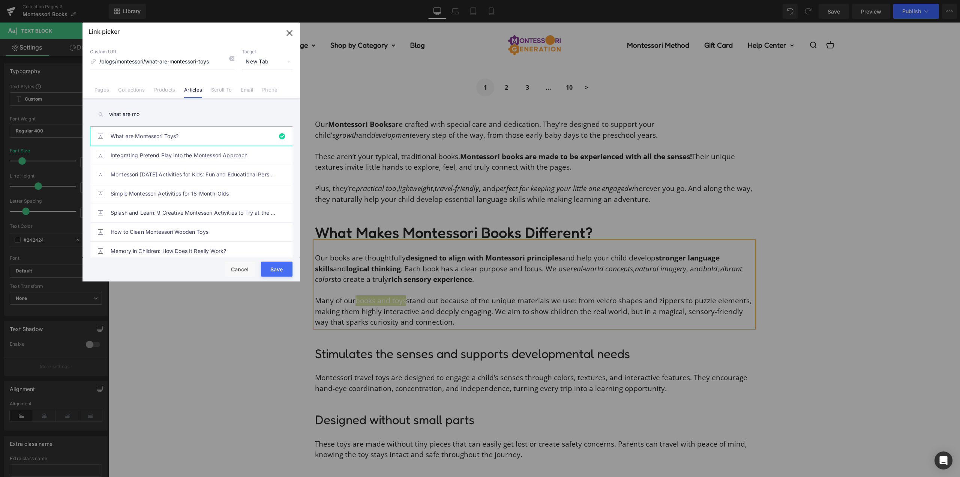
click at [276, 269] on button "Save" at bounding box center [277, 268] width 32 height 15
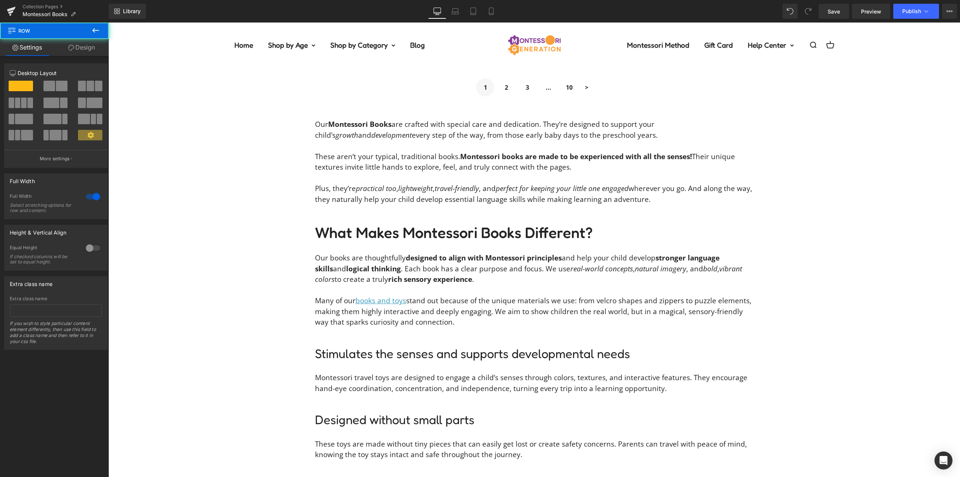
click at [447, 279] on strong "rich sensory experience" at bounding box center [430, 279] width 84 height 10
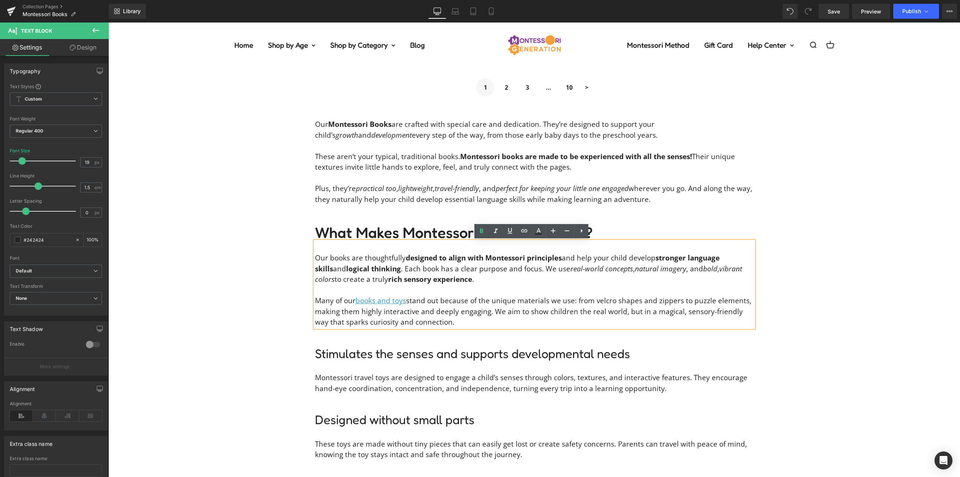
click at [441, 309] on p "Many of our books and toys stand out because of the unique materials we use: fr…" at bounding box center [534, 311] width 439 height 32
drag, startPoint x: 413, startPoint y: 311, endPoint x: 358, endPoint y: 310, distance: 55.1
click at [358, 310] on p "Many of our books and toys stand out because of the unique materials we use: fr…" at bounding box center [534, 311] width 439 height 32
drag, startPoint x: 490, startPoint y: 313, endPoint x: 438, endPoint y: 312, distance: 52.1
click at [438, 312] on p "Many of our books and toys stand out because of the unique materials we use: fr…" at bounding box center [534, 311] width 439 height 32
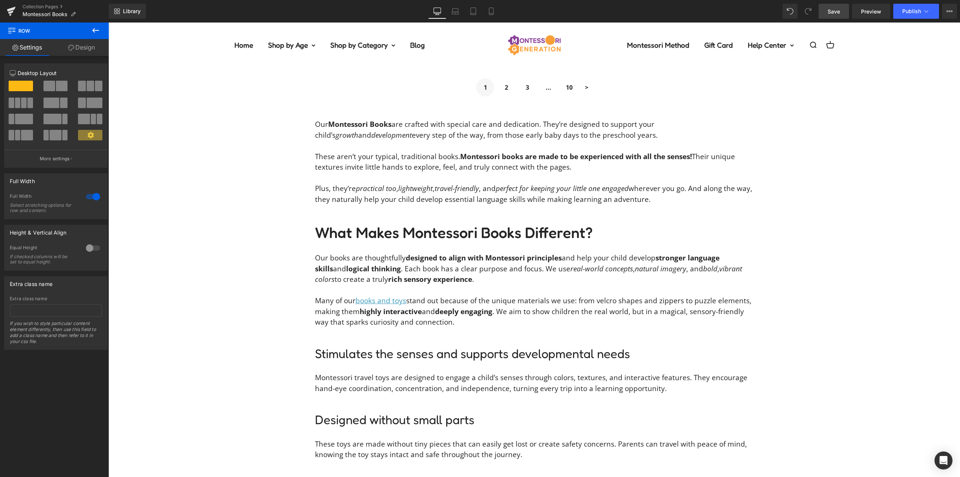
click at [842, 11] on link "Save" at bounding box center [834, 11] width 30 height 15
click at [550, 225] on icon at bounding box center [552, 223] width 4 height 5
click at [547, 224] on icon at bounding box center [548, 223] width 4 height 4
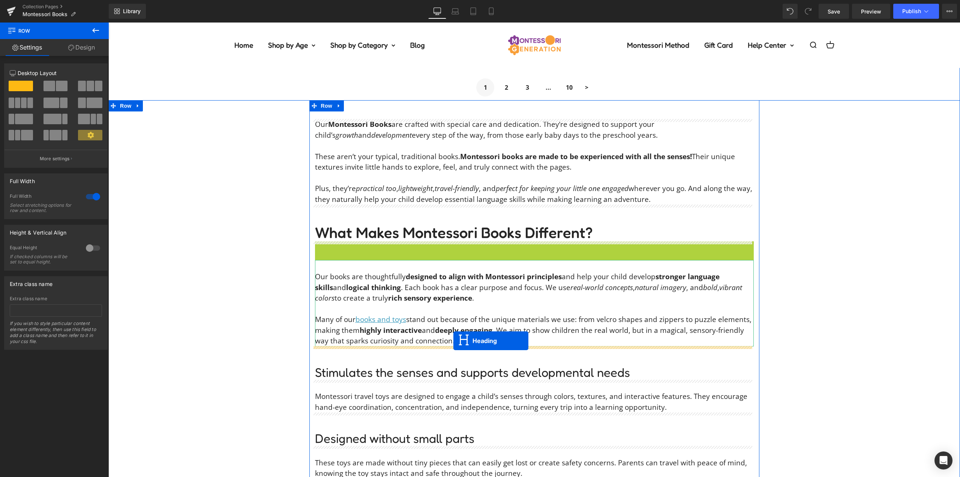
drag, startPoint x: 526, startPoint y: 260, endPoint x: 453, endPoint y: 341, distance: 108.9
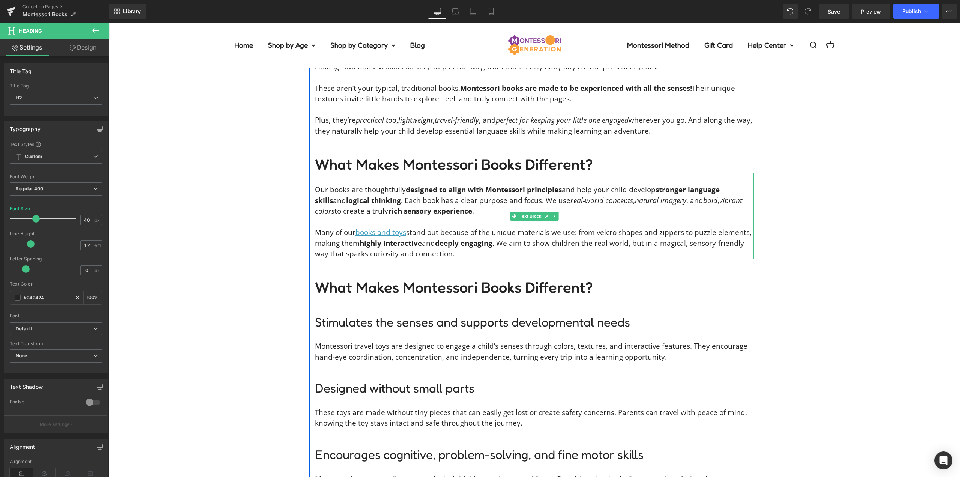
scroll to position [996, 0]
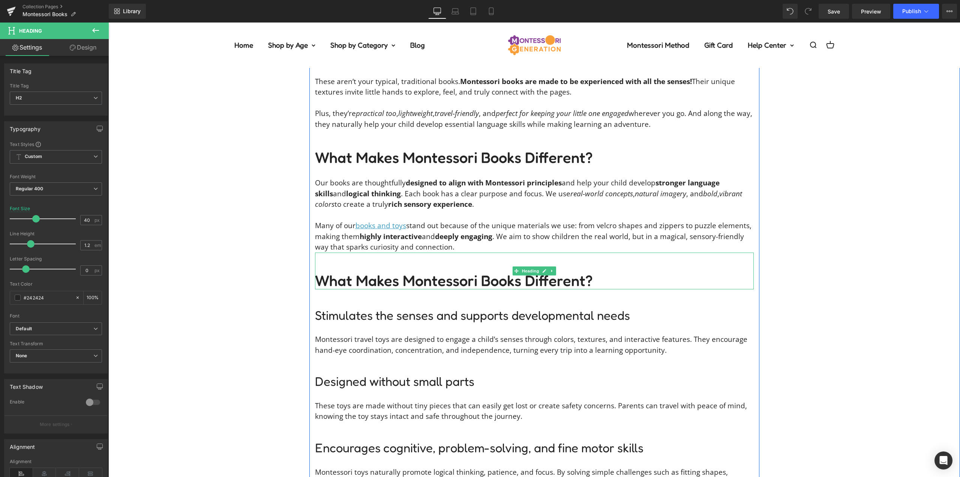
click at [422, 281] on h2 "What Makes Montessori Books Different?" at bounding box center [534, 280] width 439 height 18
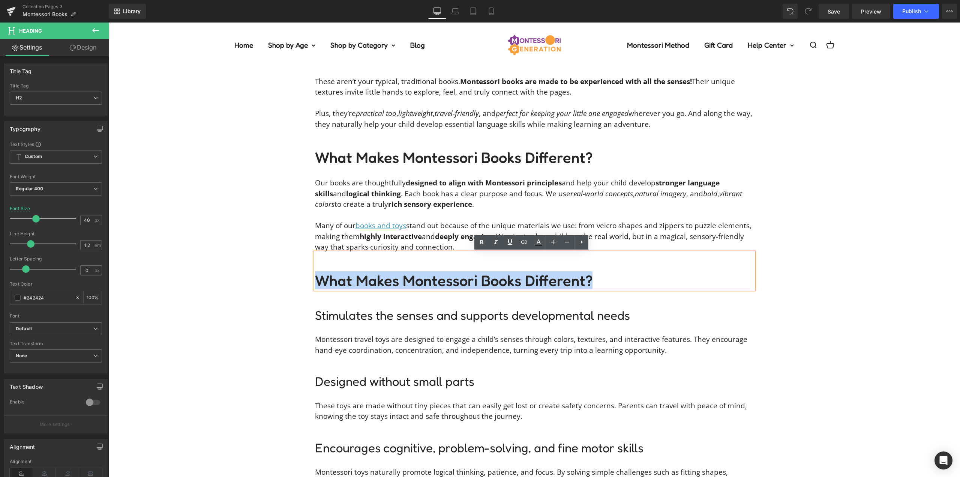
paste div
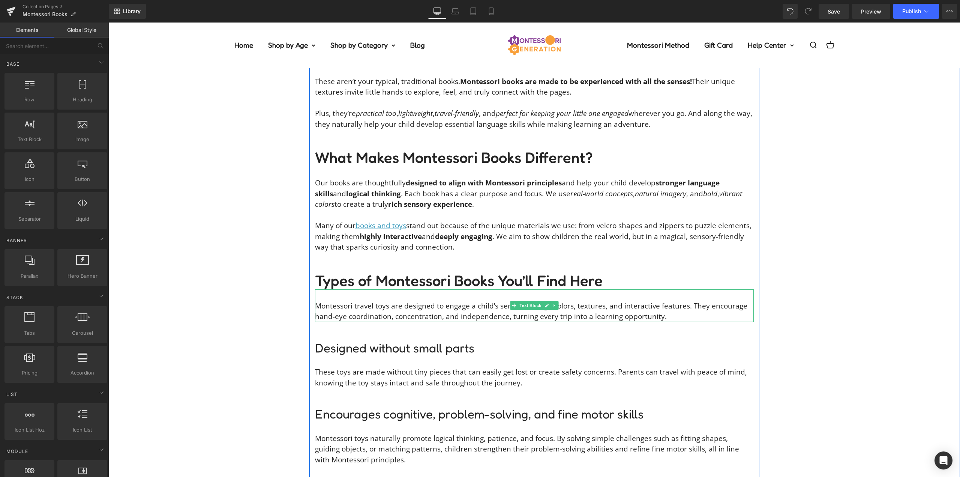
click at [383, 309] on p "Montessori travel toys are designed to engage a child’s senses through colors, …" at bounding box center [534, 310] width 439 height 21
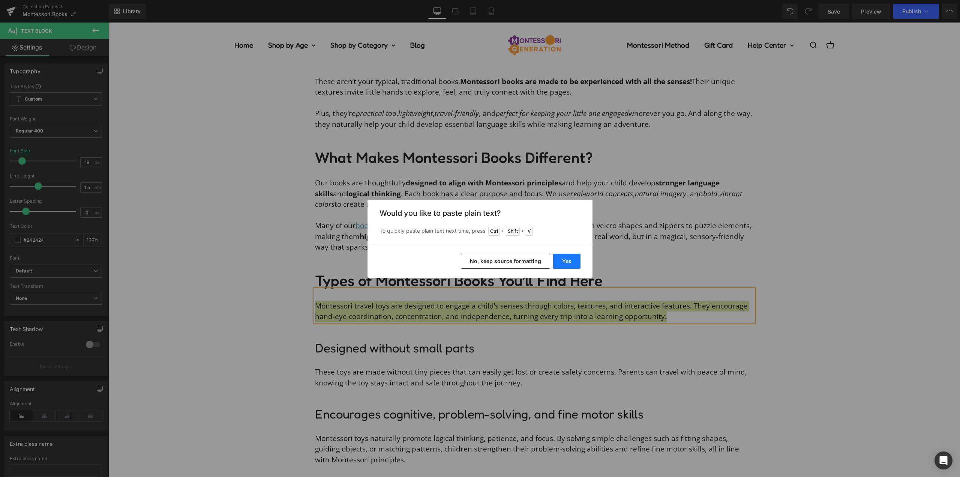
click at [563, 259] on button "Yes" at bounding box center [566, 261] width 27 height 15
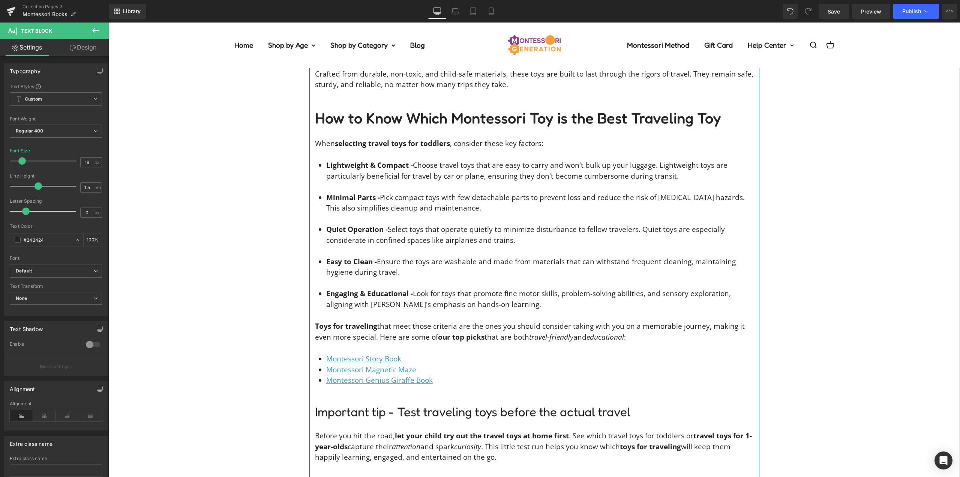
scroll to position [1408, 0]
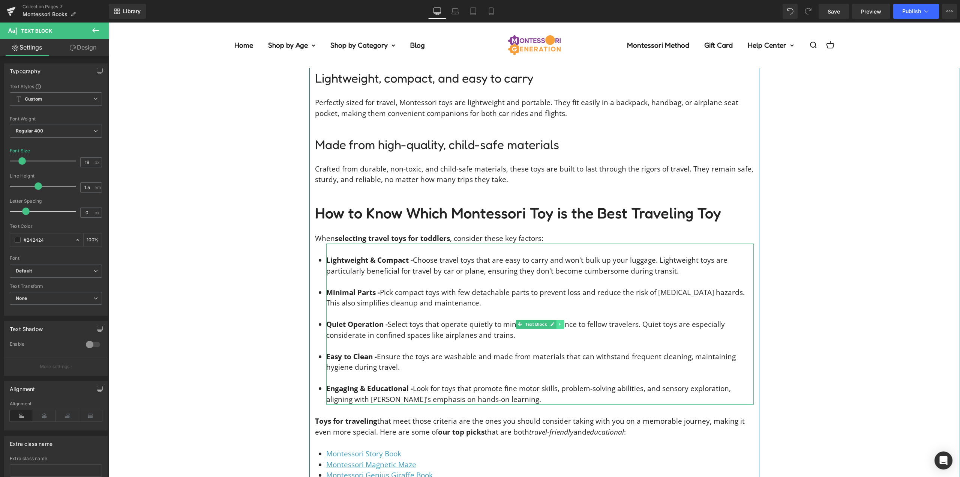
click at [559, 323] on icon at bounding box center [559, 324] width 1 height 3
click at [555, 322] on icon at bounding box center [556, 324] width 4 height 4
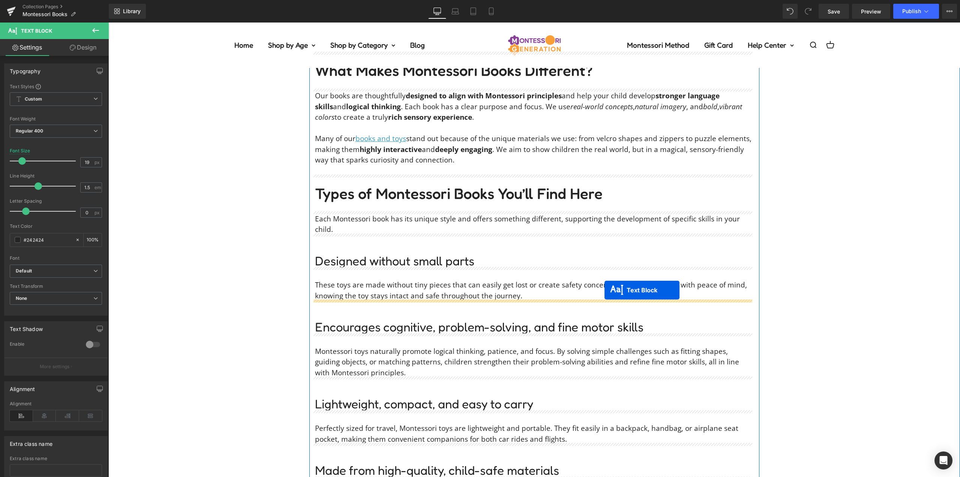
scroll to position [1008, 0]
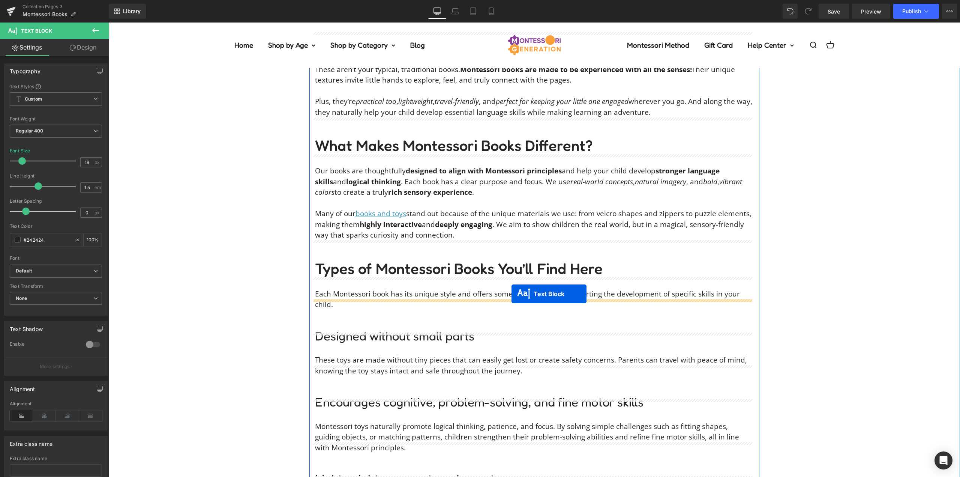
drag, startPoint x: 520, startPoint y: 303, endPoint x: 512, endPoint y: 294, distance: 12.2
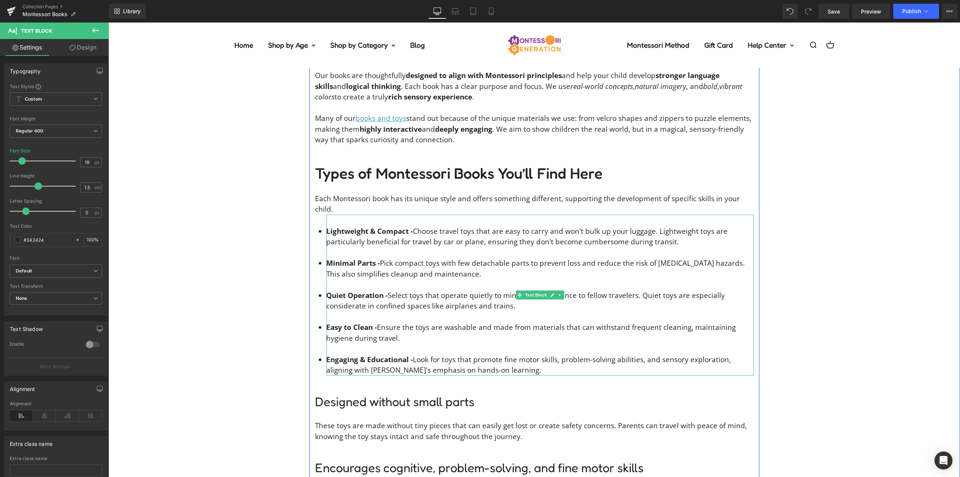
scroll to position [1120, 0]
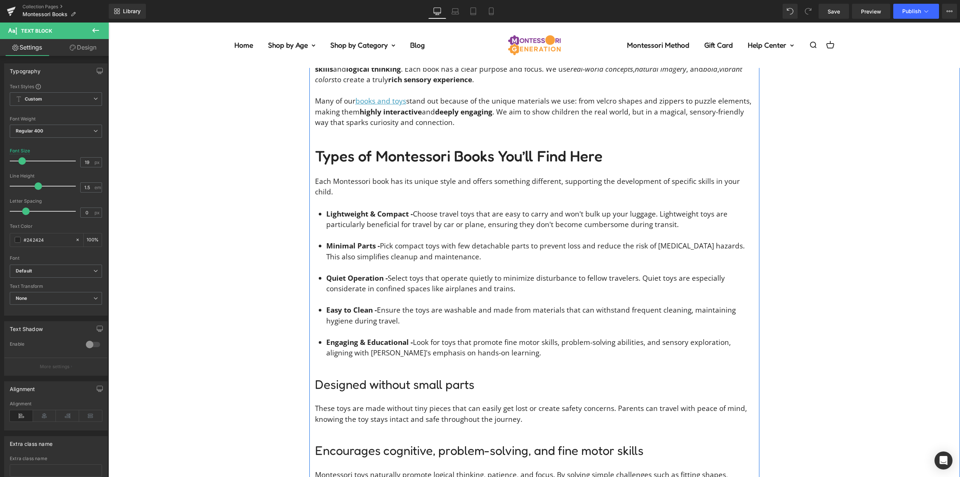
click at [524, 342] on li "Engaging & Educational - Look for toys that promote fine motor skills, problem-…" at bounding box center [540, 347] width 428 height 21
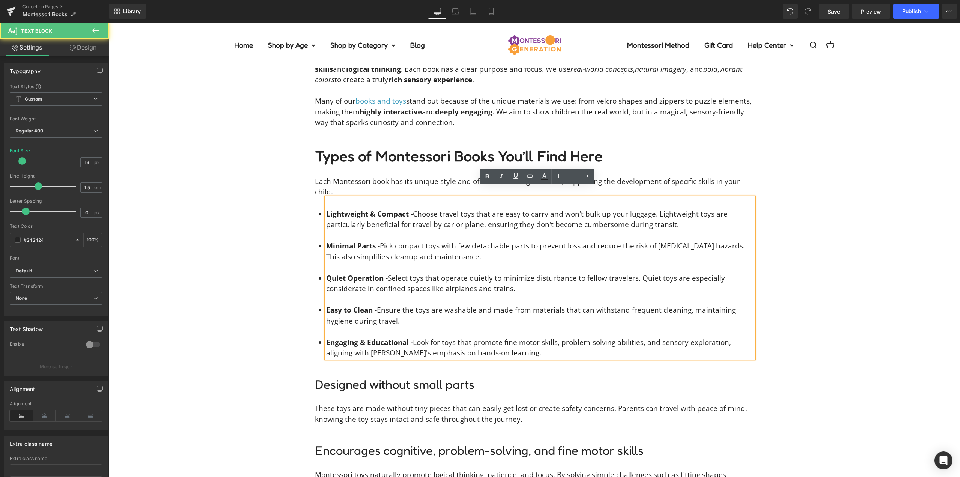
click at [421, 209] on li "Lightweight & Compact - Choose travel toys that are easy to carry and won't bul…" at bounding box center [540, 219] width 428 height 21
drag, startPoint x: 434, startPoint y: 203, endPoint x: 348, endPoint y: 222, distance: 87.6
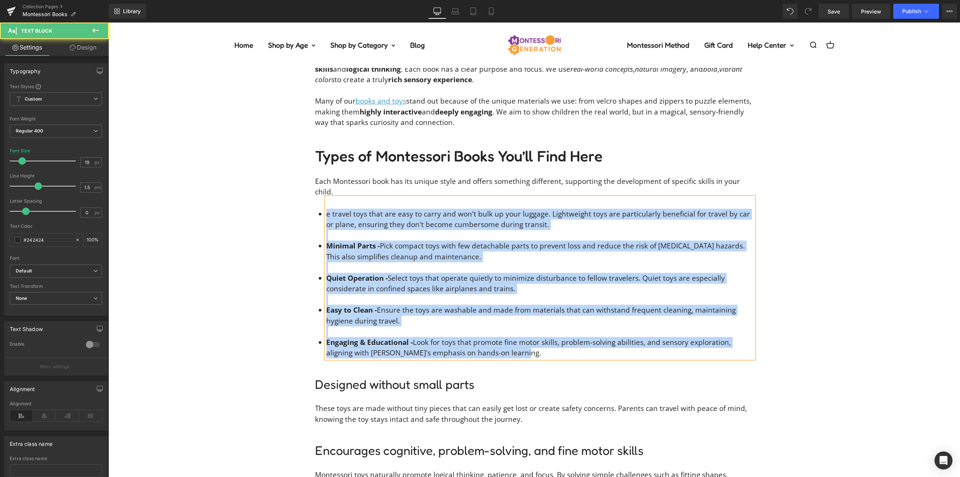
drag, startPoint x: 526, startPoint y: 343, endPoint x: 175, endPoint y: 148, distance: 401.6
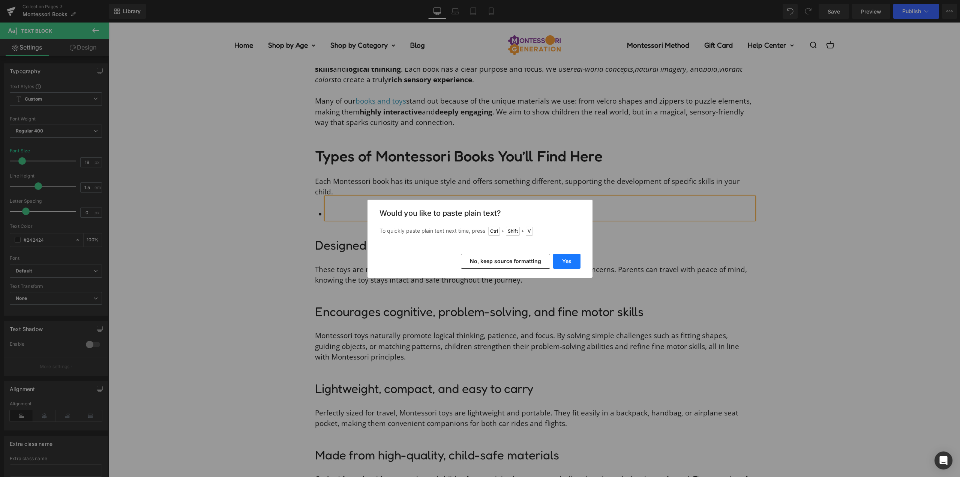
click at [564, 263] on button "Yes" at bounding box center [566, 261] width 27 height 15
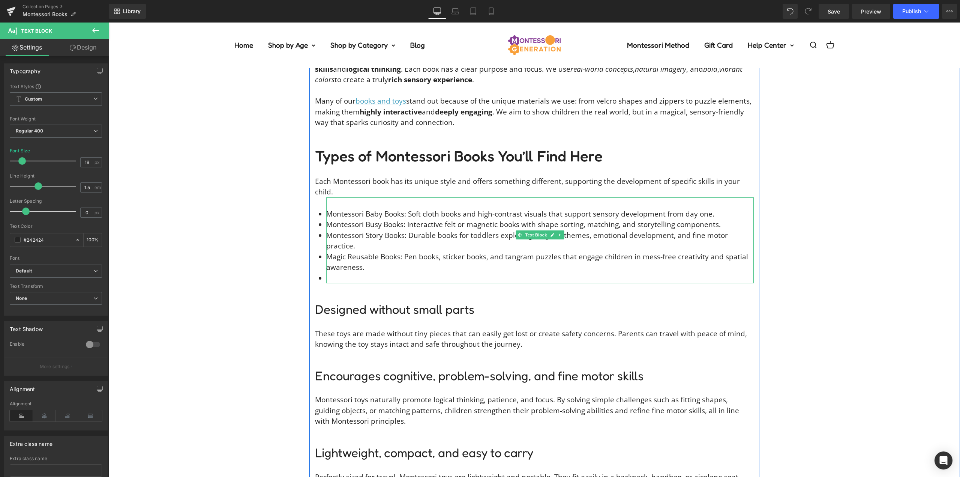
click at [343, 273] on li at bounding box center [540, 278] width 428 height 11
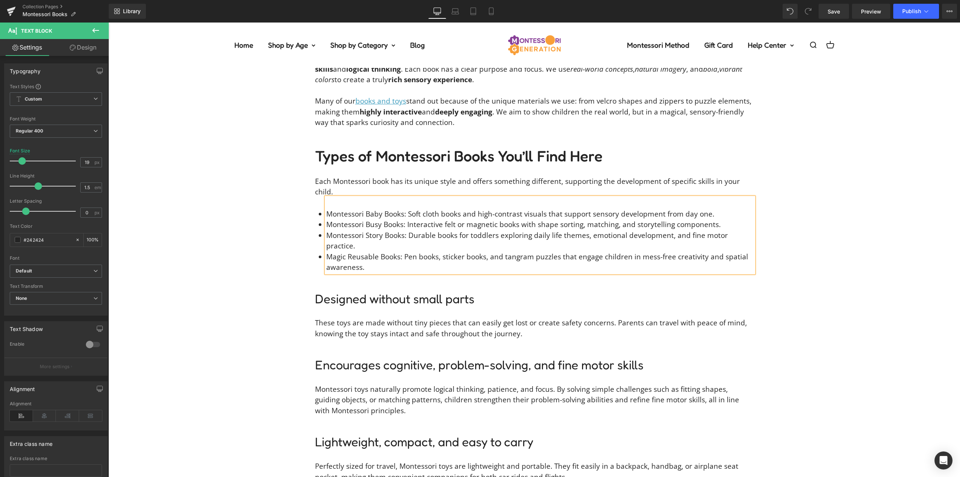
click at [716, 209] on li "Montessori Baby Books: Soft cloth books and high-contrast visuals that support …" at bounding box center [540, 214] width 428 height 11
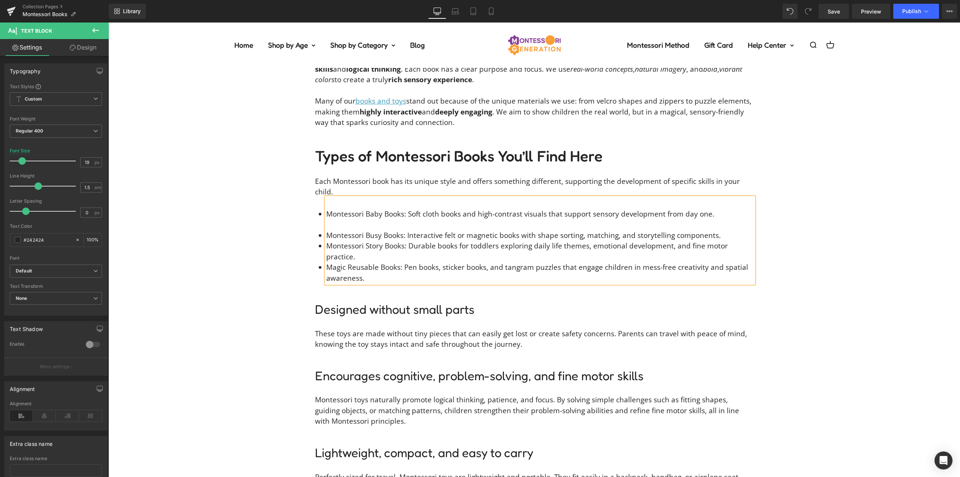
click at [721, 230] on li "Montessori Busy Books: Interactive felt or magnetic books with shape sorting, m…" at bounding box center [540, 235] width 428 height 11
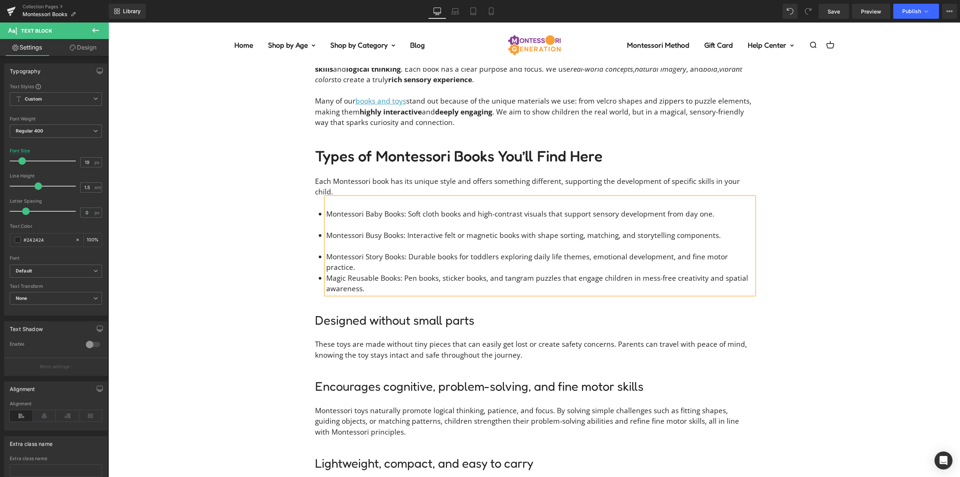
click at [751, 251] on li "Montessori Story Books: Durable books for toddlers exploring daily life themes,…" at bounding box center [540, 261] width 428 height 21
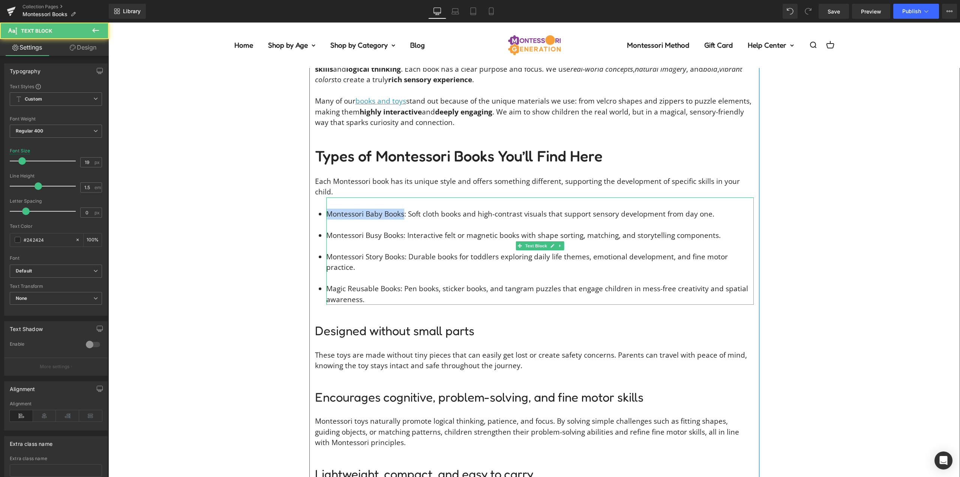
drag, startPoint x: 401, startPoint y: 202, endPoint x: 347, endPoint y: 203, distance: 54.0
click at [326, 209] on li "Montessori Baby Books: Soft cloth books and high-contrast visuals that support …" at bounding box center [540, 214] width 428 height 11
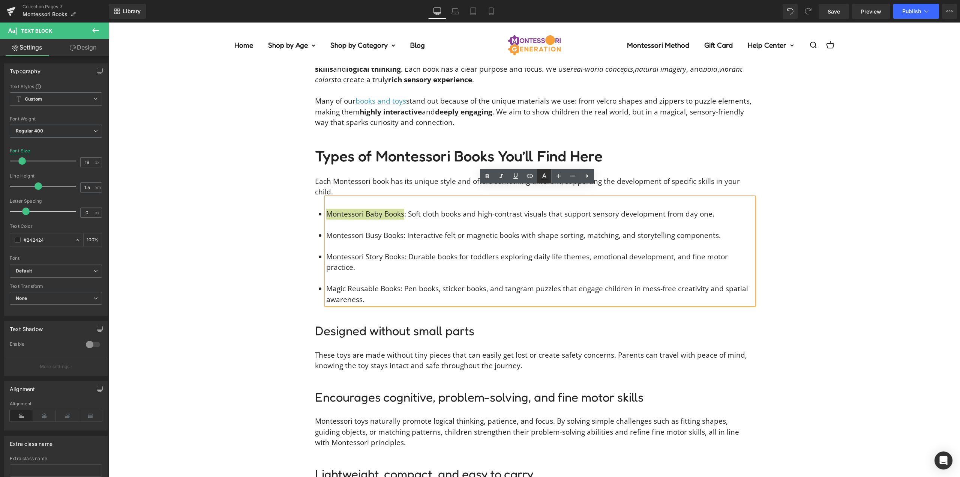
click at [548, 175] on icon at bounding box center [544, 176] width 9 height 9
type input "#242424"
type input "100"
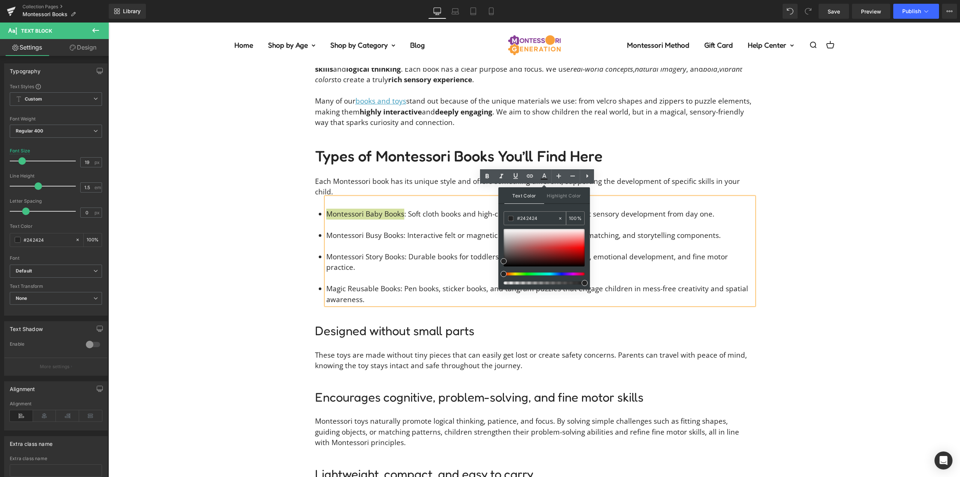
click at [536, 215] on input "#242424" at bounding box center [537, 218] width 41 height 8
type input "#3c"
type input "0"
type input "#3c9c"
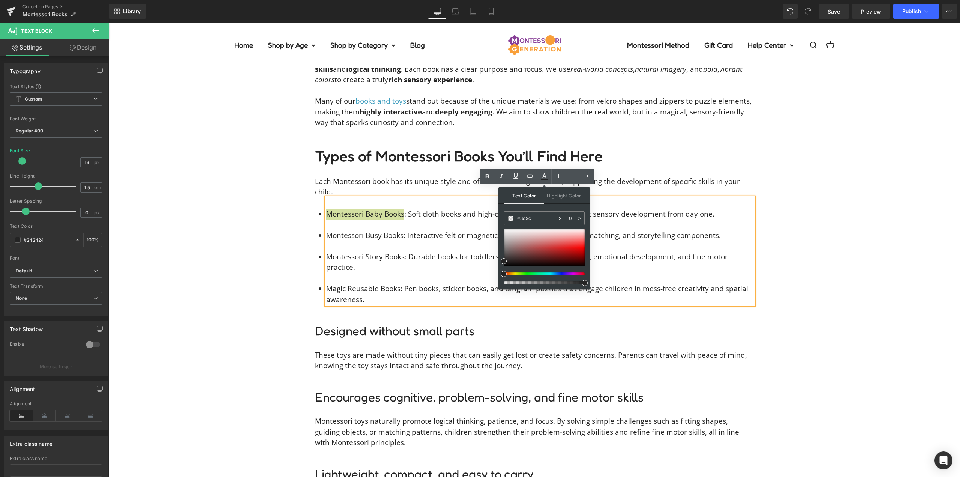
type input "80"
type input "#3c9cbe"
type input "100"
type input "#3c9cbe"
click at [549, 208] on div "Text Color Highlight Color rgb(60, 156, 190) #3c9cbe 100 % transparent transpar…" at bounding box center [544, 238] width 92 height 102
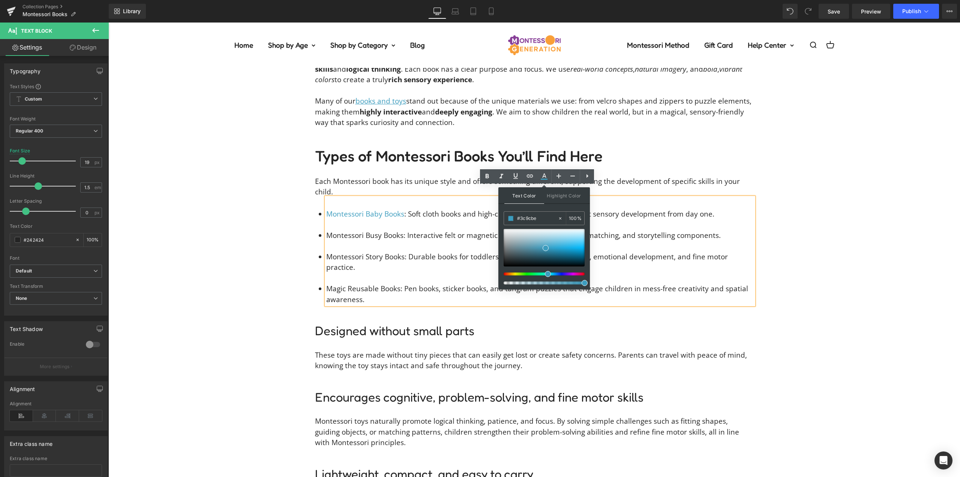
click at [549, 208] on div "Text Color Highlight Color rgba(60, 156, 190, 1) #3c9cbe 100 % transparent tran…" at bounding box center [544, 238] width 92 height 102
click at [513, 174] on icon at bounding box center [515, 175] width 9 height 9
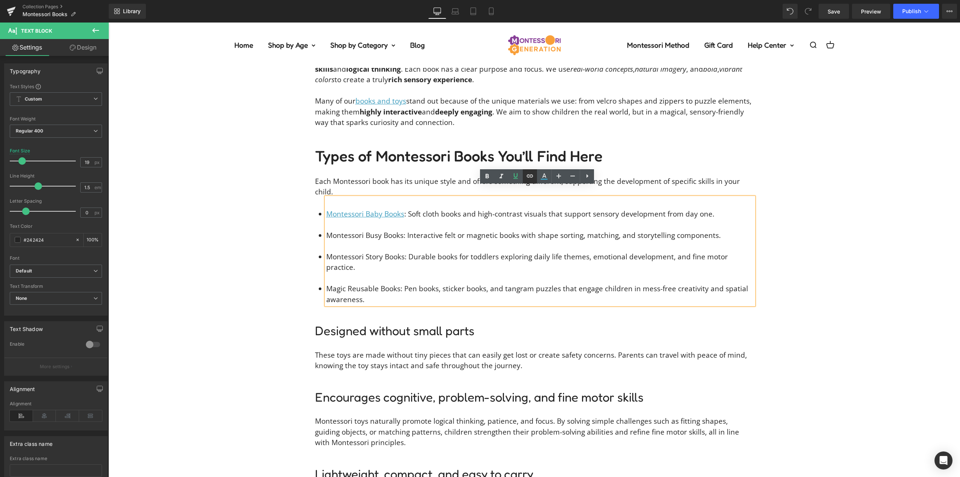
click at [534, 176] on icon at bounding box center [529, 175] width 9 height 9
click at [466, 0] on div "Text Color Highlight Color rgba(60, 156, 190, 1) #3c9cbe 100 % transparent tran…" at bounding box center [480, 0] width 960 height 0
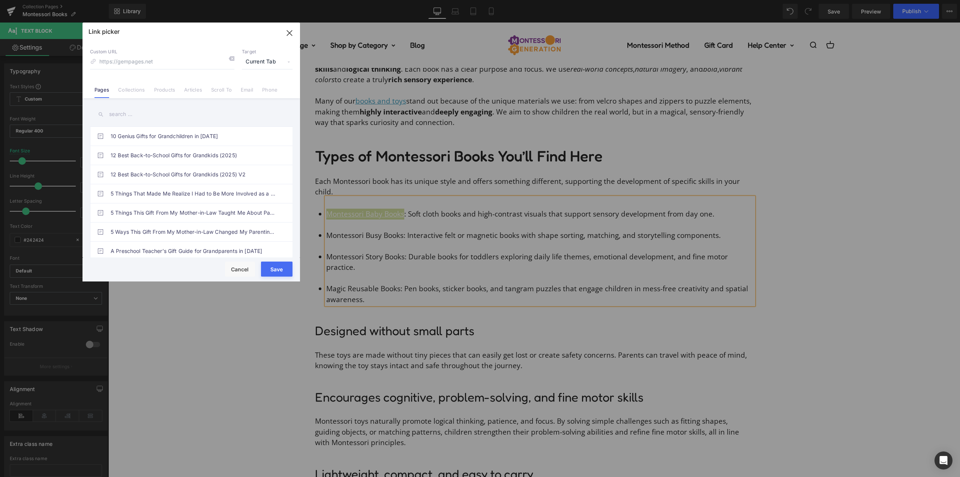
click at [259, 63] on span "Current Tab" at bounding box center [267, 62] width 51 height 14
click at [258, 86] on li "New Tab" at bounding box center [267, 88] width 58 height 13
click at [146, 93] on li "Collections" at bounding box center [132, 86] width 36 height 13
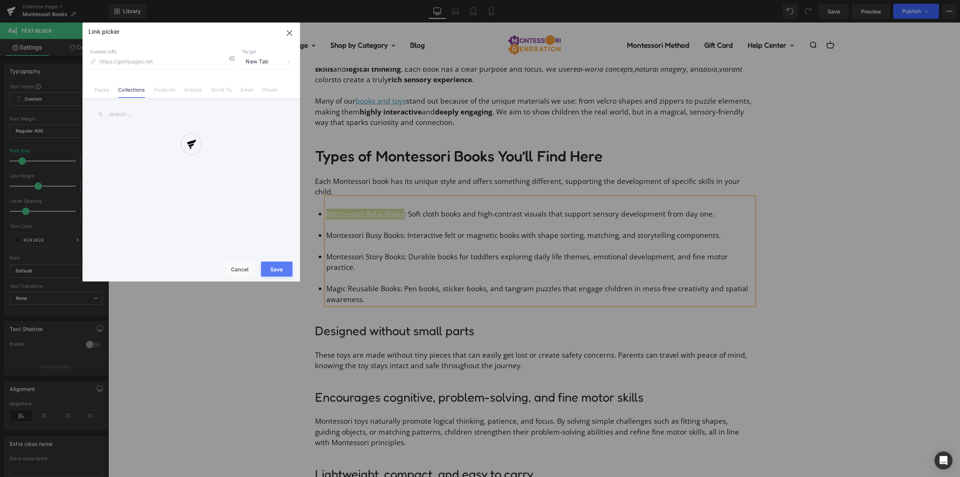
click at [158, 92] on div at bounding box center [192, 152] width 218 height 259
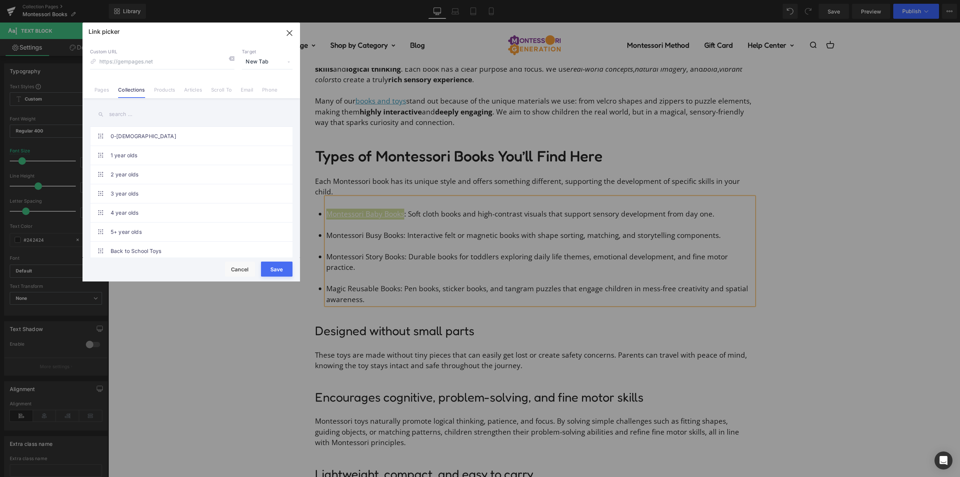
click at [158, 92] on link "Products" at bounding box center [164, 92] width 21 height 11
click at [135, 112] on input "text" at bounding box center [191, 114] width 203 height 17
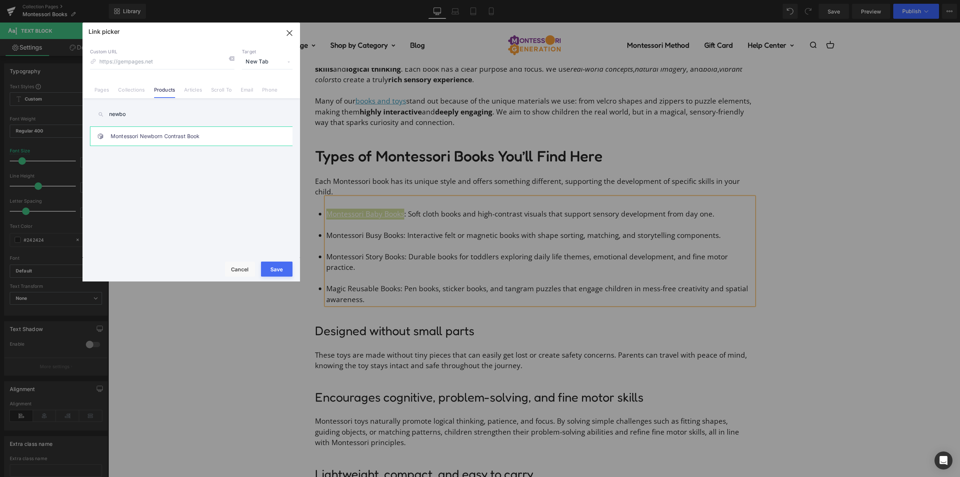
type input "newbo"
click at [161, 141] on link "Montessori Newborn Contrast Book" at bounding box center [193, 136] width 165 height 19
type input "/products/montessori-newborn-contrast-book"
click at [284, 266] on button "Save" at bounding box center [277, 268] width 32 height 15
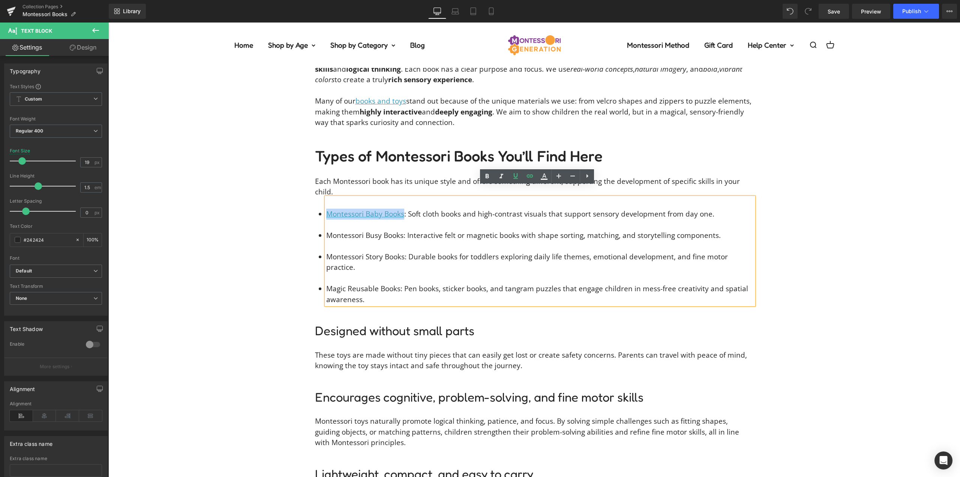
click at [400, 230] on li "Montessori Busy Books: Interactive felt or magnetic books with shape sorting, m…" at bounding box center [540, 235] width 428 height 11
drag, startPoint x: 400, startPoint y: 225, endPoint x: 324, endPoint y: 221, distance: 76.2
click at [326, 230] on li "Montessori Busy Books: Interactive felt or magnetic books with shape sorting, m…" at bounding box center [540, 235] width 428 height 11
click at [544, 177] on icon at bounding box center [544, 176] width 9 height 9
type input "#242424"
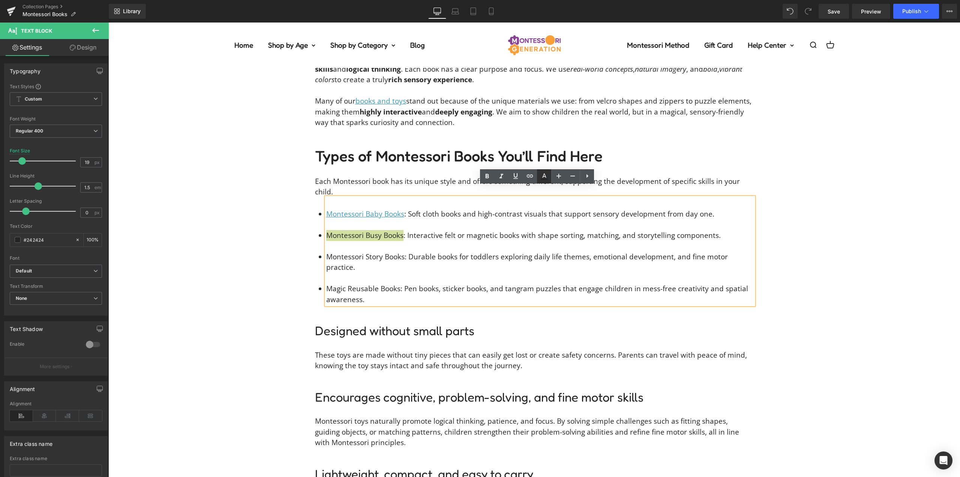
type input "100"
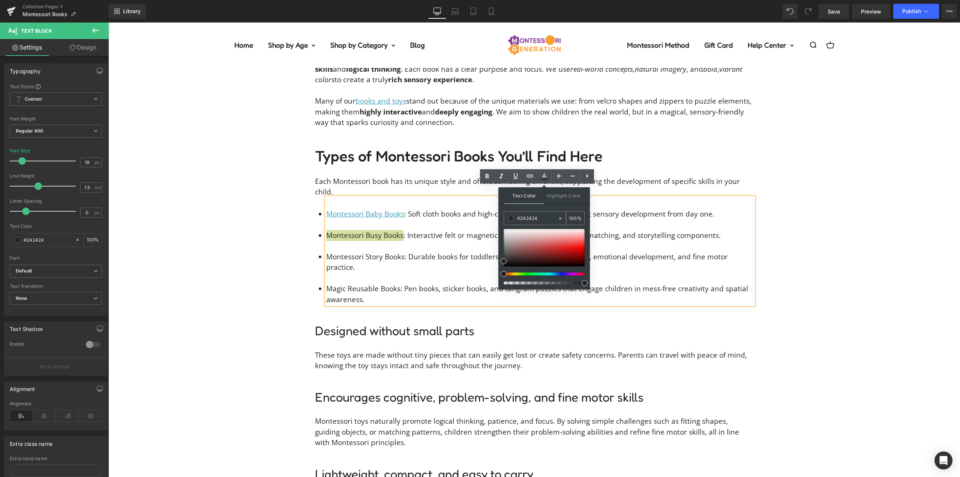
click at [536, 215] on input "#242424" at bounding box center [537, 218] width 41 height 8
type input "#3c"
type input "0"
type input "#3c9"
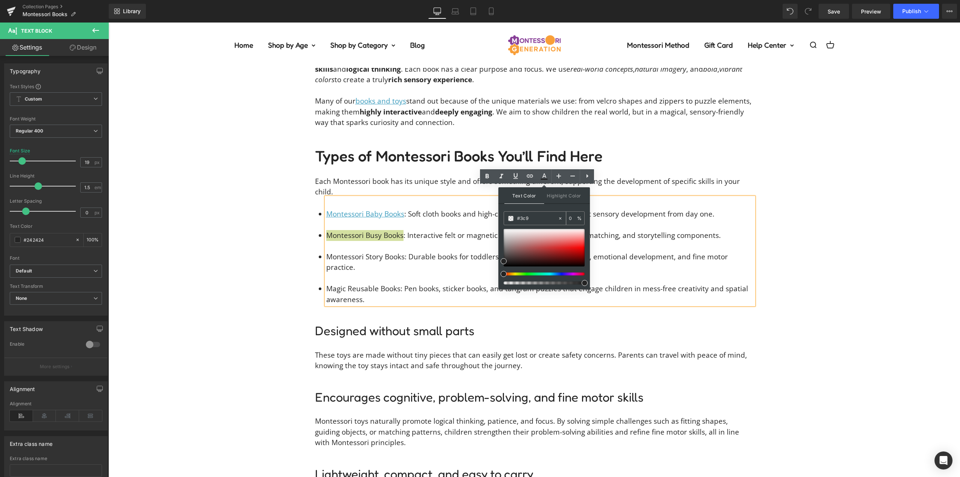
type input "100"
type input "#3c9c"
type input "80"
type input "#3c9cbe"
type input "100"
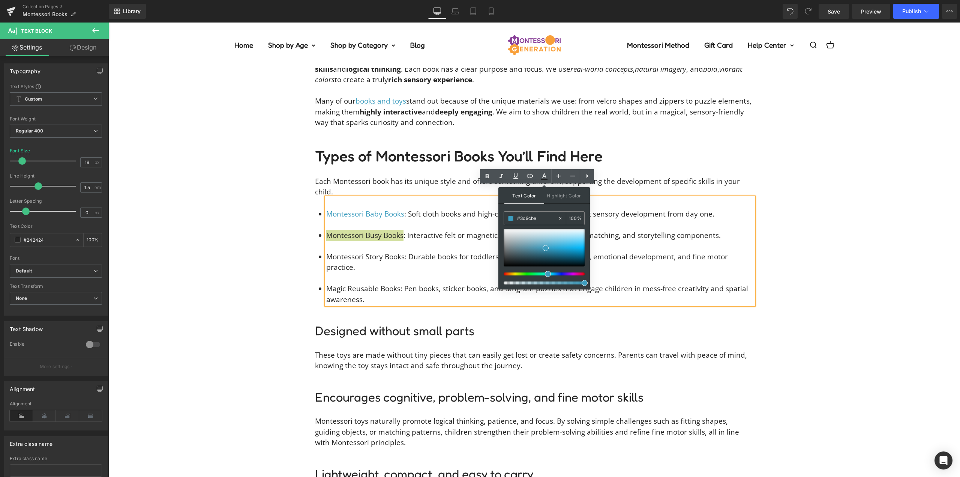
type input "#3c9cbe"
click at [543, 207] on div "Text Color Highlight Color rgb(60, 156, 190) #3c9cbe 100 % transparent transpar…" at bounding box center [544, 238] width 92 height 102
click at [543, 207] on div "Text Color Highlight Color rgba(60, 156, 190, 1) #3c9cbe 100 % transparent tran…" at bounding box center [544, 238] width 92 height 102
click at [518, 172] on icon at bounding box center [515, 175] width 9 height 9
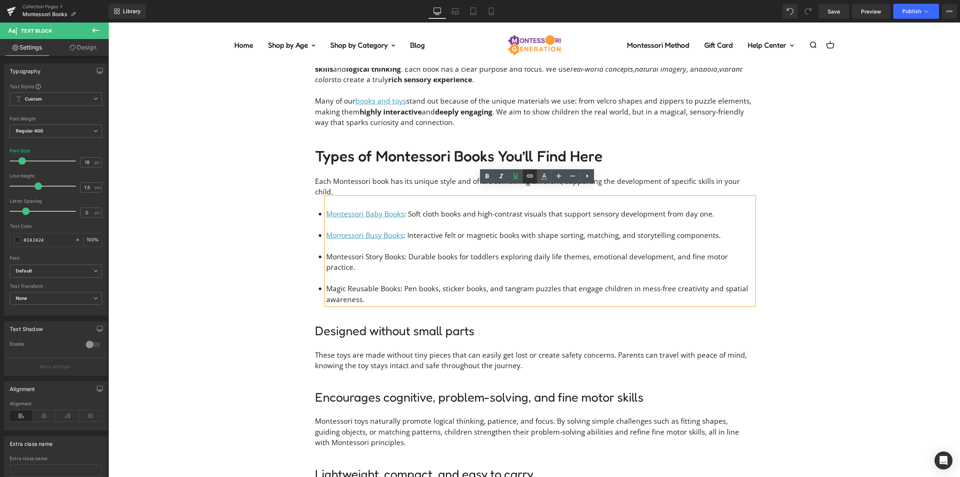
click at [529, 173] on icon at bounding box center [529, 175] width 9 height 9
click at [456, 0] on div "Text Color Highlight Color rgba(60, 156, 190, 1) #3c9cbe 100 % transparent tran…" at bounding box center [480, 0] width 960 height 0
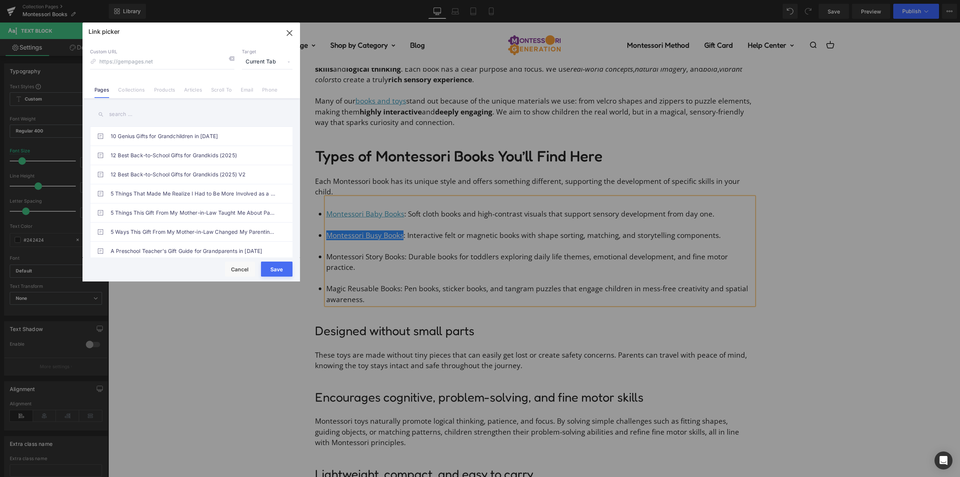
click at [270, 56] on span "Current Tab" at bounding box center [267, 62] width 51 height 14
click at [258, 88] on li "New Tab" at bounding box center [267, 88] width 58 height 13
click at [152, 90] on li "Products" at bounding box center [165, 86] width 30 height 13
click at [129, 114] on input "text" at bounding box center [191, 114] width 203 height 17
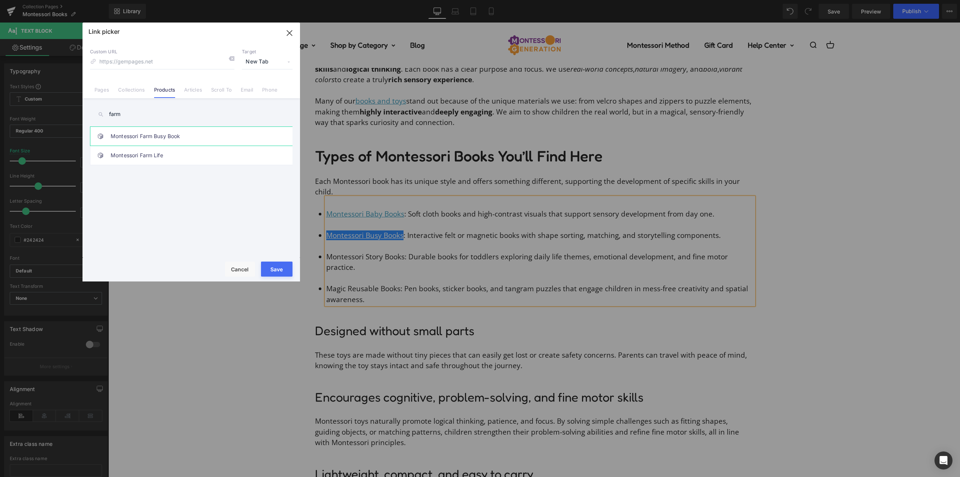
type input "farm"
click at [184, 138] on link "Montessori Farm Busy Book" at bounding box center [193, 136] width 165 height 19
type input "/products/montessori-farm-busy-book"
click at [273, 268] on button "Save" at bounding box center [277, 268] width 32 height 15
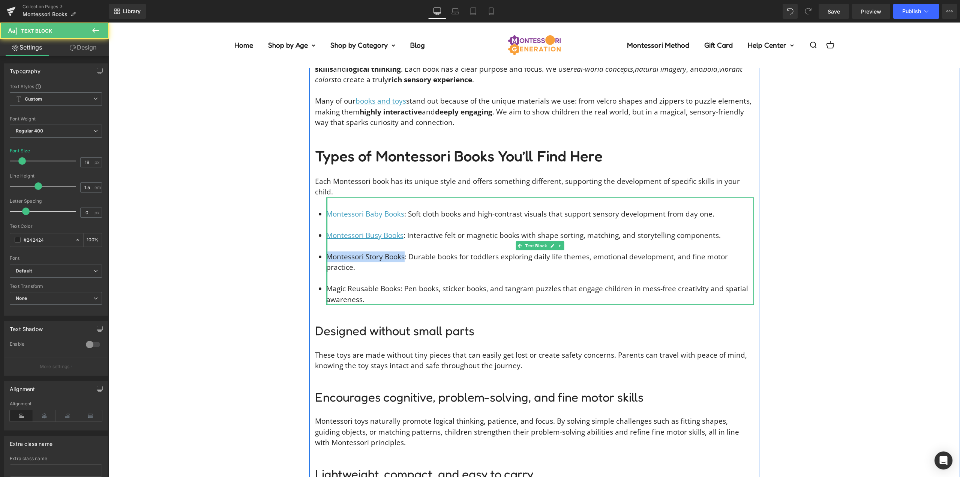
drag, startPoint x: 401, startPoint y: 246, endPoint x: 339, endPoint y: 245, distance: 62.3
click at [326, 245] on div "Montessori Baby Books : Soft cloth books and high-contrast visuals that support…" at bounding box center [540, 251] width 428 height 108
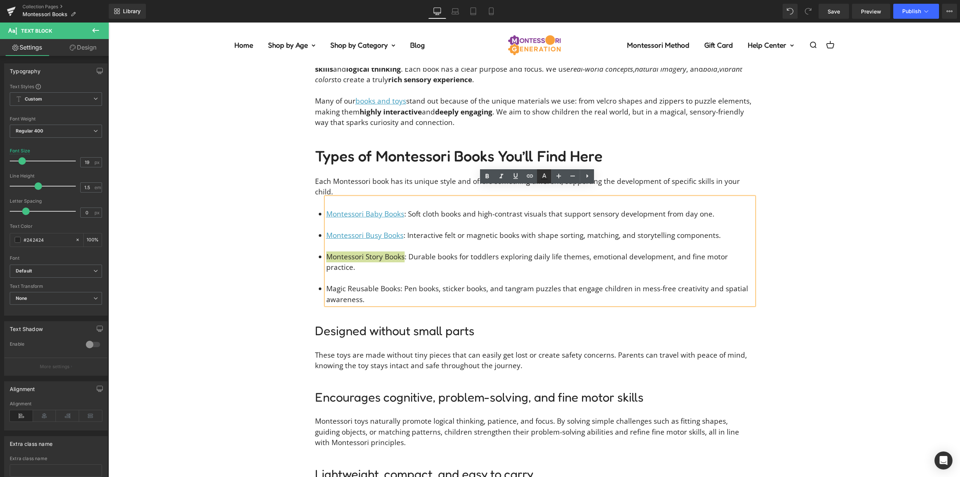
click at [544, 177] on icon at bounding box center [544, 175] width 4 height 5
type input "#242424"
type input "100"
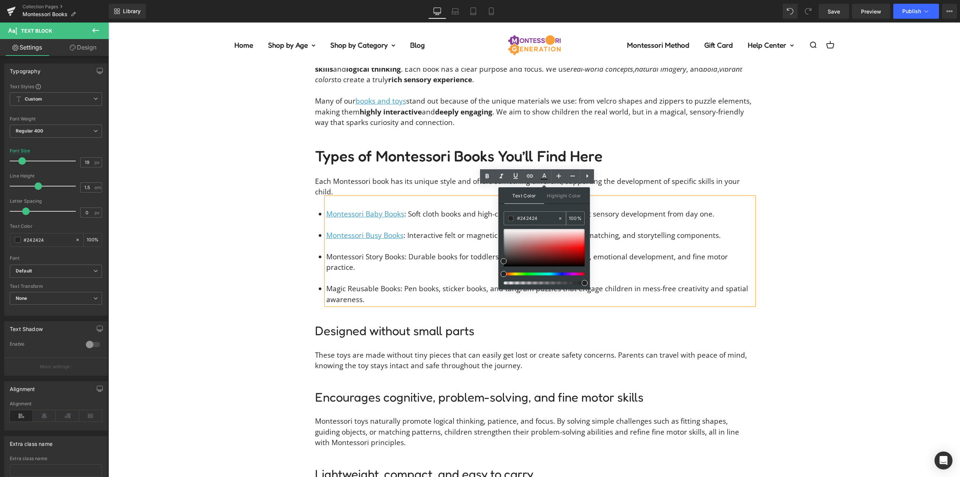
click at [528, 213] on div "#242424" at bounding box center [531, 218] width 54 height 13
click at [530, 219] on input "#242424" at bounding box center [537, 218] width 41 height 8
type input "#3"
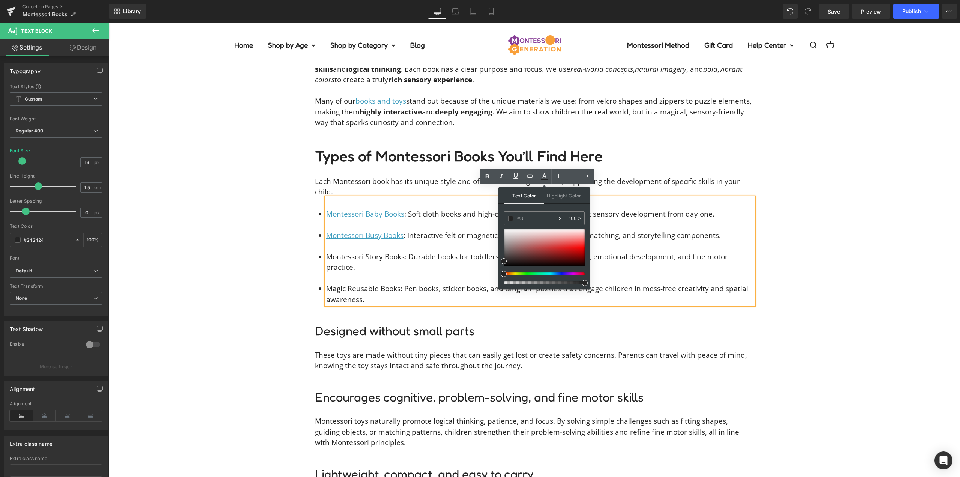
type input "0"
type input "#3c9"
type input "100"
type input "#3c9c"
type input "80"
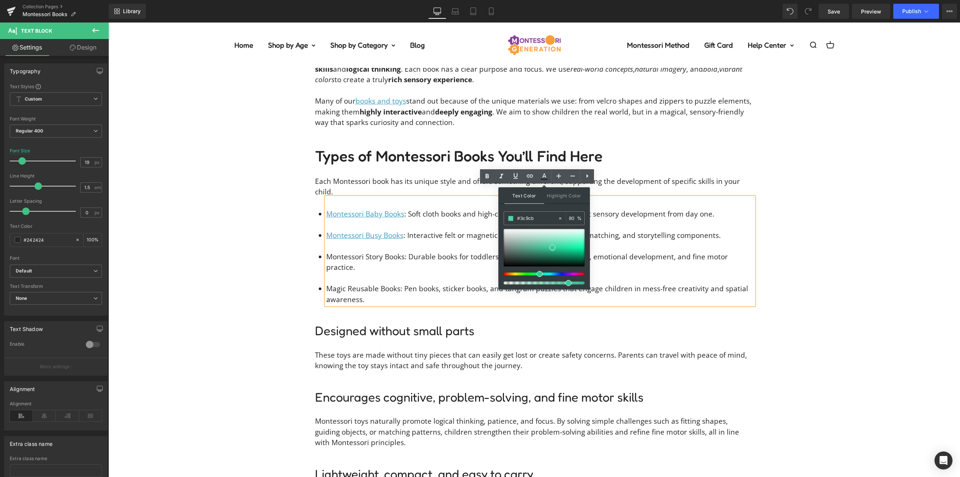
type input "#3c9cbe"
type input "100"
type input "#3c9cbe"
click at [554, 207] on div "Text Color Highlight Color rgb(60, 156, 190) #3c9cbe 100 % transparent transpar…" at bounding box center [544, 238] width 92 height 102
click at [554, 207] on div "Text Color Highlight Color rgba(60, 156, 190, 1) #3c9cbe 100 % transparent tran…" at bounding box center [544, 238] width 92 height 102
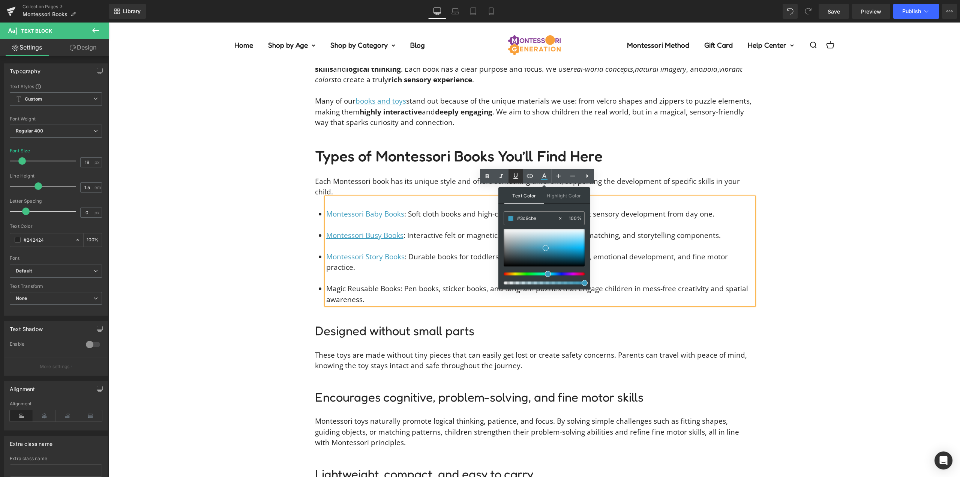
click at [518, 176] on icon at bounding box center [515, 175] width 9 height 9
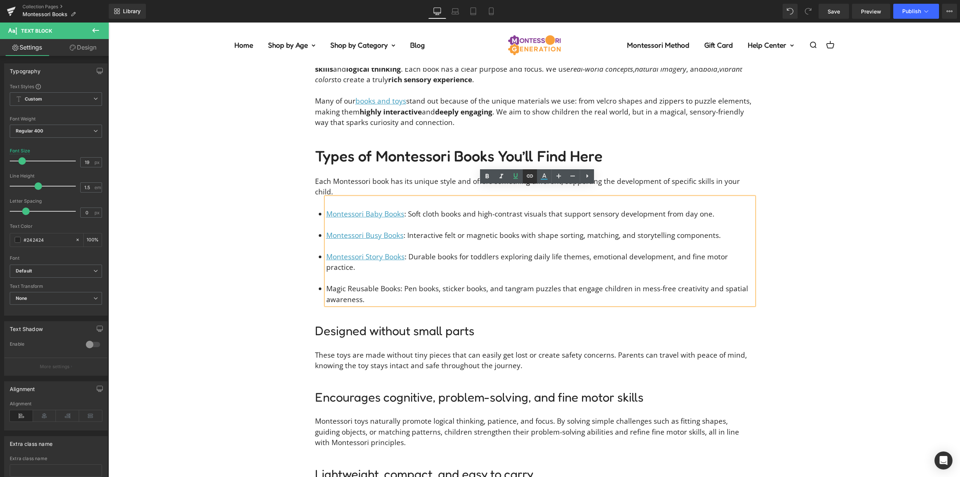
click at [525, 177] on icon at bounding box center [529, 175] width 9 height 9
click at [460, 0] on div "Text Color Highlight Color rgba(60, 156, 190, 1) #3c9cbe 100 % transparent tran…" at bounding box center [480, 0] width 960 height 0
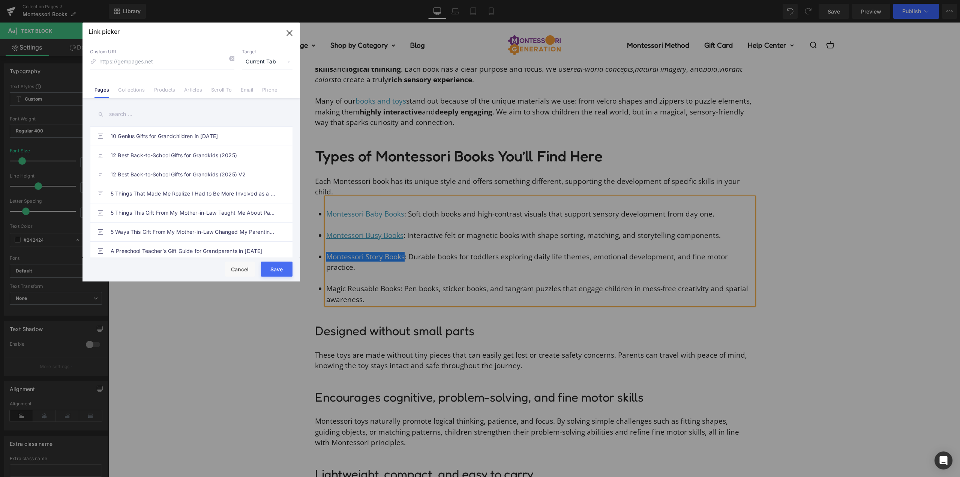
click at [266, 63] on span "Current Tab" at bounding box center [267, 62] width 51 height 14
click at [261, 87] on li "New Tab" at bounding box center [267, 88] width 58 height 13
click at [168, 92] on link "Products" at bounding box center [164, 92] width 21 height 11
drag, startPoint x: 125, startPoint y: 113, endPoint x: 167, endPoint y: 134, distance: 46.1
click at [126, 113] on input "text" at bounding box center [191, 114] width 203 height 17
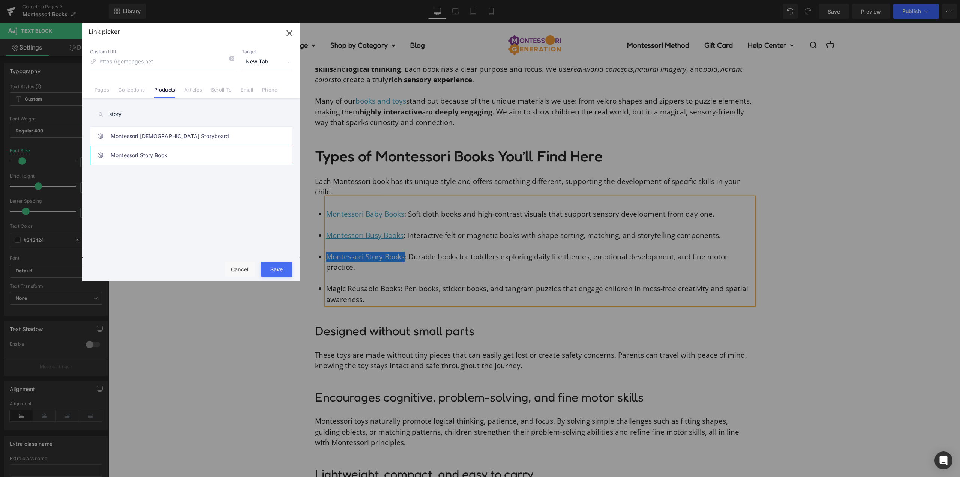
type input "story"
click at [199, 155] on link "Montessori Story Book" at bounding box center [193, 155] width 165 height 19
type input "/products/montessori-story-book"
click at [278, 269] on button "Save" at bounding box center [277, 268] width 32 height 15
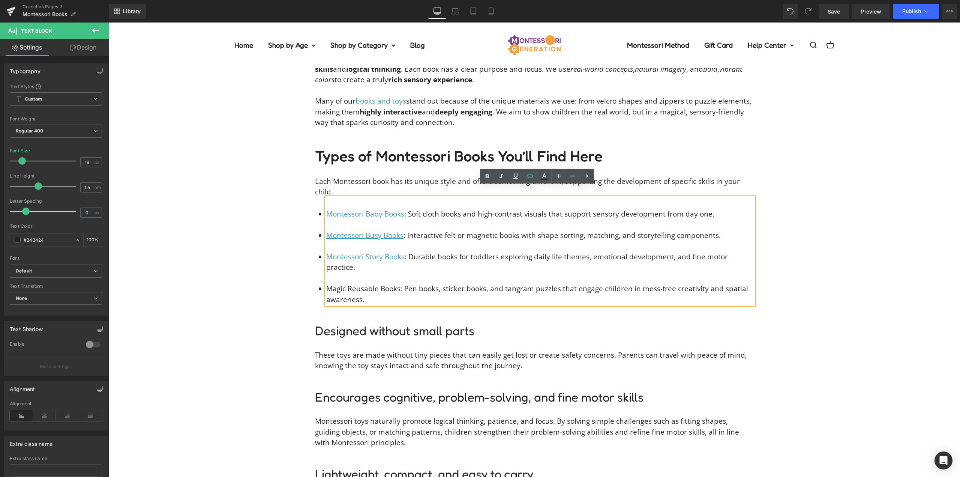
click at [397, 283] on li "Magic Reusable Books: Pen books, sticker books, and tangram puzzles that engage…" at bounding box center [540, 293] width 428 height 21
drag, startPoint x: 396, startPoint y: 267, endPoint x: 324, endPoint y: 267, distance: 71.3
click at [326, 283] on li "Magic Reusable Books: Pen books, sticker books, and tangram puzzles that engage…" at bounding box center [540, 293] width 428 height 21
click at [542, 176] on icon at bounding box center [544, 176] width 9 height 9
type input "#242424"
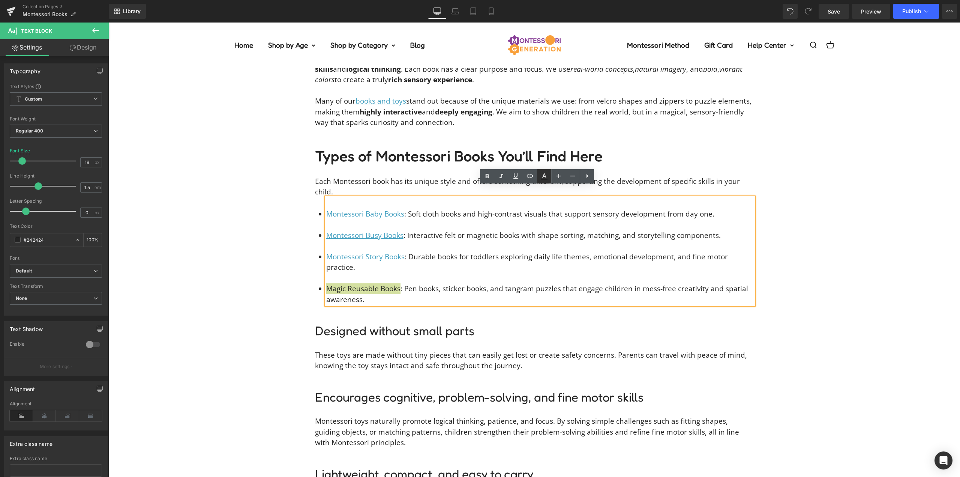
type input "100"
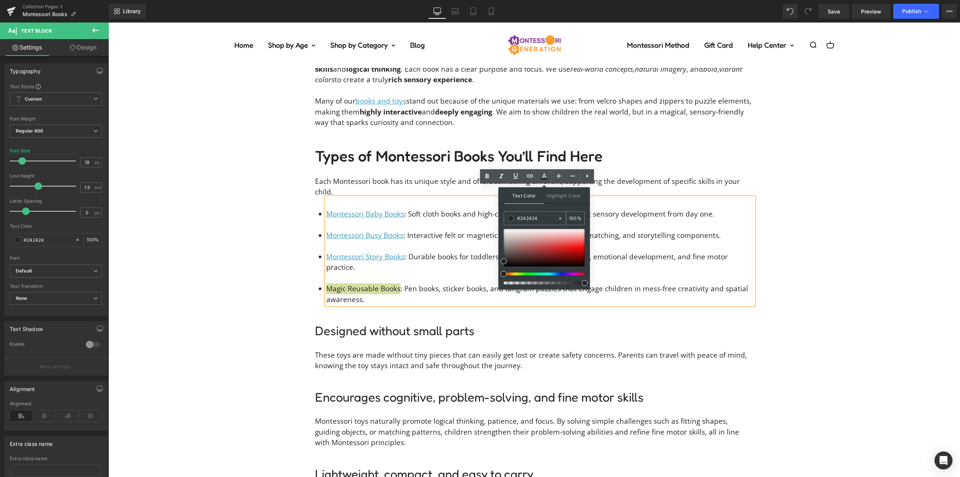
click at [534, 216] on input "#242424" at bounding box center [537, 218] width 41 height 8
type input "#3c"
type input "0"
type input "#3c9"
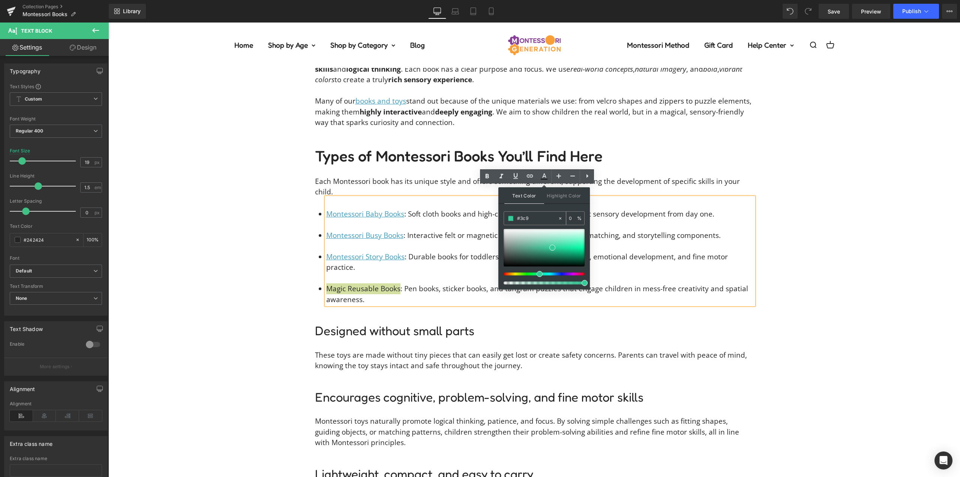
type input "100"
type input "#3c9c"
type input "80"
type input "#3c9cbe"
type input "100"
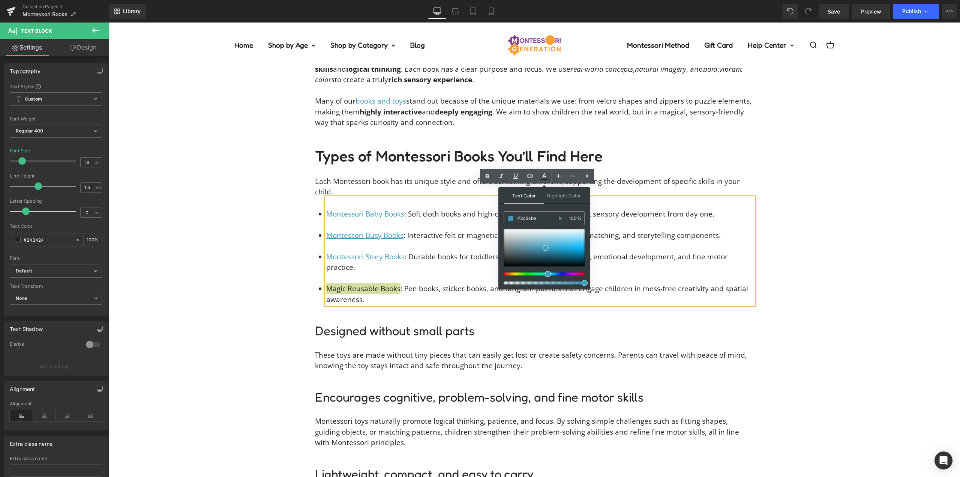
type input "#3c9cbe"
click at [548, 205] on div "Text Color Highlight Color rgb(60, 156, 190) #3c9cbe 100 % transparent transpar…" at bounding box center [544, 238] width 92 height 102
click at [548, 205] on div "Text Color Highlight Color rgba(60, 156, 190, 1) #3c9cbe 100 % transparent tran…" at bounding box center [544, 238] width 92 height 102
click at [520, 177] on link at bounding box center [516, 176] width 14 height 14
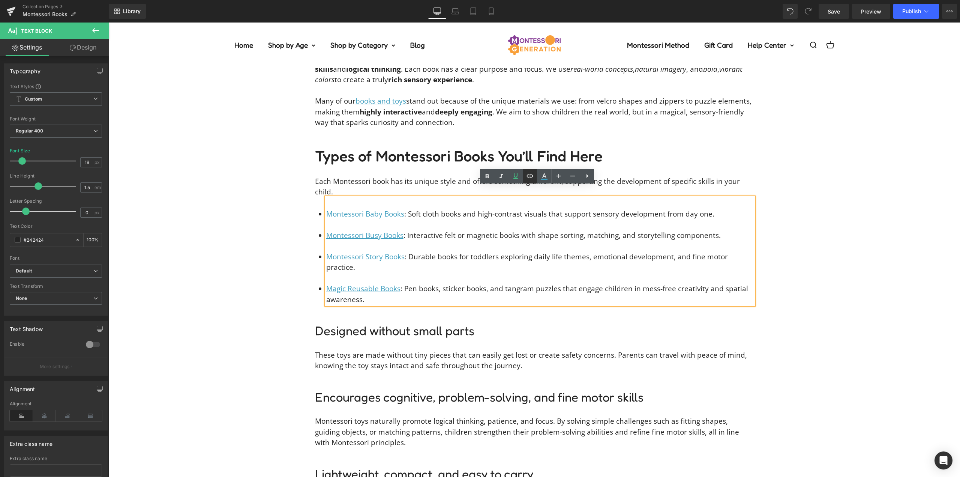
click at [531, 175] on icon at bounding box center [529, 175] width 9 height 9
click at [460, 0] on div "Text Color Highlight Color rgba(60, 156, 190, 1) #3c9cbe 100 % transparent tran…" at bounding box center [480, 0] width 960 height 0
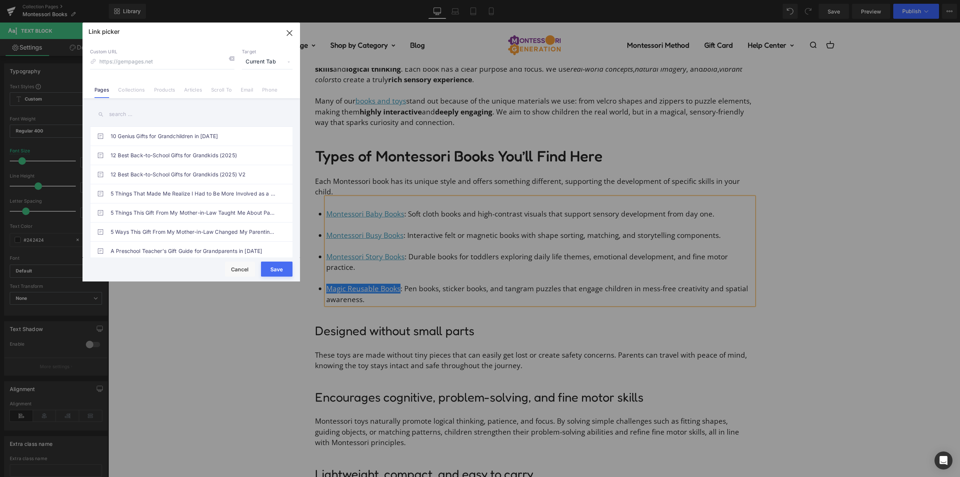
click at [258, 62] on span "Current Tab" at bounding box center [267, 62] width 51 height 14
click at [258, 89] on li "New Tab" at bounding box center [267, 88] width 58 height 13
click at [156, 95] on link "Products" at bounding box center [164, 92] width 21 height 11
click at [120, 114] on input "text" at bounding box center [191, 114] width 203 height 17
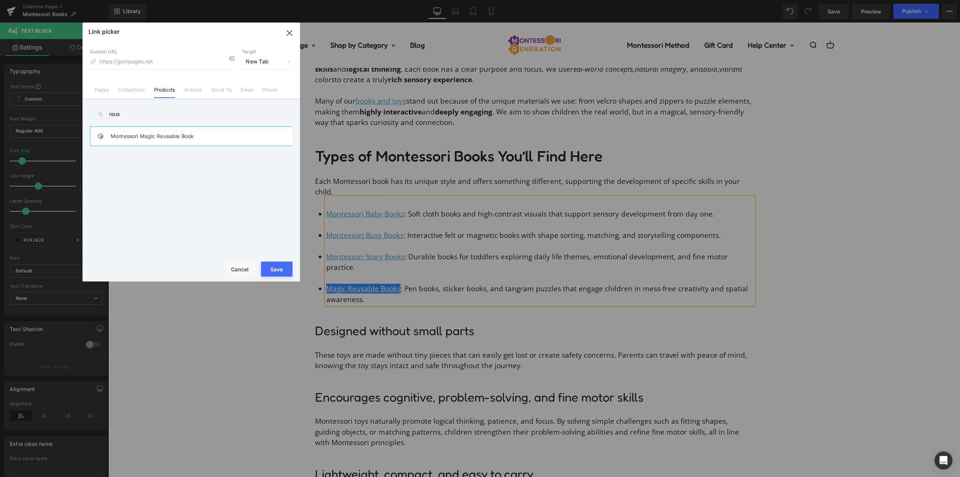
type input "reus"
click at [167, 135] on link "Montessori Magic Reusable Book" at bounding box center [193, 136] width 165 height 19
type input "/products/montessori-magic-reusable-book"
click at [277, 269] on button "Save" at bounding box center [277, 268] width 32 height 15
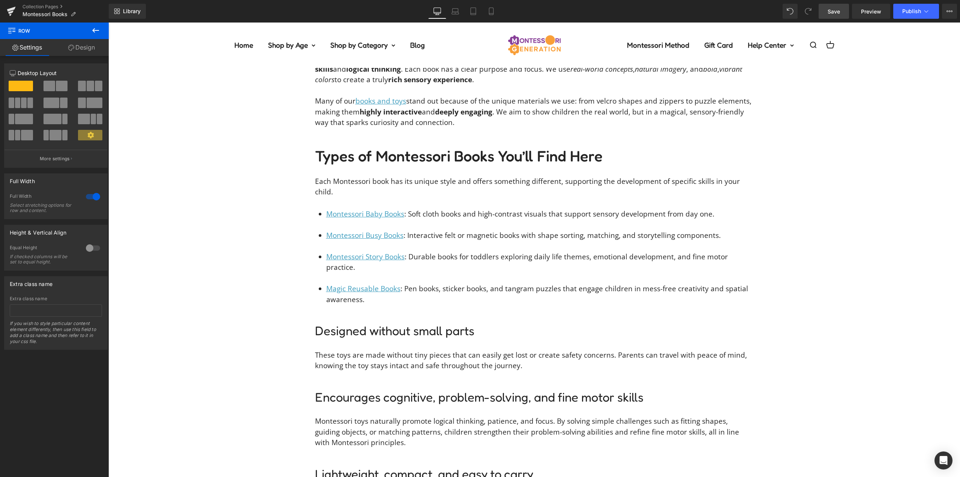
click at [837, 7] on link "Save" at bounding box center [834, 11] width 30 height 15
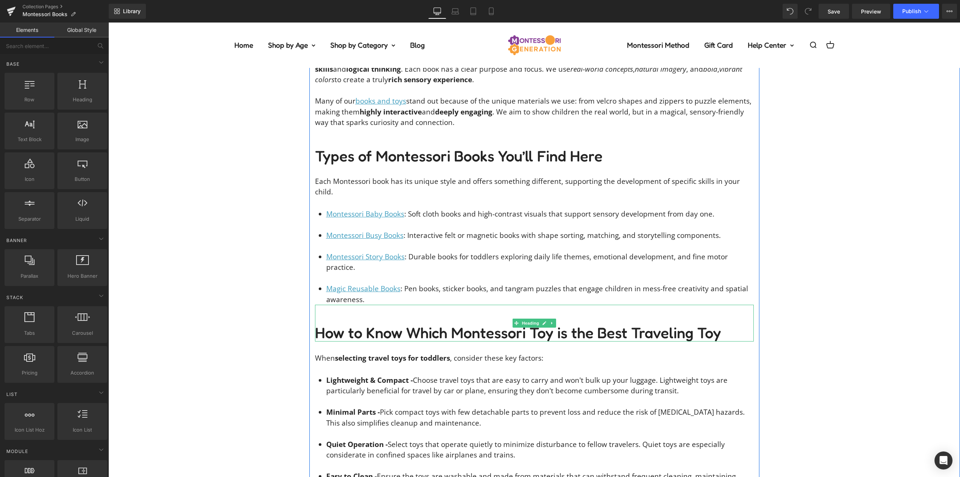
click at [479, 323] on h2 "How to Know Which Montessori Toy is the Best Traveling Toy" at bounding box center [534, 332] width 439 height 18
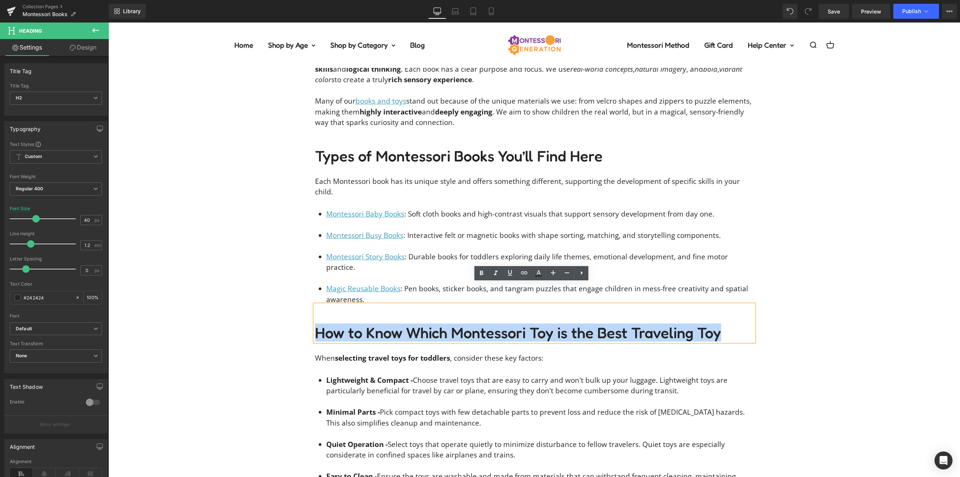
paste div
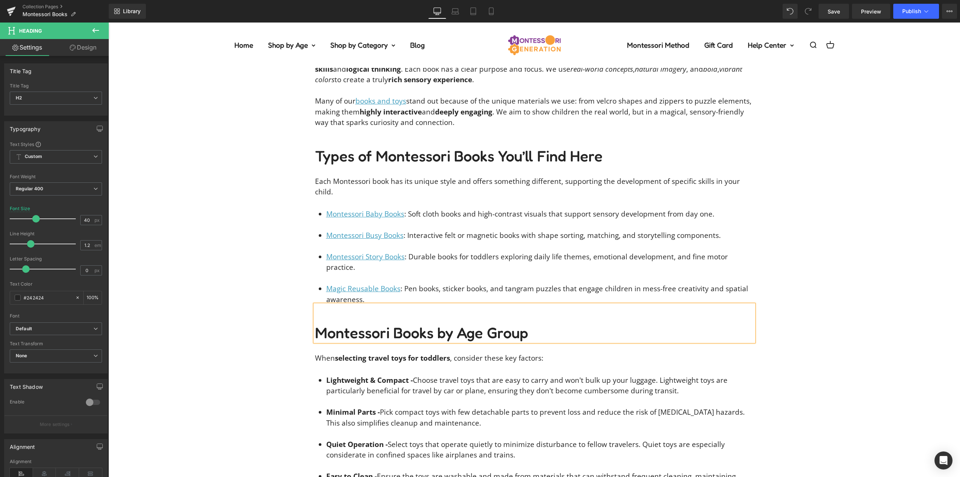
click at [225, 294] on div "Our Montessori Books are crafted with special care and dedication. They’re desi…" at bounding box center [534, 444] width 852 height 1086
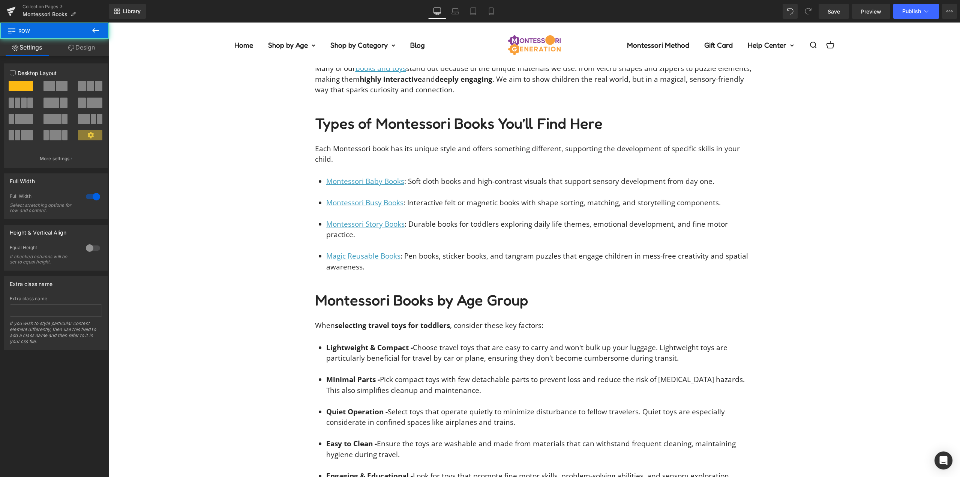
scroll to position [1158, 0]
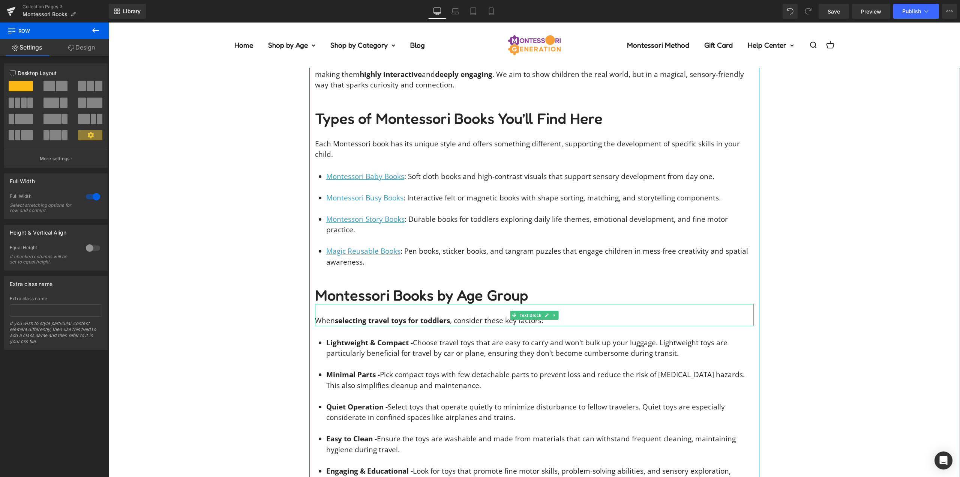
click at [476, 315] on p "When selecting travel toys for toddlers , consider these key factors:" at bounding box center [534, 320] width 439 height 11
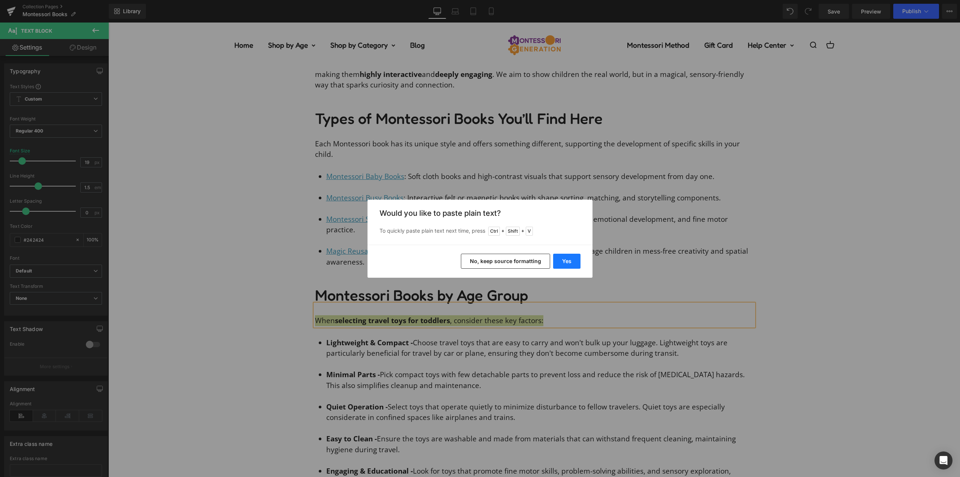
click at [578, 256] on button "Yes" at bounding box center [566, 261] width 27 height 15
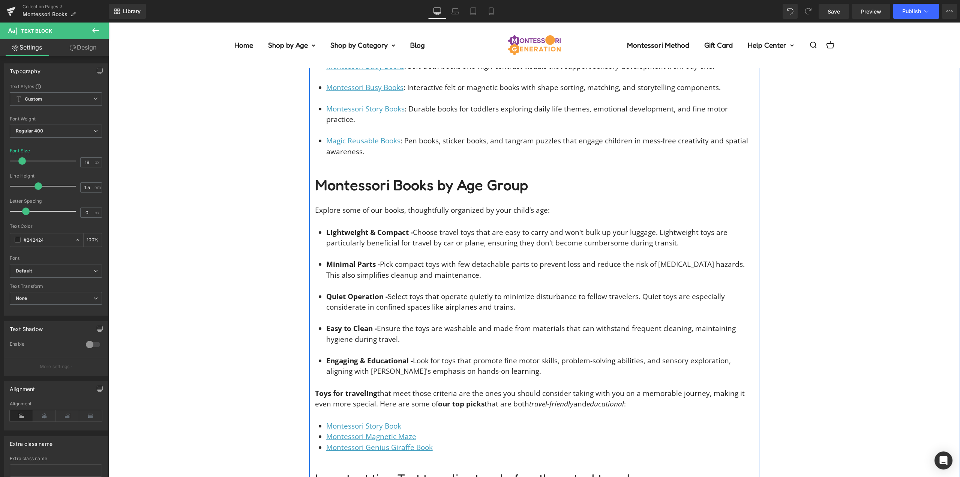
scroll to position [1270, 0]
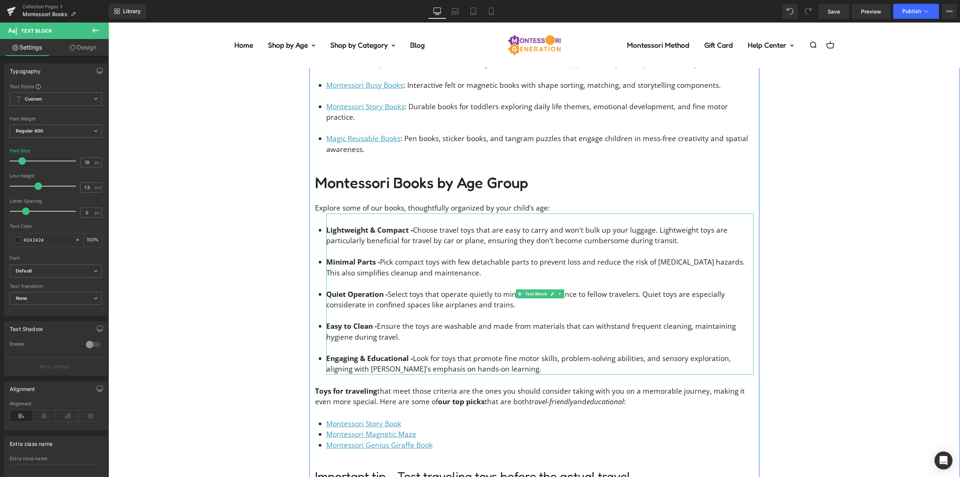
click at [525, 353] on li "Engaging & Educational - Look for toys that promote fine motor skills, problem-…" at bounding box center [540, 363] width 428 height 21
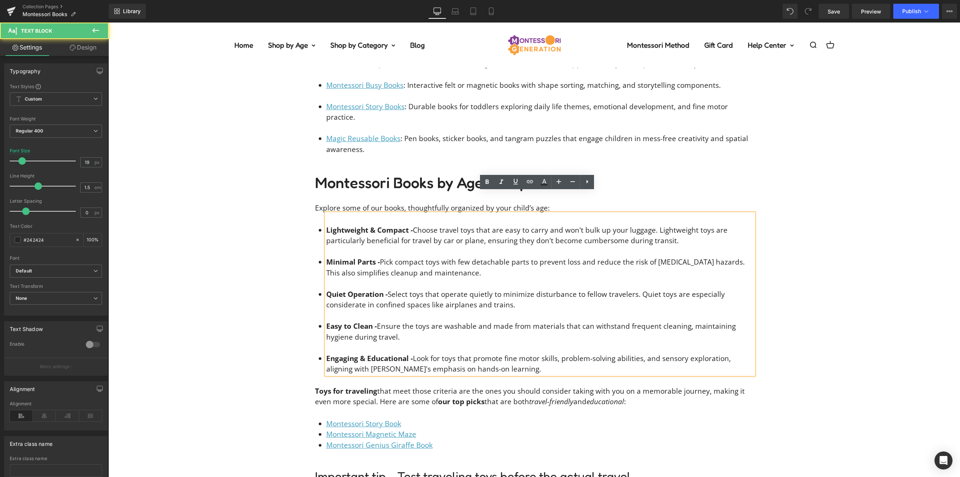
click at [518, 353] on li "Engaging & Educational - Look for toys that promote fine motor skills, problem-…" at bounding box center [540, 363] width 428 height 21
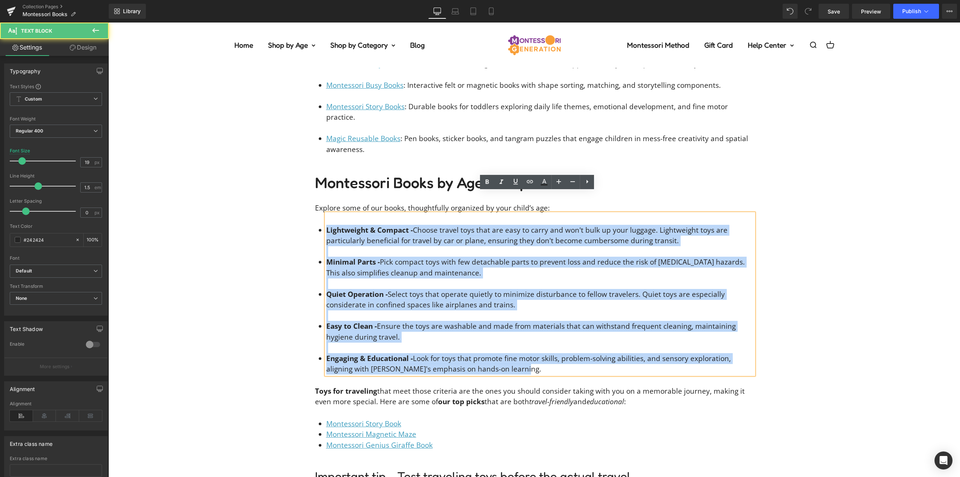
drag, startPoint x: 525, startPoint y: 348, endPoint x: 246, endPoint y: 177, distance: 327.4
click at [241, 177] on div "Our Montessori Books are crafted with special care and dedication. They’re desi…" at bounding box center [534, 294] width 852 height 1086
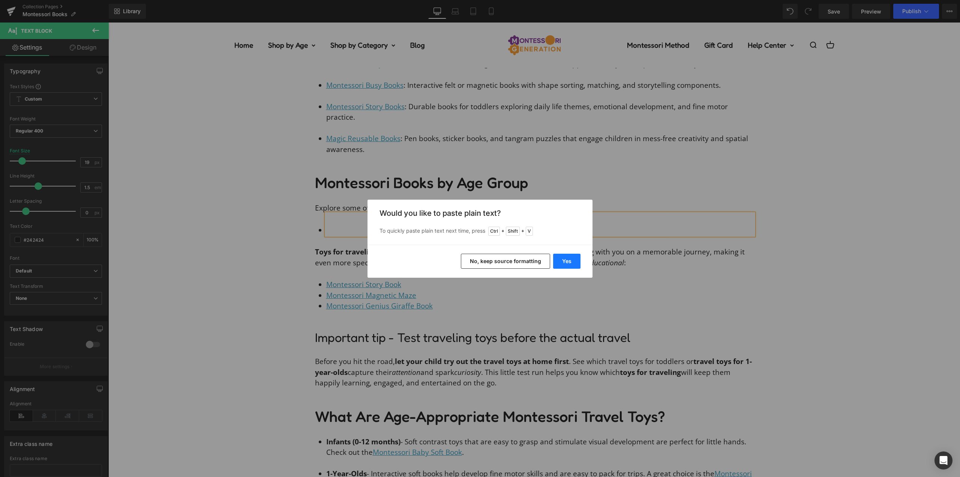
click at [561, 259] on button "Yes" at bounding box center [566, 261] width 27 height 15
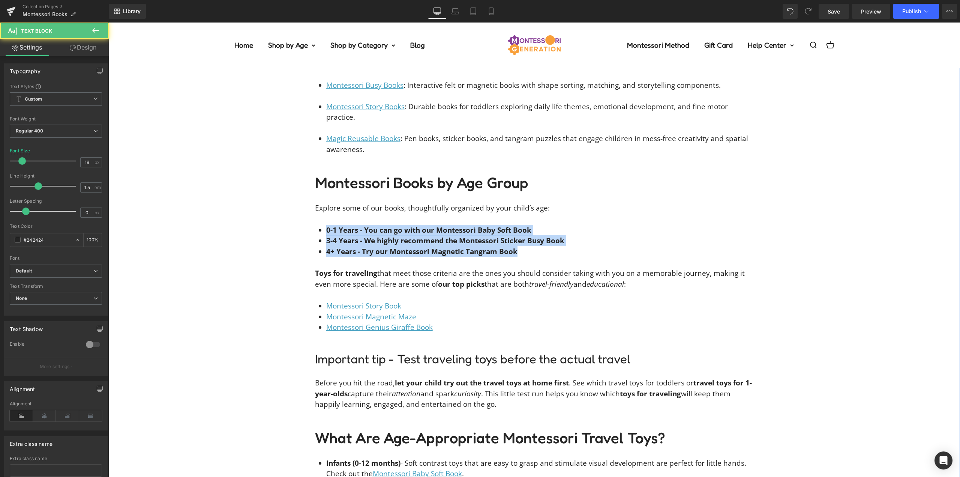
drag, startPoint x: 537, startPoint y: 231, endPoint x: 221, endPoint y: 176, distance: 320.9
click at [200, 176] on div "Our Montessori Books are crafted with special care and dedication. They’re desi…" at bounding box center [534, 235] width 852 height 969
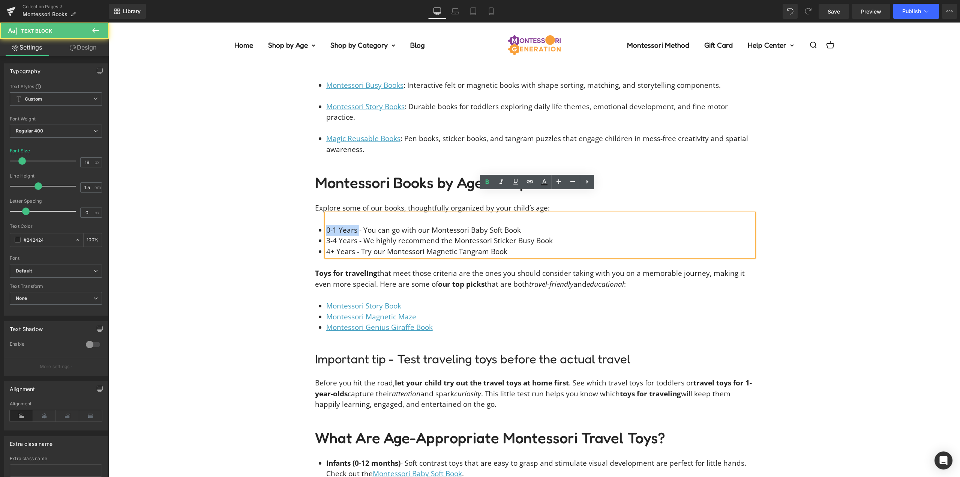
drag, startPoint x: 355, startPoint y: 209, endPoint x: 325, endPoint y: 209, distance: 29.6
click at [326, 225] on li "0-1 Years - You can go with our Montessori Baby Soft Book" at bounding box center [540, 230] width 428 height 11
drag, startPoint x: 355, startPoint y: 218, endPoint x: 325, endPoint y: 218, distance: 30.0
click at [326, 235] on li "3-4 Years - We highly recommend the Montessori Sticker Busy Book" at bounding box center [540, 240] width 428 height 11
drag, startPoint x: 344, startPoint y: 232, endPoint x: 324, endPoint y: 231, distance: 20.3
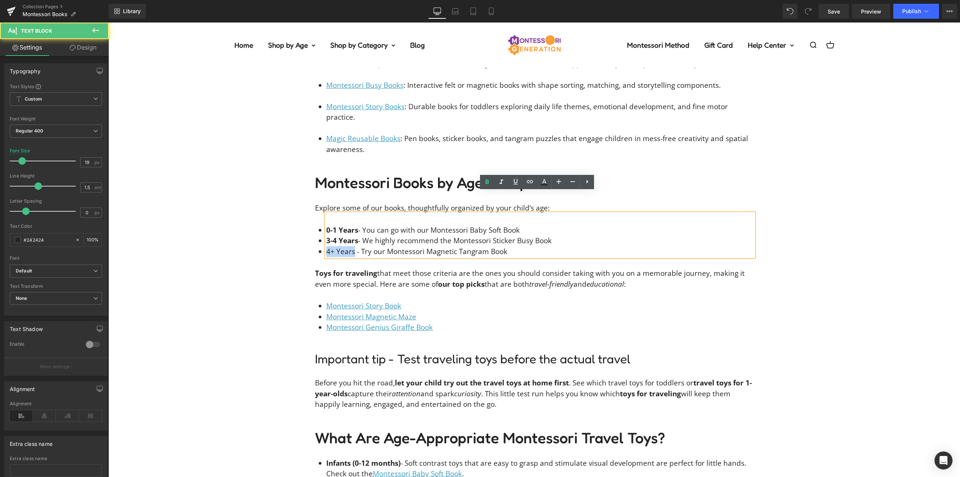
click at [326, 246] on li "4+ Years - Try our Montessori Magnetic Tangram Book" at bounding box center [540, 251] width 428 height 11
click at [283, 219] on div "Our Montessori Books are crafted with special care and dedication. They’re desi…" at bounding box center [534, 235] width 852 height 969
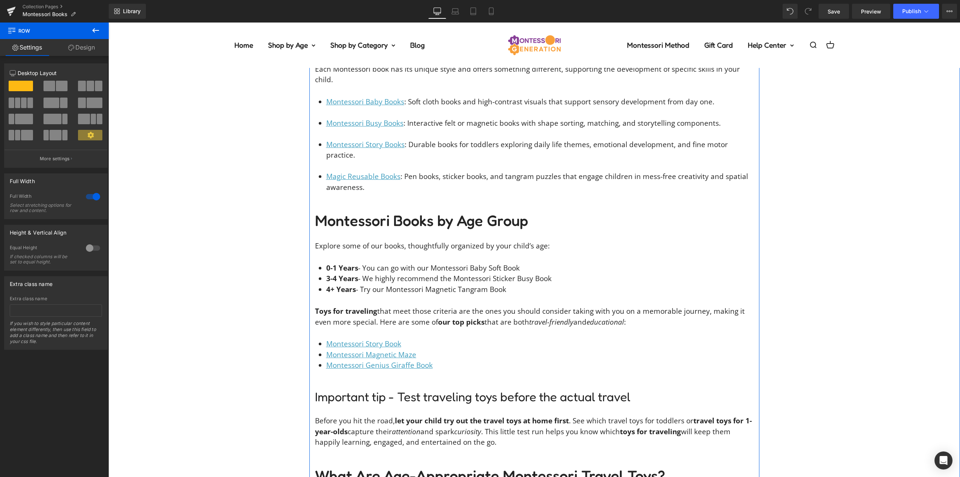
scroll to position [1233, 0]
click at [533, 262] on li "0-1 Years - You can go with our Montessori Baby Soft Book" at bounding box center [540, 267] width 428 height 11
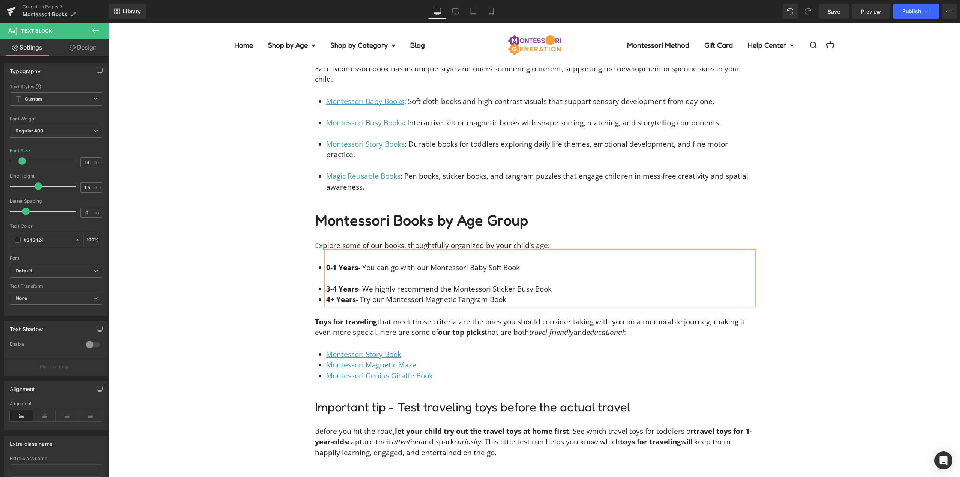
click at [554, 284] on li "3-4 Years - We highly recommend the Montessori Sticker Busy Book" at bounding box center [540, 289] width 428 height 11
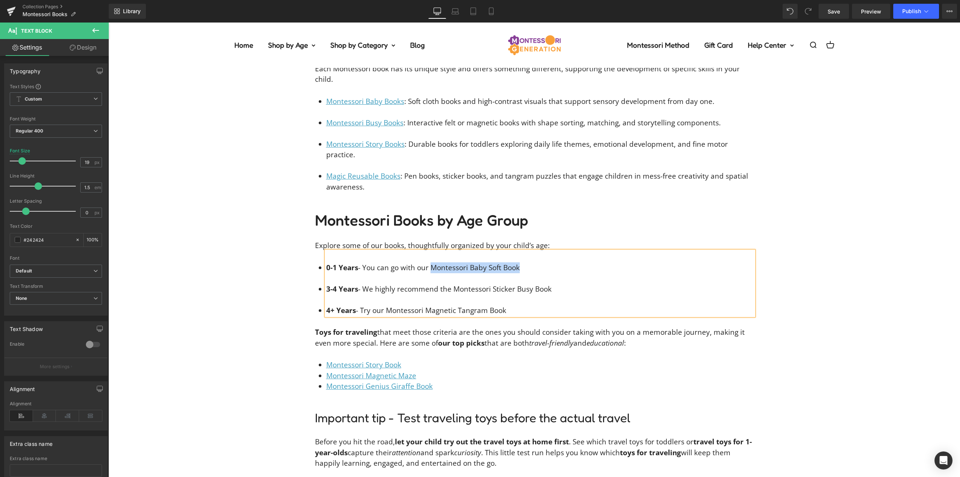
drag, startPoint x: 516, startPoint y: 248, endPoint x: 428, endPoint y: 247, distance: 87.4
click at [428, 262] on li "0-1 Years - You can go with our Montessori Baby Soft Book" at bounding box center [540, 267] width 428 height 11
click at [544, 221] on icon at bounding box center [544, 219] width 9 height 9
type input "#242424"
type input "100"
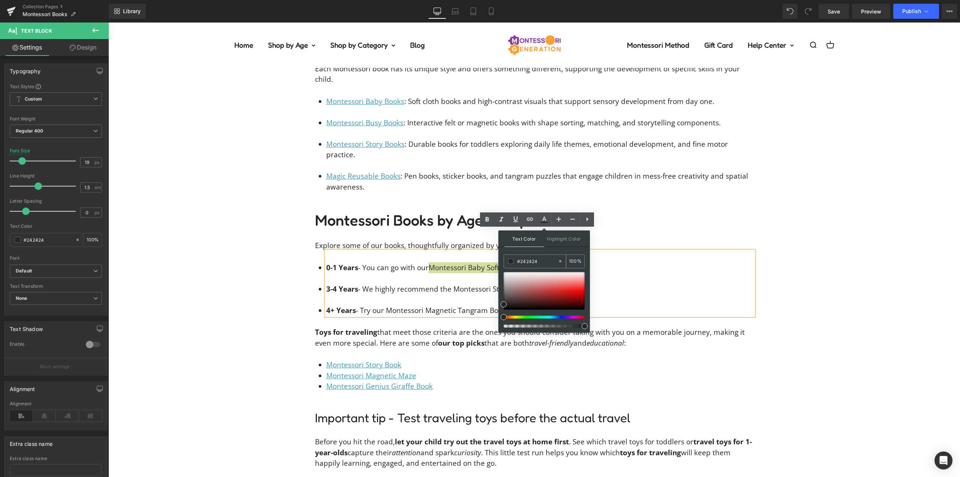
click at [529, 264] on input "#242424" at bounding box center [537, 261] width 41 height 8
click at [533, 260] on input "#242424" at bounding box center [537, 261] width 41 height 8
type input "#3"
type input "0"
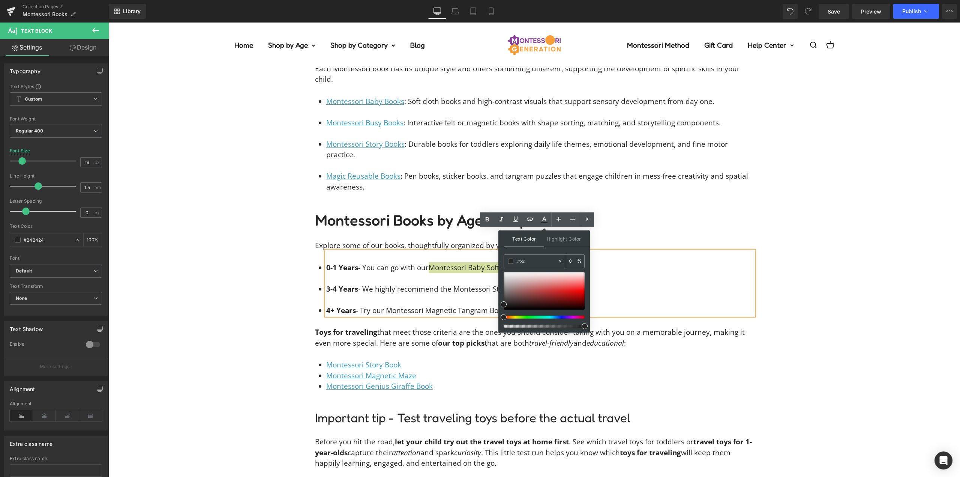
type input "#3c9"
type input "100"
type input "#3c9c"
type input "80"
type input "#3c9cbe"
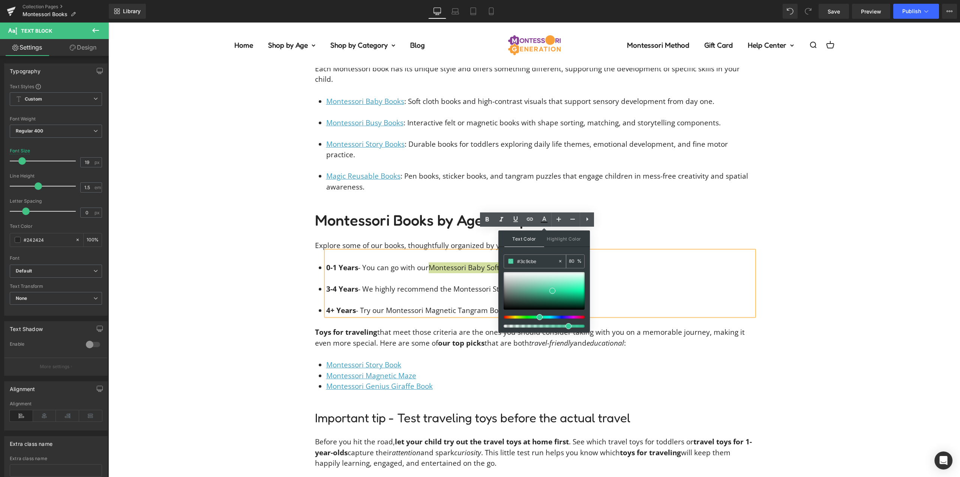
type input "100"
type input "#3c9cbe"
click at [555, 251] on div "Text Color Highlight Color rgb(60, 156, 190) #3c9cbe 100 % transparent transpar…" at bounding box center [544, 281] width 92 height 102
click at [555, 251] on div "Text Color Highlight Color rgba(60, 156, 190, 1) #3c9cbe 100 % transparent tran…" at bounding box center [544, 281] width 92 height 102
click at [519, 219] on icon at bounding box center [515, 219] width 9 height 9
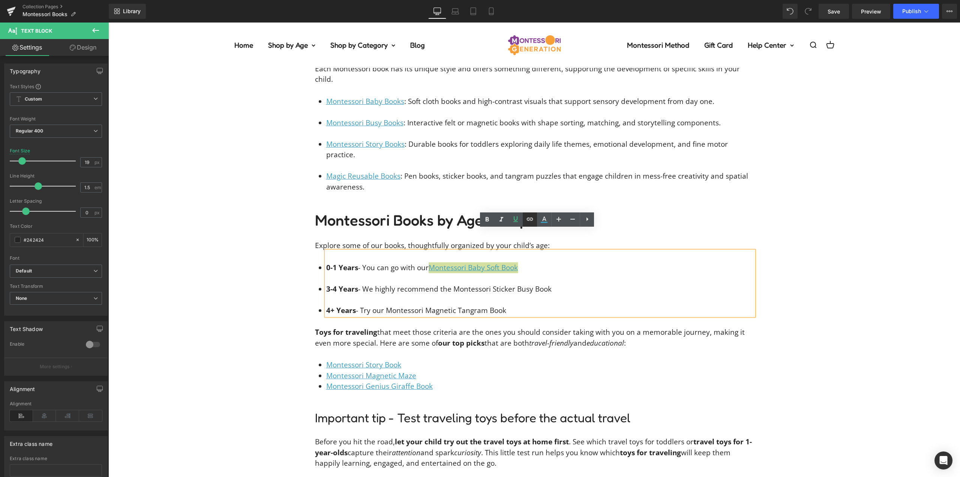
click at [530, 219] on icon at bounding box center [530, 219] width 6 height 3
click at [574, 0] on div "Text Color Highlight Color rgba(60, 156, 190, 1) #3c9cbe 100 % transparent tran…" at bounding box center [480, 0] width 960 height 0
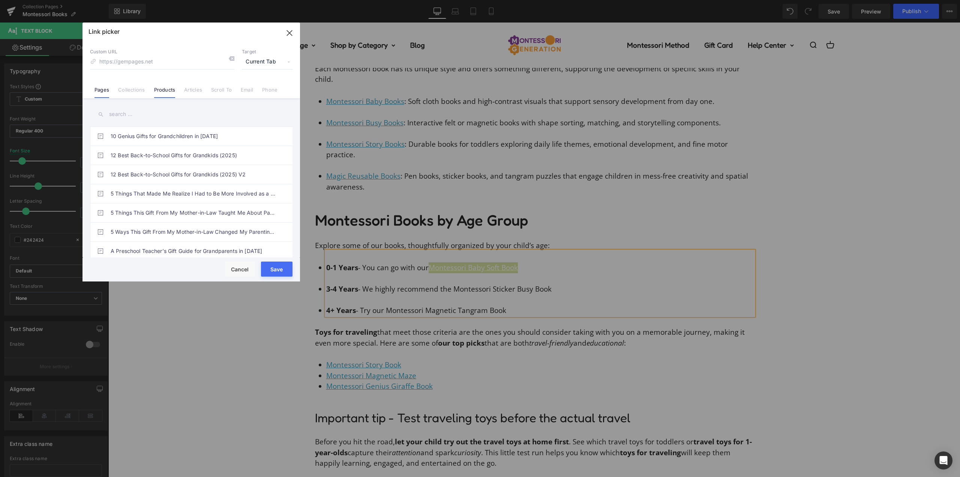
click at [170, 91] on link "Products" at bounding box center [164, 92] width 21 height 11
click at [126, 115] on input "text" at bounding box center [191, 114] width 203 height 17
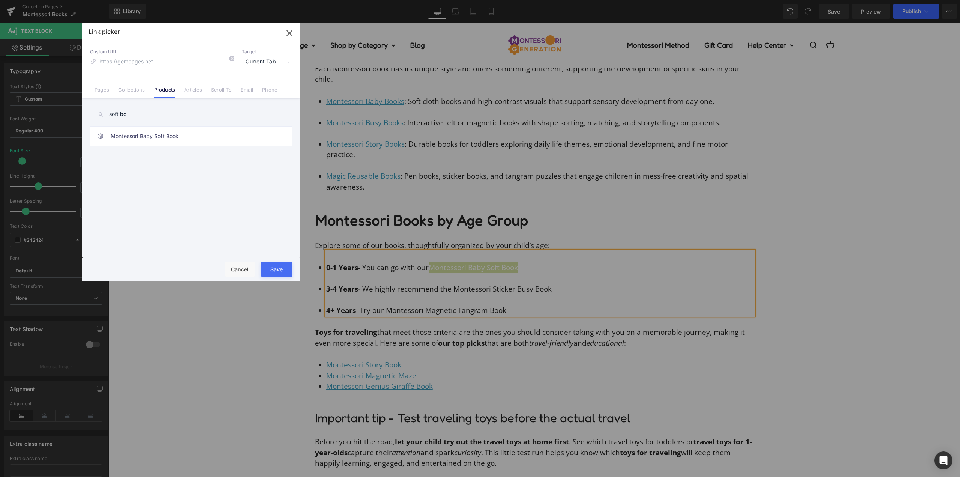
type input "soft bo"
click at [252, 129] on link "Montessori Baby Soft Book" at bounding box center [193, 136] width 165 height 19
type input "/products/montessori-baby-soft-book"
click at [270, 57] on span "Current Tab" at bounding box center [267, 62] width 51 height 14
click at [256, 91] on li "New Tab" at bounding box center [267, 88] width 58 height 13
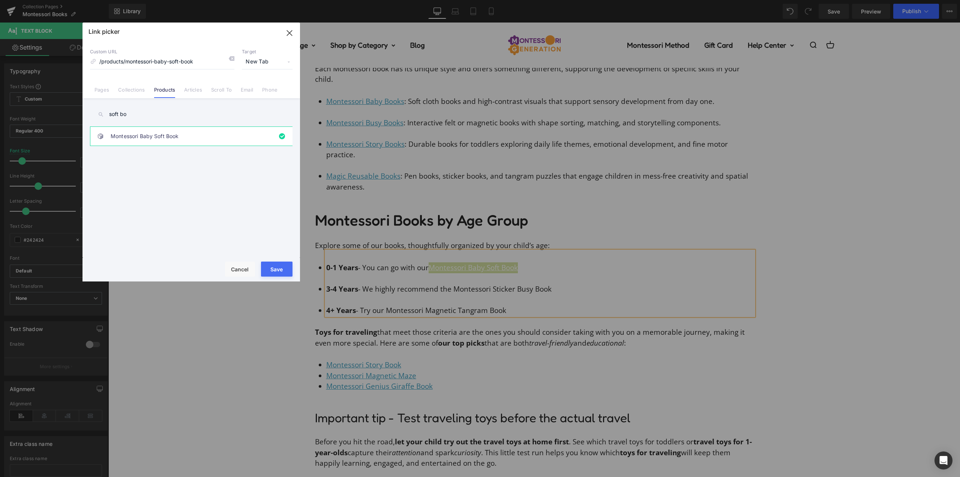
click at [279, 267] on button "Save" at bounding box center [277, 268] width 32 height 15
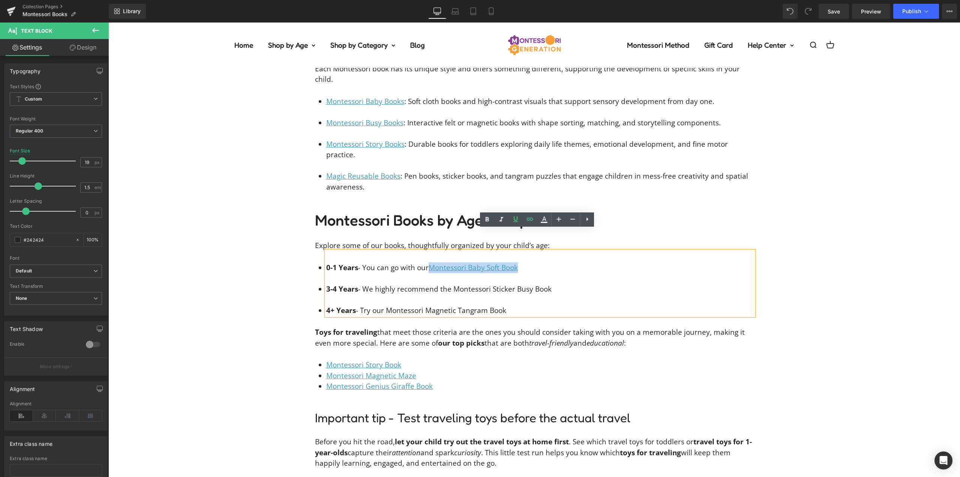
click at [540, 284] on li "3-4 Years - We highly recommend the Montessori Sticker Busy Book" at bounding box center [540, 289] width 428 height 11
drag, startPoint x: 549, startPoint y: 267, endPoint x: 452, endPoint y: 269, distance: 96.8
click at [452, 284] on li "3-4 Years - We highly recommend the Montessori Sticker Busy Book" at bounding box center [540, 289] width 428 height 11
click at [543, 221] on icon at bounding box center [544, 219] width 9 height 9
type input "#242424"
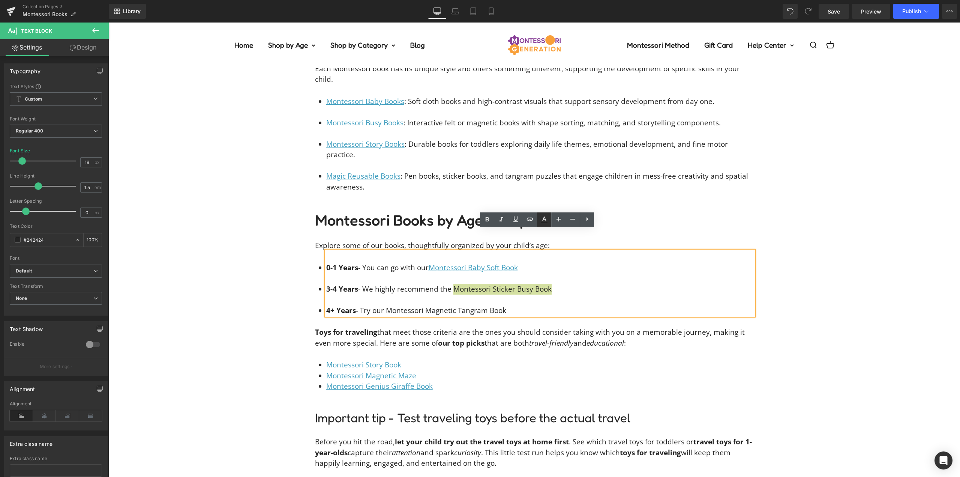
type input "100"
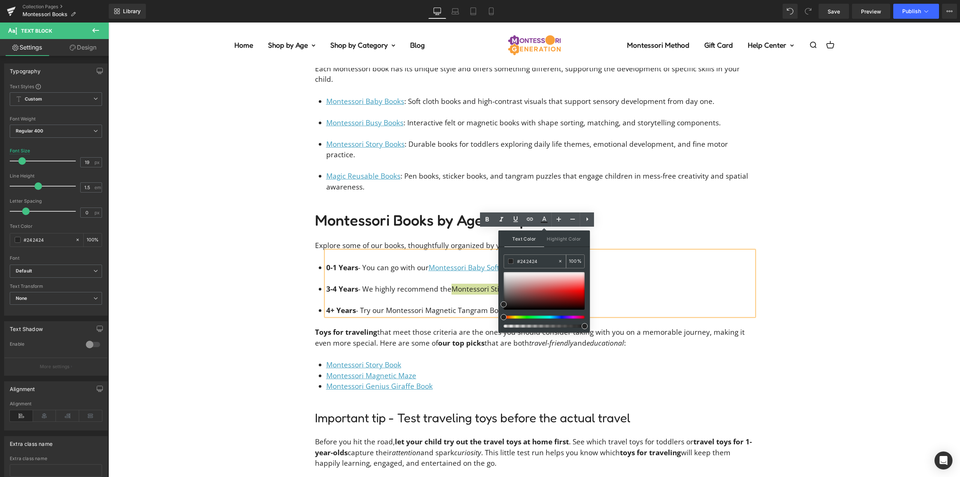
click at [526, 260] on input "#242424" at bounding box center [537, 261] width 41 height 8
type input "#3"
type input "0"
type input "#3c9c"
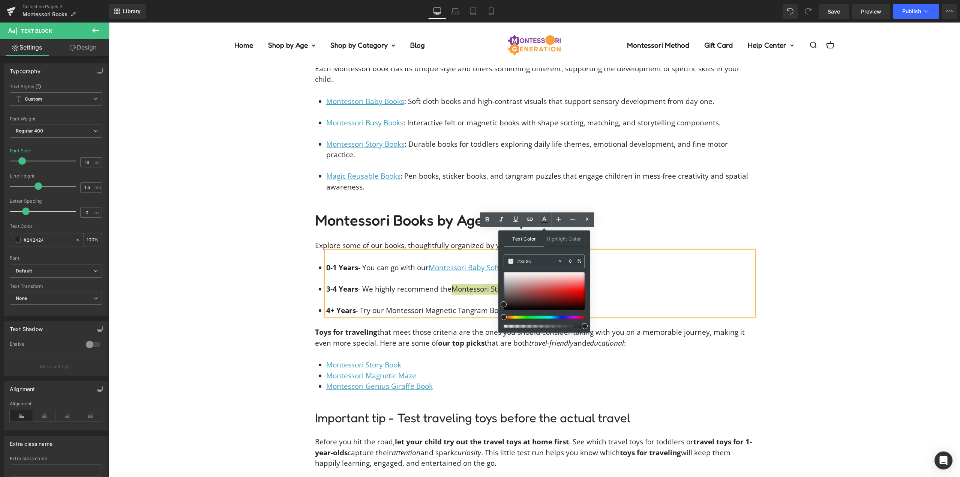
type input "80"
type input "#3c9cbe"
type input "100"
type input "#3c9cbe"
click at [544, 251] on div "Text Color Highlight Color rgb(60, 156, 190) #3c9cbe 100 % transparent transpar…" at bounding box center [544, 281] width 92 height 102
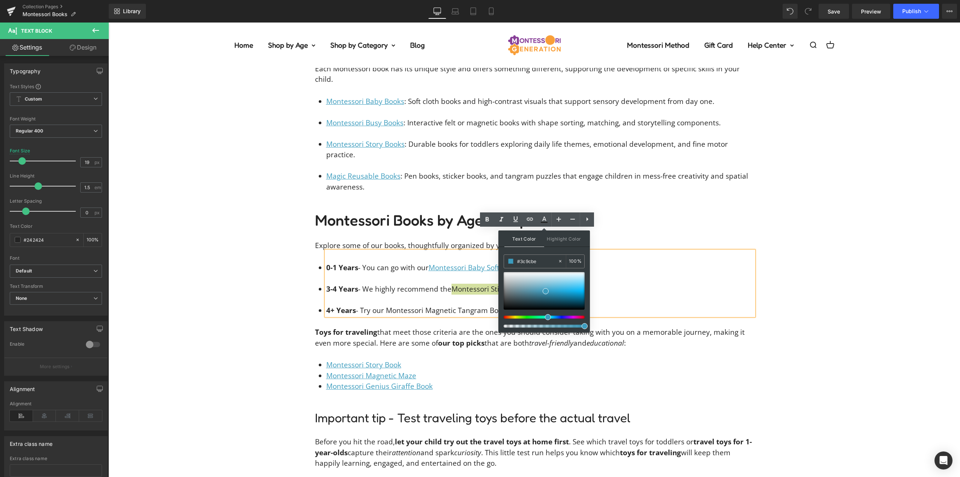
click at [544, 251] on div "Text Color Highlight Color rgba(60, 156, 190, 1) #3c9cbe 100 % transparent tran…" at bounding box center [544, 281] width 92 height 102
click at [516, 220] on icon at bounding box center [515, 219] width 5 height 6
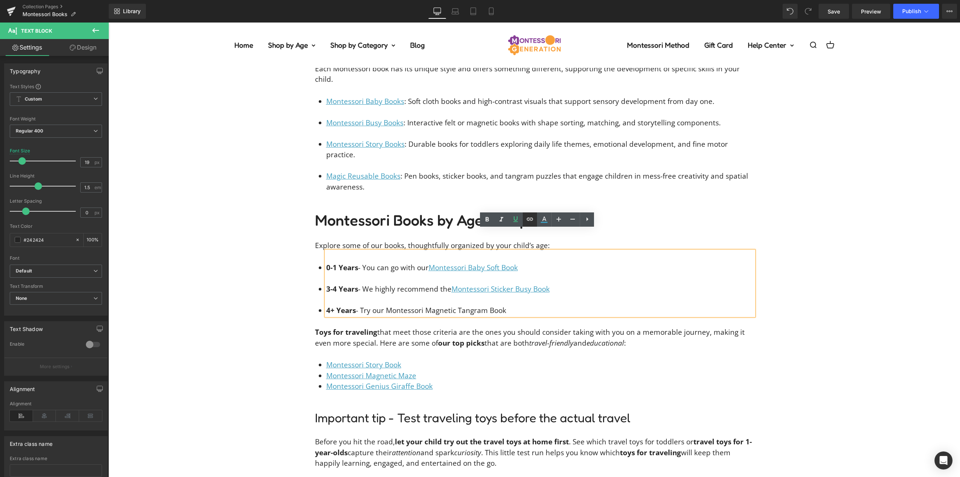
click at [533, 220] on icon at bounding box center [530, 219] width 6 height 3
click at [606, 0] on div "Text Color Highlight Color rgba(60, 156, 190, 1) #3c9cbe 100 % transparent tran…" at bounding box center [480, 0] width 960 height 0
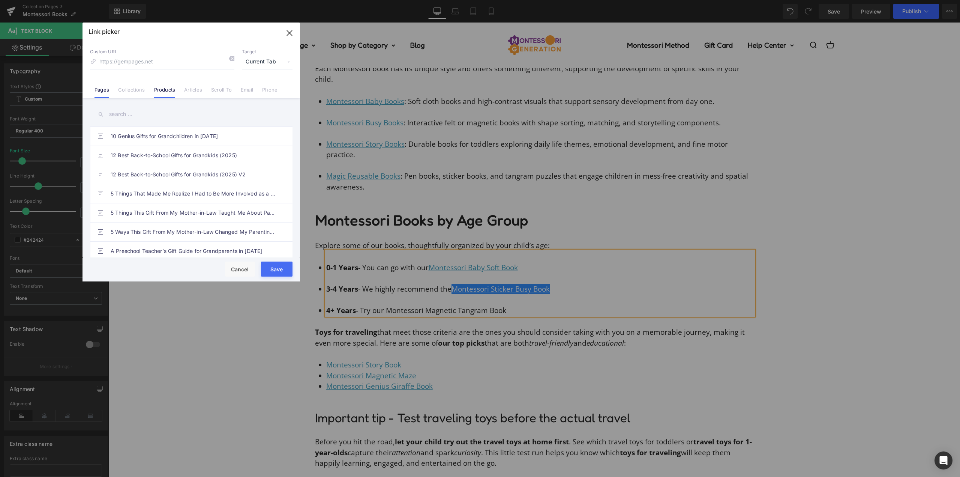
click at [165, 92] on link "Products" at bounding box center [164, 92] width 21 height 11
click at [145, 117] on input "text" at bounding box center [191, 114] width 203 height 17
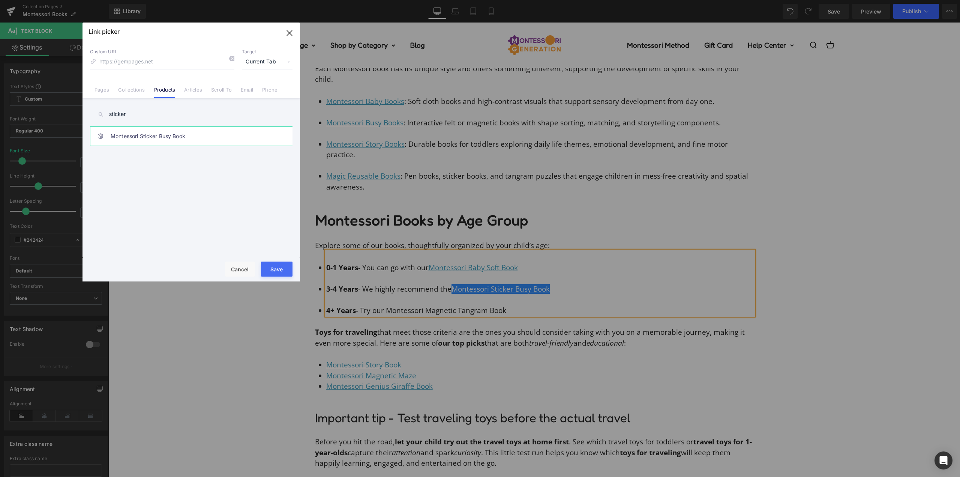
type input "sticker"
click at [176, 139] on link "Montessori Sticker Busy Book" at bounding box center [193, 136] width 165 height 19
type input "/products/montessori-sticker-busy-book"
click at [264, 63] on span "Current Tab" at bounding box center [267, 62] width 51 height 14
click at [265, 89] on li "New Tab" at bounding box center [267, 88] width 58 height 13
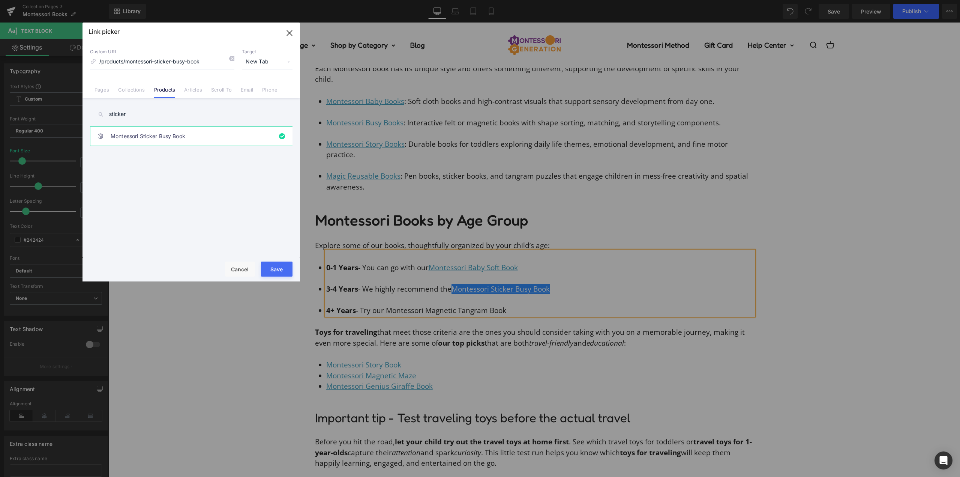
click at [281, 268] on button "Save" at bounding box center [277, 268] width 32 height 15
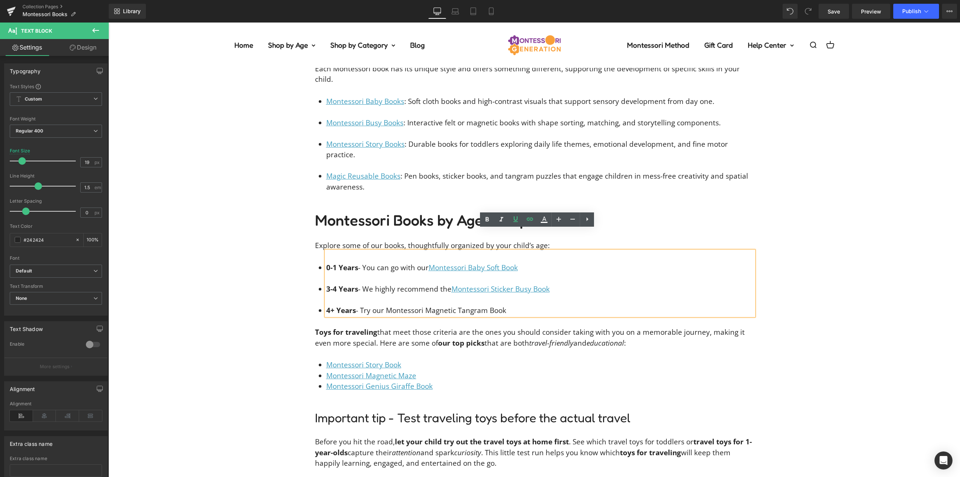
click at [499, 305] on li "4+ Years - Try our Montessori Magnetic Tangram Book" at bounding box center [540, 310] width 428 height 11
drag, startPoint x: 506, startPoint y: 290, endPoint x: 388, endPoint y: 290, distance: 118.1
click at [388, 305] on li "4+ Years - Try our Montessori Magnetic Tangram Book" at bounding box center [540, 310] width 428 height 11
click at [541, 218] on icon at bounding box center [544, 219] width 9 height 9
type input "#242424"
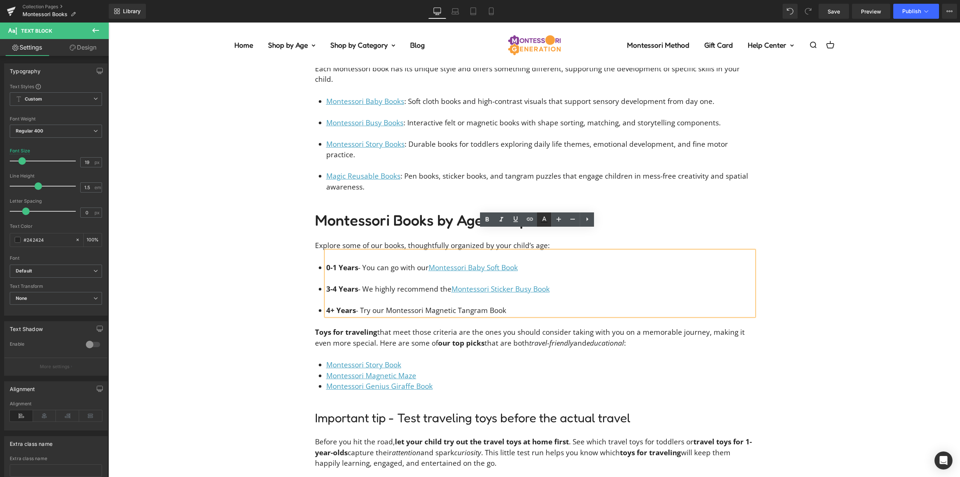
type input "100"
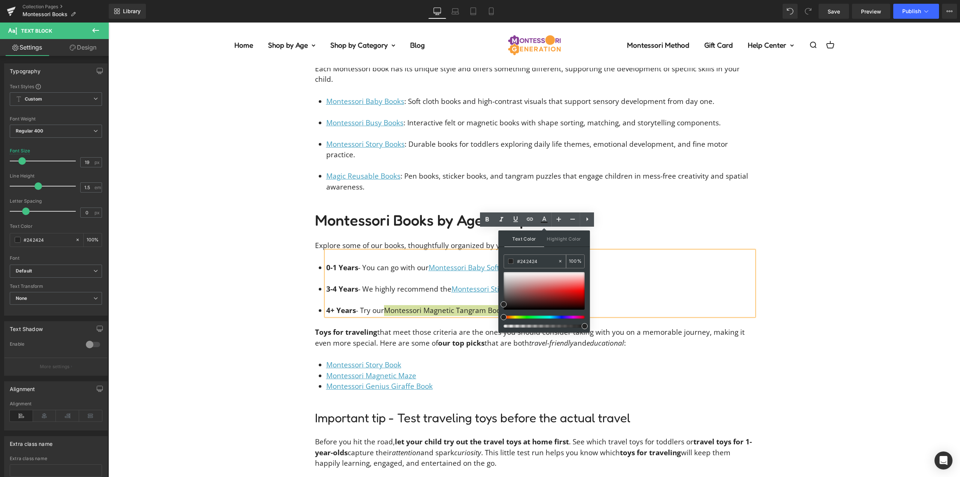
click at [531, 260] on input "#242424" at bounding box center [537, 261] width 41 height 8
type input "#3c"
type input "0"
type input "#3c9c"
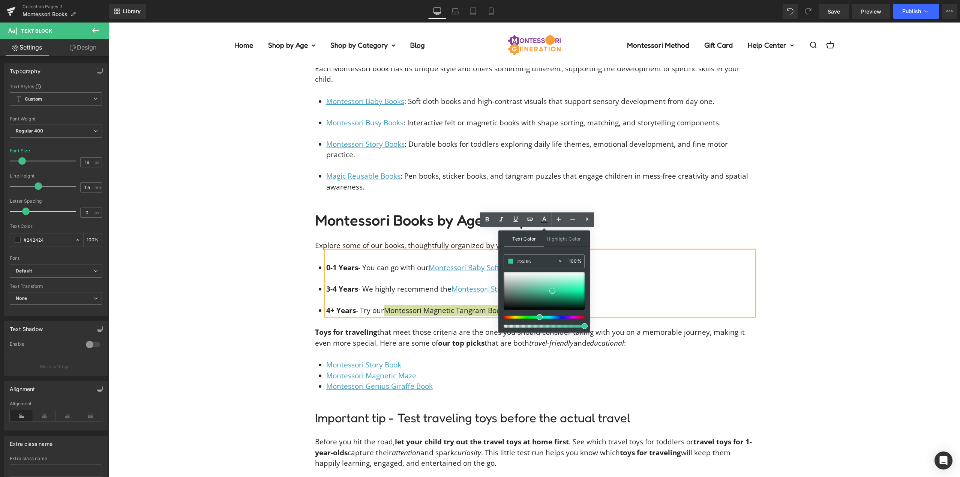
type input "80"
type input "#3c9cbe"
type input "100"
type input "#3c9cbe"
click at [544, 254] on div "#3c9cbe 100 %" at bounding box center [544, 261] width 81 height 14
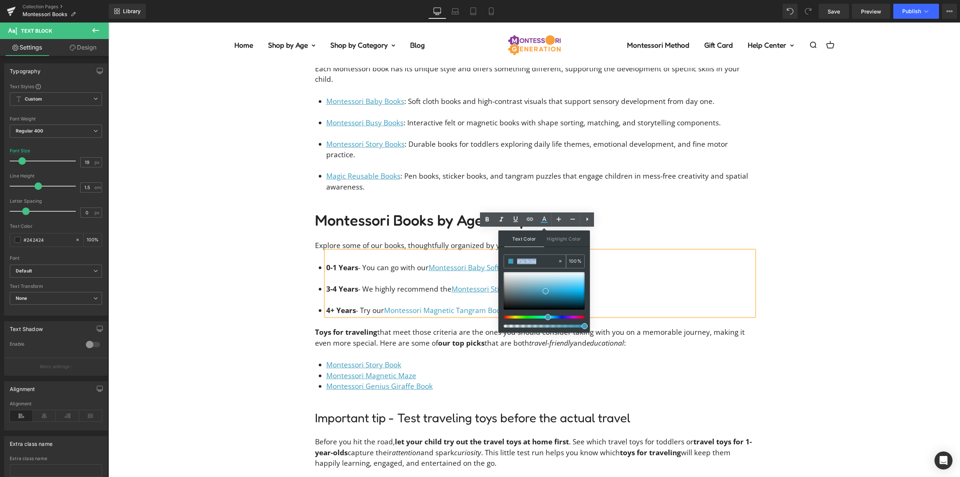
click at [544, 254] on div "#3c9cbe 100 %" at bounding box center [544, 261] width 81 height 14
click at [519, 220] on icon at bounding box center [515, 219] width 9 height 9
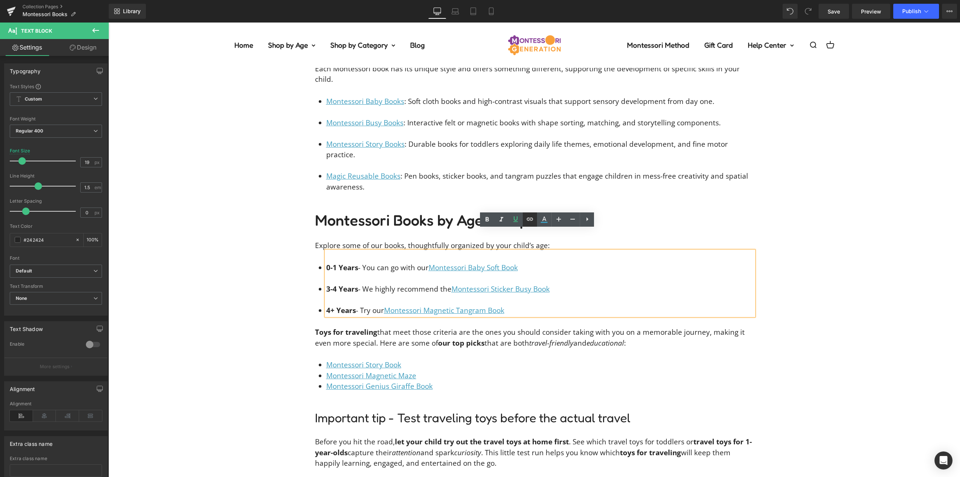
click at [527, 218] on icon at bounding box center [529, 219] width 9 height 9
click at [552, 0] on div "Text Color Highlight Color rgba(60, 156, 190, 1) #3c9cbe 100 % transparent tran…" at bounding box center [480, 0] width 960 height 0
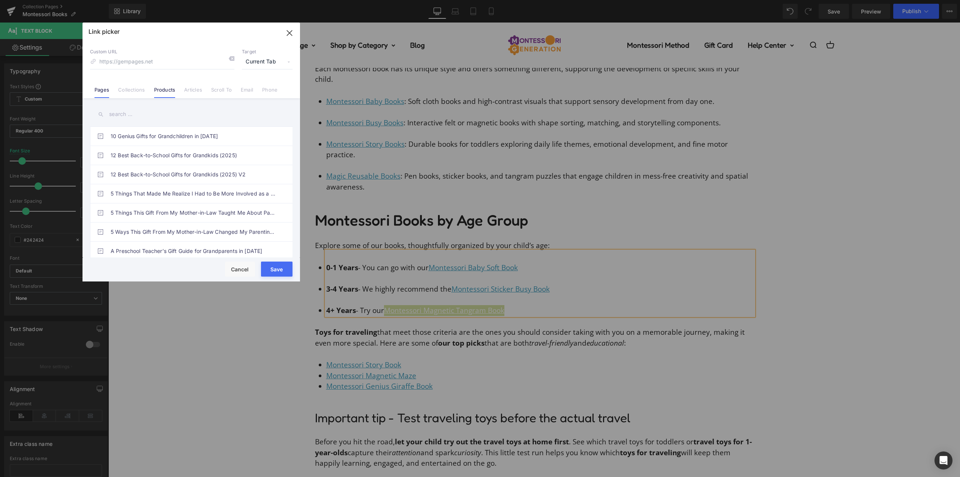
click at [171, 96] on link "Products" at bounding box center [164, 92] width 21 height 11
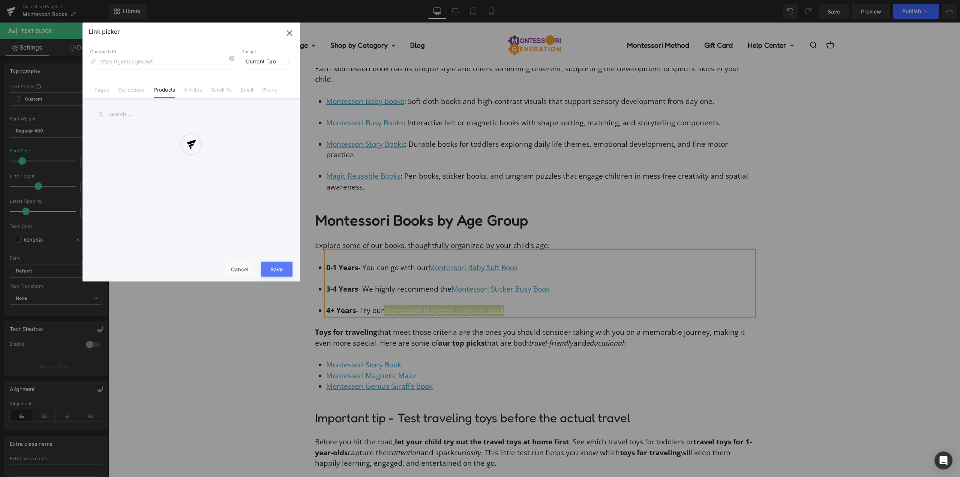
click at [256, 57] on div at bounding box center [192, 152] width 218 height 259
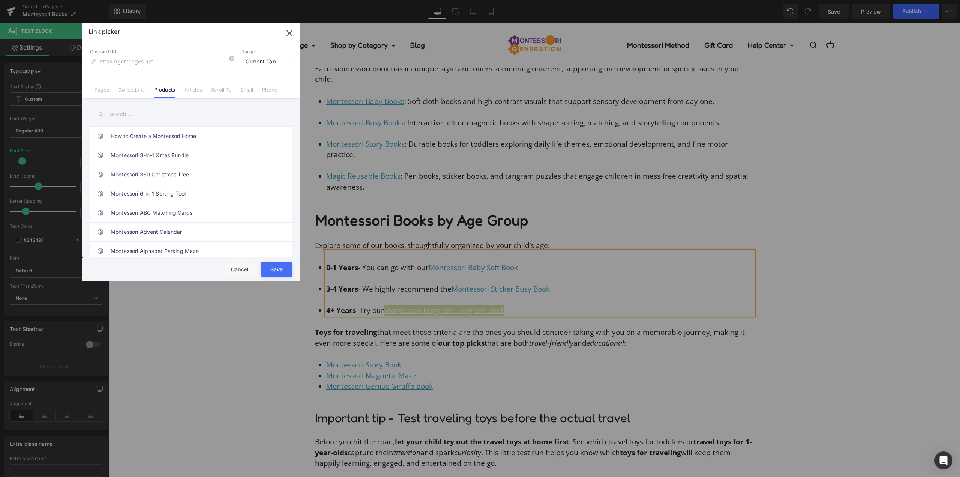
click at [256, 58] on span "Current Tab" at bounding box center [267, 62] width 51 height 14
click at [253, 86] on li "New Tab" at bounding box center [267, 88] width 58 height 13
click at [146, 117] on input "text" at bounding box center [191, 114] width 203 height 17
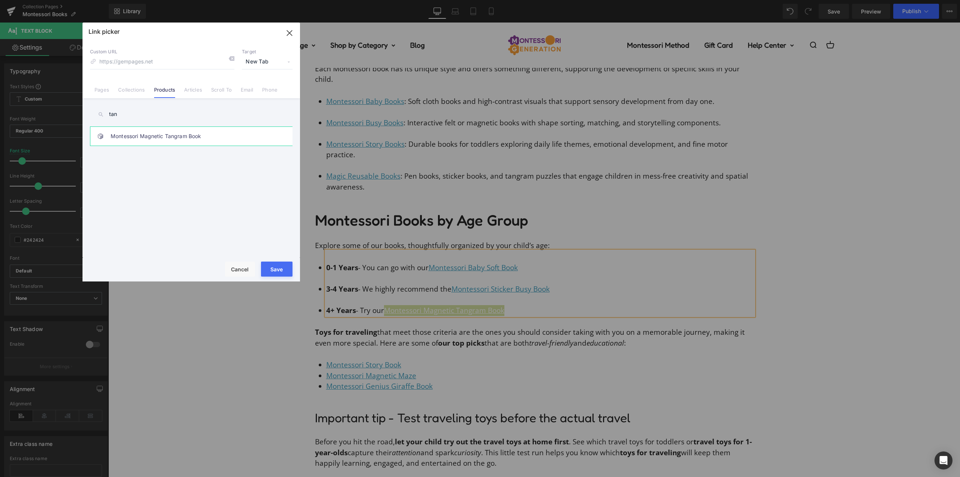
type input "tan"
click at [177, 142] on link "Montessori Magnetic Tangram Book" at bounding box center [193, 136] width 165 height 19
type input "/products/montessori-magnetic-tangram-book"
click at [279, 267] on button "Save" at bounding box center [277, 268] width 32 height 15
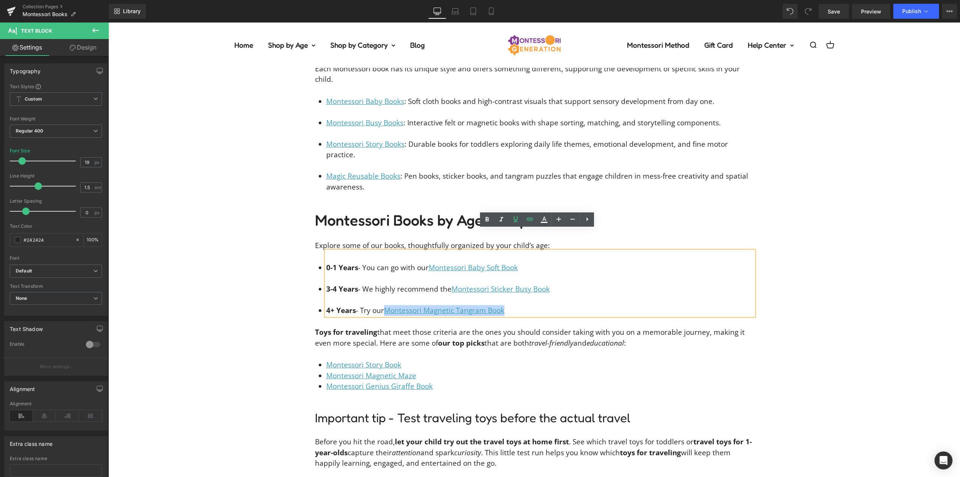
click at [256, 273] on div "Our Montessori Books are crafted with special care and dedication. They’re desi…" at bounding box center [534, 283] width 852 height 990
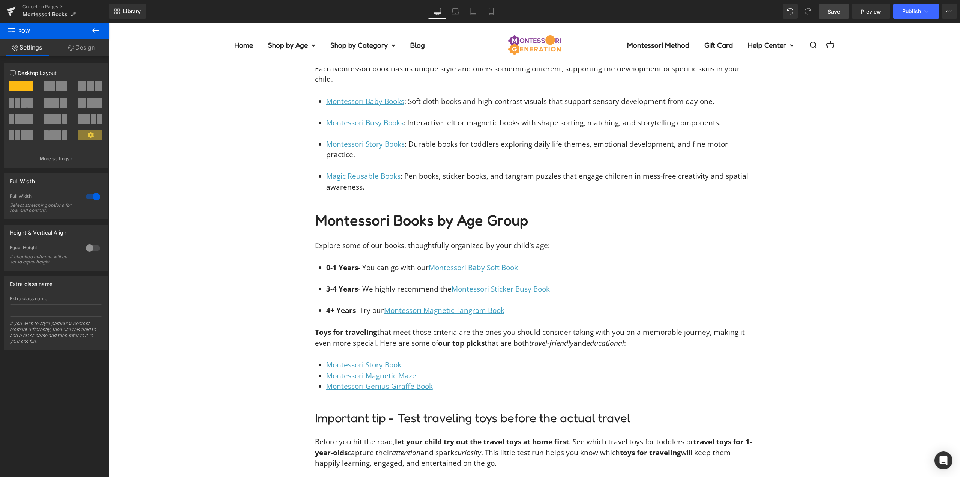
click at [835, 14] on span "Save" at bounding box center [834, 12] width 12 height 8
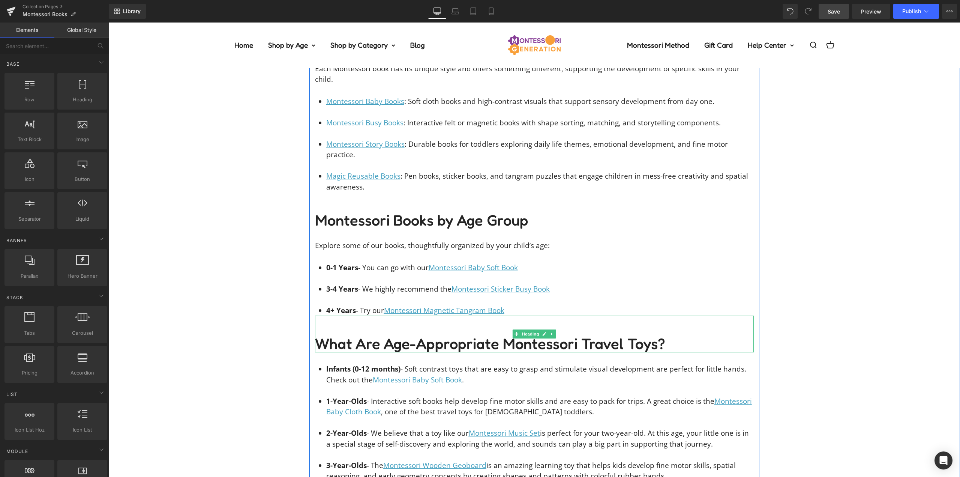
click at [461, 334] on h2 "What Are Age-Appropriate Montessori Travel Toys?" at bounding box center [534, 343] width 439 height 18
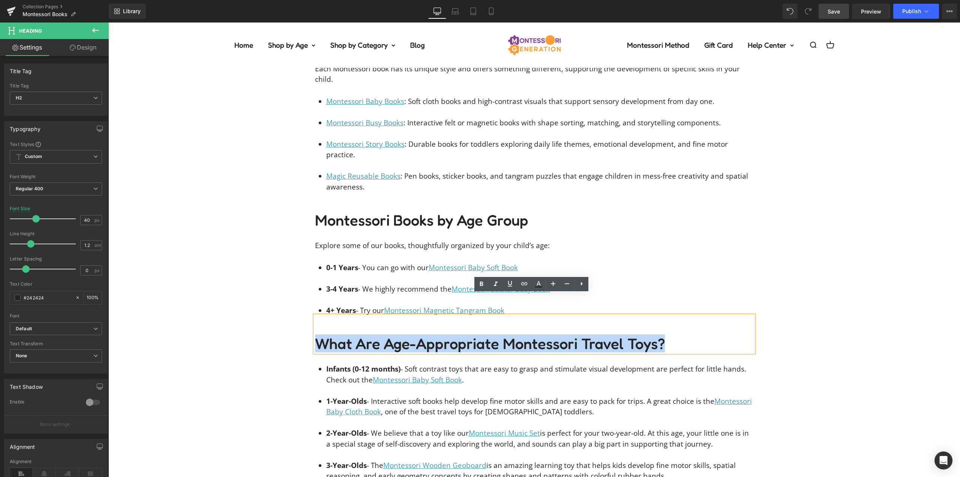
paste div
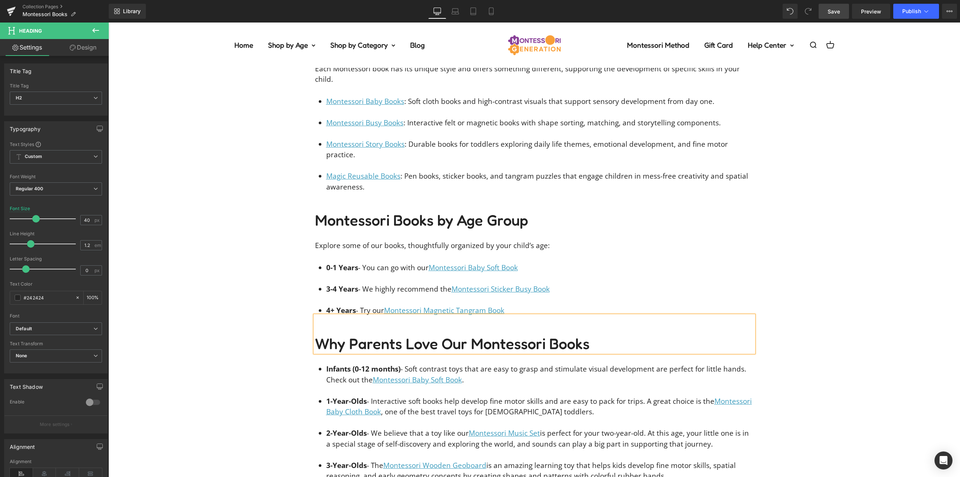
click at [253, 298] on div "Our Montessori Books are crafted with special care and dedication. They’re desi…" at bounding box center [534, 206] width 852 height 837
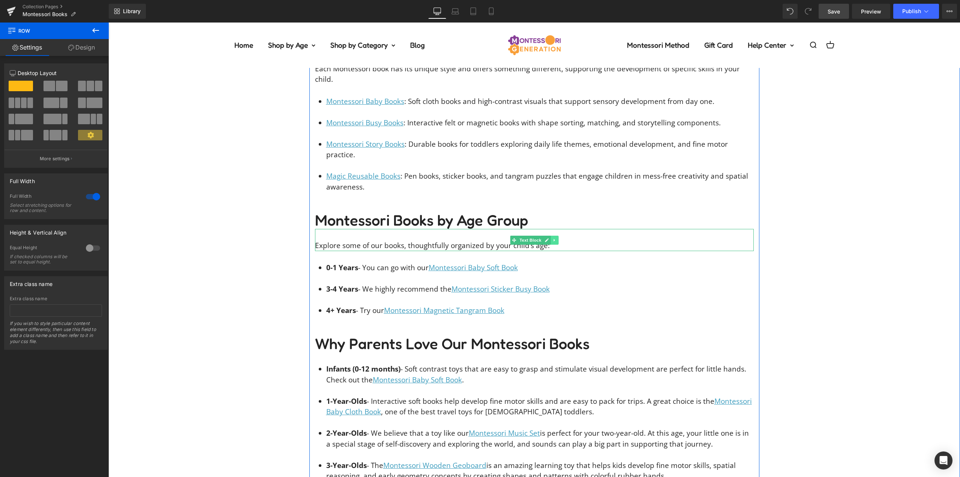
click at [554, 239] on icon at bounding box center [554, 240] width 1 height 3
click at [551, 236] on link at bounding box center [551, 240] width 8 height 9
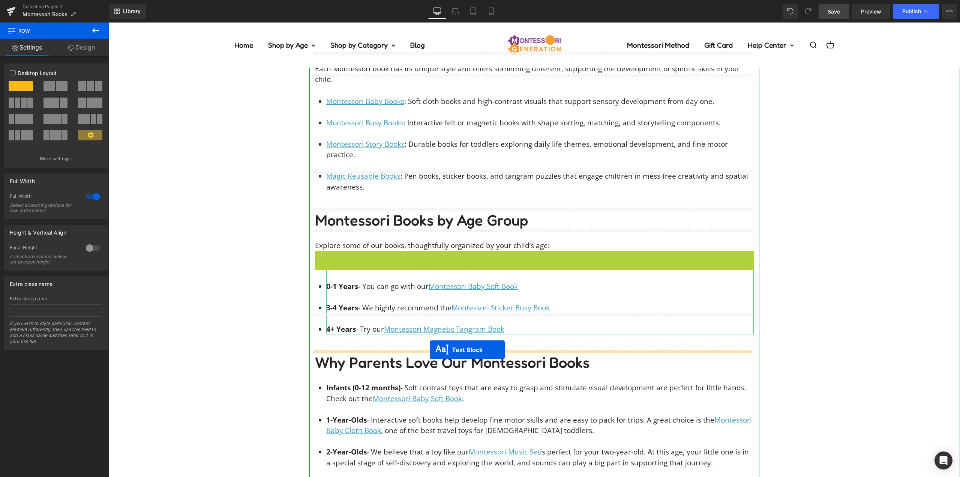
drag, startPoint x: 525, startPoint y: 241, endPoint x: 429, endPoint y: 350, distance: 144.3
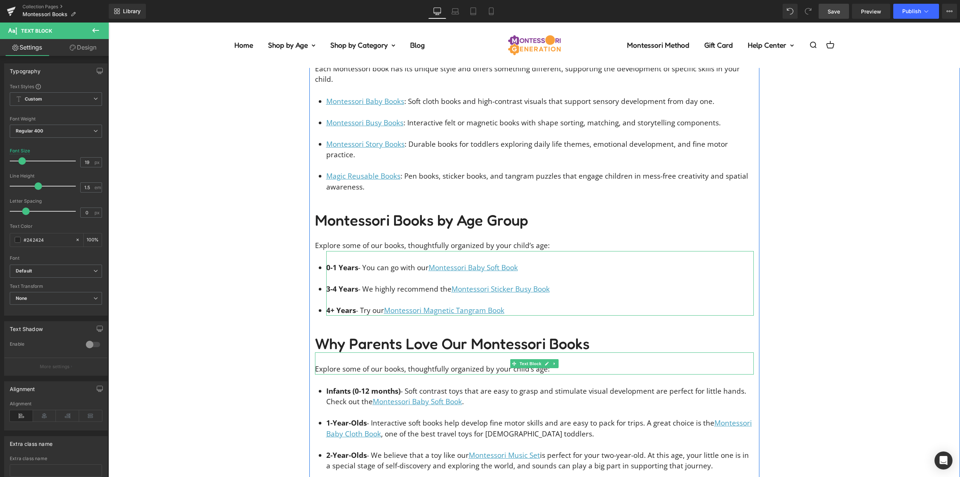
click at [381, 363] on p "Explore some of our books, thoughtfully organized by your child’s age:" at bounding box center [534, 368] width 439 height 11
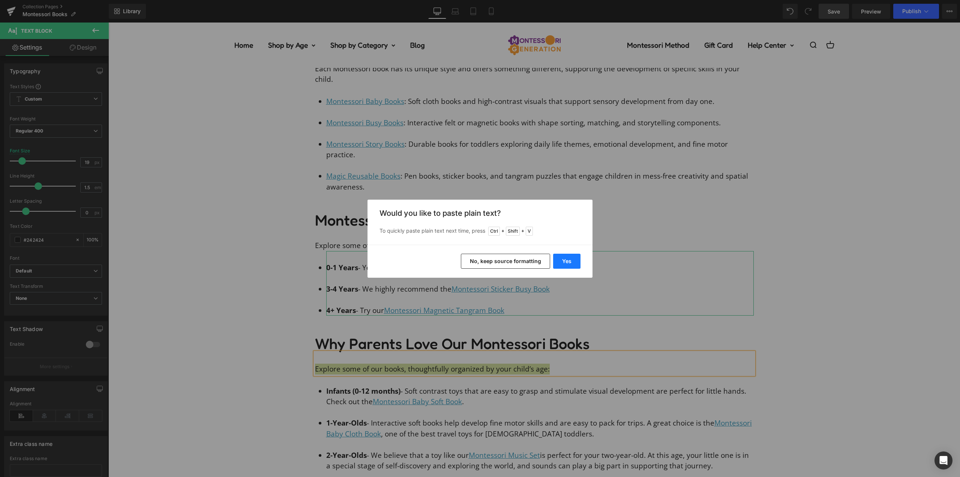
click at [567, 261] on button "Yes" at bounding box center [566, 261] width 27 height 15
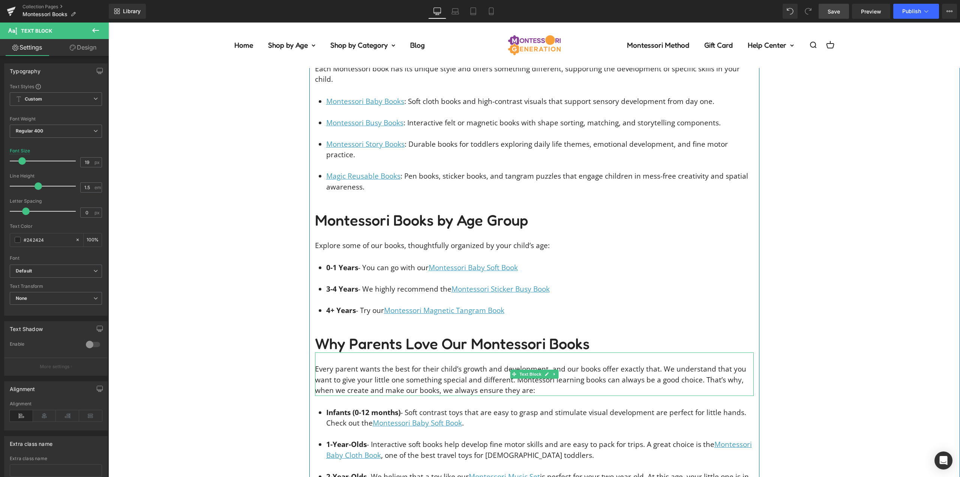
click at [452, 363] on p "Every parent wants the best for their child’s growth and development, and our b…" at bounding box center [534, 379] width 439 height 32
click at [497, 319] on icon at bounding box center [496, 320] width 4 height 5
click at [488, 363] on p "Every parent wants the best for their child’s growth and development, and our b…" at bounding box center [534, 379] width 439 height 32
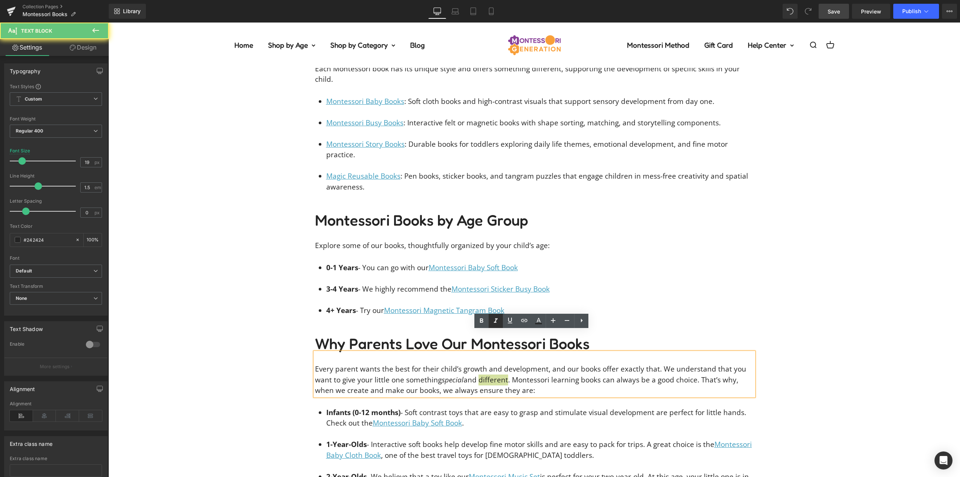
click at [497, 318] on icon at bounding box center [496, 320] width 4 height 5
drag, startPoint x: 509, startPoint y: 359, endPoint x: 595, endPoint y: 359, distance: 86.6
click at [595, 363] on p "Every parent wants the best for their child’s growth and development, and our b…" at bounding box center [534, 379] width 439 height 32
drag, startPoint x: 312, startPoint y: 368, endPoint x: 288, endPoint y: 369, distance: 24.0
click at [288, 369] on div "Our Montessori Books are crafted with special care and dedication. They’re desi…" at bounding box center [534, 228] width 852 height 881
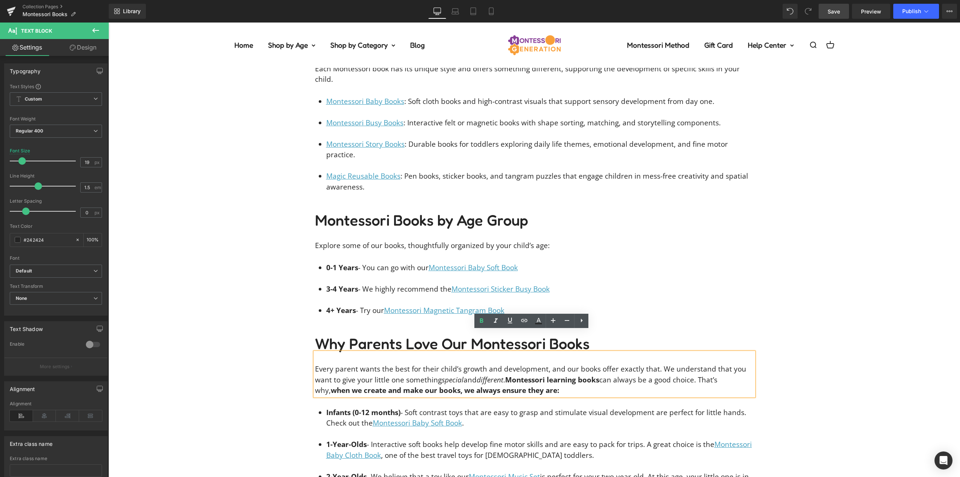
click at [248, 328] on div "Our Montessori Books are crafted with special care and dedication. They’re desi…" at bounding box center [534, 228] width 852 height 881
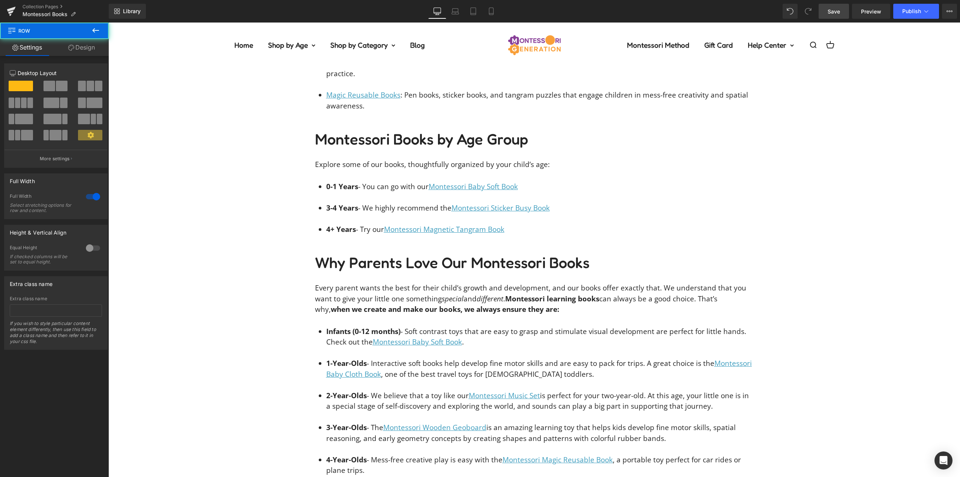
scroll to position [1383, 0]
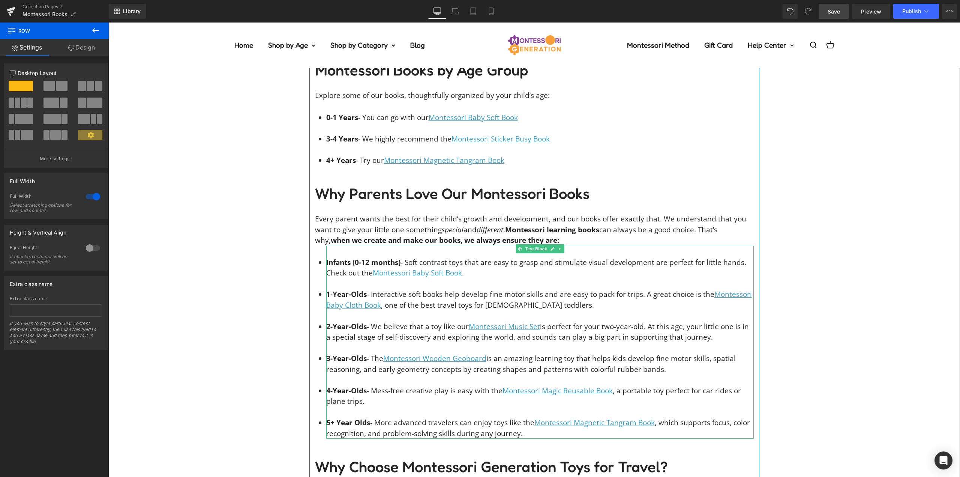
click at [521, 417] on li "5+ Year Olds - More advanced travelers can enjoy toys like the Montessori Magne…" at bounding box center [540, 427] width 428 height 21
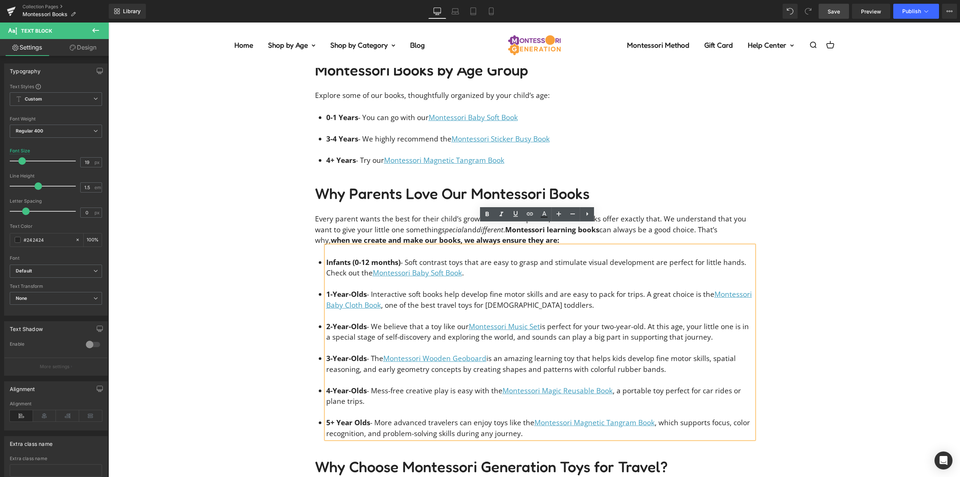
click at [418, 268] on link "Montessori Baby Soft Book" at bounding box center [417, 273] width 89 height 10
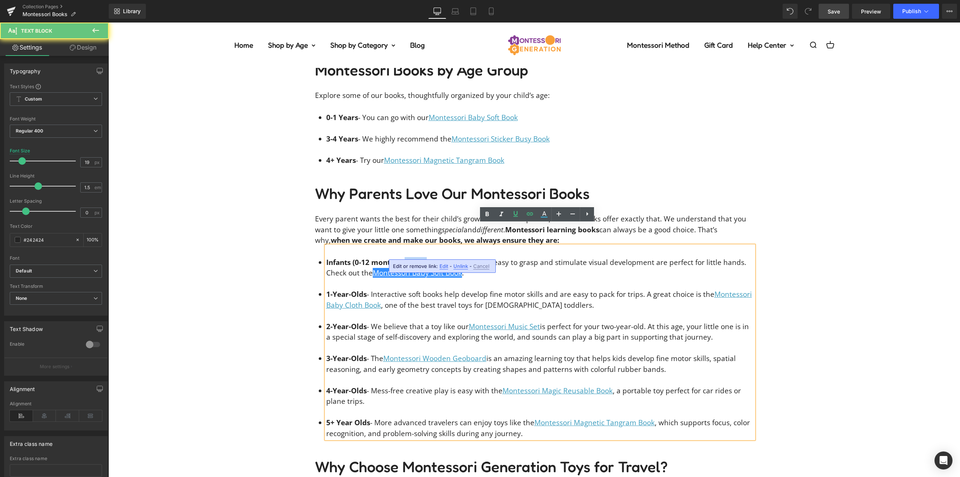
drag, startPoint x: 422, startPoint y: 241, endPoint x: 417, endPoint y: 240, distance: 4.9
click at [405, 257] on li "Infants (0-12 months) - Soft contrast toys that are easy to grasp and stimulate…" at bounding box center [540, 267] width 428 height 21
click at [429, 257] on li "Infants (0-12 months) - Soft contrast toys that are easy to grasp and stimulate…" at bounding box center [540, 267] width 428 height 21
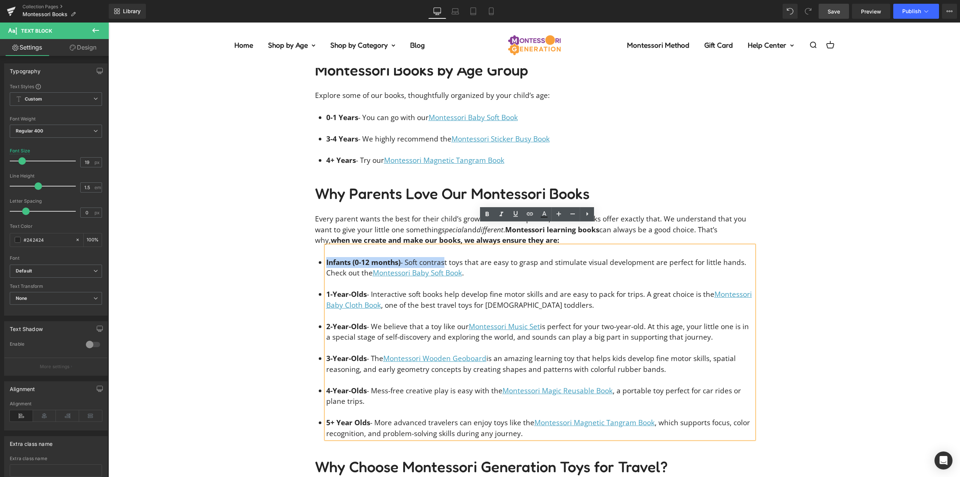
drag, startPoint x: 443, startPoint y: 239, endPoint x: 309, endPoint y: 251, distance: 133.6
click at [248, 236] on div "Our Montessori Books are crafted with special care and dedication. They’re desi…" at bounding box center [534, 78] width 852 height 881
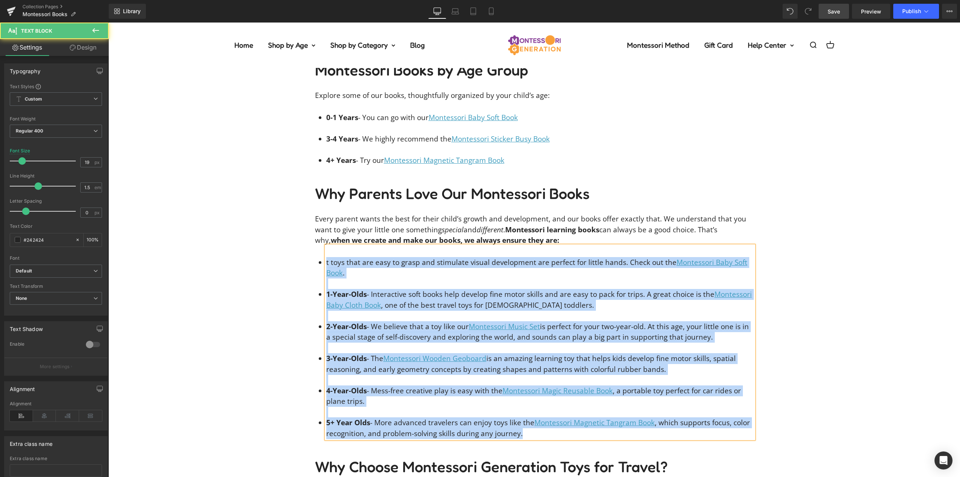
drag, startPoint x: 501, startPoint y: 411, endPoint x: 378, endPoint y: 236, distance: 214.7
click at [215, 211] on div "Our Montessori Books are crafted with special care and dedication. They’re desi…" at bounding box center [534, 78] width 852 height 881
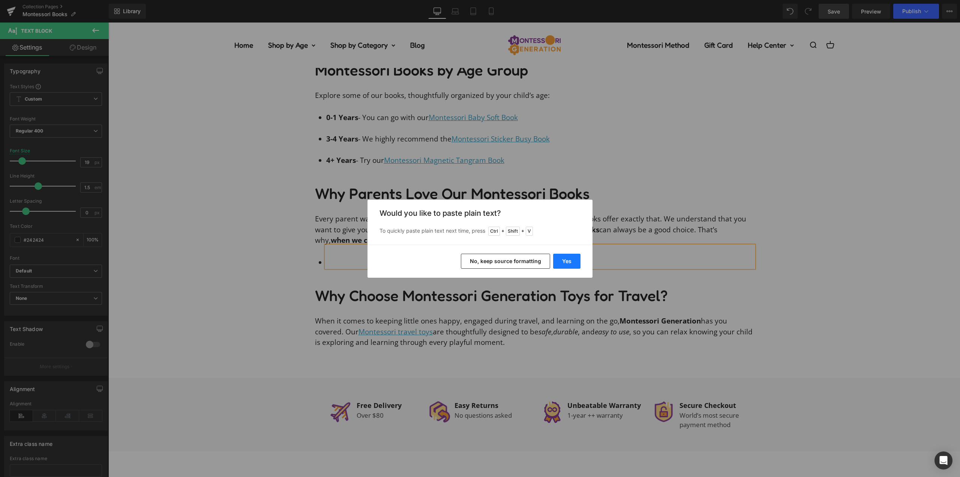
click at [562, 260] on button "Yes" at bounding box center [566, 261] width 27 height 15
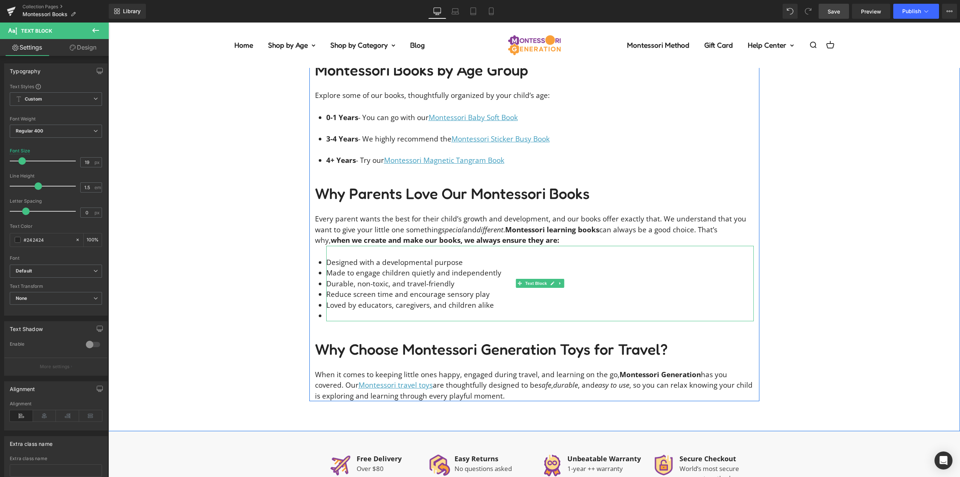
drag, startPoint x: 338, startPoint y: 291, endPoint x: 353, endPoint y: 292, distance: 15.8
click at [338, 310] on li at bounding box center [540, 315] width 428 height 11
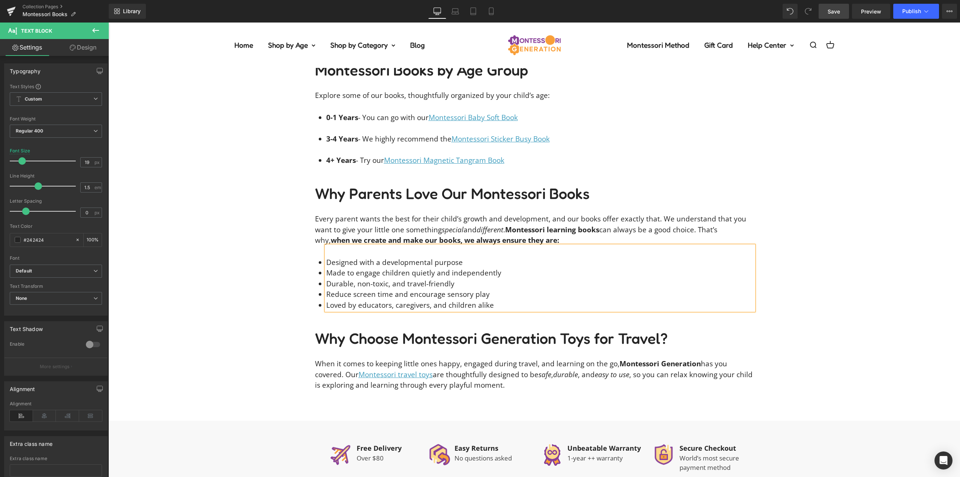
click at [829, 258] on div "Our Montessori Books are crafted with special care and dedication. They’re desi…" at bounding box center [534, 14] width 852 height 752
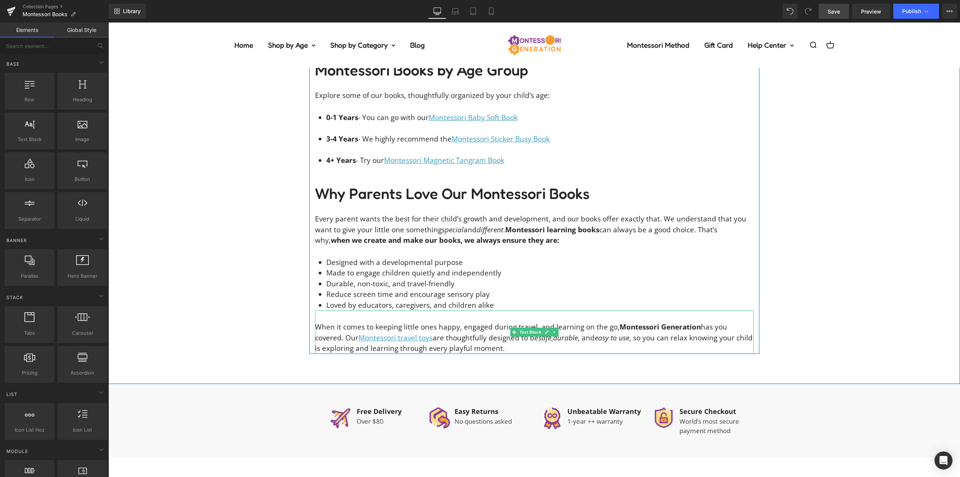
click at [458, 321] on p "When it comes to keeping little ones happy, engaged during travel, and learning…" at bounding box center [534, 337] width 439 height 32
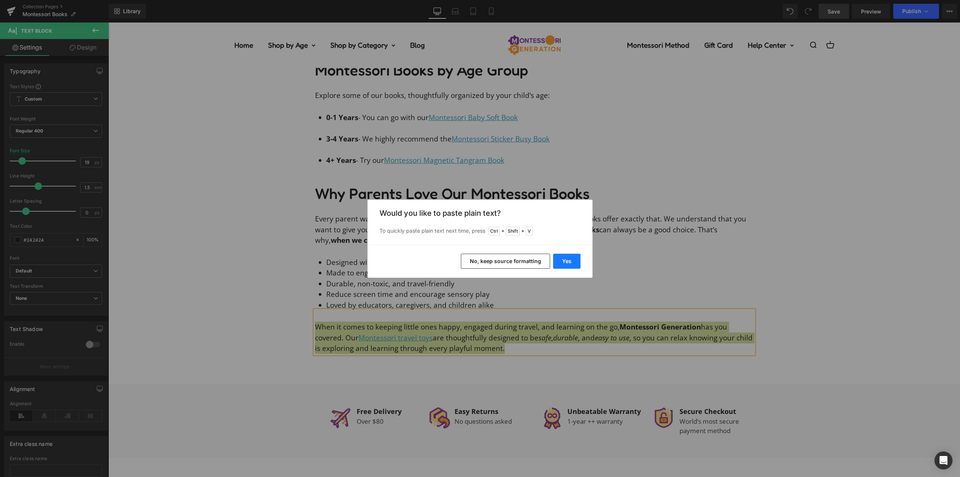
click at [567, 260] on button "Yes" at bounding box center [566, 261] width 27 height 15
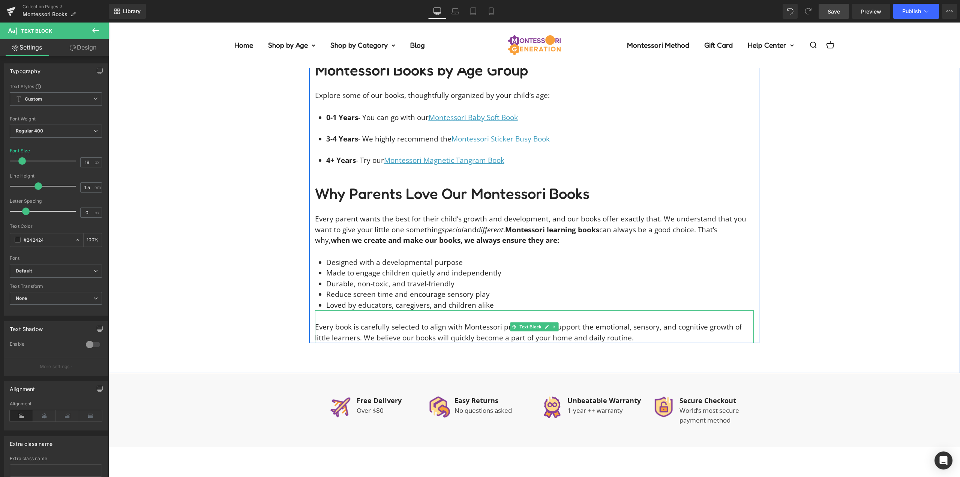
click at [489, 321] on p "Every book is carefully selected to align with Montessori principles and suppor…" at bounding box center [534, 331] width 439 height 21
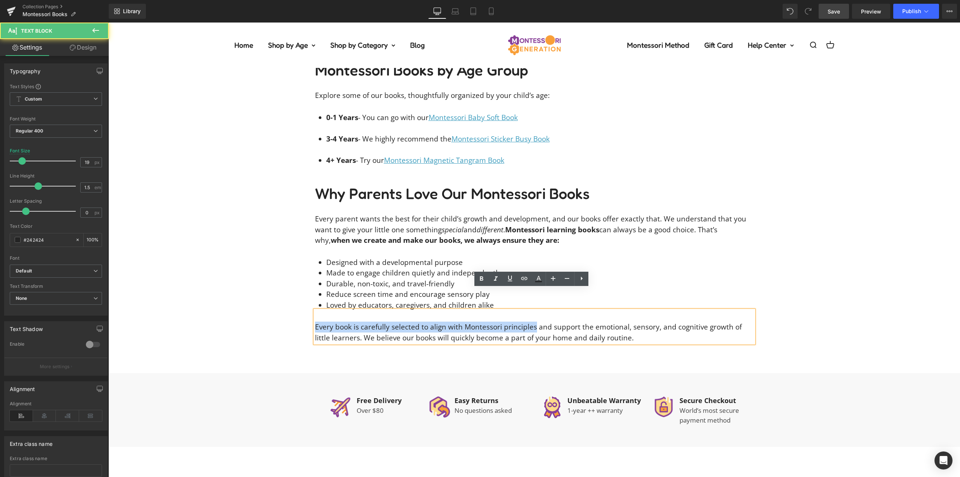
drag, startPoint x: 530, startPoint y: 306, endPoint x: 298, endPoint y: 306, distance: 231.8
drag, startPoint x: 565, startPoint y: 317, endPoint x: 530, endPoint y: 317, distance: 34.9
click at [529, 321] on p "Every book is carefully selected to align with Montessori principles and suppor…" at bounding box center [534, 331] width 439 height 21
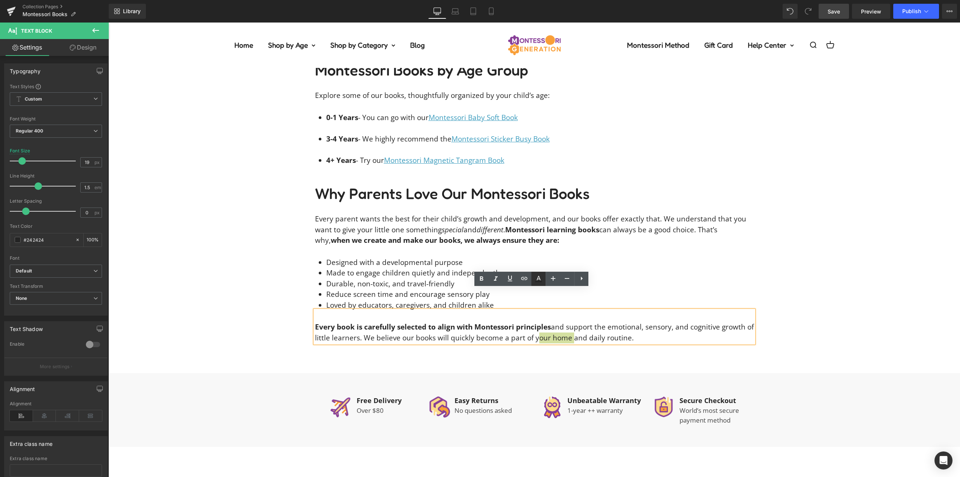
click at [540, 276] on icon at bounding box center [538, 278] width 9 height 9
type input "#242424"
type input "100"
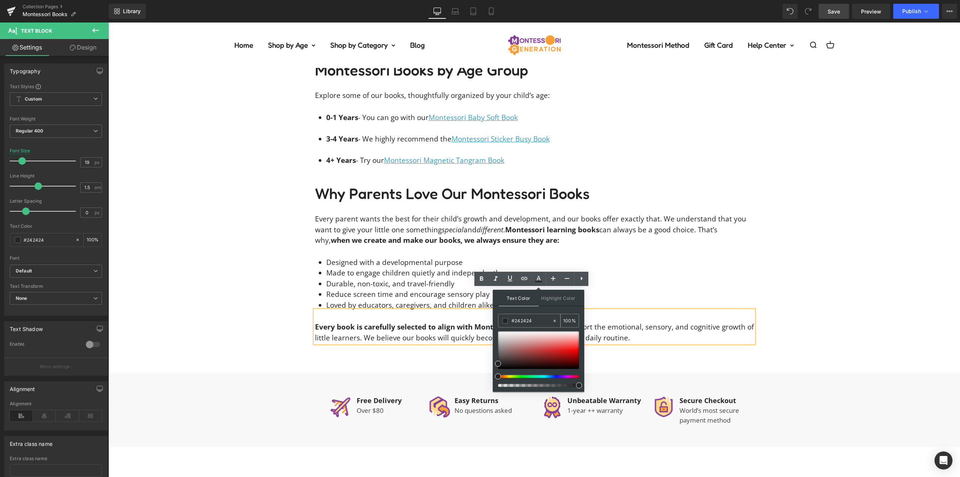
click at [527, 316] on div "#242424" at bounding box center [525, 320] width 54 height 13
click at [527, 318] on input "#242424" at bounding box center [532, 321] width 41 height 8
type input "#3"
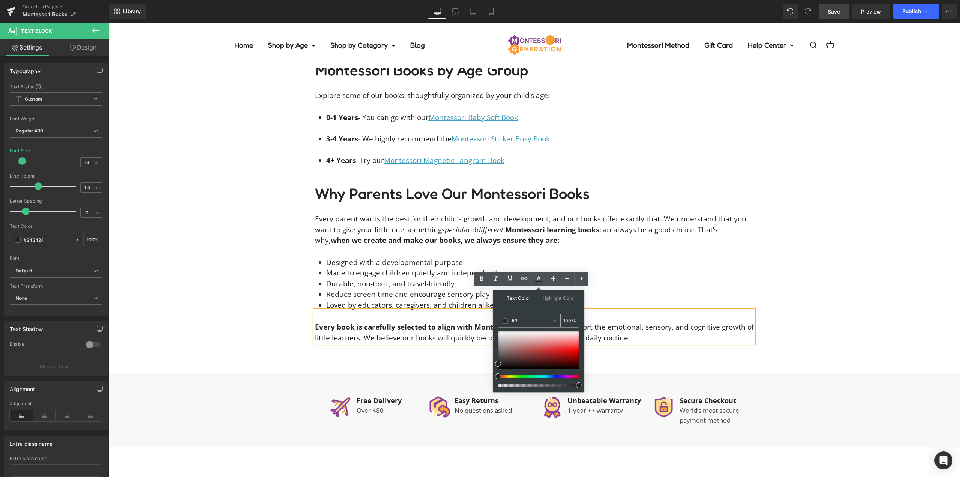
type input "0"
type input "#3c9"
type input "100"
type input "#3c9c"
type input "80"
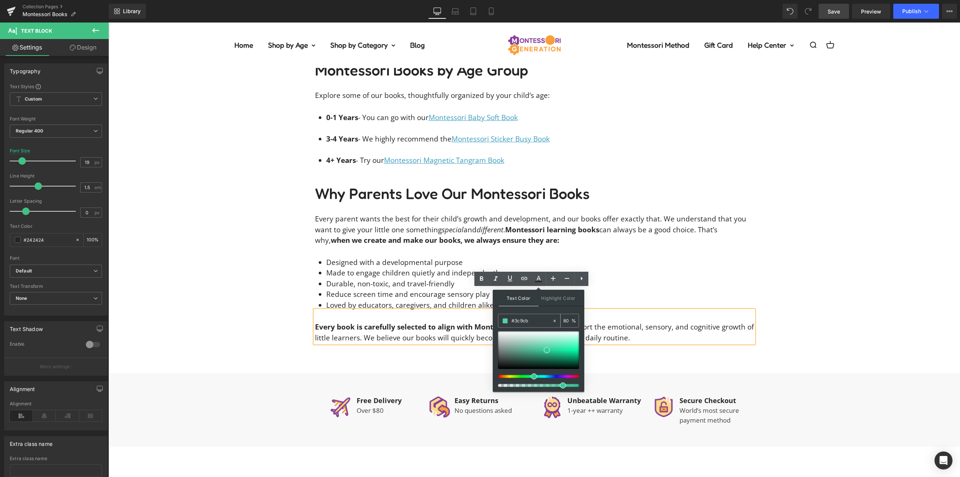
type input "#3c9cbe"
type input "100"
type input "#3c9cbe"
click at [542, 310] on div "Text Color Highlight Color rgb(60, 156, 190) #3c9cbe 100 % transparent transpar…" at bounding box center [539, 341] width 92 height 102
click at [542, 310] on div "Text Color Highlight Color rgba(60, 156, 190, 1) #3c9cbe 100 % transparent tran…" at bounding box center [539, 341] width 92 height 102
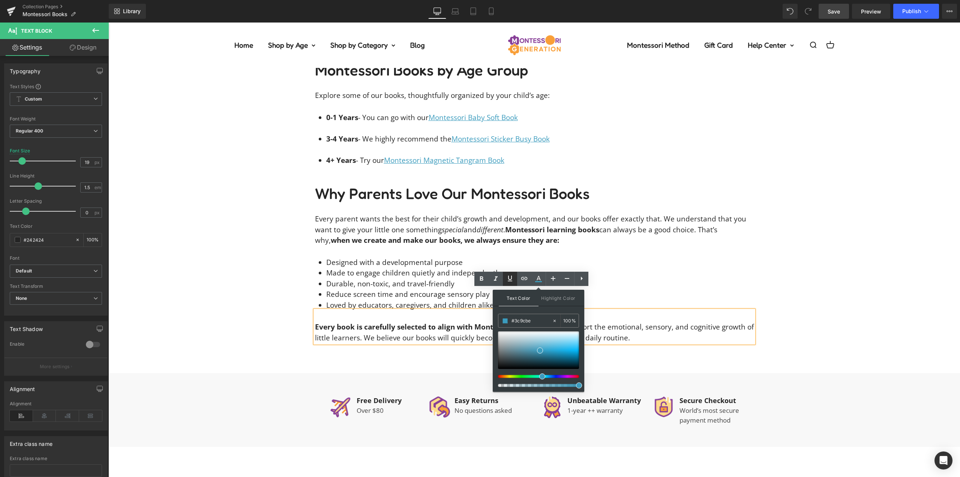
click at [513, 279] on icon at bounding box center [510, 278] width 9 height 9
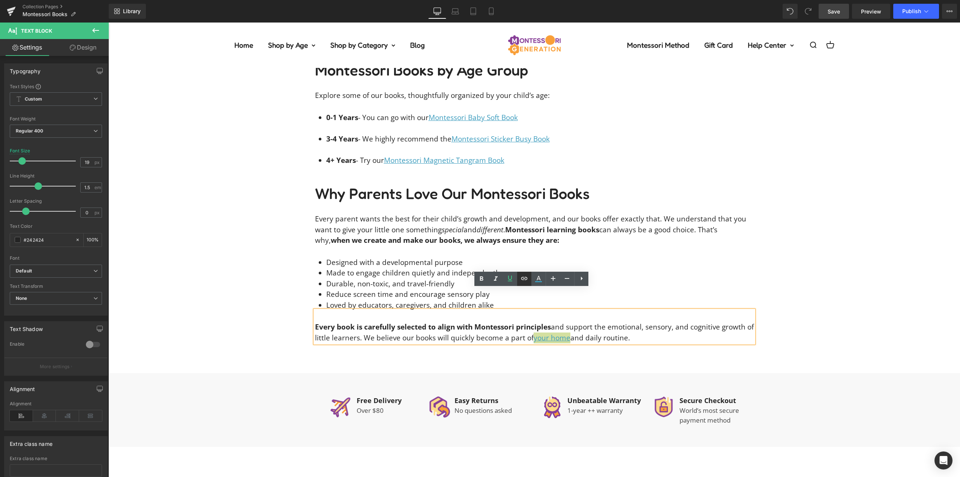
click at [523, 278] on icon at bounding box center [524, 278] width 9 height 9
click at [653, 0] on div "Text Color Highlight Color rgba(60, 156, 190, 1) #3c9cbe 100 % transparent tran…" at bounding box center [480, 0] width 960 height 0
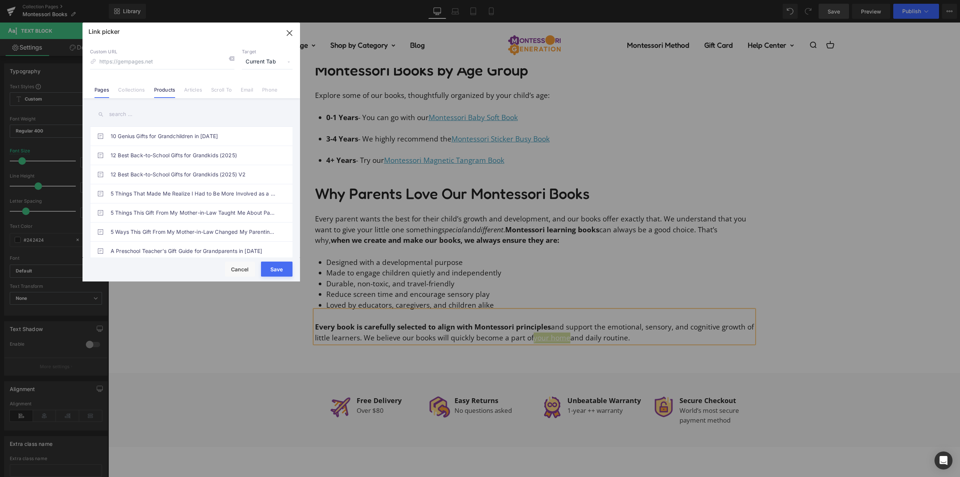
click at [161, 91] on link "Products" at bounding box center [164, 92] width 21 height 11
click at [132, 117] on input "text" at bounding box center [191, 114] width 203 height 17
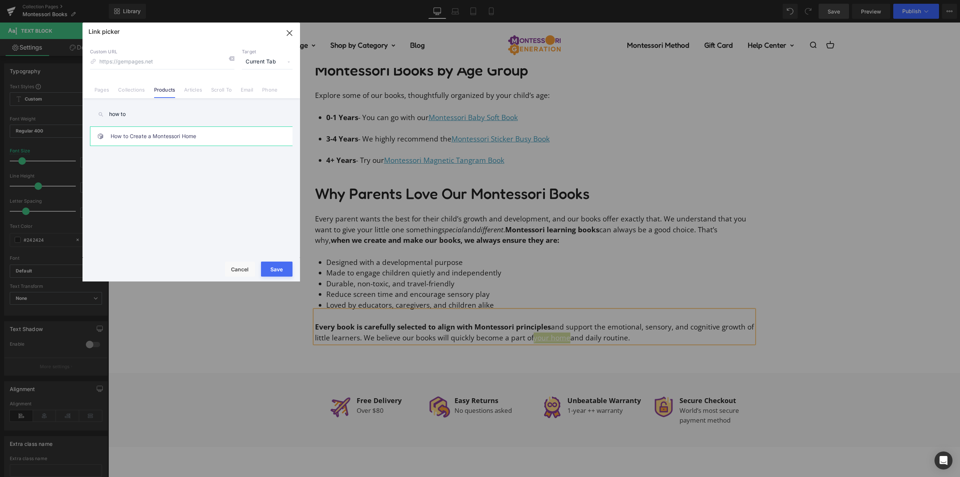
type input "how to"
click at [200, 138] on link "How to Create a Montessori Home" at bounding box center [193, 136] width 165 height 19
type input "/products/how-to-create-a-montessori-home"
click at [260, 59] on span "Current Tab" at bounding box center [267, 62] width 51 height 14
click at [255, 86] on li "New Tab" at bounding box center [267, 88] width 58 height 13
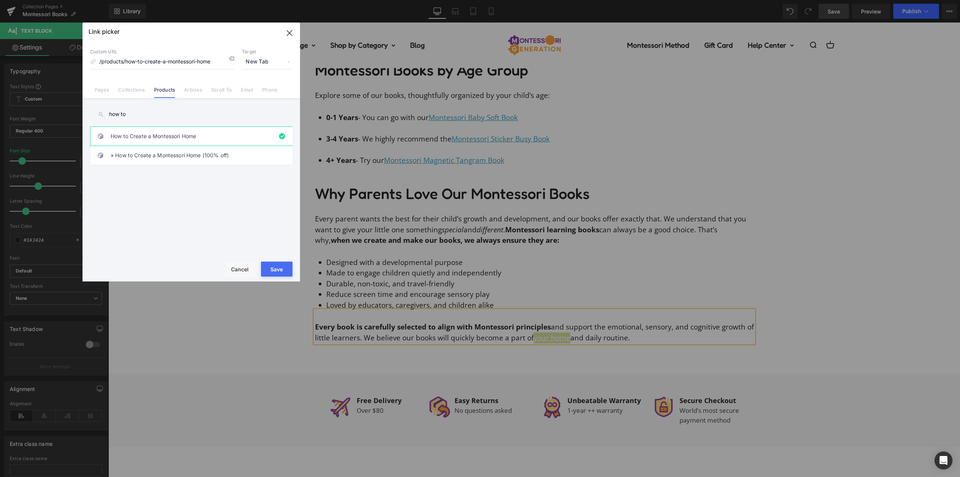
click at [273, 269] on button "Save" at bounding box center [277, 268] width 32 height 15
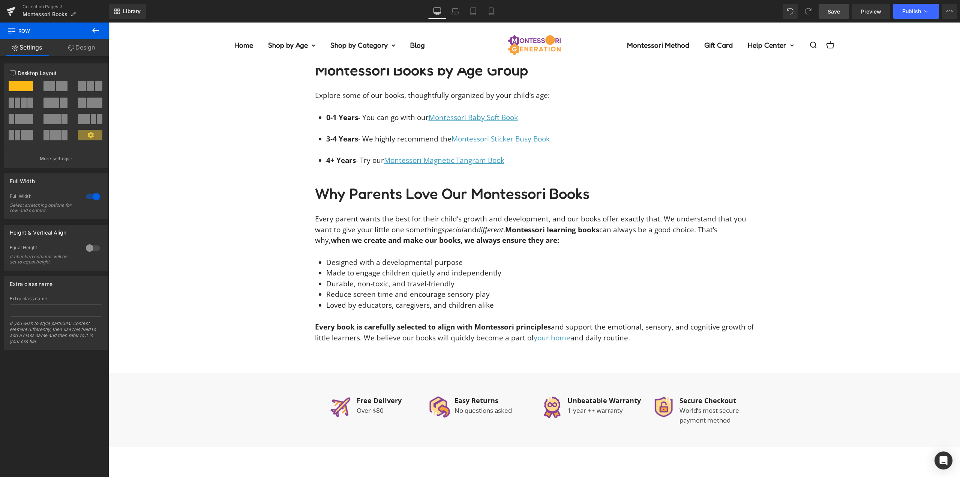
click at [833, 12] on span "Save" at bounding box center [834, 12] width 12 height 8
click at [835, 10] on span "Save" at bounding box center [834, 12] width 12 height 8
click at [917, 17] on button "Publish" at bounding box center [916, 11] width 46 height 15
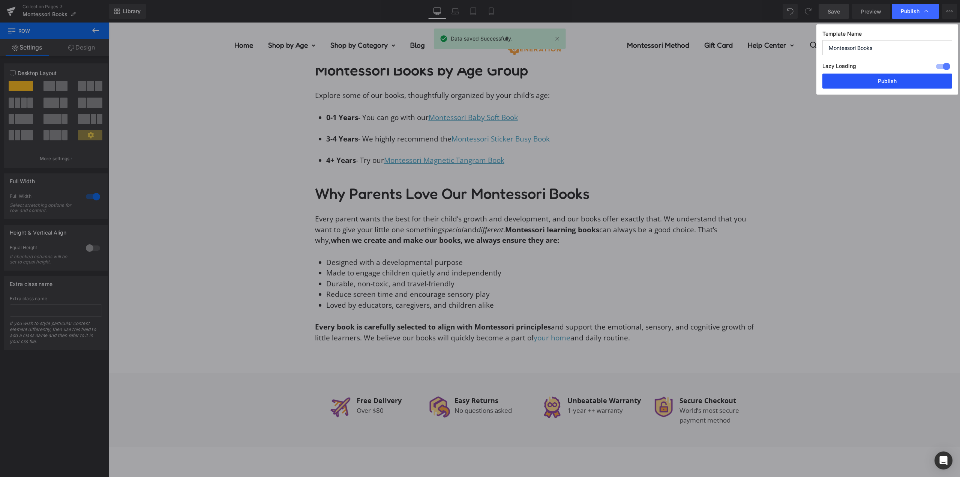
click at [908, 78] on button "Publish" at bounding box center [888, 81] width 130 height 15
